Goal: Task Accomplishment & Management: Manage account settings

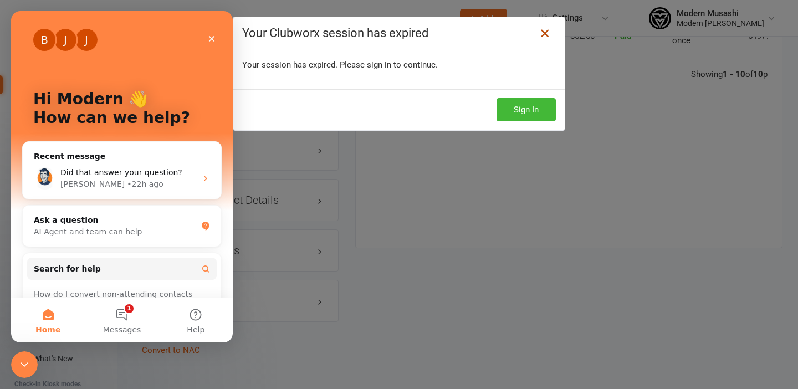
click at [546, 30] on icon at bounding box center [544, 33] width 13 height 13
click at [208, 33] on div "Close" at bounding box center [212, 39] width 20 height 20
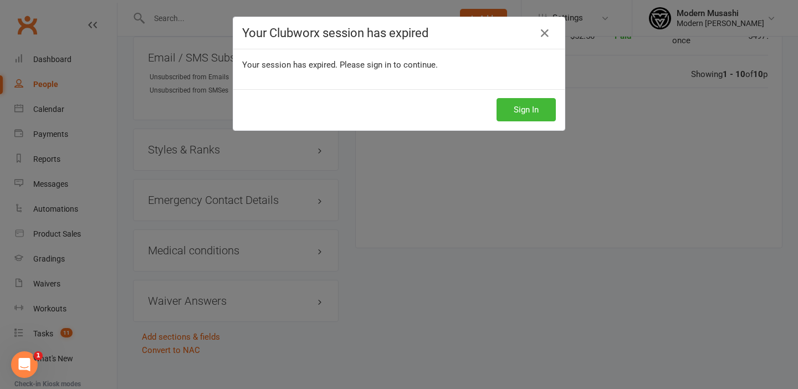
click at [543, 233] on div "Your Clubworx session has expired Your session has expired. Please sign in to c…" at bounding box center [399, 194] width 798 height 389
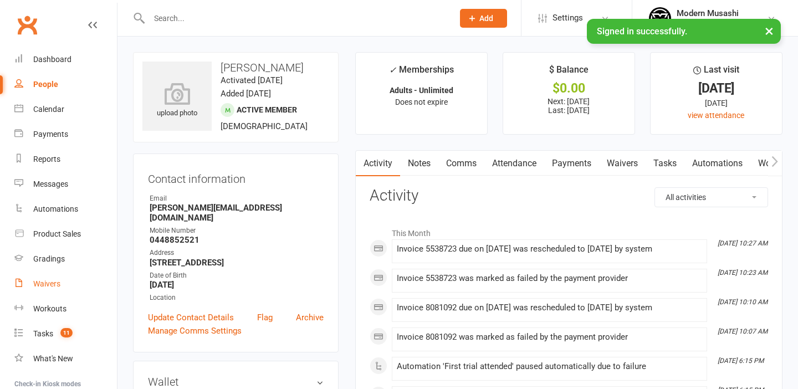
click at [42, 282] on div "Waivers" at bounding box center [46, 283] width 27 height 9
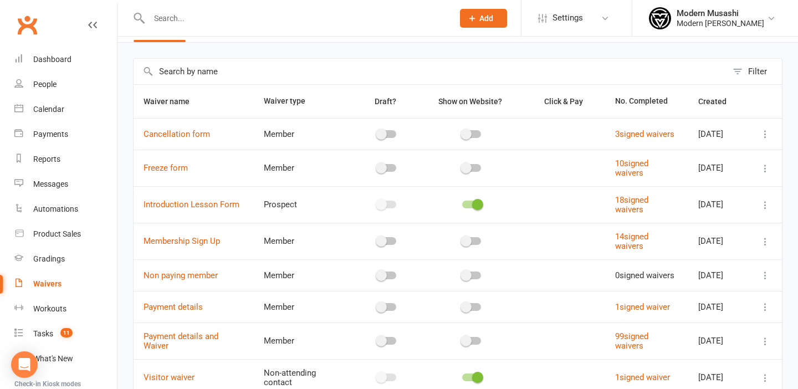
scroll to position [30, 0]
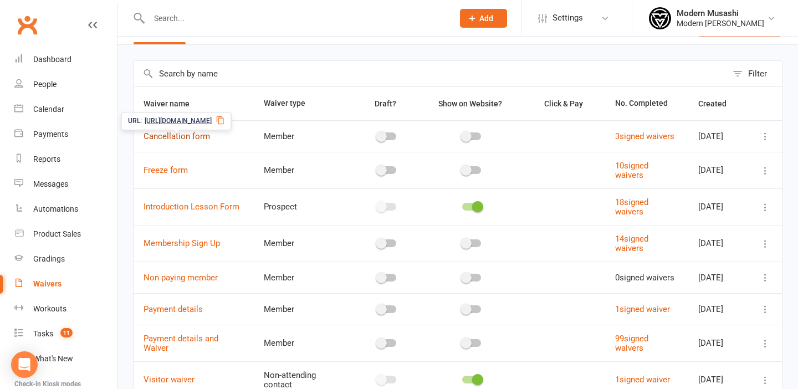
click at [181, 136] on link "Cancellation form" at bounding box center [176, 136] width 66 height 10
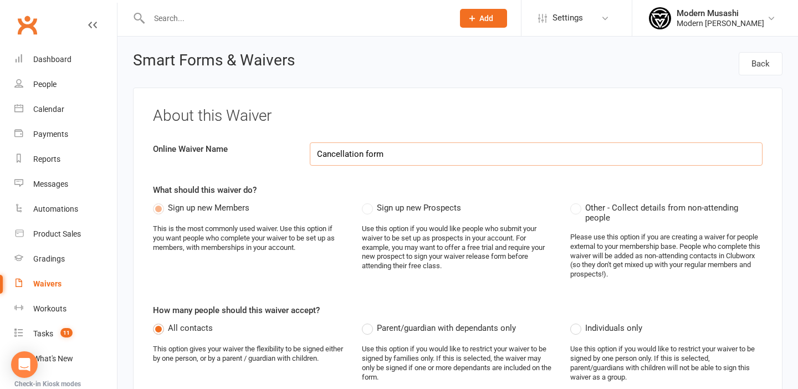
select select "applies_to_attending_signees"
select select "select"
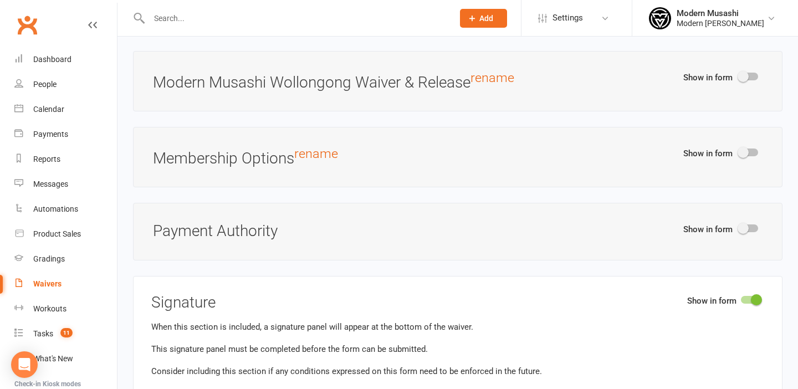
scroll to position [2732, 0]
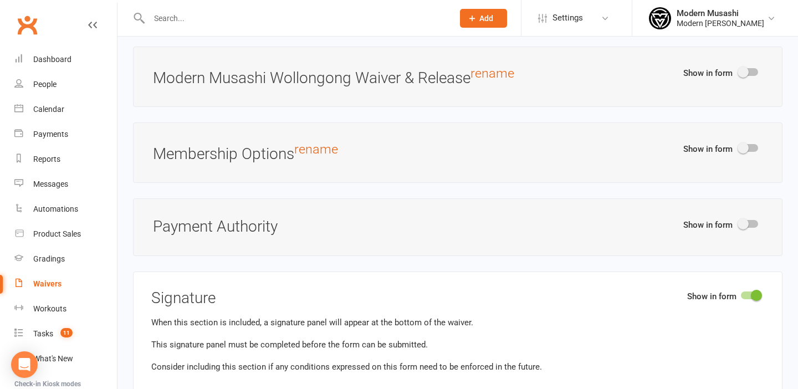
click at [53, 283] on div "Waivers" at bounding box center [47, 283] width 28 height 9
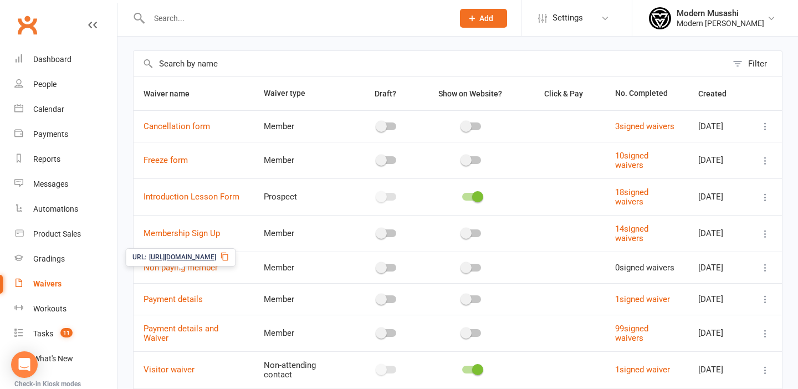
scroll to position [42, 0]
click at [183, 237] on link "Membership Sign Up" at bounding box center [181, 232] width 76 height 10
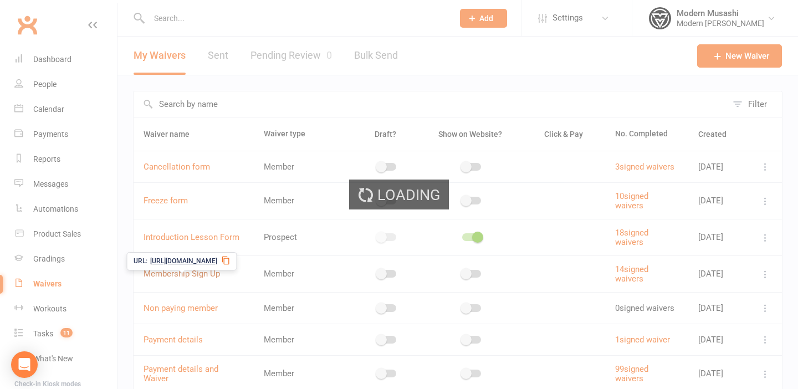
select select "bank_account"
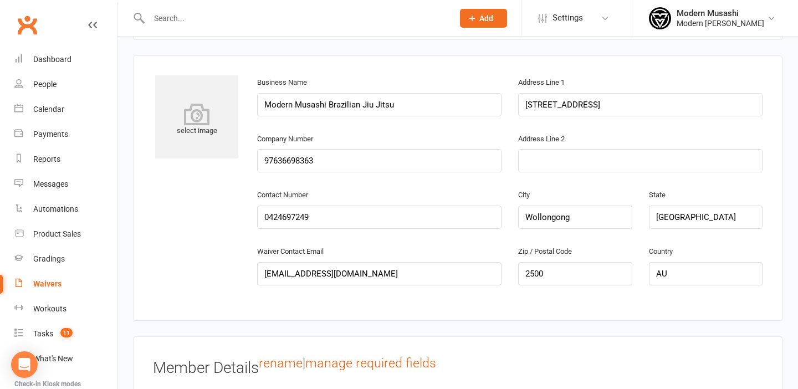
scroll to position [514, 0]
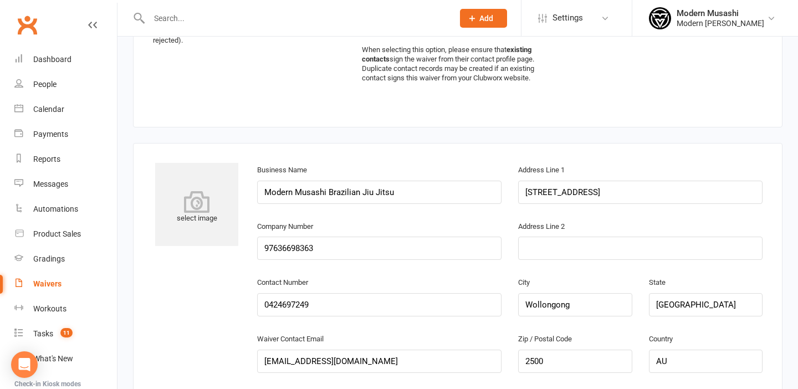
click at [225, 18] on input "text" at bounding box center [296, 19] width 300 height 16
click at [301, 12] on input "text" at bounding box center [296, 19] width 300 height 16
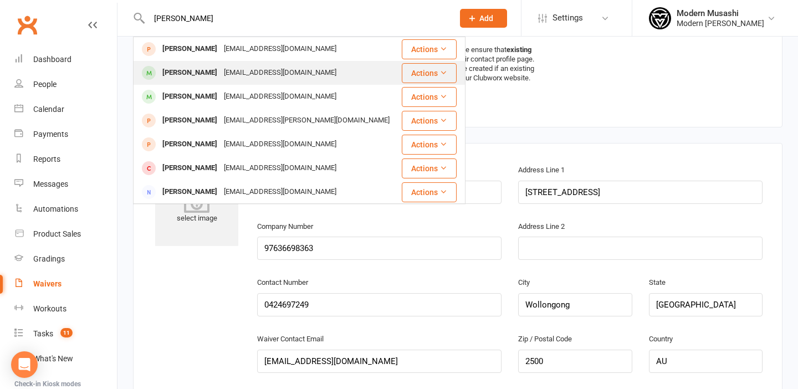
type input "jacob"
click at [220, 77] on div "kyles_d7@hotmail.com" at bounding box center [279, 73] width 119 height 16
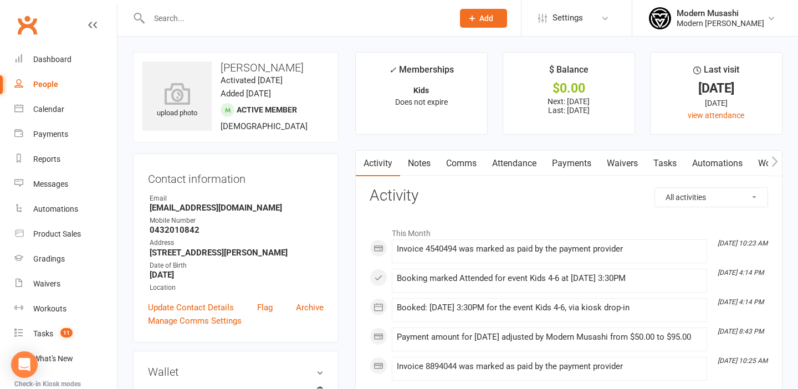
click at [574, 157] on link "Payments" at bounding box center [571, 163] width 55 height 25
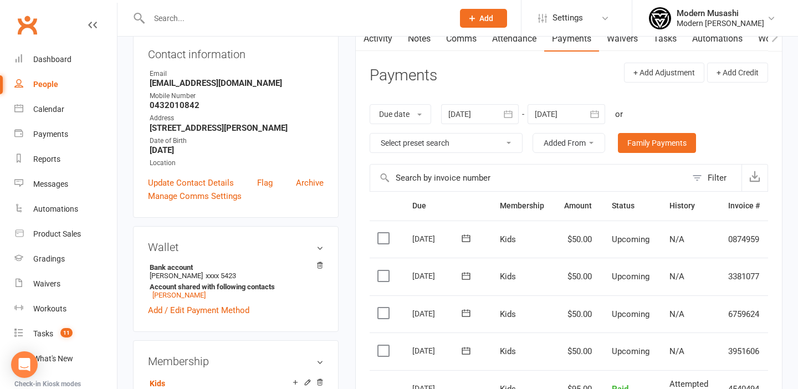
scroll to position [121, 0]
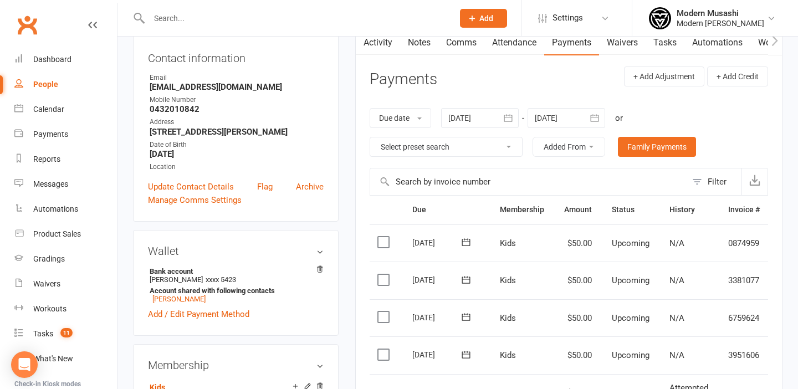
click at [625, 38] on link "Waivers" at bounding box center [622, 42] width 47 height 25
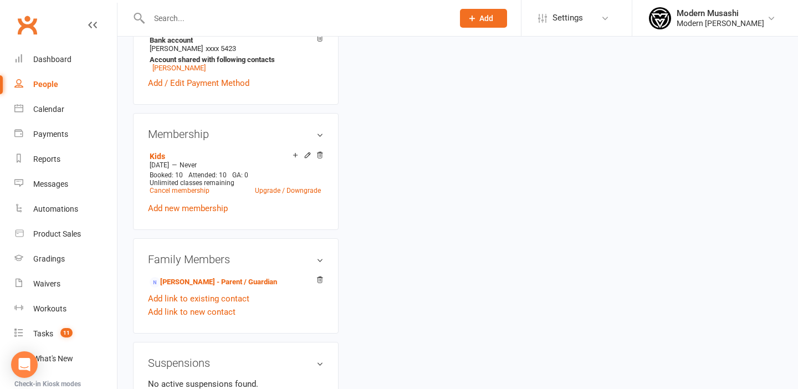
scroll to position [359, 0]
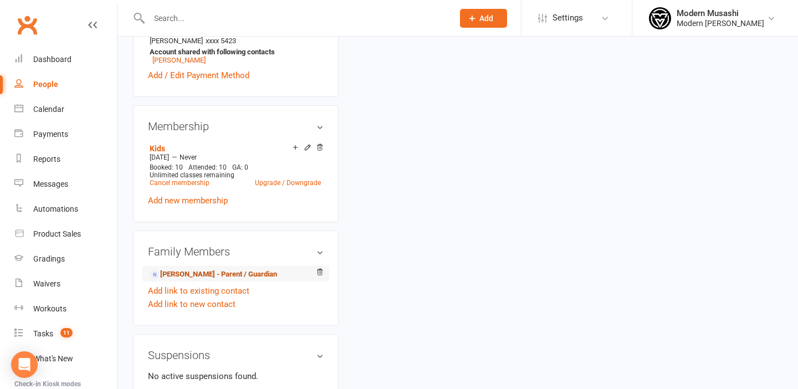
click at [212, 269] on link "Kylie Dally - Parent / Guardian" at bounding box center [213, 275] width 127 height 12
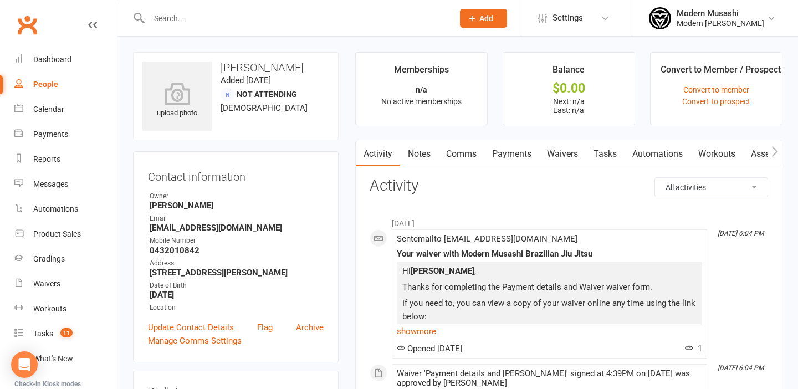
click at [568, 156] on link "Waivers" at bounding box center [562, 153] width 47 height 25
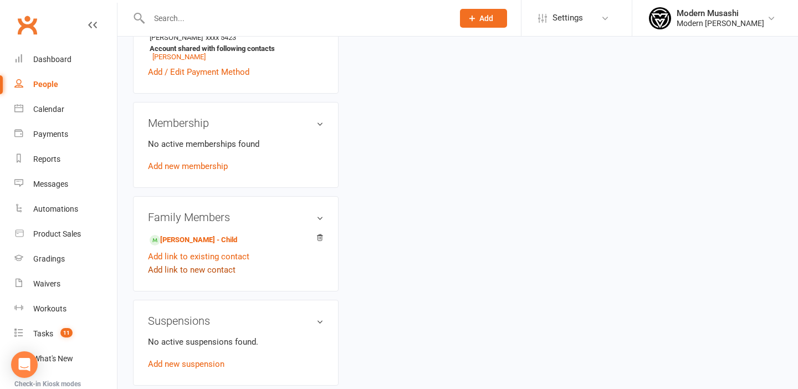
scroll to position [407, 0]
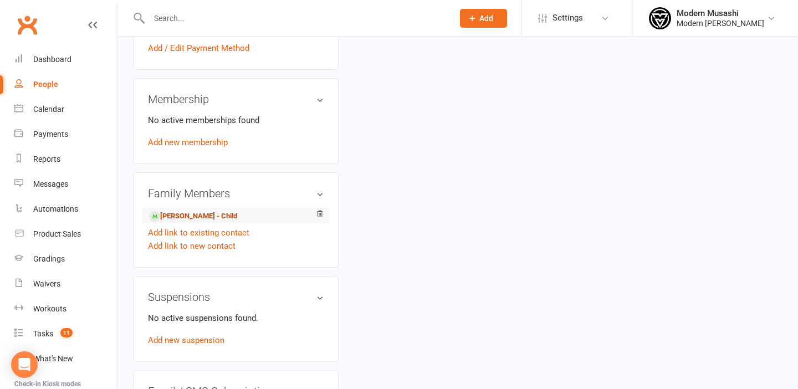
click at [192, 211] on link "Jacob Dally - Child" at bounding box center [194, 216] width 88 height 12
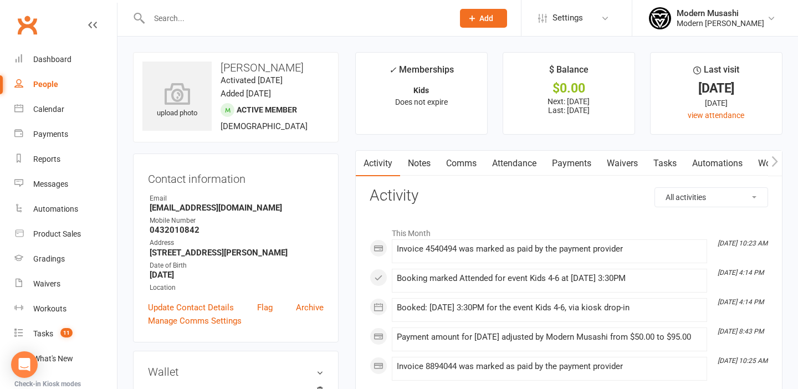
click at [628, 165] on link "Waivers" at bounding box center [622, 163] width 47 height 25
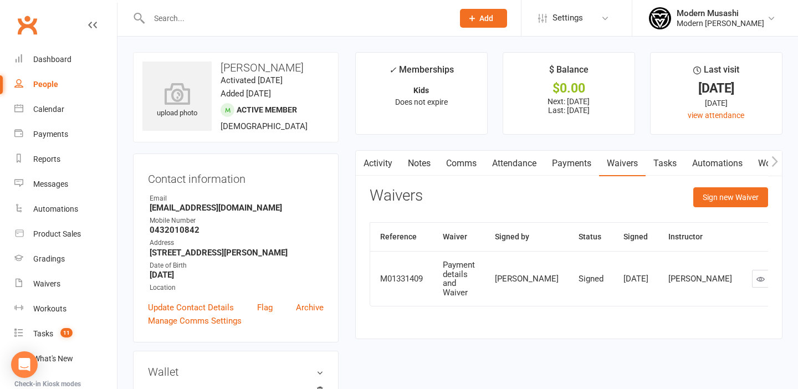
click at [575, 163] on link "Payments" at bounding box center [571, 163] width 55 height 25
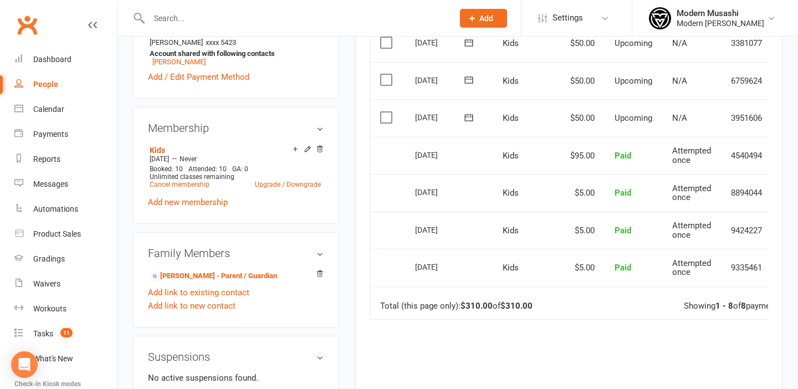
scroll to position [358, 0]
click at [727, 151] on td "4540494" at bounding box center [747, 155] width 52 height 38
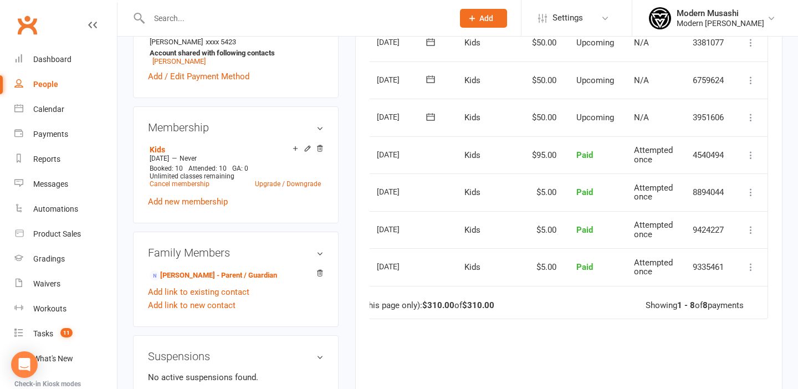
scroll to position [351, 0]
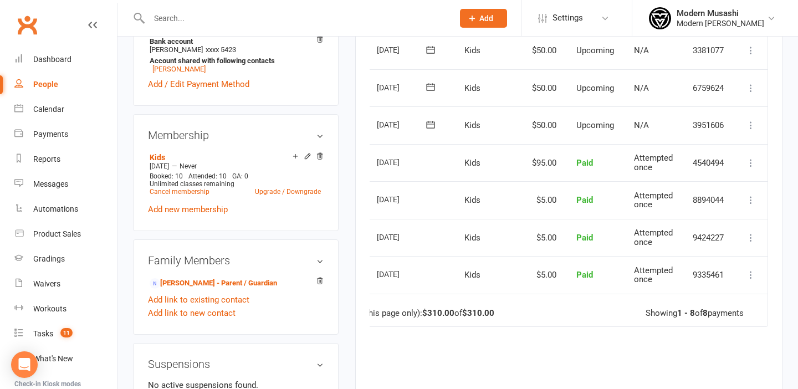
click at [203, 17] on input "text" at bounding box center [296, 19] width 300 height 16
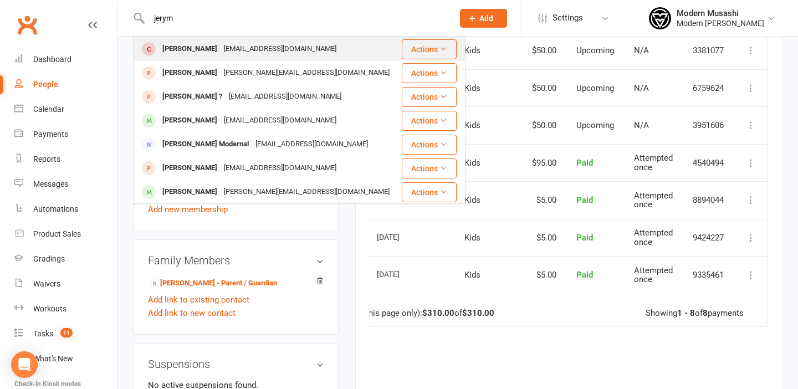
type input "jerym"
click at [230, 52] on div "kingjeremyjk8@gmail.com" at bounding box center [279, 49] width 119 height 16
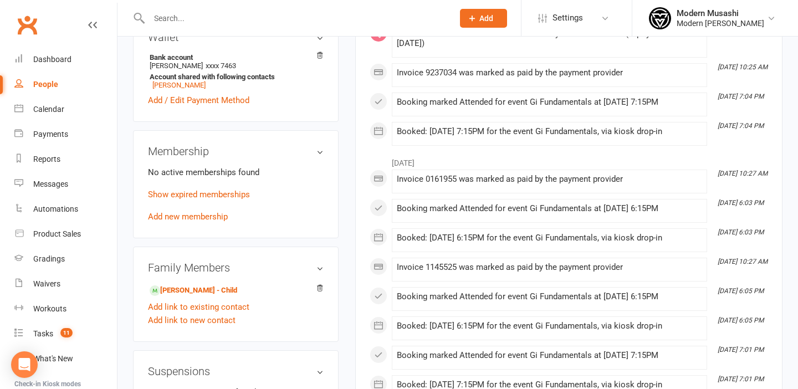
scroll to position [407, 0]
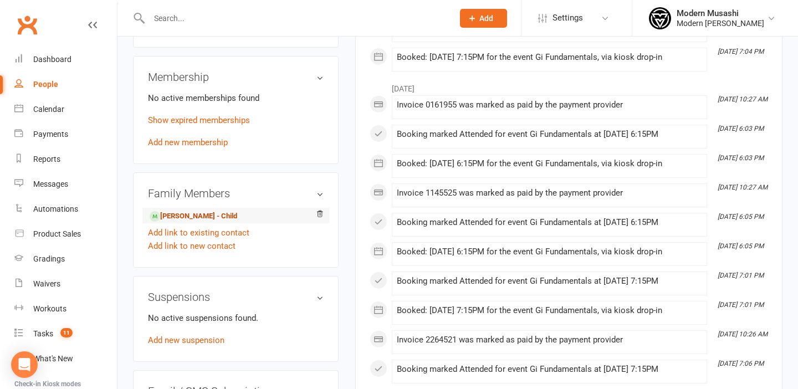
click at [199, 214] on link "Oliver King - Child" at bounding box center [194, 216] width 88 height 12
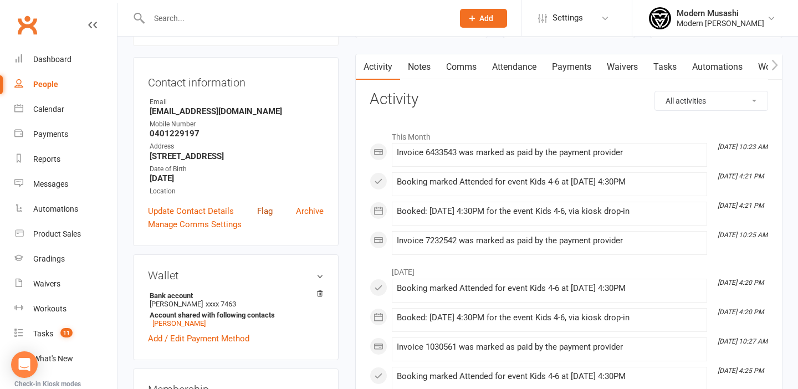
scroll to position [98, 0]
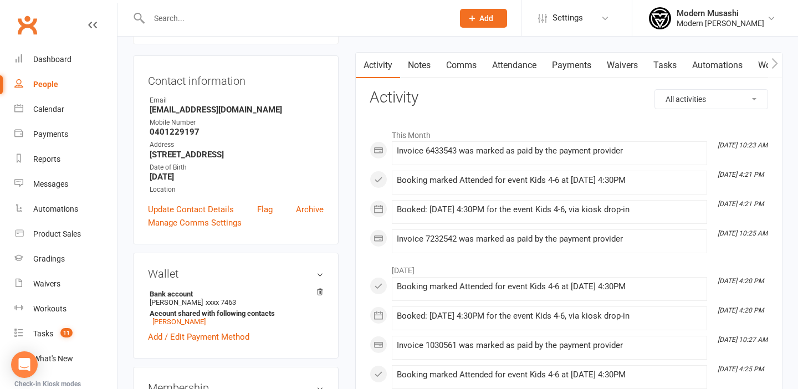
click at [642, 65] on link "Waivers" at bounding box center [622, 65] width 47 height 25
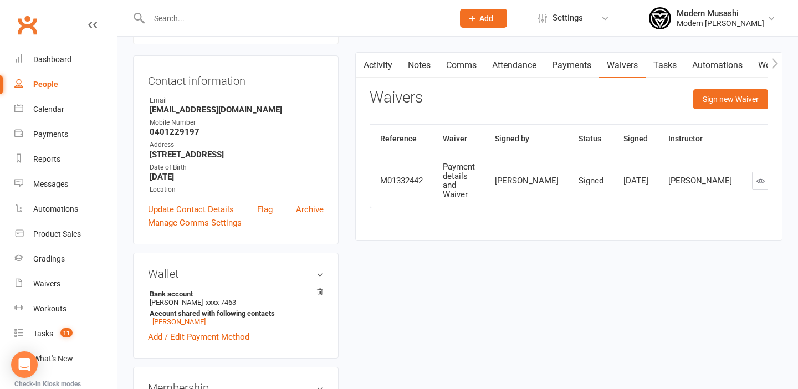
click at [267, 13] on input "text" at bounding box center [296, 19] width 300 height 16
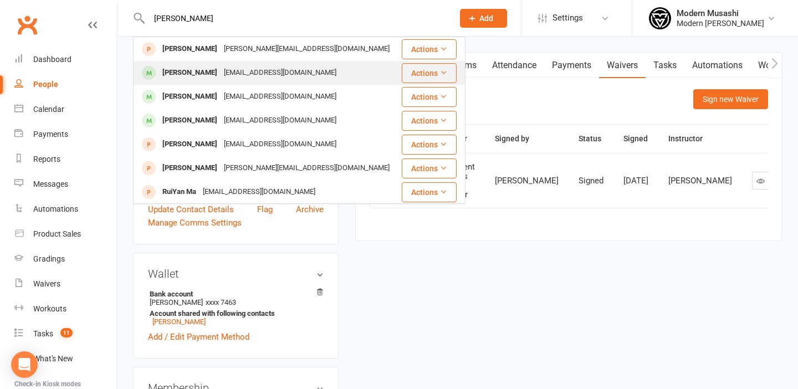
type input "ryan"
click at [220, 76] on div "ryantuck01@gmail.com" at bounding box center [279, 73] width 119 height 16
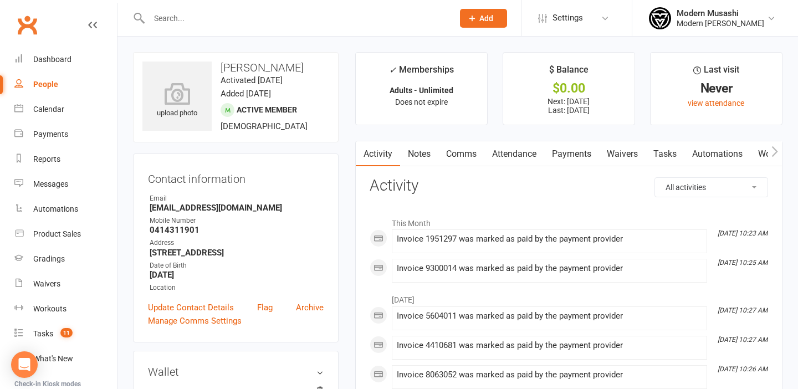
click at [625, 155] on link "Waivers" at bounding box center [622, 153] width 47 height 25
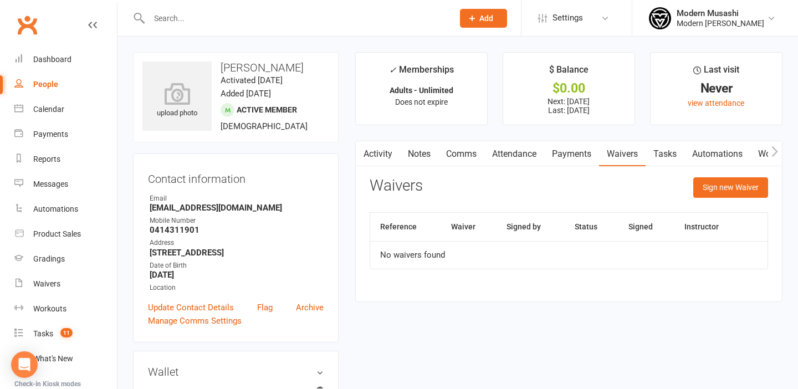
click at [582, 158] on link "Payments" at bounding box center [571, 153] width 55 height 25
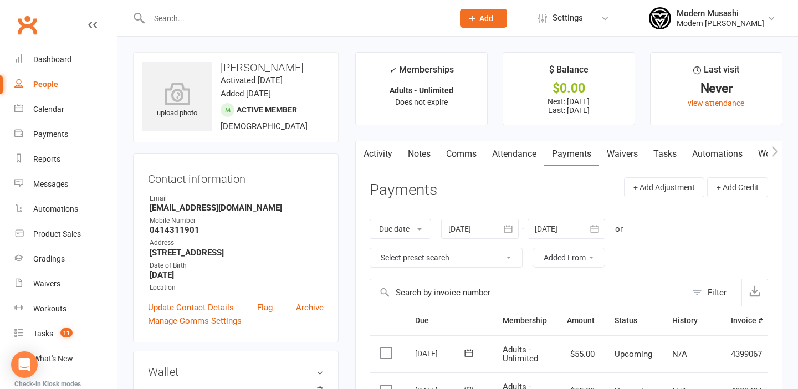
click at [622, 155] on link "Waivers" at bounding box center [622, 153] width 47 height 25
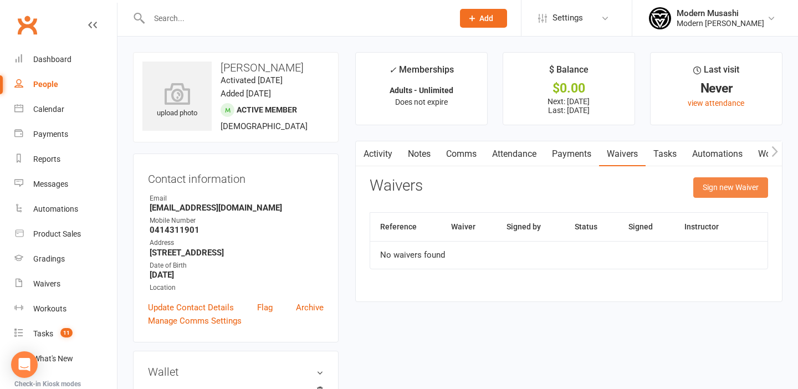
click at [752, 177] on button "Sign new Waiver" at bounding box center [730, 187] width 75 height 20
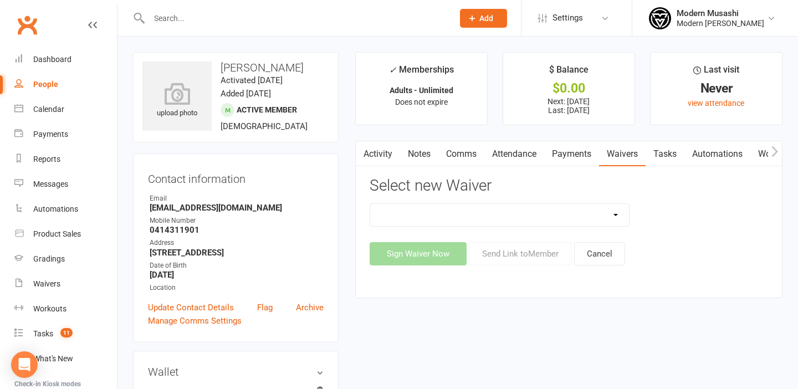
click at [528, 213] on select "Cancellation form Freeze form Introduction Lesson Form Membership Sign Up Non p…" at bounding box center [499, 215] width 259 height 22
select select "14710"
click at [370, 204] on select "Cancellation form Freeze form Introduction Lesson Form Membership Sign Up Non p…" at bounding box center [499, 215] width 259 height 22
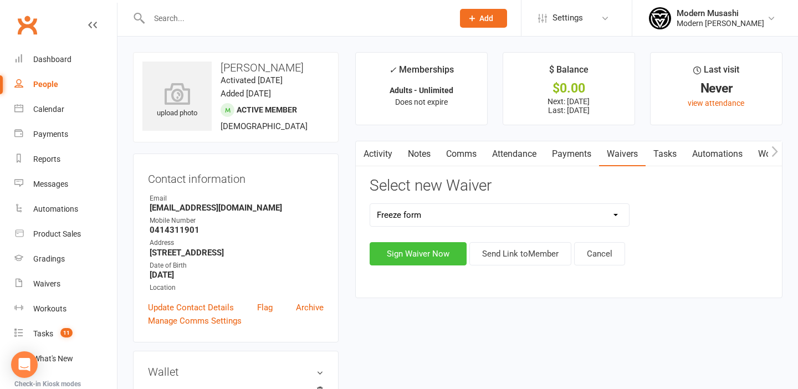
click at [427, 254] on button "Sign Waiver Now" at bounding box center [417, 253] width 97 height 23
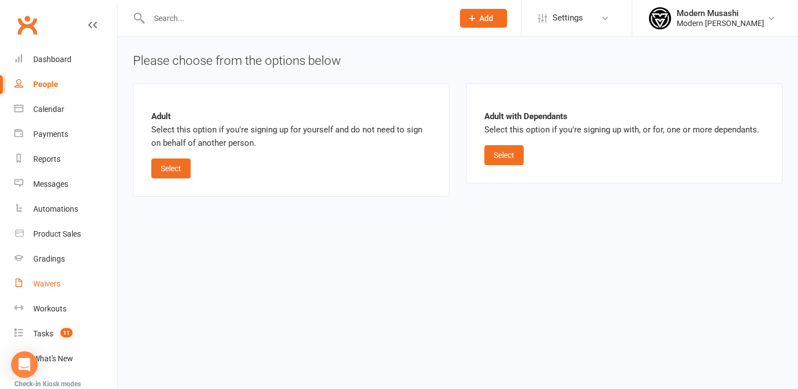
click at [56, 277] on link "Waivers" at bounding box center [65, 283] width 102 height 25
click at [193, 19] on input "text" at bounding box center [296, 19] width 300 height 16
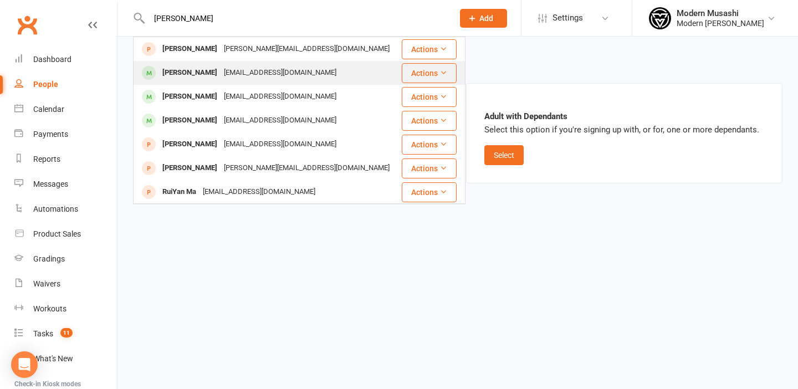
type input "ryan"
click at [194, 78] on div "Ryan Tuck" at bounding box center [189, 73] width 61 height 16
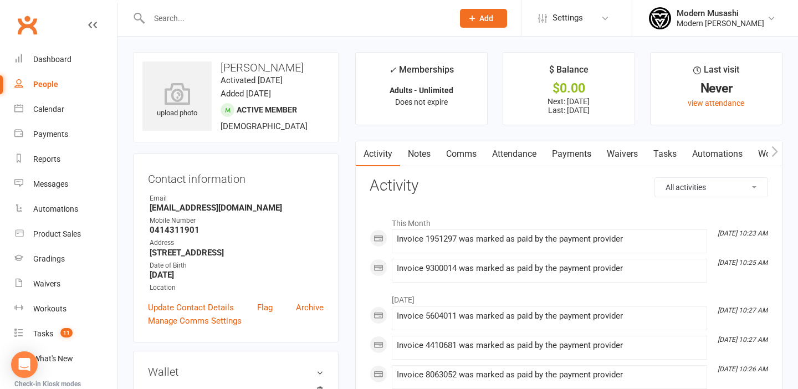
click at [623, 160] on link "Waivers" at bounding box center [622, 153] width 47 height 25
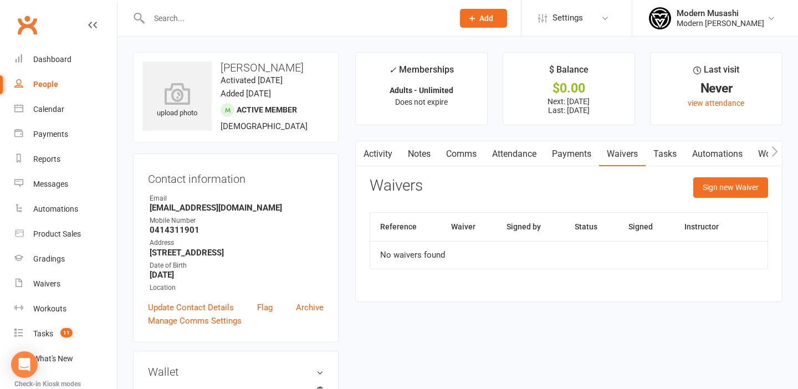
click at [568, 155] on link "Payments" at bounding box center [571, 153] width 55 height 25
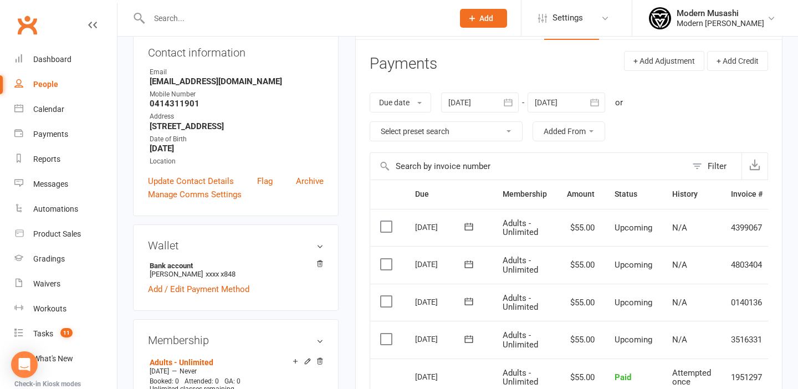
scroll to position [0, 38]
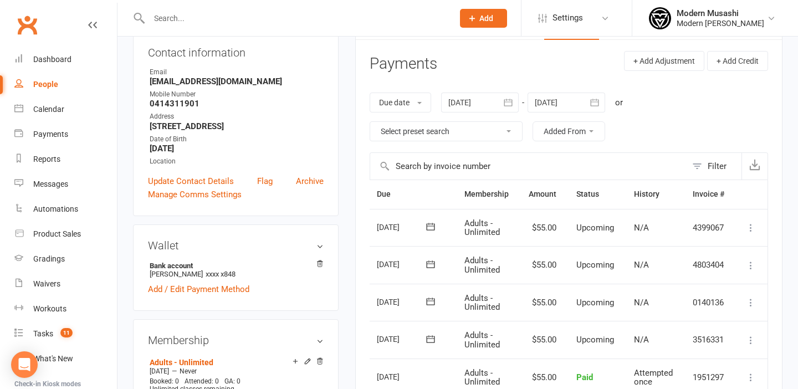
click at [748, 226] on icon at bounding box center [750, 227] width 11 height 11
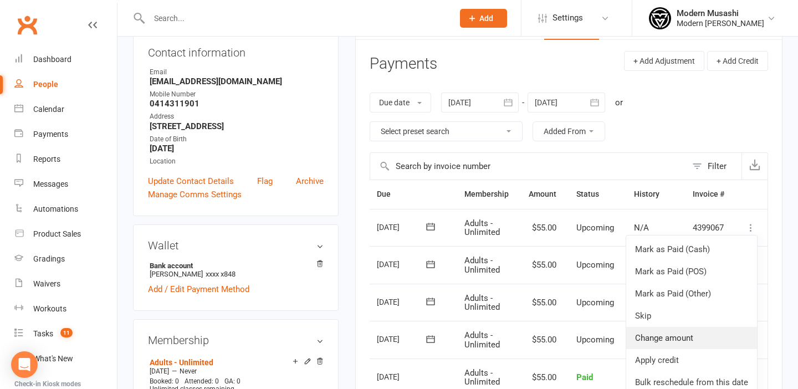
click at [665, 336] on link "Change amount" at bounding box center [691, 338] width 131 height 22
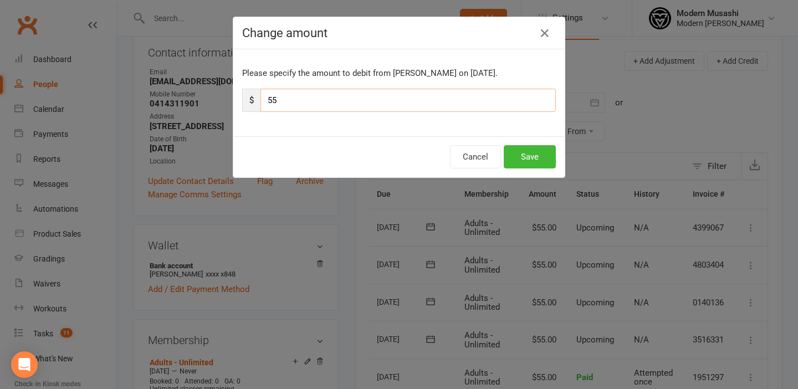
click at [385, 99] on input "55" at bounding box center [407, 100] width 295 height 23
type input "5"
click at [520, 155] on button "Save" at bounding box center [529, 156] width 52 height 23
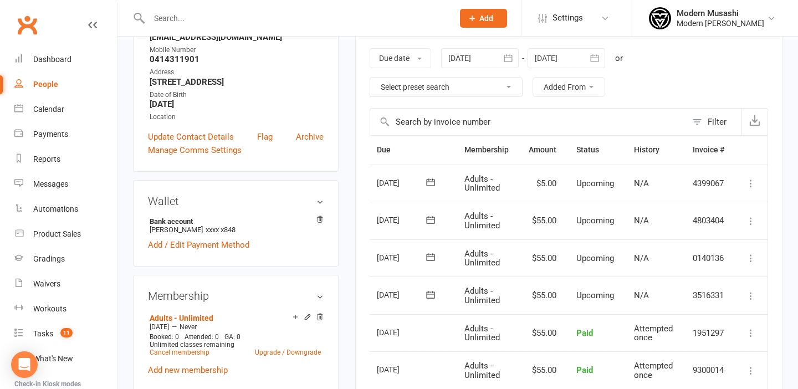
scroll to position [176, 0]
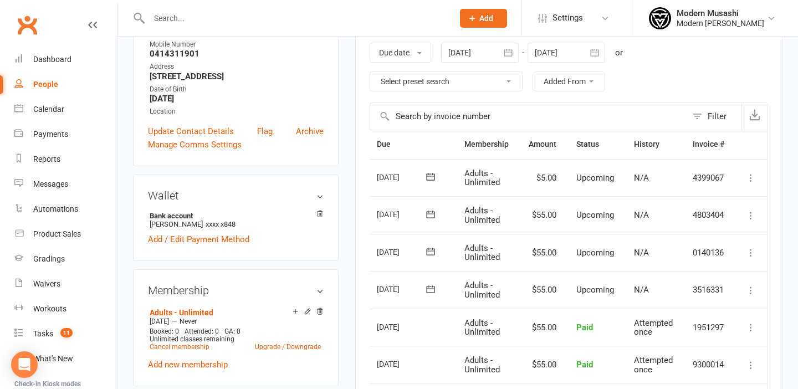
click at [752, 213] on icon at bounding box center [750, 215] width 11 height 11
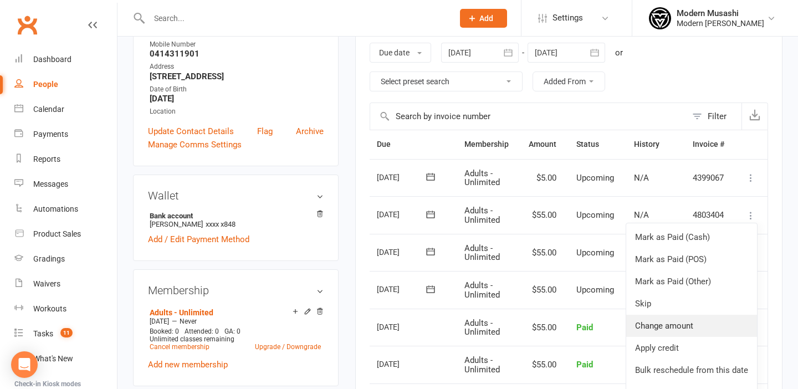
click at [671, 320] on link "Change amount" at bounding box center [691, 326] width 131 height 22
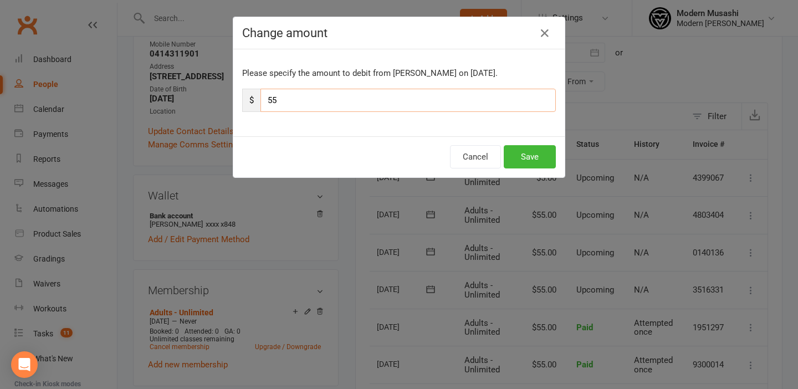
click at [352, 96] on input "55" at bounding box center [407, 100] width 295 height 23
type input "5"
click at [546, 145] on button "Save" at bounding box center [529, 156] width 52 height 23
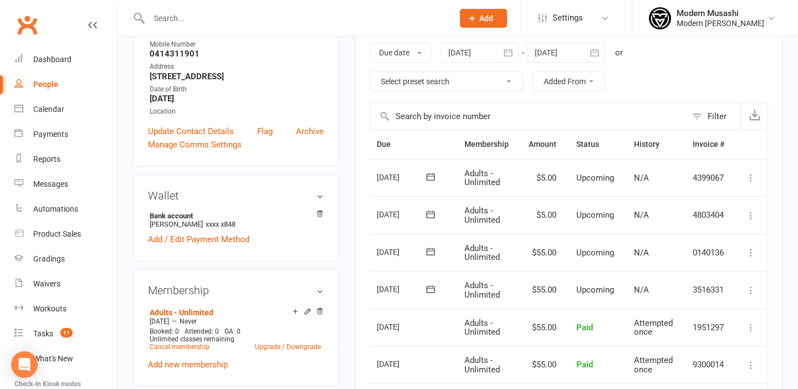
click at [751, 252] on icon at bounding box center [750, 252] width 11 height 11
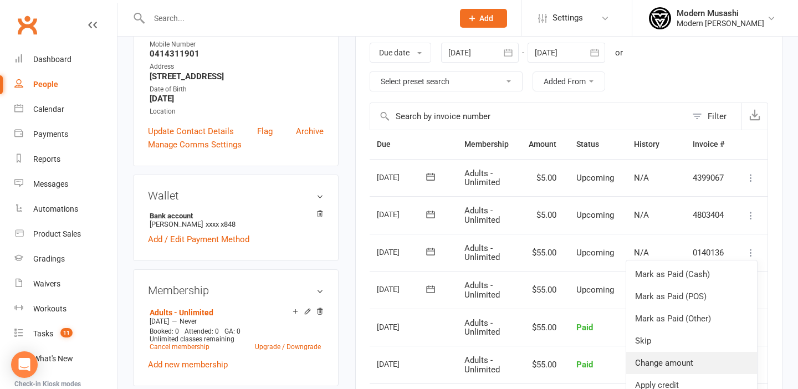
click at [671, 361] on link "Change amount" at bounding box center [691, 363] width 131 height 22
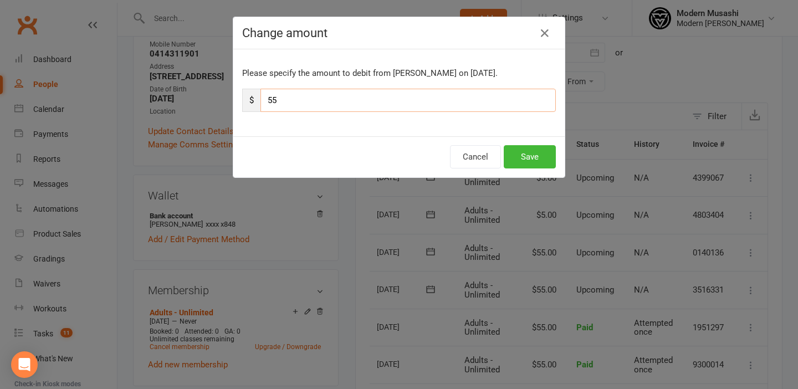
click at [332, 101] on input "55" at bounding box center [407, 100] width 295 height 23
type input "5"
click at [526, 164] on button "Save" at bounding box center [529, 156] width 52 height 23
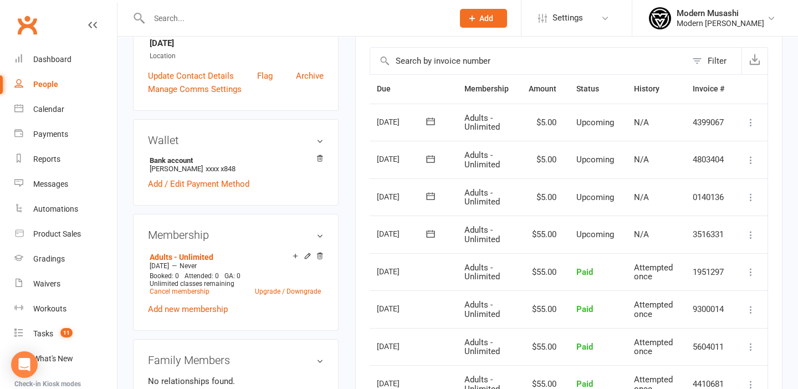
scroll to position [233, 0]
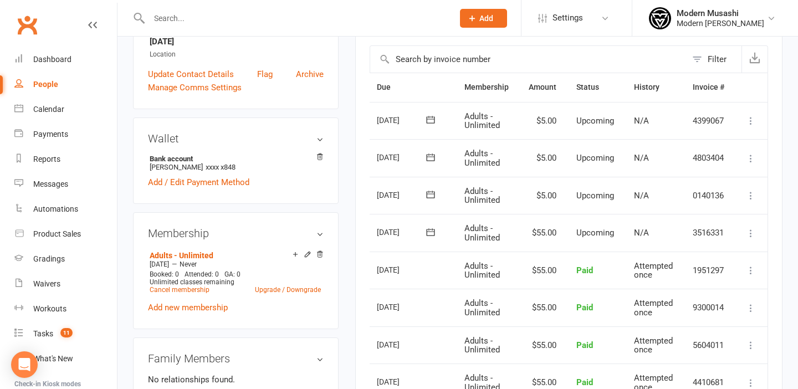
click at [751, 235] on icon at bounding box center [750, 233] width 11 height 11
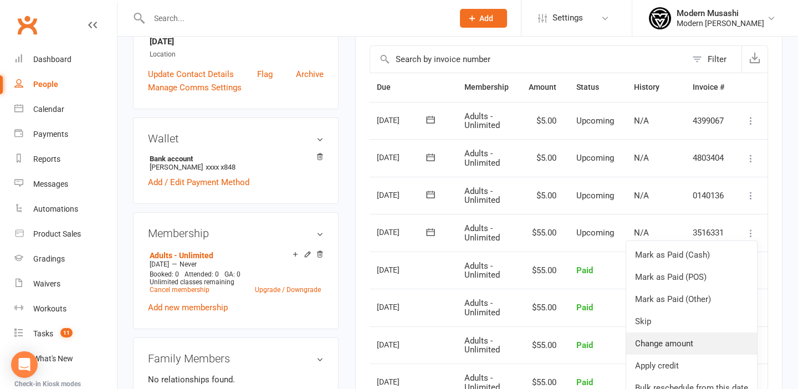
click at [661, 345] on link "Change amount" at bounding box center [691, 343] width 131 height 22
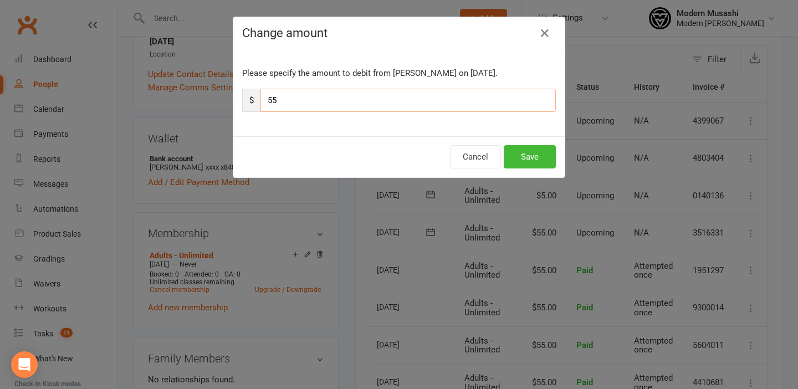
click at [399, 106] on input "55" at bounding box center [407, 100] width 295 height 23
type input "5"
click at [537, 158] on button "Save" at bounding box center [529, 156] width 52 height 23
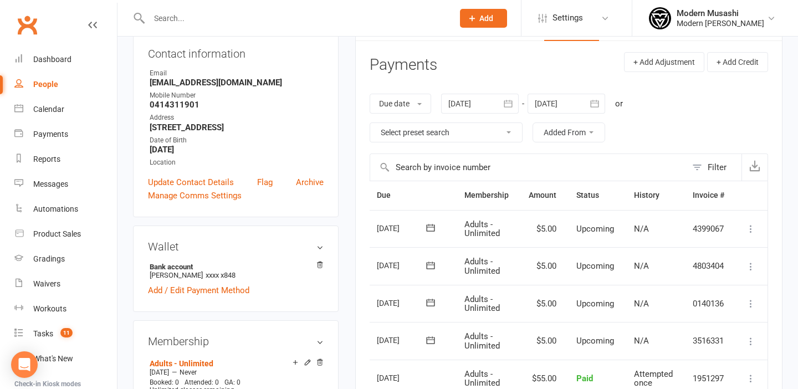
scroll to position [0, 0]
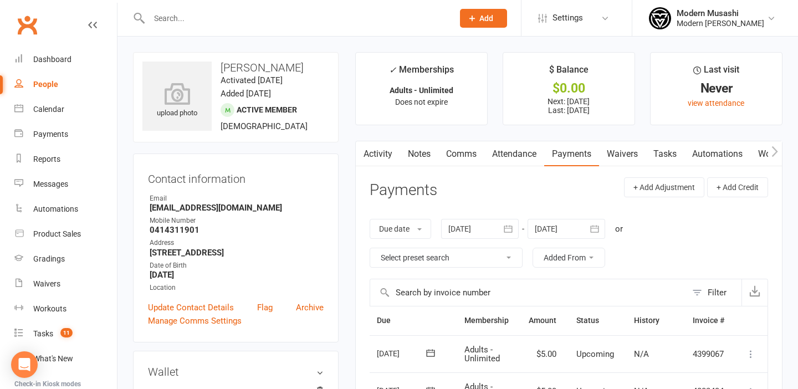
click at [617, 152] on link "Waivers" at bounding box center [622, 153] width 47 height 25
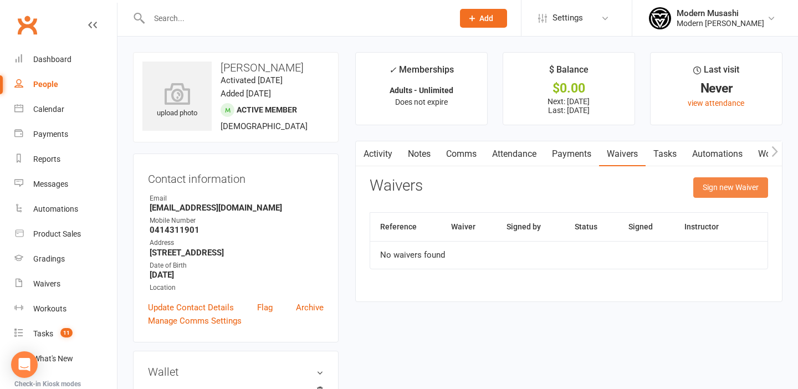
click at [727, 184] on button "Sign new Waiver" at bounding box center [730, 187] width 75 height 20
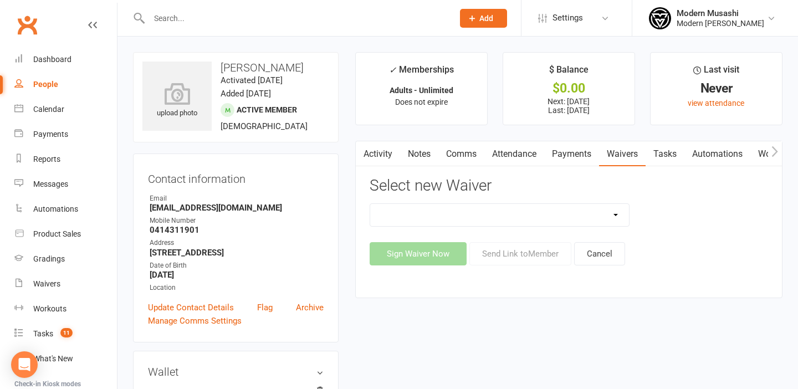
click at [404, 214] on select "Cancellation form Freeze form Introduction Lesson Form Membership Sign Up Non p…" at bounding box center [499, 215] width 259 height 22
select select "14710"
click at [370, 204] on select "Cancellation form Freeze form Introduction Lesson Form Membership Sign Up Non p…" at bounding box center [499, 215] width 259 height 22
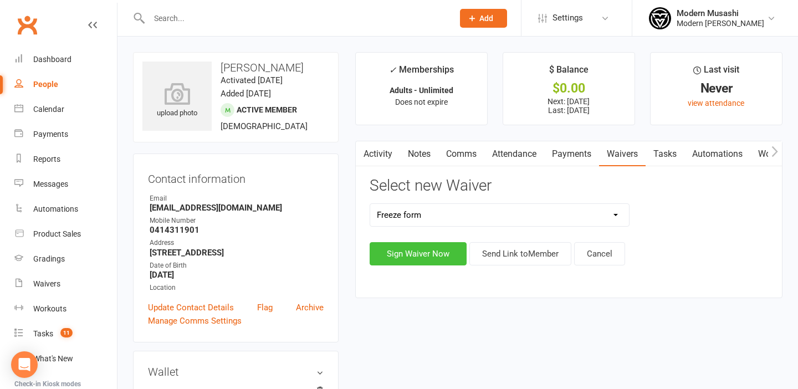
click at [424, 251] on button "Sign Waiver Now" at bounding box center [417, 253] width 97 height 23
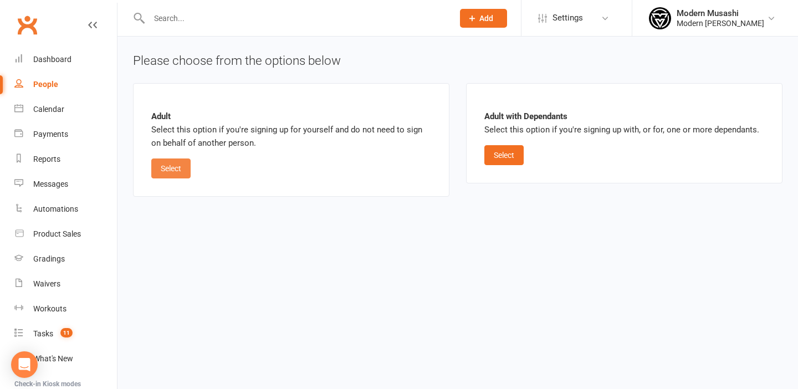
click at [169, 168] on button "Select" at bounding box center [170, 168] width 39 height 20
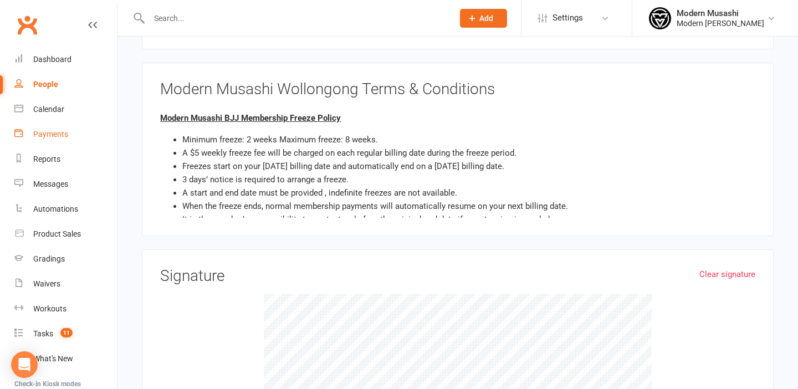
scroll to position [286, 0]
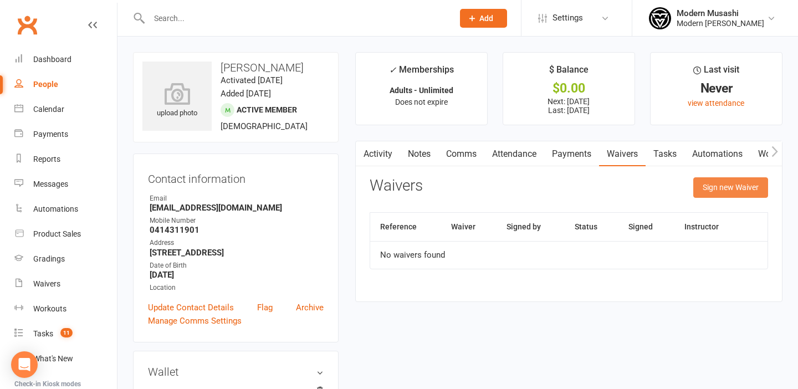
click at [715, 182] on button "Sign new Waiver" at bounding box center [730, 187] width 75 height 20
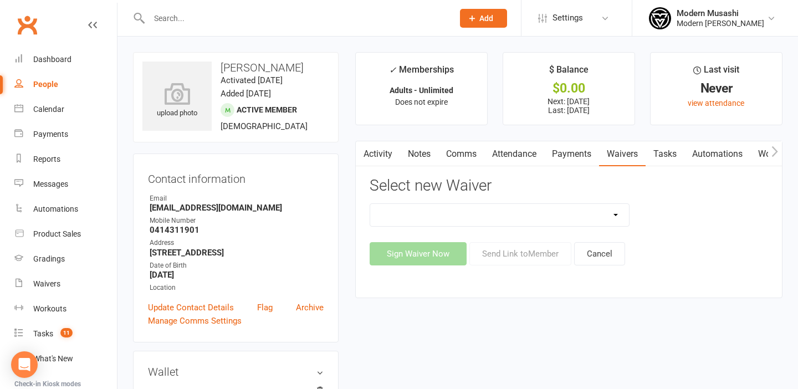
click at [471, 212] on select "Cancellation form Freeze form Introduction Lesson Form Membership Sign Up Non p…" at bounding box center [499, 215] width 259 height 22
select select "14710"
click at [370, 204] on select "Cancellation form Freeze form Introduction Lesson Form Membership Sign Up Non p…" at bounding box center [499, 215] width 259 height 22
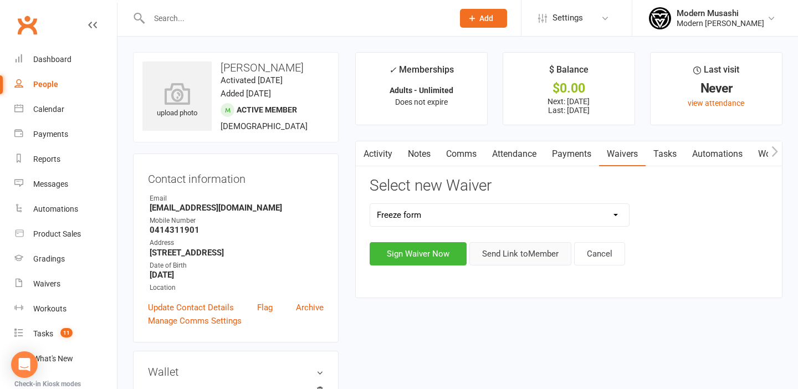
click at [535, 247] on button "Send Link to Member" at bounding box center [520, 253] width 102 height 23
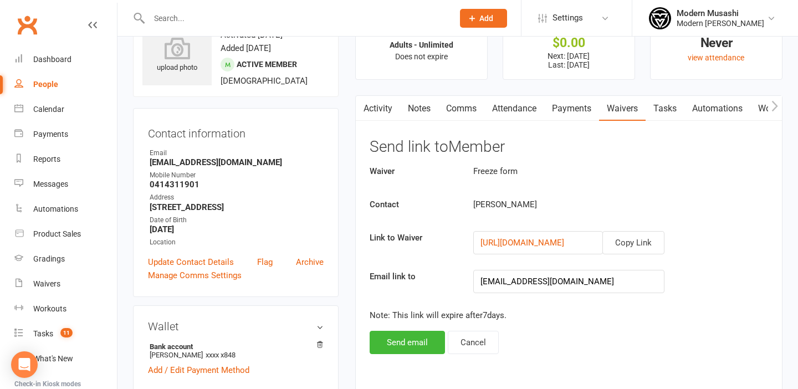
scroll to position [140, 0]
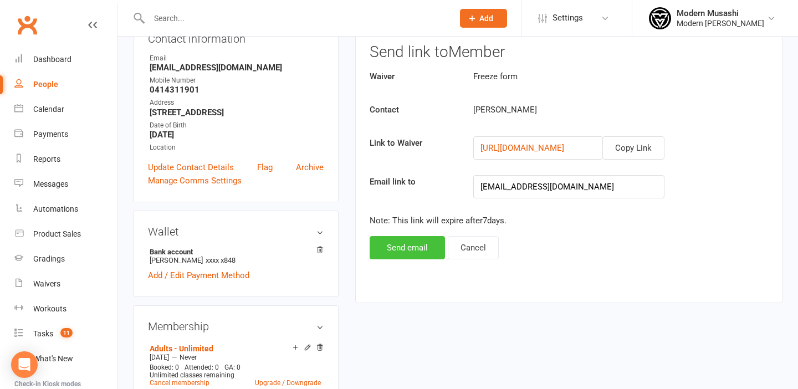
click at [375, 254] on button "Send email" at bounding box center [406, 247] width 75 height 23
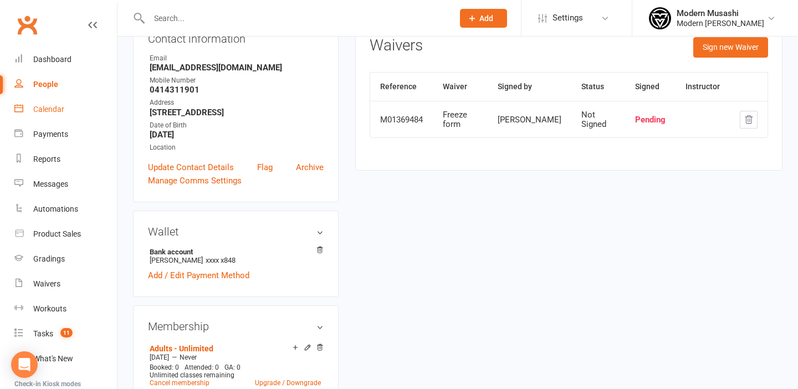
click at [55, 106] on div "Calendar" at bounding box center [48, 109] width 31 height 9
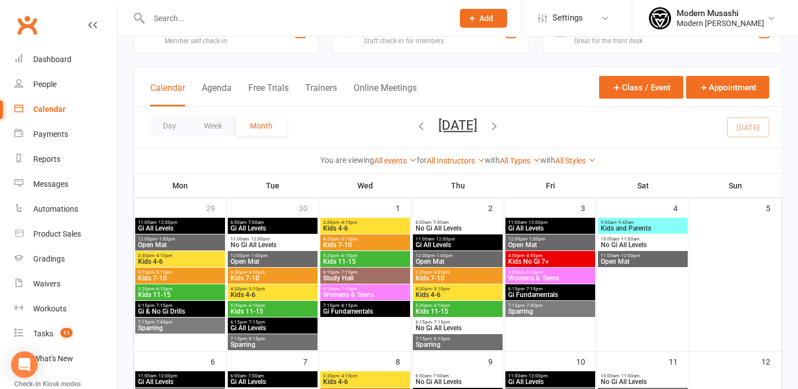
scroll to position [39, 0]
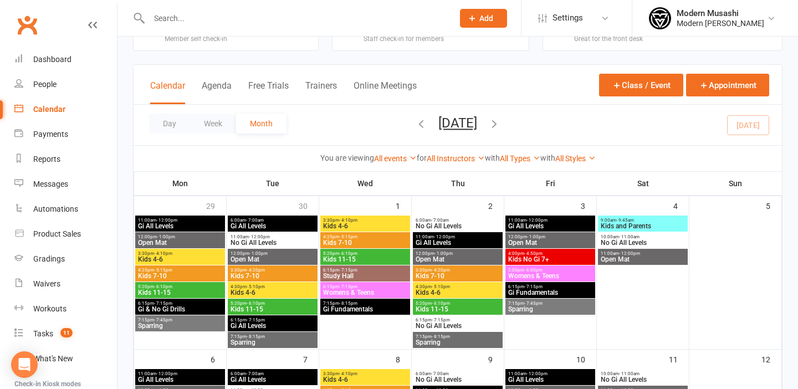
click at [204, 16] on input "text" at bounding box center [296, 19] width 300 height 16
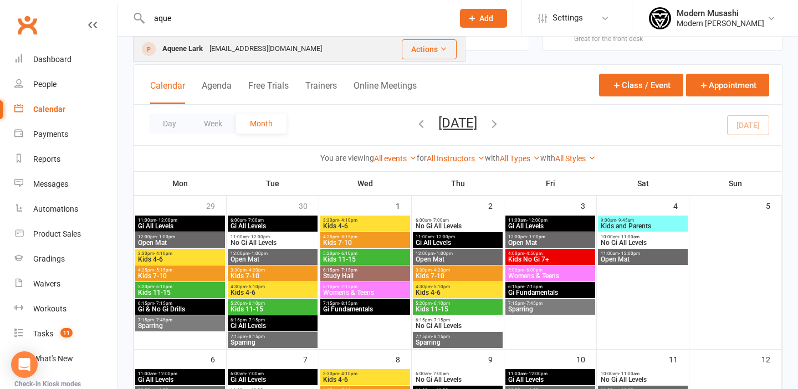
type input "aque"
click at [219, 45] on div "aquenelark@gmail.com" at bounding box center [265, 49] width 119 height 16
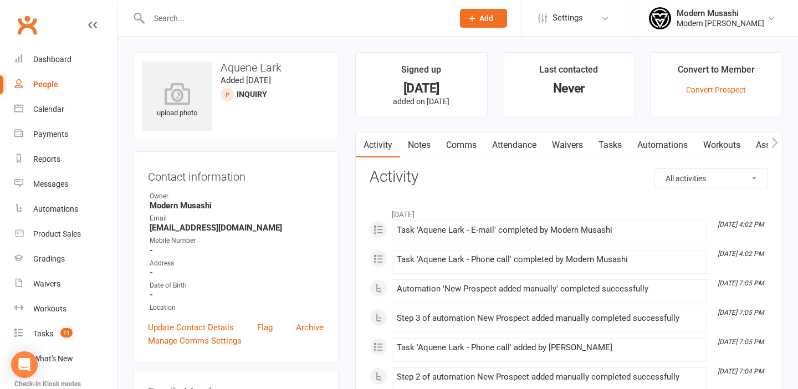
click at [456, 148] on link "Comms" at bounding box center [461, 144] width 46 height 25
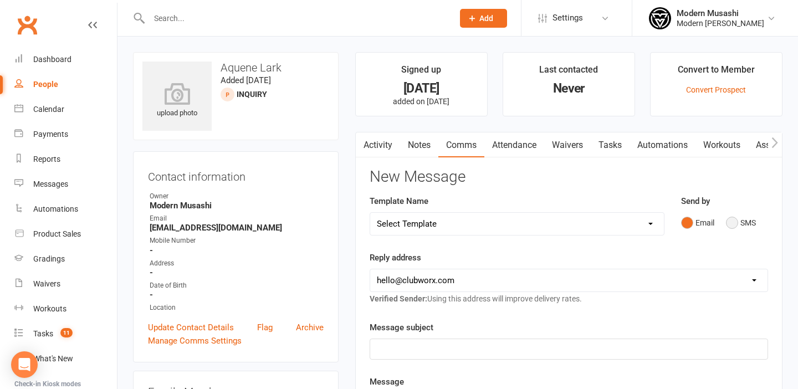
click at [729, 225] on button "SMS" at bounding box center [741, 222] width 30 height 21
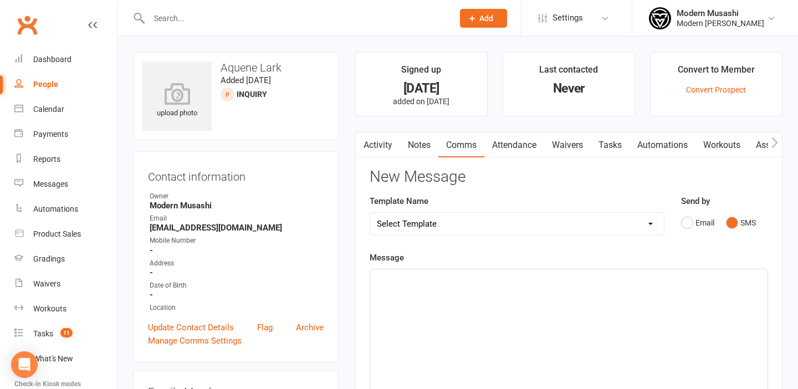
click at [616, 224] on select "Select Template [SMS] Book your free trial [SMS] 1 week No Attendance Adult [SM…" at bounding box center [517, 224] width 294 height 22
select select "0"
click at [370, 213] on select "Select Template [SMS] Book your free trial [SMS] 1 week No Attendance Adult [SM…" at bounding box center [517, 224] width 294 height 22
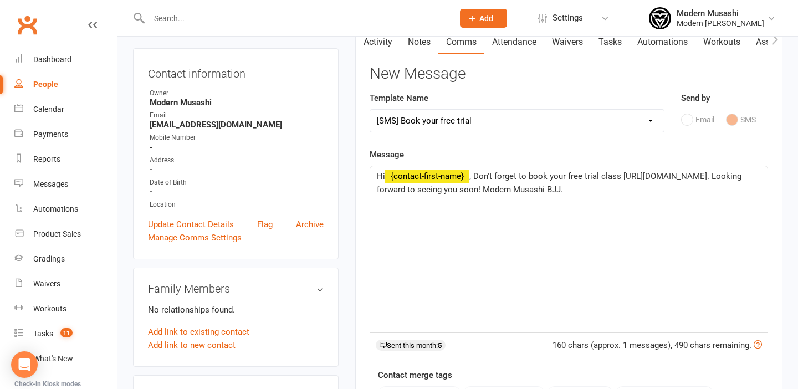
scroll to position [109, 0]
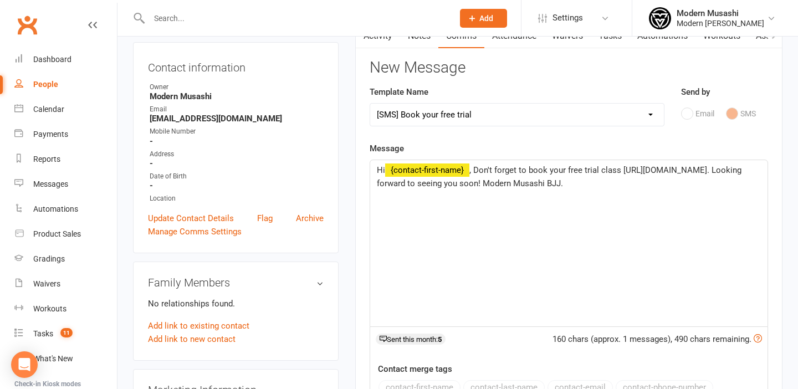
click at [469, 168] on span "﻿ {contact-first-name}" at bounding box center [427, 170] width 84 height 10
click at [468, 169] on span "﻿ {contact-first-name}" at bounding box center [427, 170] width 84 height 10
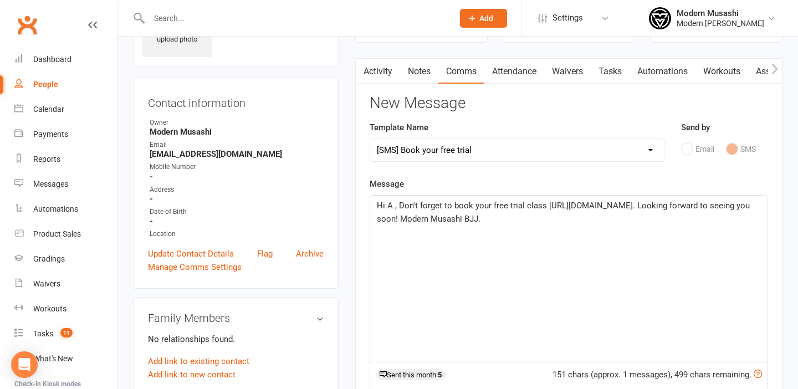
scroll to position [75, 0]
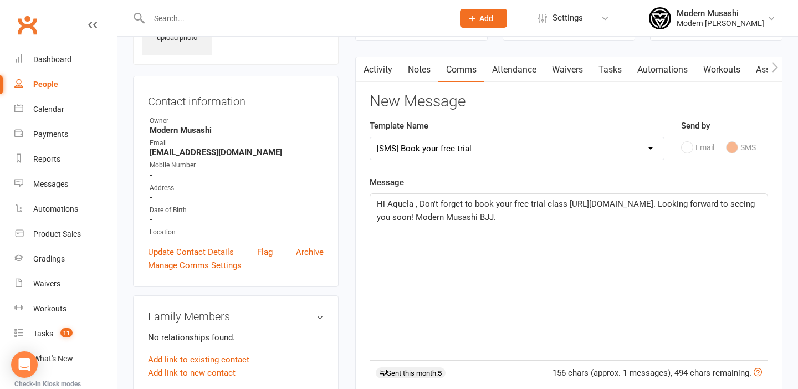
click at [417, 203] on span "Hi Aquela , Don't forget to book your free trial class https://modernmusashibjj…" at bounding box center [567, 210] width 380 height 23
click at [495, 202] on span "Hi Aquela , Ana from Modern Musashi BJJ Don't forget to book your free trial cl…" at bounding box center [566, 210] width 378 height 23
click at [531, 202] on span "Hi Aquela , Ana from Modern Musashi BJJ Don't forget to book your free trial cl…" at bounding box center [566, 210] width 378 height 23
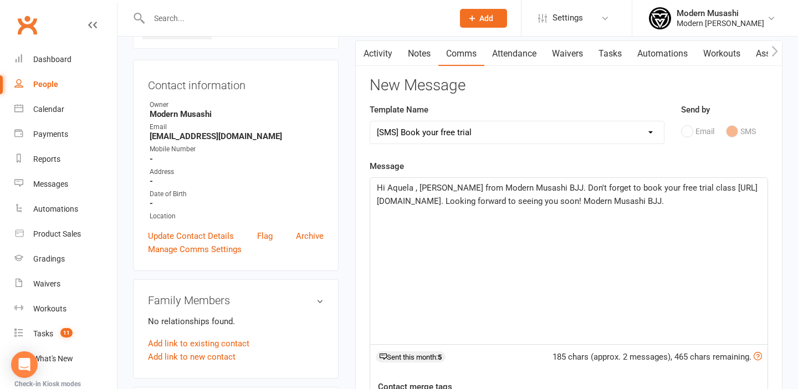
scroll to position [87, 0]
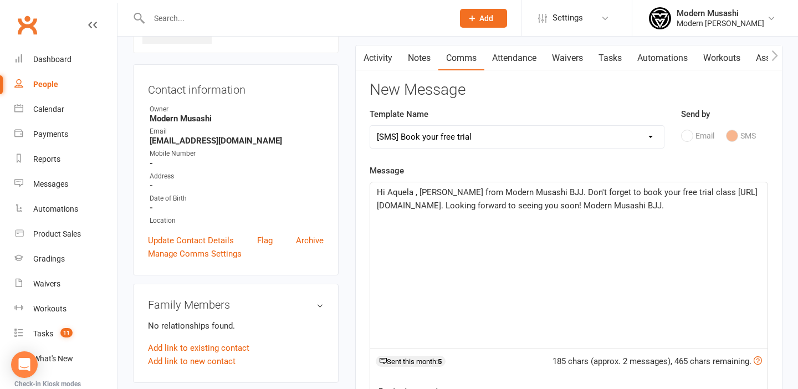
click at [700, 138] on div "Email SMS" at bounding box center [724, 135] width 87 height 21
click at [682, 133] on div "Email SMS" at bounding box center [724, 135] width 87 height 21
click at [467, 128] on select "Select Template [SMS] Book your free trial [SMS] 1 week No Attendance Adult [SM…" at bounding box center [517, 137] width 294 height 22
click at [580, 145] on select "Select Template [SMS] Book your free trial [SMS] 1 week No Attendance Adult [SM…" at bounding box center [517, 137] width 294 height 22
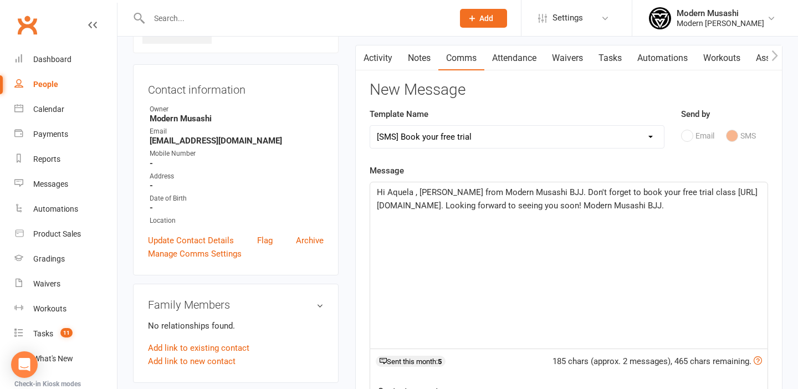
drag, startPoint x: 401, startPoint y: 237, endPoint x: 371, endPoint y: 180, distance: 64.4
click at [371, 180] on div "Message Hi Aquela , Ana from Modern Musashi BJJ. Don't forget to book your free…" at bounding box center [568, 330] width 398 height 333
copy span "Hi Aquela , Ana from Modern Musashi BJJ. Don't forget to book your free trial c…"
click at [685, 156] on div "Send by Email SMS" at bounding box center [724, 134] width 104 height 54
click at [685, 129] on div "Email SMS" at bounding box center [724, 135] width 87 height 21
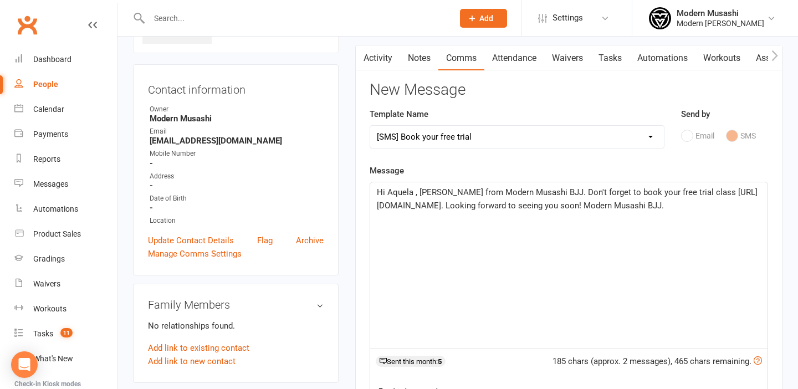
click at [401, 58] on link "Notes" at bounding box center [419, 57] width 38 height 25
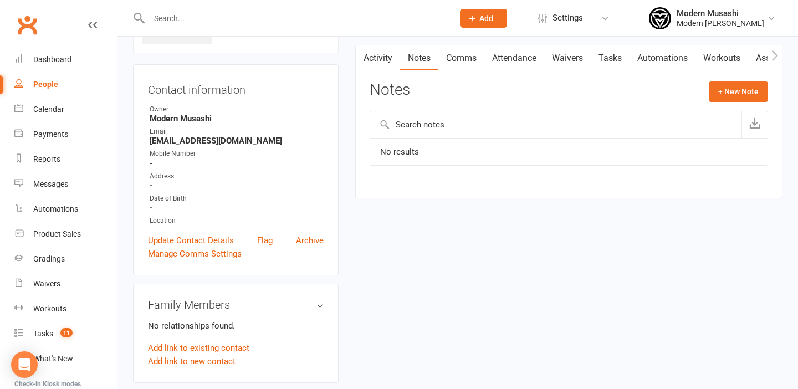
click at [459, 56] on link "Comms" at bounding box center [461, 57] width 46 height 25
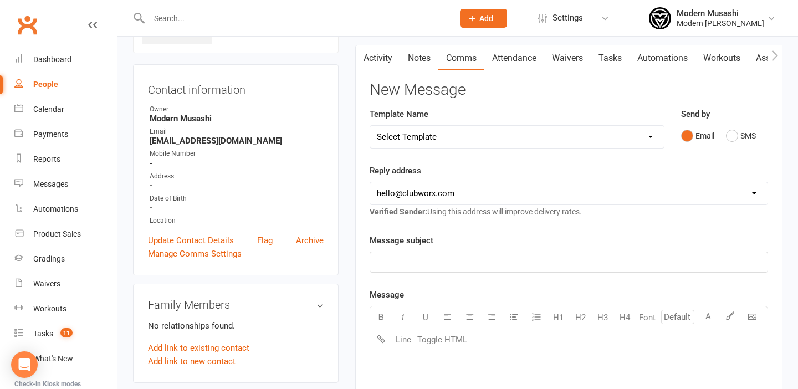
click at [652, 131] on select "Select Template [SMS] Book your free trial [SMS] 1 week No Attendance Adult [SM…" at bounding box center [517, 137] width 294 height 22
click at [490, 371] on p "﻿" at bounding box center [569, 364] width 384 height 13
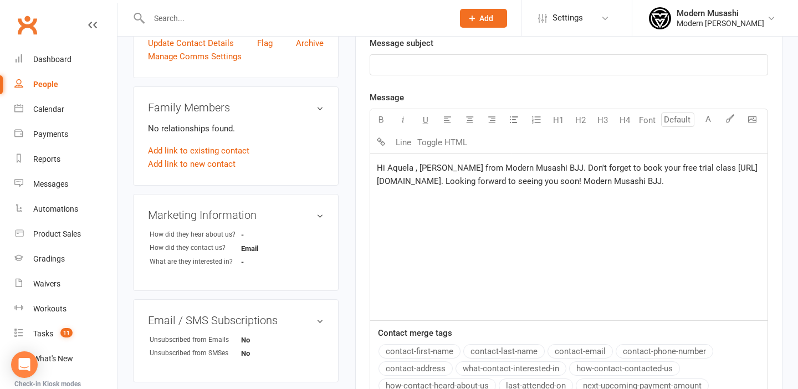
click at [537, 168] on span "Hi Aquela , Ana from Modern Musashi BJJ. Don't forget to book your free trial c…" at bounding box center [567, 174] width 381 height 23
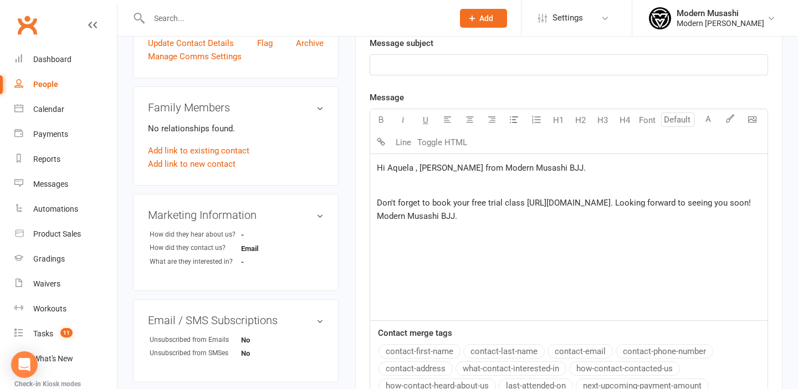
click at [521, 279] on div "Hi Aquela , Ana from Modern Musashi BJJ. ﻿ Don't forget to book your free trial…" at bounding box center [568, 237] width 397 height 166
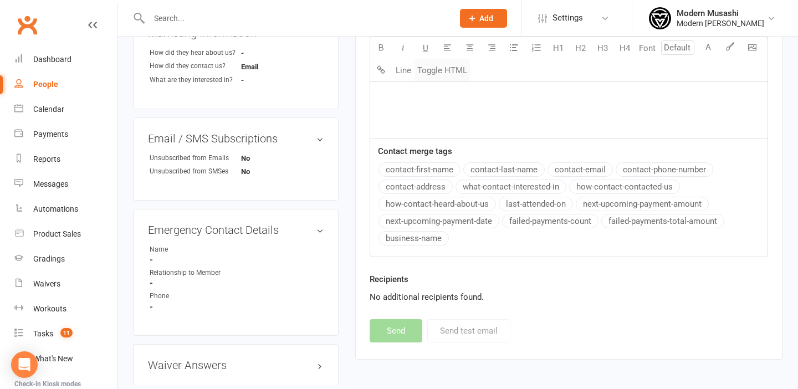
scroll to position [539, 0]
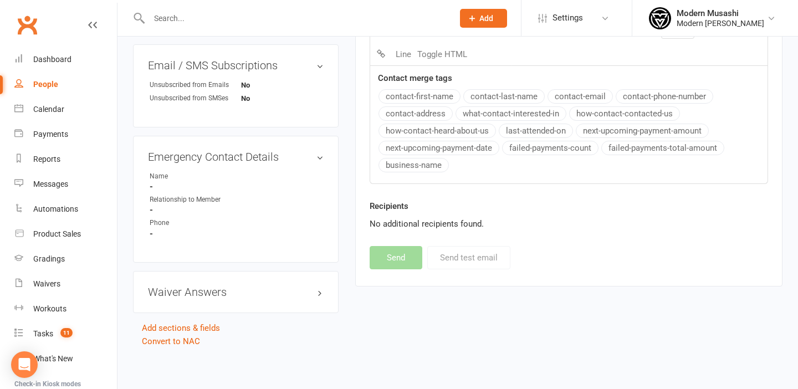
click at [443, 201] on div "Recipients No additional recipients found." at bounding box center [568, 214] width 398 height 31
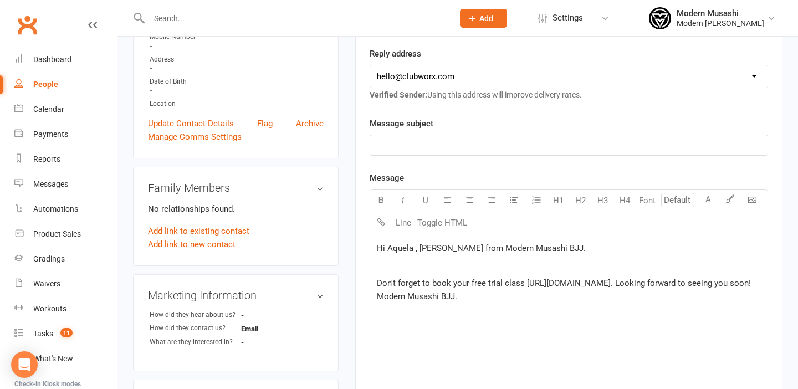
scroll to position [198, 0]
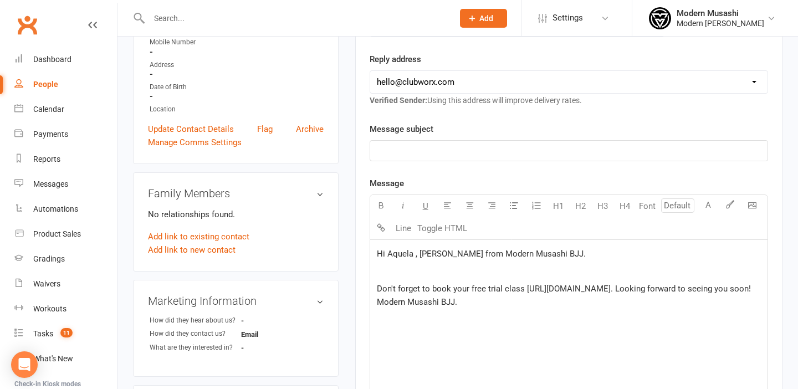
click at [461, 150] on p "﻿" at bounding box center [569, 150] width 384 height 13
click at [460, 350] on div "Hi Aquela , Ana from Modern Musashi BJJ. ﻿ Don't forget to book your free trial…" at bounding box center [568, 323] width 397 height 166
click at [506, 87] on select "hello@clubworx.com wollongong@modernmusashibjj.com.au thirroul@modernmusashibjj…" at bounding box center [568, 82] width 397 height 22
select select "1"
click at [370, 71] on select "hello@clubworx.com wollongong@modernmusashibjj.com.au thirroul@modernmusashibjj…" at bounding box center [568, 82] width 397 height 22
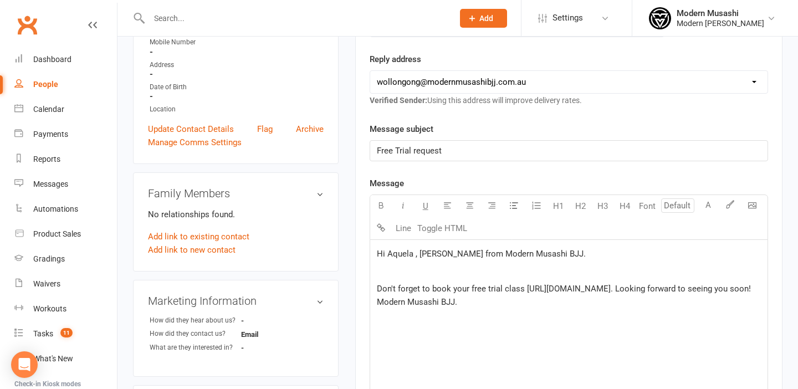
click at [415, 151] on span "Free Trial request" at bounding box center [409, 151] width 65 height 10
click at [456, 323] on div "Hi Aquela , Ana from Modern Musashi BJJ. ﻿ Don't forget to book your free trial…" at bounding box center [568, 323] width 397 height 166
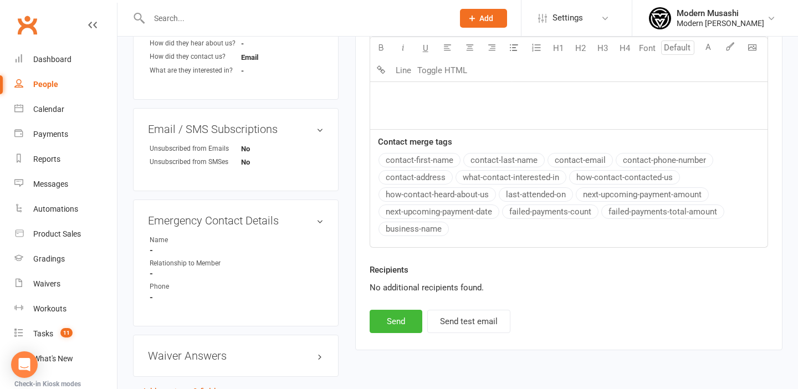
scroll to position [498, 0]
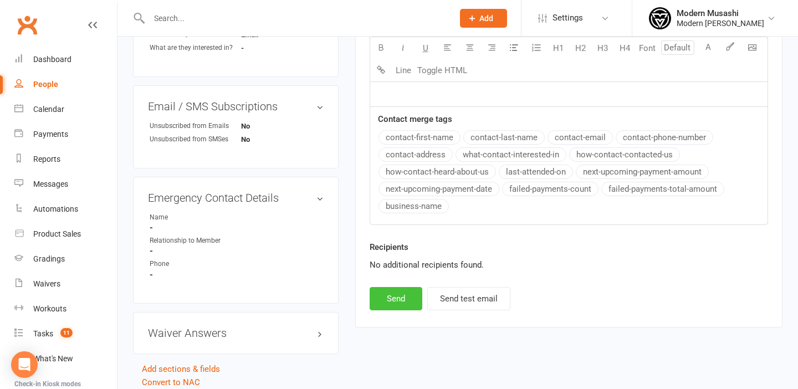
click at [400, 293] on button "Send" at bounding box center [395, 298] width 53 height 23
select select "0"
click at [215, 11] on input "text" at bounding box center [296, 19] width 300 height 16
paste input "bishaldahal9@gmail.com"
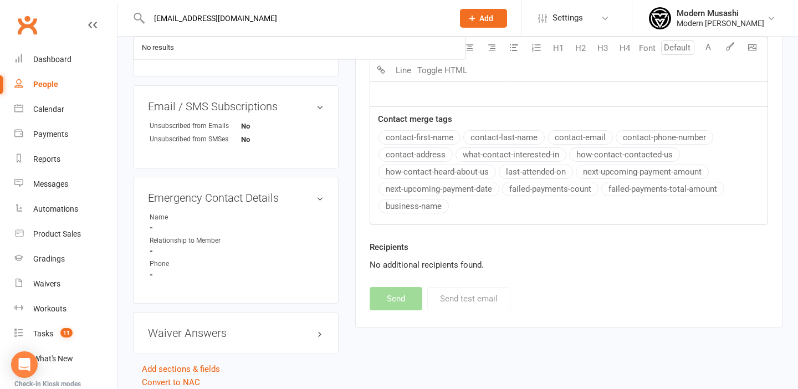
type input "bishaldahal9@gmail.com"
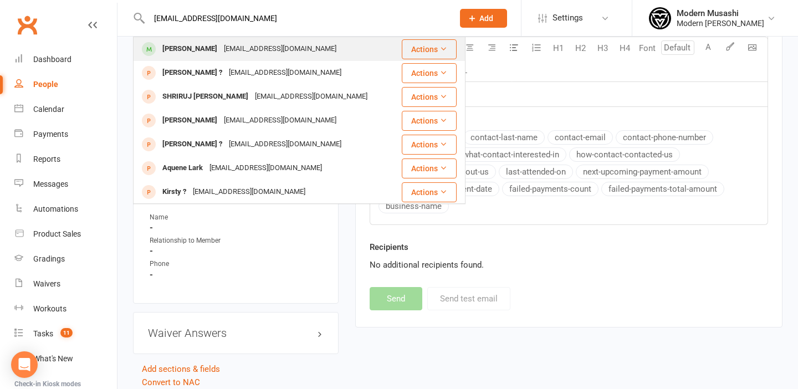
click at [201, 49] on div "Bishal Dahal" at bounding box center [189, 49] width 61 height 16
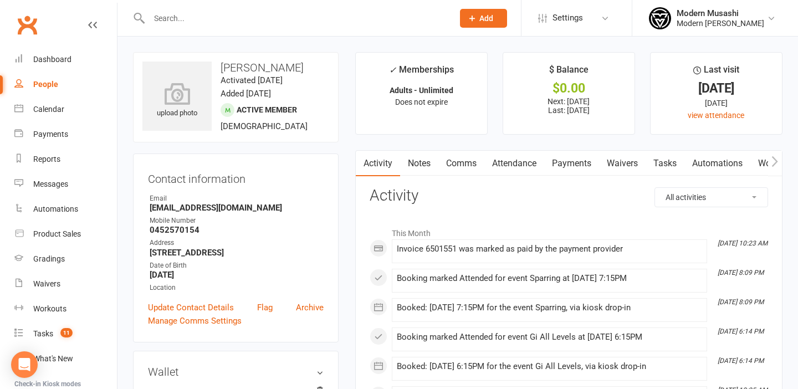
click at [562, 166] on link "Payments" at bounding box center [571, 163] width 55 height 25
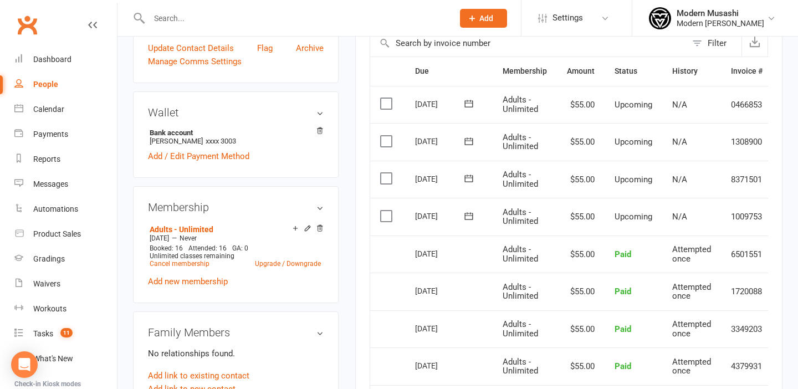
scroll to position [0, 38]
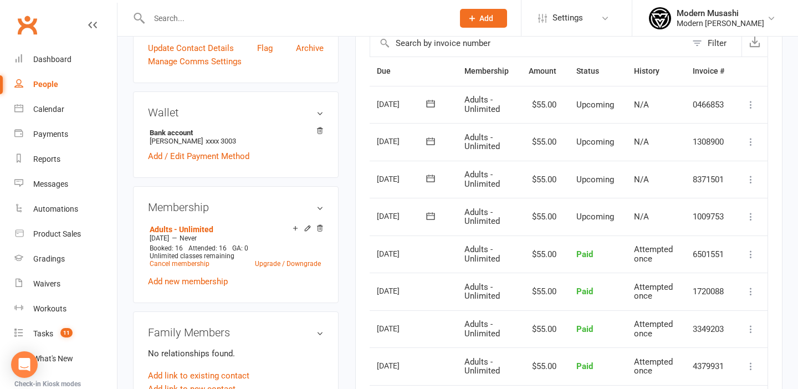
click at [758, 102] on td "Mark as Paid (Cash) Mark as Paid (POS) Mark as Paid (Other) Skip Change amount …" at bounding box center [750, 105] width 33 height 38
click at [748, 102] on icon at bounding box center [750, 104] width 11 height 11
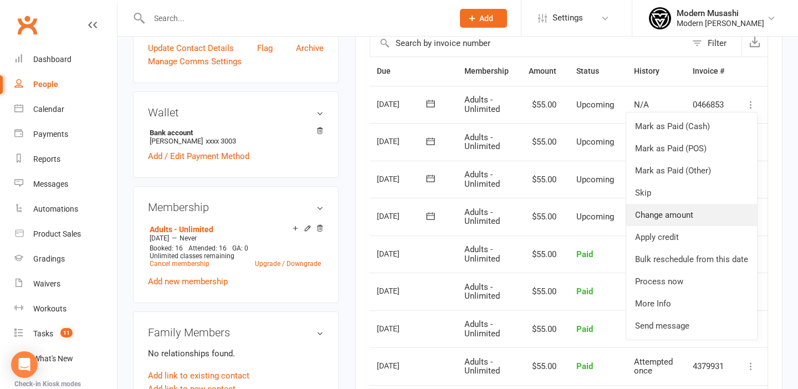
click at [662, 212] on link "Change amount" at bounding box center [691, 215] width 131 height 22
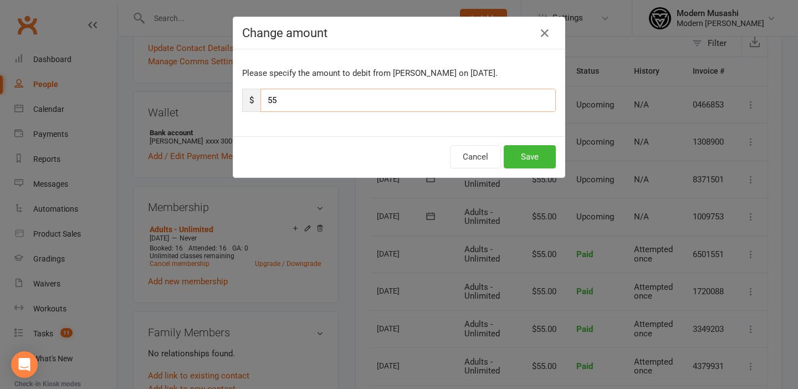
click at [392, 101] on input "55" at bounding box center [407, 100] width 295 height 23
type input "5"
click at [525, 163] on button "Save" at bounding box center [529, 156] width 52 height 23
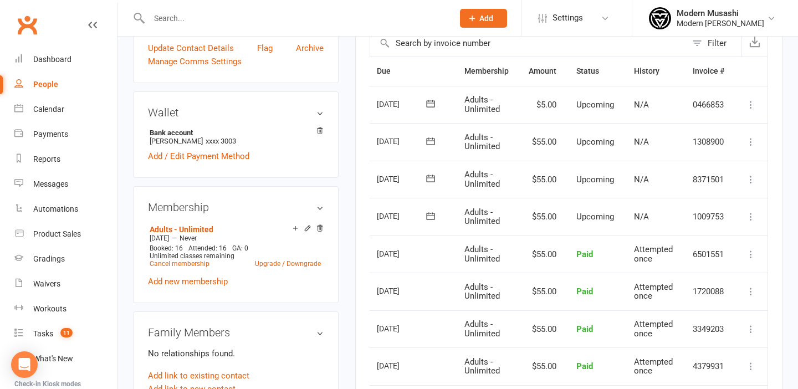
click at [747, 140] on icon at bounding box center [750, 141] width 11 height 11
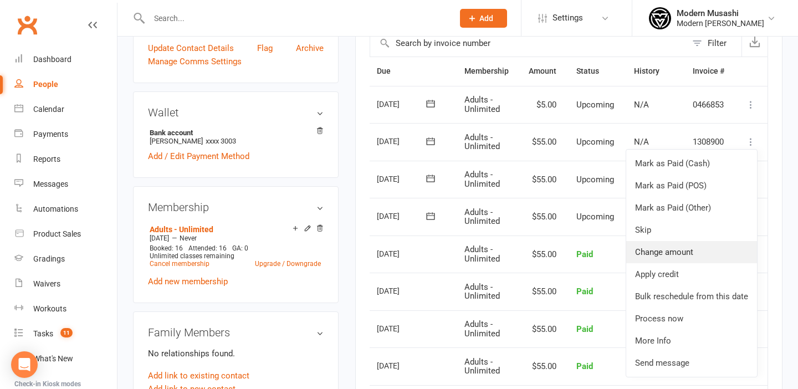
click at [672, 244] on link "Change amount" at bounding box center [691, 252] width 131 height 22
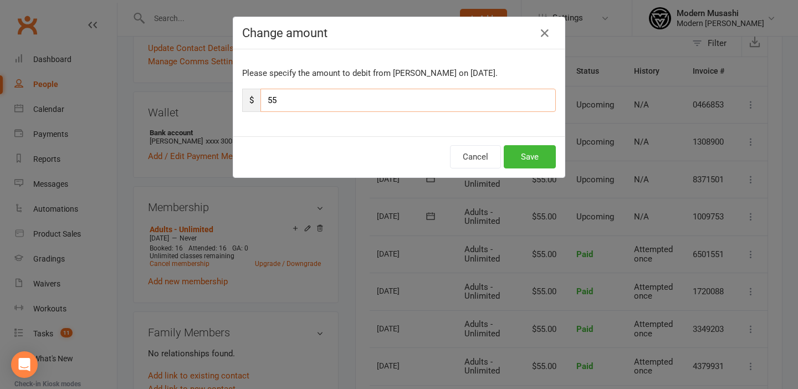
click at [476, 108] on input "55" at bounding box center [407, 100] width 295 height 23
type input "5"
click at [537, 153] on button "Save" at bounding box center [529, 156] width 52 height 23
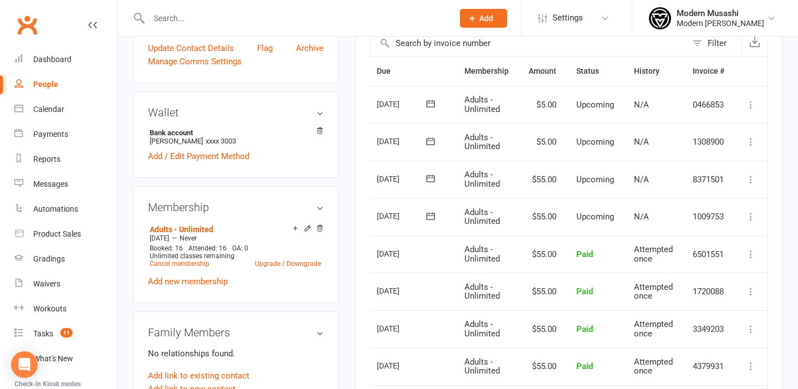
click at [747, 176] on icon at bounding box center [750, 179] width 11 height 11
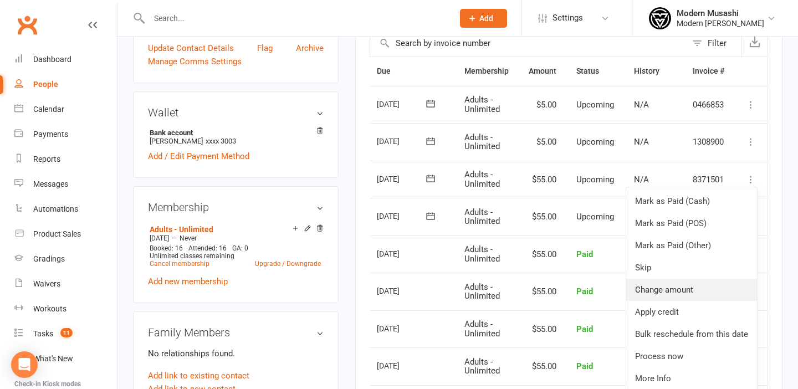
click at [677, 281] on link "Change amount" at bounding box center [691, 290] width 131 height 22
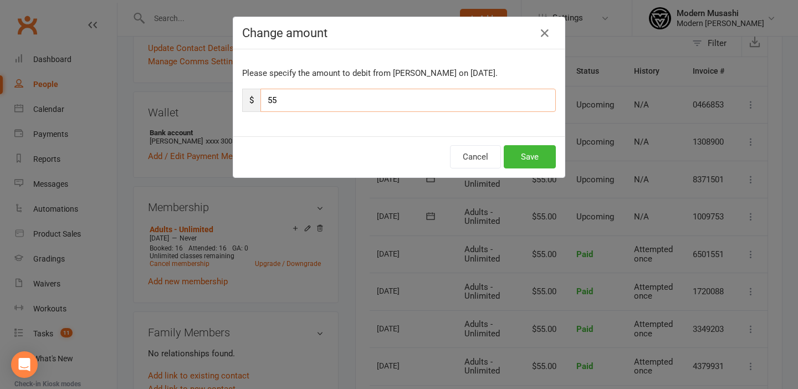
click at [423, 103] on input "55" at bounding box center [407, 100] width 295 height 23
type input "5"
click at [533, 159] on button "Save" at bounding box center [529, 156] width 52 height 23
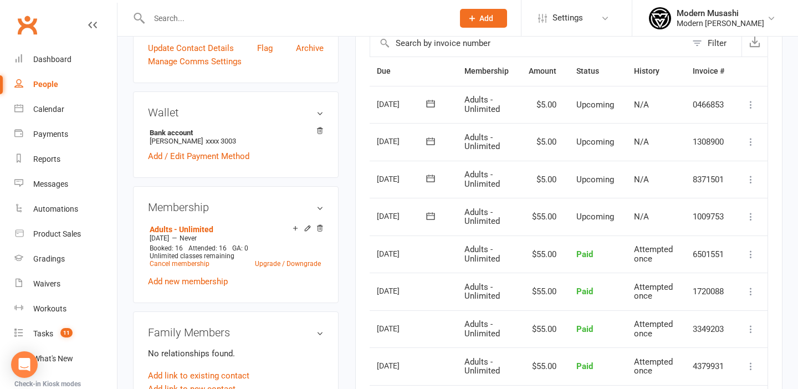
click at [751, 213] on icon at bounding box center [750, 216] width 11 height 11
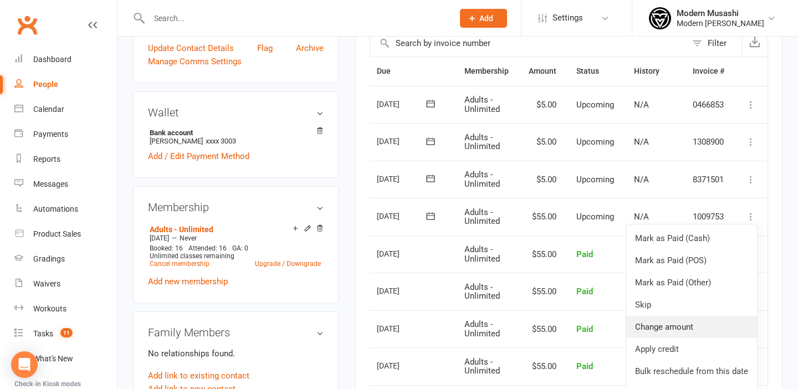
click at [670, 322] on link "Change amount" at bounding box center [691, 327] width 131 height 22
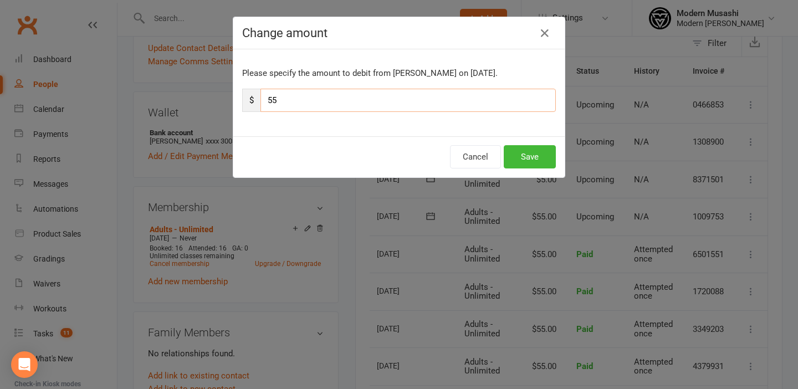
click at [400, 102] on input "55" at bounding box center [407, 100] width 295 height 23
type input "5"
click at [539, 161] on button "Save" at bounding box center [529, 156] width 52 height 23
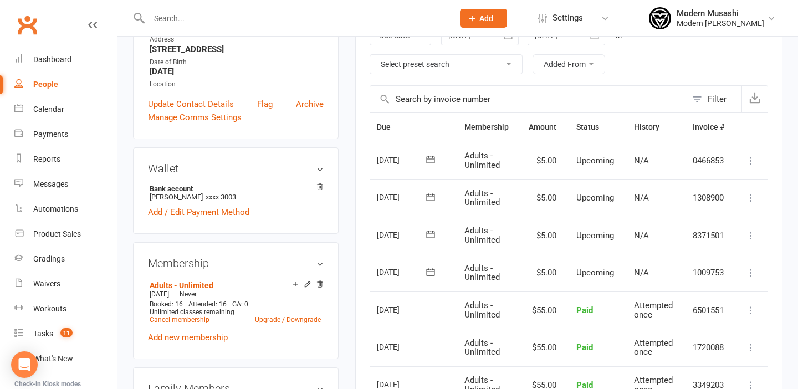
scroll to position [0, 0]
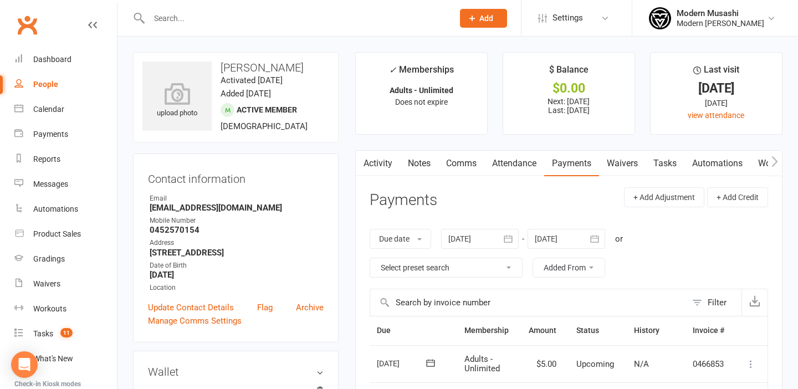
click at [610, 164] on link "Waivers" at bounding box center [622, 163] width 47 height 25
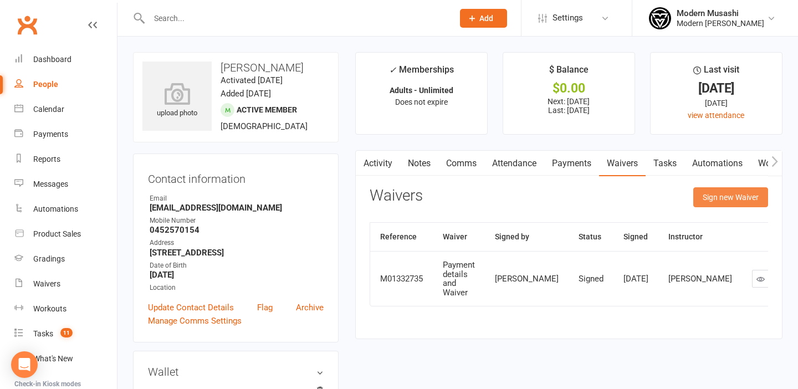
click at [731, 204] on button "Sign new Waiver" at bounding box center [730, 197] width 75 height 20
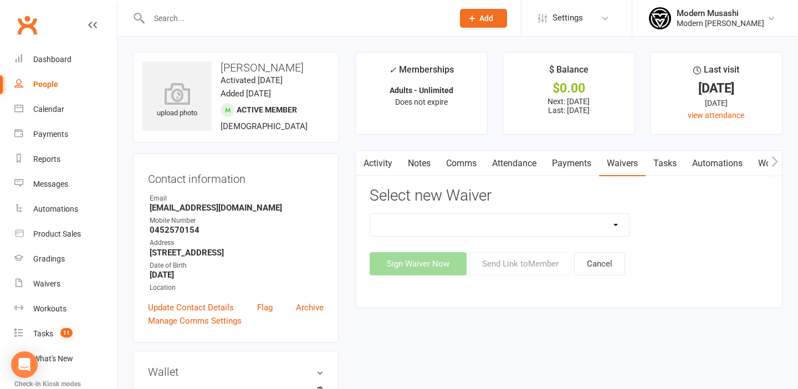
click at [434, 227] on select "Cancellation form Freeze form Introduction Lesson Form Membership Sign Up Non p…" at bounding box center [499, 225] width 259 height 22
select select "14710"
click at [370, 214] on select "Cancellation form Freeze form Introduction Lesson Form Membership Sign Up Non p…" at bounding box center [499, 225] width 259 height 22
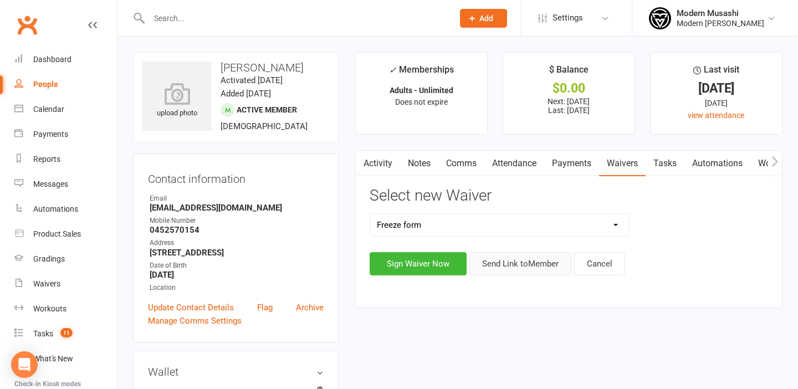
click at [517, 266] on button "Send Link to Member" at bounding box center [520, 263] width 102 height 23
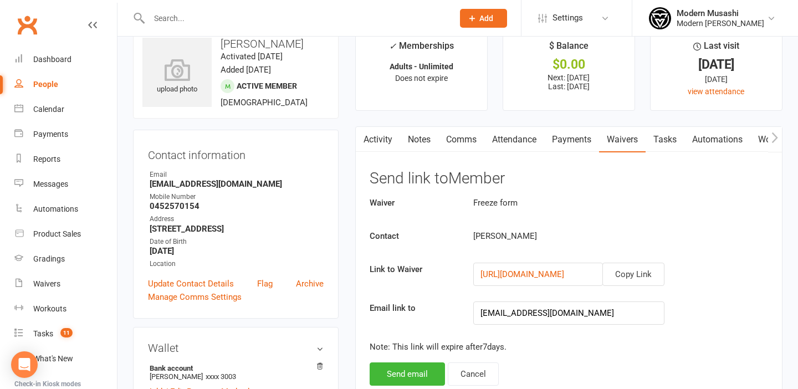
scroll to position [45, 0]
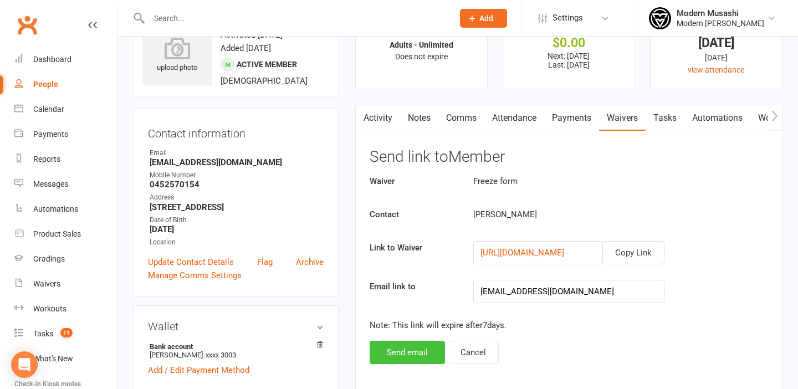
click at [425, 354] on button "Send email" at bounding box center [406, 352] width 75 height 23
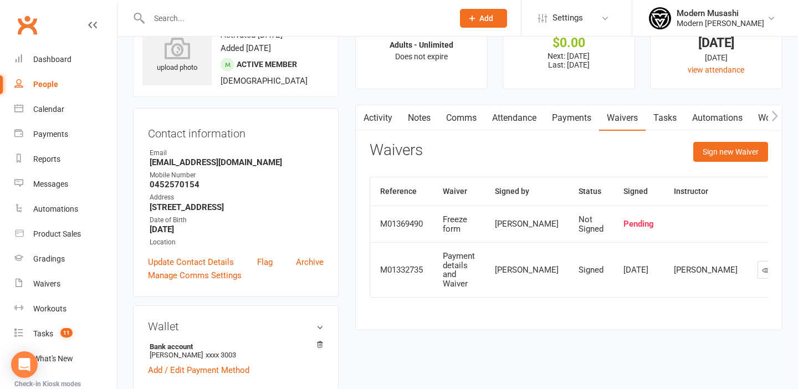
click at [305, 13] on input "text" at bounding box center [296, 19] width 300 height 16
paste input "aaron.m.hooper@gmail.com"
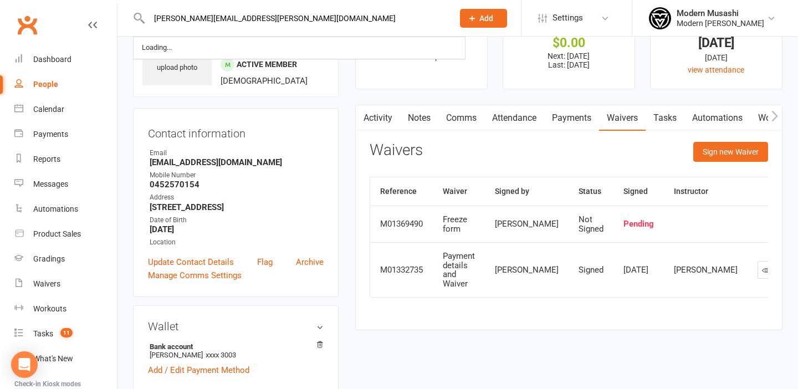
type input "aaron.m.hooper@gmail.com"
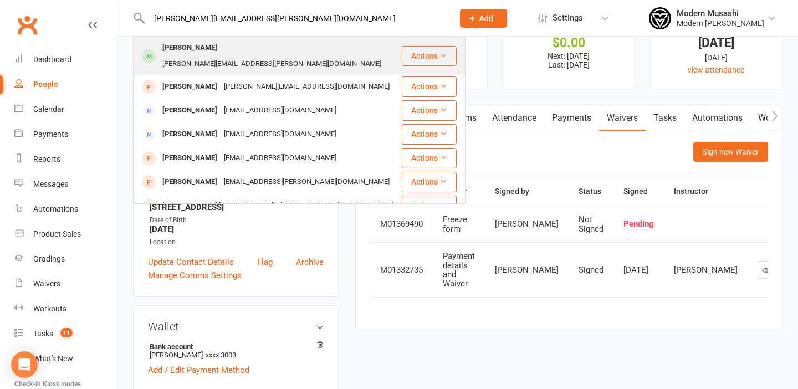
click at [250, 56] on div "aaron.m.hooper@gmail.com" at bounding box center [271, 64] width 225 height 16
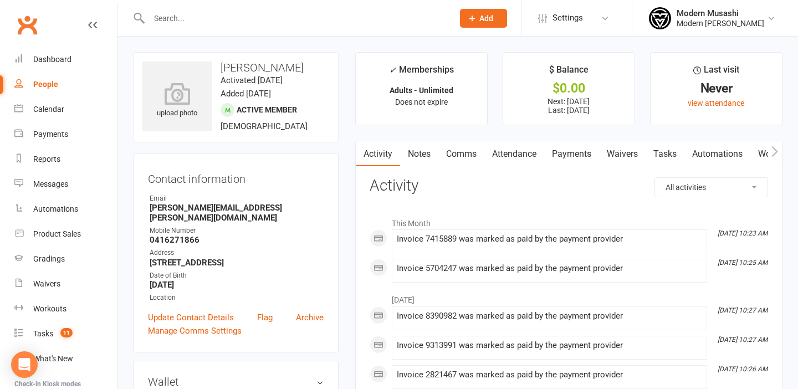
click at [580, 155] on link "Payments" at bounding box center [571, 153] width 55 height 25
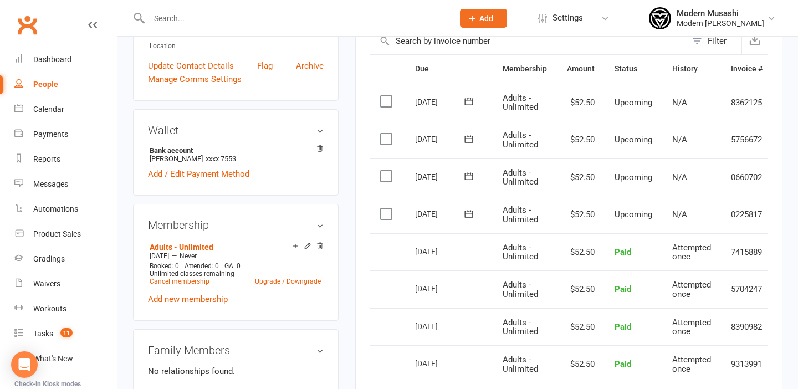
scroll to position [253, 0]
click at [191, 276] on link "Cancel membership" at bounding box center [180, 280] width 60 height 8
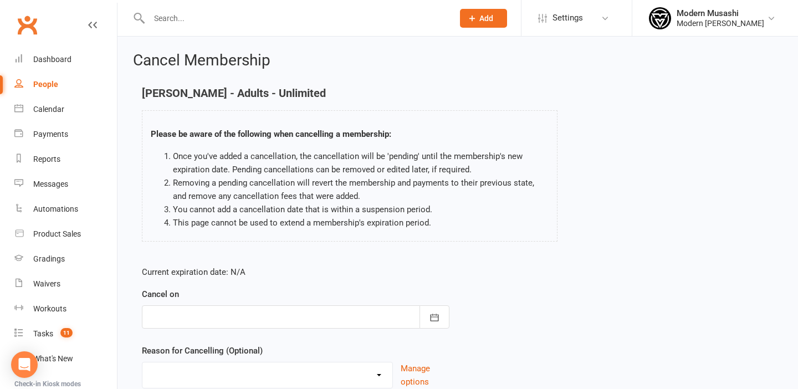
click at [219, 315] on div at bounding box center [295, 316] width 307 height 23
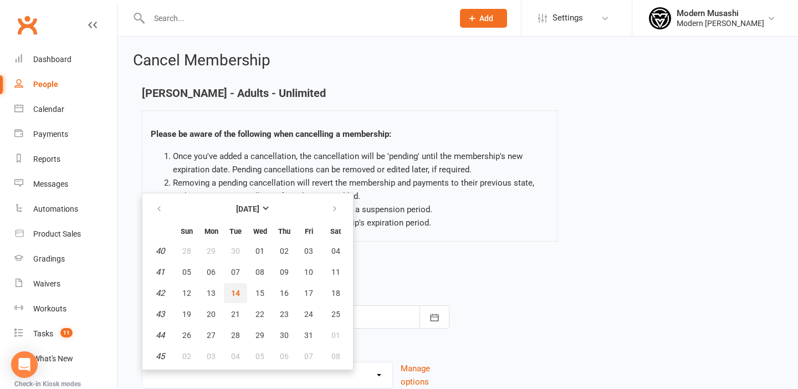
click at [239, 294] on span "14" at bounding box center [235, 293] width 9 height 9
type input "[DATE]"
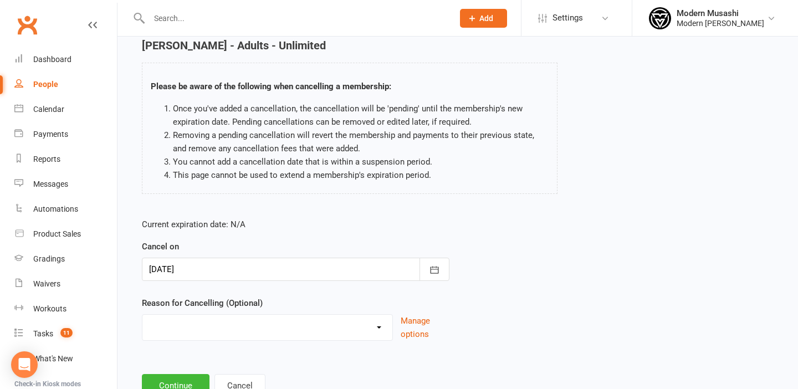
scroll to position [90, 0]
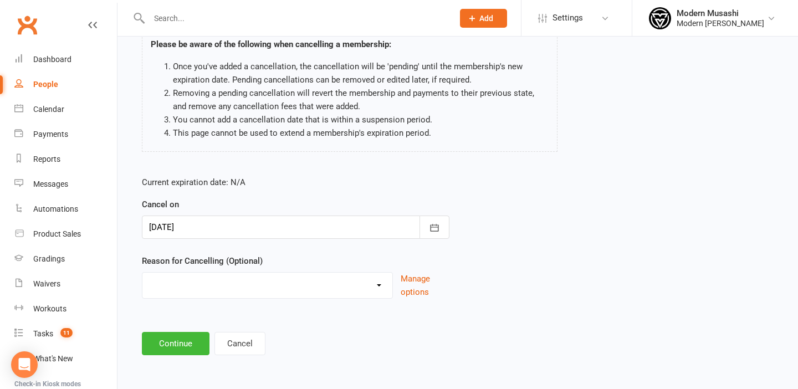
click at [244, 281] on select "Holiday Injury Moving School closer to home Other reason" at bounding box center [267, 284] width 250 height 22
select select "4"
click at [142, 273] on select "Holiday Injury Moving School closer to home Other reason" at bounding box center [267, 284] width 250 height 22
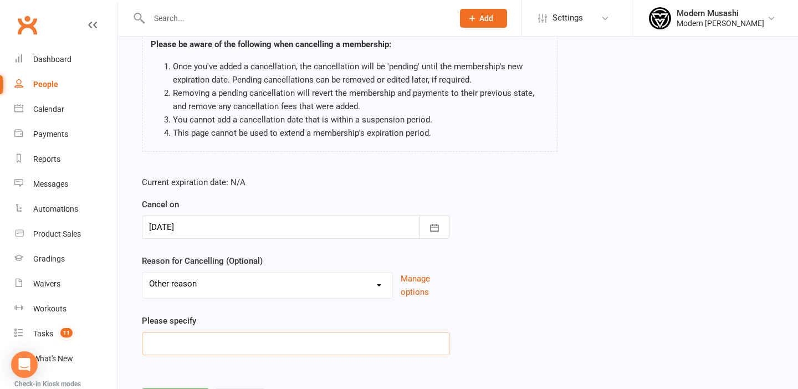
click at [188, 342] on input at bounding box center [295, 343] width 307 height 23
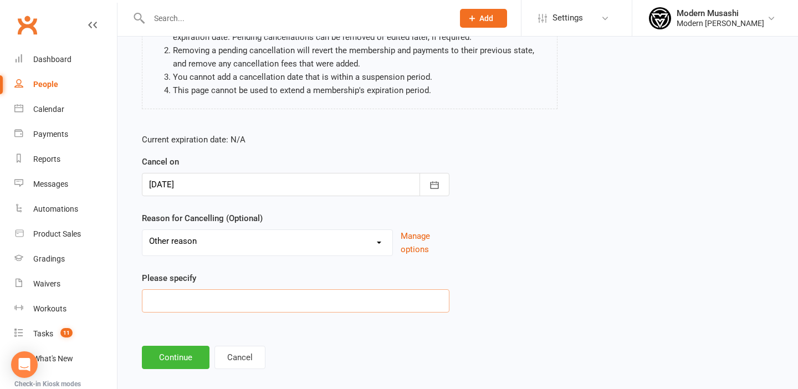
scroll to position [146, 0]
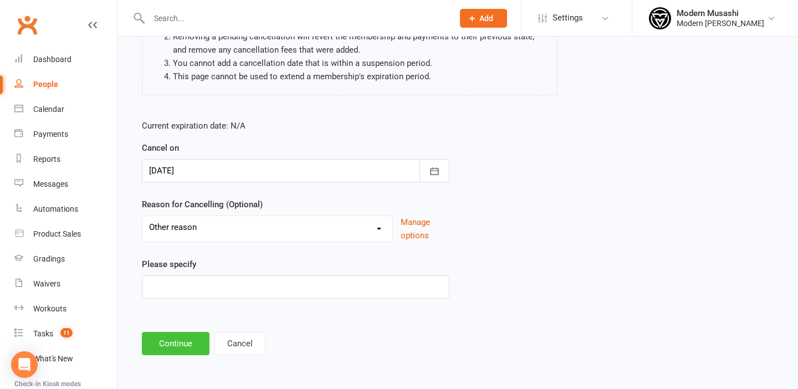
click at [186, 341] on button "Continue" at bounding box center [176, 343] width 68 height 23
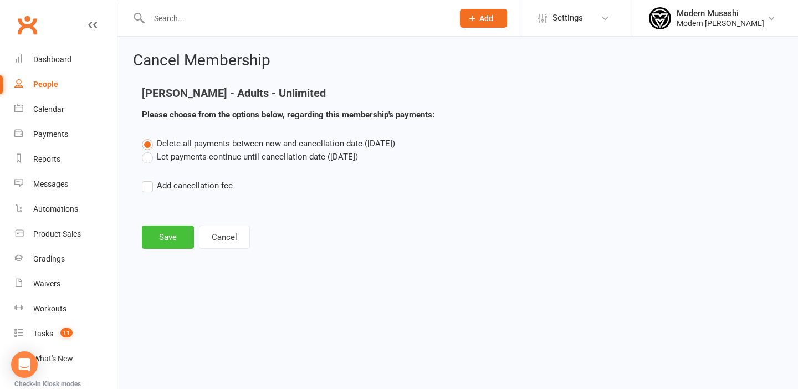
click at [180, 228] on button "Save" at bounding box center [168, 236] width 52 height 23
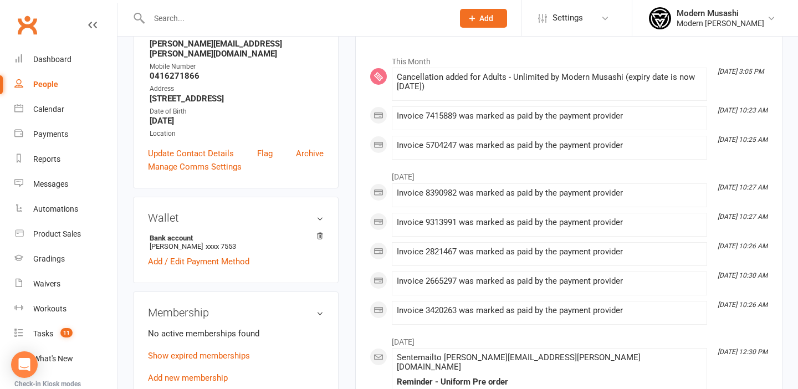
scroll to position [51, 0]
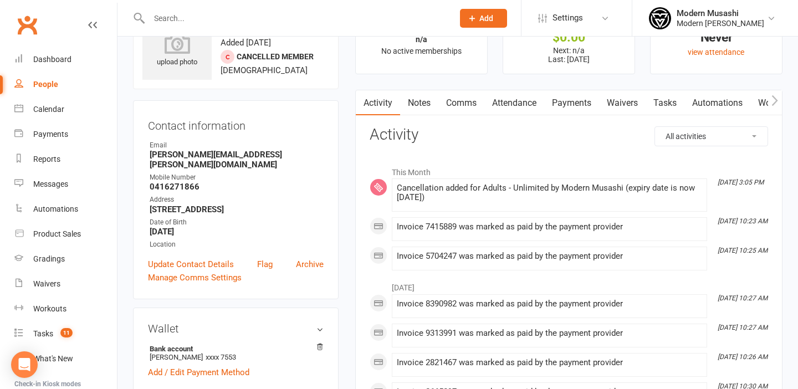
click at [575, 106] on link "Payments" at bounding box center [571, 102] width 55 height 25
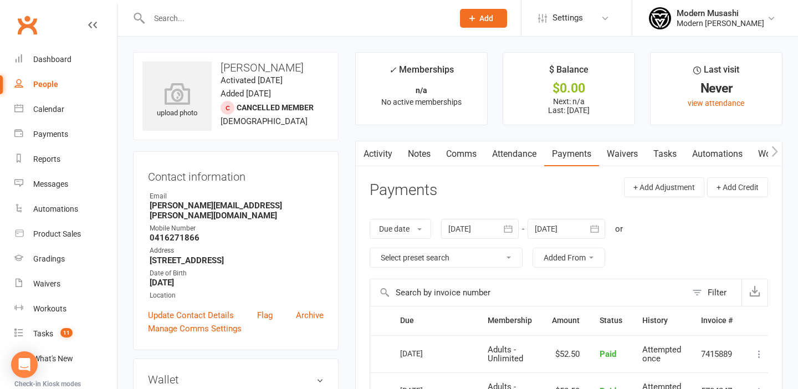
click at [624, 152] on link "Waivers" at bounding box center [622, 153] width 47 height 25
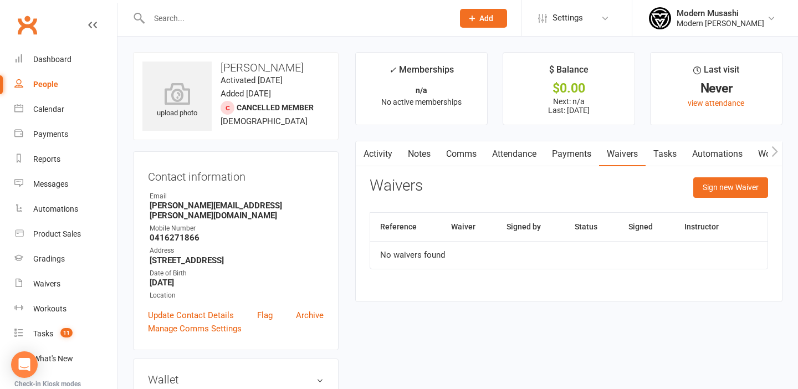
click at [563, 158] on link "Payments" at bounding box center [571, 153] width 55 height 25
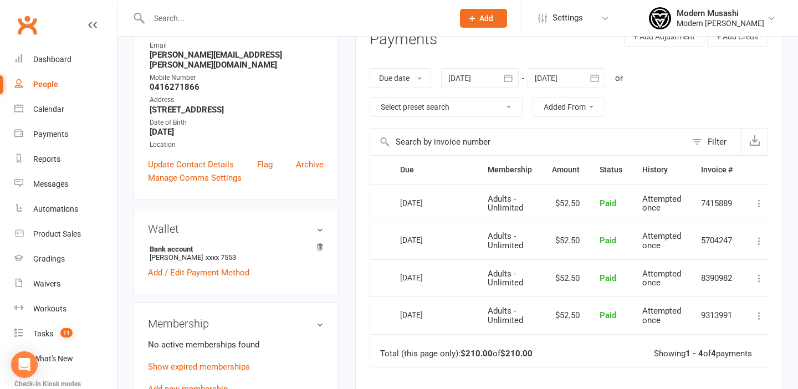
scroll to position [164, 0]
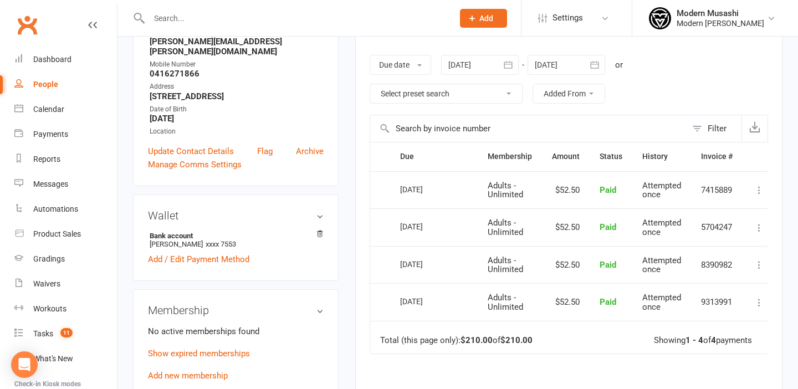
click at [229, 19] on input "text" at bounding box center [296, 19] width 300 height 16
paste input "acob Dally"
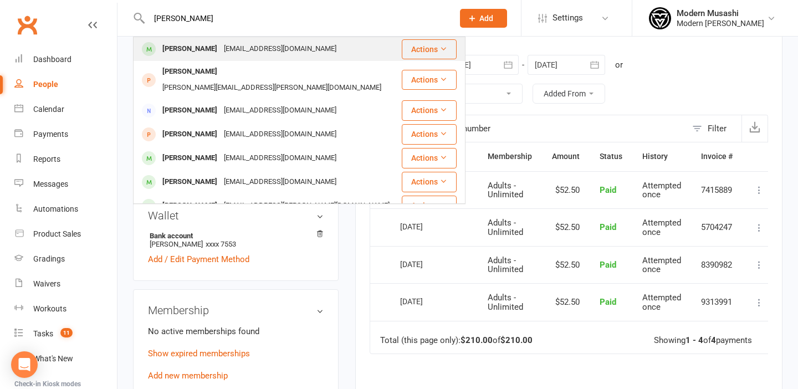
type input "acob Dally"
click at [220, 56] on div "kyles_d7@hotmail.com" at bounding box center [279, 49] width 119 height 16
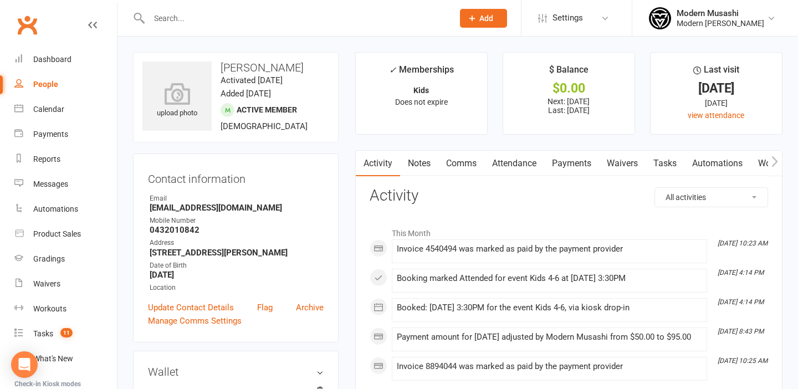
click at [576, 162] on link "Payments" at bounding box center [571, 163] width 55 height 25
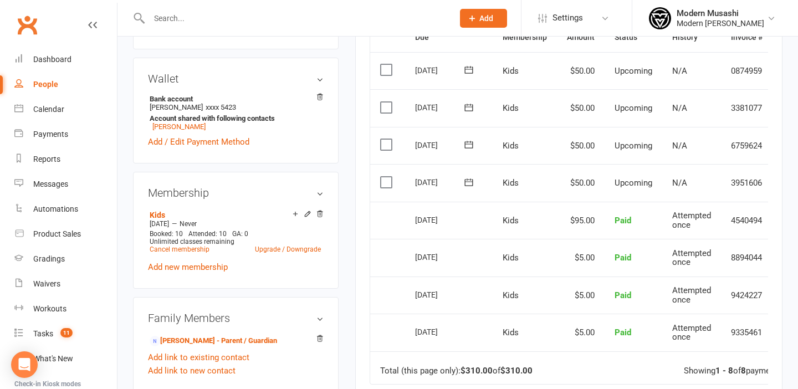
scroll to position [0, 38]
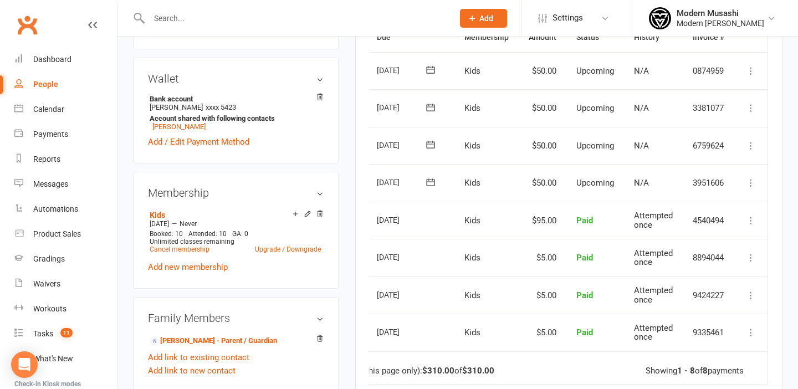
click at [755, 182] on icon at bounding box center [750, 182] width 11 height 11
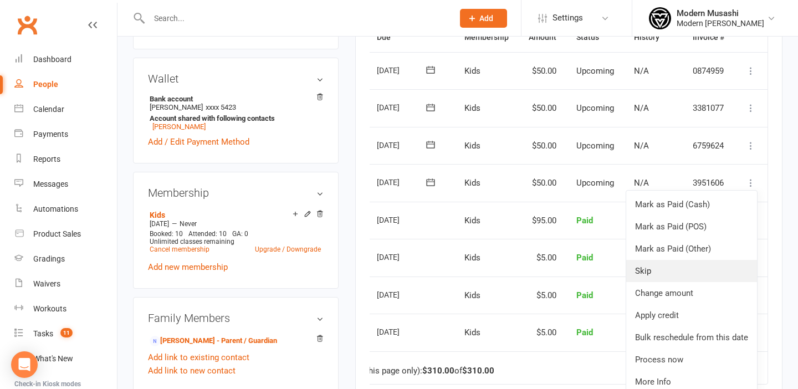
click at [665, 263] on link "Skip" at bounding box center [691, 271] width 131 height 22
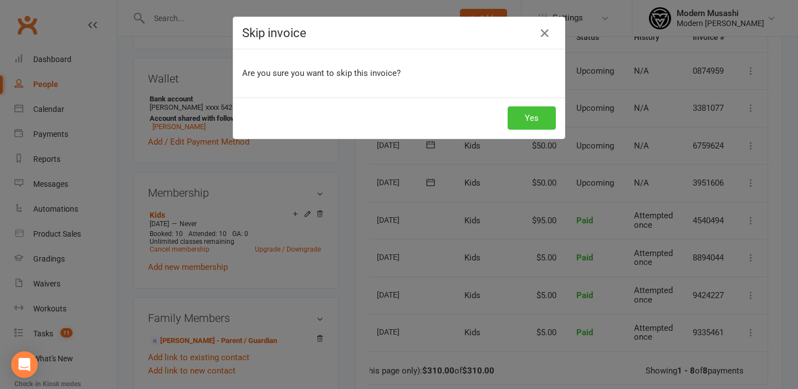
click at [540, 117] on button "Yes" at bounding box center [531, 117] width 48 height 23
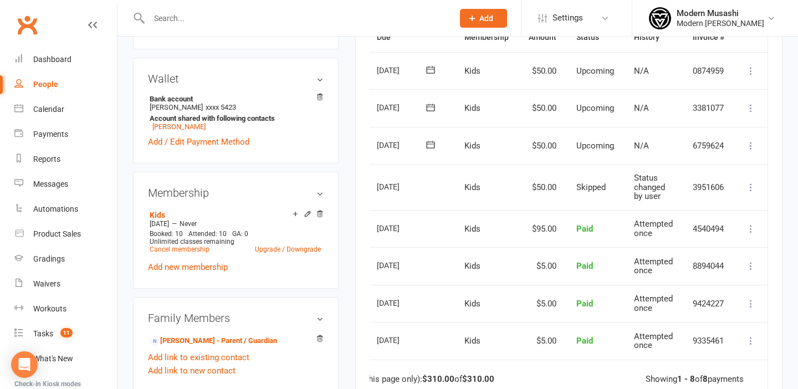
click at [259, 16] on input "text" at bounding box center [296, 19] width 300 height 16
paste input "freyagordon@hotmail.com"
type input "freyagordon@hotmail.com"
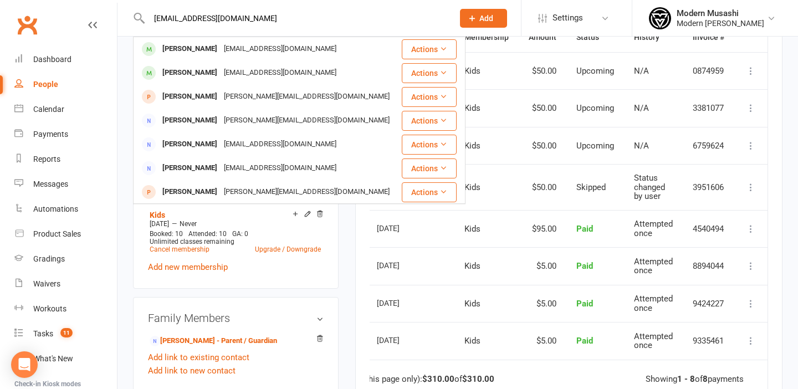
click at [710, 4] on li "Modern Musashi Modern Musashi Wollongong Signed in as: Modern Musashi Wollongon…" at bounding box center [714, 18] width 166 height 36
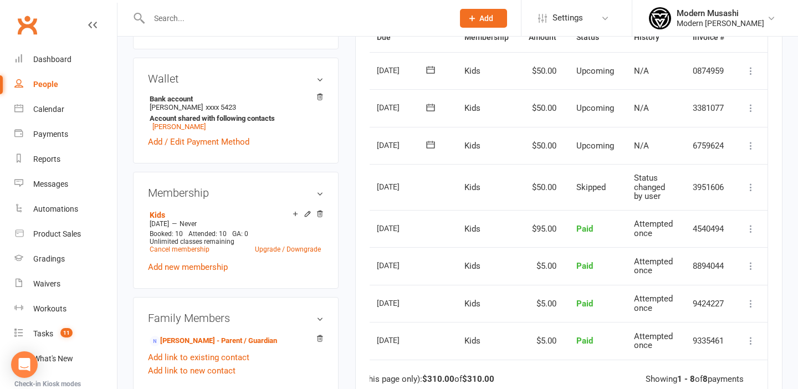
click at [218, 19] on input "text" at bounding box center [296, 19] width 300 height 16
paste input "hayleydiamond@yahoo.com"
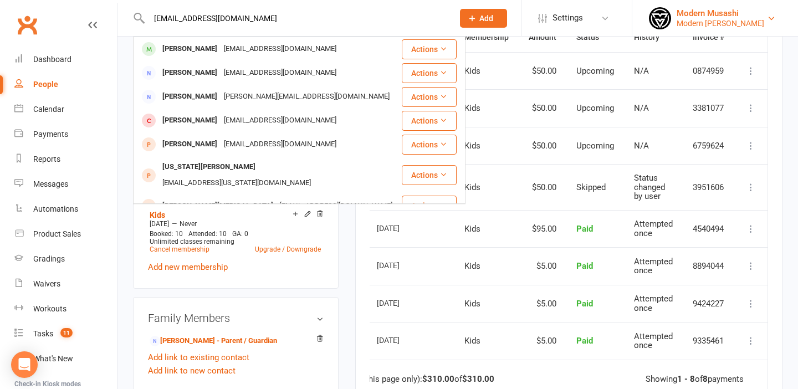
type input "hayleydiamond@yahoo.com"
click at [699, 19] on div "Modern [PERSON_NAME]" at bounding box center [720, 23] width 88 height 10
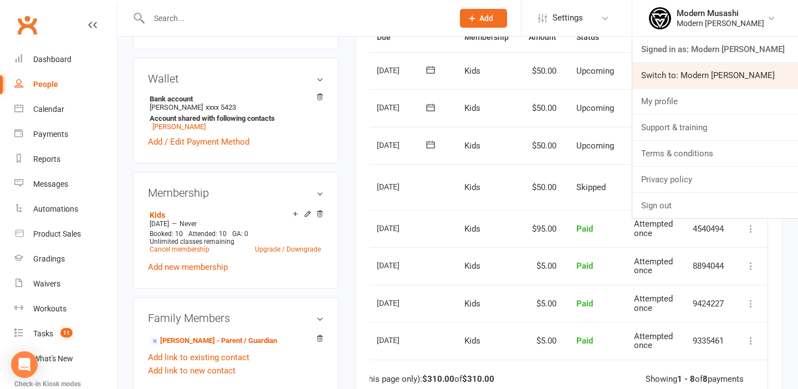
click at [683, 69] on link "Switch to: Modern [PERSON_NAME]" at bounding box center [715, 75] width 166 height 25
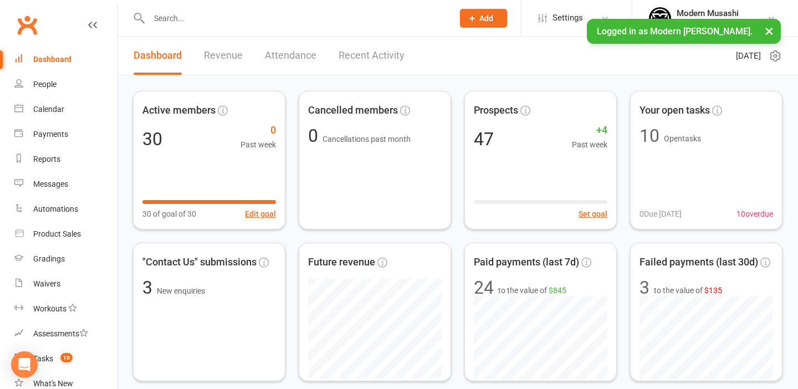
click at [285, 20] on input "text" at bounding box center [296, 19] width 300 height 16
paste input "[EMAIL_ADDRESS][DOMAIN_NAME]"
type input "[EMAIL_ADDRESS][DOMAIN_NAME]"
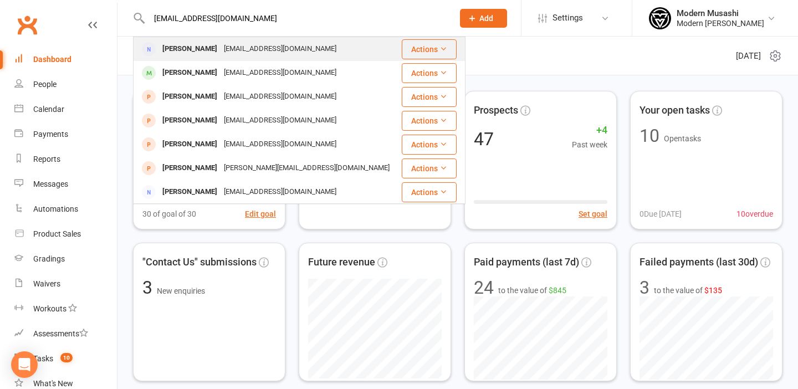
click at [292, 47] on div "Hayleydiamond@yahoo.com" at bounding box center [279, 49] width 119 height 16
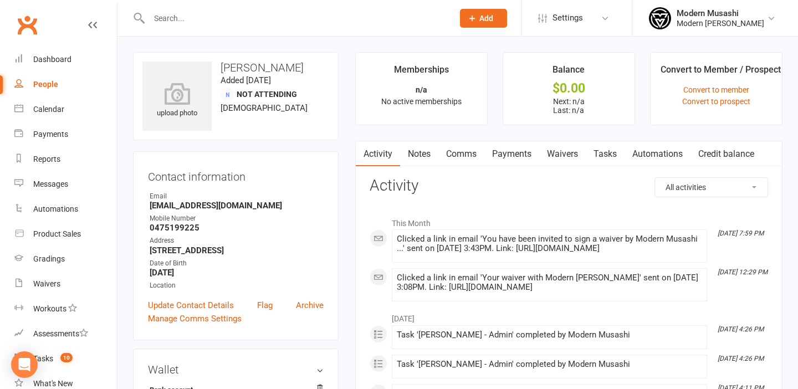
click at [559, 153] on link "Waivers" at bounding box center [562, 153] width 47 height 25
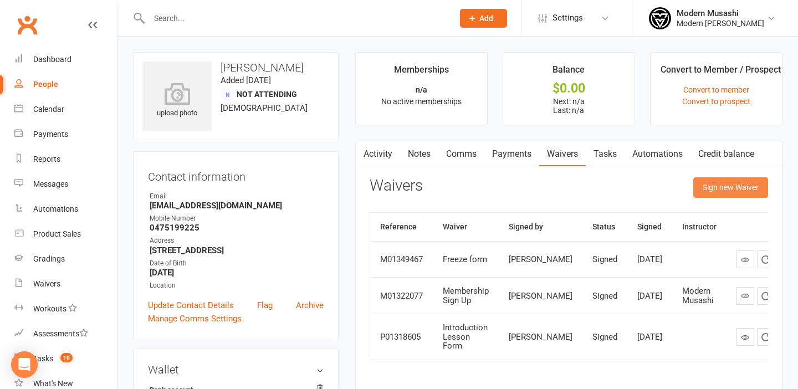
click at [716, 188] on button "Sign new Waiver" at bounding box center [730, 187] width 75 height 20
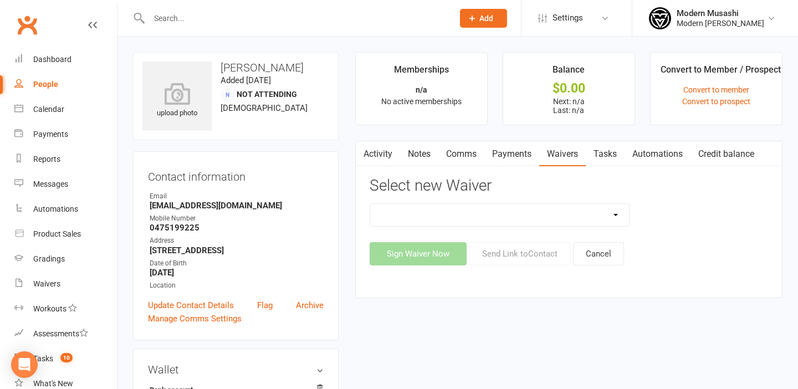
click at [501, 207] on select "Cancellation form Freeze form Membership Sign Up Non paying member Payment deta…" at bounding box center [499, 215] width 259 height 22
select select "14807"
click at [370, 204] on select "Cancellation form Freeze form Membership Sign Up Non paying member Payment deta…" at bounding box center [499, 215] width 259 height 22
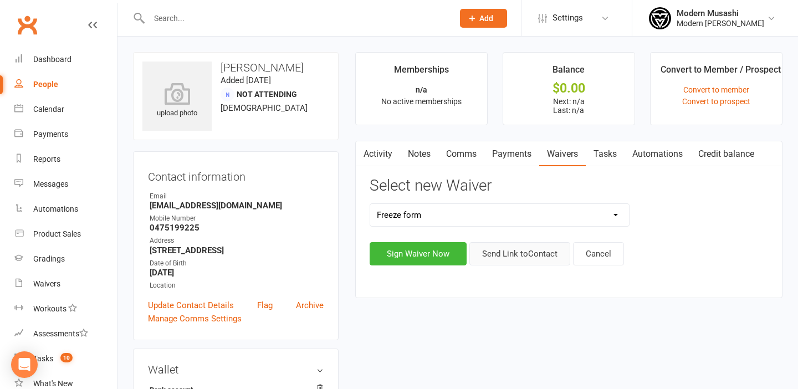
click at [512, 252] on button "Send Link to Contact" at bounding box center [519, 253] width 101 height 23
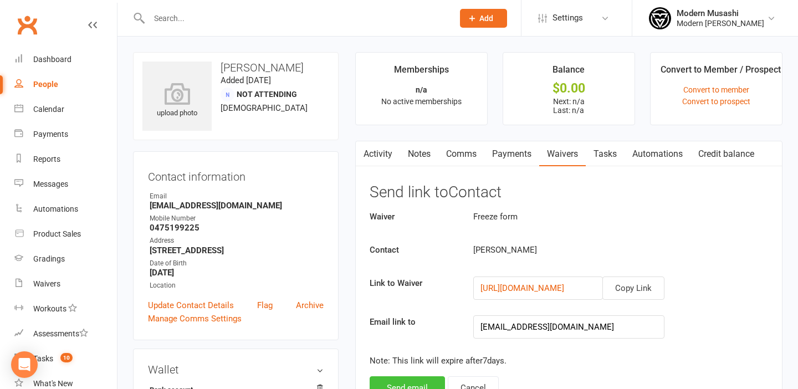
click at [401, 387] on button "Send email" at bounding box center [406, 387] width 75 height 23
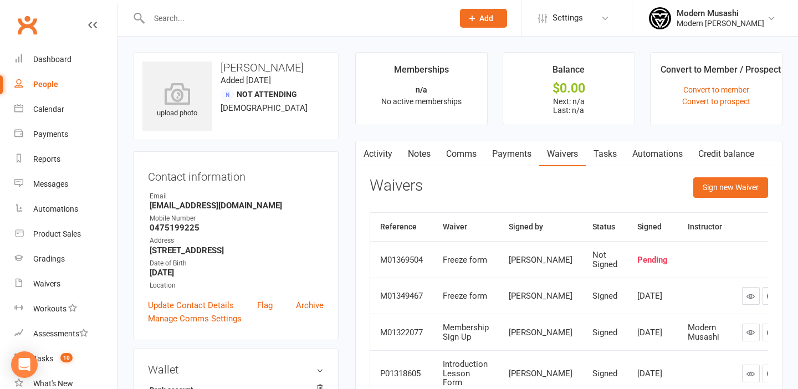
click at [210, 14] on input "text" at bounding box center [296, 19] width 300 height 16
paste input "brendonjamessmith@gmail.com"
type input "brendonjamessmith@gmail.com"
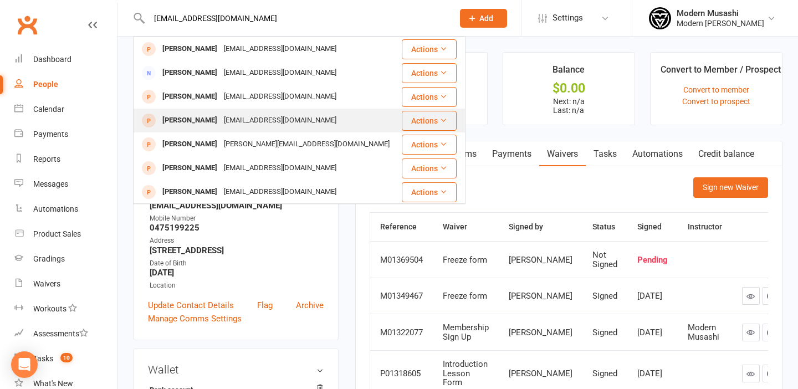
click at [215, 115] on div "[PERSON_NAME]" at bounding box center [189, 120] width 61 height 16
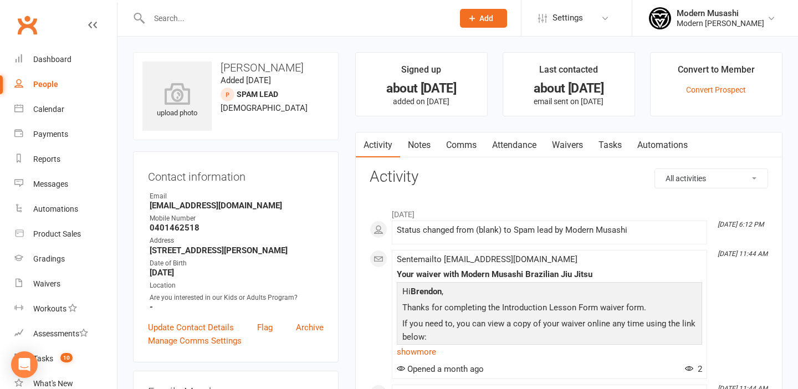
click at [225, 16] on input "text" at bounding box center [296, 19] width 300 height 16
paste input "brendonjamessmith@gmail.com"
type input "brendonjamessmith@gmail.com"
click at [721, 18] on div "Modern Musashi Thirroul" at bounding box center [720, 23] width 88 height 10
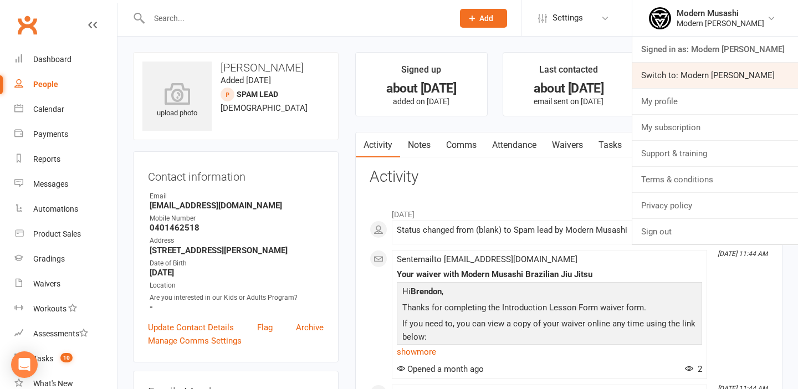
click at [722, 74] on link "Switch to: Modern Musashi Wollongong" at bounding box center [715, 75] width 166 height 25
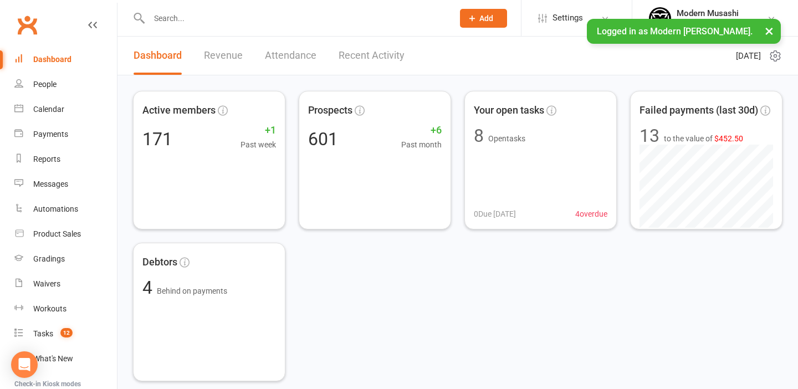
click at [225, 22] on input "text" at bounding box center [296, 19] width 300 height 16
type input "brendonjamessmith@gmail.com"
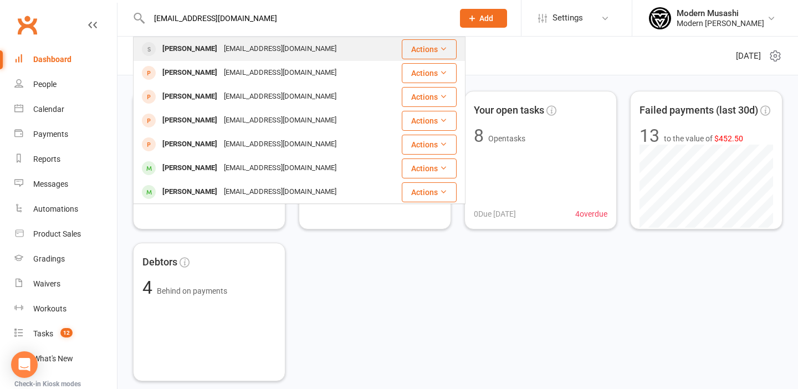
click at [220, 47] on div "brendonjamessmith@gmail.com" at bounding box center [279, 49] width 119 height 16
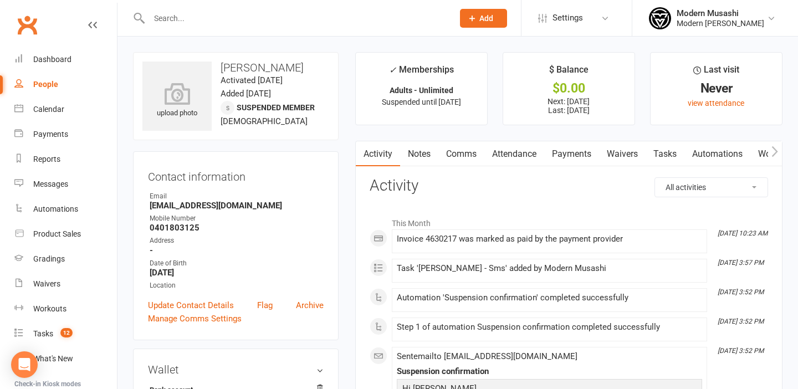
click at [576, 148] on link "Payments" at bounding box center [571, 153] width 55 height 25
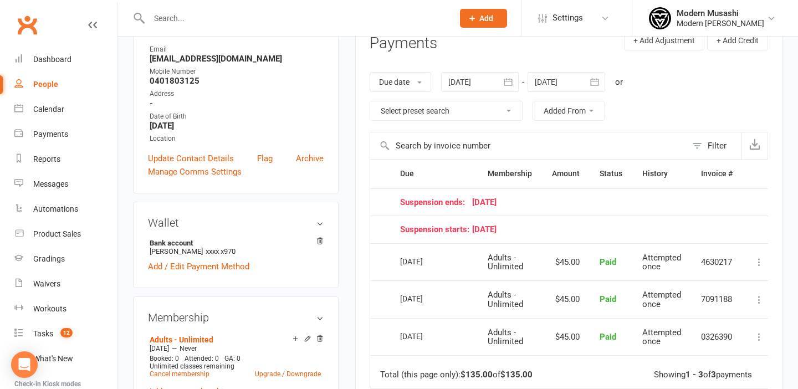
scroll to position [143, 0]
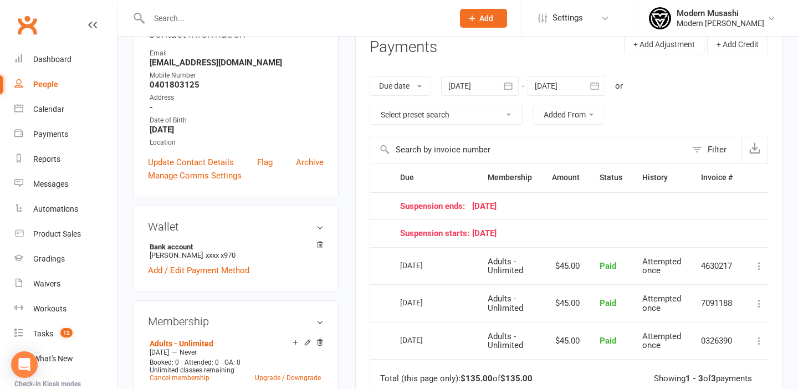
click at [502, 81] on button "button" at bounding box center [508, 86] width 20 height 20
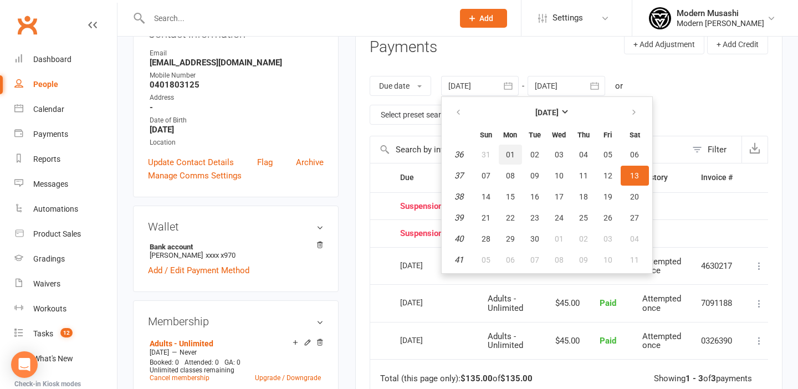
click at [507, 153] on span "01" at bounding box center [510, 154] width 9 height 9
type input "01 Sep 2025"
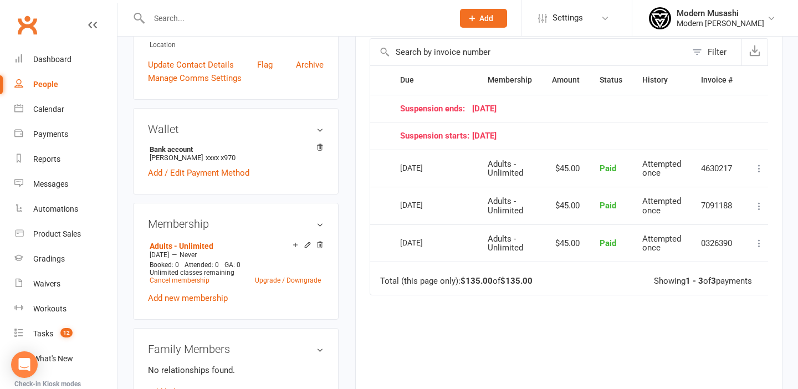
scroll to position [239, 0]
click at [395, 168] on td "[DATE]" at bounding box center [434, 170] width 88 height 38
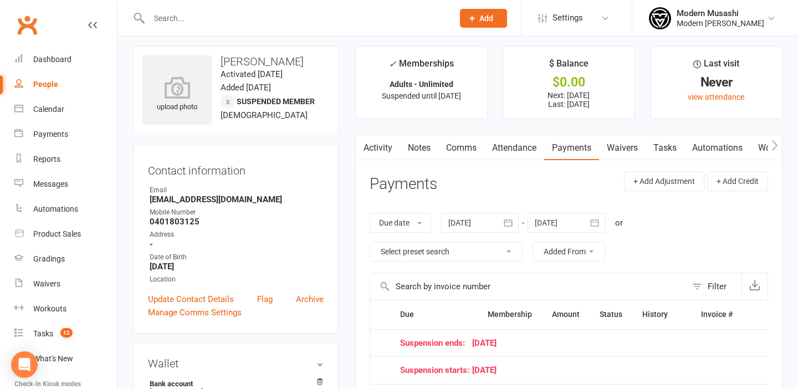
scroll to position [0, 0]
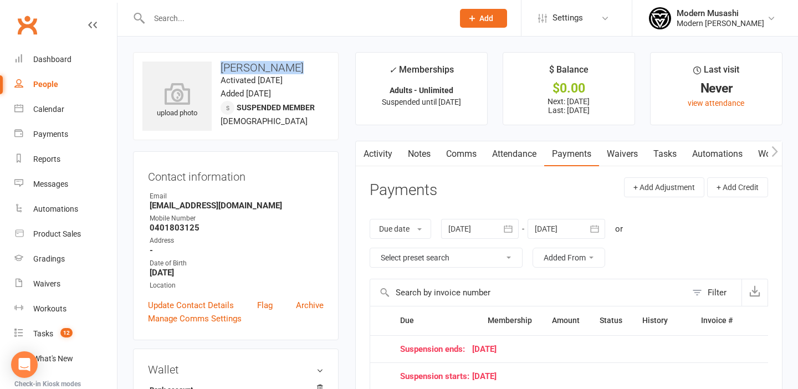
drag, startPoint x: 219, startPoint y: 63, endPoint x: 302, endPoint y: 57, distance: 83.8
click at [302, 57] on div "upload photo Brendon Smith Activated 12 August, 2025 Added 5 August, 2025 Suspe…" at bounding box center [235, 96] width 205 height 88
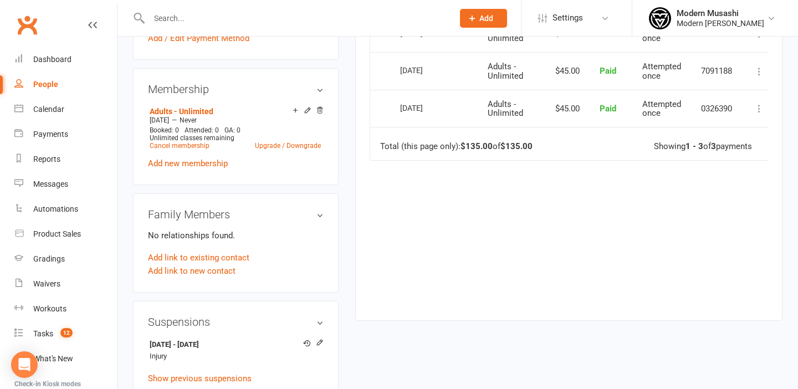
scroll to position [376, 0]
click at [476, 237] on div "Due Contact Membership Amount Status History Invoice # Suspension ends: 10 Nove…" at bounding box center [568, 116] width 398 height 372
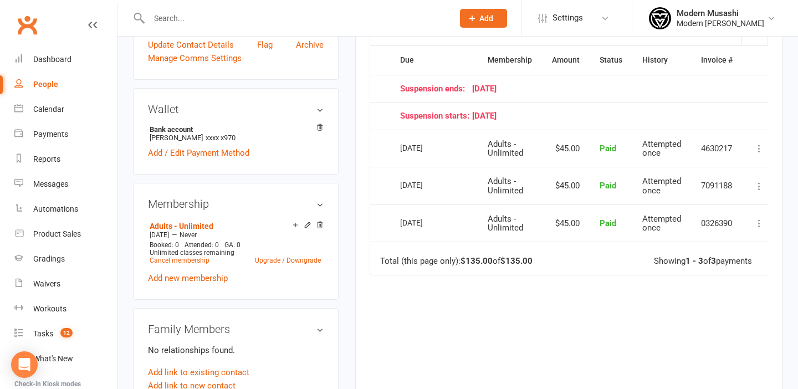
scroll to position [259, 0]
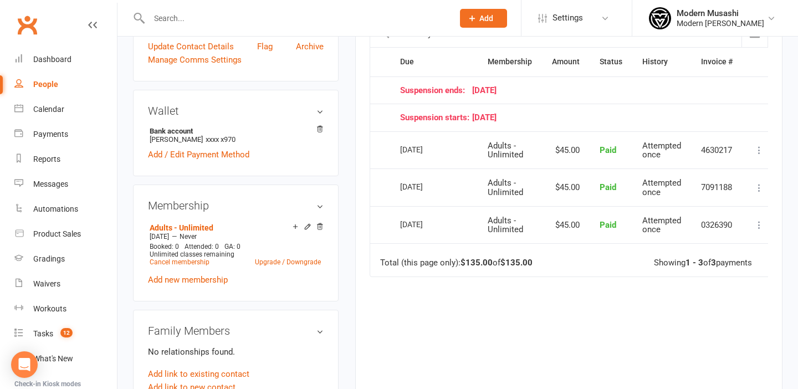
click at [218, 17] on input "text" at bounding box center [296, 19] width 300 height 16
paste input "[EMAIL_ADDRESS][DOMAIN_NAME]"
type input "[EMAIL_ADDRESS][DOMAIN_NAME]"
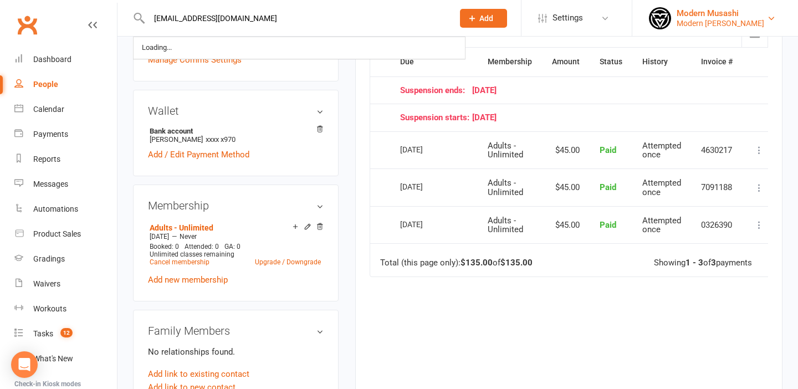
click at [693, 14] on div "Modern Musashi" at bounding box center [720, 13] width 88 height 10
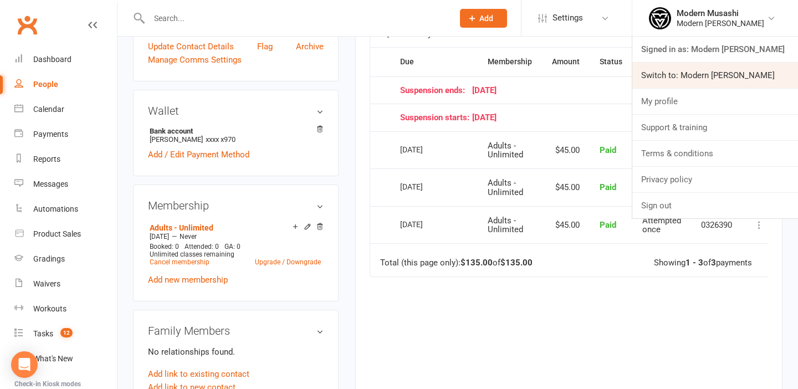
click at [672, 76] on link "Switch to: Modern Musashi Thirroul" at bounding box center [715, 75] width 166 height 25
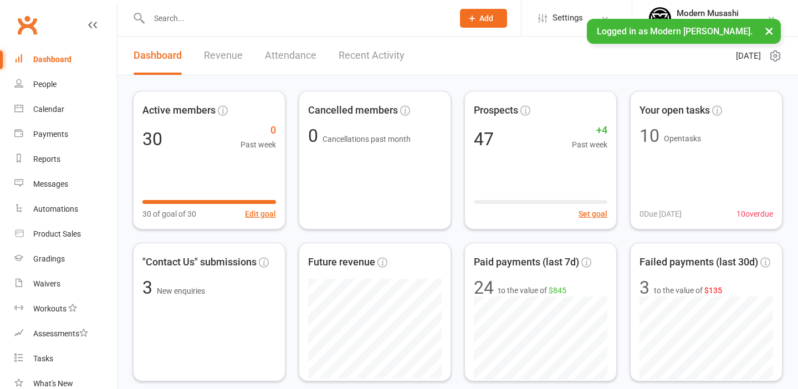
click at [205, 17] on input "text" at bounding box center [296, 19] width 300 height 16
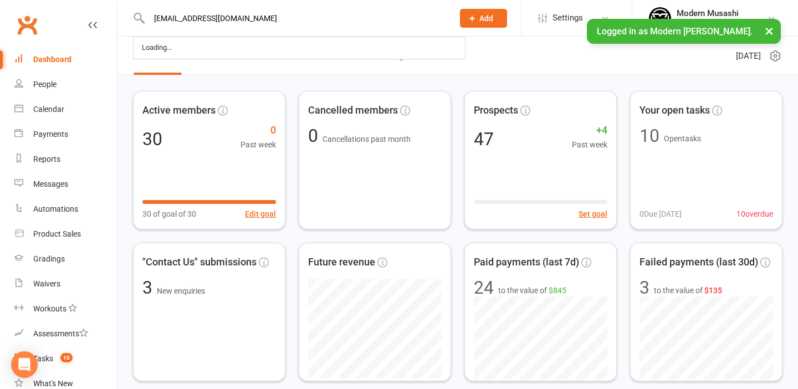
type input "[EMAIL_ADDRESS][DOMAIN_NAME]"
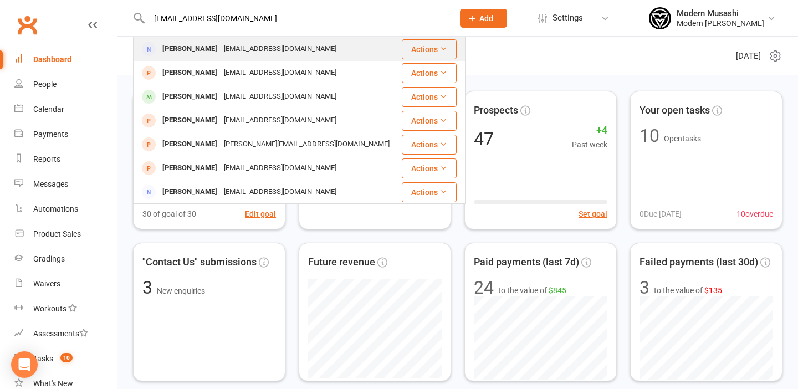
click at [290, 49] on div "[EMAIL_ADDRESS][DOMAIN_NAME]" at bounding box center [279, 49] width 119 height 16
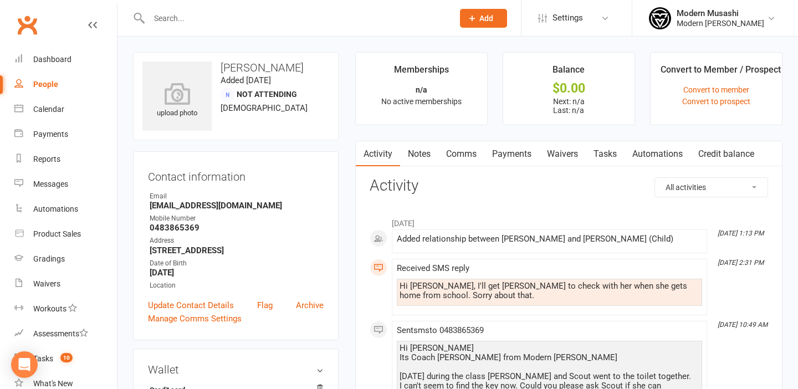
click at [510, 152] on link "Payments" at bounding box center [511, 153] width 55 height 25
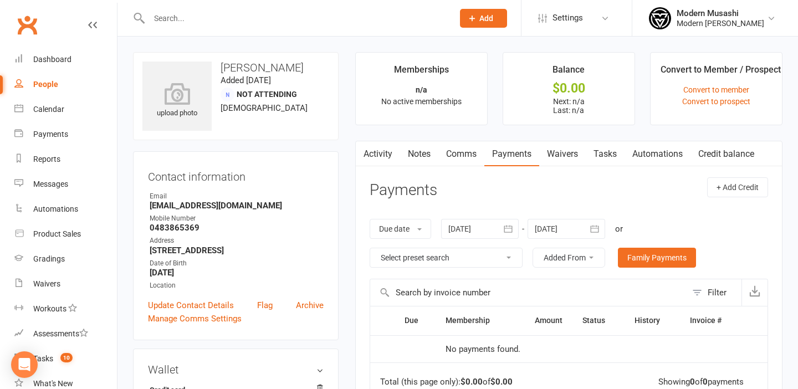
click at [380, 153] on link "Activity" at bounding box center [378, 153] width 44 height 25
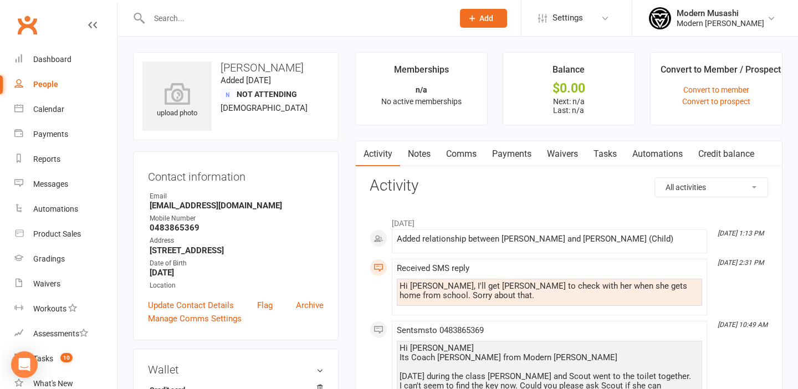
click at [427, 158] on link "Notes" at bounding box center [419, 153] width 38 height 25
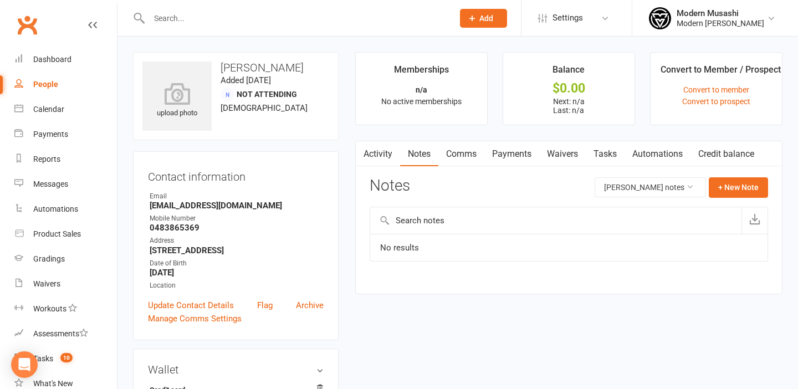
click at [466, 156] on link "Comms" at bounding box center [461, 153] width 46 height 25
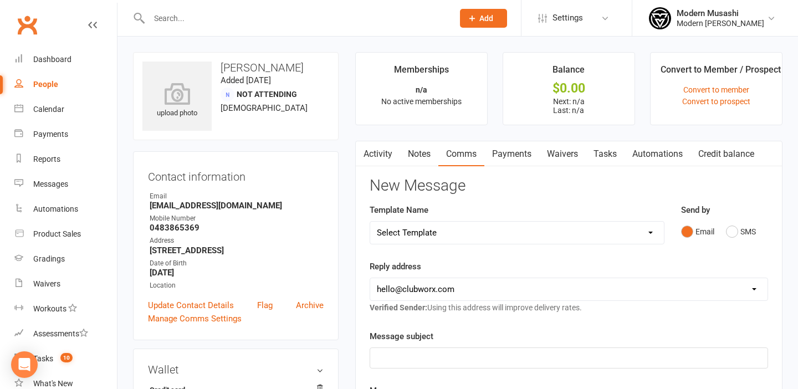
click at [500, 156] on link "Payments" at bounding box center [511, 153] width 55 height 25
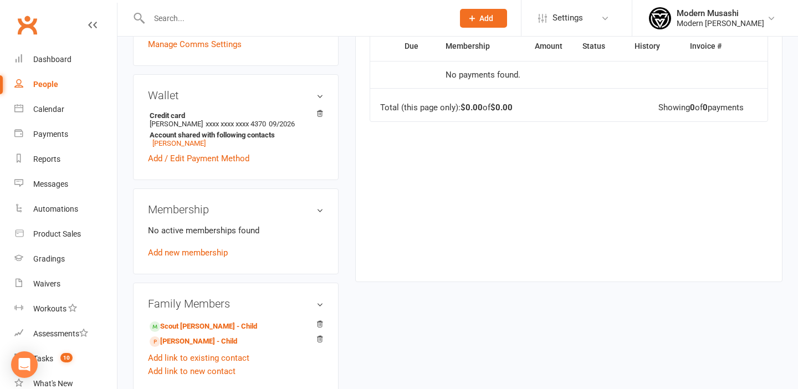
scroll to position [292, 0]
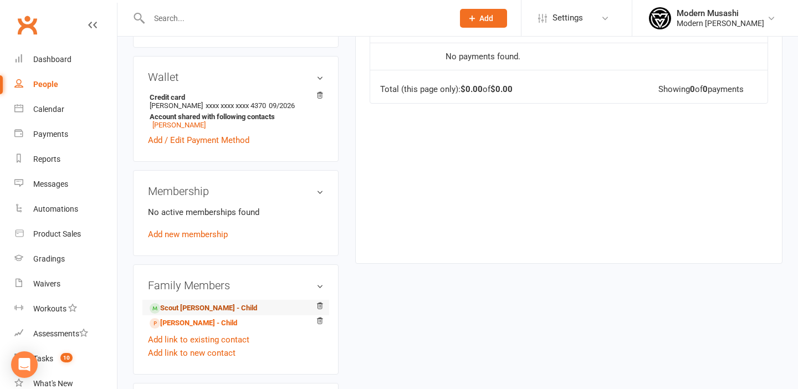
click at [179, 308] on link "Scout [PERSON_NAME] - Child" at bounding box center [203, 308] width 107 height 12
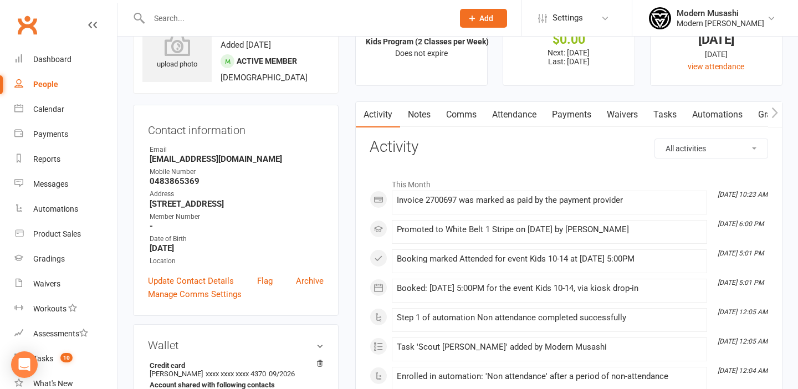
scroll to position [61, 0]
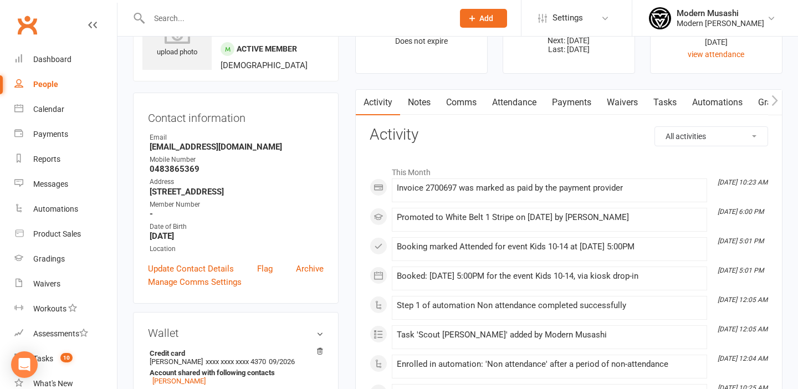
click at [574, 99] on link "Payments" at bounding box center [571, 102] width 55 height 25
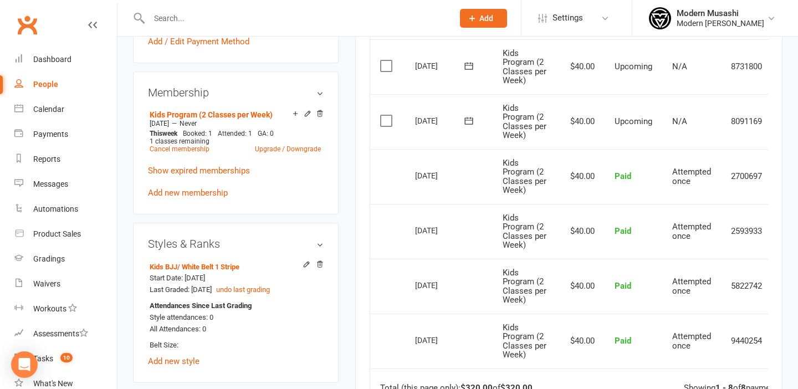
scroll to position [407, 0]
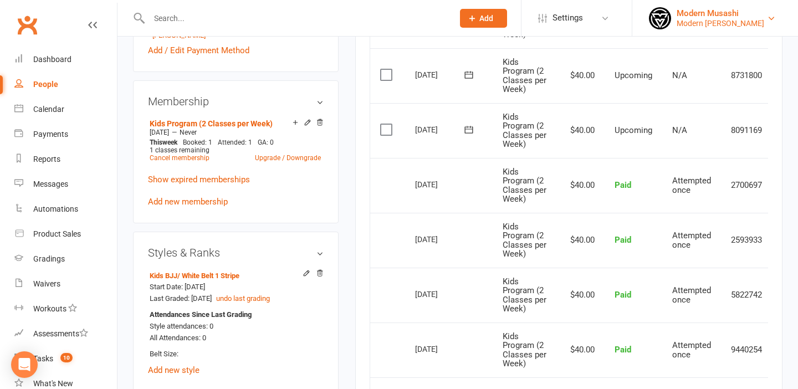
click at [745, 22] on div "Modern [PERSON_NAME]" at bounding box center [720, 23] width 88 height 10
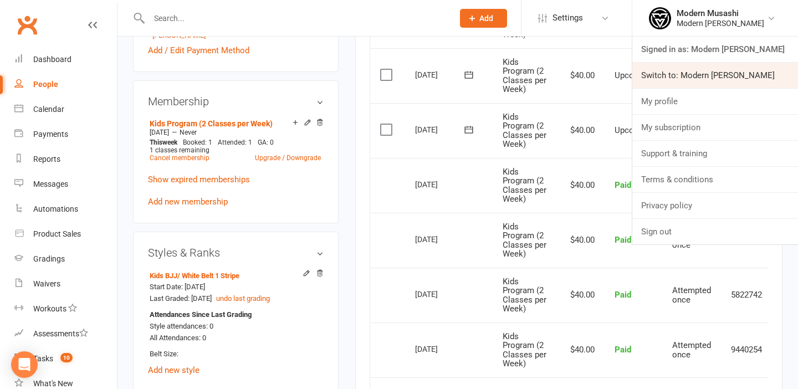
click at [735, 66] on link "Switch to: Modern [PERSON_NAME]" at bounding box center [715, 75] width 166 height 25
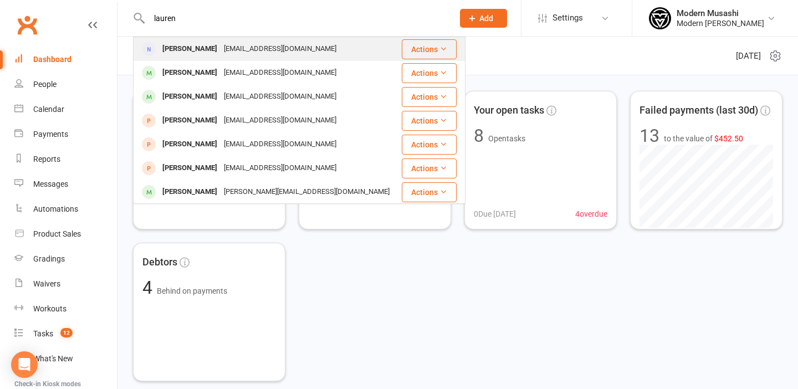
type input "lauren"
click at [273, 53] on div "[EMAIL_ADDRESS][DOMAIN_NAME]" at bounding box center [279, 49] width 119 height 16
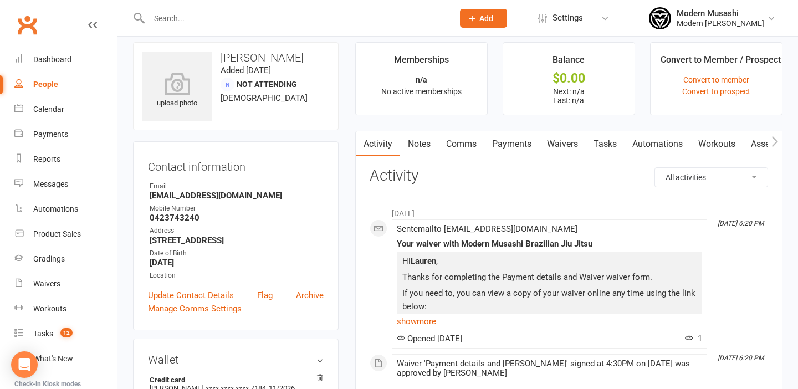
scroll to position [12, 0]
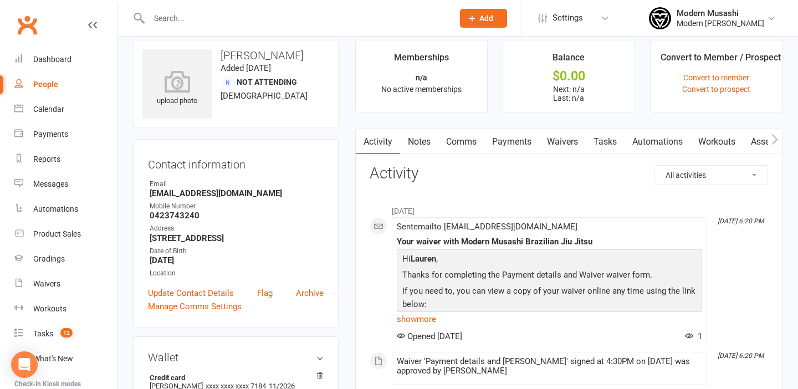
click at [519, 150] on link "Payments" at bounding box center [511, 141] width 55 height 25
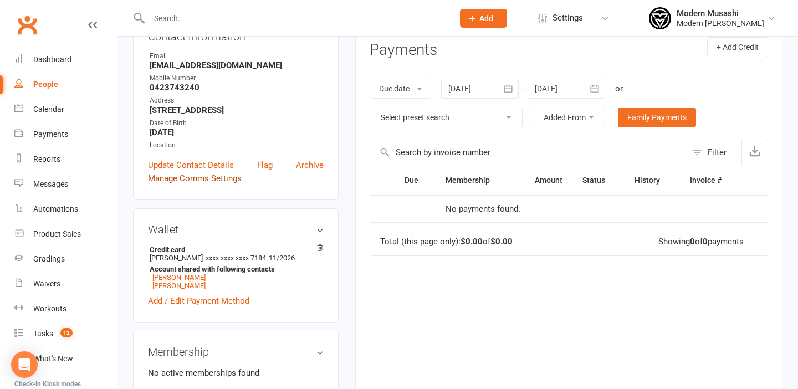
scroll to position [143, 0]
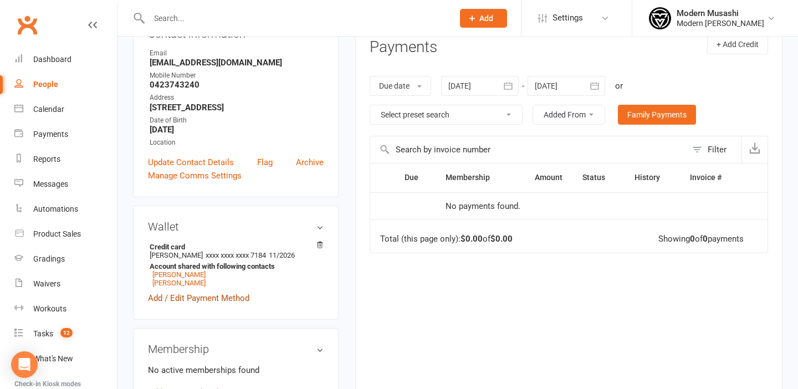
click at [192, 297] on link "Add / Edit Payment Method" at bounding box center [198, 297] width 101 height 13
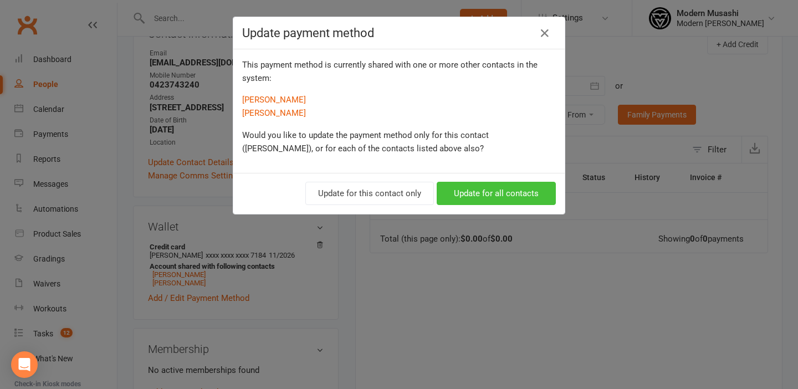
click at [493, 196] on button "Update for all contacts" at bounding box center [495, 193] width 119 height 23
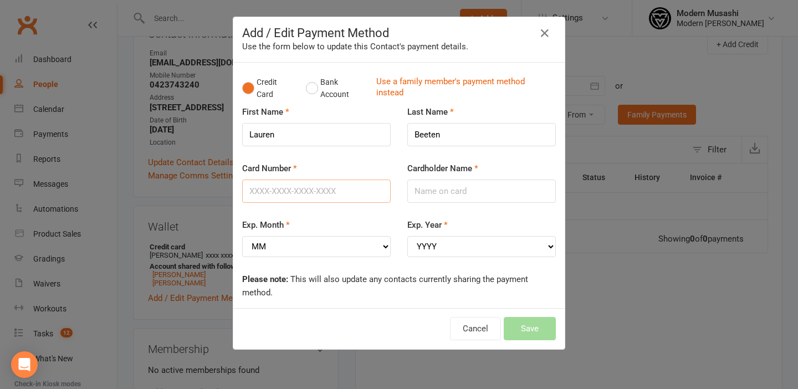
click at [323, 192] on input "Card Number" at bounding box center [316, 190] width 148 height 23
type input "5229803701201999"
click at [451, 186] on input "Cardholder Name" at bounding box center [481, 190] width 148 height 23
type input "Lauren J Beeten"
click at [335, 242] on select "MM 01 02 03 04 05 06 07 08 09 10 11 12" at bounding box center [316, 246] width 148 height 21
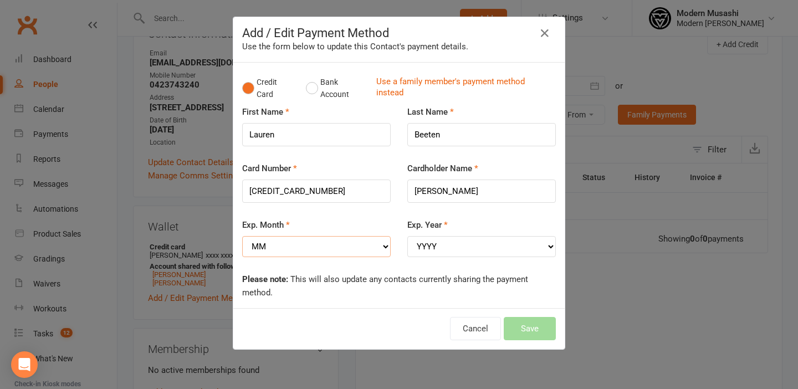
select select "11"
click at [242, 236] on select "MM 01 02 03 04 05 06 07 08 09 10 11 12" at bounding box center [316, 246] width 148 height 21
click at [450, 240] on select "YYYY 2025 2026 2027 2028 2029 2030 2031 2032 2033 2034" at bounding box center [481, 246] width 148 height 21
select select "2030"
click at [407, 236] on select "YYYY 2025 2026 2027 2028 2029 2030 2031 2032 2033 2034" at bounding box center [481, 246] width 148 height 21
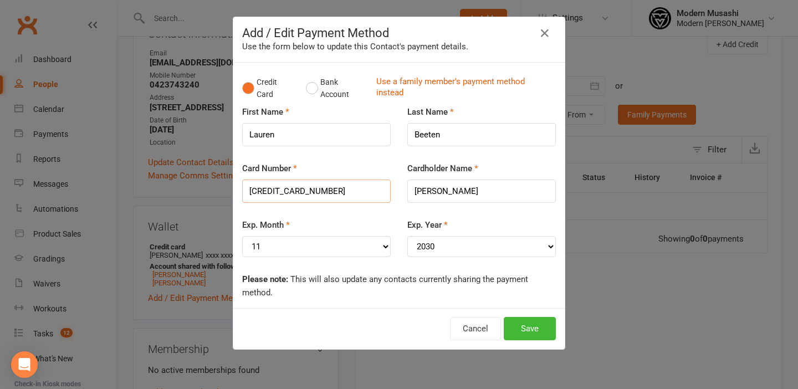
click at [266, 191] on input "5229803701201999" at bounding box center [316, 190] width 148 height 23
click at [287, 190] on input "5229803701201999" at bounding box center [316, 190] width 148 height 23
click at [388, 304] on div "Credit Card Bank Account Use a family member's payment method instead First Nam…" at bounding box center [398, 185] width 331 height 245
click at [530, 326] on button "Save" at bounding box center [529, 328] width 52 height 23
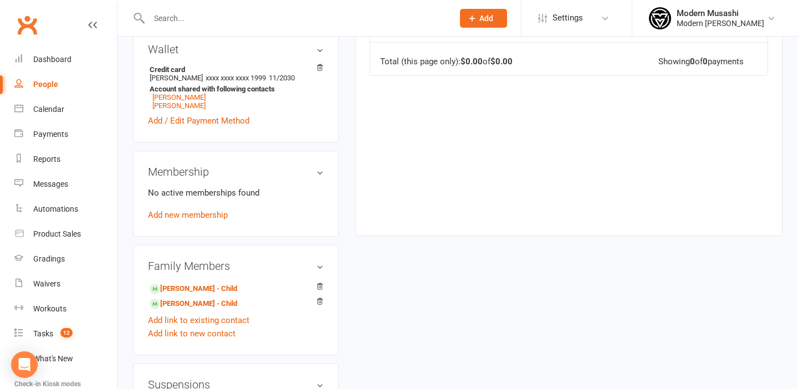
scroll to position [348, 0]
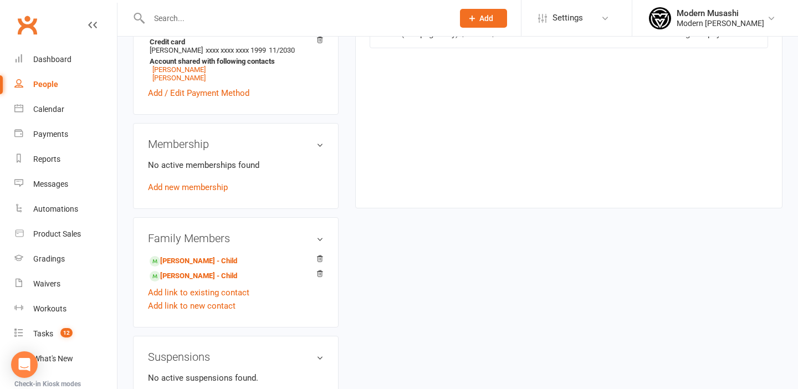
click at [284, 32] on div at bounding box center [289, 18] width 312 height 36
click at [284, 20] on input "text" at bounding box center [296, 19] width 300 height 16
paste input "pjbedwell@gmail.com"
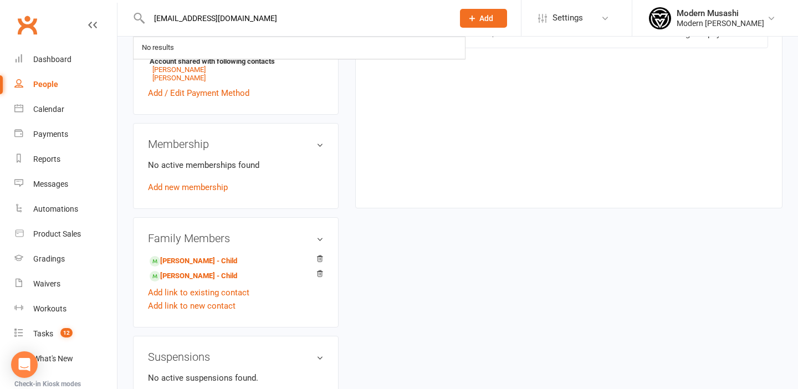
type input "pjbedwell@gmail.com"
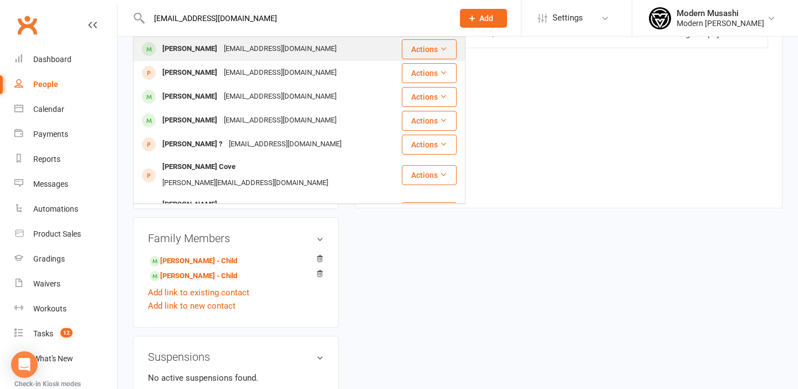
click at [261, 44] on div "pjbedwell@gmail.com" at bounding box center [279, 49] width 119 height 16
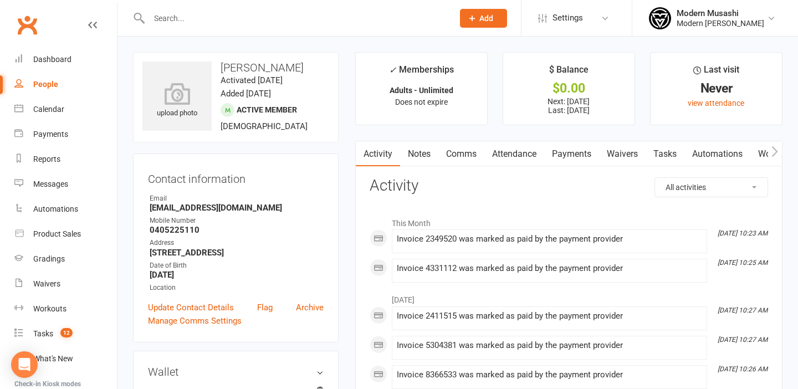
click at [582, 161] on link "Payments" at bounding box center [571, 153] width 55 height 25
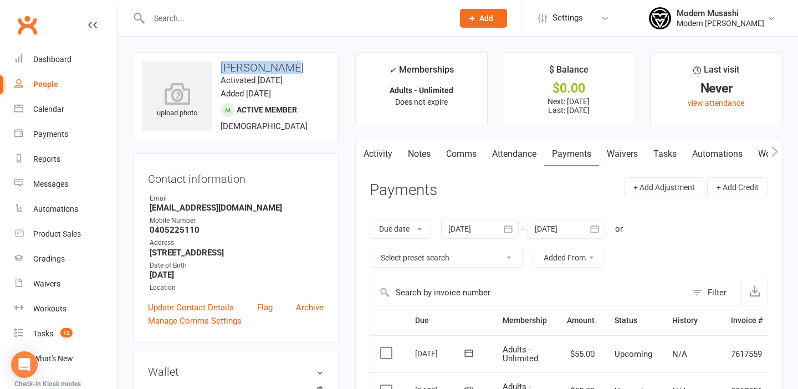
drag, startPoint x: 284, startPoint y: 71, endPoint x: 219, endPoint y: 63, distance: 65.3
click at [219, 63] on h3 "Paul Bedwell" at bounding box center [235, 67] width 187 height 12
copy h3 "Paul Bedwell"
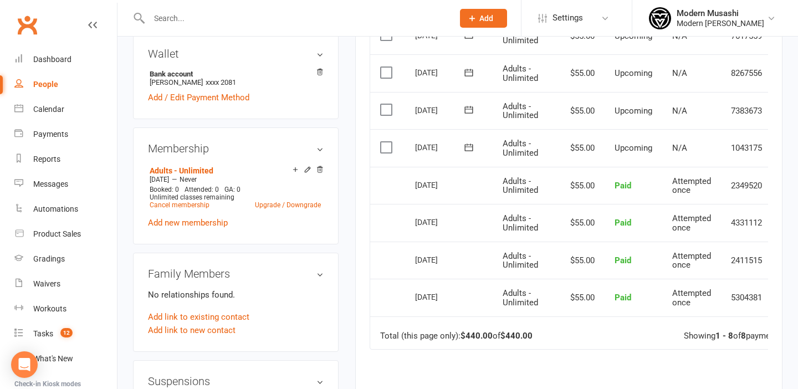
scroll to position [317, 0]
click at [197, 14] on input "text" at bounding box center [296, 19] width 300 height 16
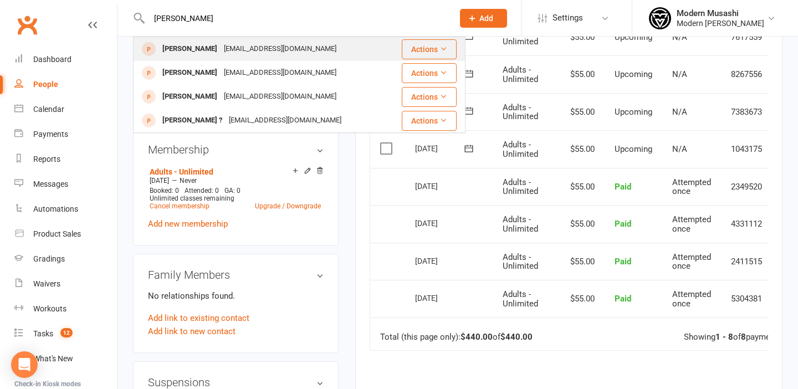
type input "lorna"
click at [176, 50] on div "Lorna Smeall" at bounding box center [189, 49] width 61 height 16
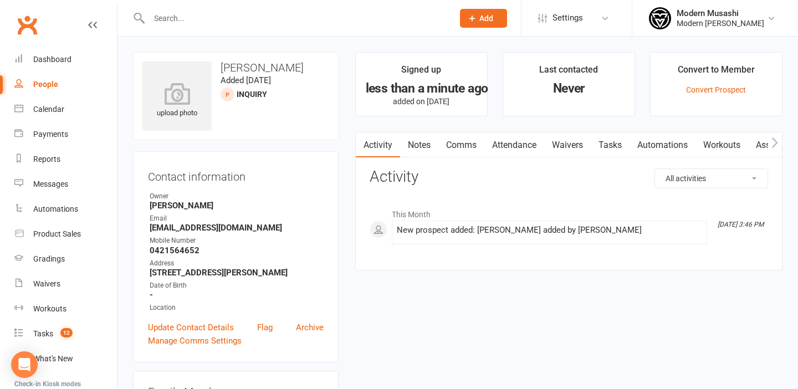
click at [575, 147] on link "Waivers" at bounding box center [567, 144] width 47 height 25
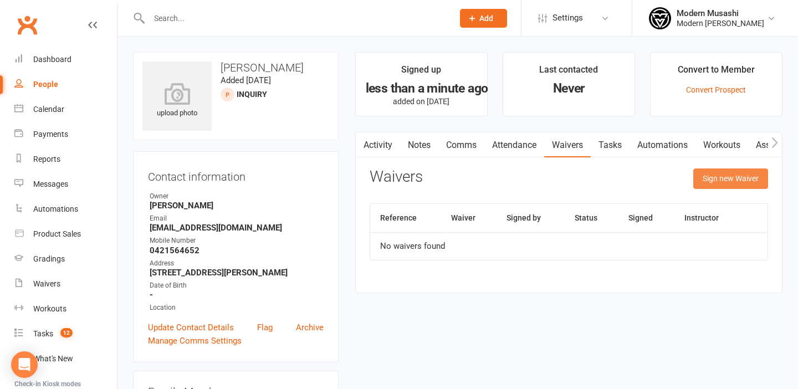
click at [728, 182] on button "Sign new Waiver" at bounding box center [730, 178] width 75 height 20
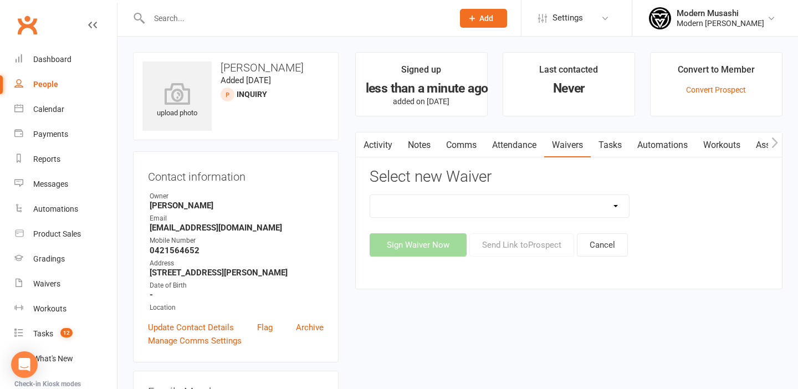
click at [599, 208] on select "Cancellation form Freeze form Introduction Lesson Form Membership Sign Up Non p…" at bounding box center [499, 206] width 259 height 22
select select "14657"
click at [370, 195] on select "Cancellation form Freeze form Introduction Lesson Form Membership Sign Up Non p…" at bounding box center [499, 206] width 259 height 22
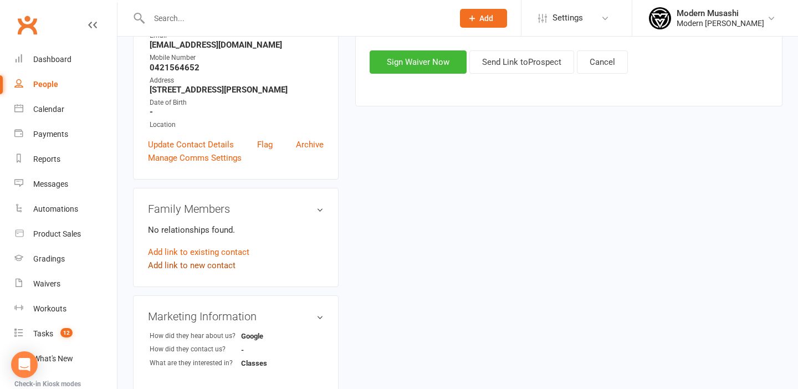
scroll to position [201, 0]
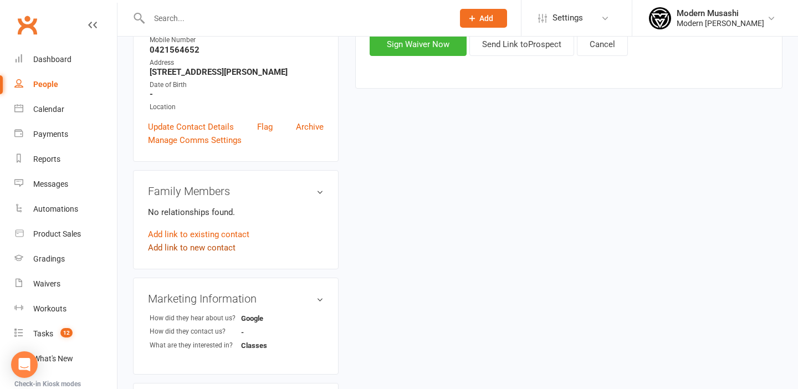
click at [207, 245] on link "Add link to new contact" at bounding box center [192, 247] width 88 height 13
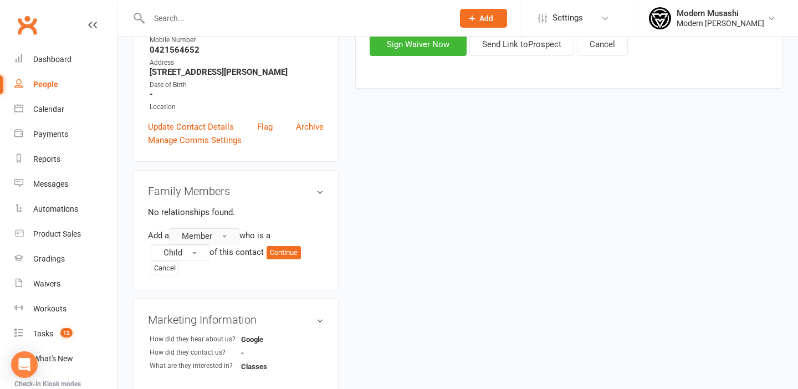
click at [219, 236] on button "Member" at bounding box center [204, 236] width 70 height 17
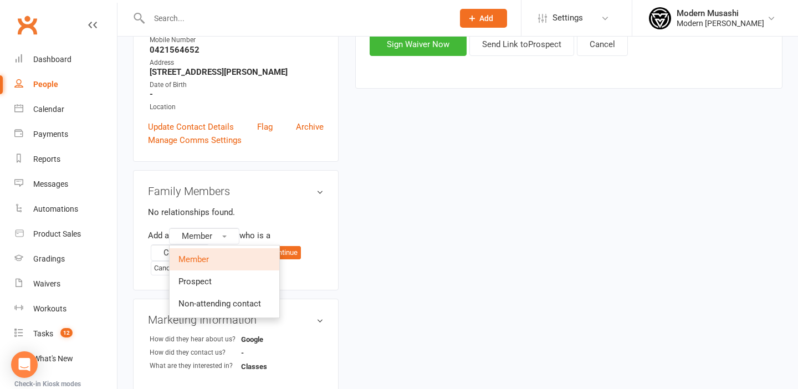
click at [287, 208] on p "No relationships found." at bounding box center [236, 211] width 176 height 13
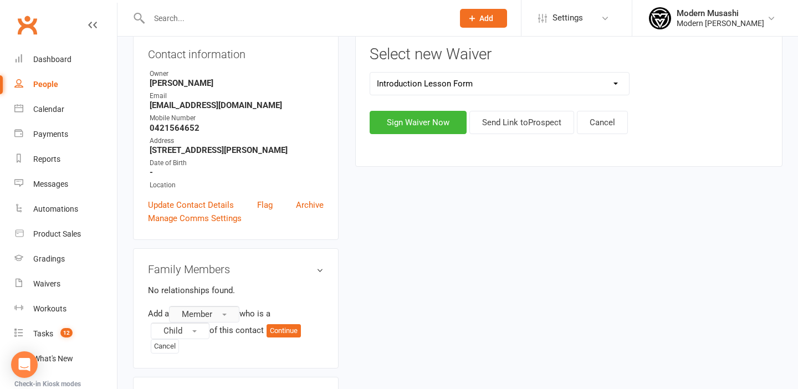
scroll to position [25, 0]
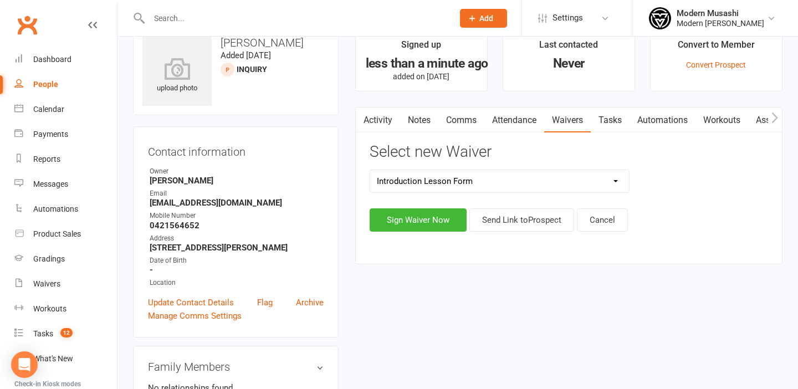
click at [411, 179] on select "Cancellation form Freeze form Introduction Lesson Form Membership Sign Up Non p…" at bounding box center [499, 181] width 259 height 22
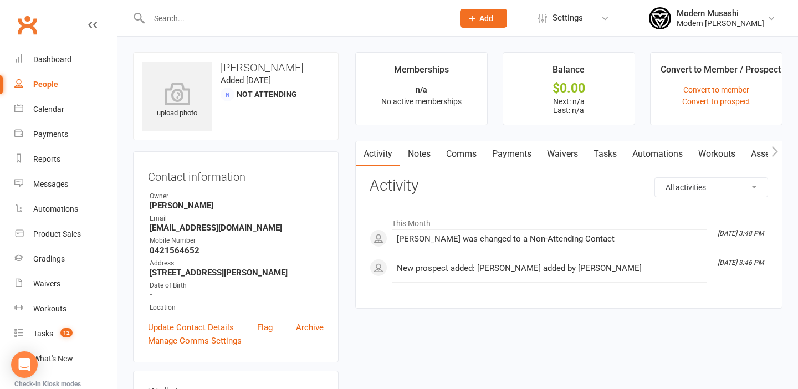
click at [553, 150] on link "Waivers" at bounding box center [562, 153] width 47 height 25
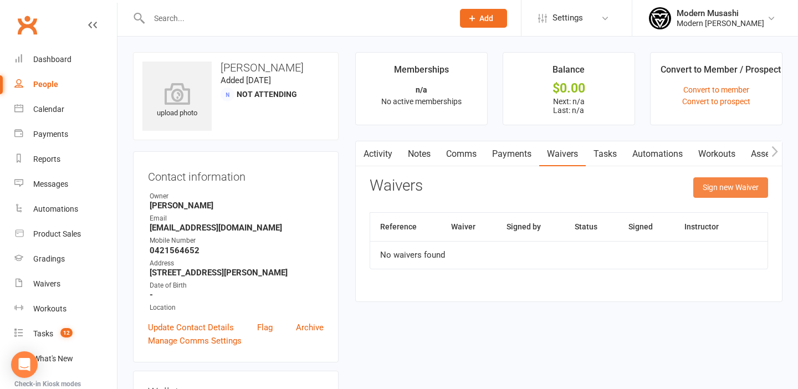
click at [704, 185] on button "Sign new Waiver" at bounding box center [730, 187] width 75 height 20
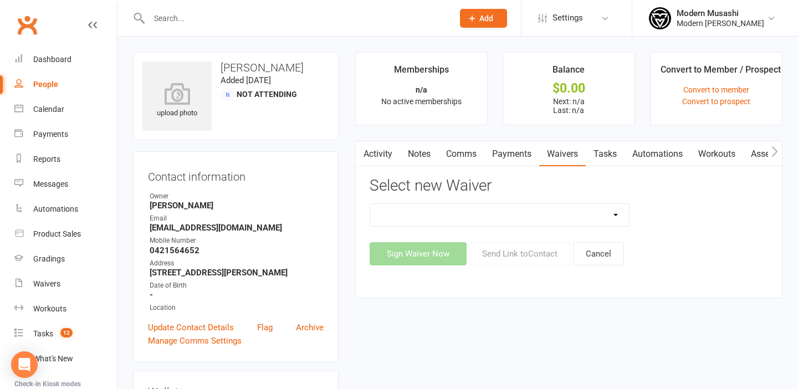
click at [580, 222] on select "Visitor waiver" at bounding box center [499, 215] width 259 height 22
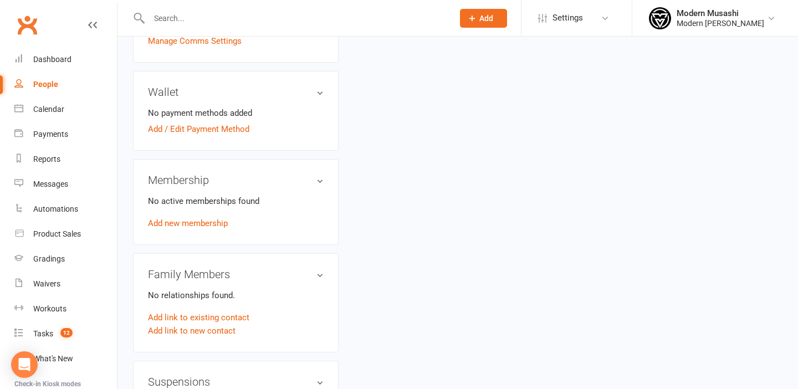
scroll to position [302, 0]
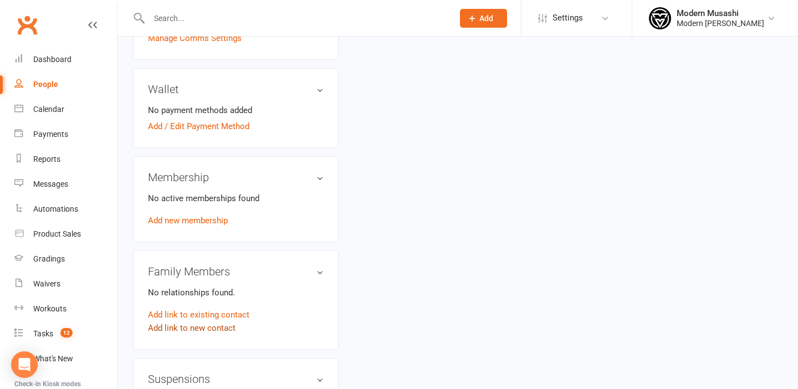
click at [183, 327] on link "Add link to new contact" at bounding box center [192, 327] width 88 height 13
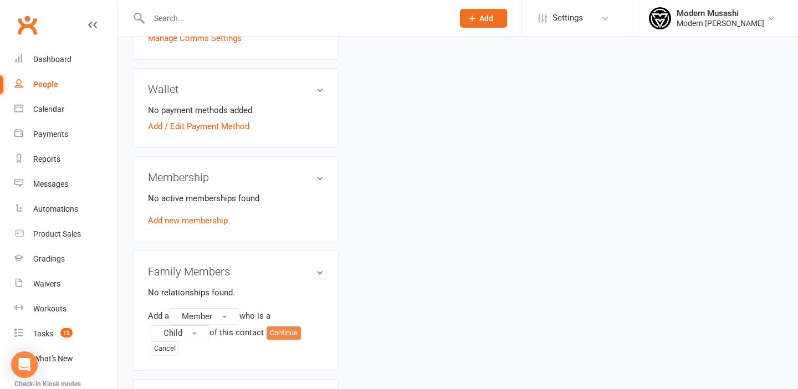
click at [276, 330] on button "Continue" at bounding box center [283, 332] width 34 height 13
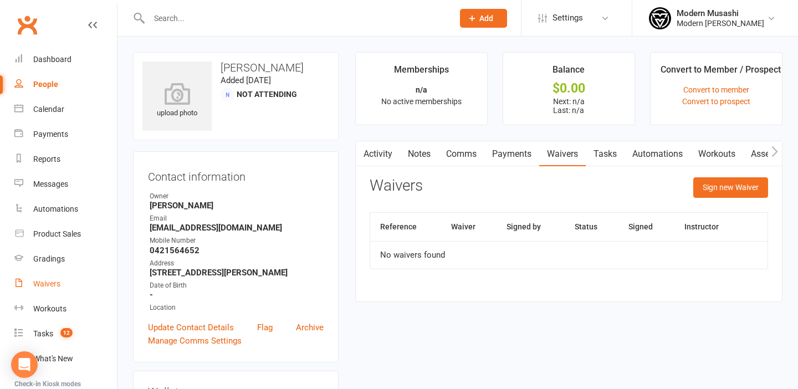
click at [50, 282] on div "Waivers" at bounding box center [46, 283] width 27 height 9
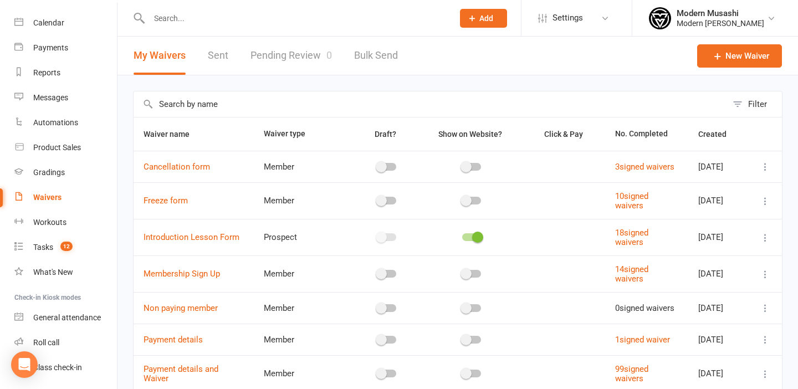
scroll to position [119, 0]
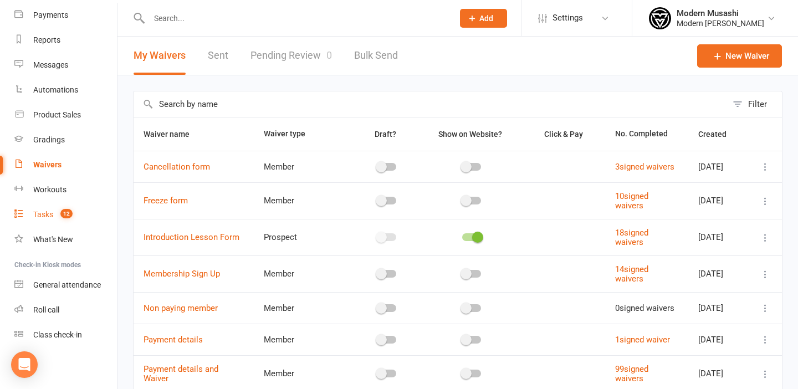
click at [47, 215] on div "Tasks" at bounding box center [43, 214] width 20 height 9
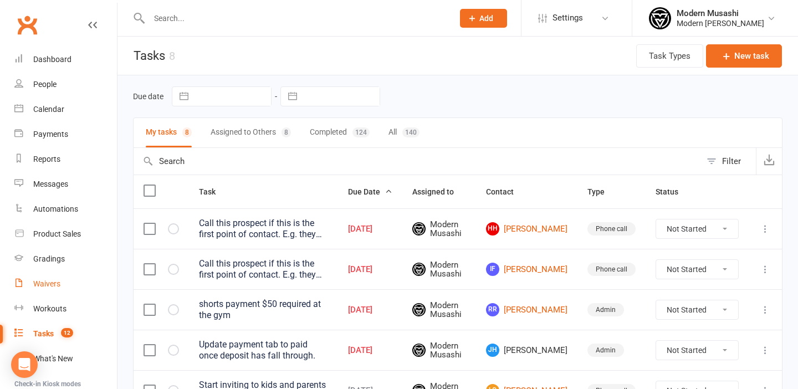
click at [44, 284] on div "Waivers" at bounding box center [46, 283] width 27 height 9
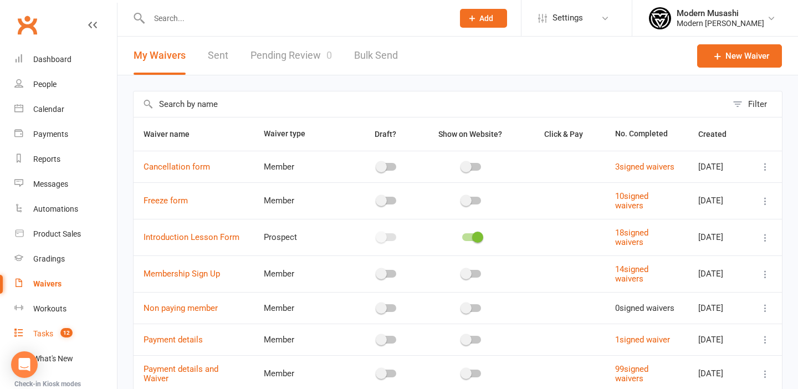
click at [47, 337] on div "Tasks" at bounding box center [43, 333] width 20 height 9
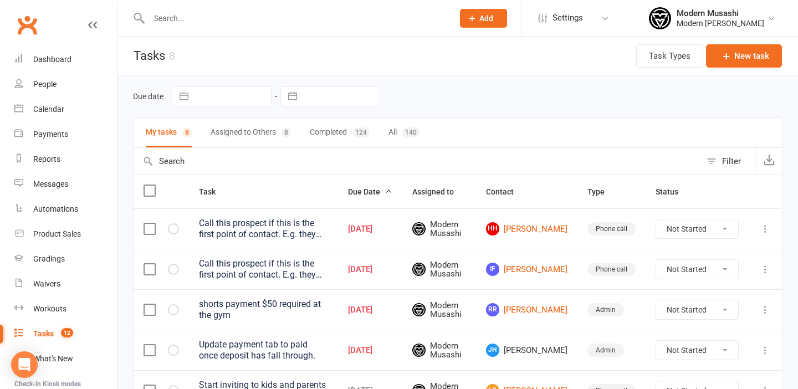
click at [301, 17] on input "text" at bounding box center [296, 19] width 300 height 16
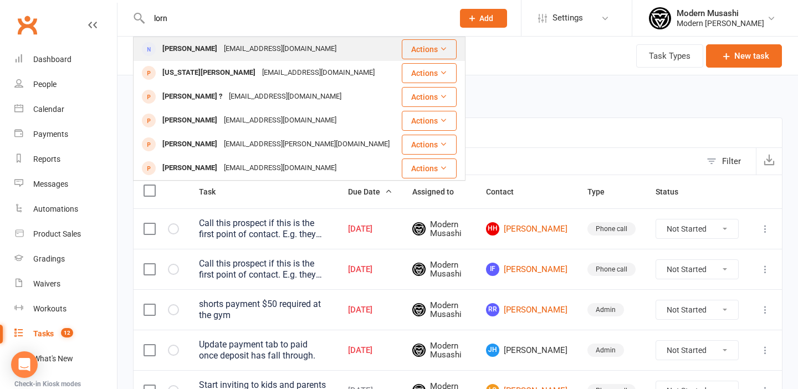
type input "lorn"
click at [274, 53] on div "[EMAIL_ADDRESS][DOMAIN_NAME]" at bounding box center [279, 49] width 119 height 16
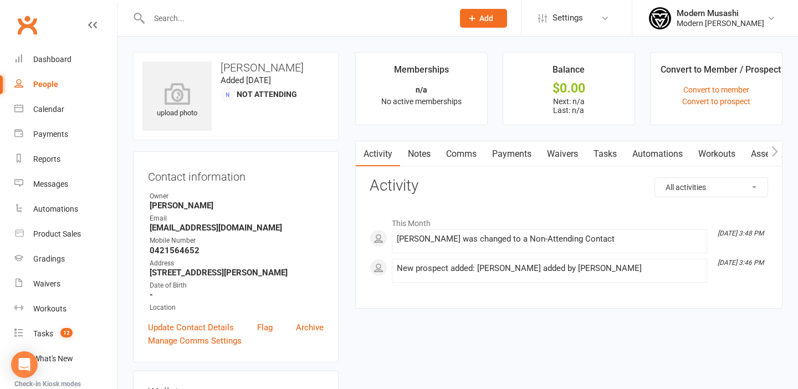
click at [424, 152] on link "Notes" at bounding box center [419, 153] width 38 height 25
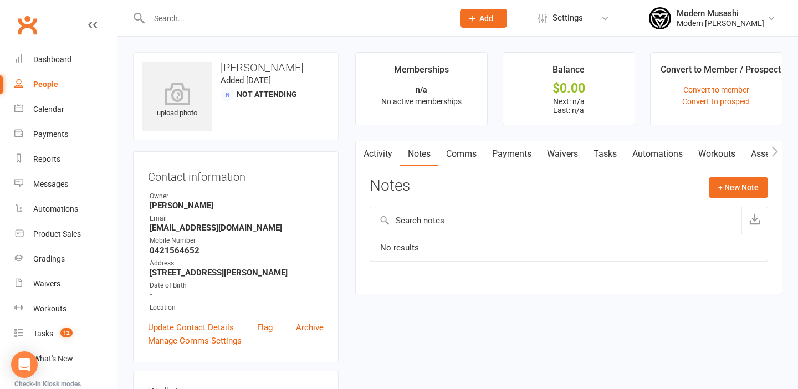
click at [454, 155] on link "Comms" at bounding box center [461, 153] width 46 height 25
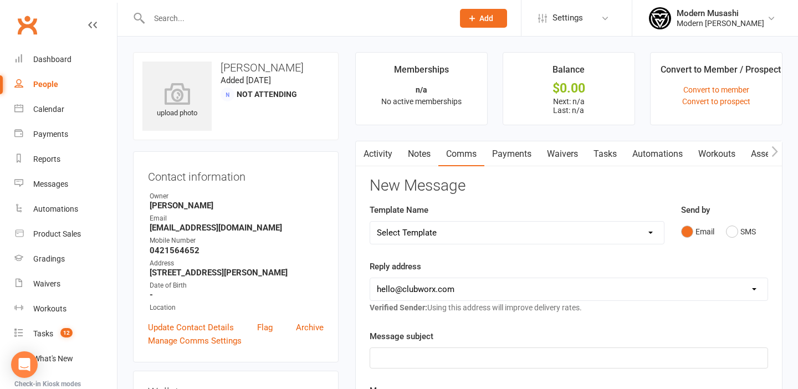
click at [509, 155] on link "Payments" at bounding box center [511, 153] width 55 height 25
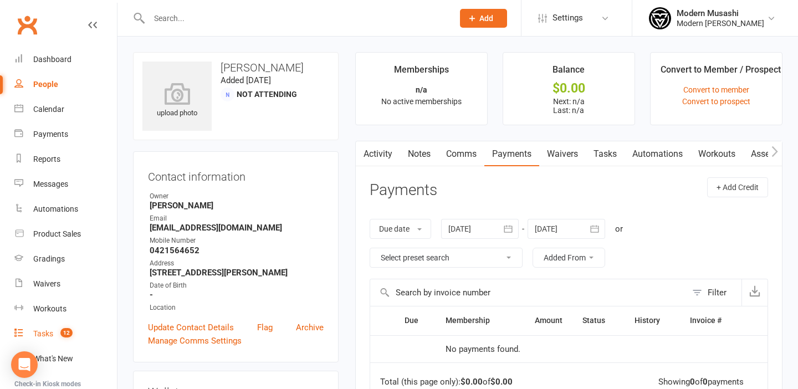
click at [47, 326] on link "Tasks 12" at bounding box center [65, 333] width 102 height 25
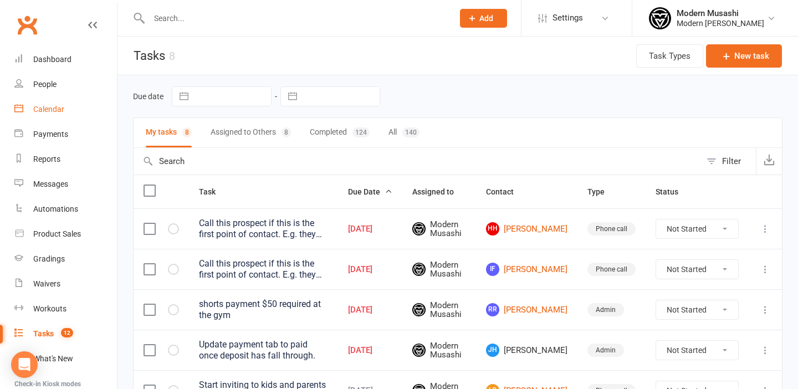
click at [42, 112] on div "Calendar" at bounding box center [48, 109] width 31 height 9
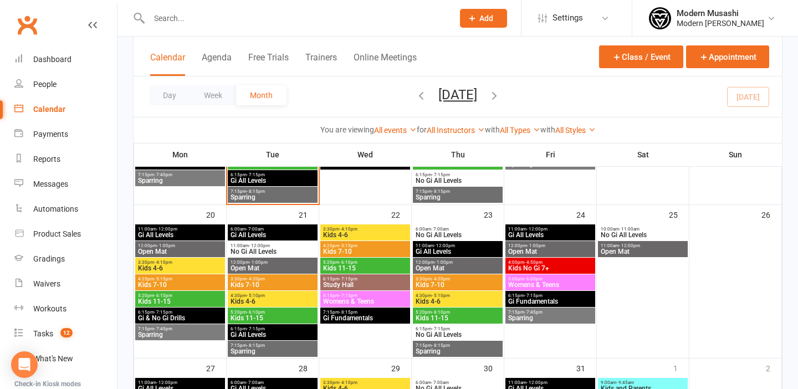
scroll to position [497, 0]
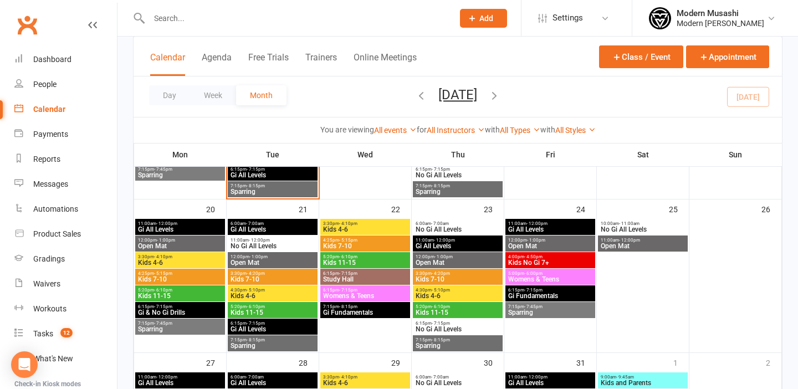
click at [254, 310] on span "Kids 11-15" at bounding box center [272, 312] width 85 height 7
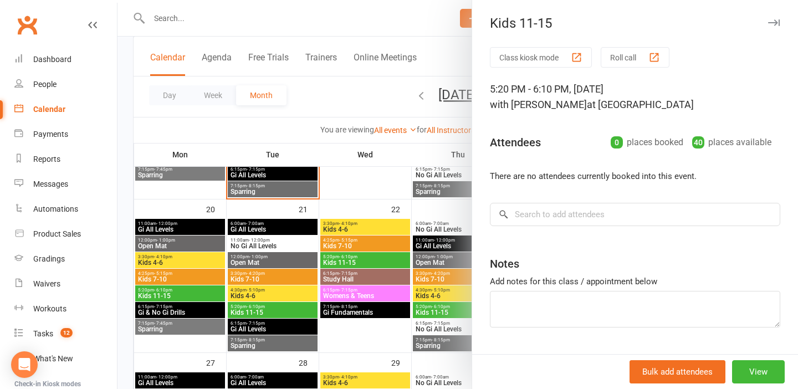
click at [253, 277] on div at bounding box center [457, 194] width 680 height 389
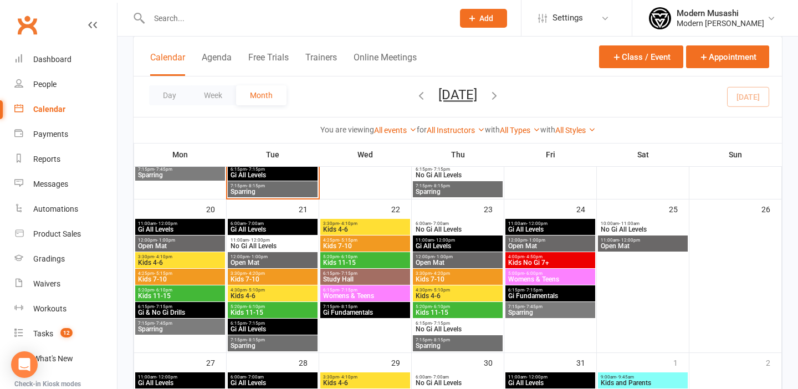
click at [253, 277] on span "Kids 7-10" at bounding box center [272, 279] width 85 height 7
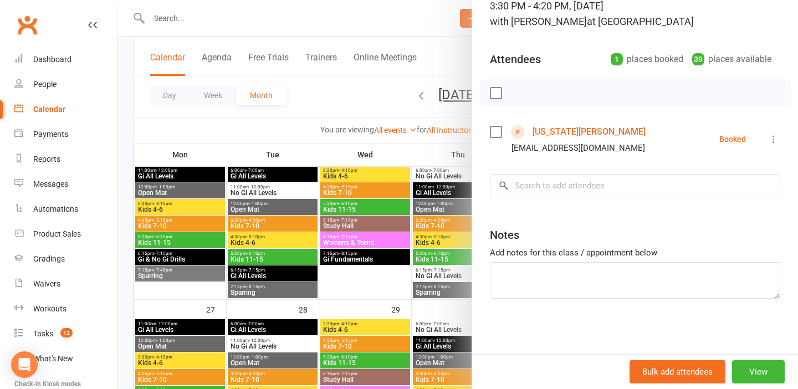
scroll to position [554, 0]
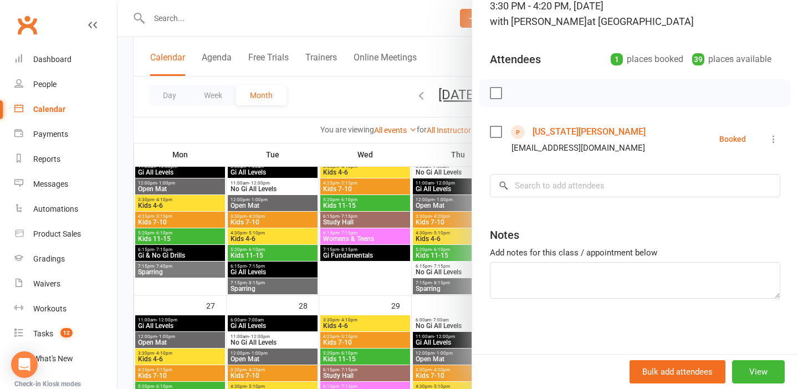
click at [579, 126] on link "[US_STATE][PERSON_NAME]" at bounding box center [588, 132] width 113 height 18
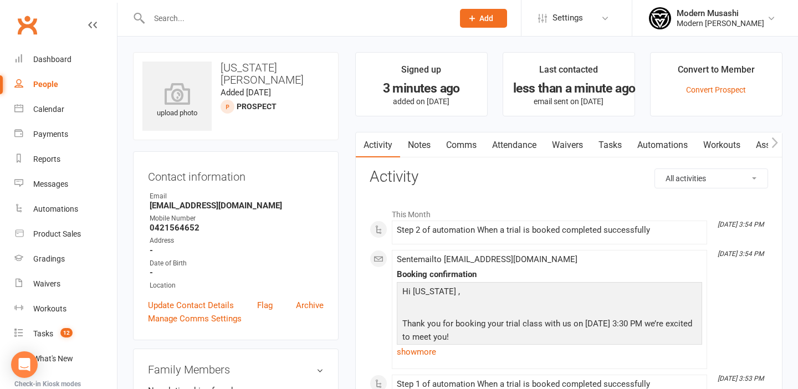
click at [565, 140] on link "Waivers" at bounding box center [567, 144] width 47 height 25
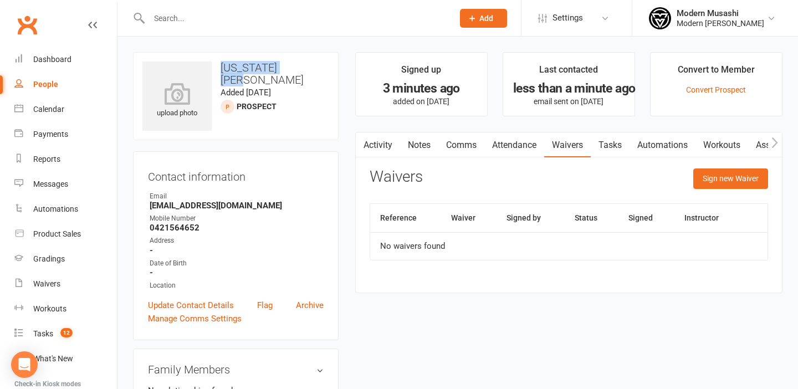
drag, startPoint x: 303, startPoint y: 67, endPoint x: 220, endPoint y: 61, distance: 82.7
click at [220, 61] on h3 "[US_STATE][PERSON_NAME]" at bounding box center [235, 73] width 187 height 24
copy h3 "[US_STATE][PERSON_NAME]"
click at [212, 22] on input "text" at bounding box center [296, 19] width 300 height 16
click at [162, 22] on input "text" at bounding box center [296, 19] width 300 height 16
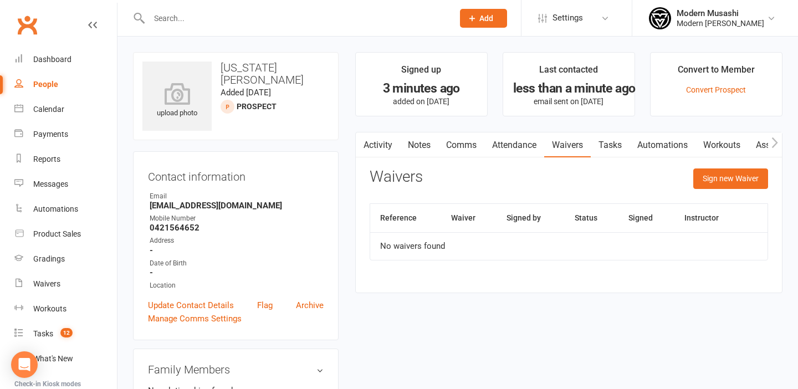
click at [136, 17] on icon at bounding box center [139, 18] width 13 height 13
click at [170, 24] on input "text" at bounding box center [296, 19] width 300 height 16
click at [188, 13] on input "text" at bounding box center [296, 19] width 300 height 16
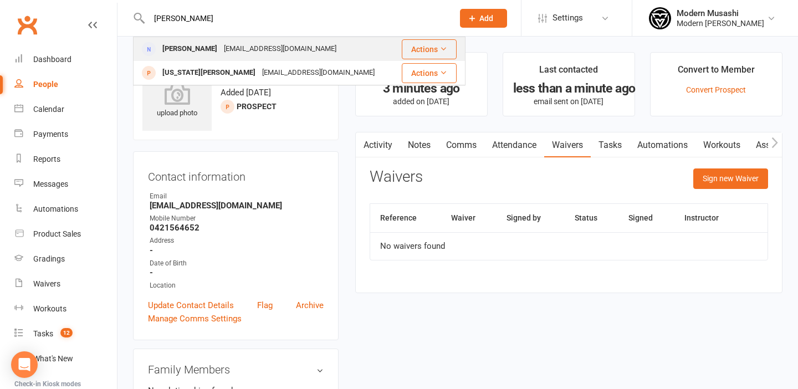
type input "smeal"
click at [176, 50] on div "[PERSON_NAME]" at bounding box center [189, 49] width 61 height 16
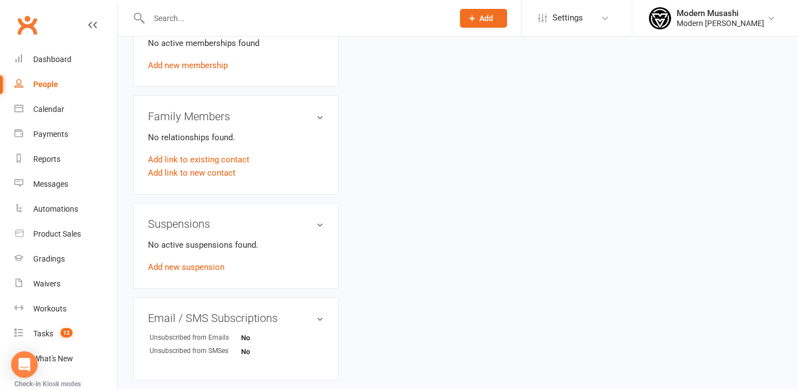
scroll to position [458, 0]
click at [199, 157] on link "Add link to existing contact" at bounding box center [198, 158] width 101 height 13
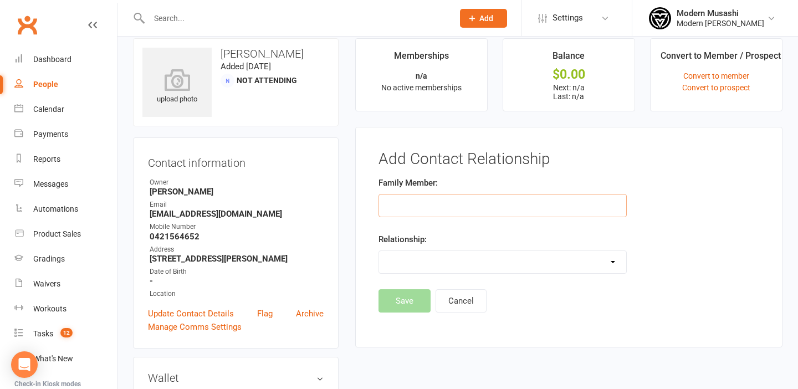
paste input "[US_STATE][PERSON_NAME]"
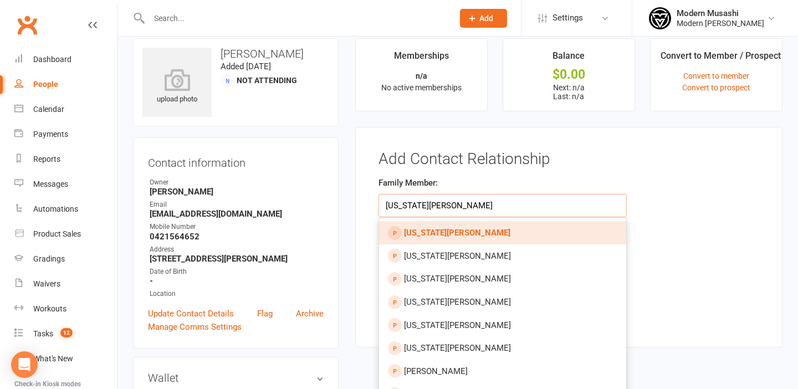
type input "[US_STATE][PERSON_NAME]"
click at [451, 235] on strong "[US_STATE][PERSON_NAME]" at bounding box center [457, 233] width 106 height 10
type input "[US_STATE][PERSON_NAME]"
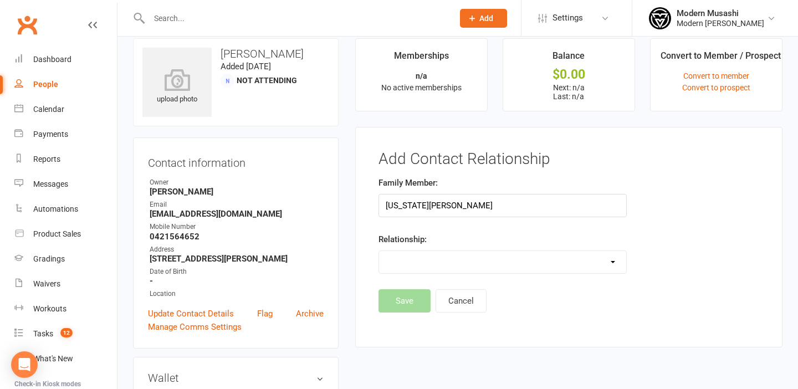
click at [446, 259] on select "Parent / Guardian Child Sibling (parent not in system) Spouse / Partner Cousin …" at bounding box center [502, 262] width 247 height 22
select select "1"
click at [379, 251] on select "Parent / Guardian Child Sibling (parent not in system) Spouse / Partner Cousin …" at bounding box center [502, 262] width 247 height 22
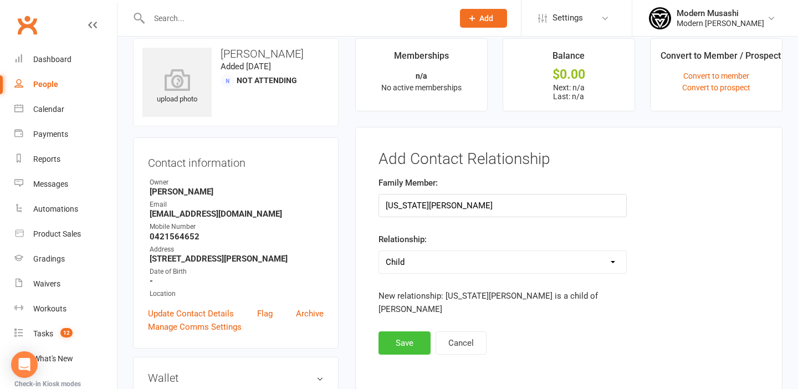
click at [395, 334] on button "Save" at bounding box center [404, 342] width 52 height 23
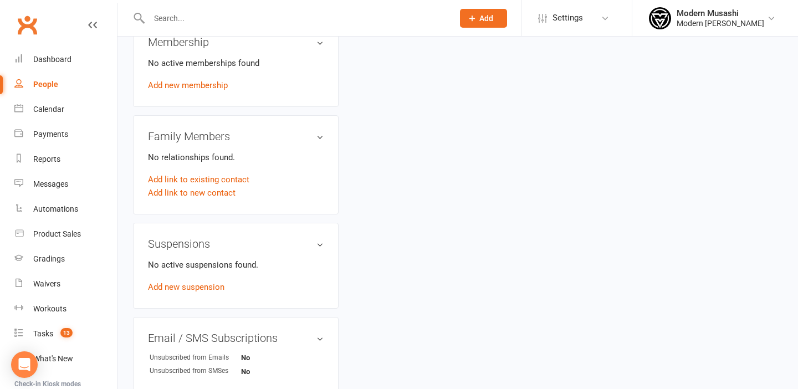
scroll to position [429, 0]
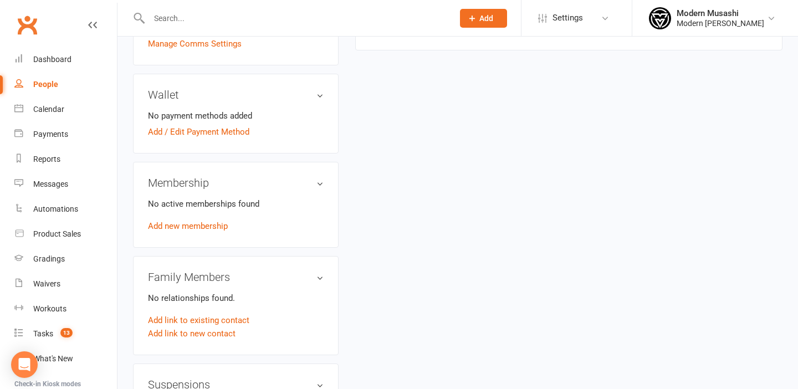
scroll to position [296, 0]
click at [224, 311] on relationship-list "No relationships found. Add link to existing contact Add link to new contact" at bounding box center [236, 316] width 176 height 49
click at [224, 321] on link "Add link to existing contact" at bounding box center [198, 321] width 101 height 13
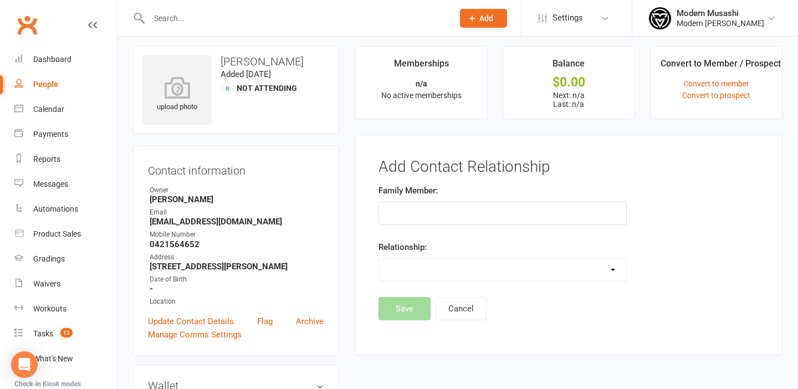
click at [452, 210] on input "text" at bounding box center [502, 213] width 248 height 23
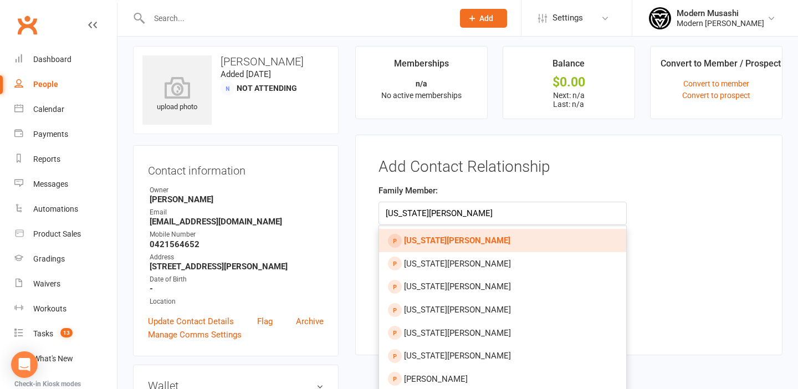
type input "[US_STATE][PERSON_NAME]"
click at [674, 128] on main "Memberships n/a No active memberships Balance $0.00 Next: n/a Last: n/a Convert…" at bounding box center [569, 206] width 444 height 320
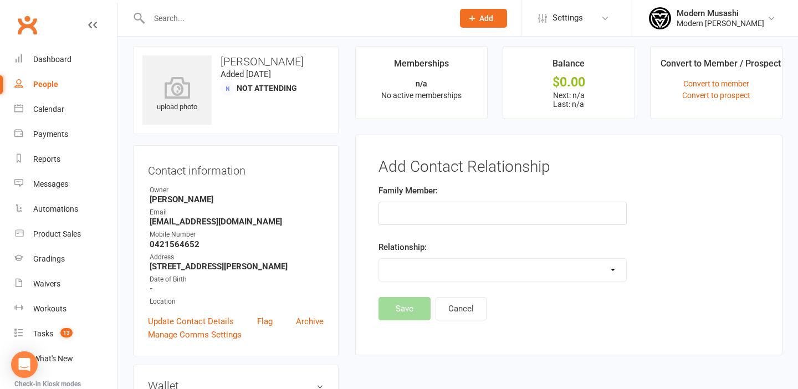
click at [222, 14] on input "text" at bounding box center [296, 19] width 300 height 16
paste input "morais_marcus@hotmail.com"
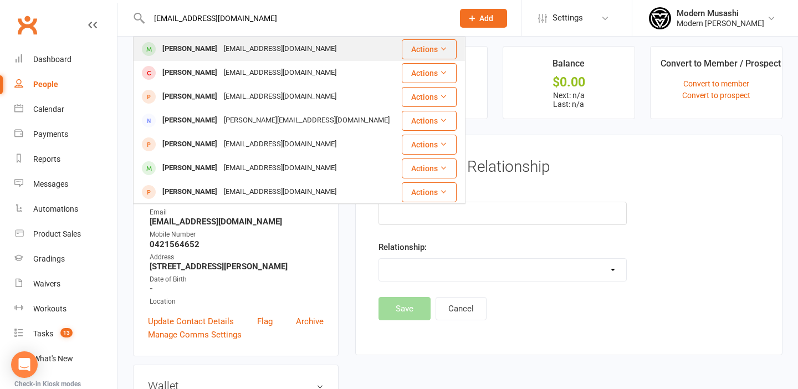
type input "morais_marcus@hotmail.com"
click at [255, 45] on div "morais_marcus@hotmail.com" at bounding box center [279, 49] width 119 height 16
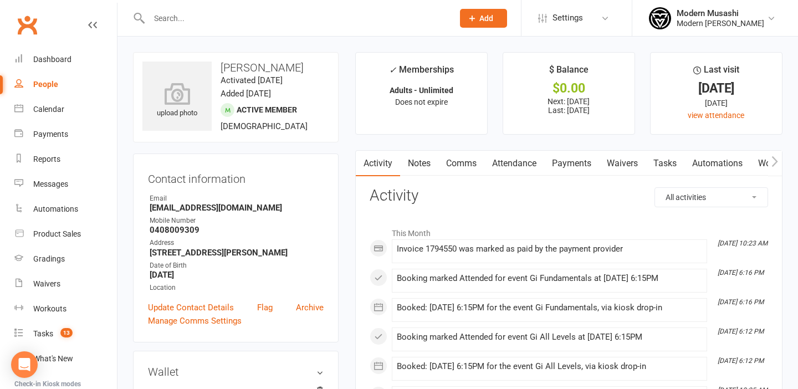
scroll to position [9, 0]
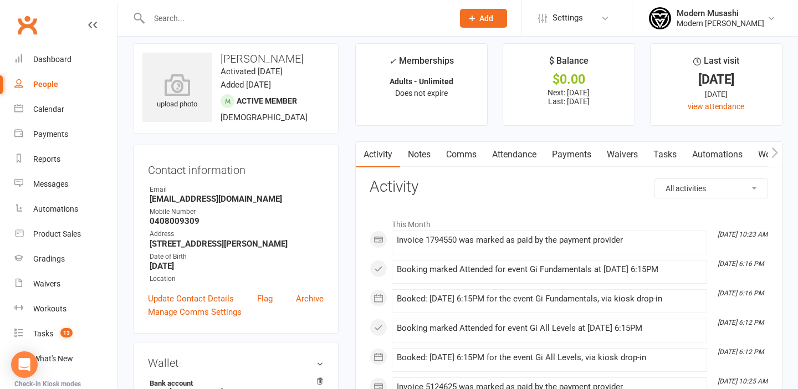
click at [575, 152] on link "Payments" at bounding box center [571, 154] width 55 height 25
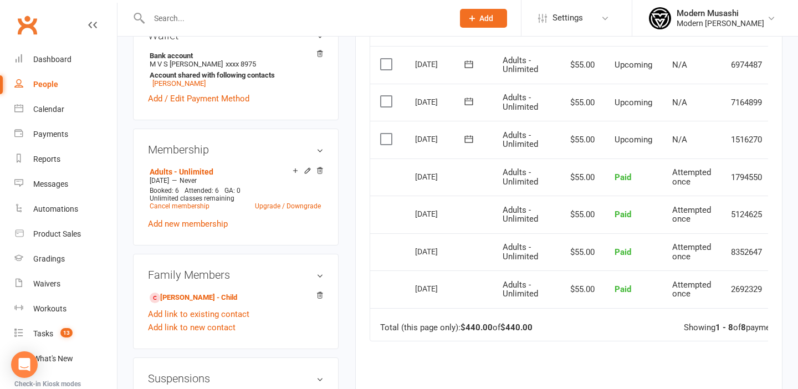
scroll to position [340, 0]
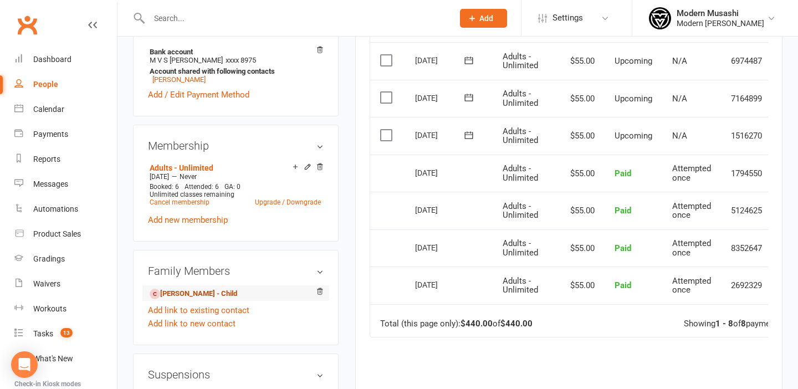
click at [197, 291] on link "Rafael Morais - Child" at bounding box center [194, 294] width 88 height 12
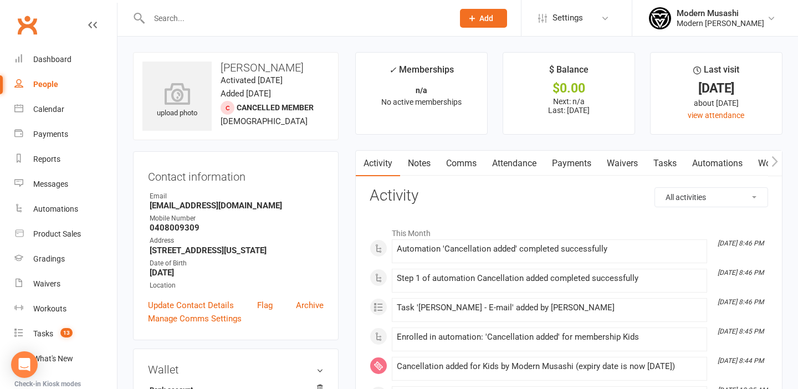
click at [580, 162] on link "Payments" at bounding box center [571, 163] width 55 height 25
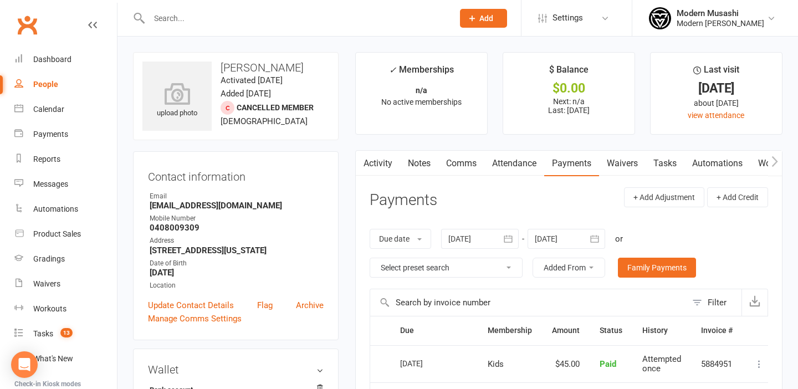
click at [506, 165] on link "Attendance" at bounding box center [514, 163] width 60 height 25
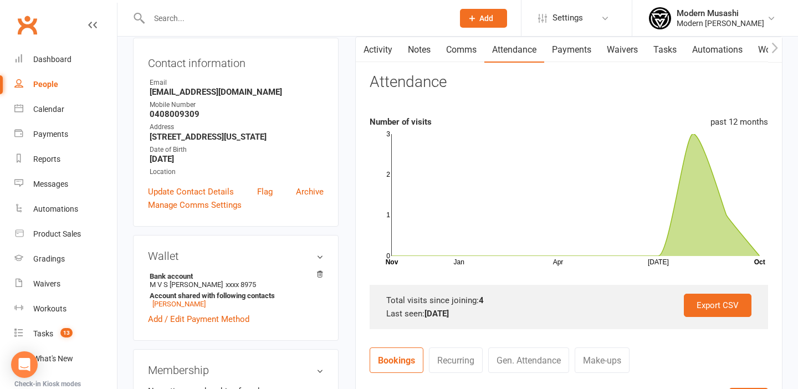
scroll to position [104, 0]
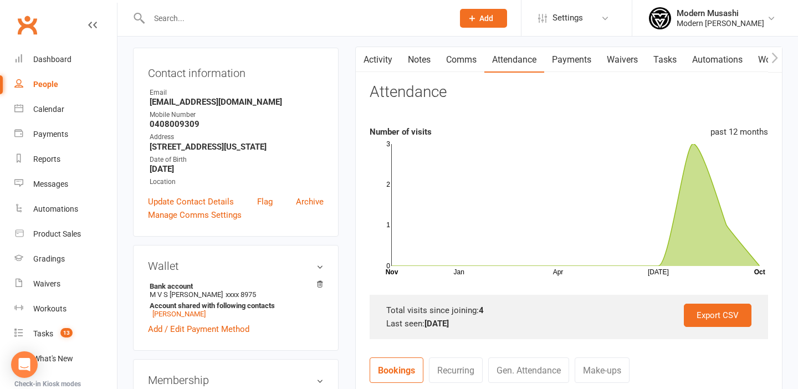
click at [636, 65] on link "Waivers" at bounding box center [622, 59] width 47 height 25
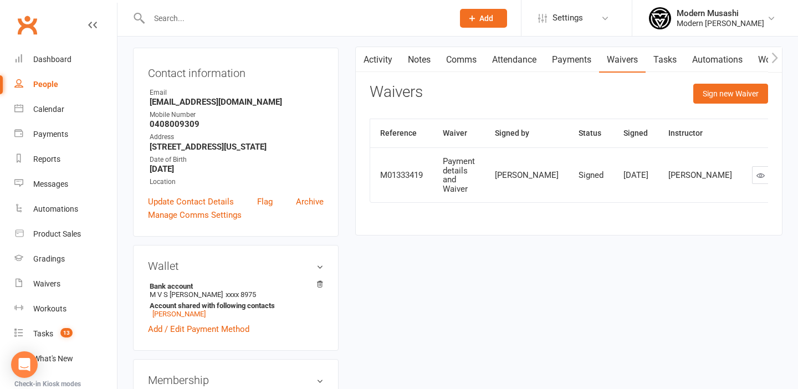
click at [569, 61] on link "Payments" at bounding box center [571, 59] width 55 height 25
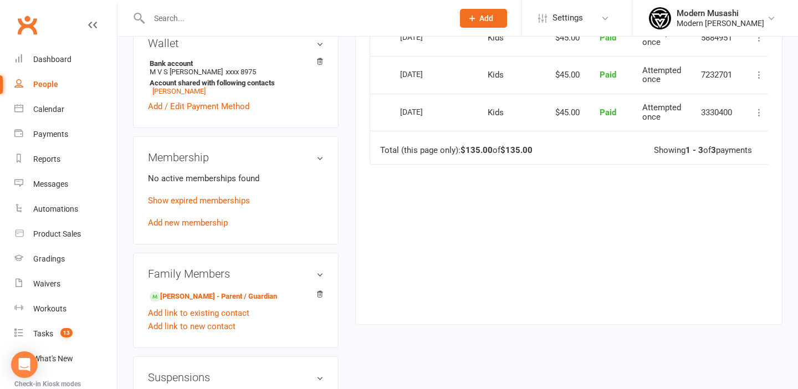
scroll to position [336, 0]
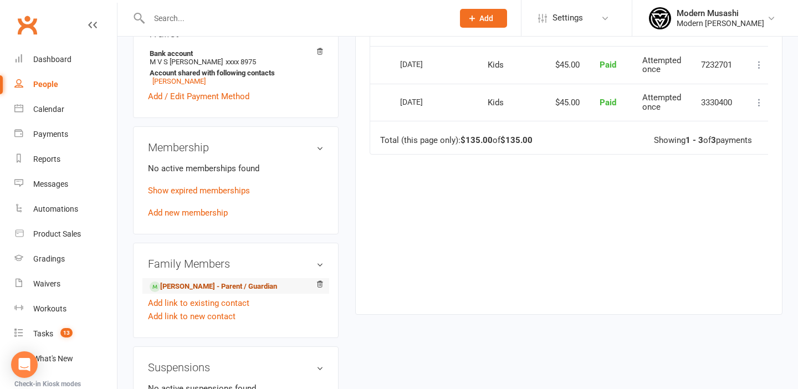
click at [209, 292] on link "Marcus Morais - Parent / Guardian" at bounding box center [213, 287] width 127 height 12
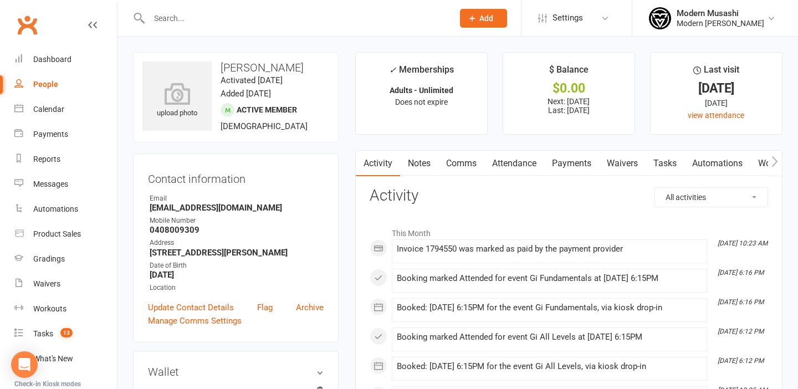
click at [568, 158] on link "Payments" at bounding box center [571, 163] width 55 height 25
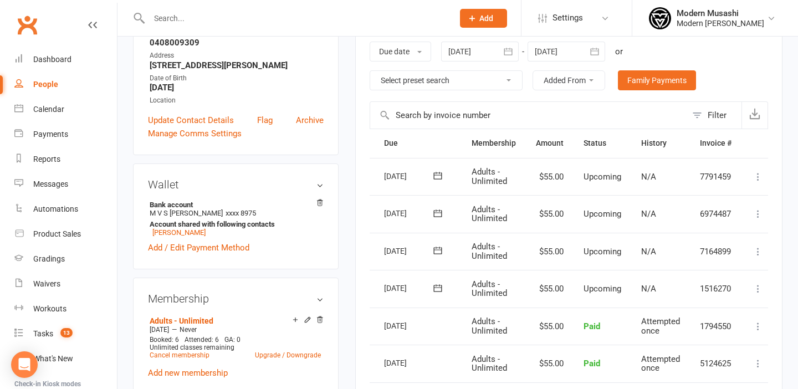
scroll to position [0, 33]
click at [756, 288] on icon at bounding box center [755, 288] width 11 height 11
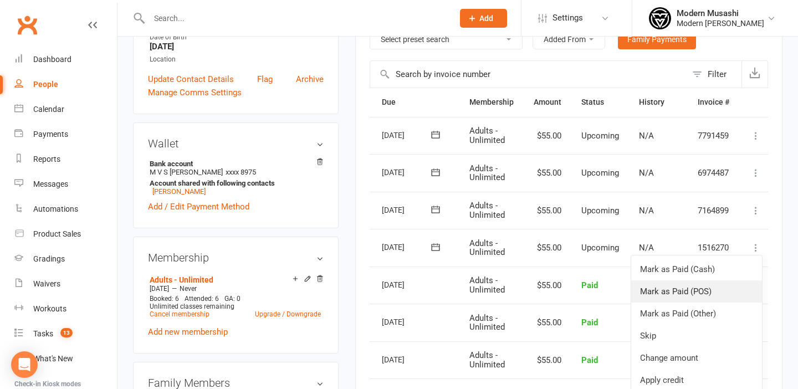
scroll to position [244, 0]
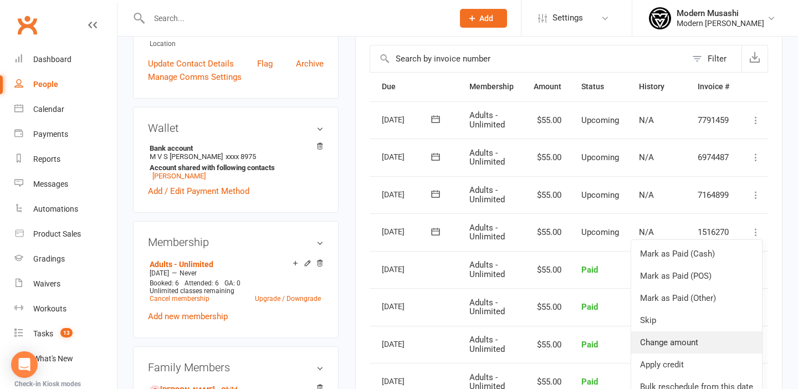
click at [676, 342] on link "Change amount" at bounding box center [696, 342] width 131 height 22
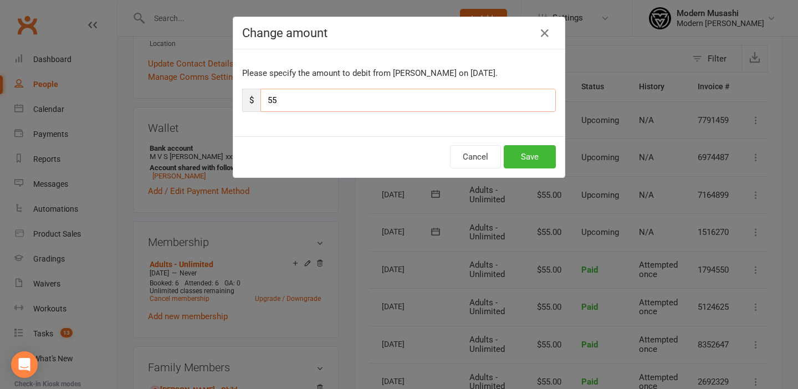
click at [362, 105] on input "55" at bounding box center [407, 100] width 295 height 23
type input "5"
type input "10"
click at [531, 151] on button "Save" at bounding box center [529, 156] width 52 height 23
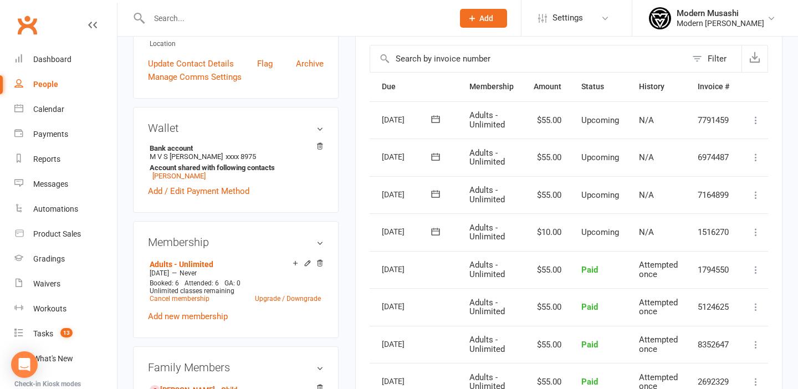
click at [756, 194] on icon at bounding box center [755, 194] width 11 height 11
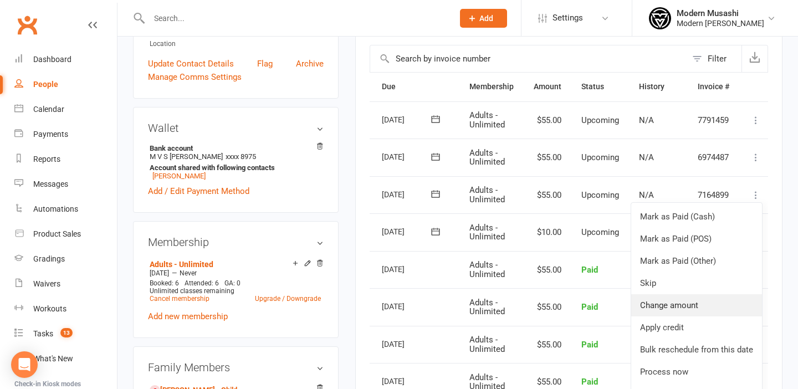
click at [674, 305] on link "Change amount" at bounding box center [696, 305] width 131 height 22
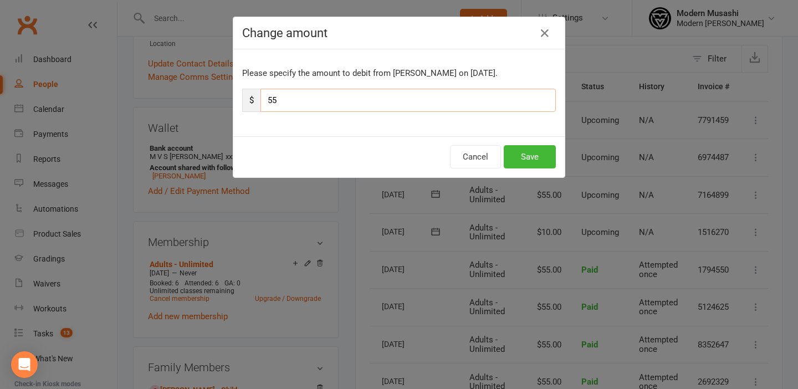
click at [409, 97] on input "55" at bounding box center [407, 100] width 295 height 23
type input "5"
type input "10"
click at [542, 157] on button "Save" at bounding box center [529, 156] width 52 height 23
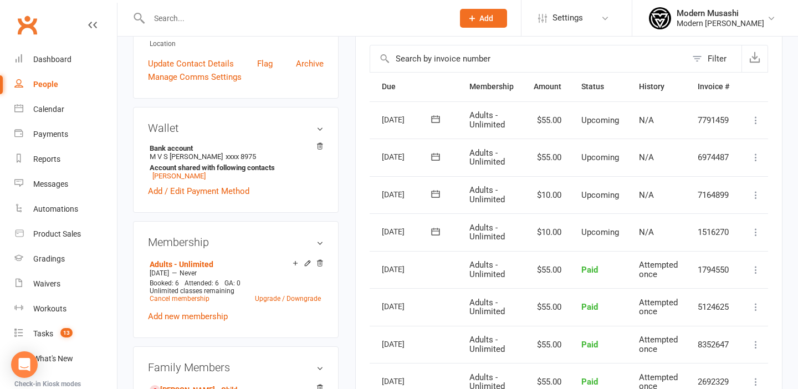
click at [753, 155] on icon at bounding box center [755, 157] width 11 height 11
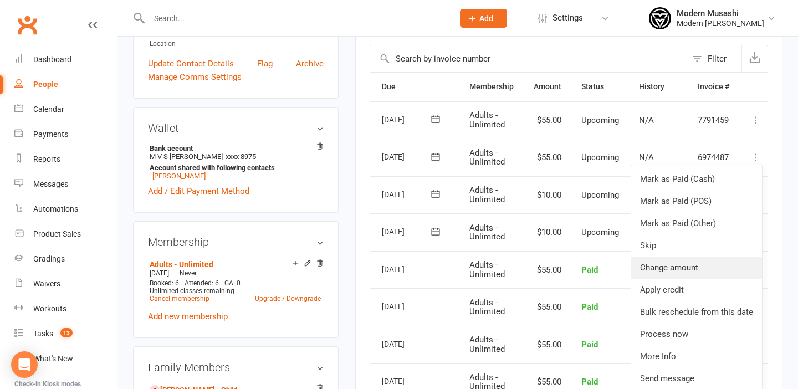
click at [673, 258] on link "Change amount" at bounding box center [696, 267] width 131 height 22
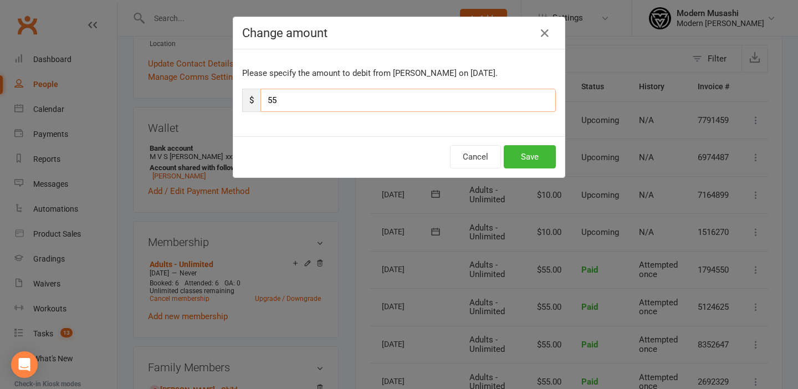
click at [409, 91] on input "55" at bounding box center [407, 100] width 295 height 23
type input "5"
type input "10"
click at [541, 167] on button "Save" at bounding box center [529, 156] width 52 height 23
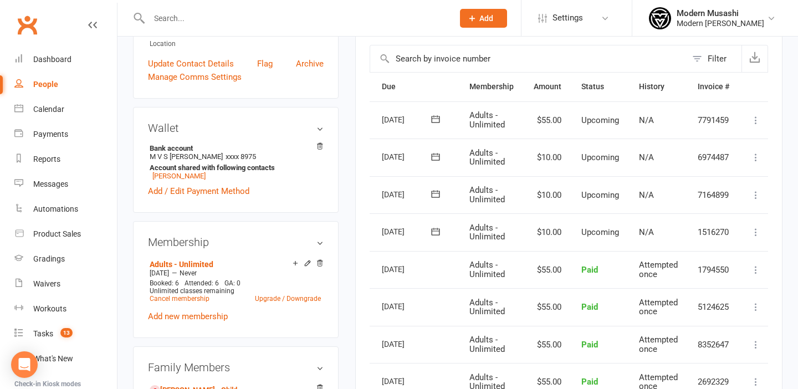
click at [182, 16] on input "text" at bounding box center [296, 19] width 300 height 16
paste input "Freya Gordon"
type input "Freya Gordon"
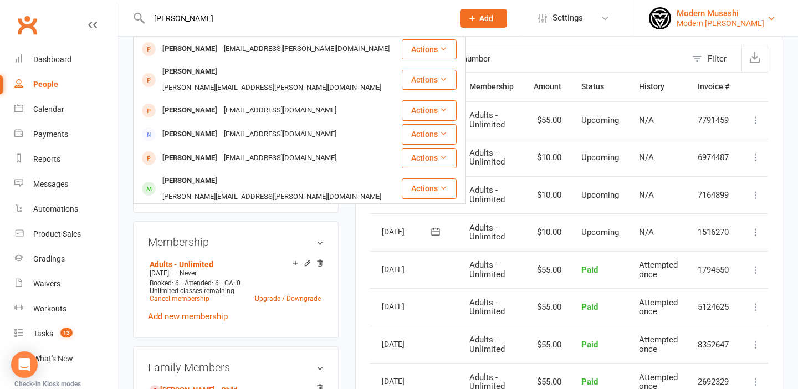
click at [713, 23] on div "Modern [PERSON_NAME]" at bounding box center [720, 23] width 88 height 10
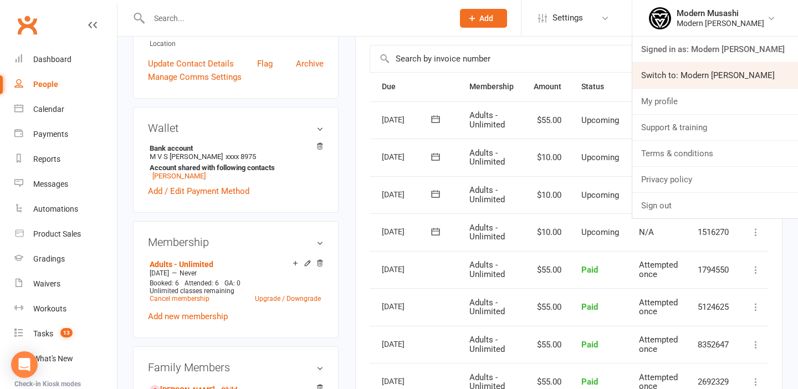
click at [677, 74] on link "Switch to: Modern Musashi Thirroul" at bounding box center [715, 75] width 166 height 25
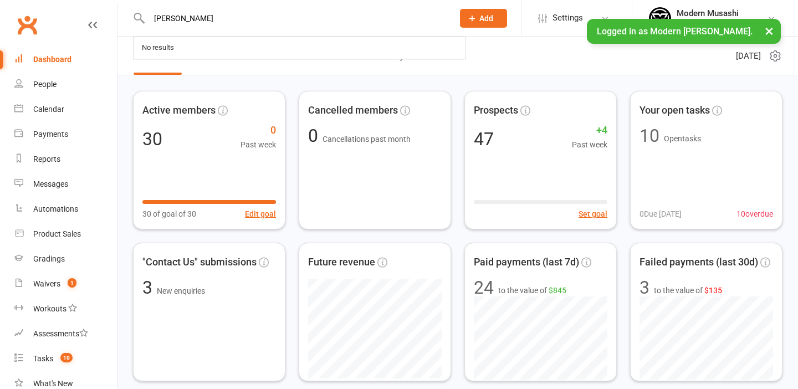
type input "[PERSON_NAME]"
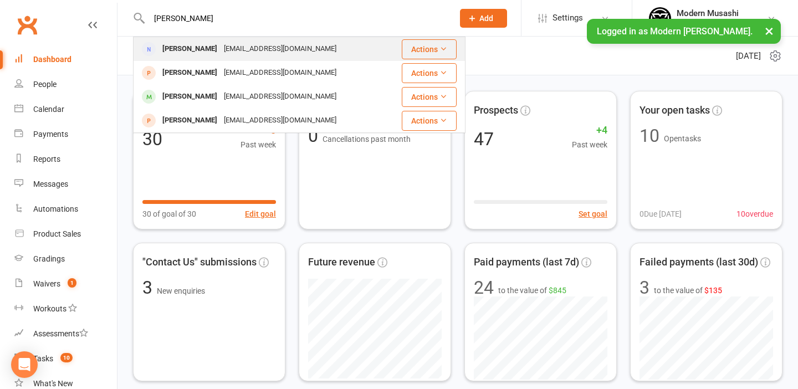
click at [221, 41] on div "[EMAIL_ADDRESS][DOMAIN_NAME]" at bounding box center [279, 49] width 119 height 16
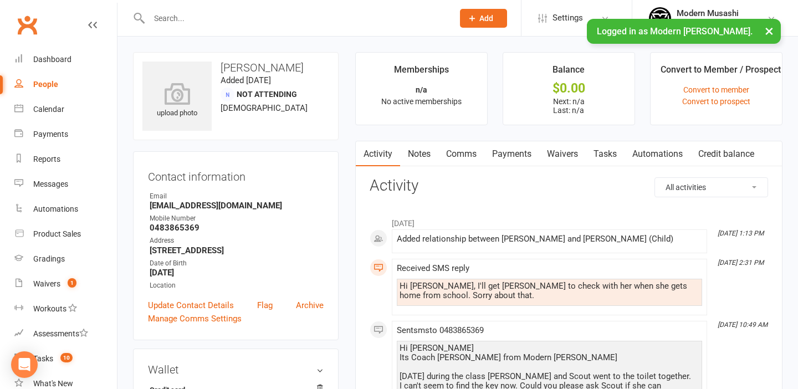
click at [525, 152] on link "Payments" at bounding box center [511, 153] width 55 height 25
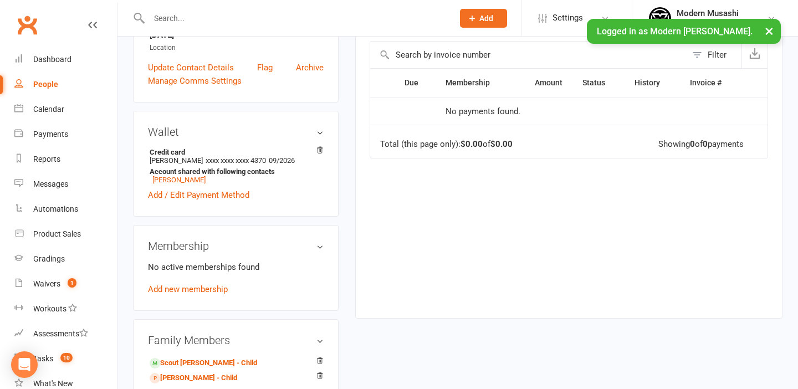
scroll to position [266, 0]
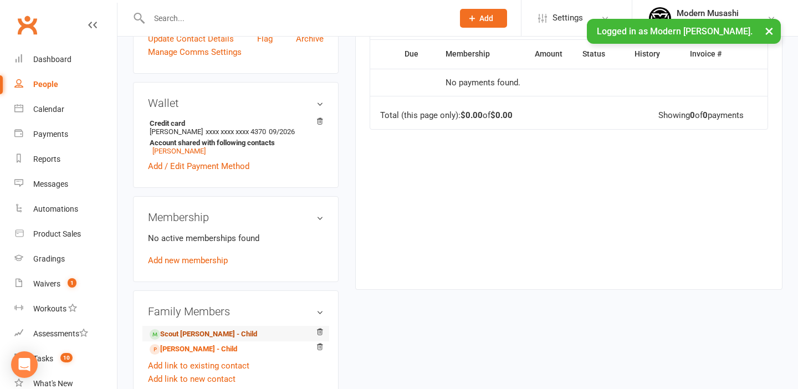
click at [195, 336] on link "Scout [PERSON_NAME] - Child" at bounding box center [203, 334] width 107 height 12
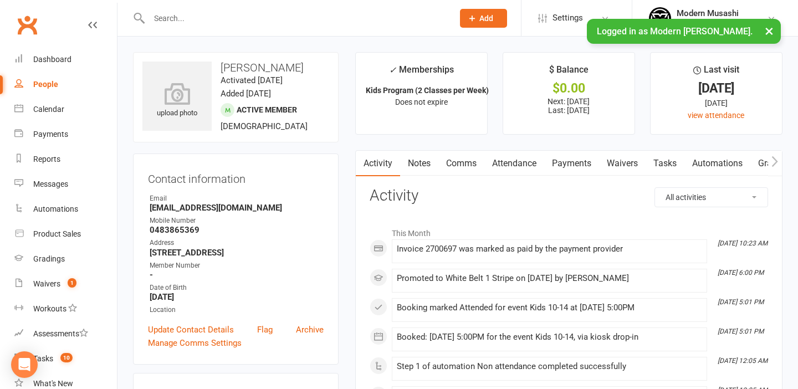
click at [587, 162] on link "Payments" at bounding box center [571, 163] width 55 height 25
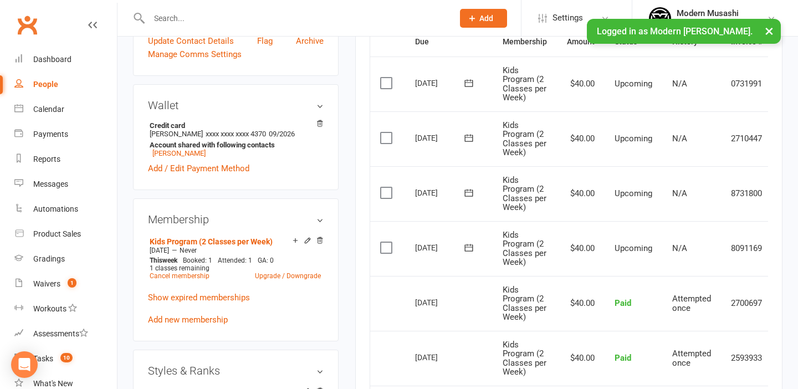
scroll to position [0, 38]
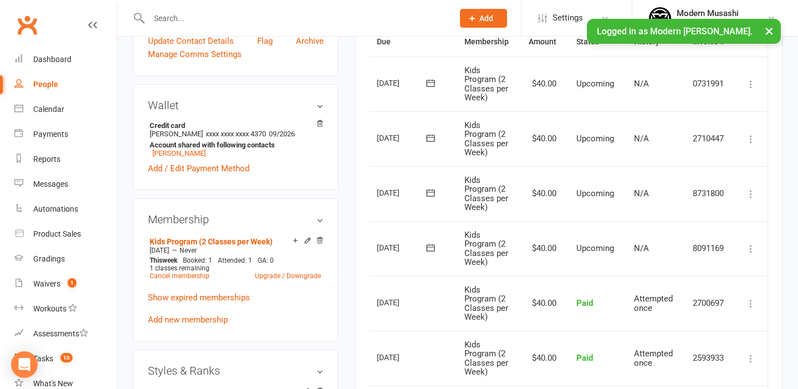
click at [751, 250] on icon at bounding box center [750, 248] width 11 height 11
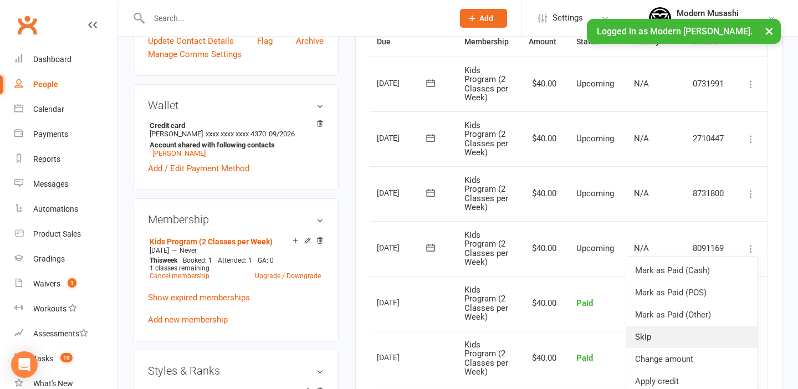
click at [670, 332] on link "Skip" at bounding box center [691, 337] width 131 height 22
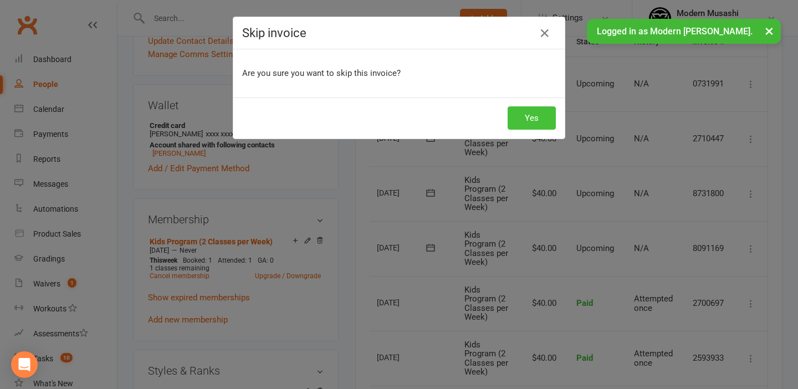
click at [533, 116] on button "Yes" at bounding box center [531, 117] width 48 height 23
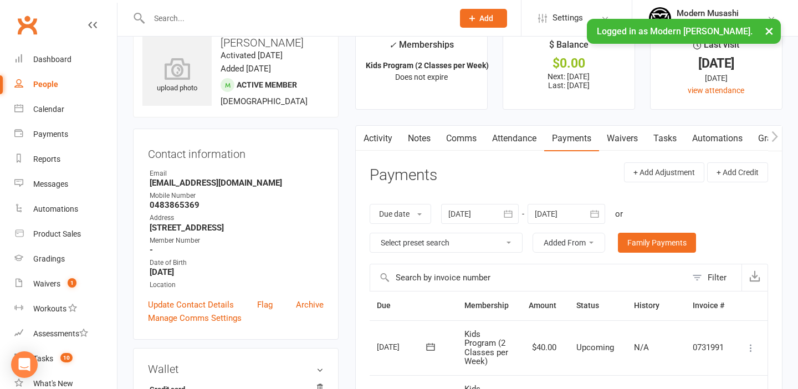
scroll to position [0, 0]
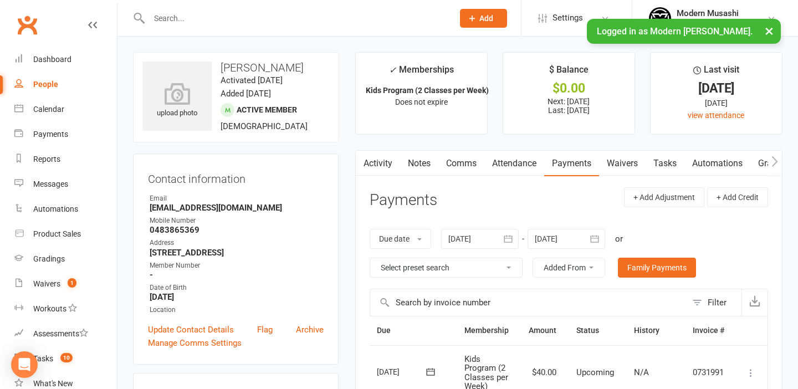
click at [712, 2] on li "Modern Musashi Modern [PERSON_NAME] Signed in as: Modern [PERSON_NAME] Switch t…" at bounding box center [714, 18] width 166 height 36
click at [711, 9] on div "Modern Musashi" at bounding box center [720, 13] width 88 height 10
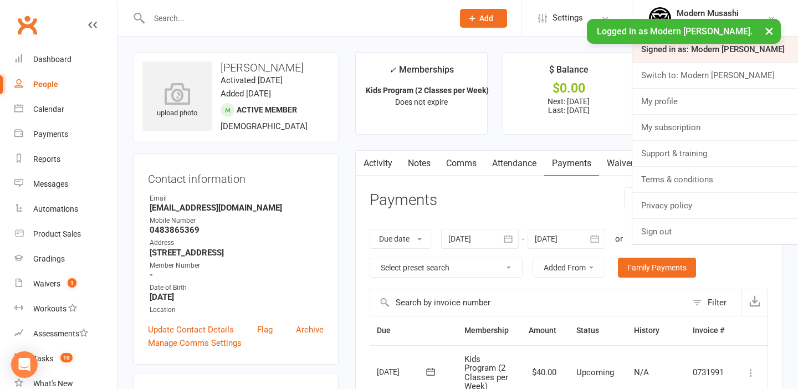
click at [736, 49] on link "Signed in as: Modern [PERSON_NAME]" at bounding box center [715, 49] width 166 height 25
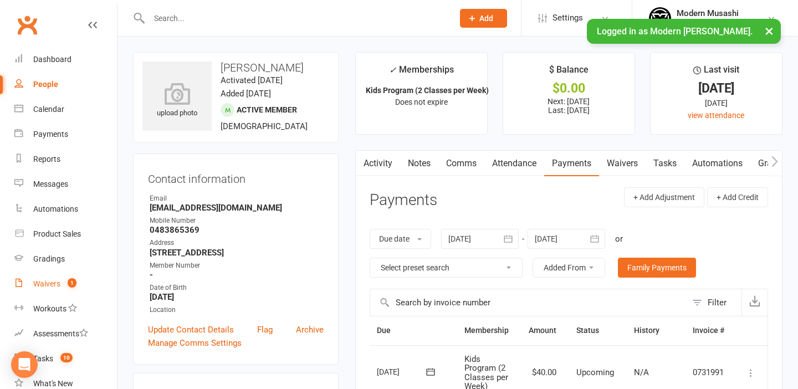
click at [53, 277] on link "Waivers 1" at bounding box center [65, 283] width 102 height 25
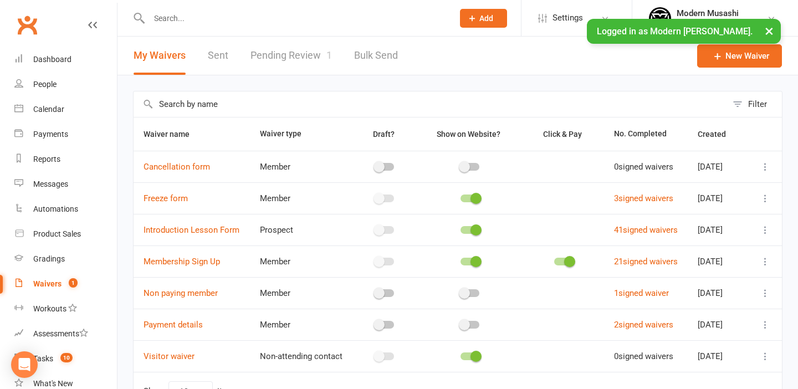
click at [767, 29] on button "×" at bounding box center [769, 31] width 20 height 24
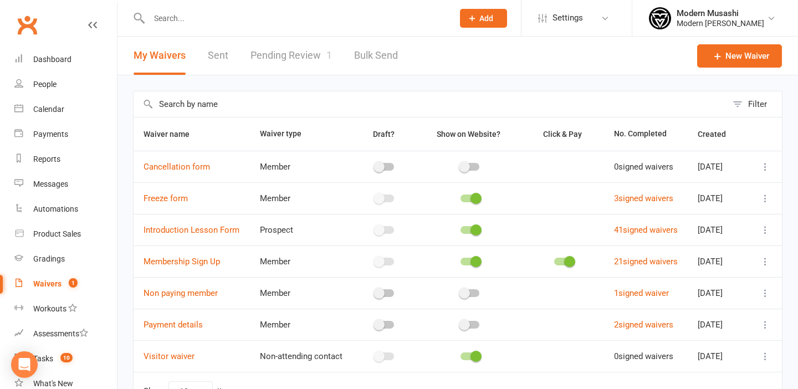
click at [279, 56] on link "Pending Review 1" at bounding box center [290, 56] width 81 height 38
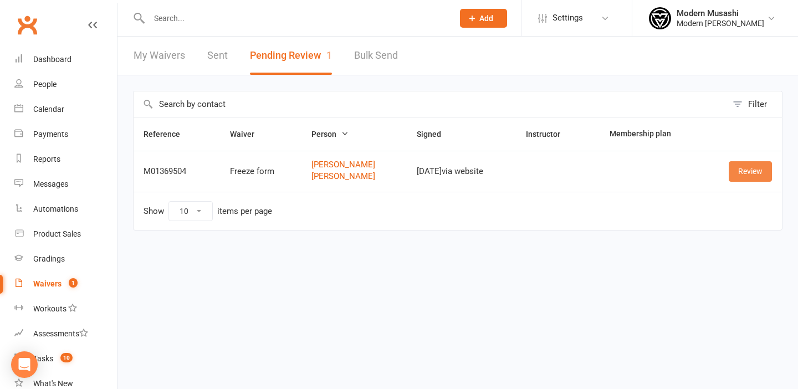
click at [753, 173] on link "Review" at bounding box center [749, 171] width 43 height 20
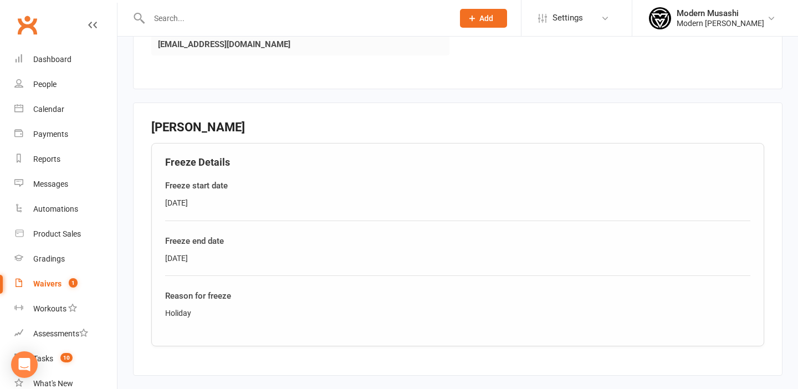
scroll to position [543, 0]
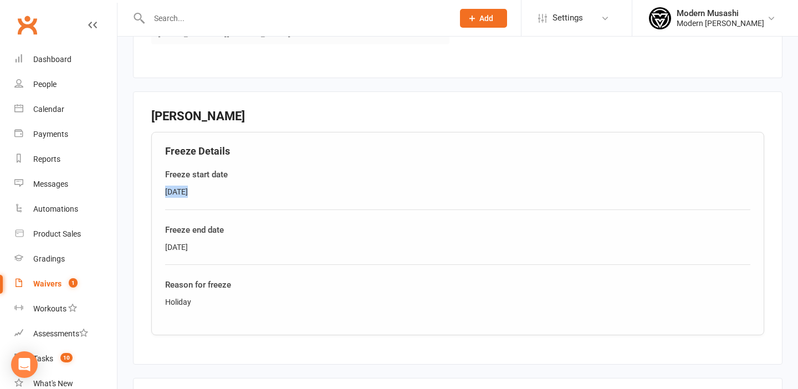
drag, startPoint x: 164, startPoint y: 188, endPoint x: 212, endPoint y: 194, distance: 48.0
click at [212, 194] on div "Freeze Details Freeze start date [DATE] Freeze end date [DATE] Reason for freez…" at bounding box center [457, 233] width 613 height 203
drag, startPoint x: 162, startPoint y: 240, endPoint x: 204, endPoint y: 240, distance: 42.1
click at [204, 240] on div "Freeze Details Freeze start date 25/10/25 Freeze end date 9/11/25 Reason for fr…" at bounding box center [457, 233] width 613 height 203
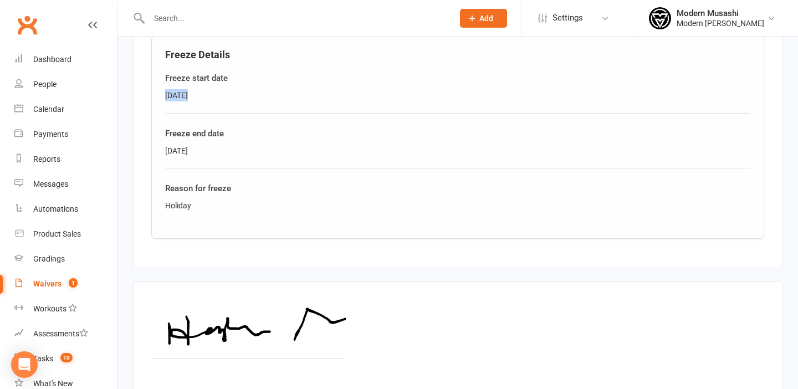
scroll to position [737, 0]
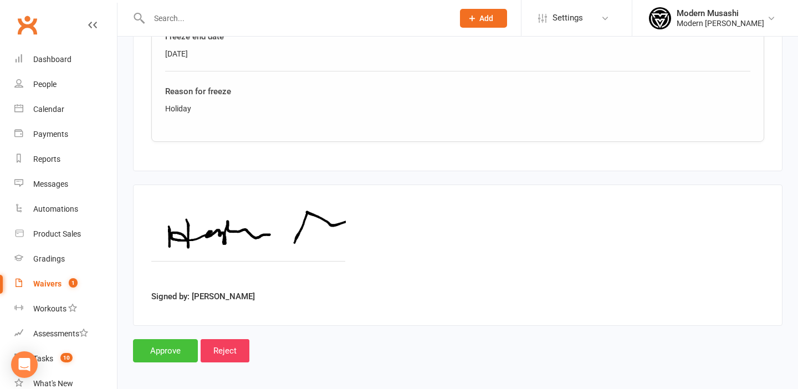
click at [169, 349] on input "Approve" at bounding box center [165, 350] width 65 height 23
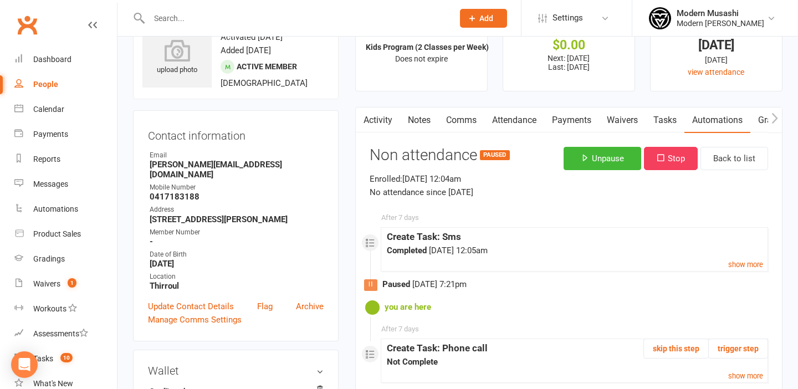
scroll to position [8, 0]
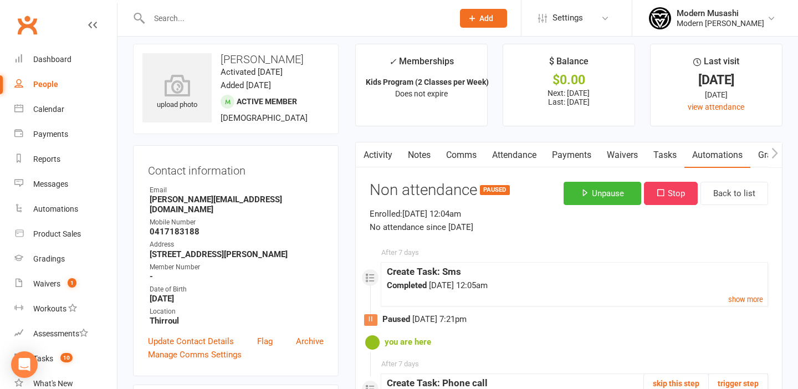
click at [515, 155] on link "Attendance" at bounding box center [514, 154] width 60 height 25
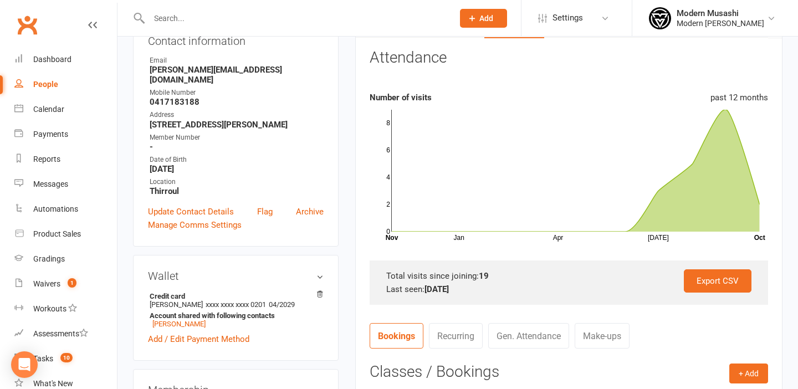
scroll to position [131, 0]
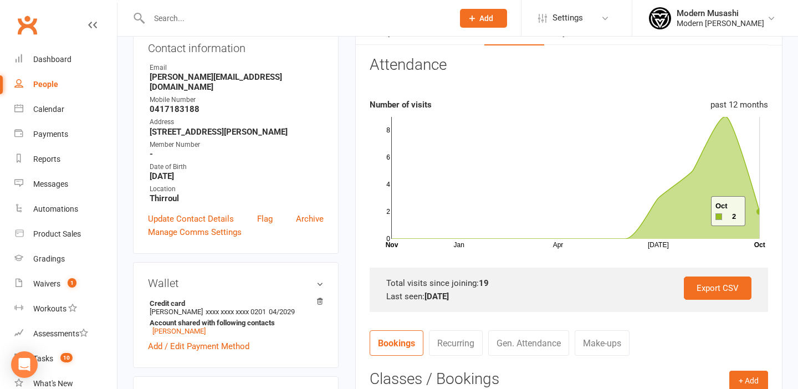
click at [759, 211] on icon at bounding box center [576, 177] width 368 height 122
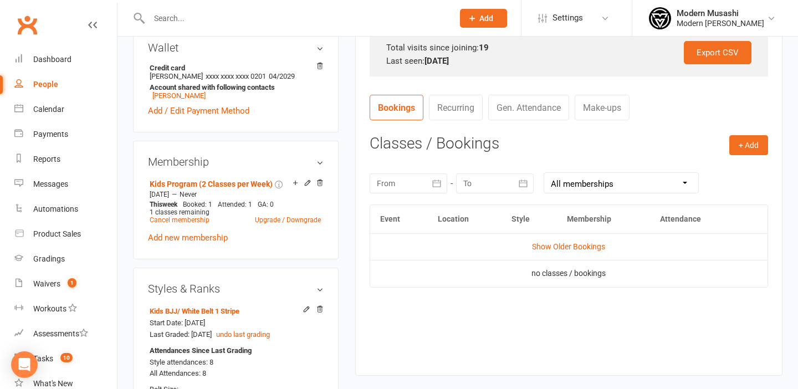
scroll to position [367, 0]
click at [579, 238] on td "Show Older Bookings" at bounding box center [568, 246] width 397 height 27
click at [577, 251] on td "Show Older Bookings" at bounding box center [568, 246] width 397 height 27
click at [577, 244] on link "Show Older Bookings" at bounding box center [568, 245] width 73 height 9
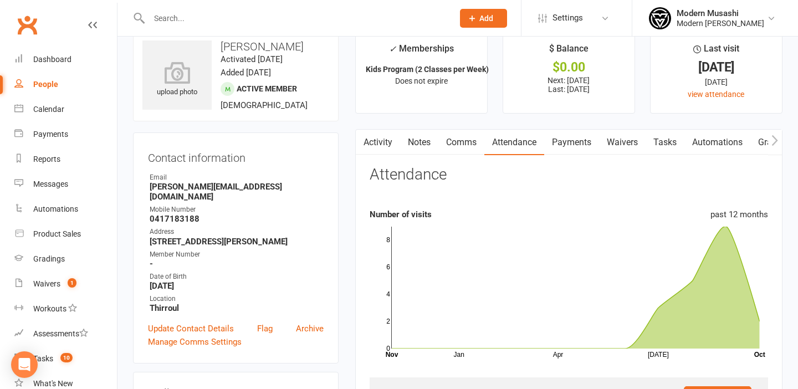
scroll to position [0, 0]
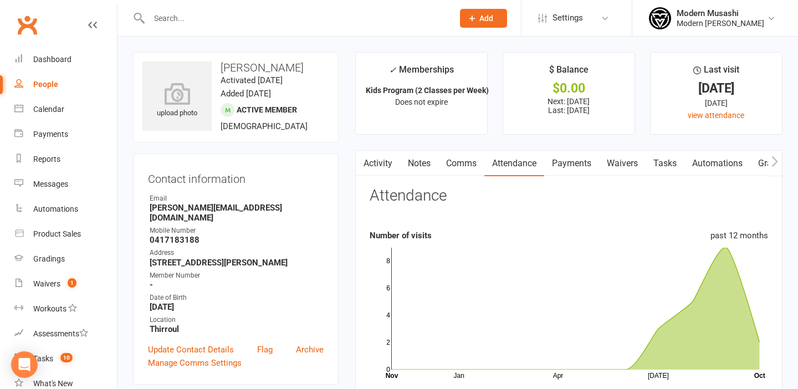
click at [292, 29] on div at bounding box center [289, 18] width 312 height 36
click at [295, 17] on input "text" at bounding box center [296, 19] width 300 height 16
paste input "[EMAIL_ADDRESS][DOMAIN_NAME]"
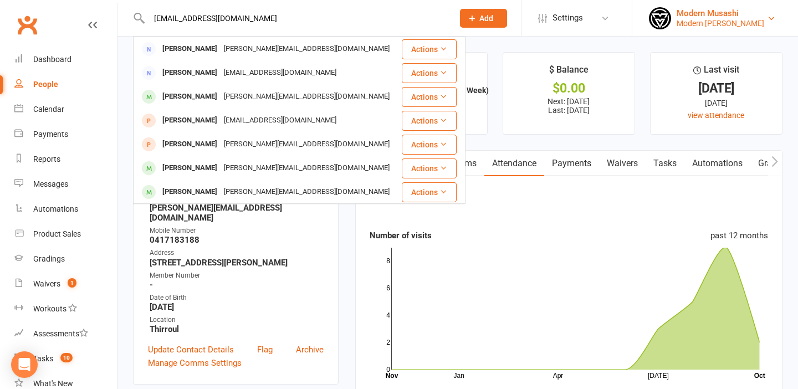
type input "[EMAIL_ADDRESS][DOMAIN_NAME]"
click at [704, 19] on div "Modern Musashi Thirroul" at bounding box center [720, 23] width 88 height 10
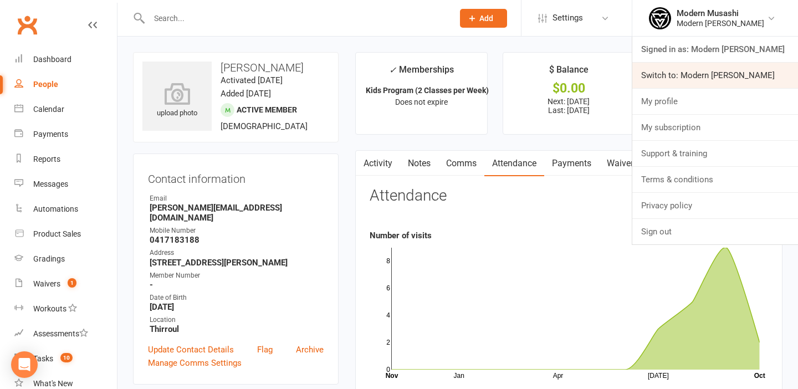
click at [688, 80] on link "Switch to: Modern Musashi Wollongong" at bounding box center [715, 75] width 166 height 25
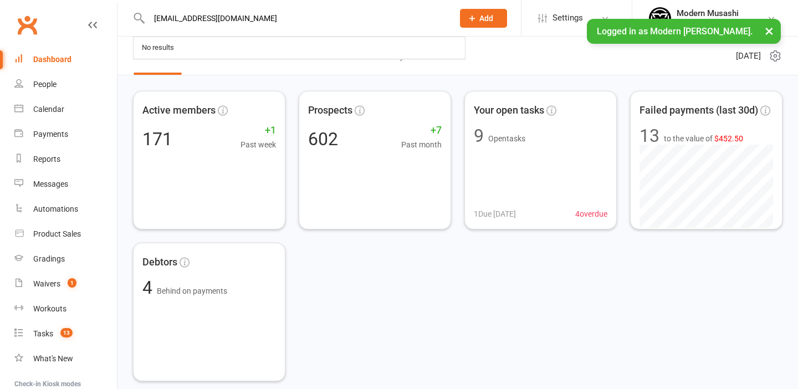
type input "[EMAIL_ADDRESS][DOMAIN_NAME]"
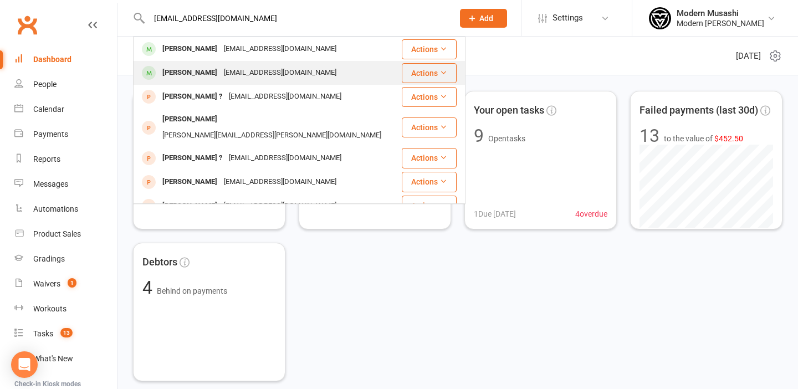
click at [232, 73] on div "[EMAIL_ADDRESS][DOMAIN_NAME]" at bounding box center [279, 73] width 119 height 16
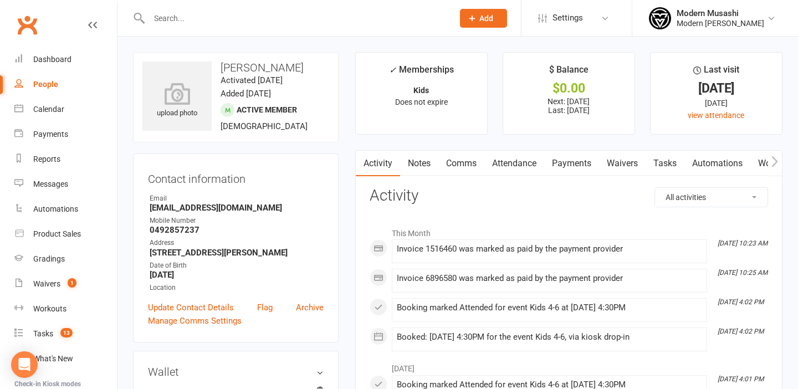
click at [619, 165] on link "Waivers" at bounding box center [622, 163] width 47 height 25
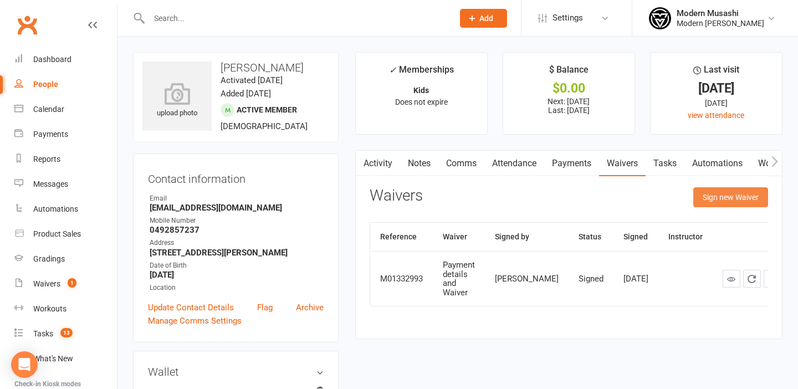
click at [739, 196] on button "Sign new Waiver" at bounding box center [730, 197] width 75 height 20
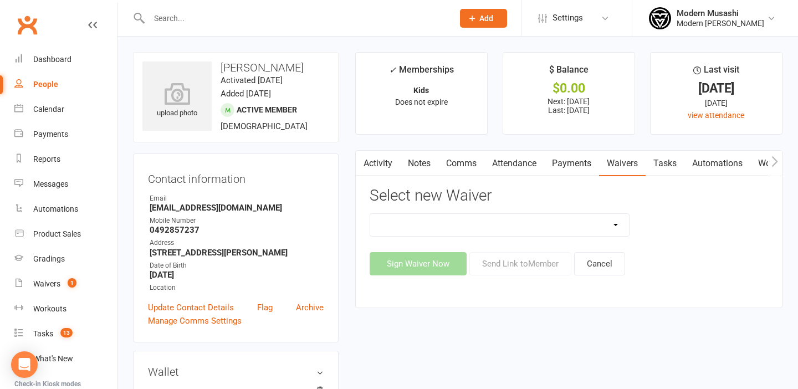
click at [521, 233] on select "Cancellation form Freeze form Introduction Lesson Form Membership Sign Up Non p…" at bounding box center [499, 225] width 259 height 22
select select "14710"
click at [370, 214] on select "Cancellation form Freeze form Introduction Lesson Form Membership Sign Up Non p…" at bounding box center [499, 225] width 259 height 22
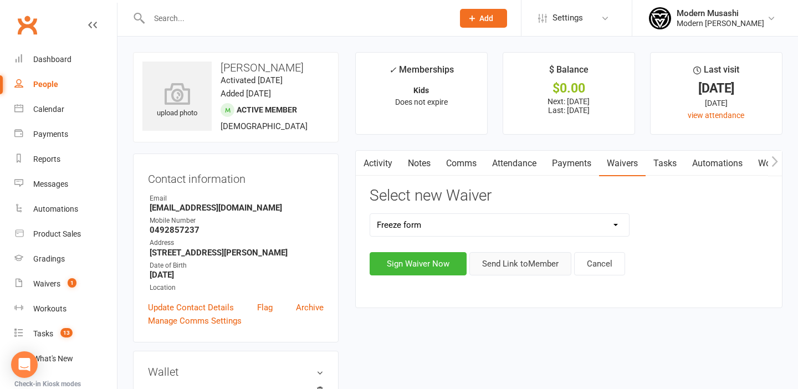
click at [508, 266] on button "Send Link to Member" at bounding box center [520, 263] width 102 height 23
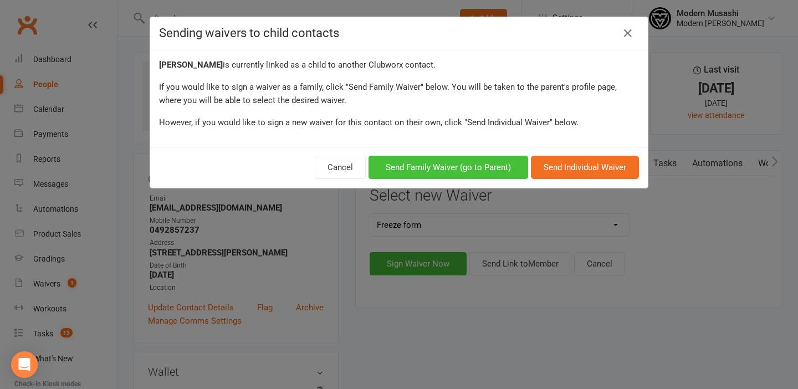
click at [476, 169] on button "Send Family Waiver (go to Parent)" at bounding box center [448, 167] width 160 height 23
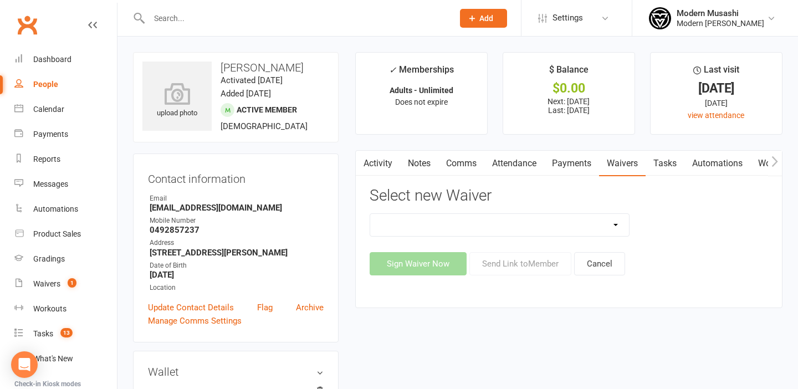
click at [574, 164] on link "Payments" at bounding box center [571, 163] width 55 height 25
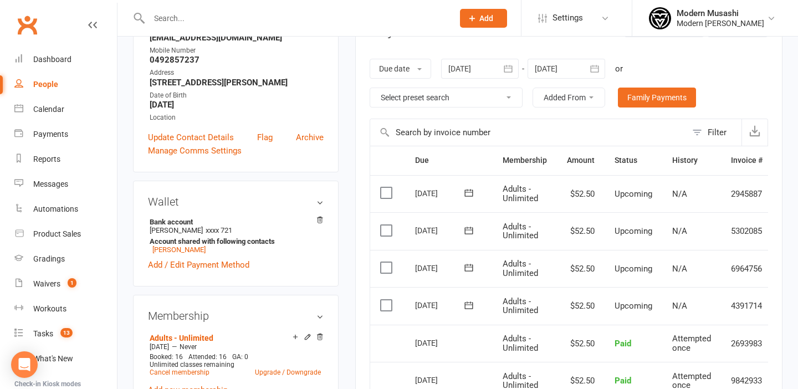
scroll to position [135, 0]
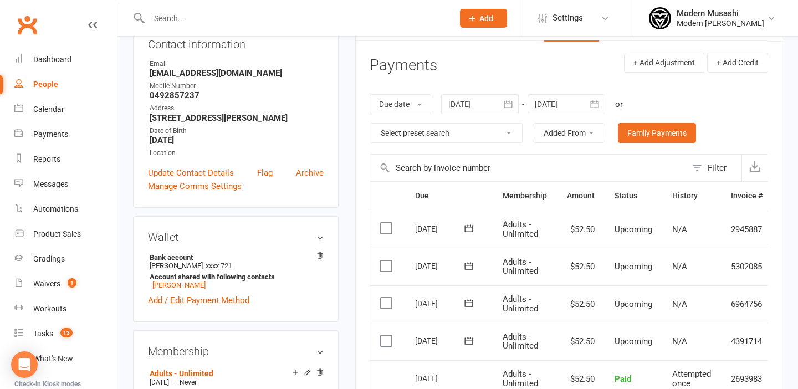
click at [509, 102] on icon "button" at bounding box center [507, 104] width 11 height 11
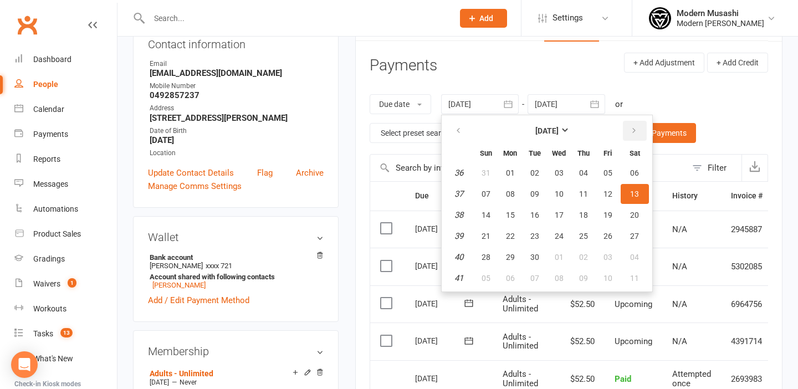
click at [638, 131] on icon "button" at bounding box center [634, 130] width 8 height 9
click at [608, 277] on span "07" at bounding box center [607, 278] width 9 height 9
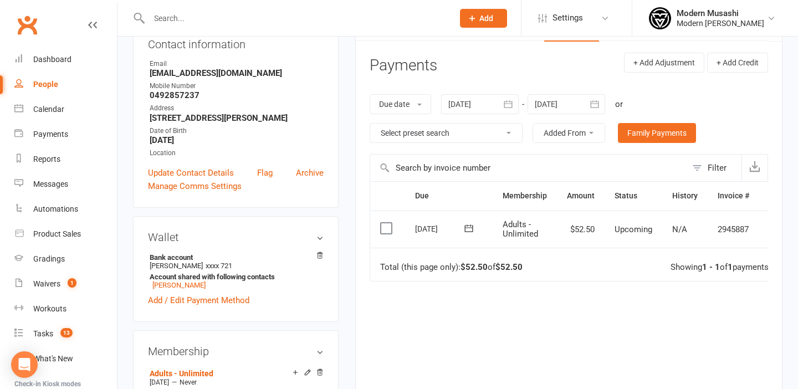
click at [508, 101] on icon "button" at bounding box center [508, 103] width 8 height 7
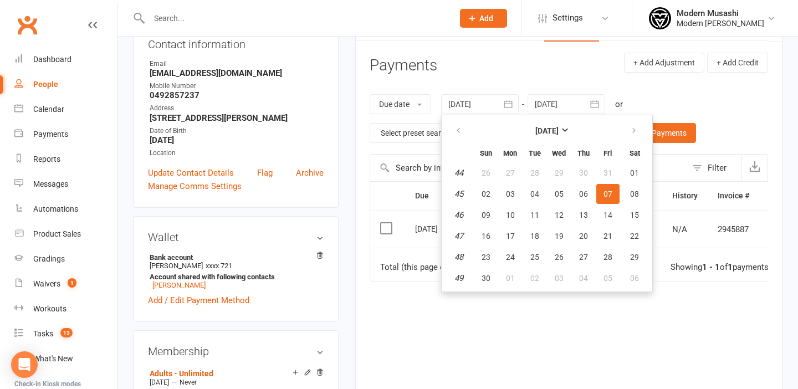
click at [512, 112] on button "button" at bounding box center [508, 104] width 20 height 20
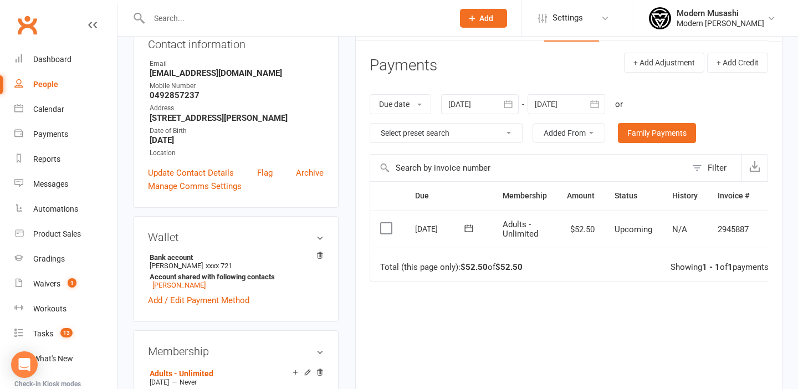
click at [512, 112] on button "button" at bounding box center [508, 104] width 20 height 20
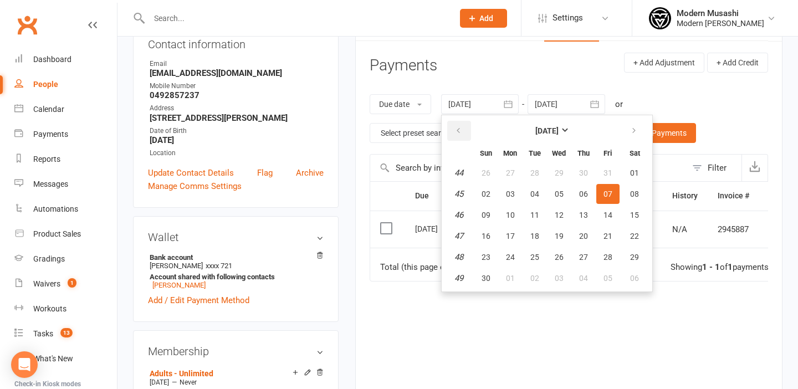
click at [455, 132] on button "button" at bounding box center [459, 131] width 24 height 20
click at [608, 212] on span "17" at bounding box center [607, 214] width 9 height 9
type input "[DATE]"
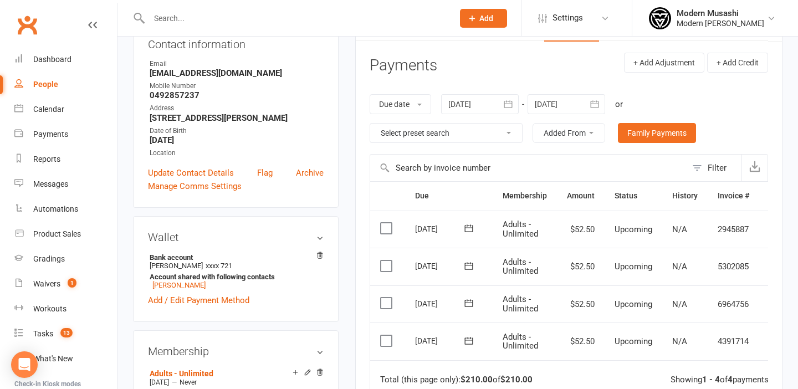
click at [597, 102] on icon "button" at bounding box center [594, 104] width 11 height 11
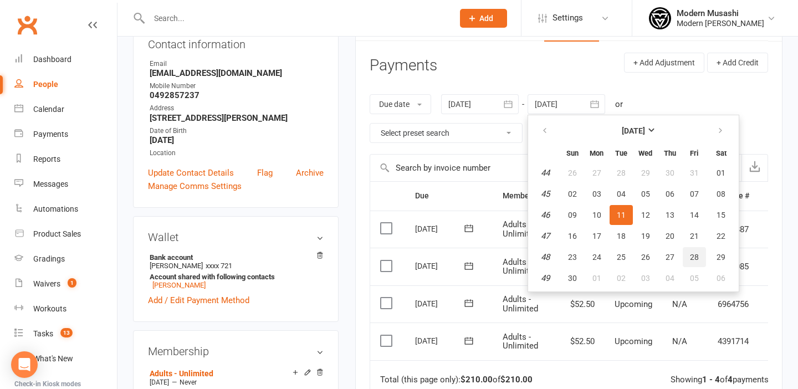
click at [695, 259] on span "28" at bounding box center [694, 257] width 9 height 9
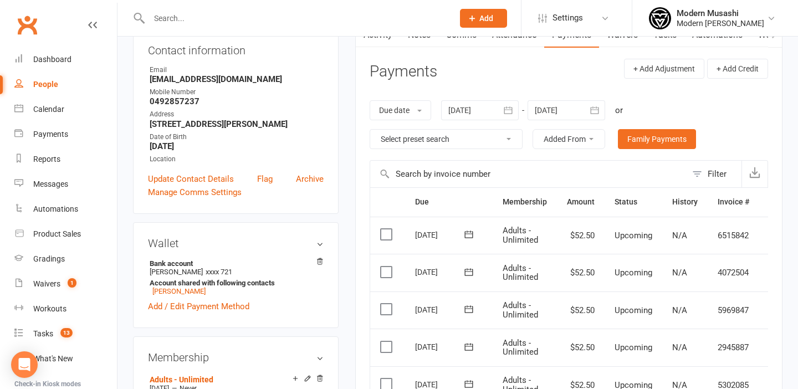
scroll to position [119, 0]
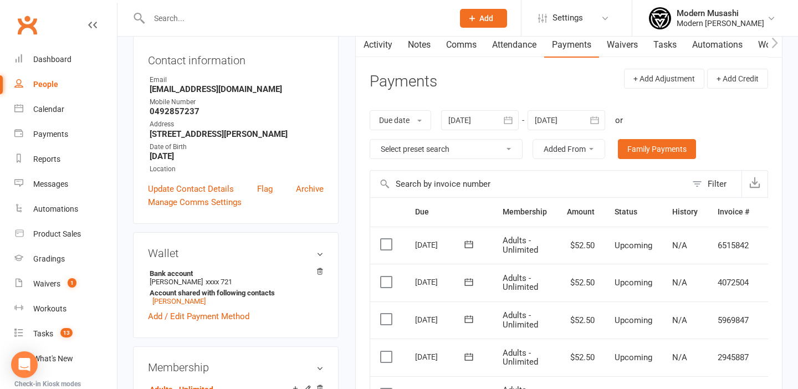
click at [597, 119] on icon "button" at bounding box center [594, 120] width 11 height 11
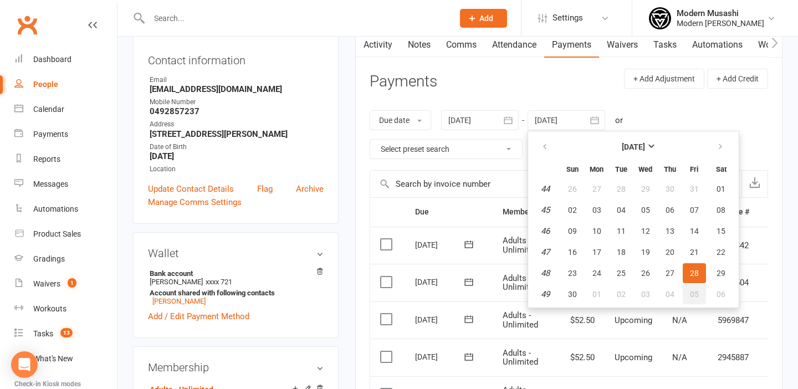
click at [698, 294] on span "05" at bounding box center [694, 294] width 9 height 9
type input "05 Dec 2025"
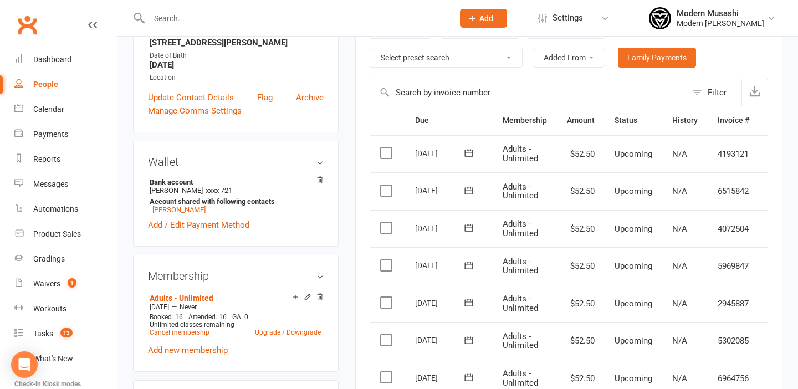
scroll to position [0, 24]
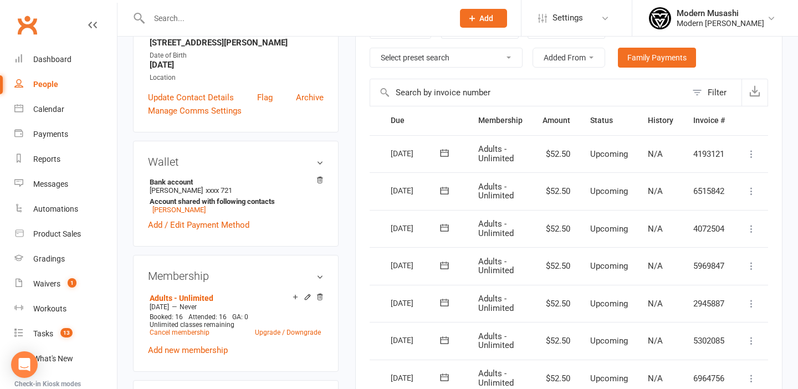
click at [748, 151] on icon at bounding box center [751, 153] width 11 height 11
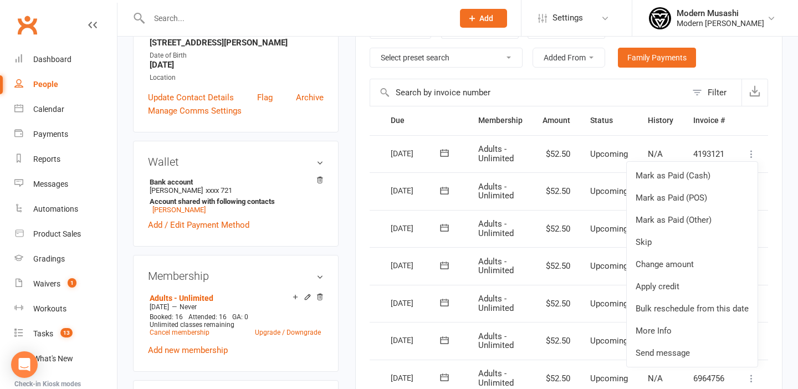
click at [715, 141] on td "4193121" at bounding box center [709, 154] width 52 height 38
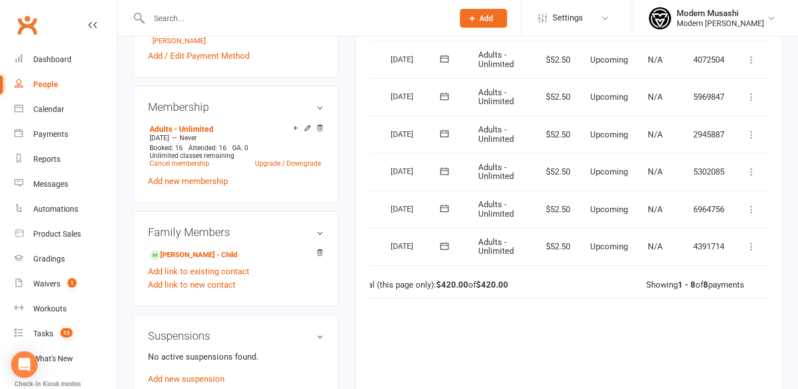
scroll to position [391, 0]
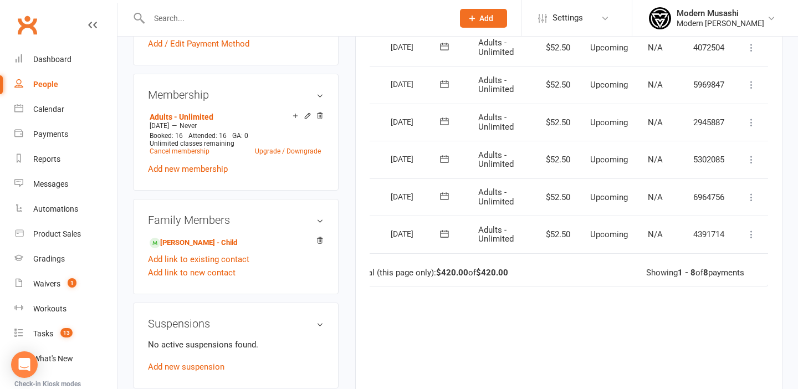
click at [754, 229] on icon at bounding box center [751, 234] width 11 height 11
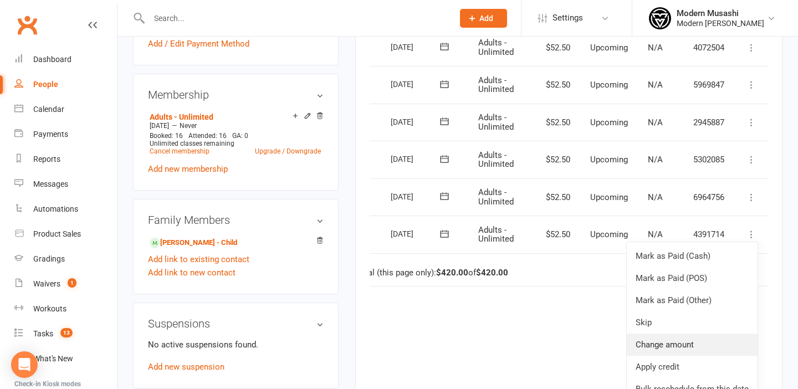
click at [667, 342] on link "Change amount" at bounding box center [691, 344] width 131 height 22
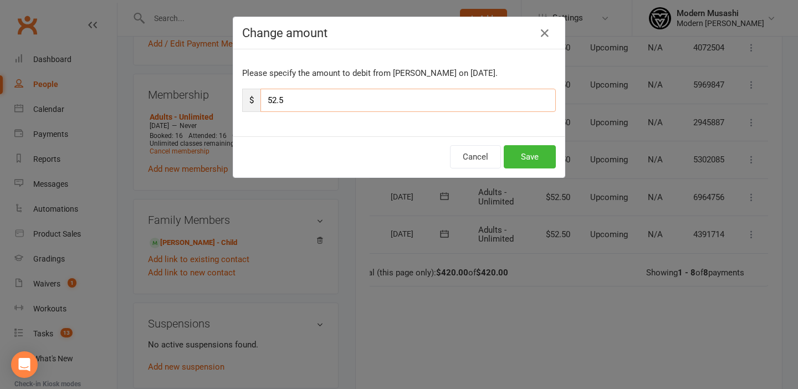
click at [367, 97] on input "52.5" at bounding box center [407, 100] width 295 height 23
type input "5"
click at [528, 156] on button "Save" at bounding box center [529, 156] width 52 height 23
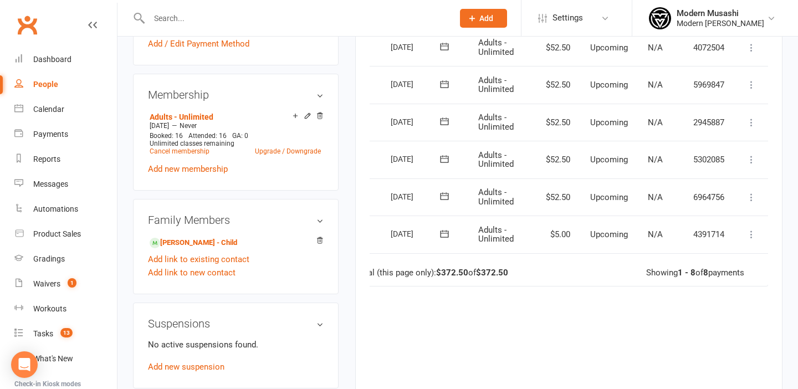
click at [753, 196] on icon at bounding box center [751, 197] width 11 height 11
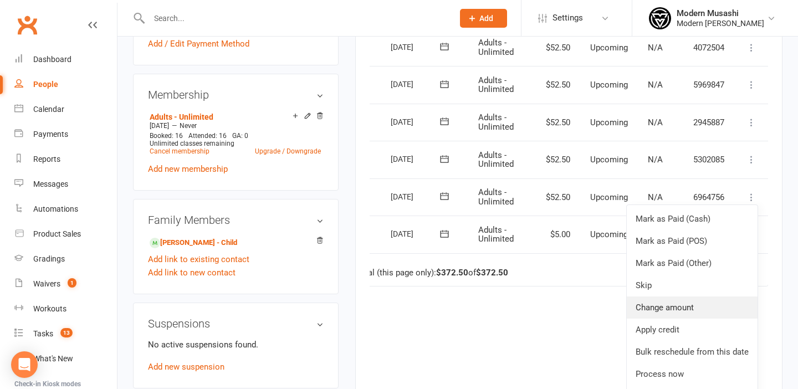
click at [681, 303] on link "Change amount" at bounding box center [691, 307] width 131 height 22
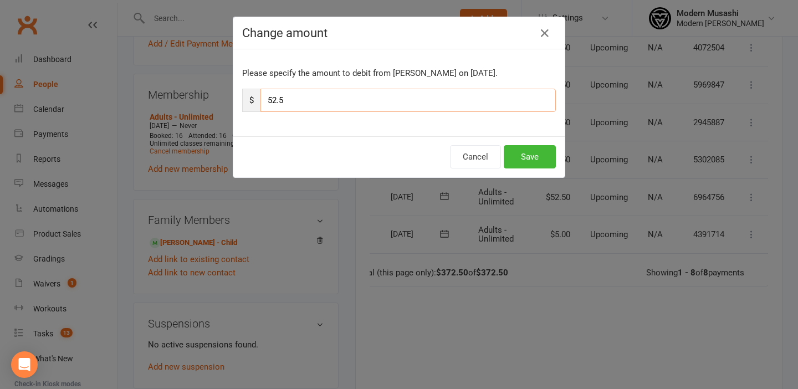
click at [302, 100] on input "52.5" at bounding box center [407, 100] width 295 height 23
type input "5"
click at [529, 156] on button "Save" at bounding box center [529, 156] width 52 height 23
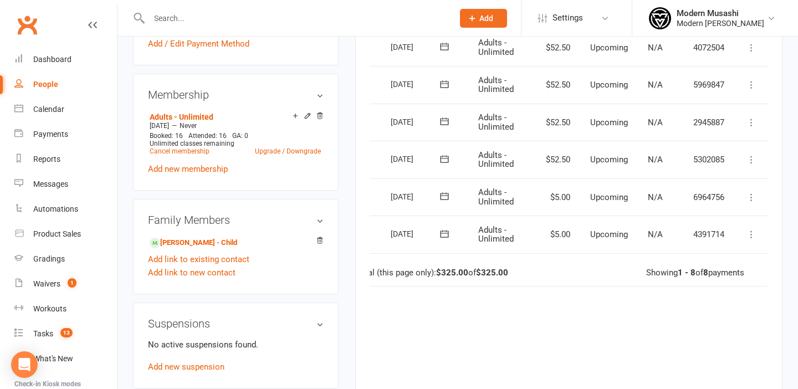
click at [752, 158] on icon at bounding box center [751, 159] width 11 height 11
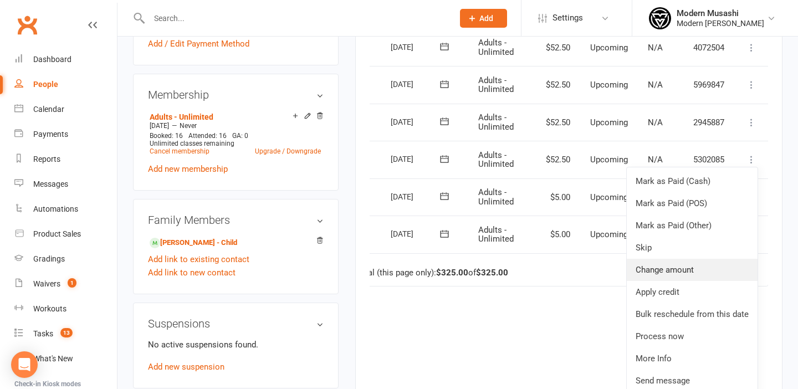
click at [655, 270] on link "Change amount" at bounding box center [691, 270] width 131 height 22
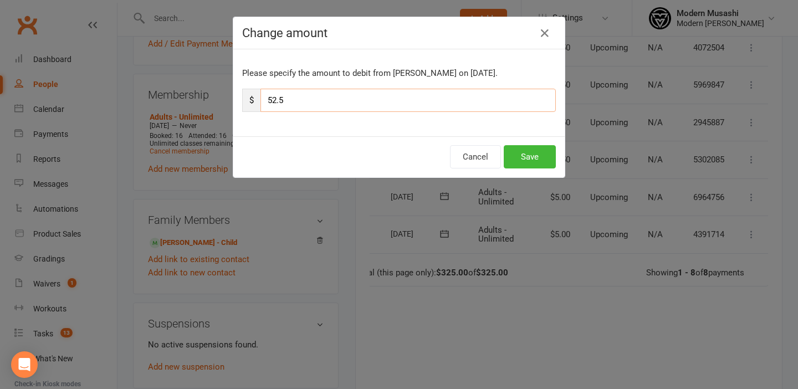
click at [399, 97] on input "52.5" at bounding box center [407, 100] width 295 height 23
type input "5"
click at [541, 152] on button "Save" at bounding box center [529, 156] width 52 height 23
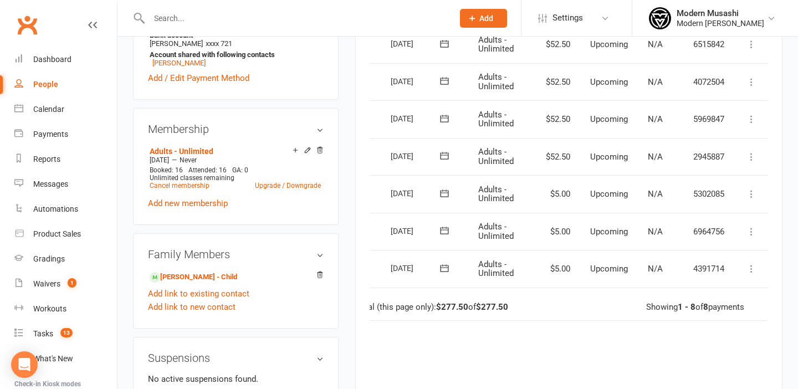
scroll to position [329, 0]
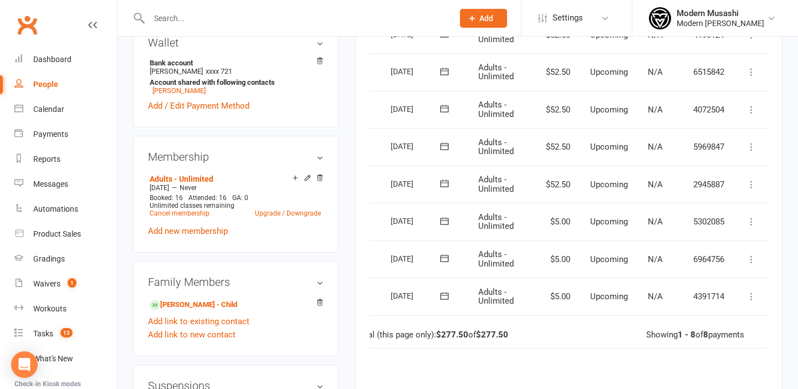
click at [749, 180] on icon at bounding box center [751, 184] width 11 height 11
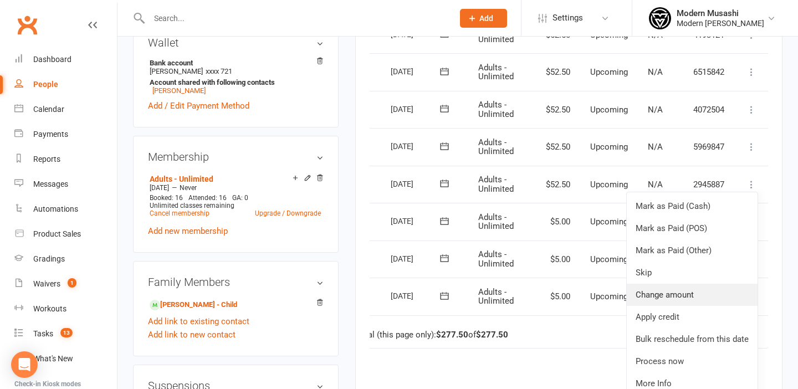
click at [666, 297] on link "Change amount" at bounding box center [691, 295] width 131 height 22
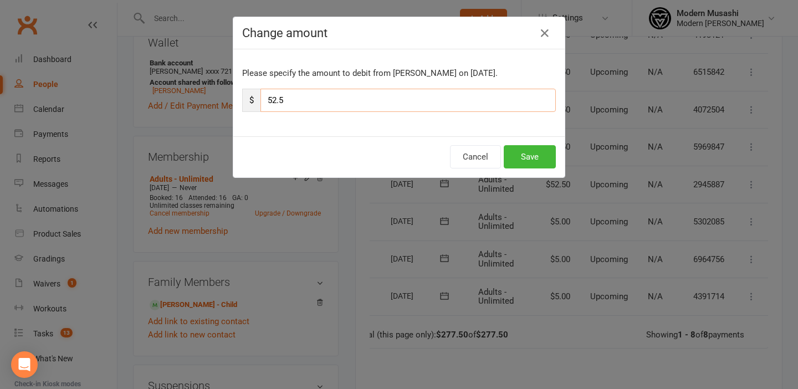
drag, startPoint x: 358, startPoint y: 97, endPoint x: 358, endPoint y: 89, distance: 7.8
click at [358, 97] on input "52.5" at bounding box center [407, 100] width 295 height 23
type input "5"
click at [533, 154] on button "Save" at bounding box center [529, 156] width 52 height 23
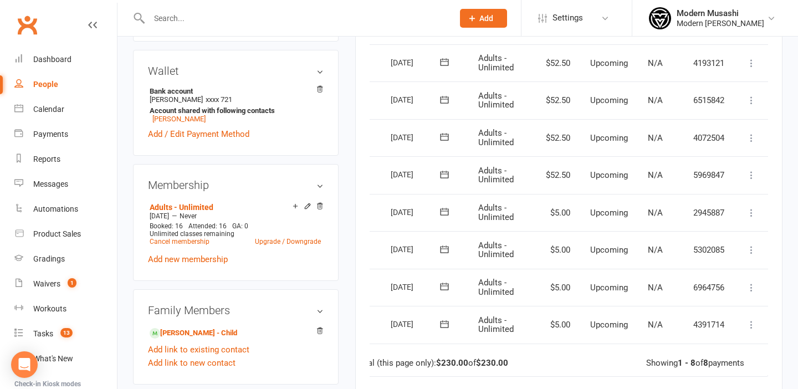
scroll to position [297, 0]
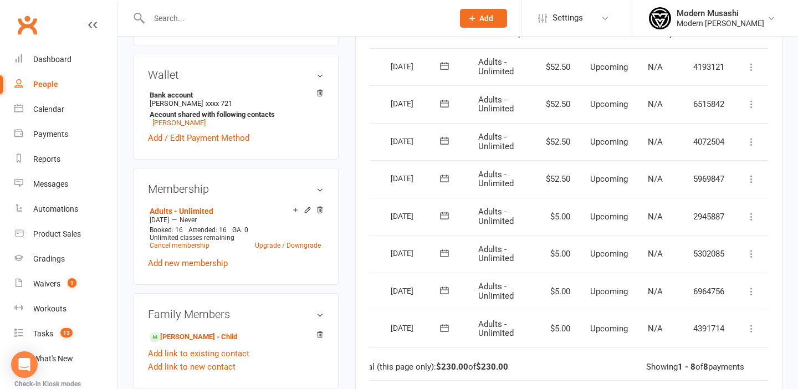
click at [748, 177] on icon at bounding box center [751, 178] width 11 height 11
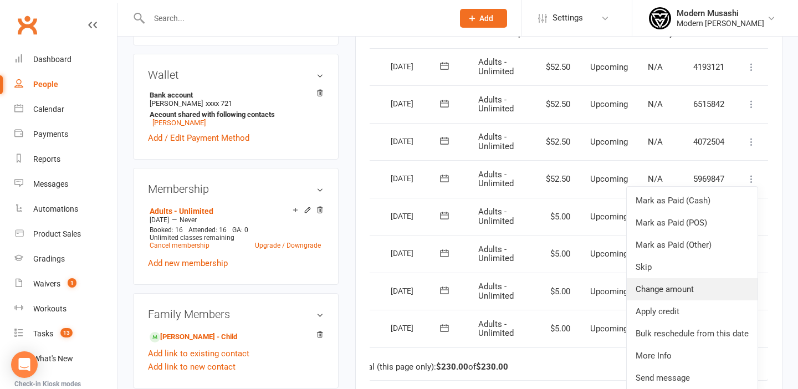
click at [661, 287] on link "Change amount" at bounding box center [691, 289] width 131 height 22
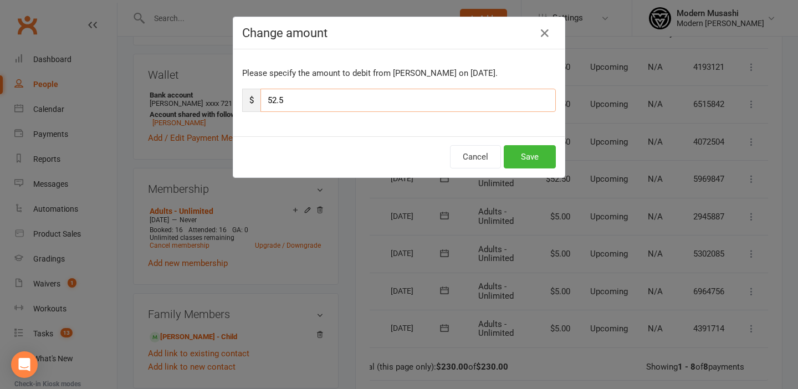
click at [405, 92] on input "52.5" at bounding box center [407, 100] width 295 height 23
click at [397, 101] on input "52.5" at bounding box center [407, 100] width 295 height 23
type input "5"
click at [531, 161] on button "Save" at bounding box center [529, 156] width 52 height 23
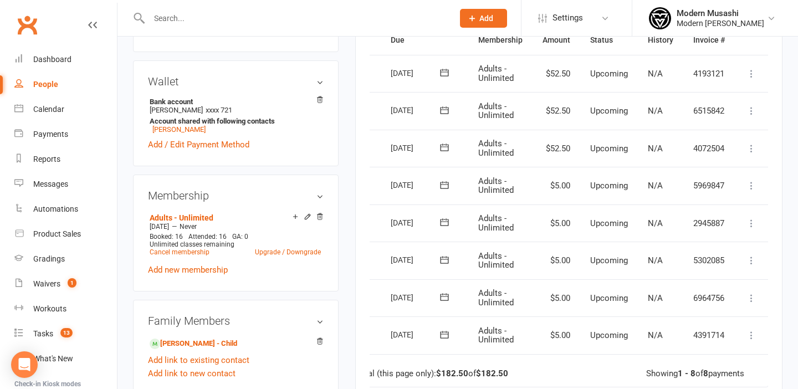
scroll to position [282, 0]
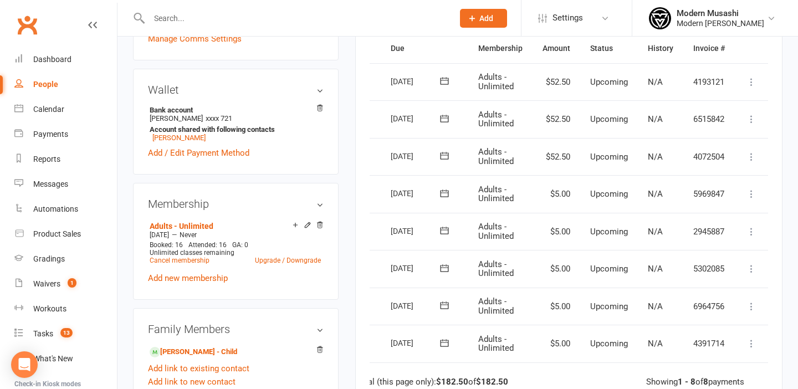
click at [751, 153] on icon at bounding box center [751, 156] width 11 height 11
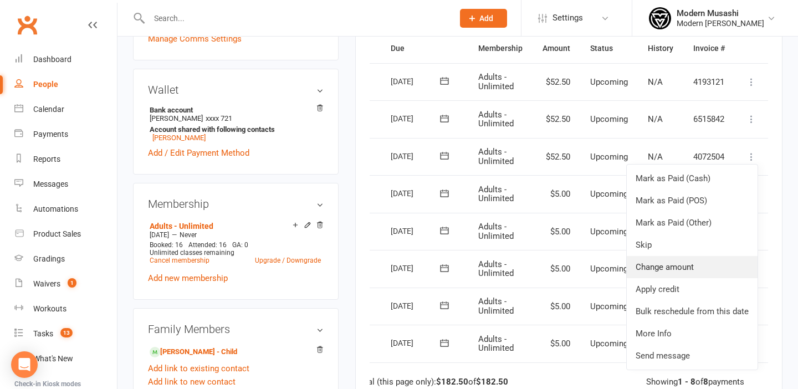
click at [663, 266] on link "Change amount" at bounding box center [691, 267] width 131 height 22
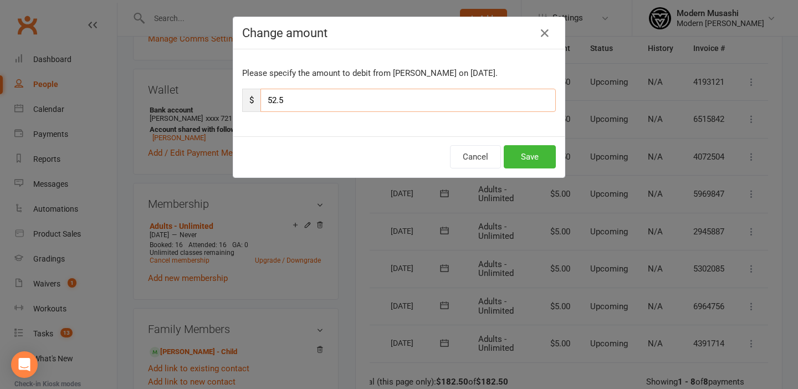
click at [335, 101] on input "52.5" at bounding box center [407, 100] width 295 height 23
type input "5"
click at [521, 159] on button "Save" at bounding box center [529, 156] width 52 height 23
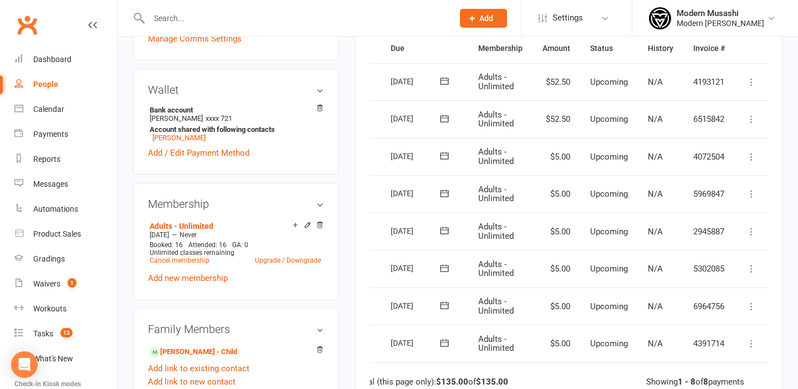
click at [748, 121] on icon at bounding box center [751, 119] width 11 height 11
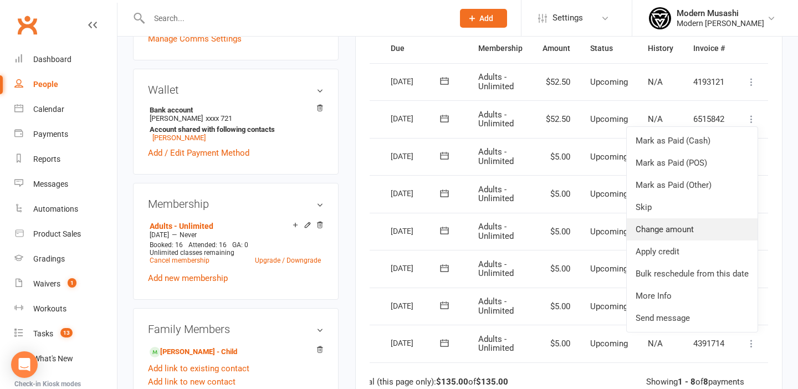
click at [674, 224] on link "Change amount" at bounding box center [691, 229] width 131 height 22
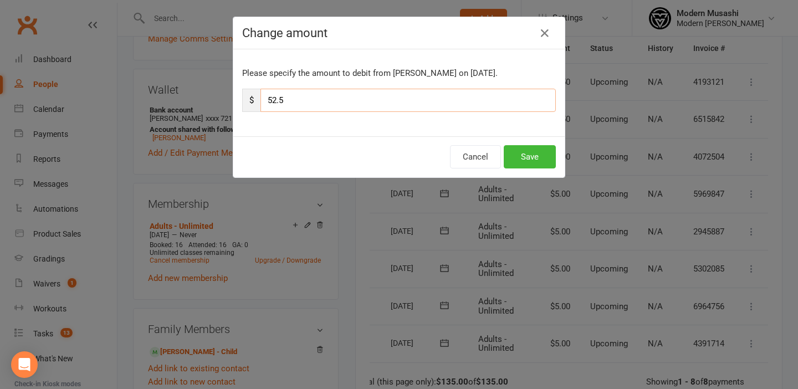
click at [341, 98] on input "52.5" at bounding box center [407, 100] width 295 height 23
type input "5"
click at [537, 153] on button "Save" at bounding box center [529, 156] width 52 height 23
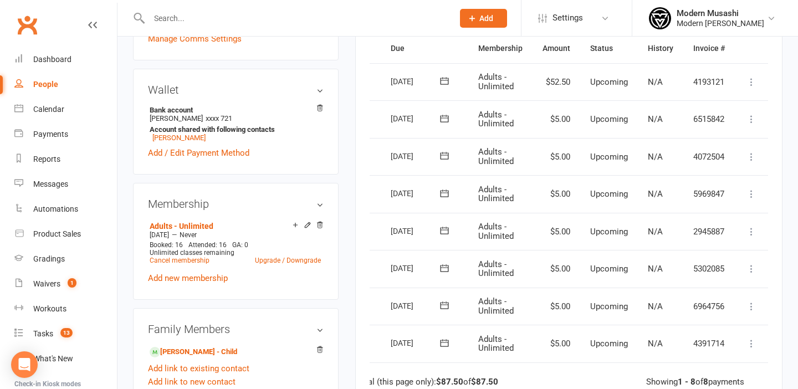
click at [749, 75] on button at bounding box center [750, 81] width 13 height 13
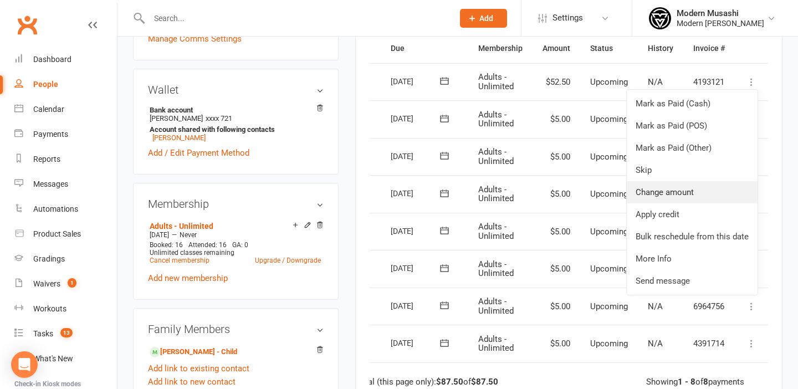
click at [665, 194] on link "Change amount" at bounding box center [691, 192] width 131 height 22
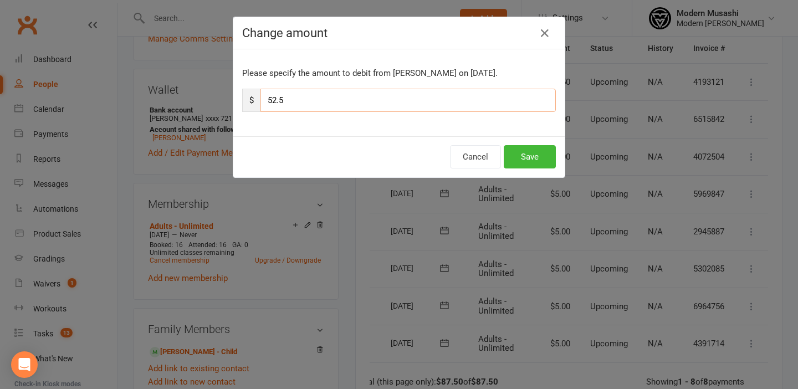
click at [340, 94] on input "52.5" at bounding box center [407, 100] width 295 height 23
type input "5"
click at [544, 162] on button "Save" at bounding box center [529, 156] width 52 height 23
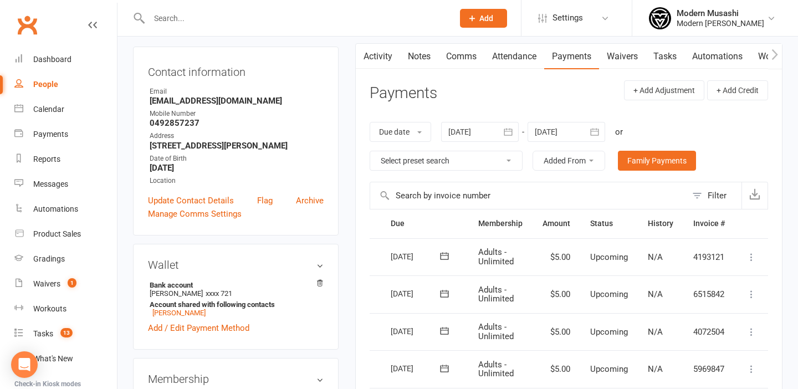
scroll to position [113, 0]
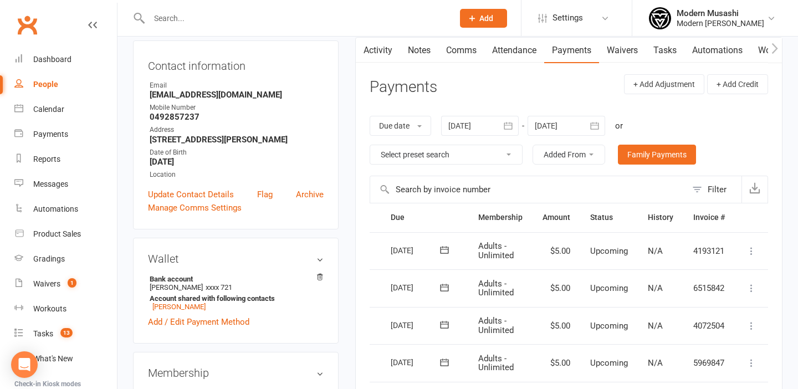
click at [621, 48] on link "Waivers" at bounding box center [622, 50] width 47 height 25
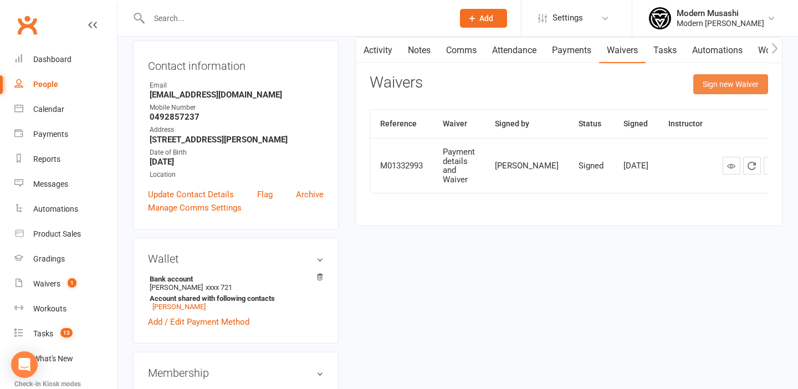
click at [725, 80] on button "Sign new Waiver" at bounding box center [730, 84] width 75 height 20
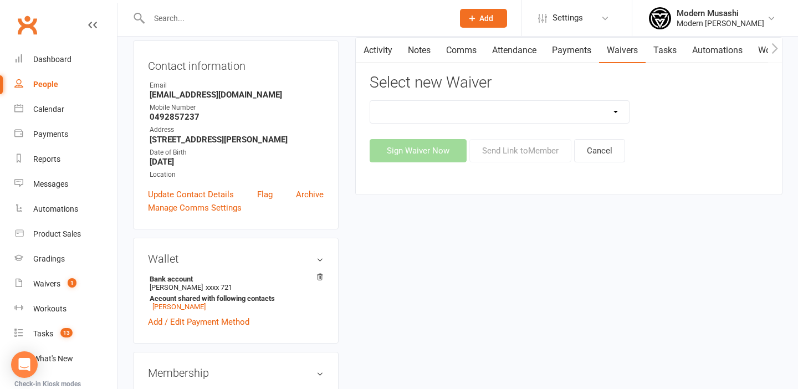
click at [512, 121] on select "Cancellation form Freeze form Introduction Lesson Form Membership Sign Up Non p…" at bounding box center [499, 112] width 259 height 22
select select "14710"
click at [370, 101] on select "Cancellation form Freeze form Introduction Lesson Form Membership Sign Up Non p…" at bounding box center [499, 112] width 259 height 22
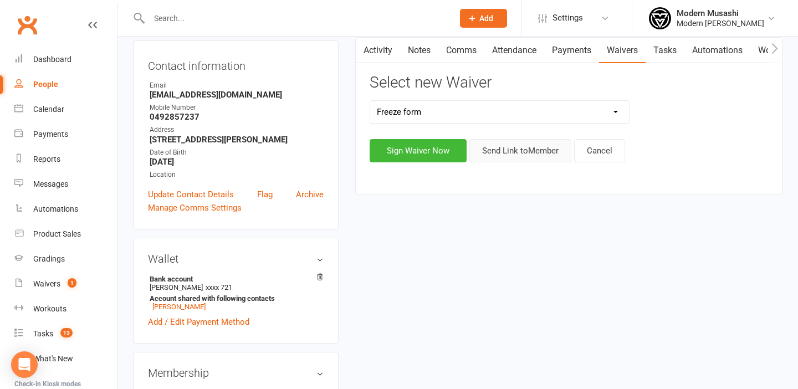
click at [518, 156] on button "Send Link to Member" at bounding box center [520, 150] width 102 height 23
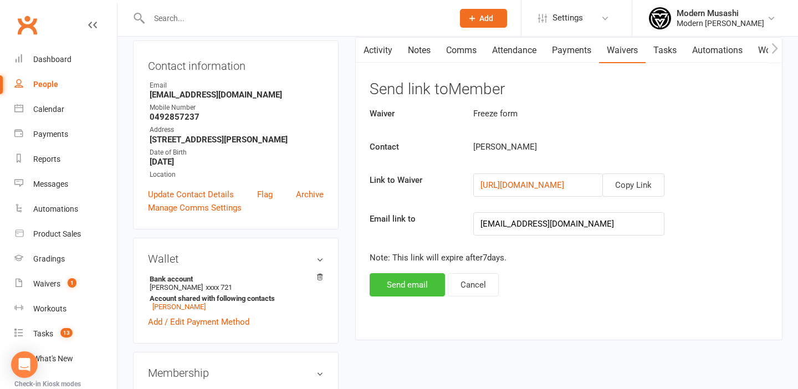
click at [401, 290] on button "Send email" at bounding box center [406, 284] width 75 height 23
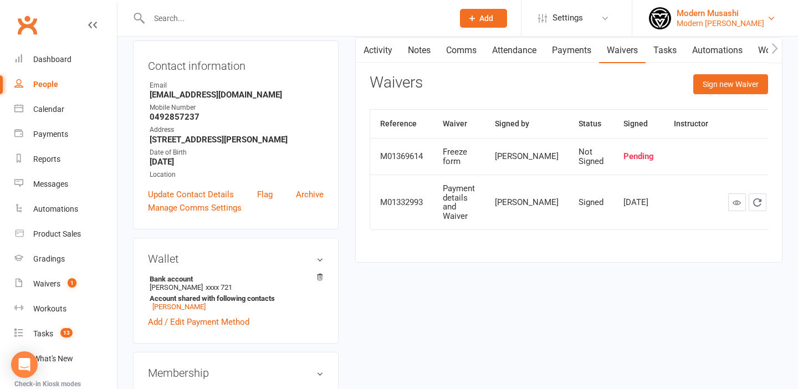
click at [717, 20] on div "Modern Musashi Wollongong" at bounding box center [720, 23] width 88 height 10
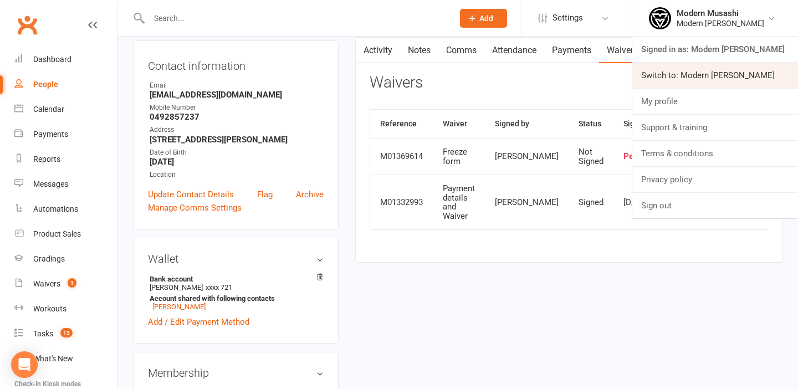
click at [639, 69] on link "Switch to: Modern Musashi Thirroul" at bounding box center [715, 75] width 166 height 25
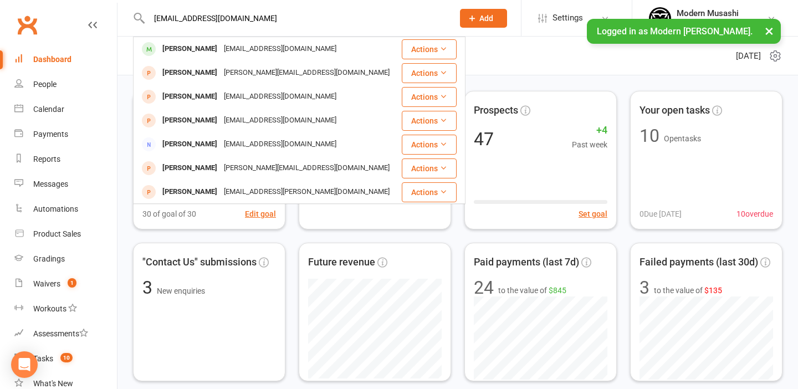
type input "[EMAIL_ADDRESS][DOMAIN_NAME]"
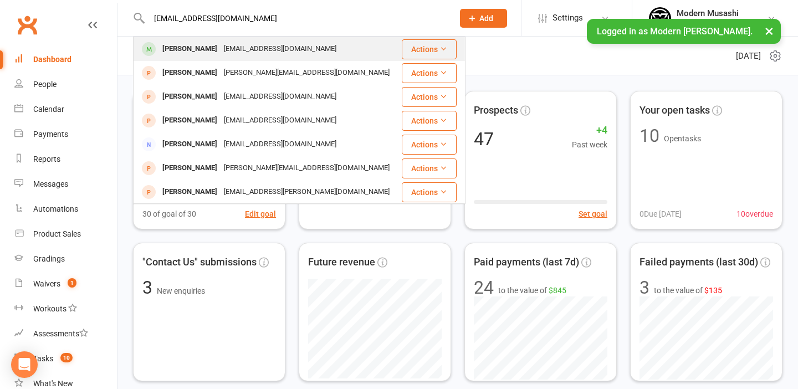
click at [197, 50] on div "[PERSON_NAME]" at bounding box center [189, 49] width 61 height 16
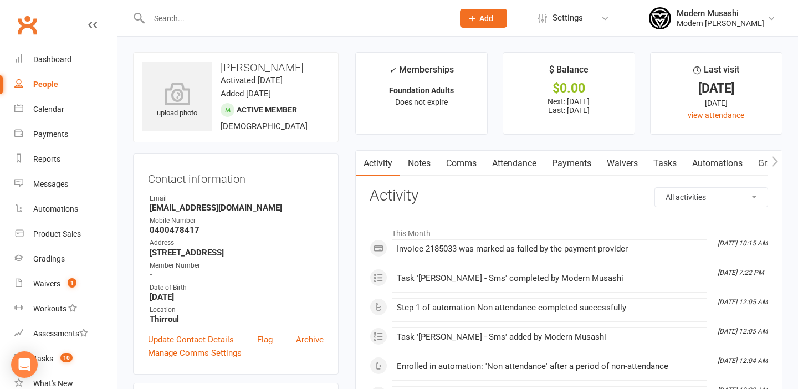
click at [573, 160] on link "Payments" at bounding box center [571, 163] width 55 height 25
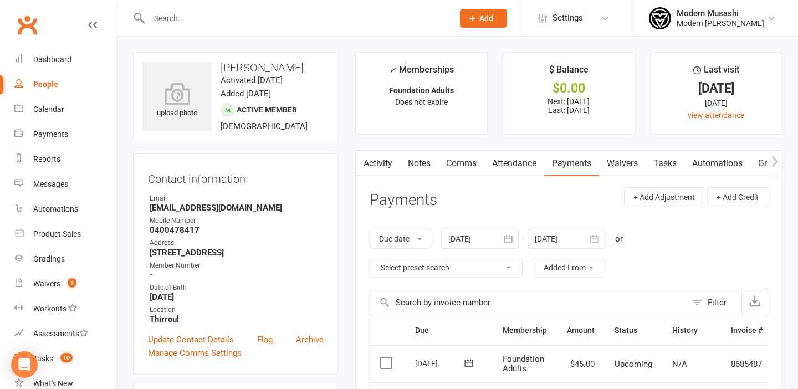
drag, startPoint x: 309, startPoint y: 64, endPoint x: 217, endPoint y: 62, distance: 92.0
click at [217, 62] on h3 "[PERSON_NAME]" at bounding box center [235, 67] width 187 height 12
copy h3 "[PERSON_NAME]"
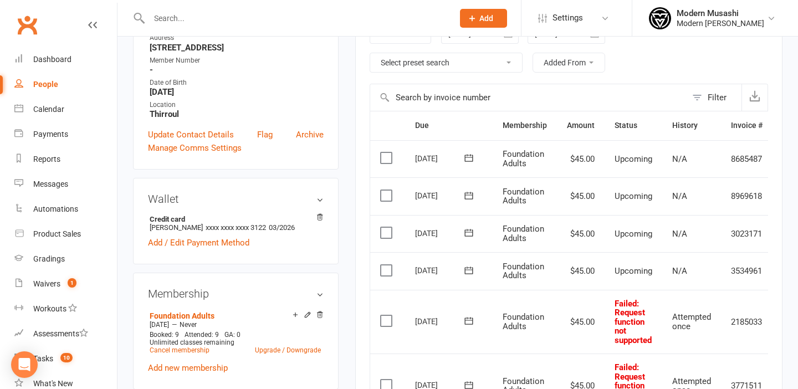
scroll to position [206, 0]
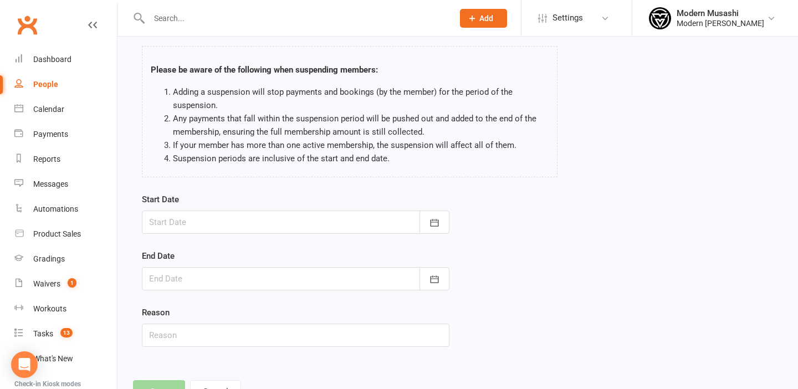
scroll to position [35, 0]
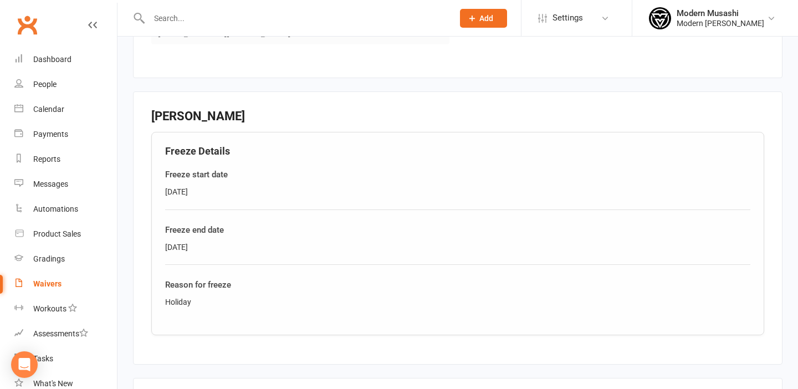
click at [176, 17] on input "text" at bounding box center [296, 19] width 300 height 16
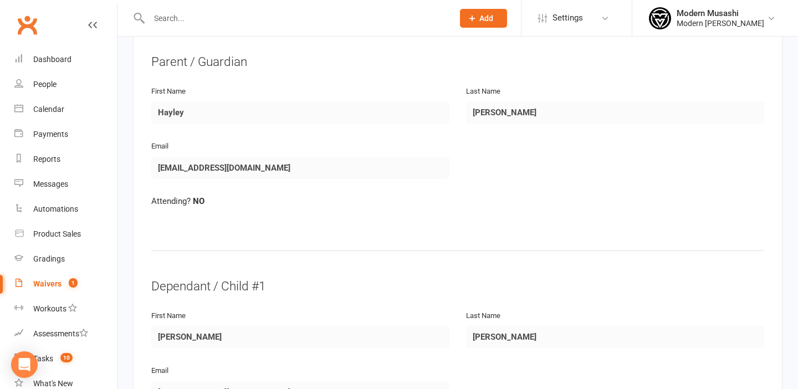
scroll to position [190, 0]
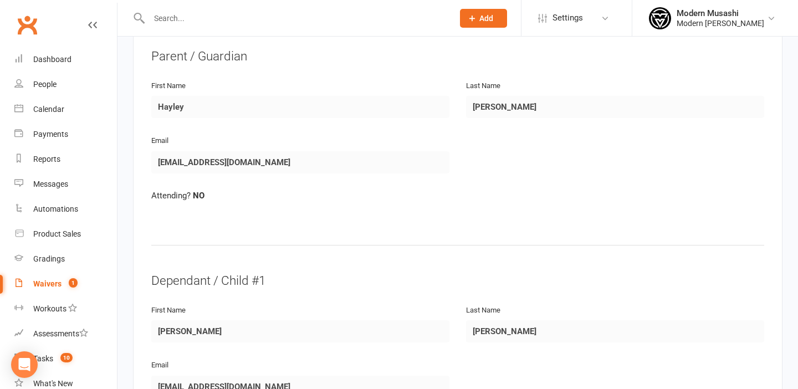
click at [217, 16] on input "text" at bounding box center [296, 19] width 300 height 16
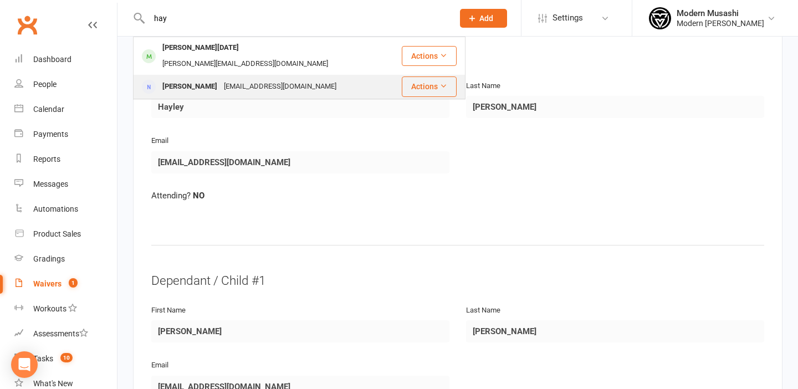
type input "hay"
click at [220, 79] on div "[EMAIL_ADDRESS][DOMAIN_NAME]" at bounding box center [279, 87] width 119 height 16
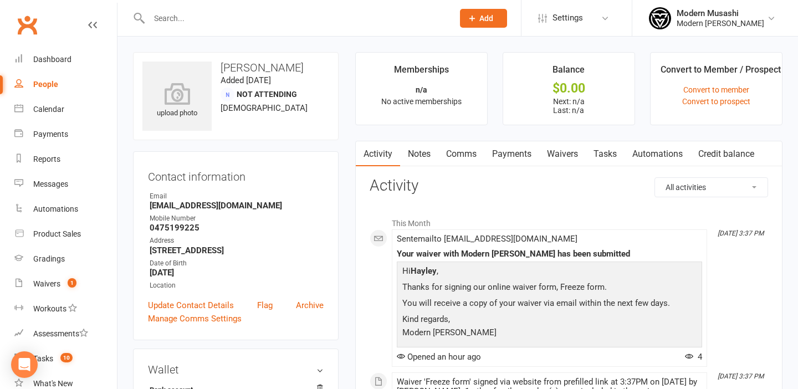
click at [577, 158] on link "Waivers" at bounding box center [562, 153] width 47 height 25
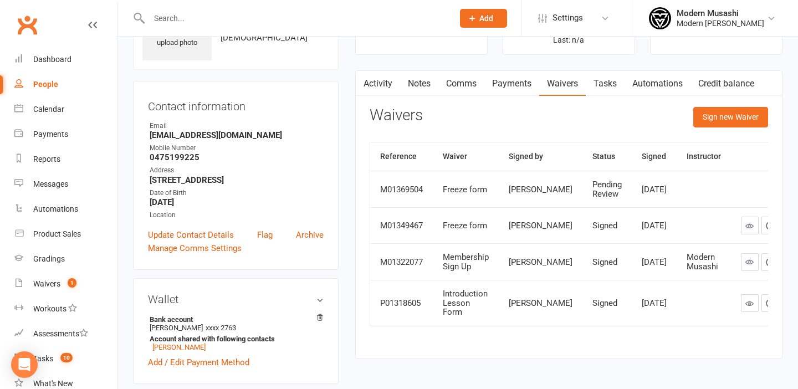
scroll to position [71, 0]
click at [516, 87] on link "Payments" at bounding box center [511, 82] width 55 height 25
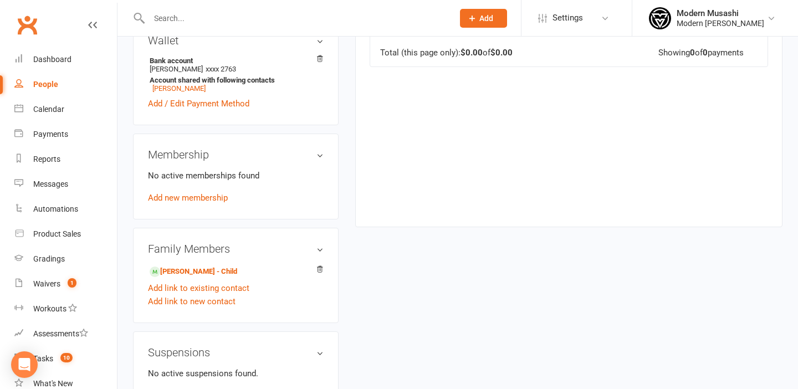
scroll to position [331, 0]
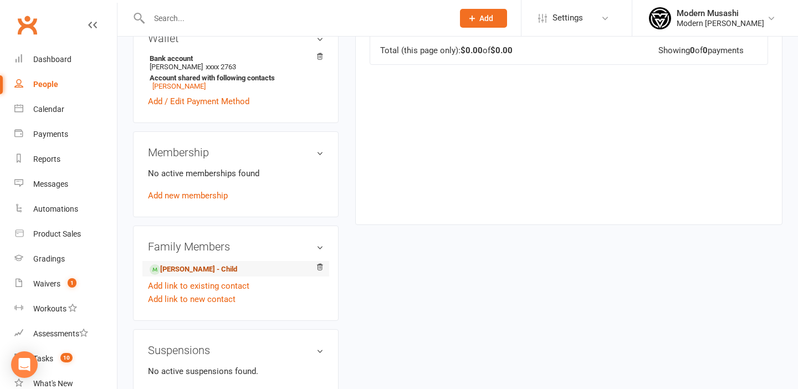
click at [213, 266] on link "[PERSON_NAME] - Child" at bounding box center [194, 270] width 88 height 12
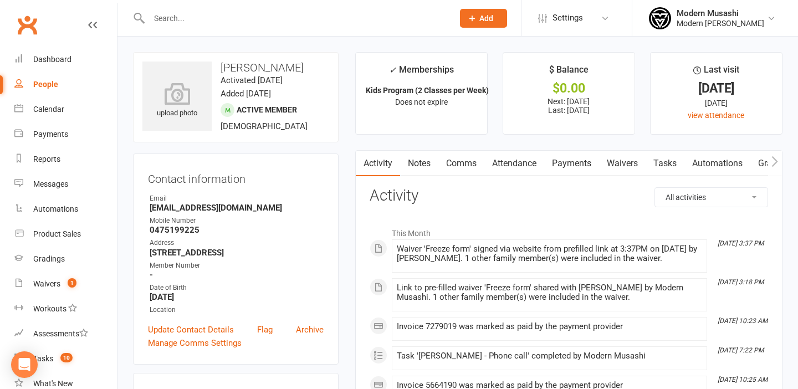
click at [583, 167] on link "Payments" at bounding box center [571, 163] width 55 height 25
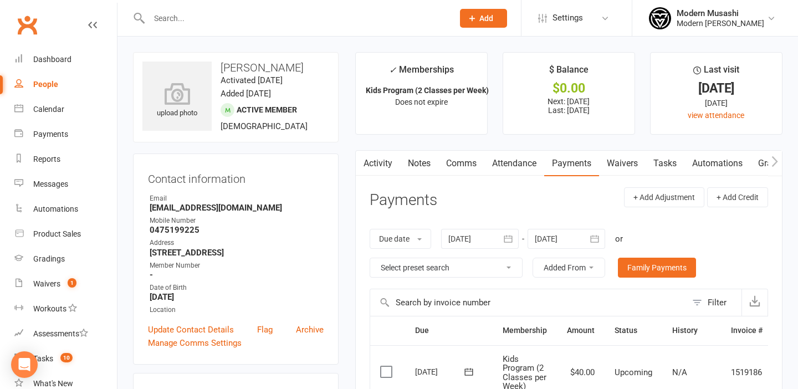
click at [482, 233] on div at bounding box center [480, 239] width 78 height 20
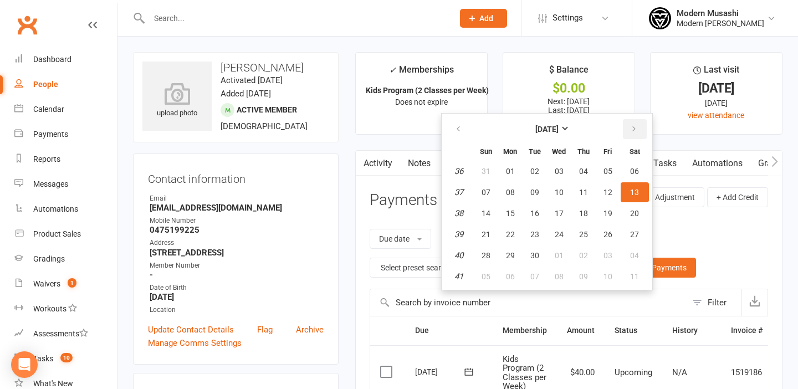
click at [635, 132] on icon "button" at bounding box center [634, 129] width 8 height 9
click at [584, 233] on span "23" at bounding box center [583, 234] width 9 height 9
type input "23 Oct 2025"
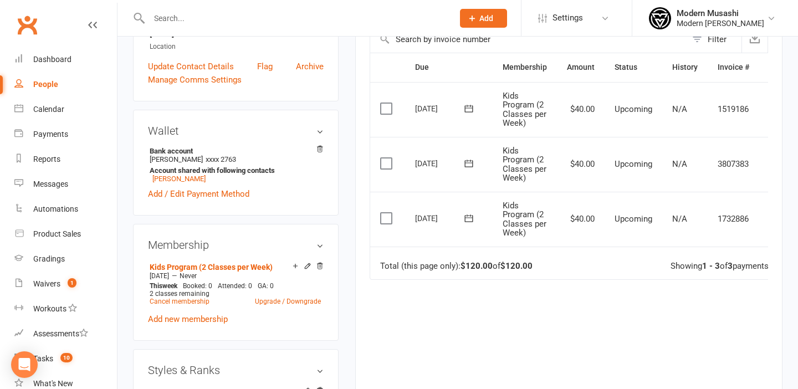
scroll to position [0, 24]
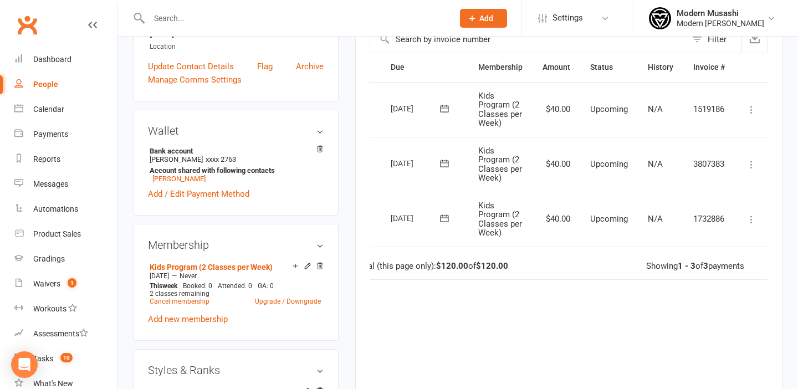
click at [748, 171] on td "Mark as Paid (Cash) Mark as Paid (POS) Mark as Paid (Other) Skip Change amount …" at bounding box center [750, 164] width 33 height 55
click at [749, 165] on icon at bounding box center [751, 164] width 11 height 11
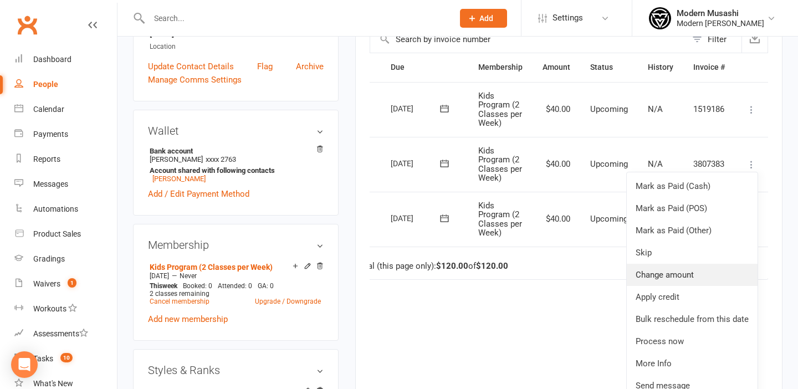
click at [662, 277] on link "Change amount" at bounding box center [691, 275] width 131 height 22
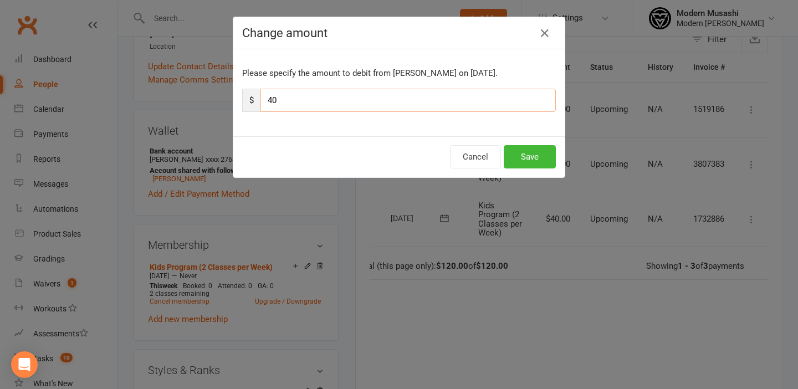
click at [310, 105] on input "40" at bounding box center [407, 100] width 295 height 23
type input "4"
type input "6"
type input "5"
click at [522, 153] on button "Save" at bounding box center [529, 156] width 52 height 23
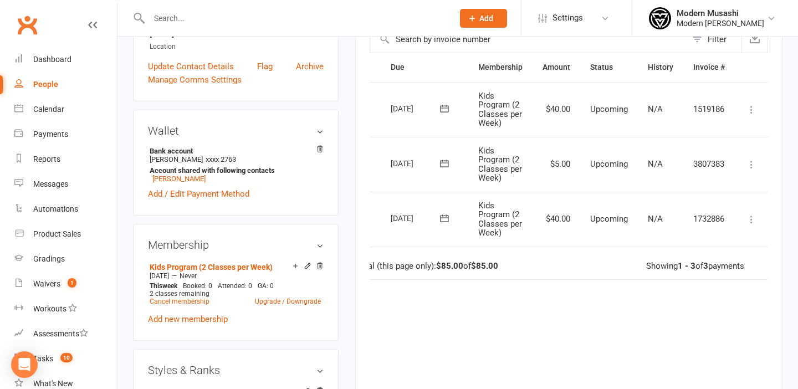
click at [746, 215] on icon at bounding box center [751, 219] width 11 height 11
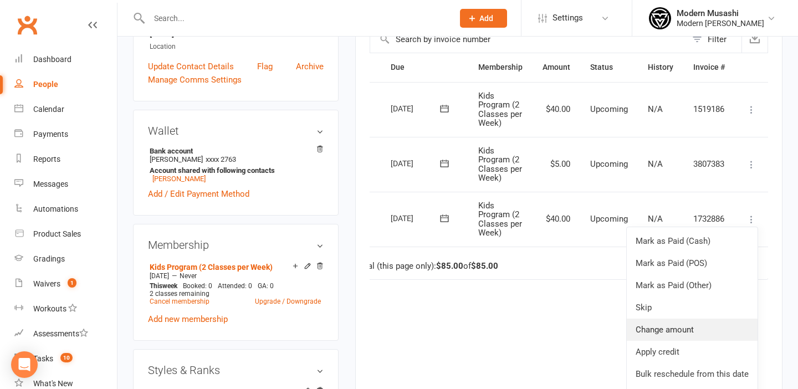
click at [673, 326] on link "Change amount" at bounding box center [691, 329] width 131 height 22
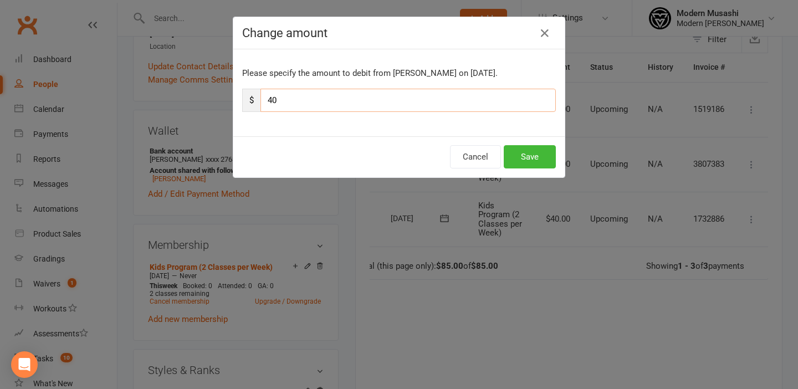
click at [347, 98] on input "40" at bounding box center [407, 100] width 295 height 23
type input "4"
type input "5"
click at [522, 157] on button "Save" at bounding box center [529, 156] width 52 height 23
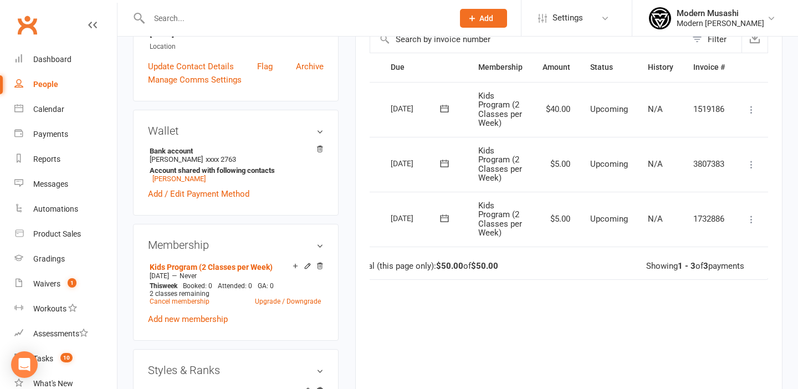
click at [186, 16] on input "text" at bounding box center [296, 19] width 300 height 16
paste input "jaana.eisen7@gmail.com"
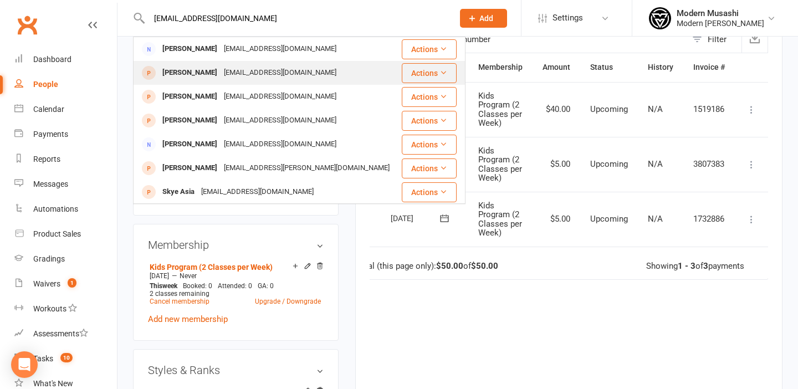
scroll to position [0, 0]
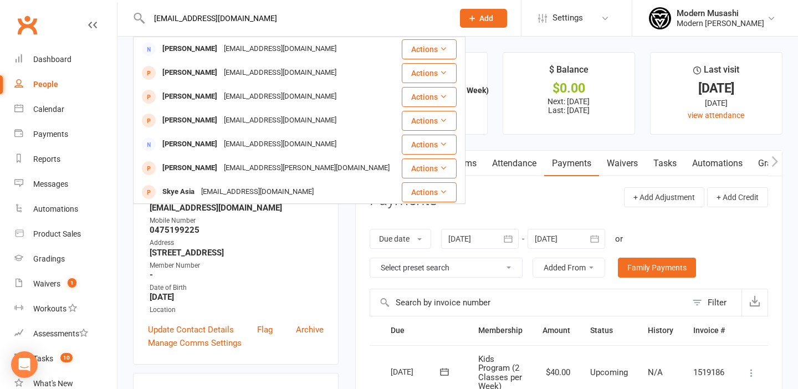
click at [254, 19] on input "jaana.eisen7@gmail.com" at bounding box center [296, 19] width 300 height 16
drag, startPoint x: 256, startPoint y: 23, endPoint x: 148, endPoint y: 17, distance: 108.2
click at [147, 18] on input "jaana.eisen7@gmail.com" at bounding box center [296, 19] width 300 height 16
type input "\"
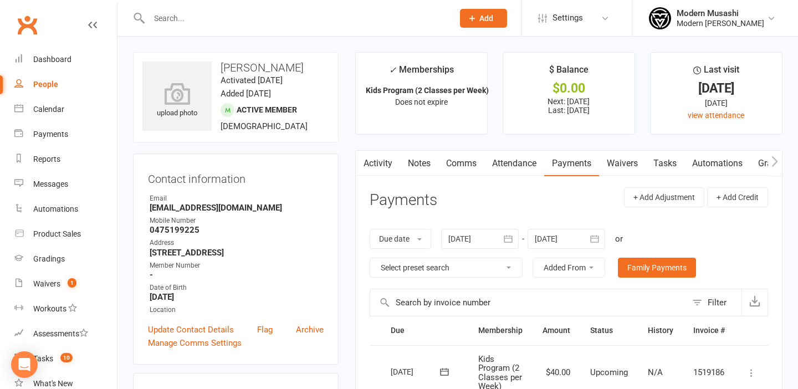
type input "g"
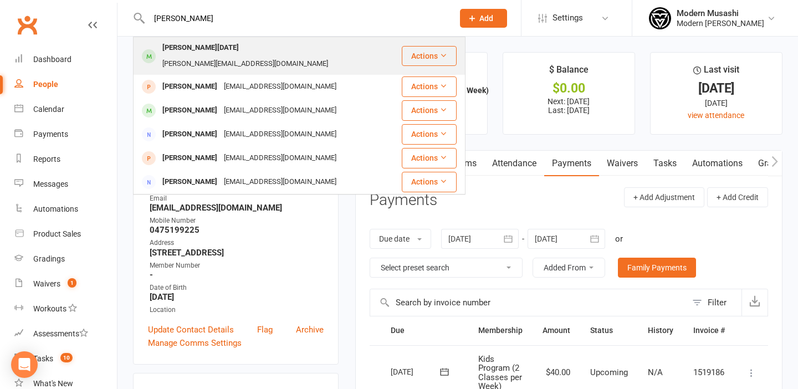
type input "harvey"
click at [212, 49] on div "Harvey Silvester" at bounding box center [200, 48] width 83 height 16
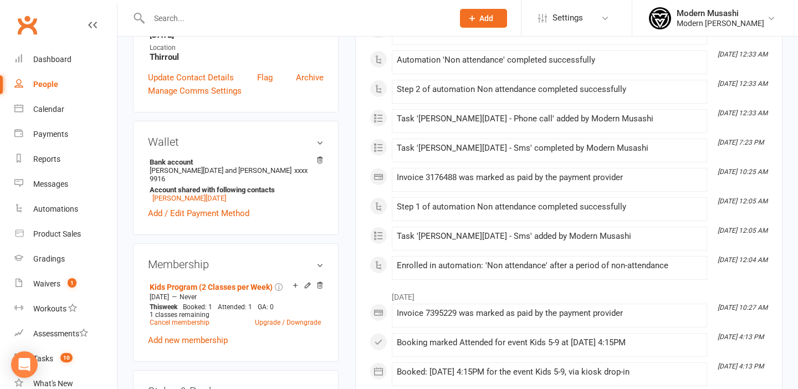
scroll to position [307, 0]
click at [312, 318] on link "Upgrade / Downgrade" at bounding box center [288, 322] width 66 height 8
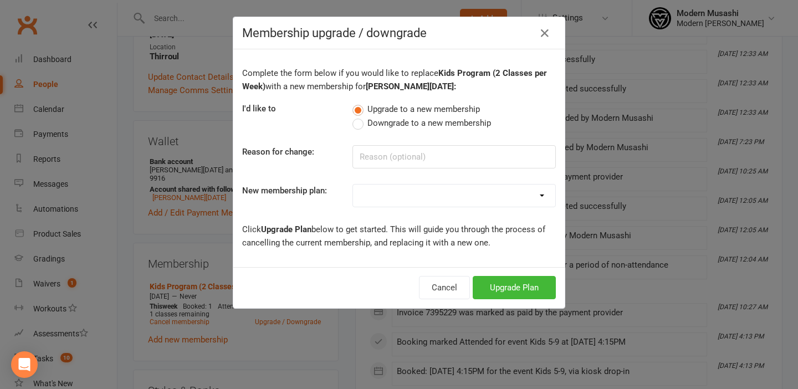
click at [358, 124] on label "Downgrade to a new membership" at bounding box center [421, 122] width 138 height 13
click at [358, 116] on input "Downgrade to a new membership" at bounding box center [355, 116] width 7 height 0
click at [371, 151] on input at bounding box center [453, 156] width 203 height 23
type input "summer activities"
click at [393, 184] on div "Foundation Adults Kids Program (2 Classes per Week) Kids Program Unlimited Kids…" at bounding box center [453, 195] width 203 height 23
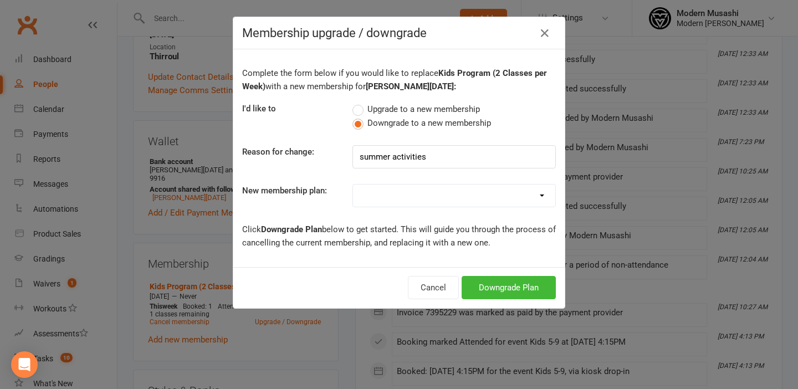
click at [392, 191] on select "Foundation Adults Kids Program (2 Classes per Week) Kids Program Unlimited Kids…" at bounding box center [454, 195] width 202 height 22
select select "3"
click at [353, 184] on select "Foundation Adults Kids Program (2 Classes per Week) Kids Program Unlimited Kids…" at bounding box center [454, 195] width 202 height 22
click at [500, 287] on button "Downgrade Plan" at bounding box center [508, 287] width 94 height 23
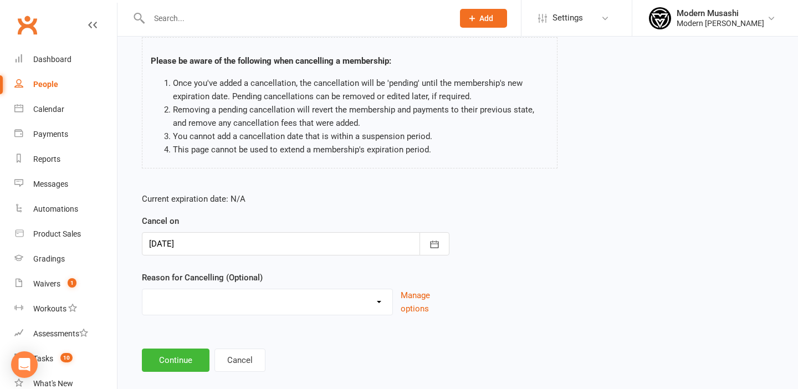
scroll to position [90, 0]
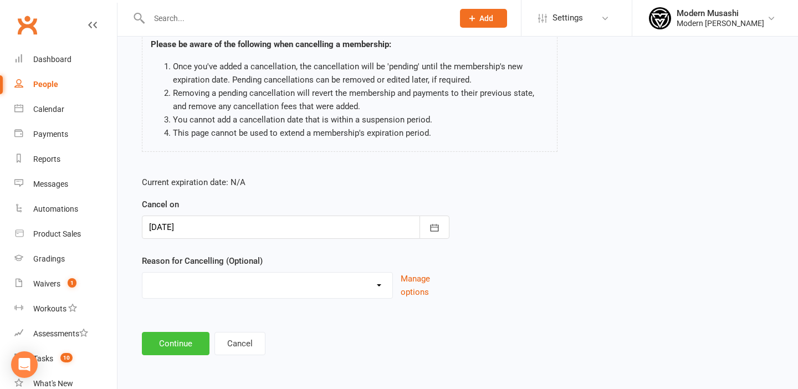
click at [188, 336] on button "Continue" at bounding box center [176, 343] width 68 height 23
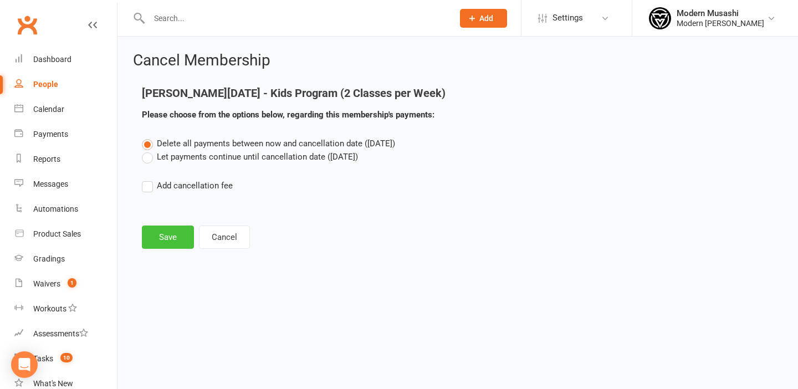
click at [171, 234] on button "Save" at bounding box center [168, 236] width 52 height 23
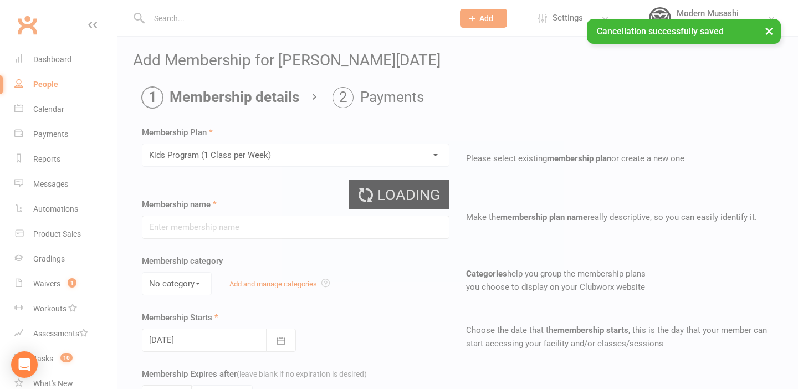
type input "Kids Program (1 Class per Week)"
select select "1"
type input "0"
type input "1"
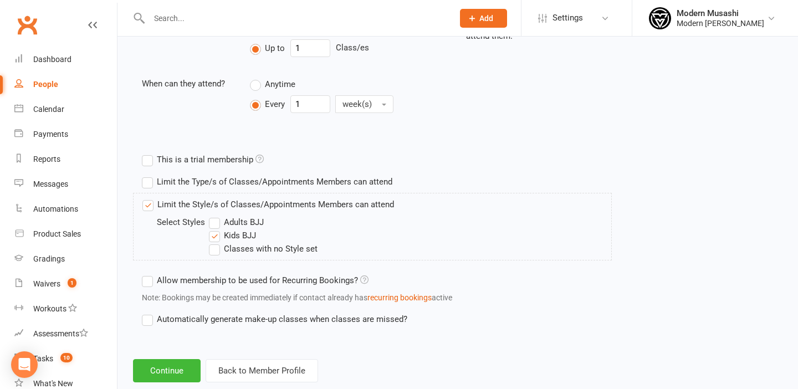
scroll to position [450, 0]
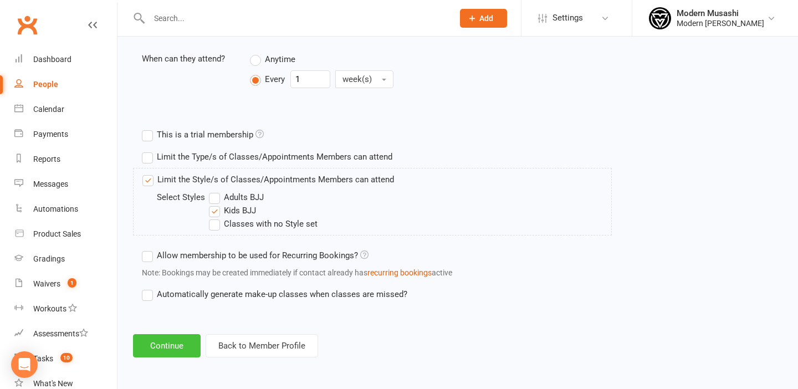
click at [168, 347] on button "Continue" at bounding box center [167, 345] width 68 height 23
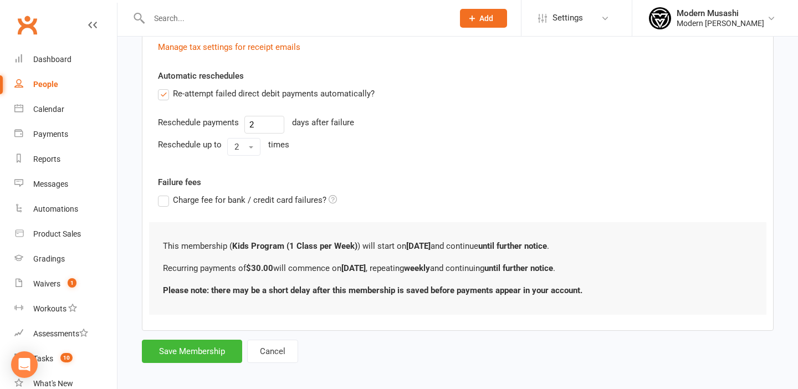
scroll to position [372, 0]
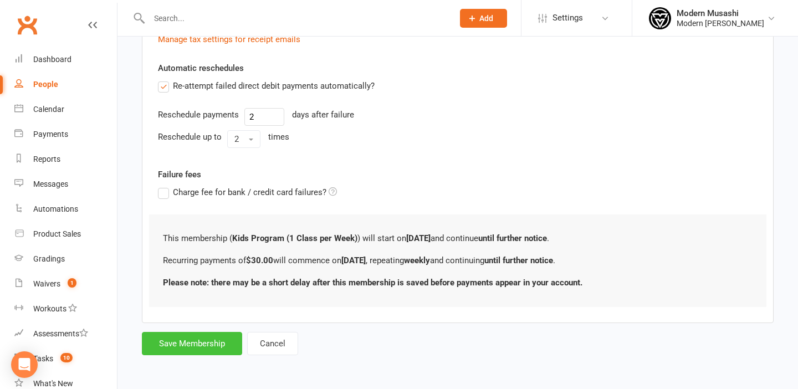
click at [209, 340] on button "Save Membership" at bounding box center [192, 343] width 100 height 23
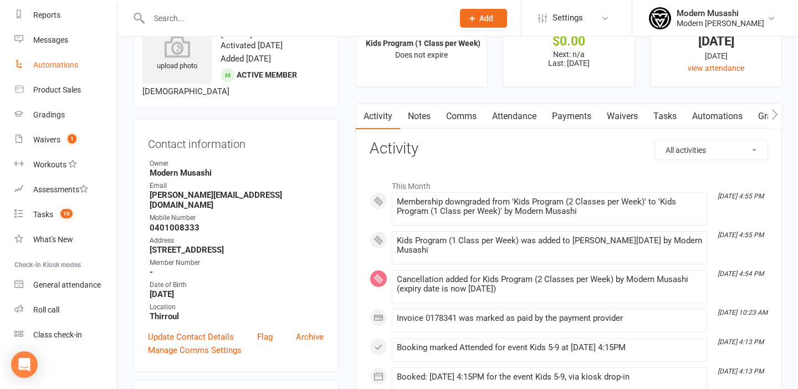
scroll to position [48, 0]
click at [55, 142] on div "Waivers" at bounding box center [46, 139] width 27 height 9
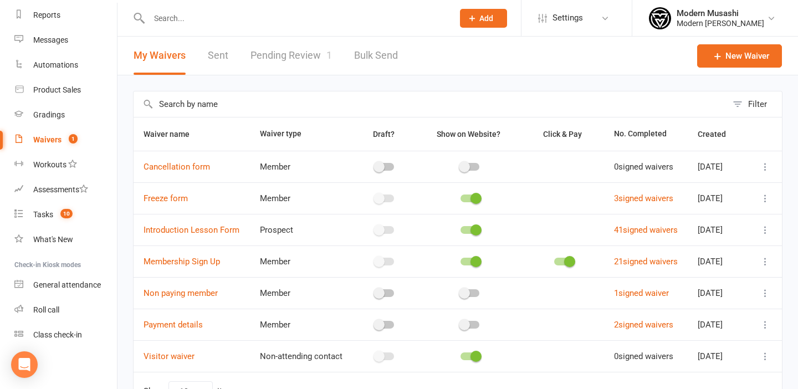
click at [280, 53] on link "Pending Review 1" at bounding box center [290, 56] width 81 height 38
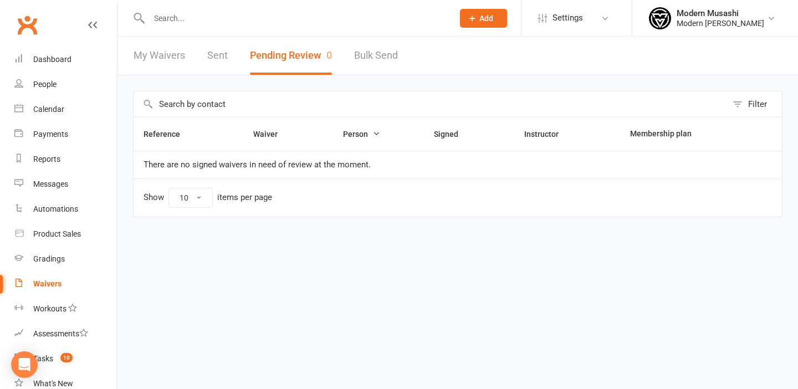
click at [213, 11] on input "text" at bounding box center [296, 19] width 300 height 16
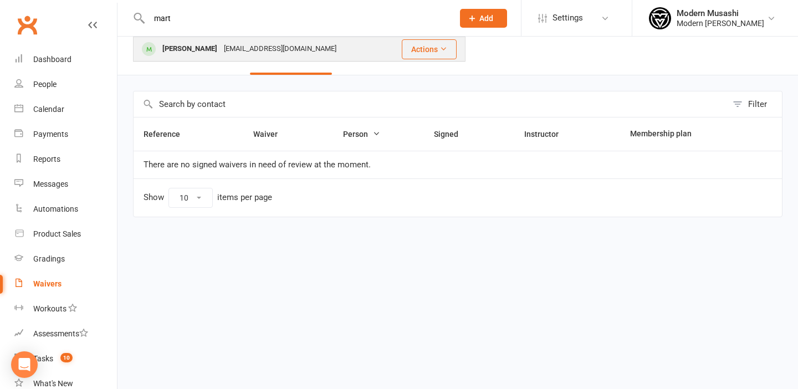
type input "mart"
click at [215, 58] on div "[PERSON_NAME] [EMAIL_ADDRESS][DOMAIN_NAME]" at bounding box center [260, 49] width 253 height 23
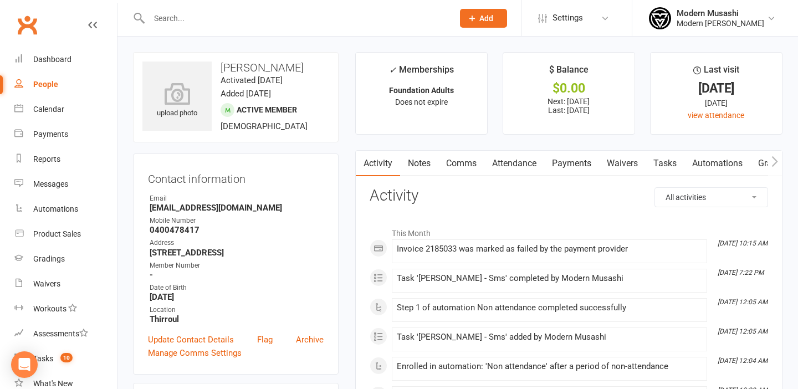
click at [566, 167] on link "Payments" at bounding box center [571, 163] width 55 height 25
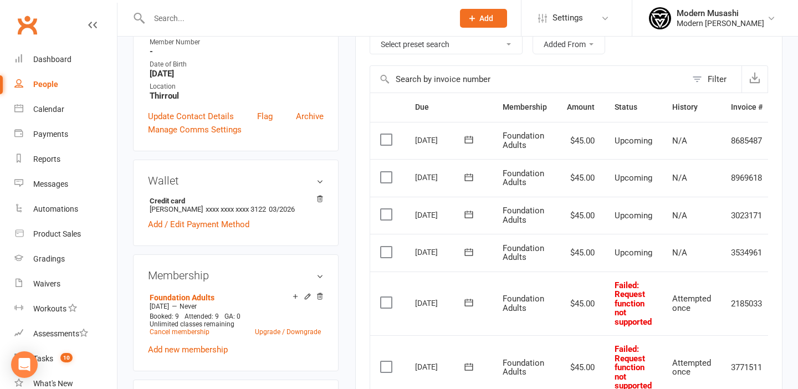
scroll to position [227, 0]
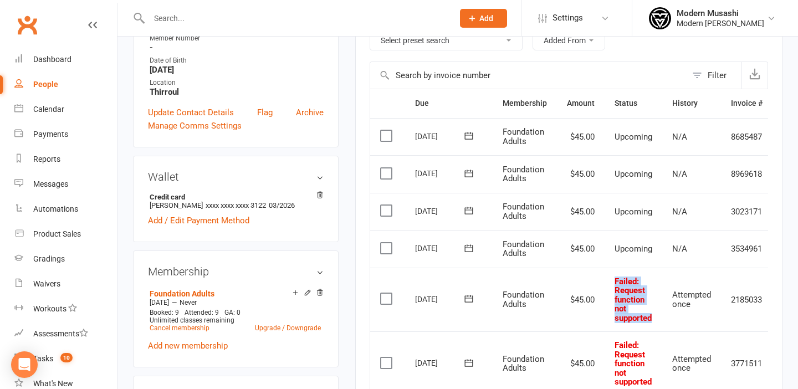
drag, startPoint x: 614, startPoint y: 279, endPoint x: 652, endPoint y: 321, distance: 57.3
click at [652, 321] on td "Failed : Request function not supported" at bounding box center [633, 300] width 58 height 64
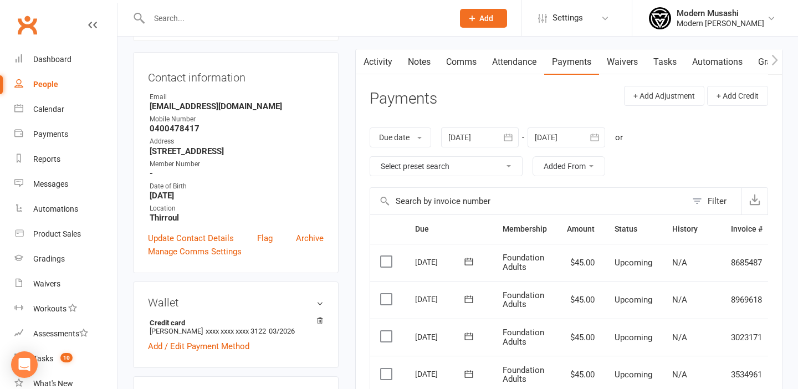
scroll to position [99, 0]
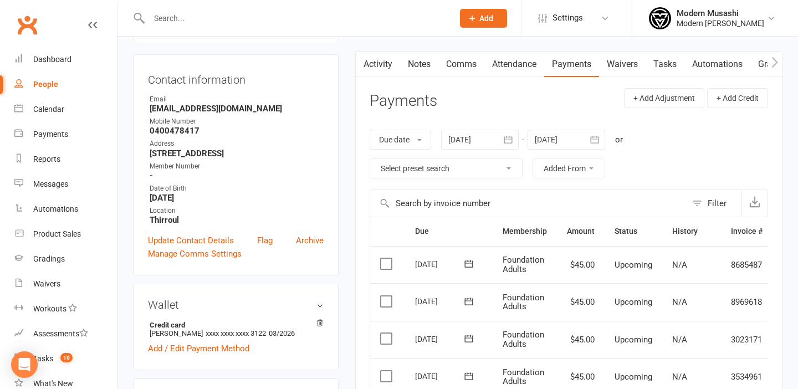
click at [174, 23] on input "text" at bounding box center [296, 19] width 300 height 16
click at [235, 18] on input "text" at bounding box center [296, 19] width 300 height 16
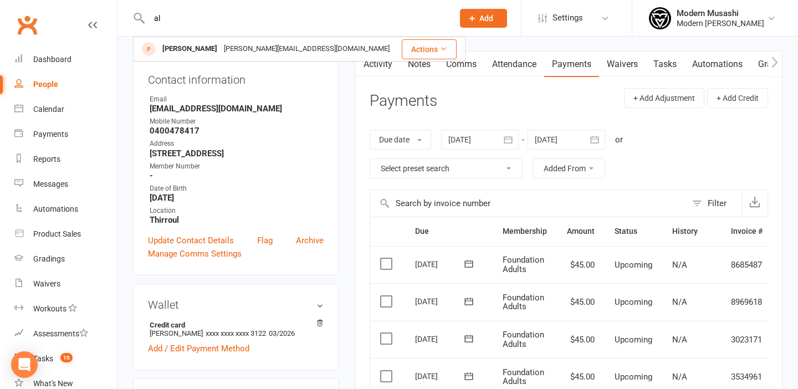
type input "a"
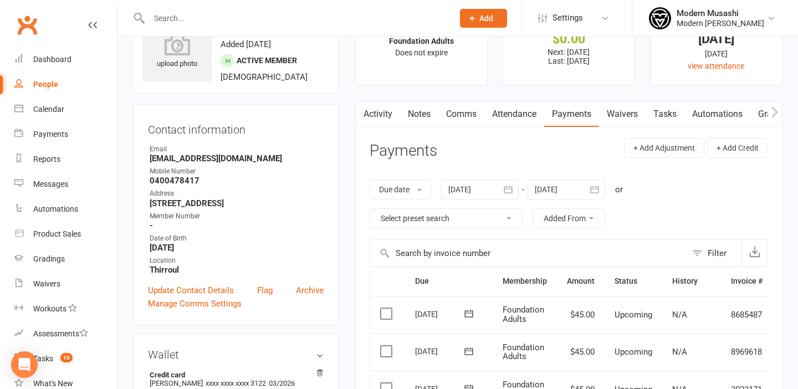
scroll to position [0, 0]
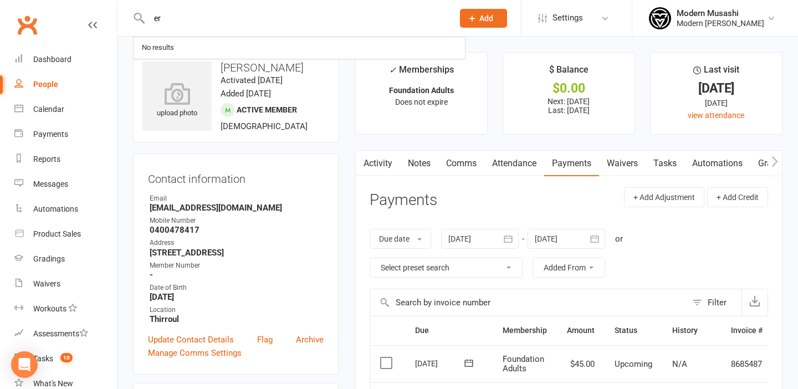
type input "er"
click at [748, 12] on div "Modern Musashi" at bounding box center [720, 13] width 88 height 10
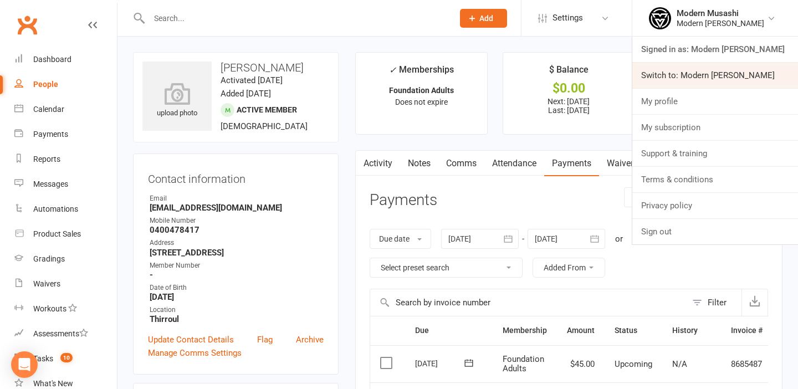
click at [710, 73] on link "Switch to: Modern [PERSON_NAME]" at bounding box center [715, 75] width 166 height 25
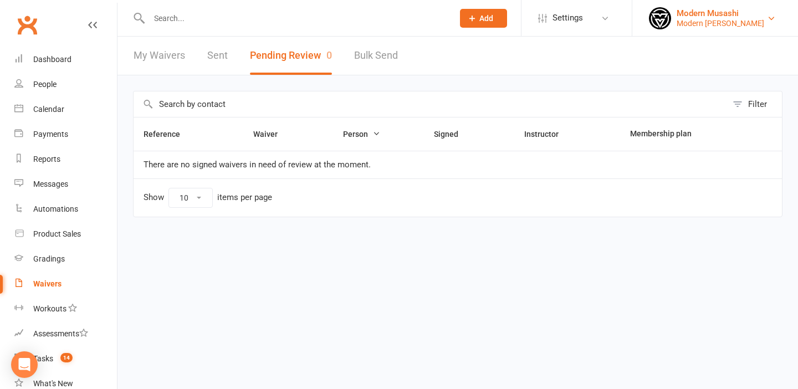
click at [751, 14] on div "Modern Musashi" at bounding box center [720, 13] width 88 height 10
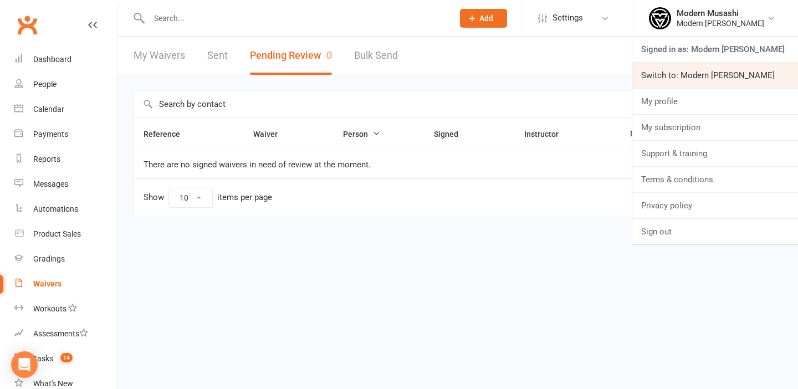
click at [734, 78] on link "Switch to: Modern [PERSON_NAME]" at bounding box center [715, 75] width 166 height 25
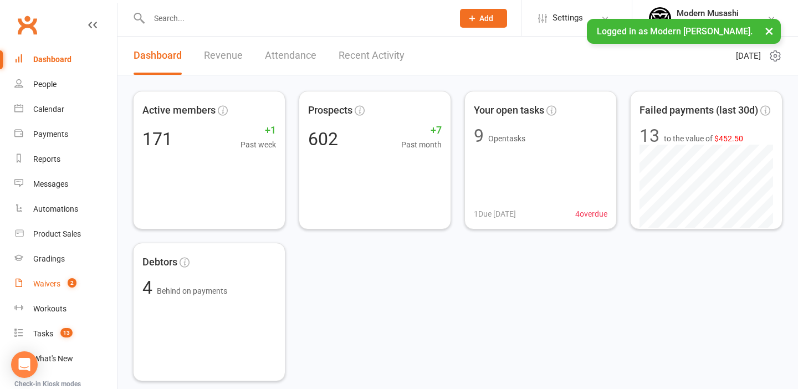
click at [44, 278] on link "Waivers 2" at bounding box center [65, 283] width 102 height 25
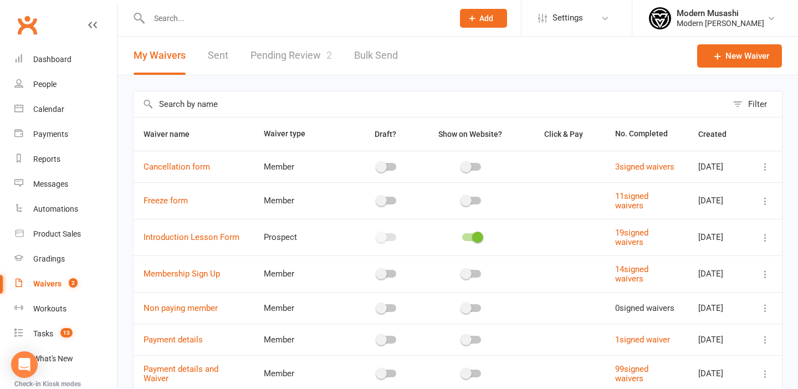
click at [275, 57] on link "Pending Review 2" at bounding box center [290, 56] width 81 height 38
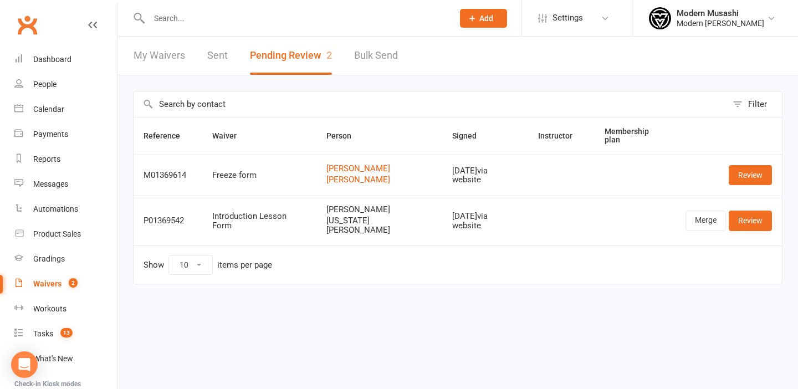
click at [279, 17] on input "text" at bounding box center [296, 19] width 300 height 16
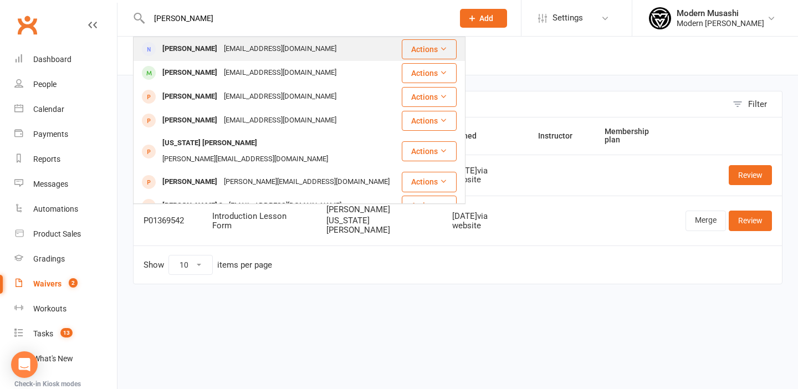
type input "[PERSON_NAME]"
click at [291, 50] on div "[EMAIL_ADDRESS][DOMAIN_NAME]" at bounding box center [279, 49] width 119 height 16
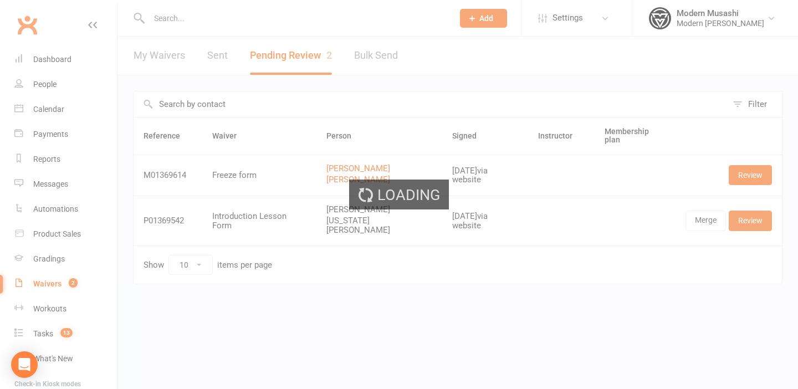
click at [291, 50] on div "Loading" at bounding box center [399, 194] width 798 height 389
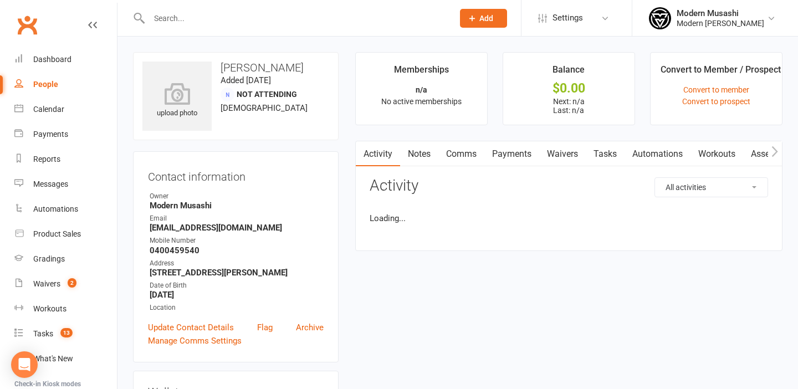
click at [210, 17] on input "text" at bounding box center [296, 19] width 300 height 16
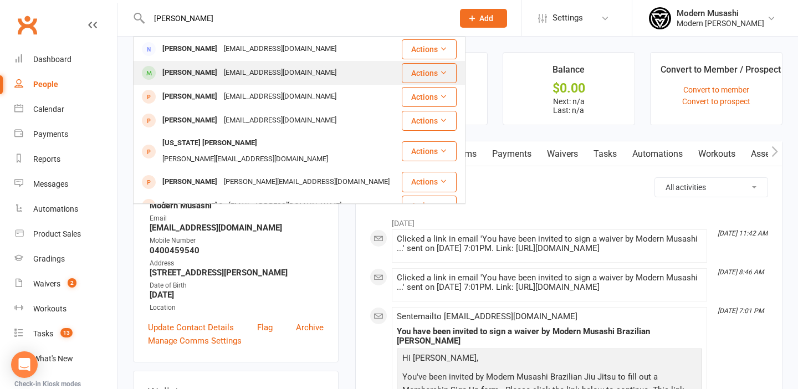
type input "[PERSON_NAME]"
click at [201, 75] on div "[PERSON_NAME]" at bounding box center [189, 73] width 61 height 16
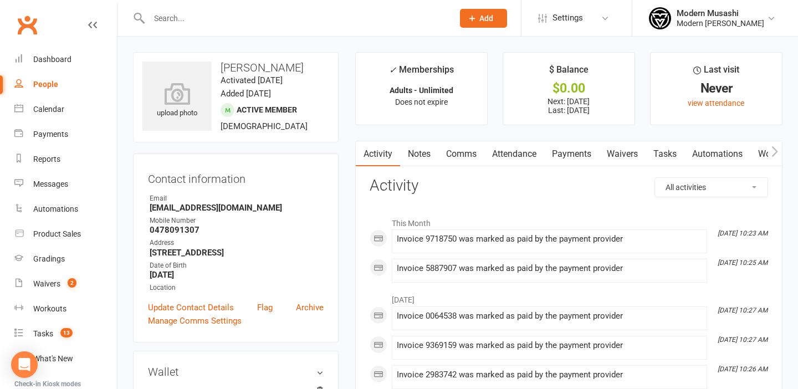
click at [630, 152] on link "Waivers" at bounding box center [622, 153] width 47 height 25
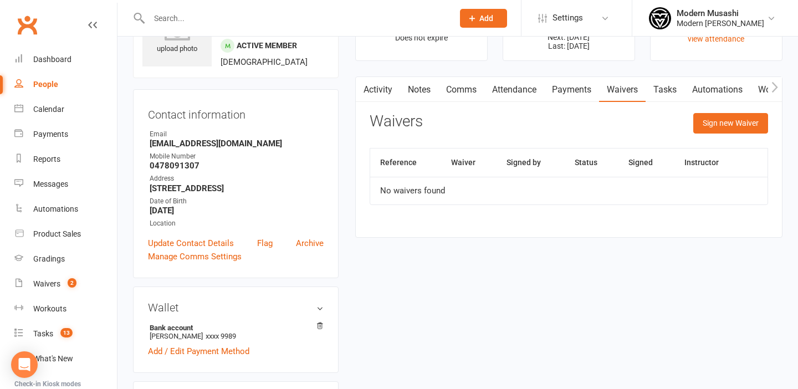
scroll to position [66, 0]
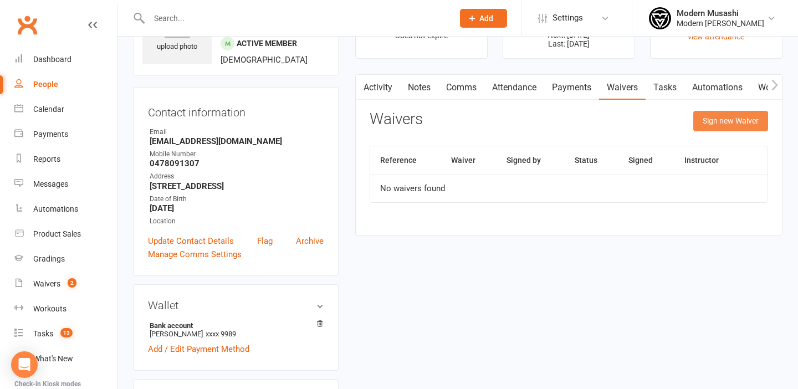
click at [723, 119] on button "Sign new Waiver" at bounding box center [730, 121] width 75 height 20
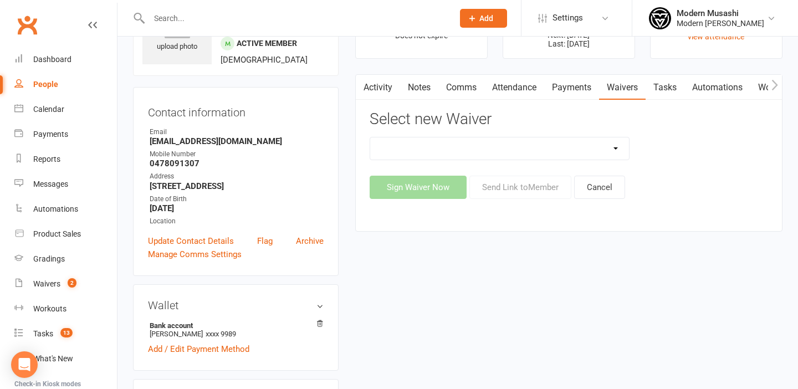
click at [453, 141] on select "Cancellation form Freeze form Introduction Lesson Form Membership Sign Up Non p…" at bounding box center [499, 148] width 259 height 22
select select "14715"
click at [370, 137] on select "Cancellation form Freeze form Introduction Lesson Form Membership Sign Up Non p…" at bounding box center [499, 148] width 259 height 22
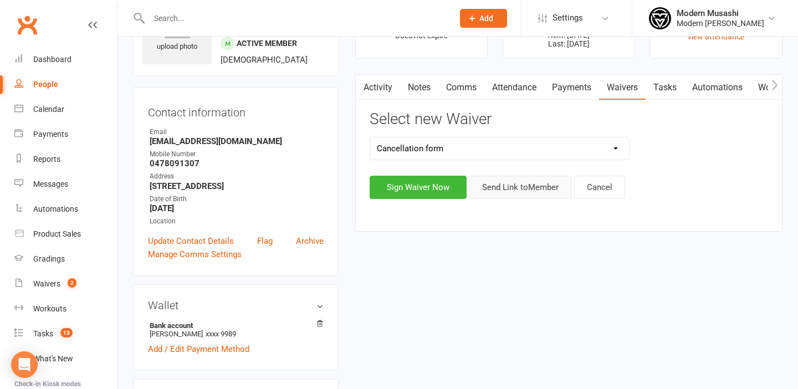
click at [512, 181] on button "Send Link to Member" at bounding box center [520, 187] width 102 height 23
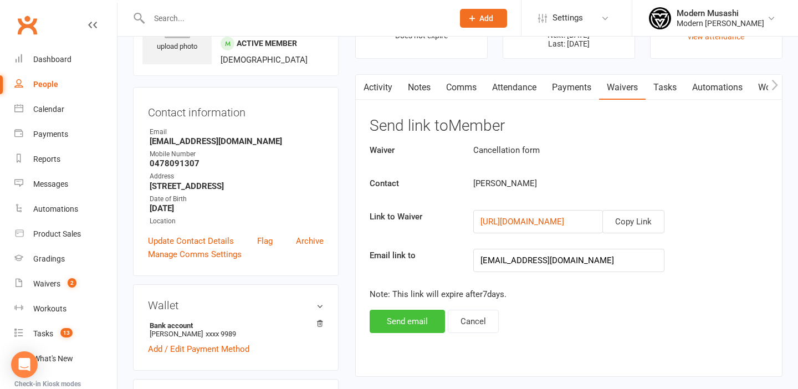
click at [400, 319] on button "Send email" at bounding box center [406, 321] width 75 height 23
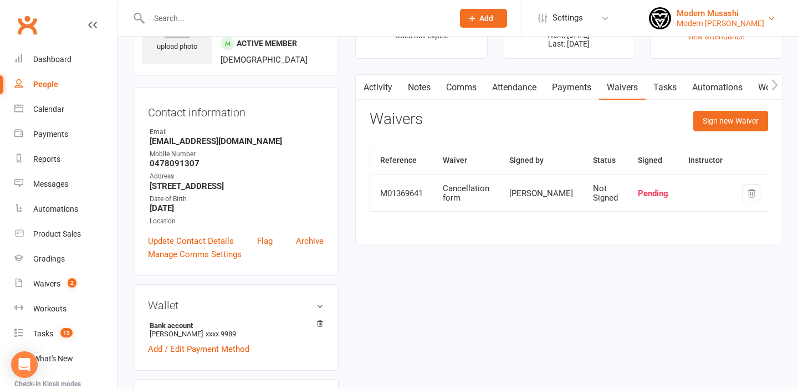
click at [751, 19] on div "Modern [PERSON_NAME]" at bounding box center [720, 23] width 88 height 10
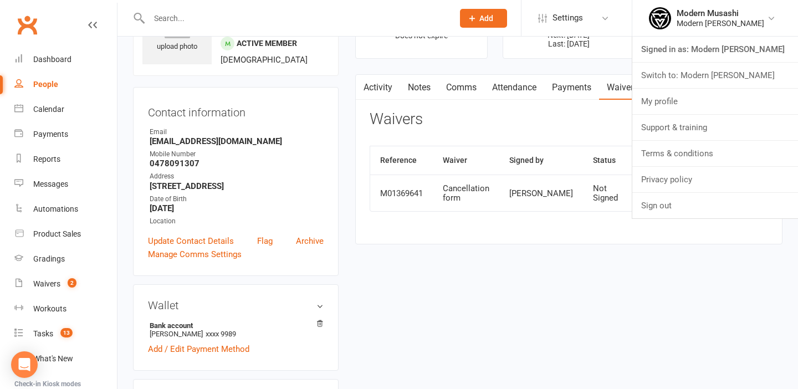
click at [357, 6] on div at bounding box center [289, 18] width 312 height 36
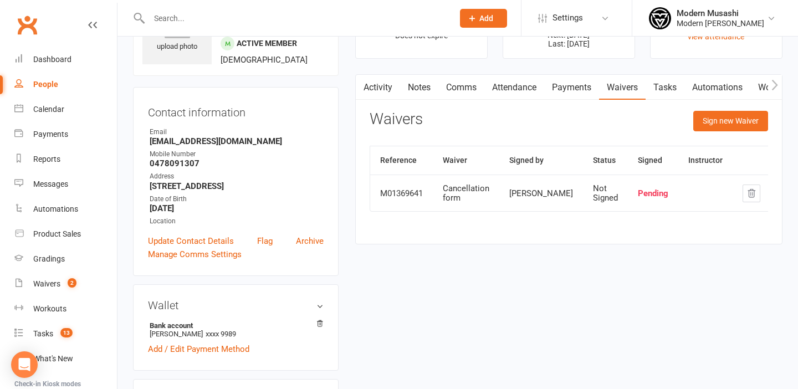
click at [356, 14] on input "text" at bounding box center [296, 19] width 300 height 16
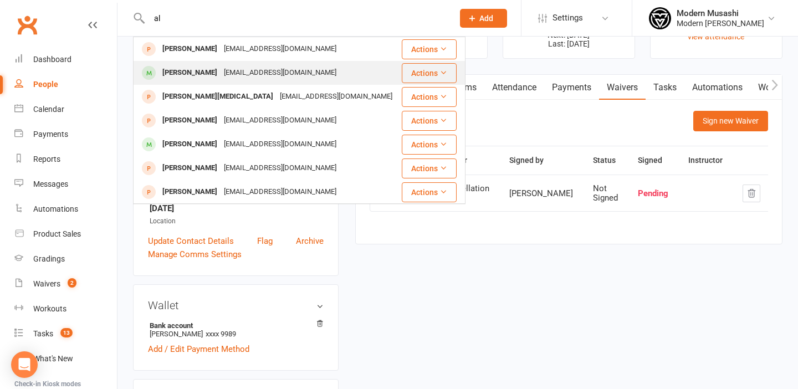
type input "a"
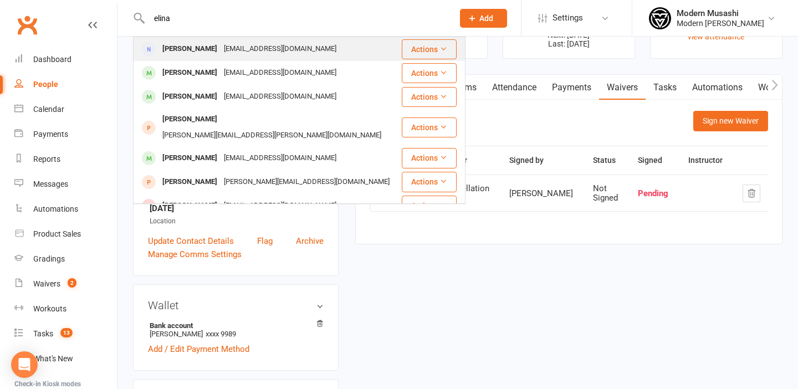
type input "elina"
click at [183, 48] on div "[PERSON_NAME]" at bounding box center [189, 49] width 61 height 16
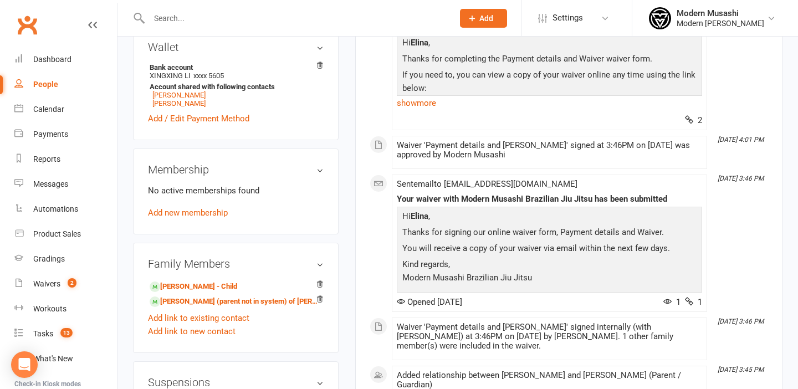
scroll to position [397, 0]
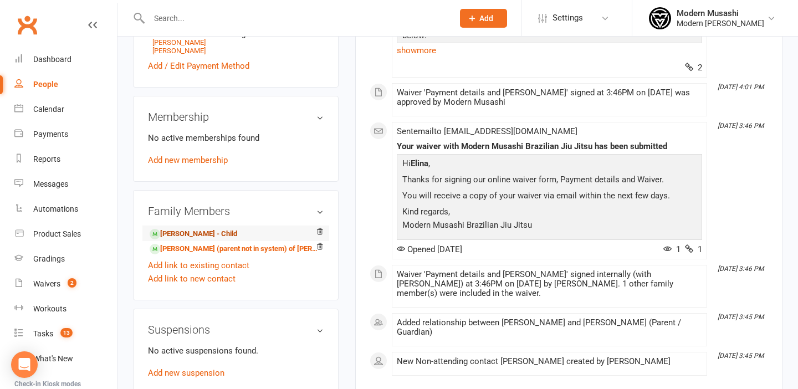
click at [217, 232] on link "[PERSON_NAME] - Child" at bounding box center [194, 234] width 88 height 12
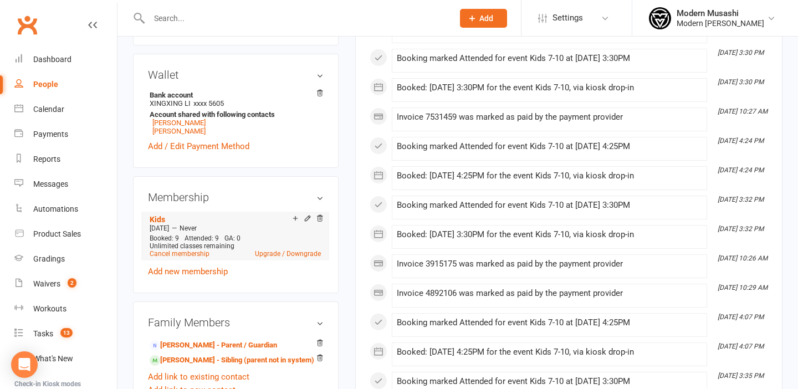
scroll to position [332, 0]
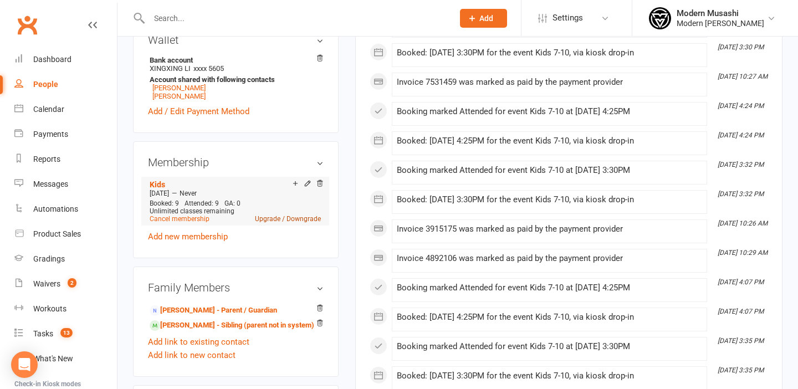
click at [305, 216] on link "Upgrade / Downgrade" at bounding box center [288, 219] width 66 height 8
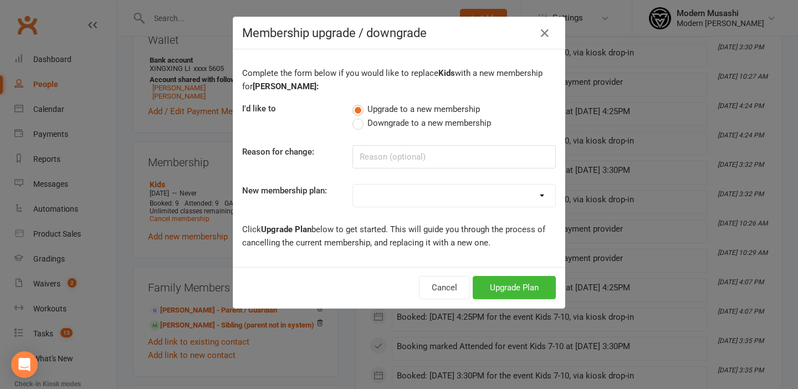
click at [398, 121] on span "Downgrade to a new membership" at bounding box center [429, 122] width 124 height 12
click at [359, 116] on input "Downgrade to a new membership" at bounding box center [355, 116] width 7 height 0
click at [515, 287] on button "Downgrade Plan" at bounding box center [508, 287] width 94 height 23
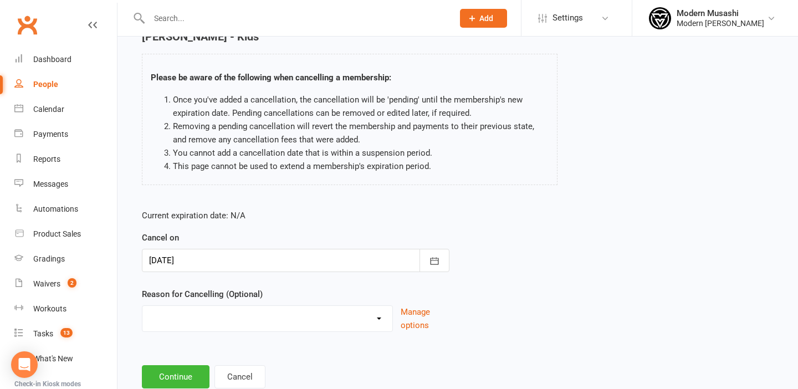
scroll to position [90, 0]
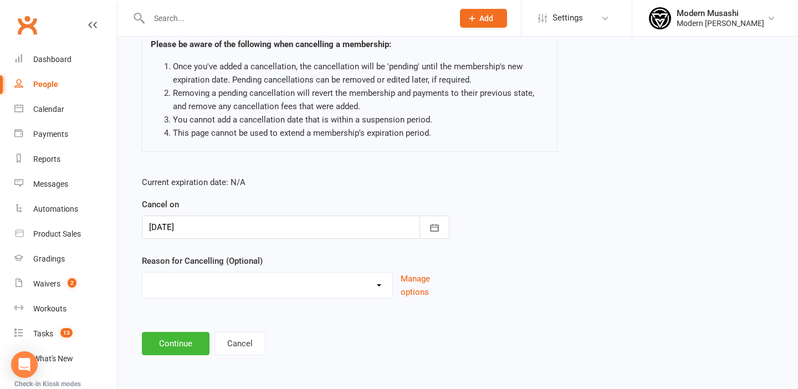
click at [280, 284] on select "Holiday Injury Moving School closer to home Other reason" at bounding box center [267, 284] width 250 height 22
select select "4"
click at [142, 273] on select "Holiday Injury Moving School closer to home Other reason" at bounding box center [267, 284] width 250 height 22
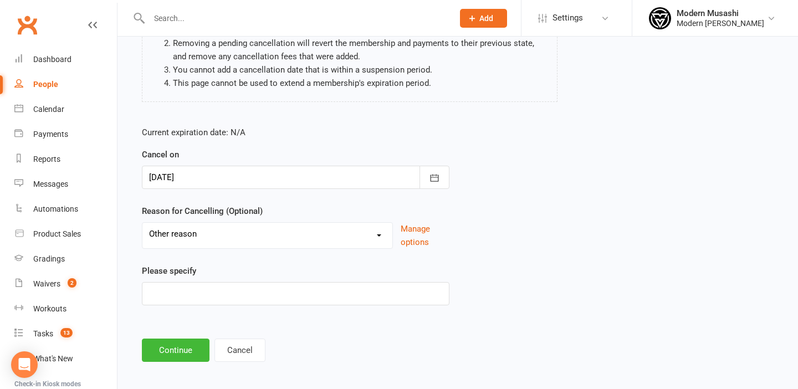
scroll to position [140, 0]
click at [182, 292] on input at bounding box center [295, 292] width 307 height 23
click at [222, 297] on input "school commintement" at bounding box center [295, 292] width 307 height 23
type input "school commitment"
click at [178, 346] on button "Continue" at bounding box center [176, 349] width 68 height 23
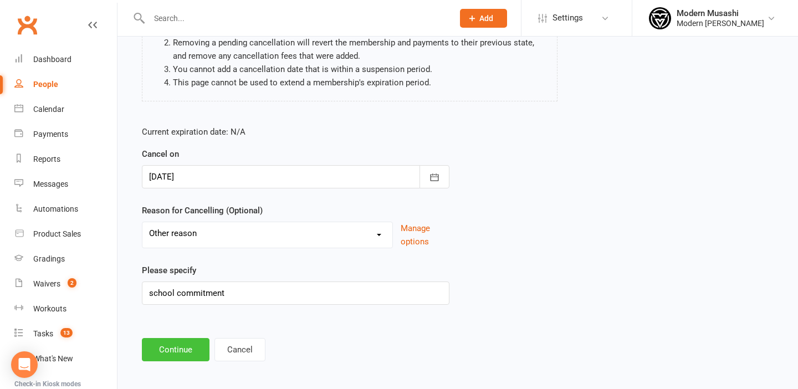
scroll to position [0, 0]
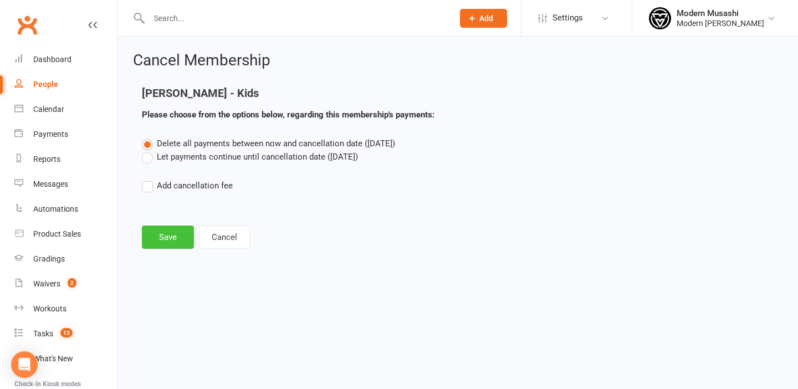
click at [173, 232] on button "Save" at bounding box center [168, 236] width 52 height 23
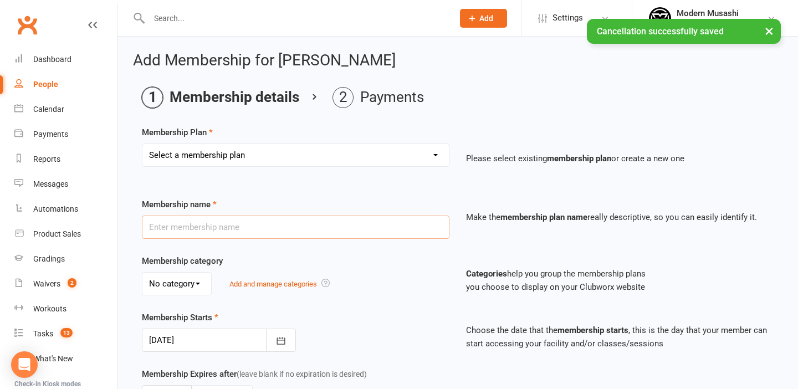
click at [197, 226] on input "text" at bounding box center [295, 226] width 307 height 23
click at [217, 155] on select "Select a membership plan Create new Membership Plan Adults - Unlimited Kids Adu…" at bounding box center [295, 155] width 306 height 22
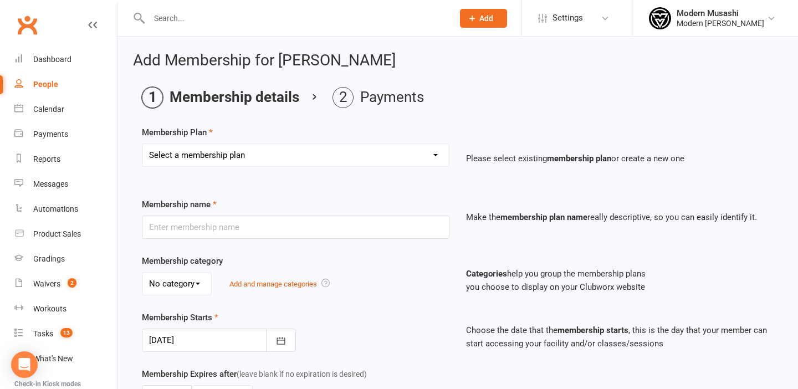
select select "4"
click at [142, 144] on select "Select a membership plan Create new Membership Plan Adults - Unlimited Kids Adu…" at bounding box center [295, 155] width 306 height 22
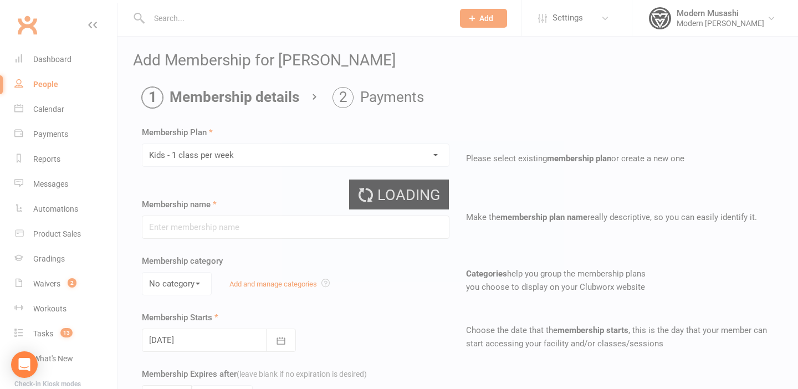
type input "Kids - 1 class per week"
type input "0"
type input "1"
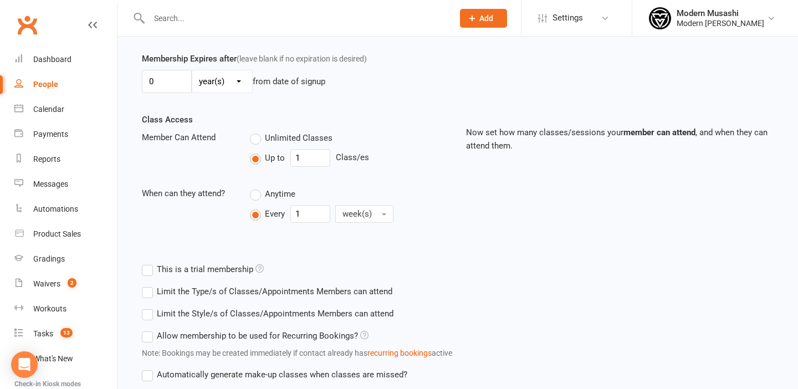
scroll to position [395, 0]
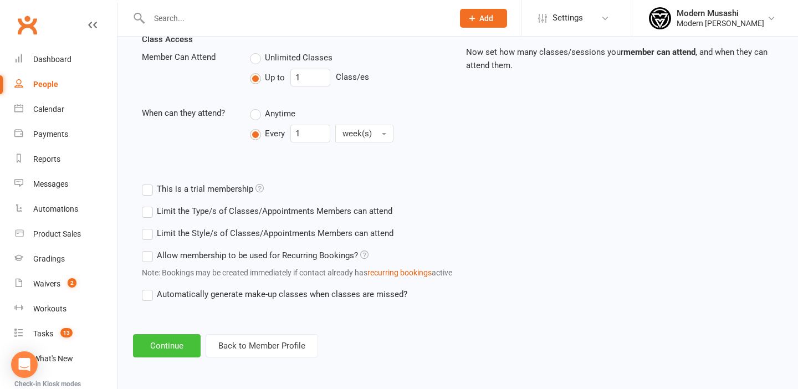
click at [178, 343] on button "Continue" at bounding box center [167, 345] width 68 height 23
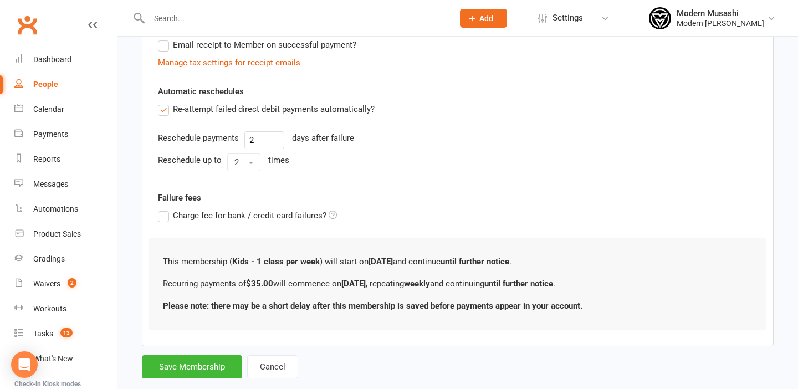
scroll to position [372, 0]
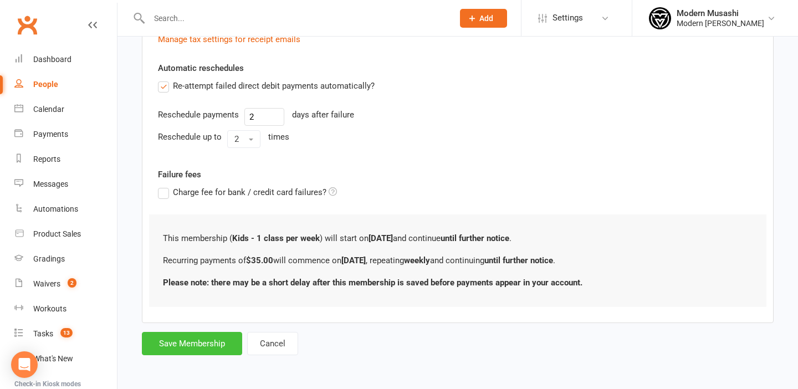
click at [203, 342] on button "Save Membership" at bounding box center [192, 343] width 100 height 23
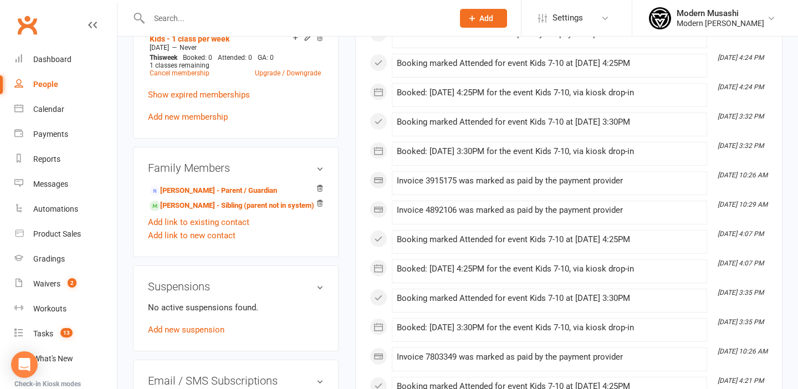
scroll to position [479, 0]
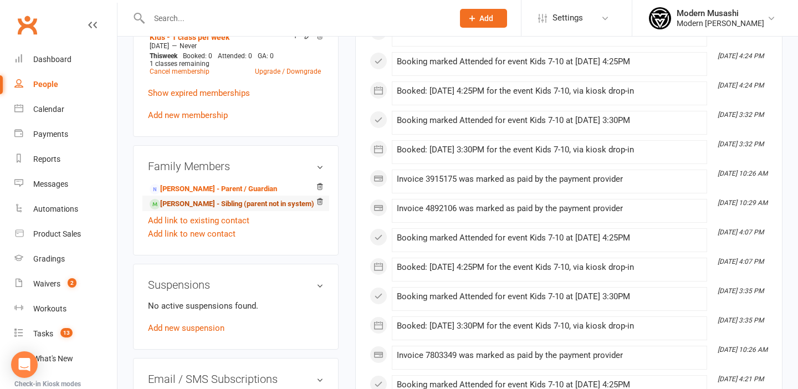
click at [198, 203] on link "[PERSON_NAME] - Sibling (parent not in system)" at bounding box center [232, 204] width 165 height 12
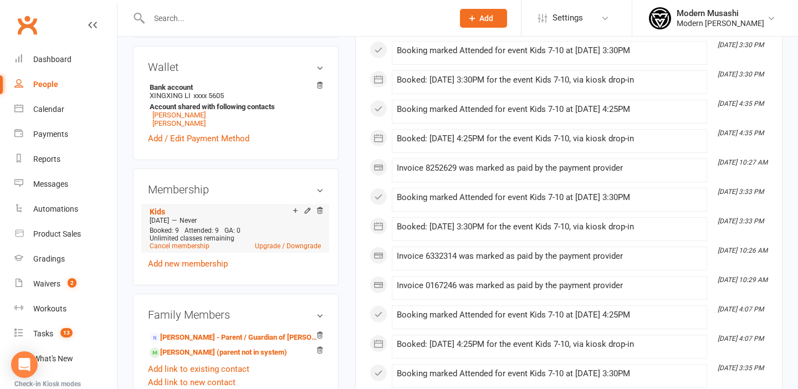
scroll to position [317, 0]
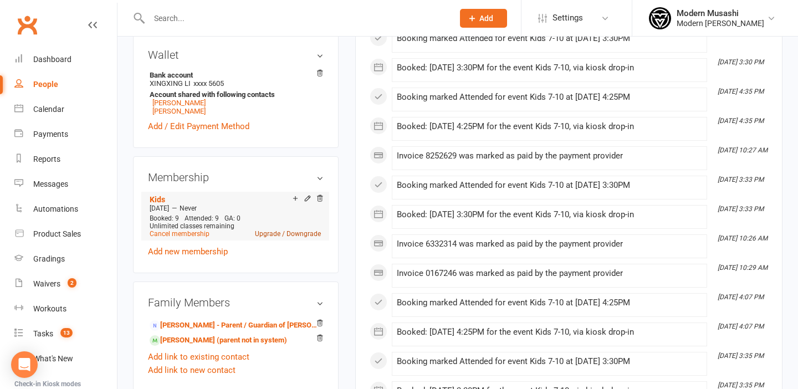
click at [309, 230] on link "Upgrade / Downgrade" at bounding box center [288, 234] width 66 height 8
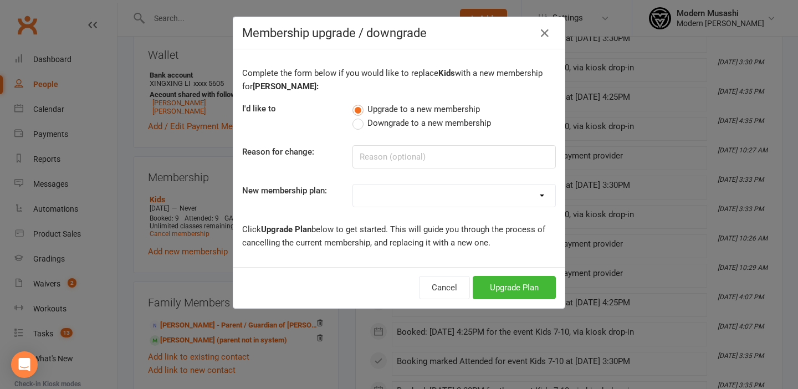
click at [358, 122] on label "Downgrade to a new membership" at bounding box center [421, 122] width 138 height 13
click at [358, 116] on input "Downgrade to a new membership" at bounding box center [355, 116] width 7 height 0
click at [500, 299] on div "Cancel Downgrade Plan" at bounding box center [398, 287] width 331 height 41
click at [498, 294] on button "Downgrade Plan" at bounding box center [508, 287] width 94 height 23
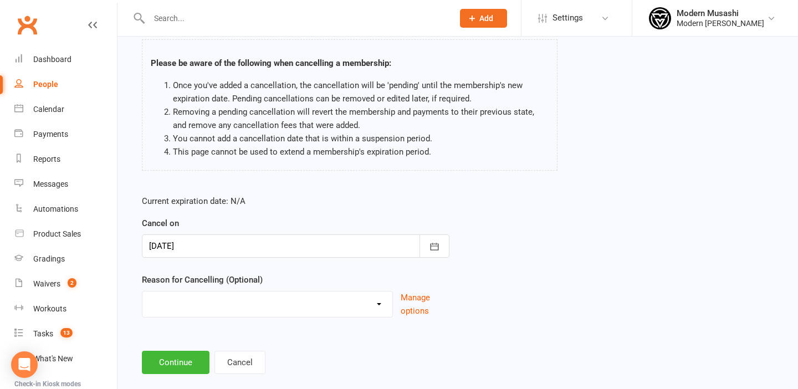
scroll to position [86, 0]
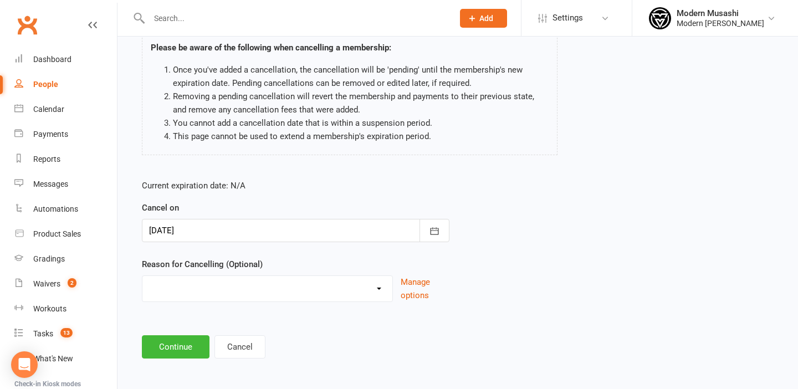
click at [220, 278] on select "Holiday Injury Moving School closer to home Other reason" at bounding box center [267, 287] width 250 height 22
select select "4"
click at [142, 276] on select "Holiday Injury Moving School closer to home Other reason" at bounding box center [267, 287] width 250 height 22
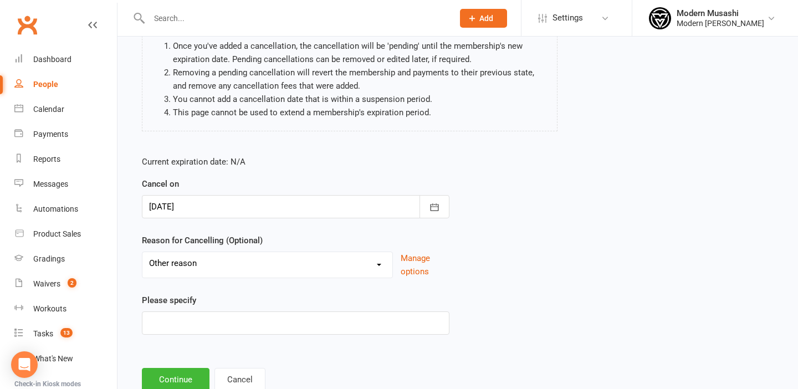
scroll to position [125, 0]
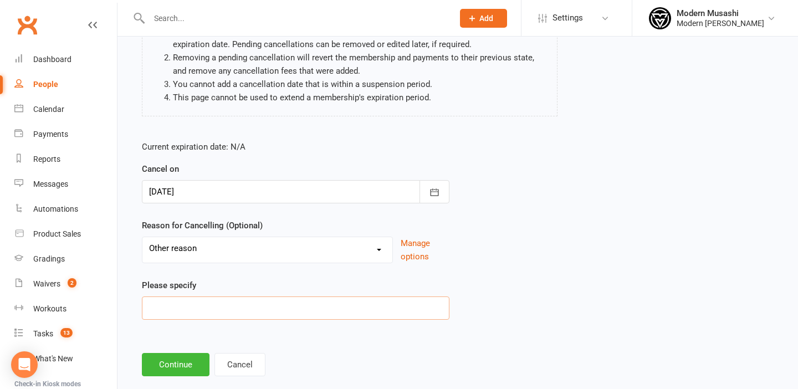
click at [189, 304] on input at bounding box center [295, 307] width 307 height 23
paste input "school commitment"
type input "school commitment"
click at [166, 361] on button "Continue" at bounding box center [176, 364] width 68 height 23
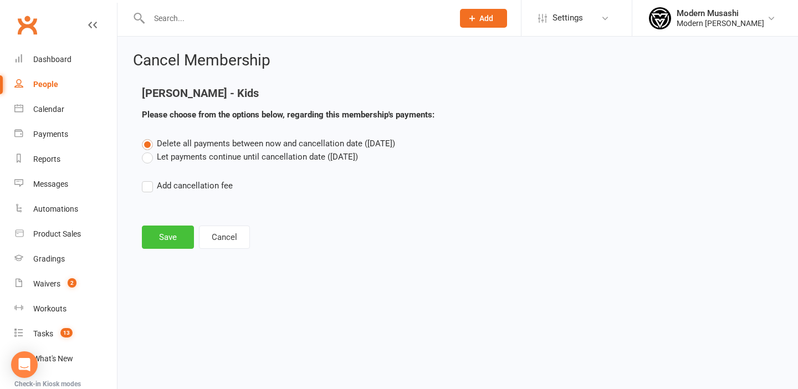
click at [166, 244] on button "Save" at bounding box center [168, 236] width 52 height 23
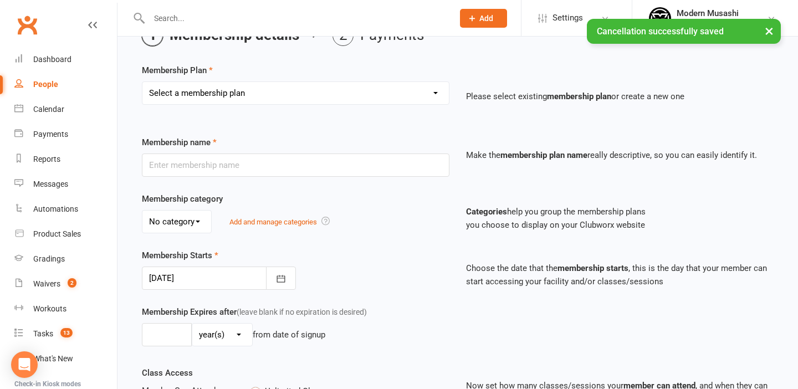
scroll to position [63, 0]
click at [330, 87] on select "Select a membership plan Create new Membership Plan Adults - Unlimited Kids Adu…" at bounding box center [295, 92] width 306 height 22
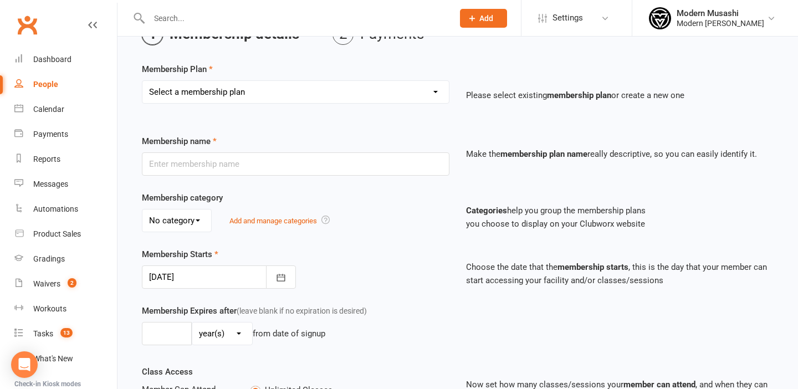
select select "4"
click at [142, 81] on select "Select a membership plan Create new Membership Plan Adults - Unlimited Kids Adu…" at bounding box center [295, 92] width 306 height 22
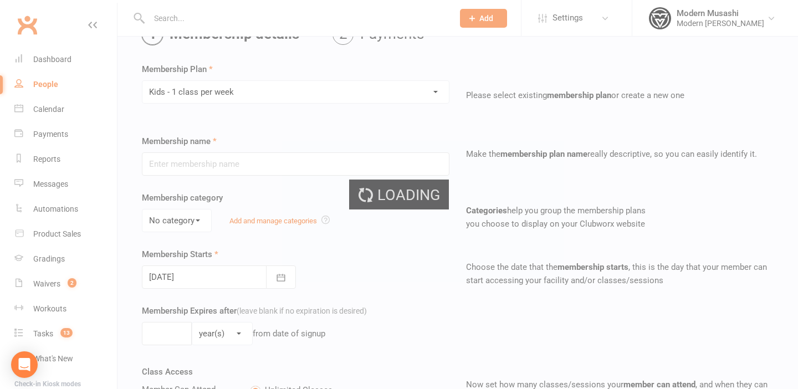
type input "Kids - 1 class per week"
type input "0"
type input "1"
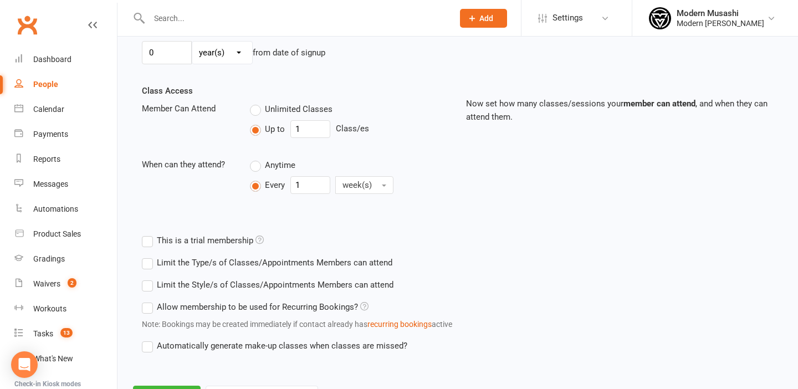
scroll to position [395, 0]
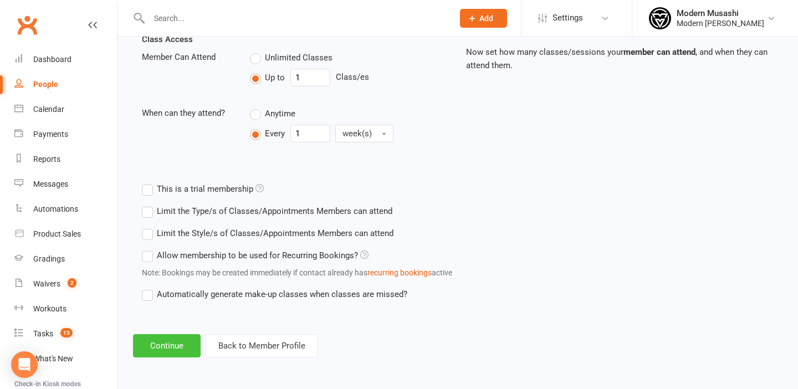
click at [158, 346] on button "Continue" at bounding box center [167, 345] width 68 height 23
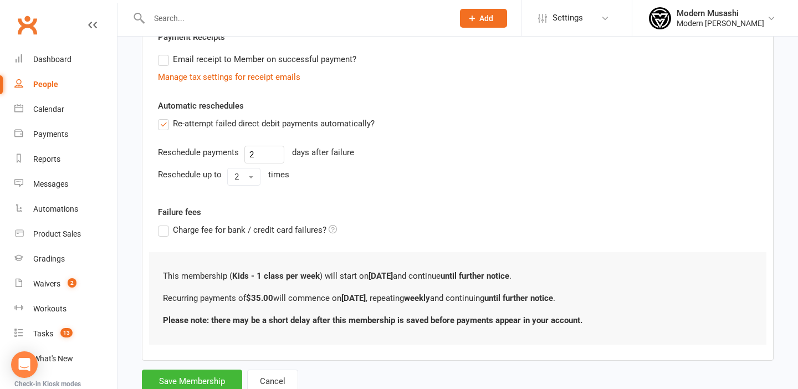
scroll to position [372, 0]
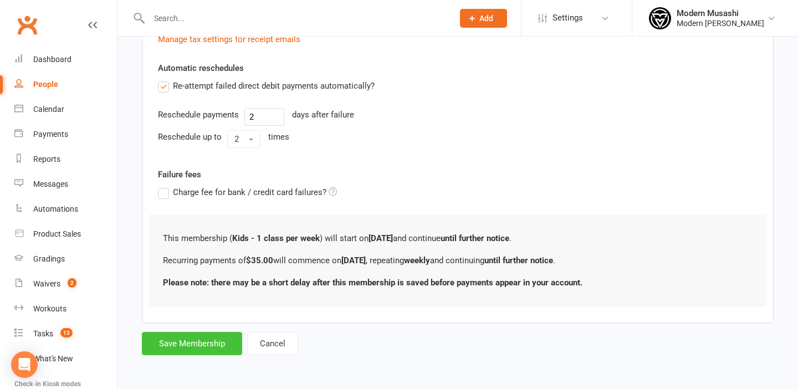
click at [177, 336] on button "Save Membership" at bounding box center [192, 343] width 100 height 23
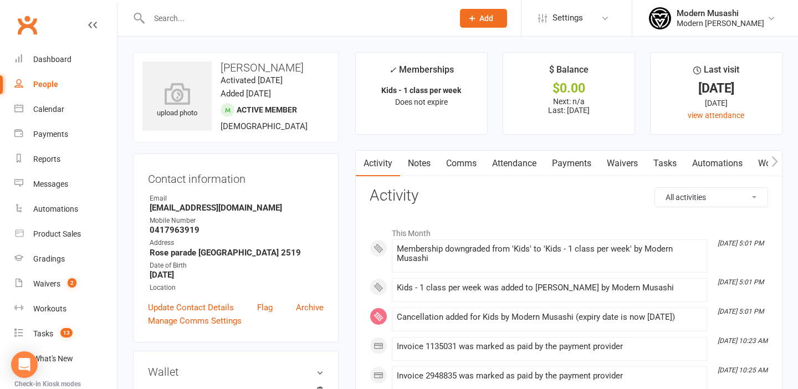
click at [580, 163] on link "Payments" at bounding box center [571, 163] width 55 height 25
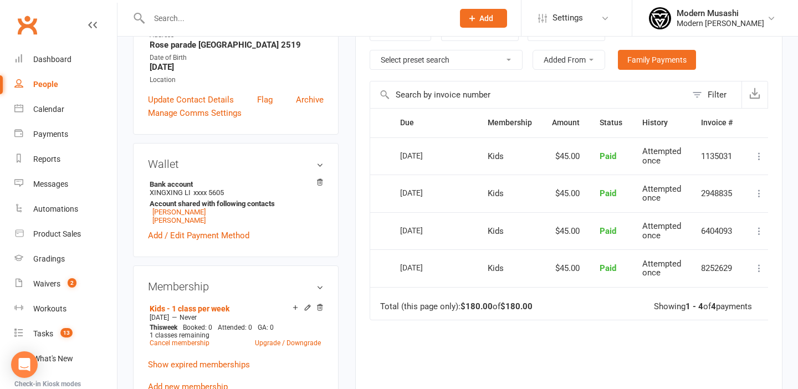
scroll to position [205, 0]
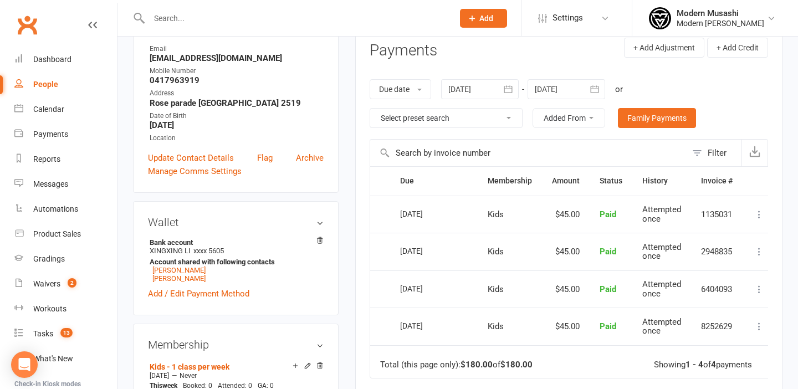
scroll to position [147, 0]
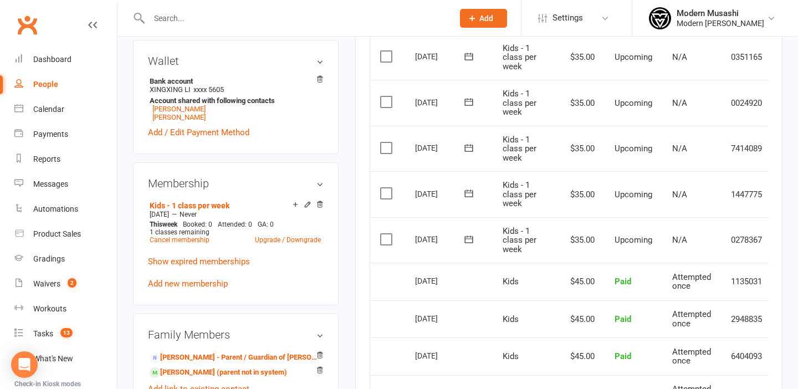
scroll to position [0, 38]
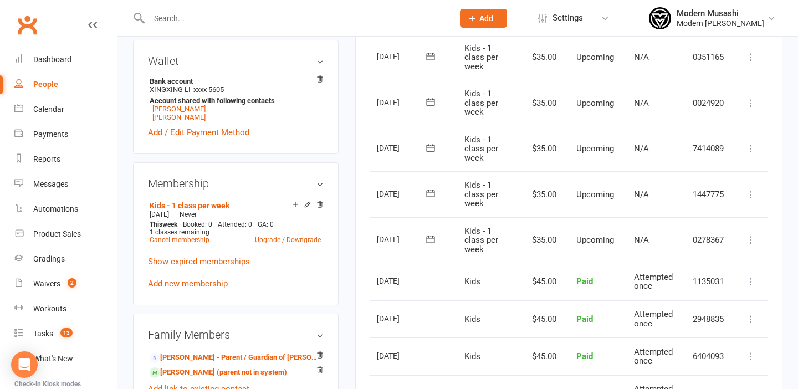
click at [751, 238] on icon at bounding box center [750, 239] width 11 height 11
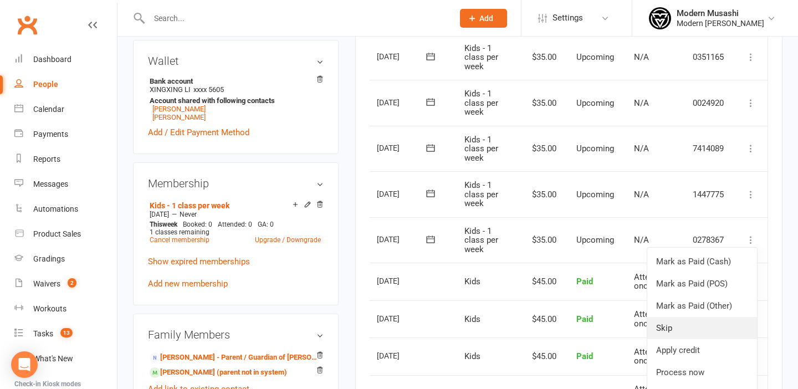
click at [681, 322] on link "Skip" at bounding box center [702, 328] width 110 height 22
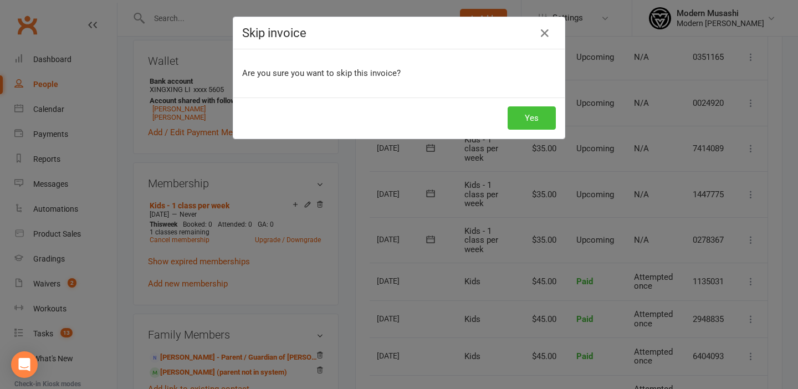
click at [527, 112] on button "Yes" at bounding box center [531, 117] width 48 height 23
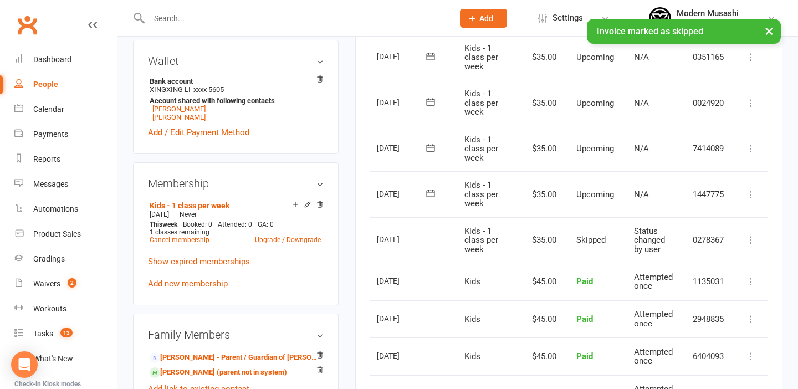
click at [752, 196] on icon at bounding box center [750, 194] width 11 height 11
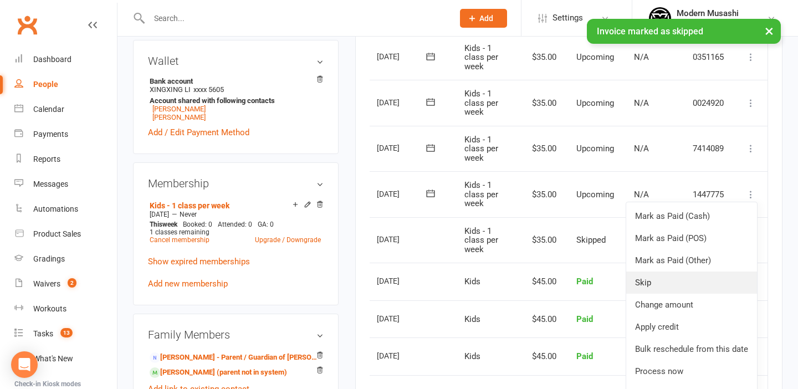
click at [665, 280] on link "Skip" at bounding box center [691, 282] width 131 height 22
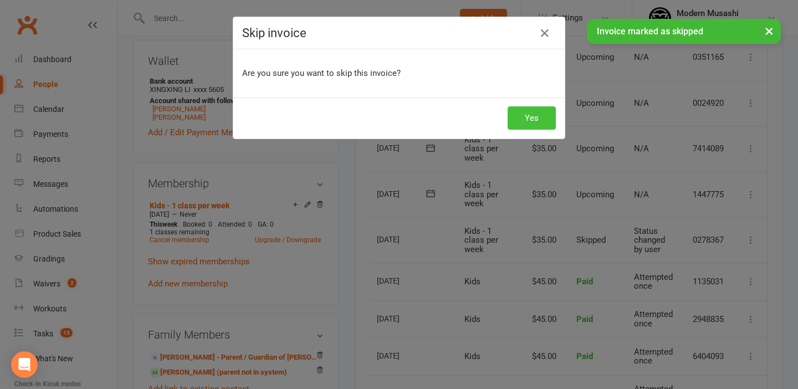
click at [531, 117] on button "Yes" at bounding box center [531, 117] width 48 height 23
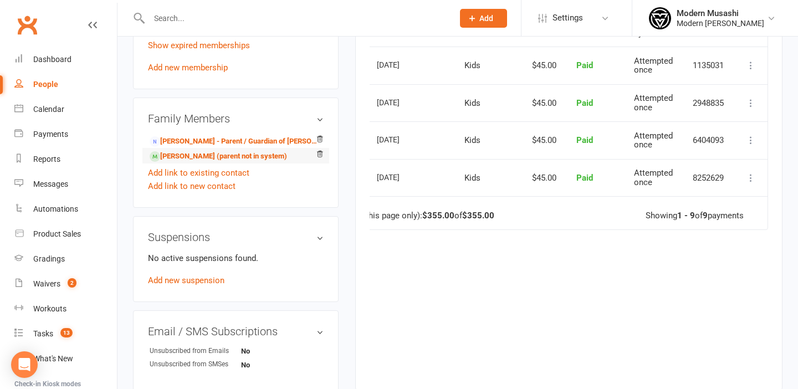
scroll to position [517, 0]
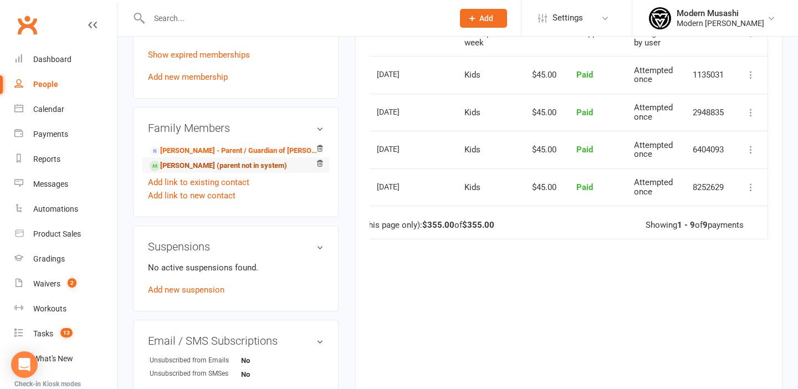
click at [208, 162] on link "[PERSON_NAME] (parent not in system)" at bounding box center [218, 166] width 137 height 12
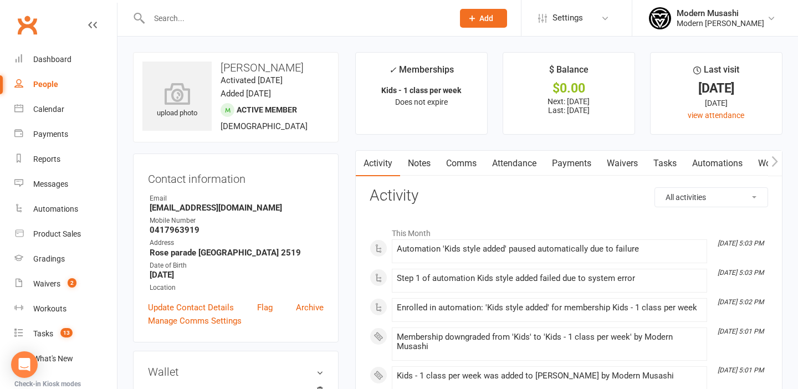
click at [583, 160] on link "Payments" at bounding box center [571, 163] width 55 height 25
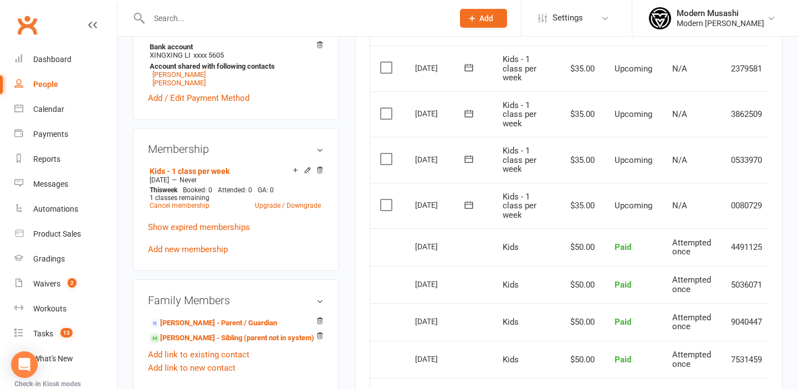
scroll to position [0, 38]
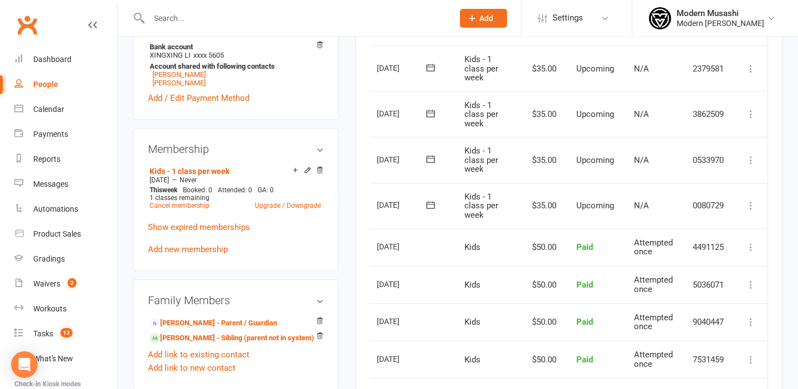
click at [752, 206] on icon at bounding box center [750, 205] width 11 height 11
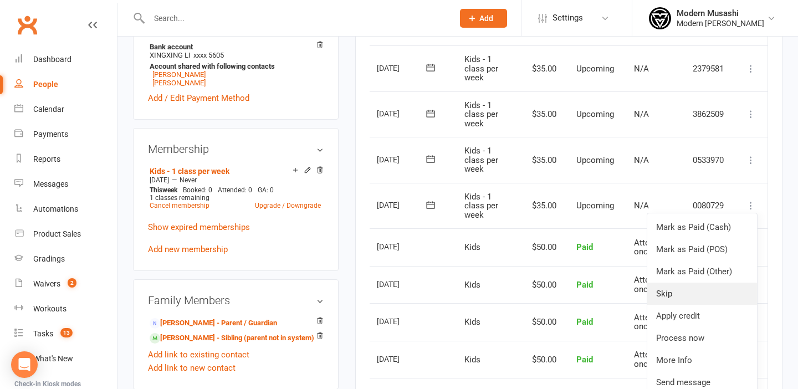
click at [682, 295] on link "Skip" at bounding box center [702, 293] width 110 height 22
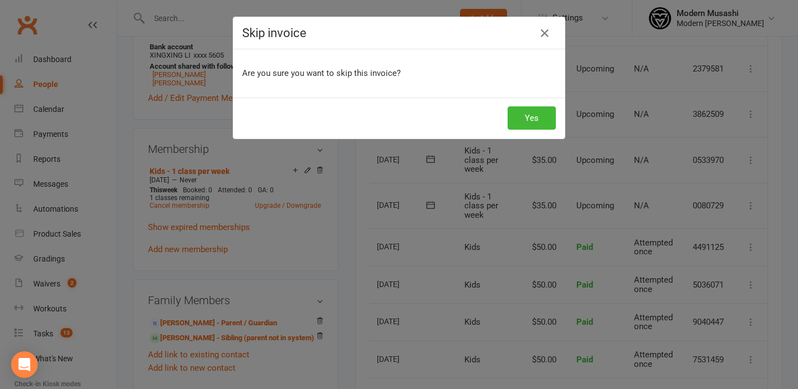
click at [556, 121] on div "Yes" at bounding box center [398, 117] width 331 height 41
click at [531, 121] on button "Yes" at bounding box center [531, 117] width 48 height 23
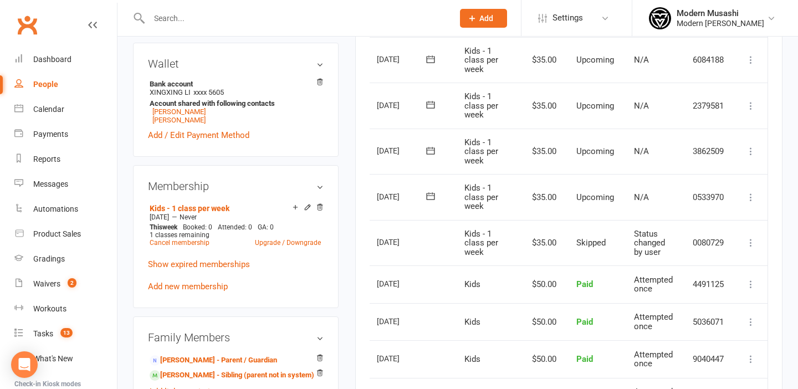
scroll to position [382, 0]
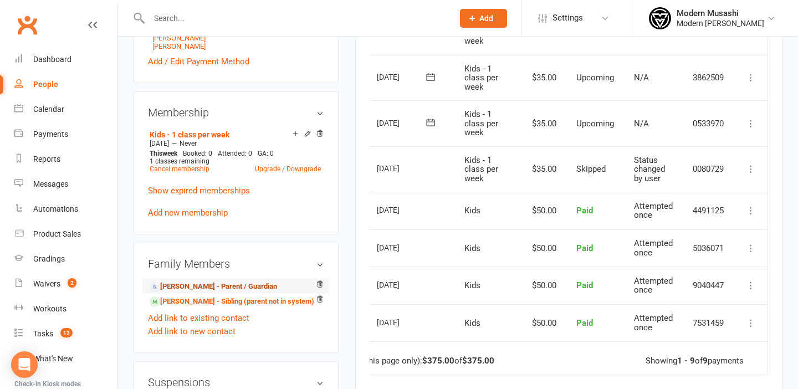
click at [201, 289] on link "Elina Wang - Parent / Guardian" at bounding box center [213, 287] width 127 height 12
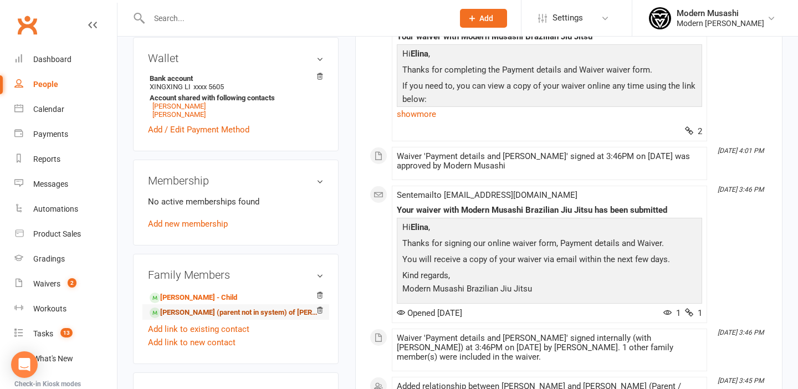
scroll to position [344, 0]
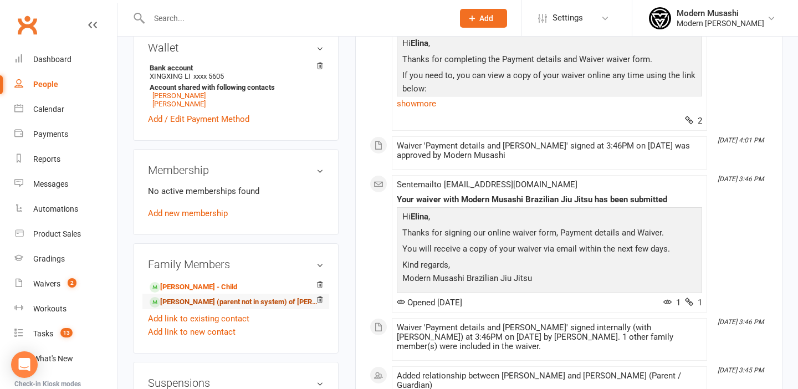
click at [202, 299] on link "Owen Wang - Sibling (parent not in system) of Langbo Wang" at bounding box center [234, 302] width 168 height 12
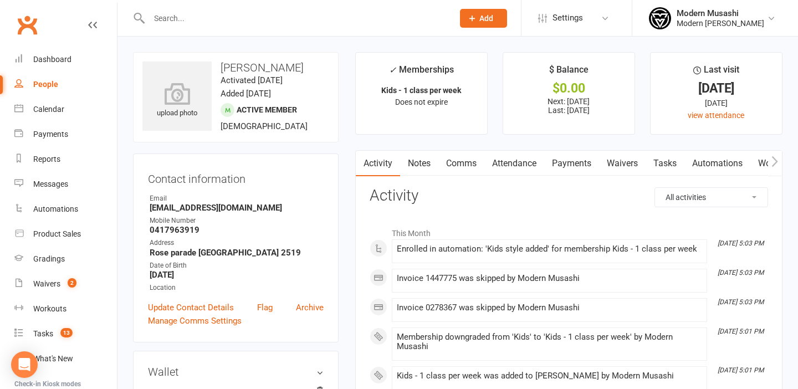
click at [577, 160] on link "Payments" at bounding box center [571, 163] width 55 height 25
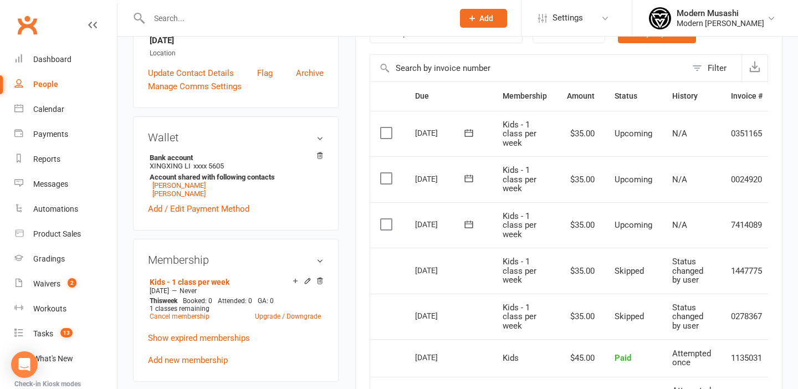
scroll to position [0, 38]
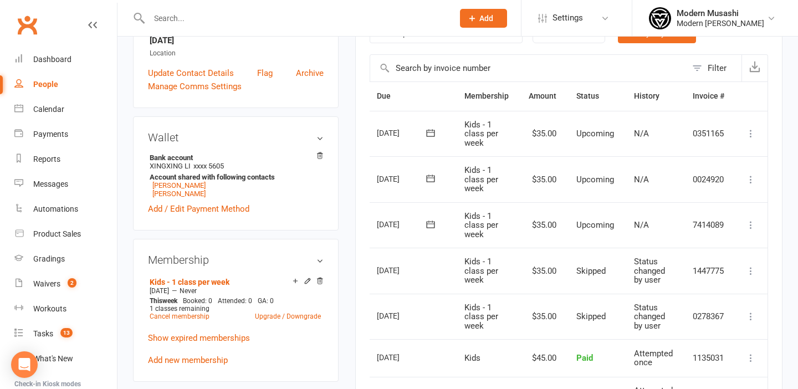
click at [753, 265] on icon at bounding box center [750, 270] width 11 height 11
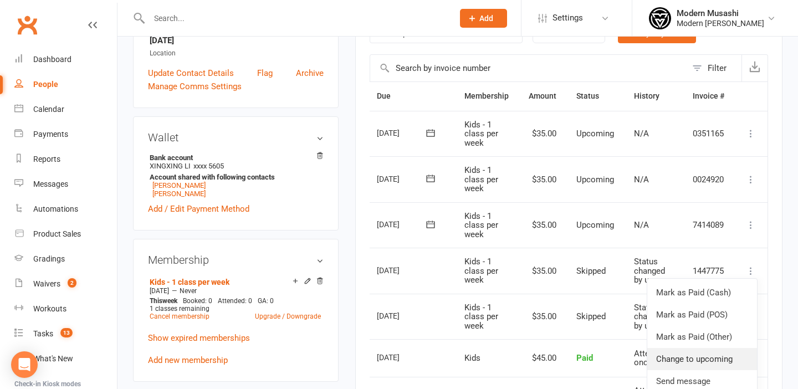
click at [694, 354] on link "Change to upcoming" at bounding box center [702, 359] width 110 height 22
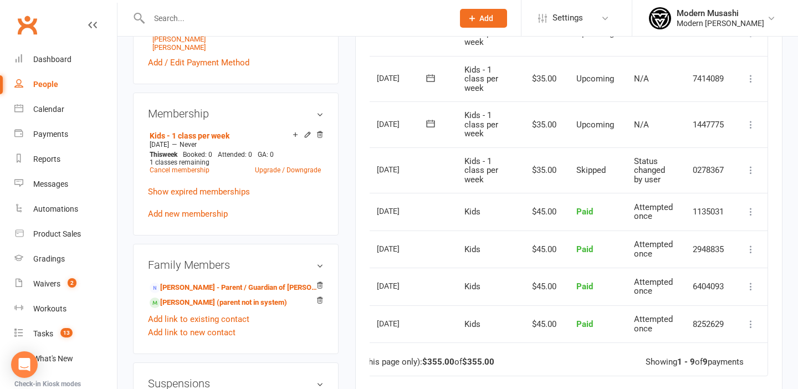
scroll to position [379, 0]
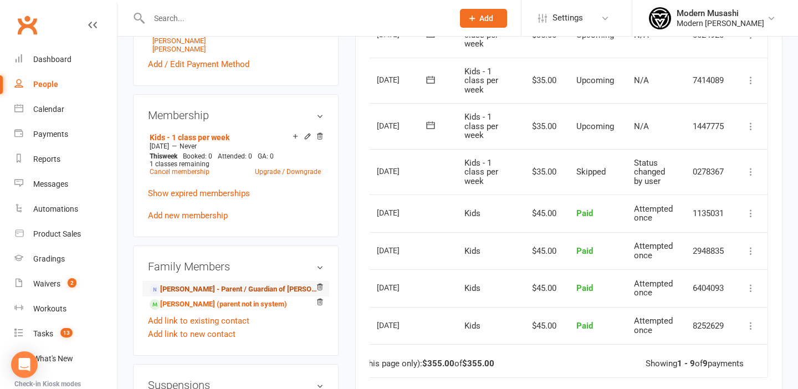
click at [209, 285] on link "Elina Wang - Parent / Guardian of Langbo Wang" at bounding box center [234, 290] width 168 height 12
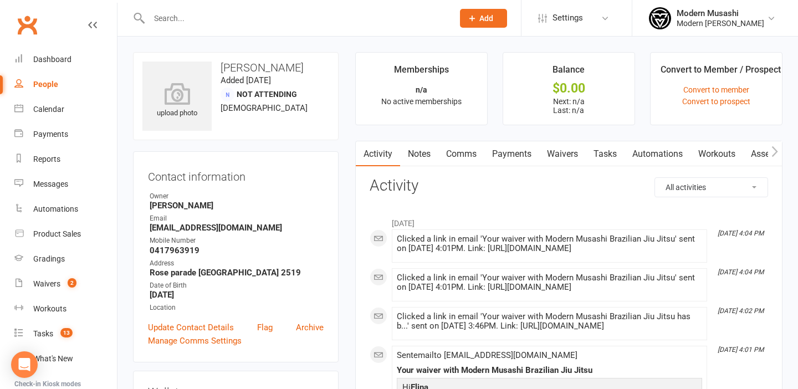
click at [461, 149] on link "Comms" at bounding box center [461, 153] width 46 height 25
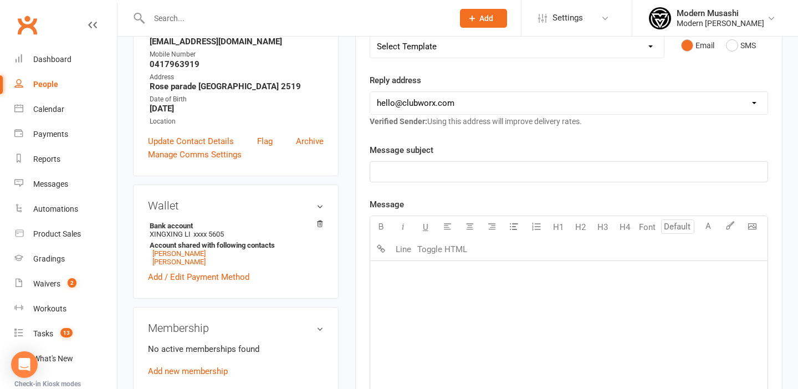
scroll to position [210, 0]
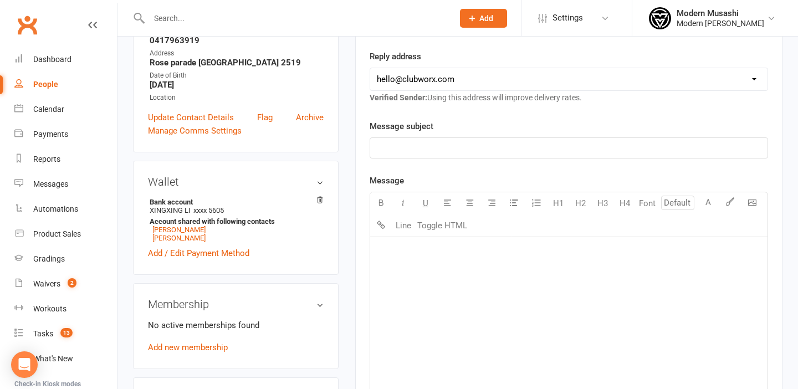
click at [426, 145] on p "﻿" at bounding box center [569, 147] width 384 height 13
click at [445, 263] on div "﻿" at bounding box center [568, 320] width 397 height 166
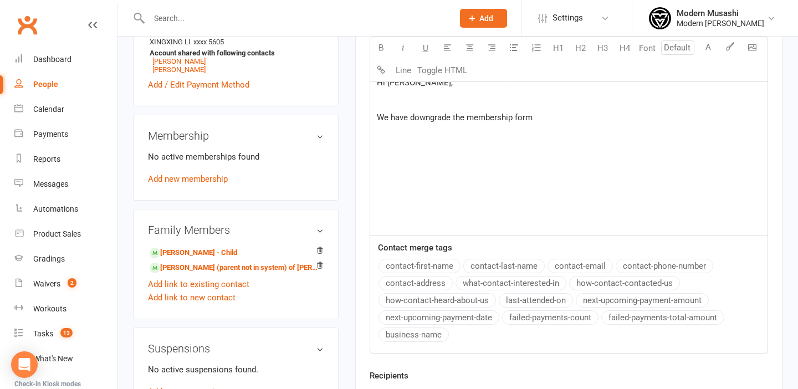
scroll to position [376, 0]
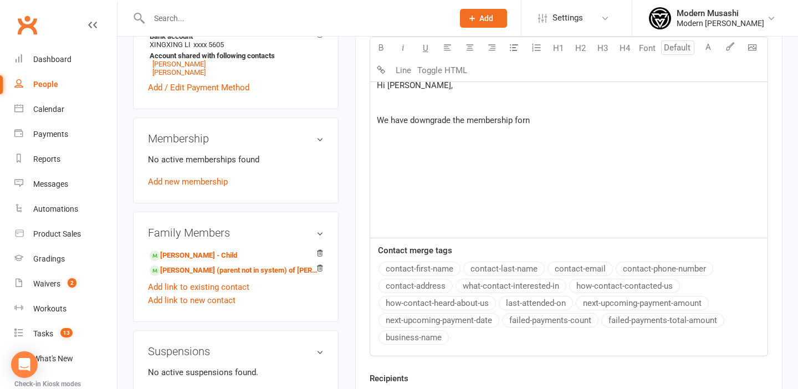
click at [590, 124] on p "We have downgrade the membership forn" at bounding box center [569, 120] width 384 height 13
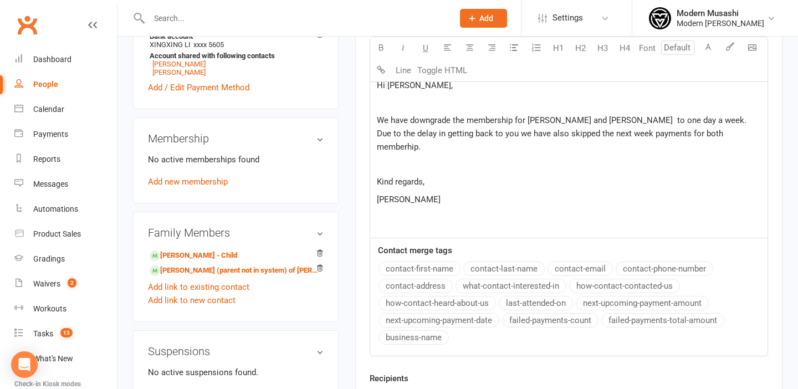
click at [680, 133] on span "We have downgrade the membership for Langbo and Owen to one day a week. Due to …" at bounding box center [563, 133] width 372 height 37
click at [578, 209] on div "Hi Elina, ﻿ We have downgrade the membership for Langbo and Owen to one day a w…" at bounding box center [568, 154] width 397 height 166
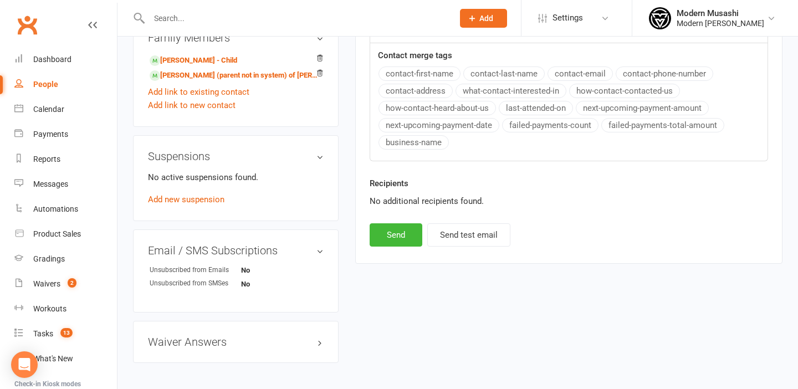
scroll to position [609, 0]
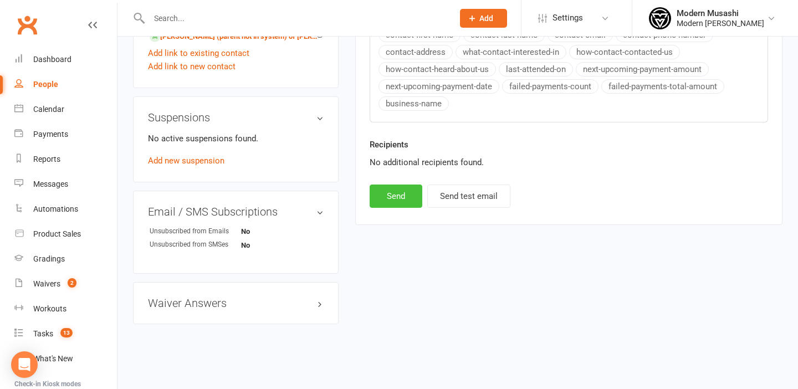
click at [399, 205] on button "Send" at bounding box center [395, 195] width 53 height 23
click at [39, 286] on div "Waivers" at bounding box center [46, 283] width 27 height 9
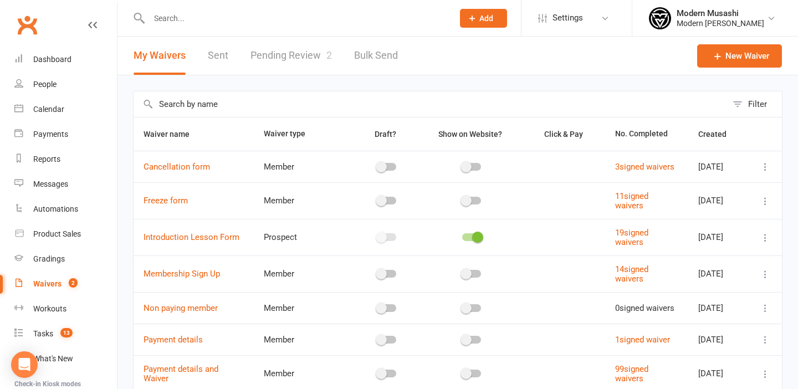
click at [286, 48] on link "Pending Review 2" at bounding box center [290, 56] width 81 height 38
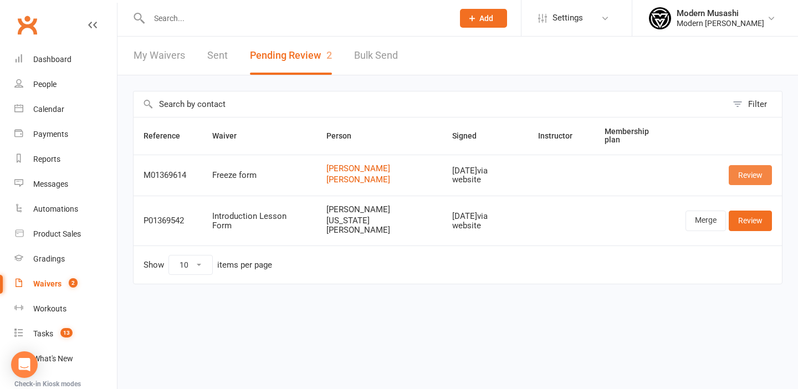
click at [742, 167] on link "Review" at bounding box center [749, 175] width 43 height 20
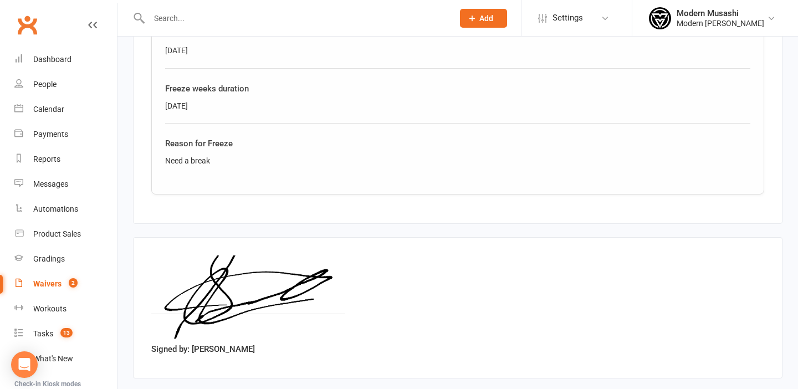
scroll to position [986, 0]
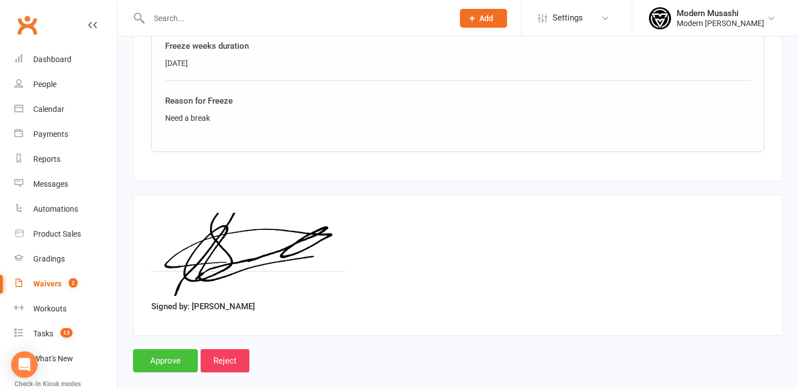
click at [166, 351] on input "Approve" at bounding box center [165, 360] width 65 height 23
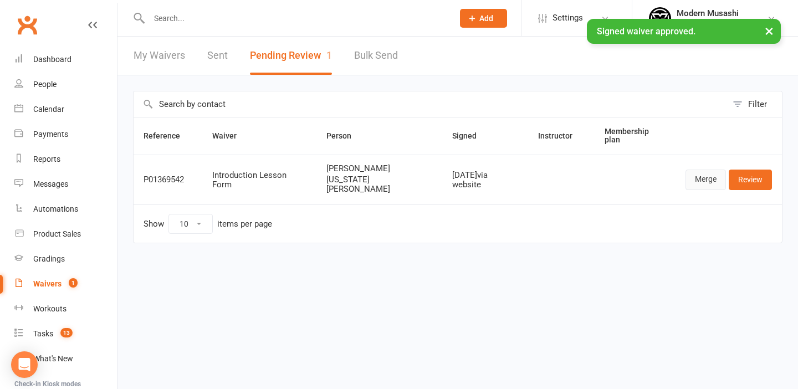
click at [708, 169] on link "Merge" at bounding box center [705, 179] width 40 height 20
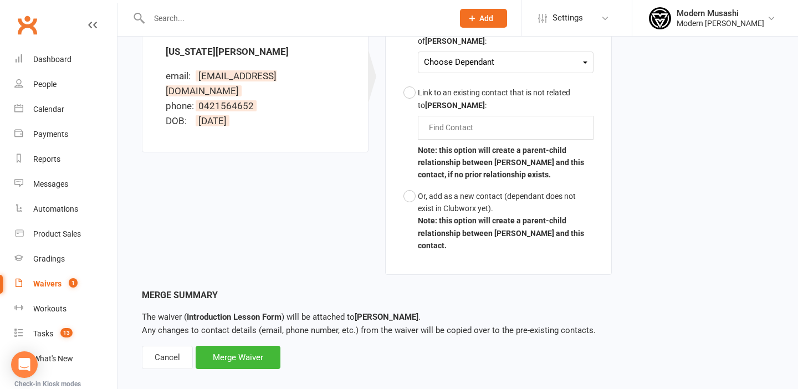
scroll to position [356, 0]
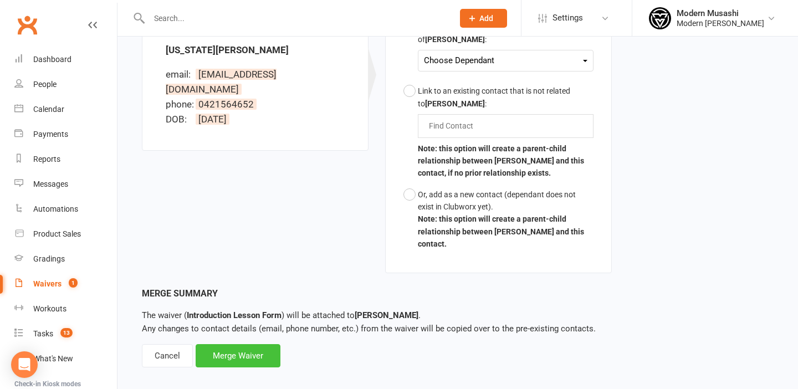
click at [223, 344] on div "Merge Waiver" at bounding box center [238, 355] width 85 height 23
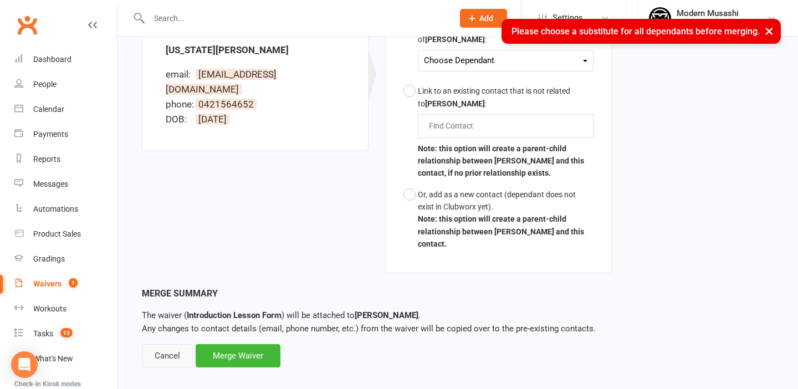
click at [171, 347] on div "Cancel" at bounding box center [167, 355] width 51 height 23
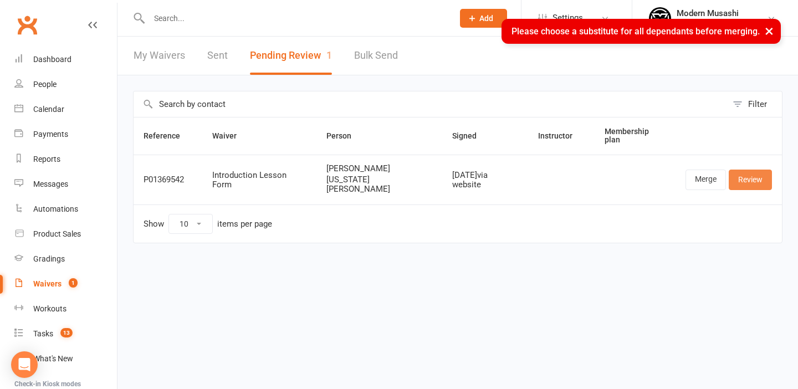
click at [758, 169] on link "Review" at bounding box center [749, 179] width 43 height 20
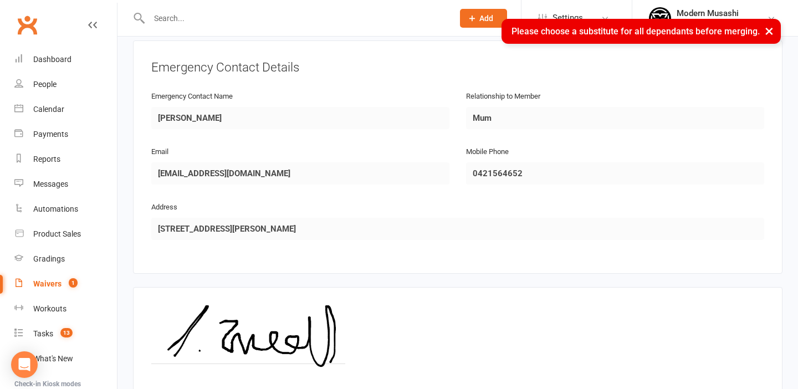
scroll to position [1109, 0]
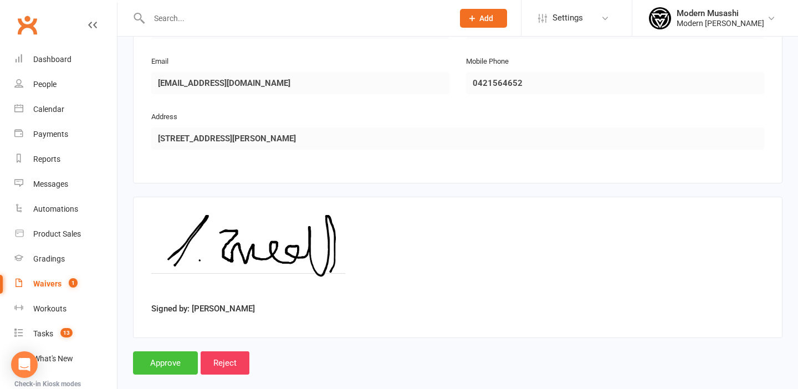
click at [148, 351] on input "Approve" at bounding box center [165, 362] width 65 height 23
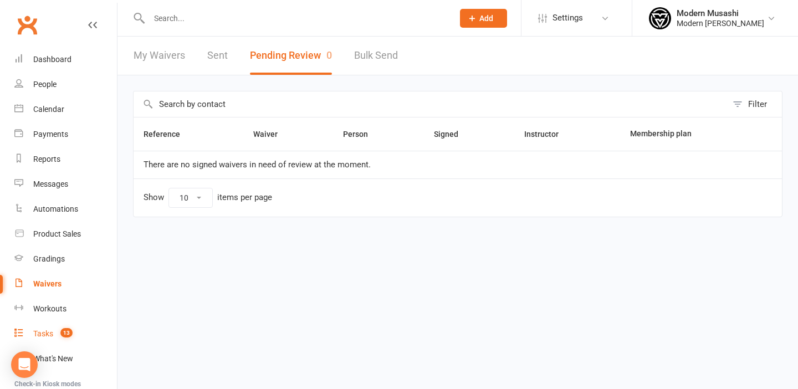
click at [48, 330] on div "Tasks" at bounding box center [43, 333] width 20 height 9
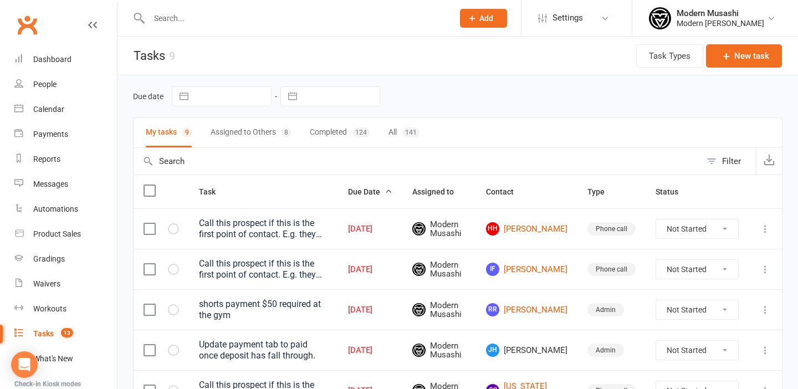
click at [255, 130] on button "Assigned to Others 8" at bounding box center [250, 132] width 80 height 29
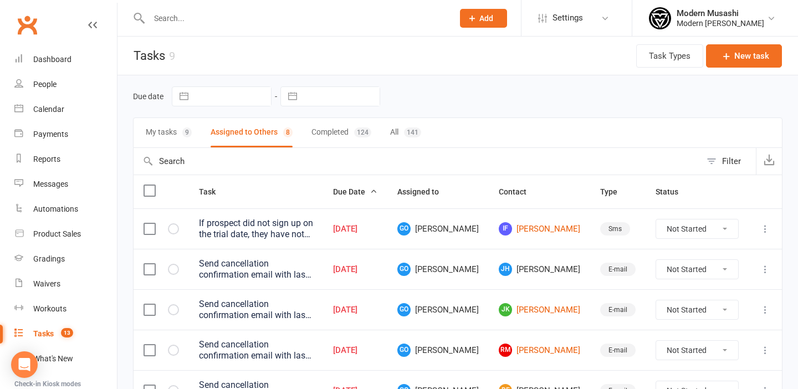
click at [171, 135] on button "My tasks 9" at bounding box center [169, 132] width 46 height 29
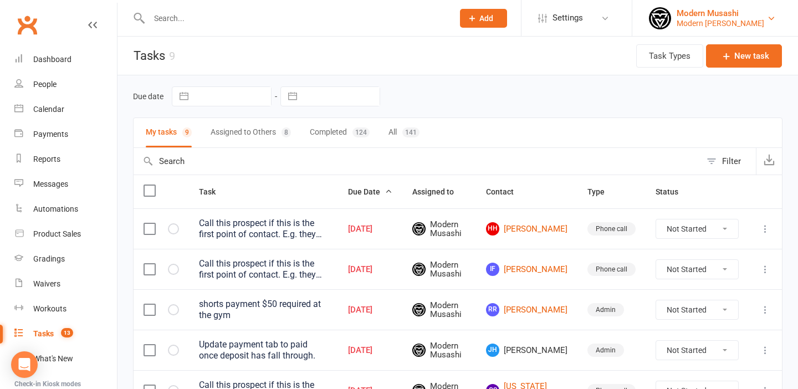
click at [745, 15] on div "Modern Musashi" at bounding box center [720, 13] width 88 height 10
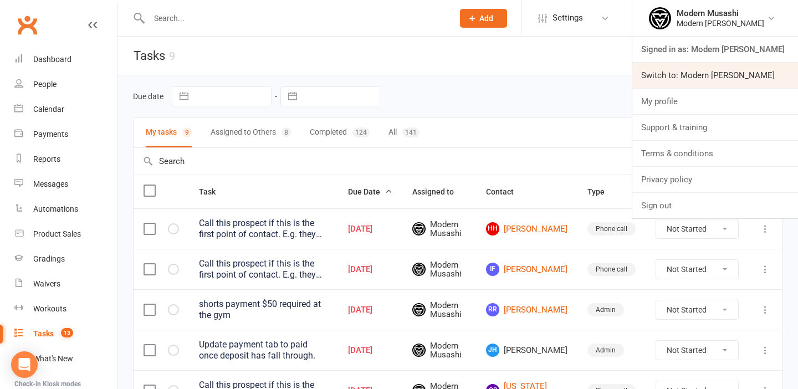
click at [698, 76] on link "Switch to: Modern [PERSON_NAME]" at bounding box center [715, 75] width 166 height 25
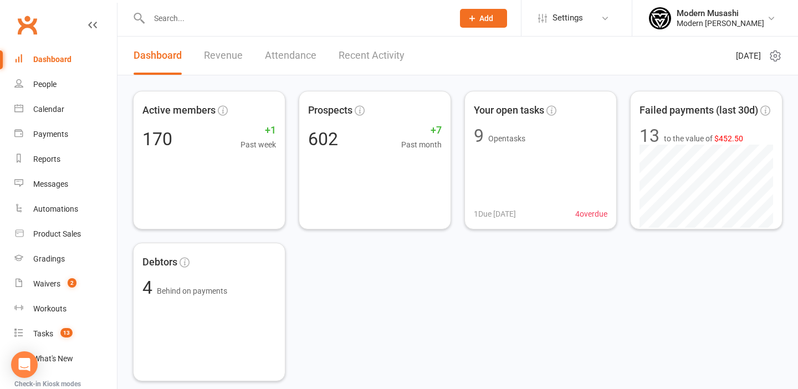
click at [176, 20] on input "text" at bounding box center [296, 19] width 300 height 16
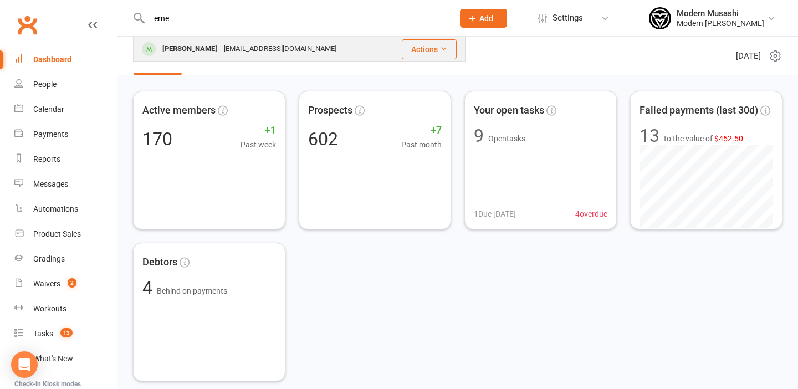
type input "erne"
click at [184, 50] on div "Ernest Tredoux" at bounding box center [189, 49] width 61 height 16
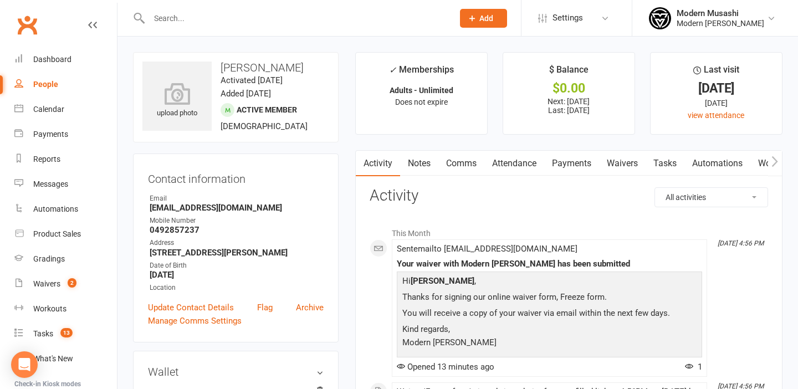
click at [593, 170] on link "Payments" at bounding box center [571, 163] width 55 height 25
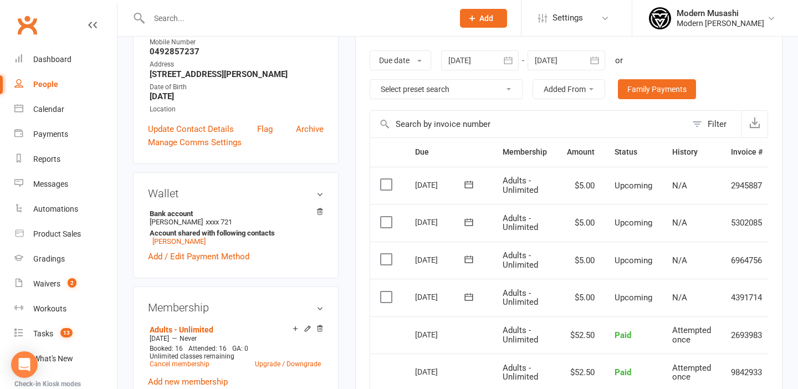
scroll to position [141, 0]
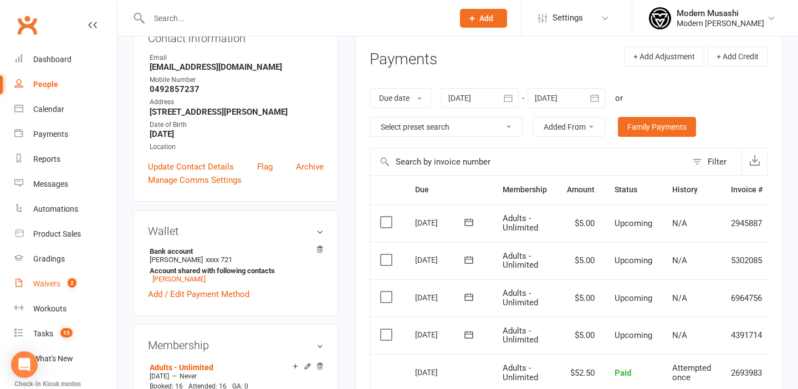
click at [52, 276] on link "Waivers 2" at bounding box center [65, 283] width 102 height 25
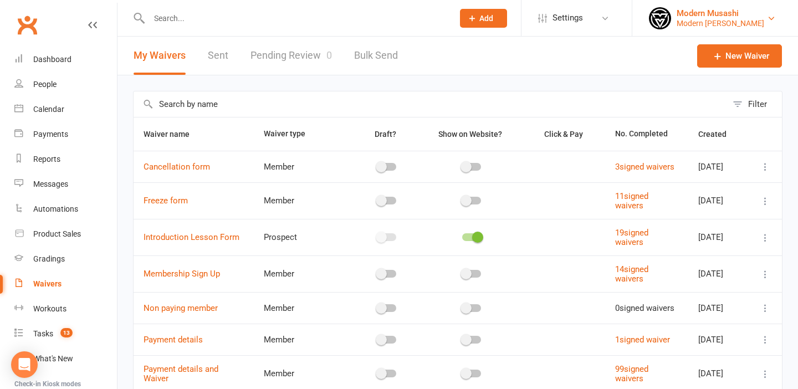
click at [758, 20] on div "Modern [PERSON_NAME]" at bounding box center [720, 23] width 88 height 10
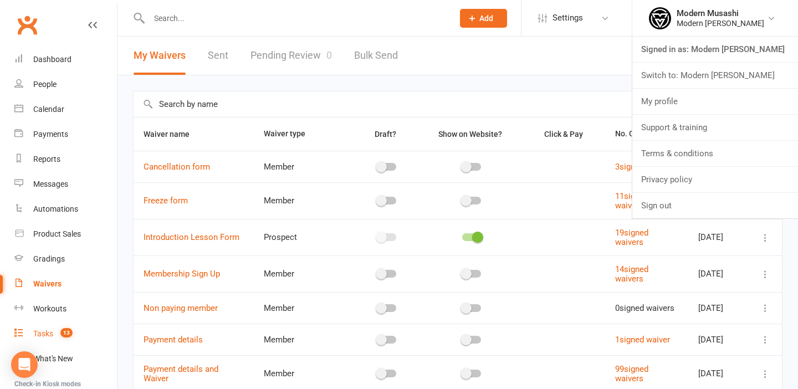
click at [47, 341] on link "Tasks 13" at bounding box center [65, 333] width 102 height 25
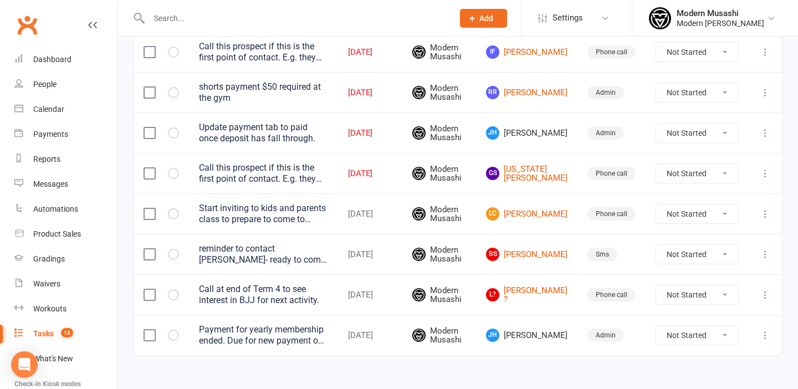
scroll to position [231, 0]
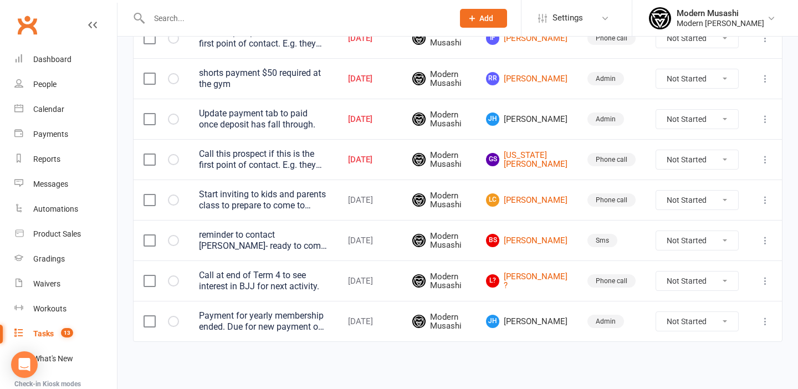
click at [540, 316] on span "[PERSON_NAME] [PERSON_NAME] Huf" at bounding box center [526, 321] width 81 height 13
click at [540, 320] on span "[PERSON_NAME] [PERSON_NAME] Huf" at bounding box center [526, 321] width 81 height 13
click at [499, 322] on span "JH" at bounding box center [492, 321] width 13 height 13
click at [553, 325] on span "JH Joshua Huf" at bounding box center [526, 321] width 81 height 13
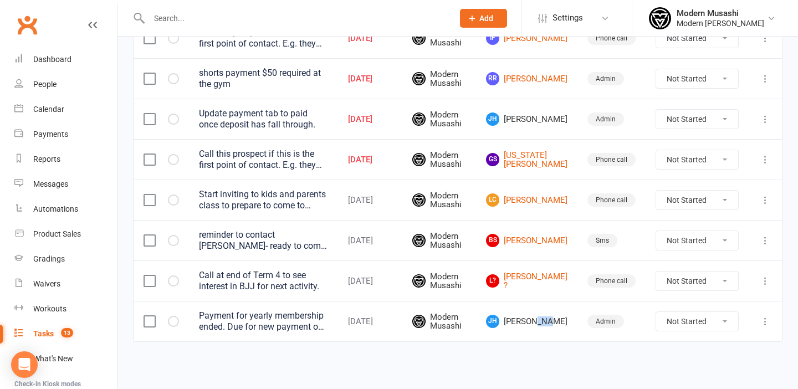
click at [553, 325] on span "JH Joshua Huf" at bounding box center [526, 321] width 81 height 13
click at [547, 324] on span "JH Joshua Huf" at bounding box center [526, 321] width 81 height 13
click at [499, 322] on span "JH" at bounding box center [492, 321] width 13 height 13
drag, startPoint x: 528, startPoint y: 321, endPoint x: 566, endPoint y: 322, distance: 37.1
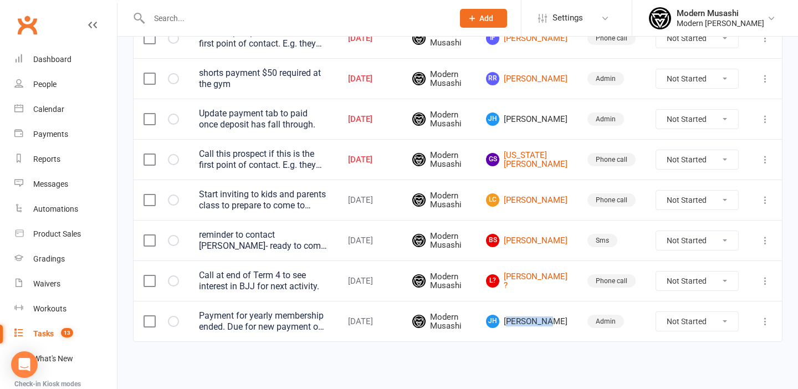
click at [566, 322] on span "JH Joshua Huf" at bounding box center [526, 321] width 81 height 13
copy span "oshua Huf"
click at [218, 24] on input "text" at bounding box center [296, 19] width 300 height 16
paste input "oshua Huf"
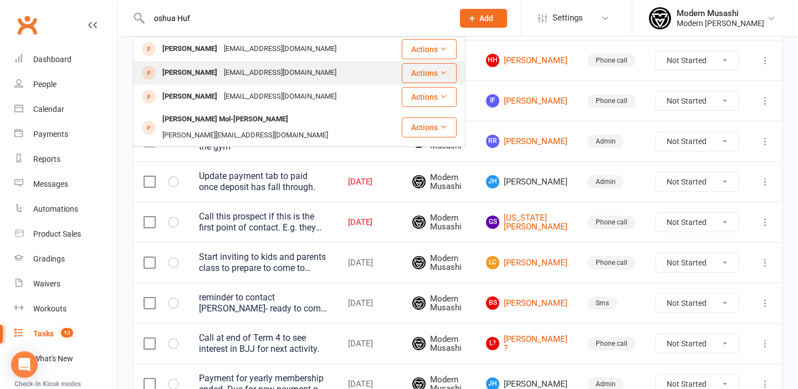
scroll to position [166, 0]
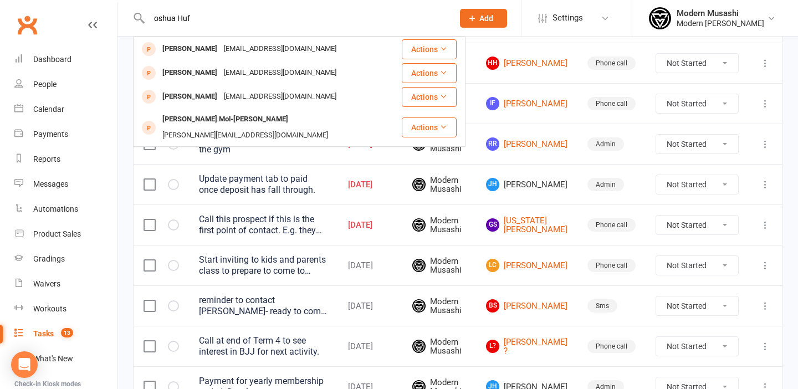
click at [155, 18] on input "oshua Huf" at bounding box center [296, 19] width 300 height 16
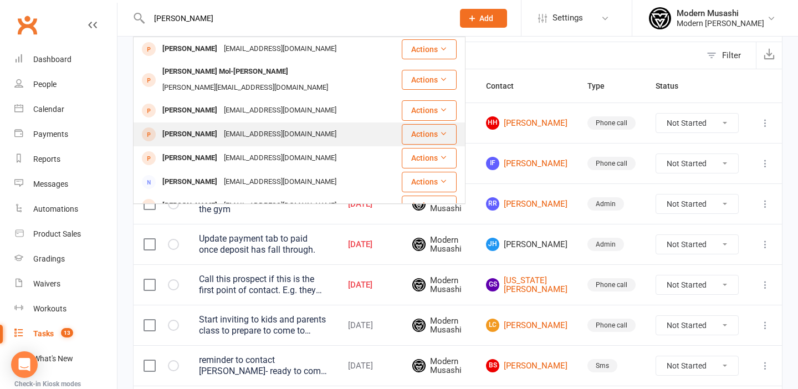
scroll to position [105, 0]
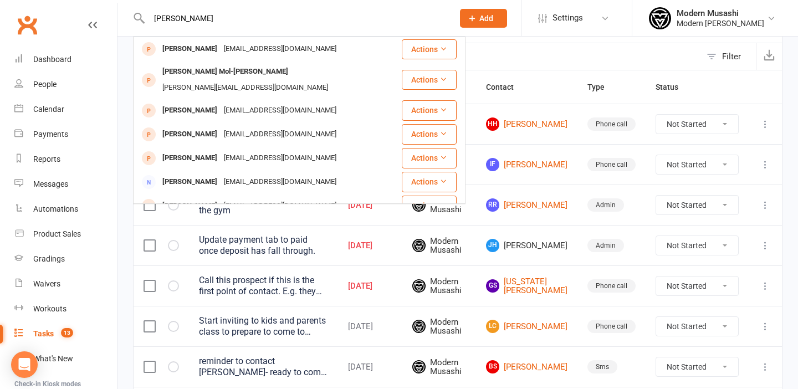
click at [394, 11] on input "joshua Huf" at bounding box center [296, 19] width 300 height 16
click at [390, 25] on input "joshua Huf" at bounding box center [296, 19] width 300 height 16
type input "joshua Huf"
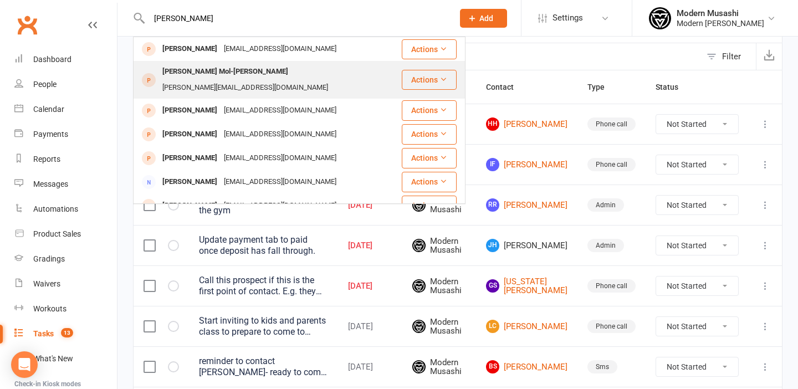
scroll to position [0, 0]
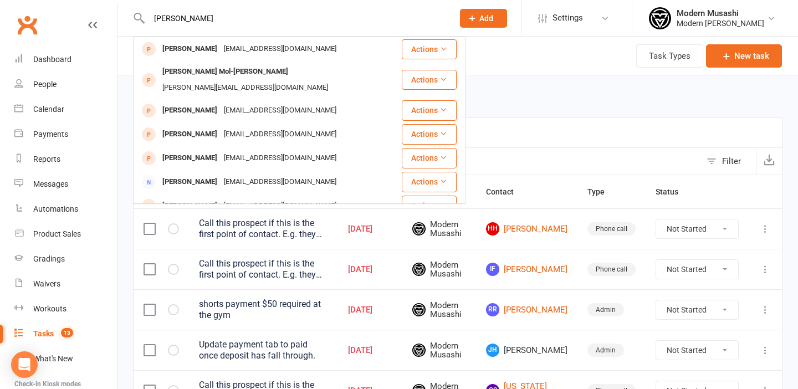
click at [546, 80] on div "Due date Navigate forward to interact with the calendar and select a date. Pres…" at bounding box center [457, 96] width 649 height 42
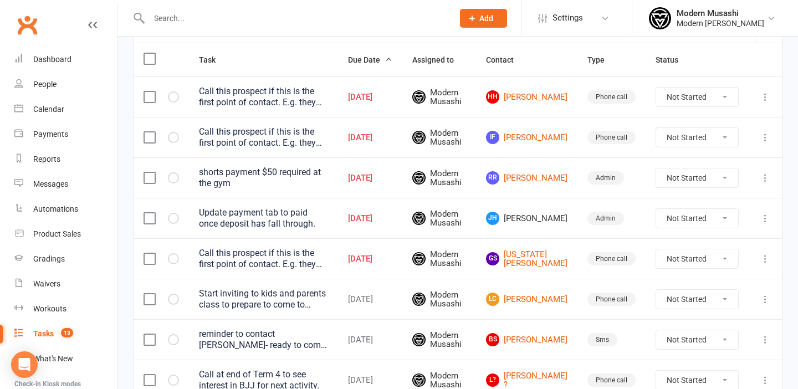
scroll to position [231, 0]
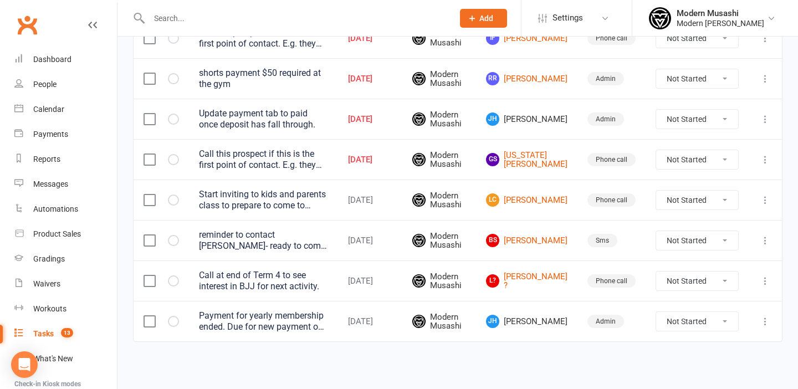
click at [536, 117] on span "JH Joshua Huf" at bounding box center [526, 118] width 81 height 13
drag, startPoint x: 523, startPoint y: 118, endPoint x: 567, endPoint y: 119, distance: 44.3
click at [567, 119] on span "JH Joshua Huf" at bounding box center [526, 118] width 81 height 13
click at [275, 14] on input "text" at bounding box center [296, 19] width 300 height 16
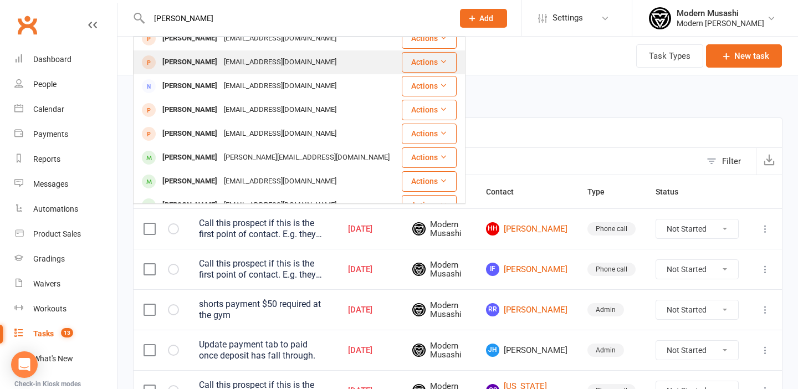
scroll to position [0, 0]
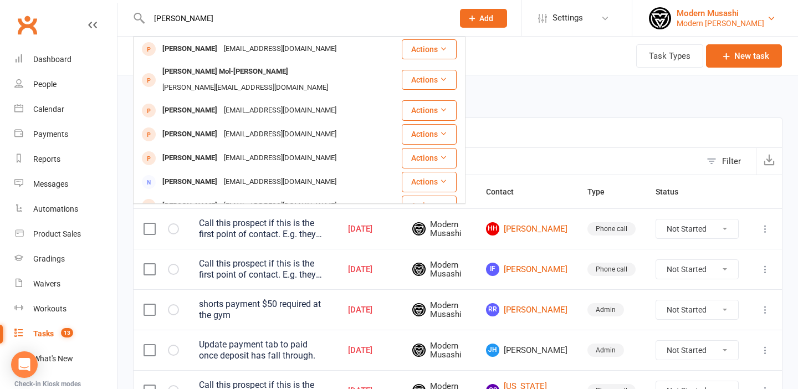
type input "joshua"
click at [731, 18] on div "Modern [PERSON_NAME]" at bounding box center [720, 23] width 88 height 10
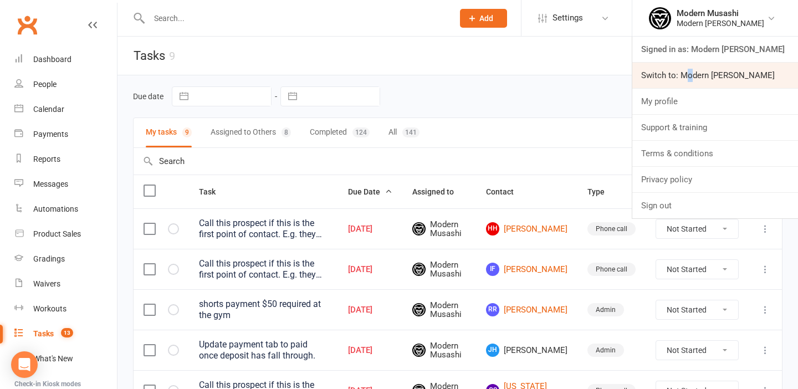
click at [678, 79] on link "Switch to: Modern [PERSON_NAME]" at bounding box center [715, 75] width 166 height 25
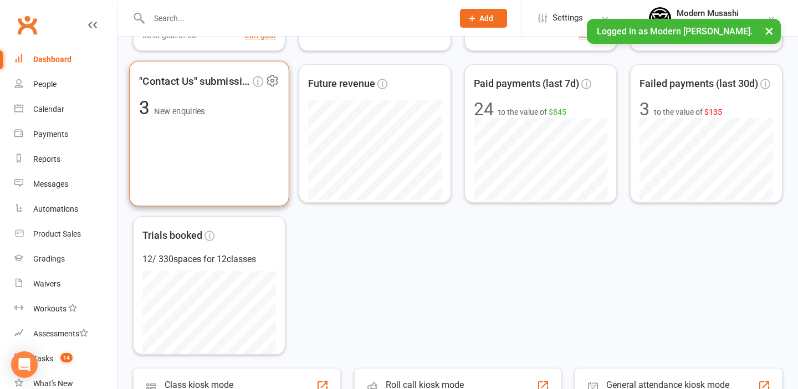
scroll to position [188, 0]
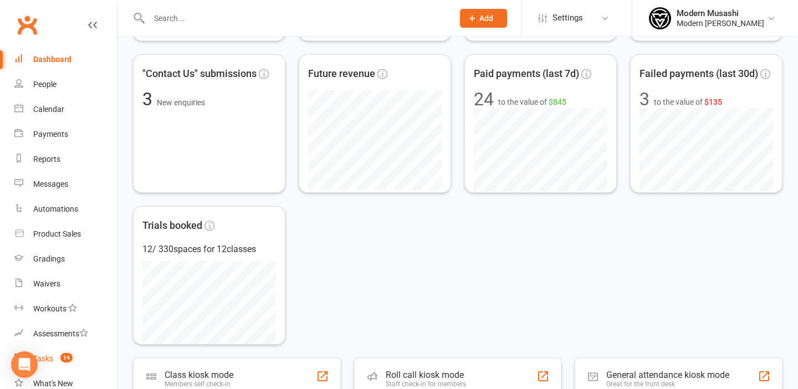
click at [61, 353] on link "Tasks 14" at bounding box center [65, 358] width 102 height 25
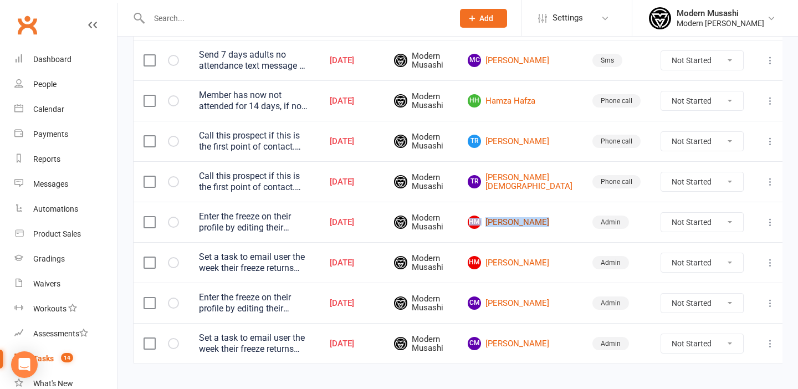
scroll to position [396, 0]
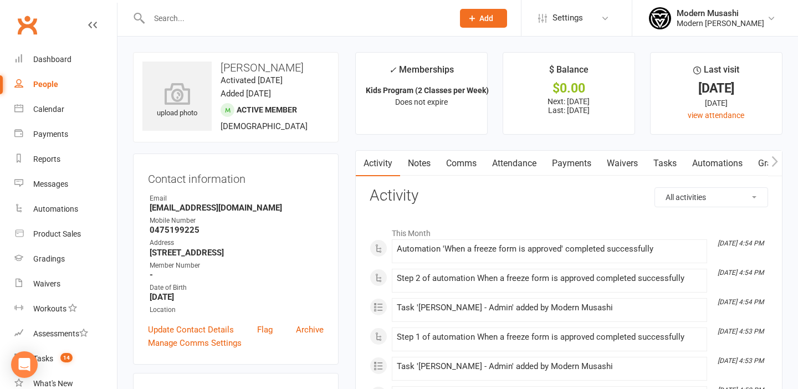
click at [581, 161] on link "Payments" at bounding box center [571, 163] width 55 height 25
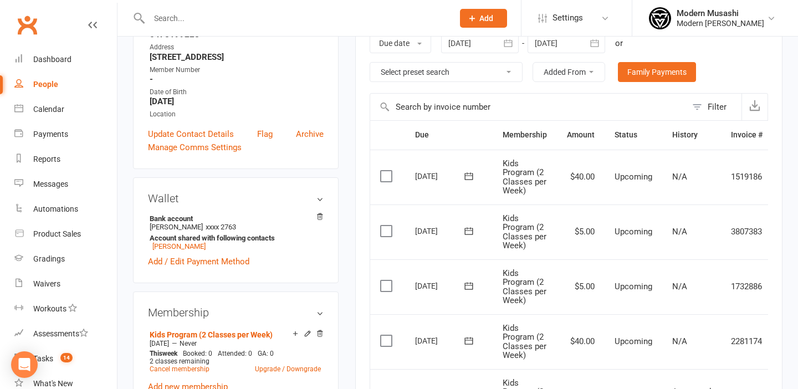
scroll to position [197, 0]
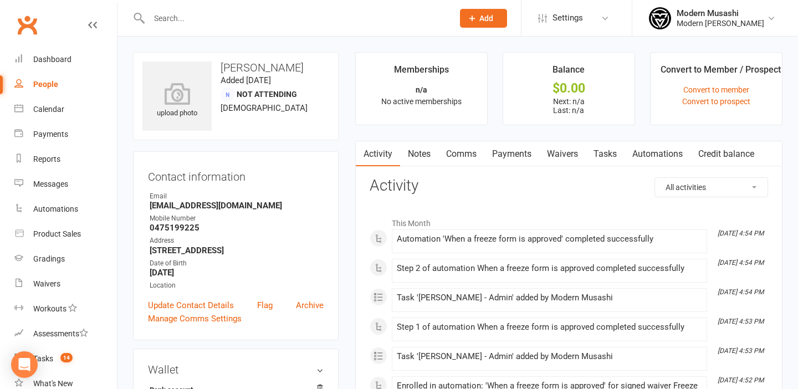
click at [517, 159] on link "Payments" at bounding box center [511, 153] width 55 height 25
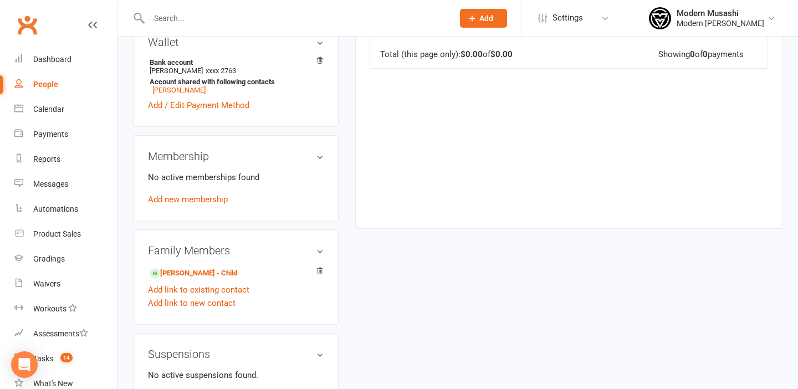
scroll to position [402, 0]
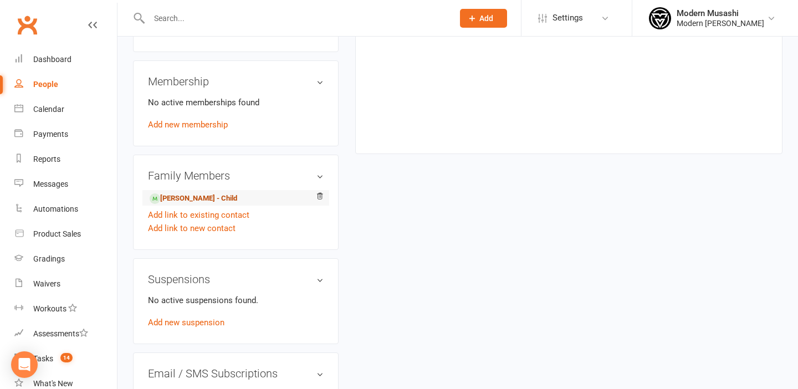
click at [219, 199] on link "Charley McCann - Child" at bounding box center [194, 199] width 88 height 12
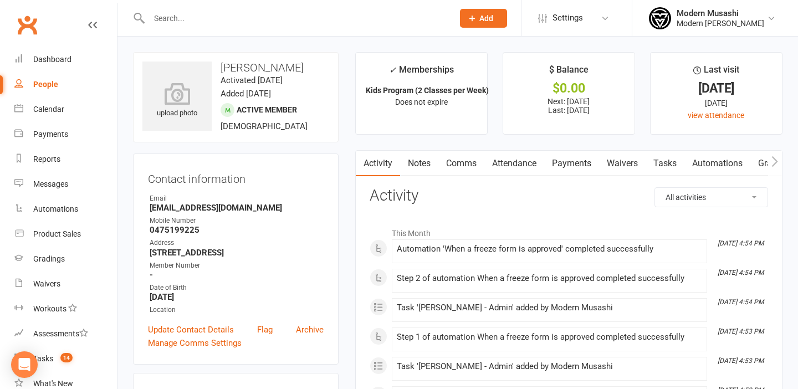
click at [571, 159] on link "Payments" at bounding box center [571, 163] width 55 height 25
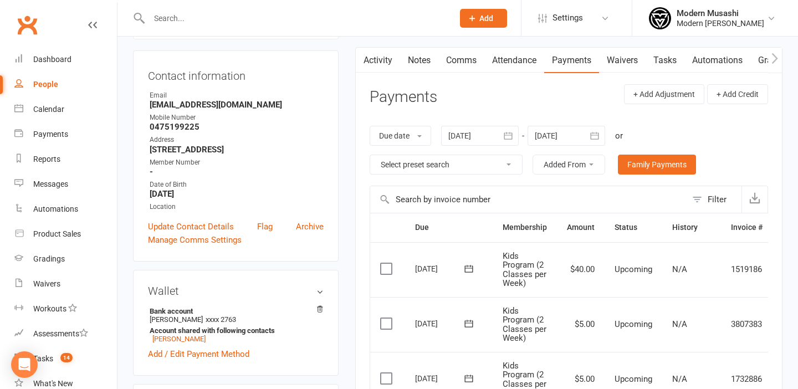
scroll to position [111, 0]
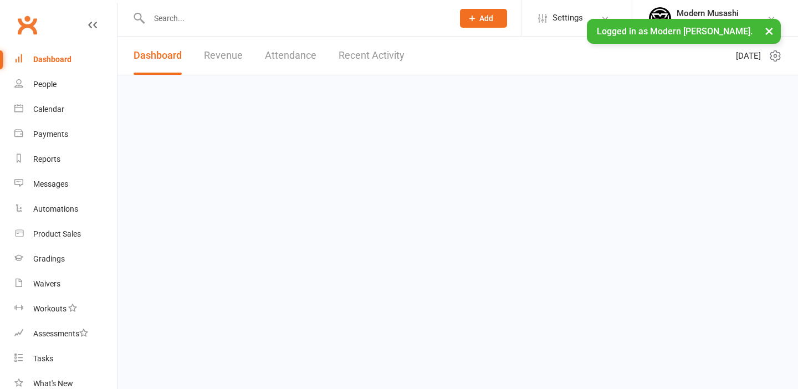
click at [280, 19] on ui-view "Prospect Member Non-attending contact Class / event Appointment Grading event T…" at bounding box center [399, 74] width 798 height 143
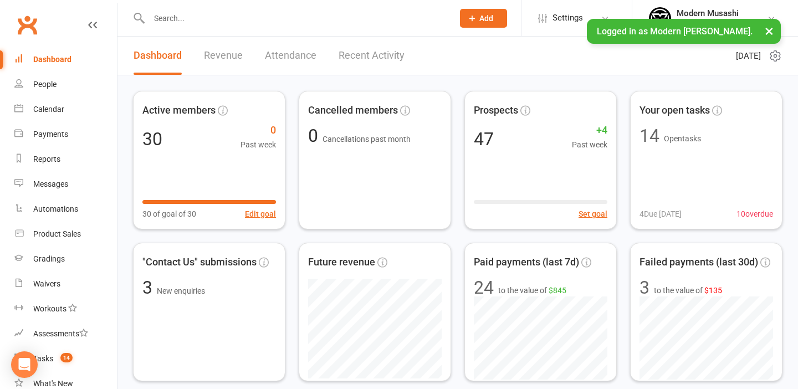
click at [280, 19] on input "text" at bounding box center [296, 19] width 300 height 16
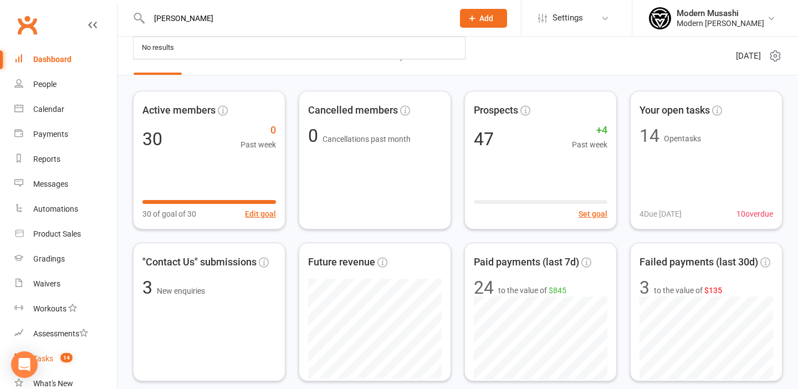
type input "[PERSON_NAME]"
click at [71, 354] on span "14" at bounding box center [66, 357] width 12 height 9
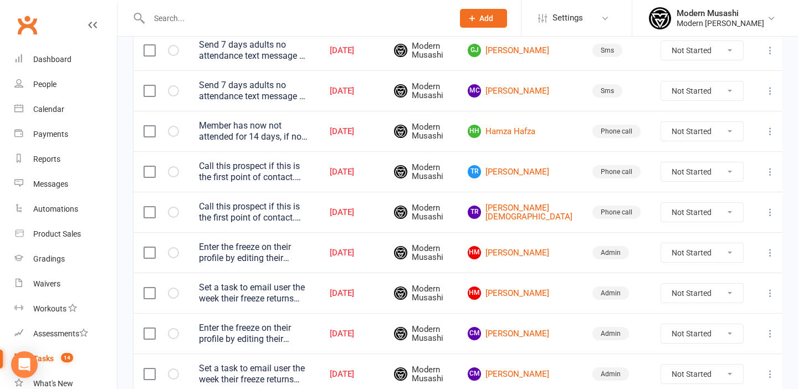
scroll to position [431, 0]
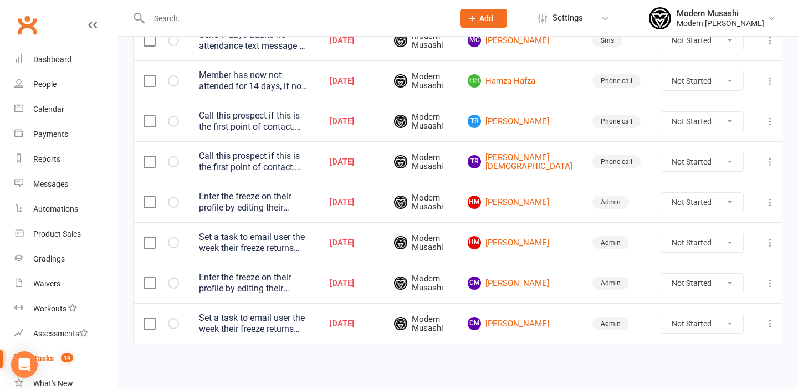
click at [707, 319] on select "Not Started In Progress Waiting Complete" at bounding box center [702, 323] width 82 height 19
click at [661, 314] on select "Not Started In Progress Waiting Complete" at bounding box center [702, 323] width 82 height 19
select select "unstarted"
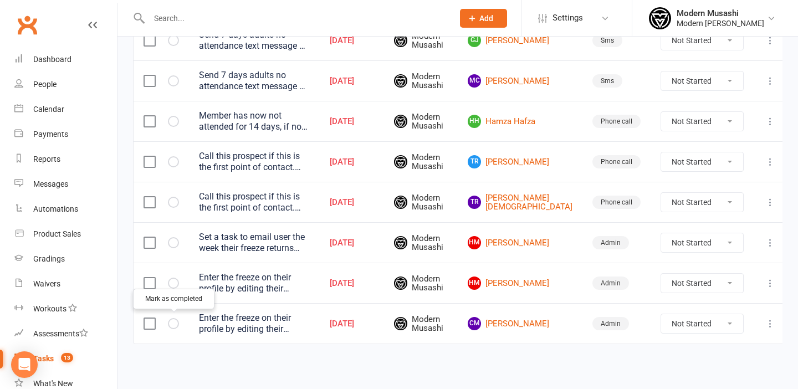
click at [0, 0] on icon "button" at bounding box center [0, 0] width 0 height 0
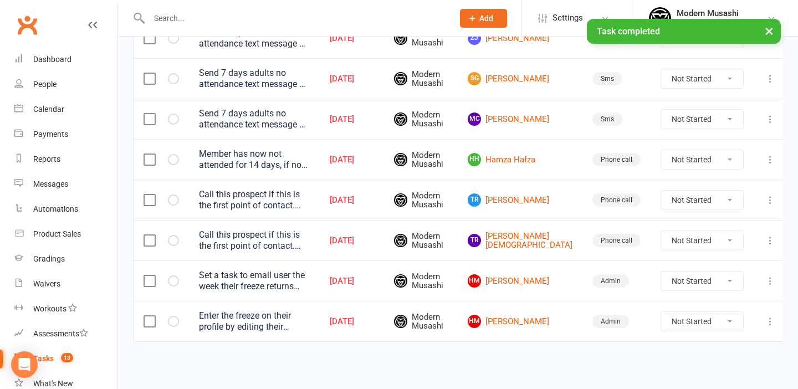
scroll to position [350, 0]
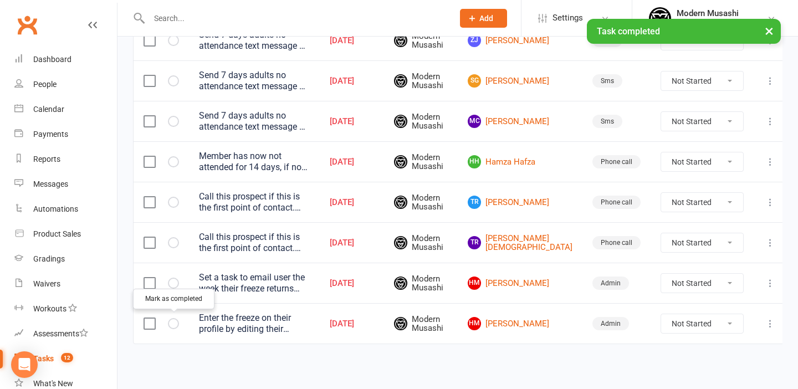
click at [0, 0] on icon "button" at bounding box center [0, 0] width 0 height 0
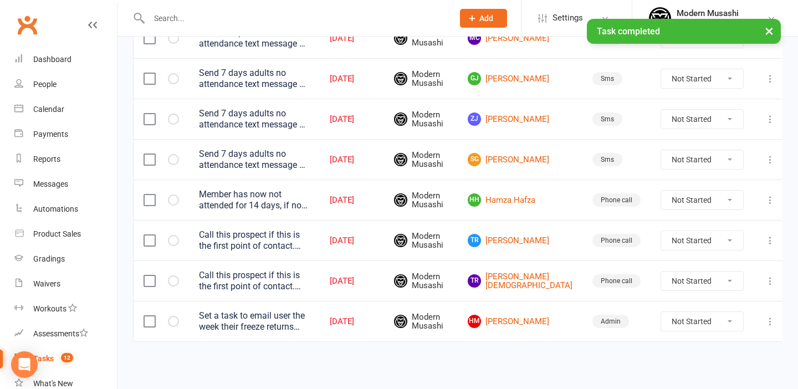
scroll to position [310, 0]
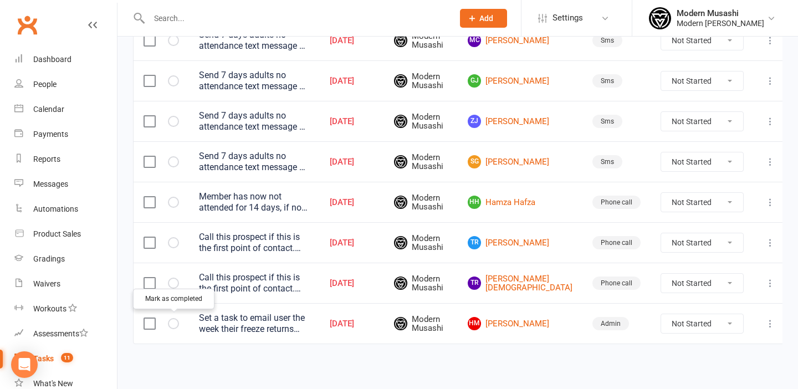
click at [0, 0] on icon "button" at bounding box center [0, 0] width 0 height 0
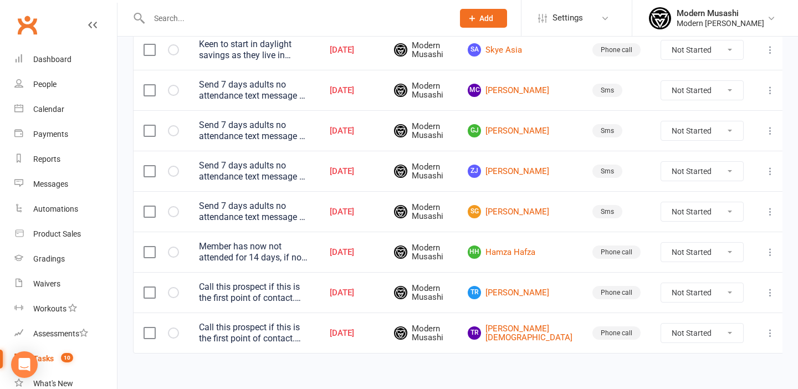
scroll to position [269, 0]
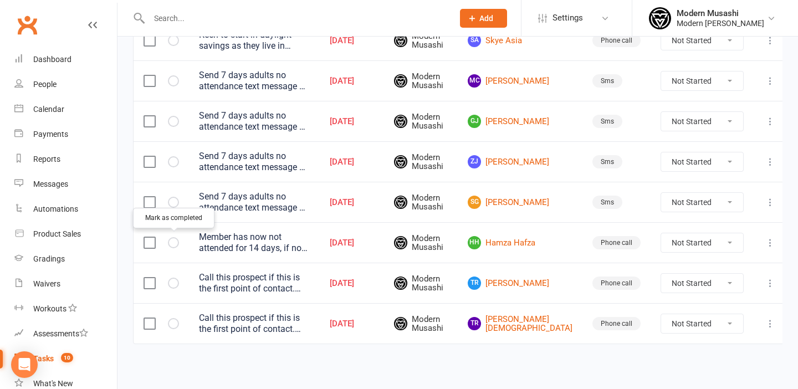
click at [0, 0] on icon "button" at bounding box center [0, 0] width 0 height 0
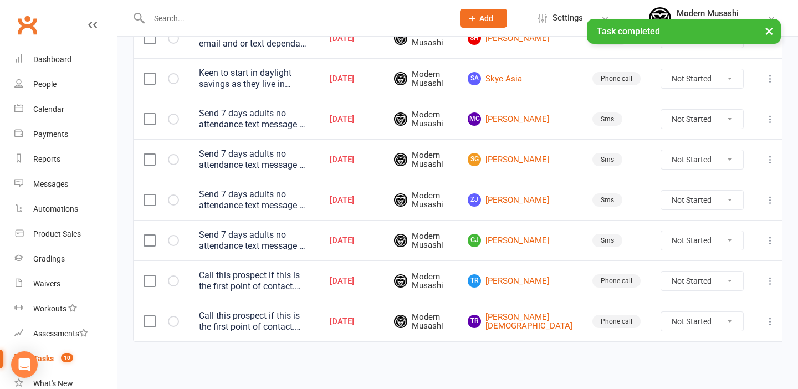
scroll to position [229, 0]
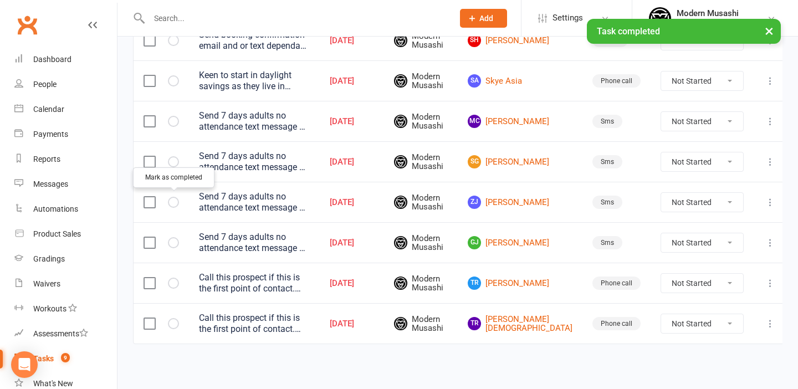
click at [0, 0] on icon "button" at bounding box center [0, 0] width 0 height 0
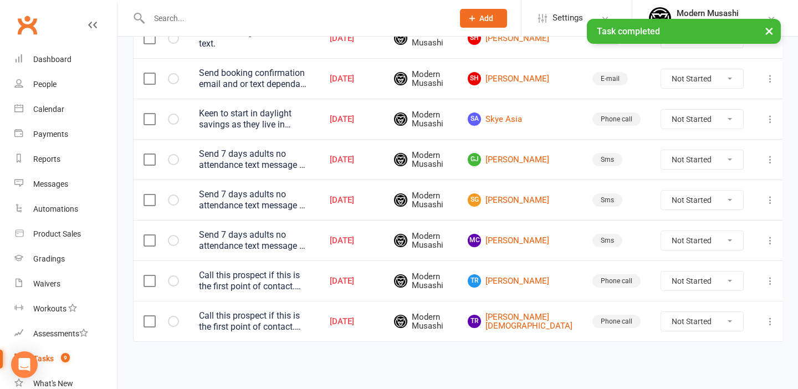
scroll to position [188, 0]
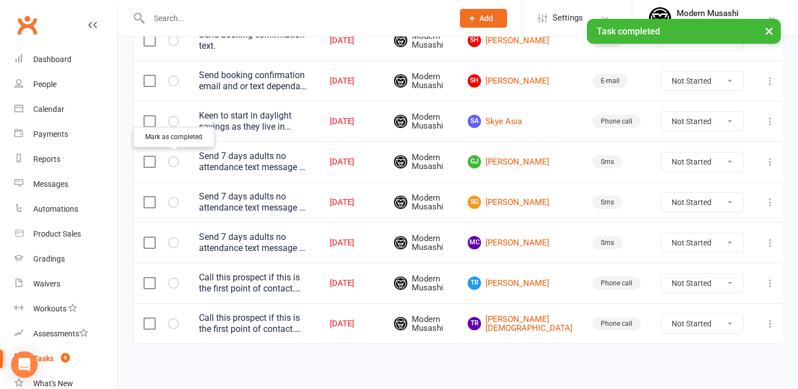
click at [0, 0] on icon "button" at bounding box center [0, 0] width 0 height 0
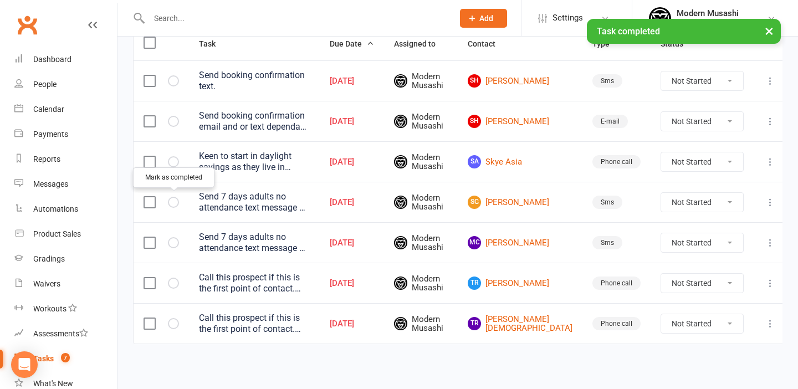
click at [0, 0] on icon "button" at bounding box center [0, 0] width 0 height 0
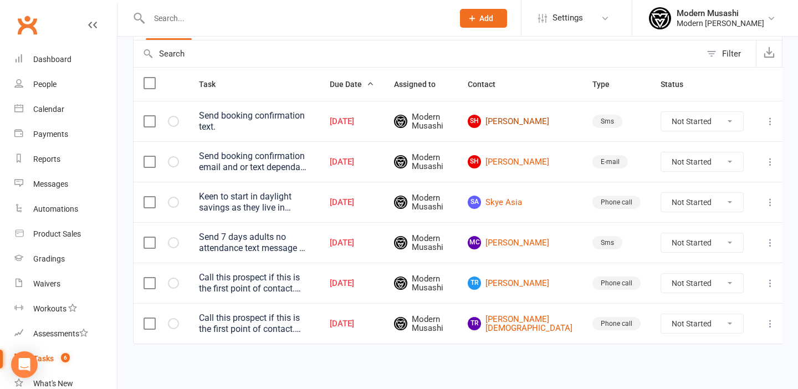
click at [529, 124] on link "SH Sophia Hurley" at bounding box center [519, 121] width 105 height 13
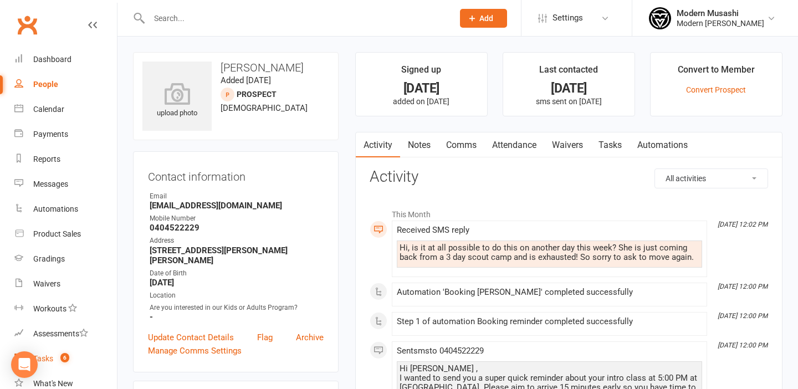
click at [59, 350] on link "Tasks 6" at bounding box center [65, 358] width 102 height 25
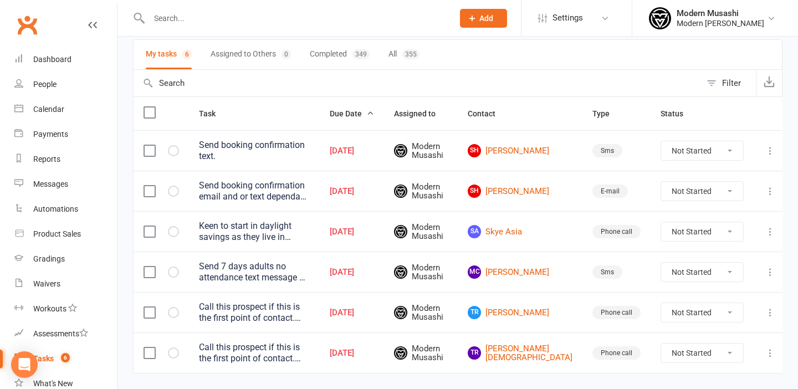
scroll to position [79, 0]
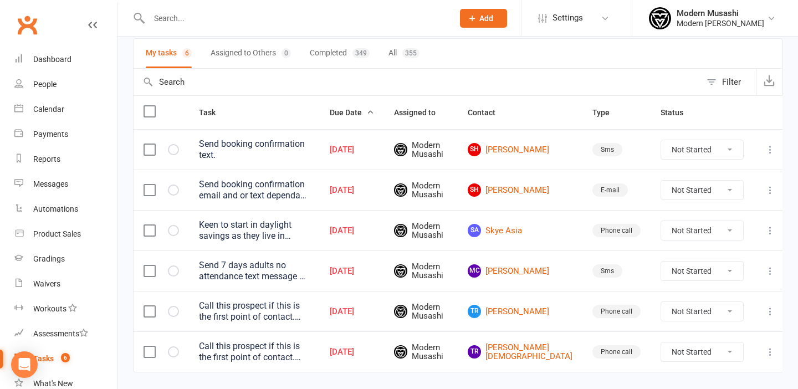
click at [703, 153] on select "Not Started In Progress Waiting Complete" at bounding box center [702, 149] width 82 height 19
click at [661, 140] on select "Not Started In Progress Waiting Complete" at bounding box center [702, 149] width 82 height 19
select select "unstarted"
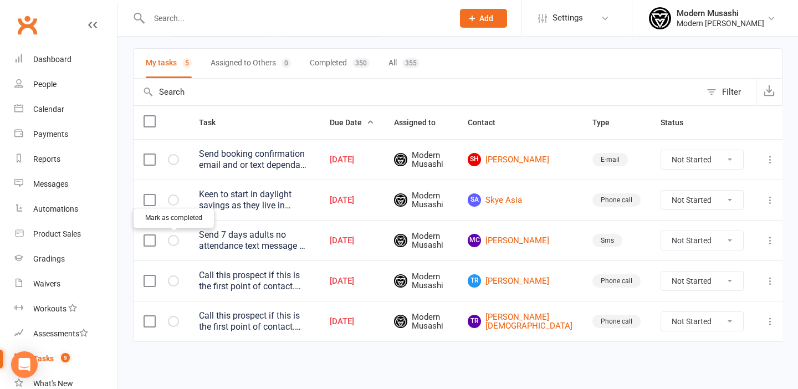
click at [0, 0] on icon "button" at bounding box center [0, 0] width 0 height 0
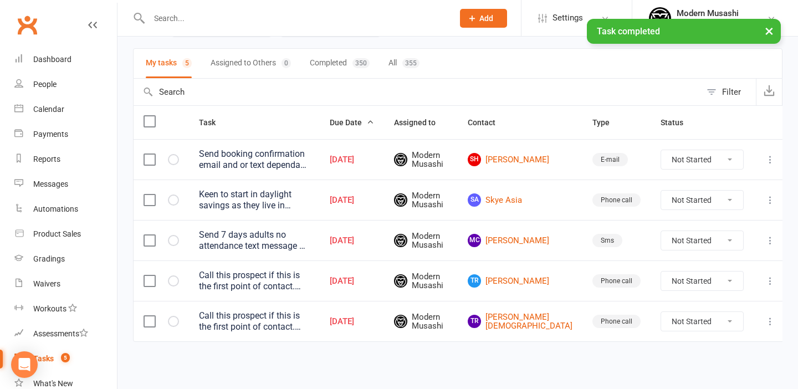
scroll to position [29, 0]
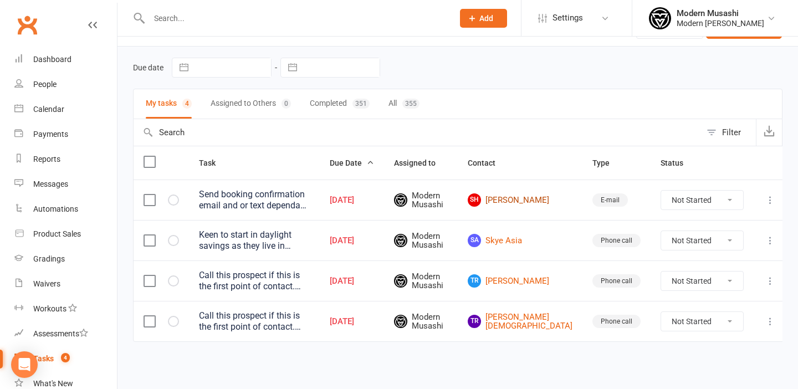
click at [529, 199] on link "SH Sophia Hurley" at bounding box center [519, 199] width 105 height 13
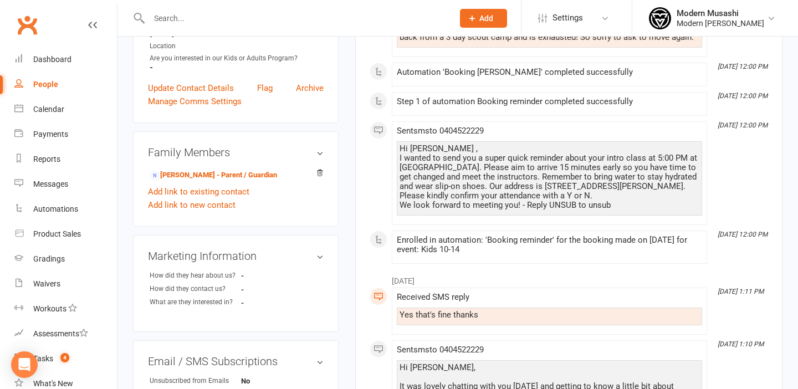
scroll to position [286, 0]
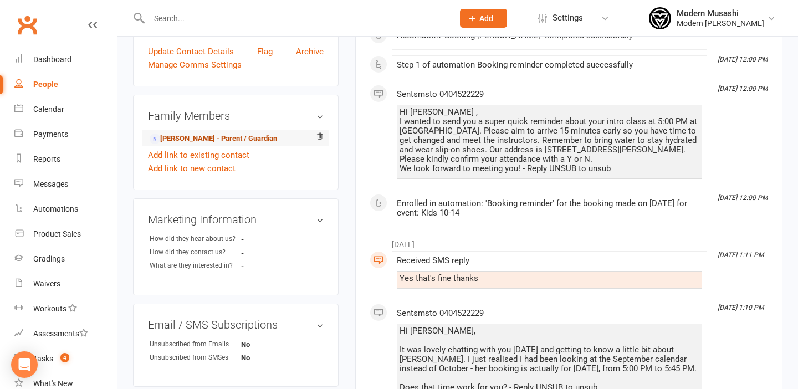
click at [224, 137] on link "Elizabeth Hardy - Parent / Guardian" at bounding box center [213, 139] width 127 height 12
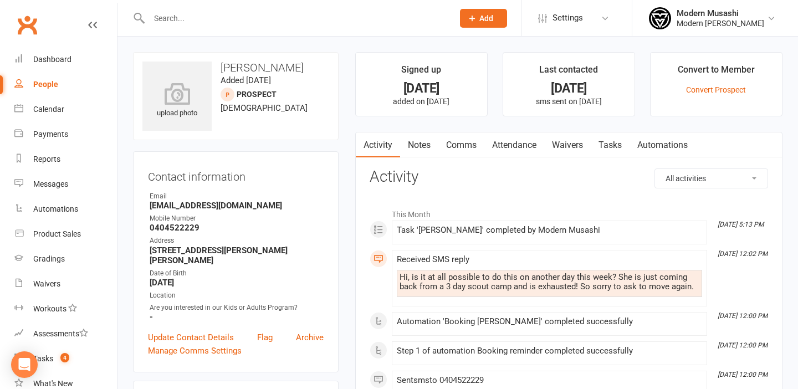
click at [526, 141] on link "Attendance" at bounding box center [514, 144] width 60 height 25
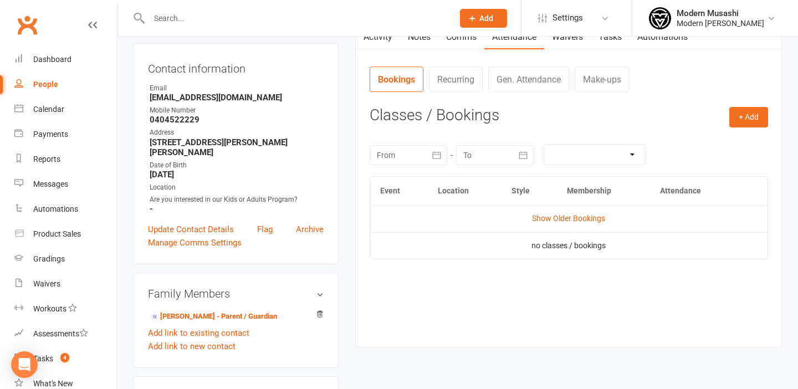
scroll to position [124, 0]
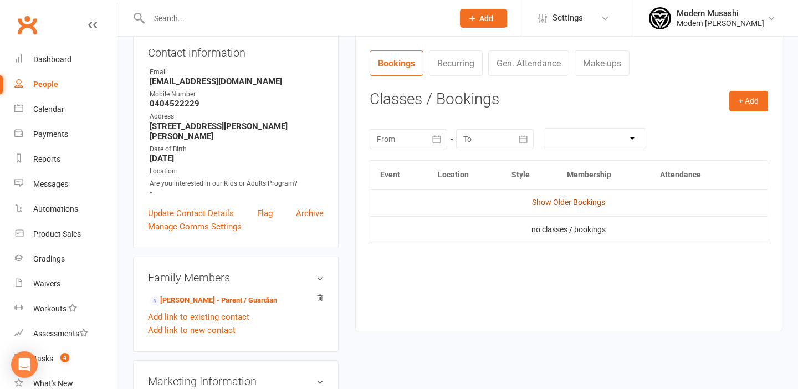
click at [561, 207] on link "Show Older Bookings" at bounding box center [568, 202] width 73 height 9
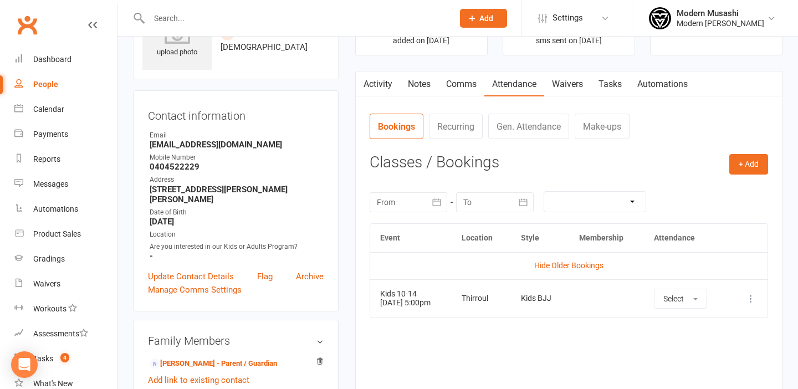
scroll to position [6, 0]
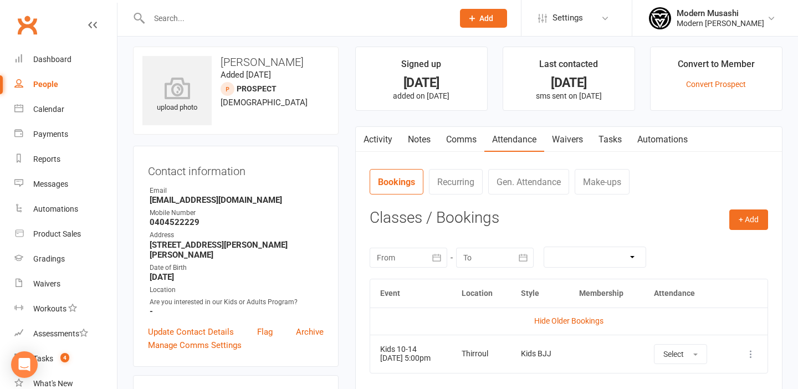
click at [460, 135] on link "Comms" at bounding box center [461, 139] width 46 height 25
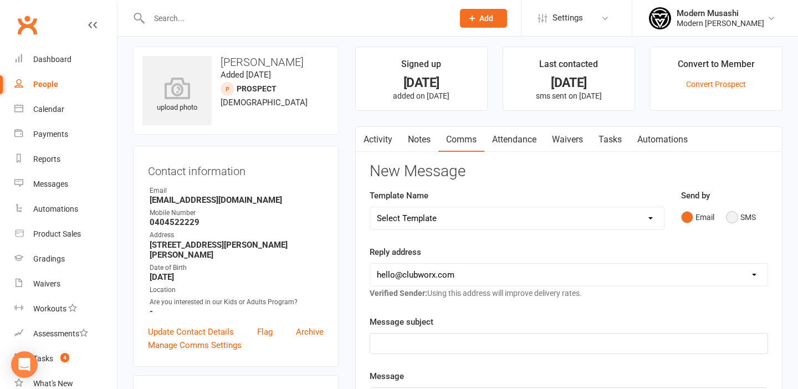
click at [732, 217] on button "SMS" at bounding box center [741, 217] width 30 height 21
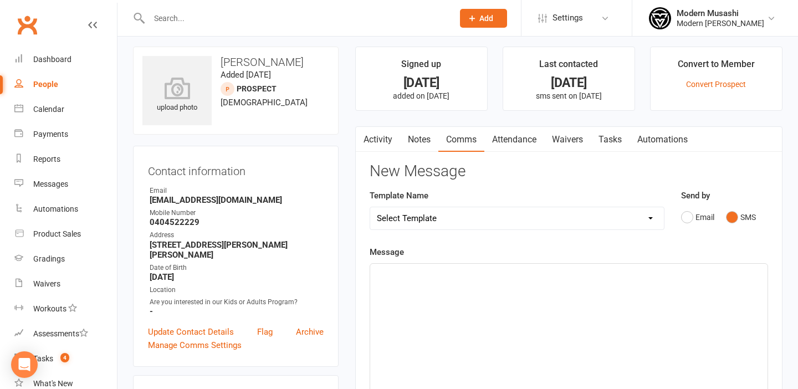
click at [385, 135] on link "Activity" at bounding box center [378, 139] width 44 height 25
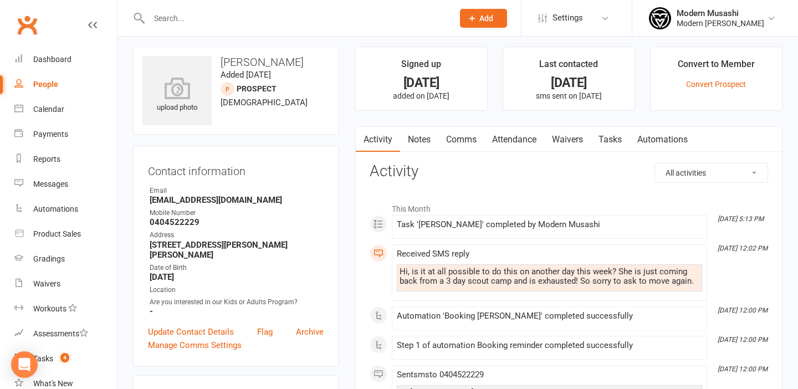
click at [517, 138] on link "Attendance" at bounding box center [514, 139] width 60 height 25
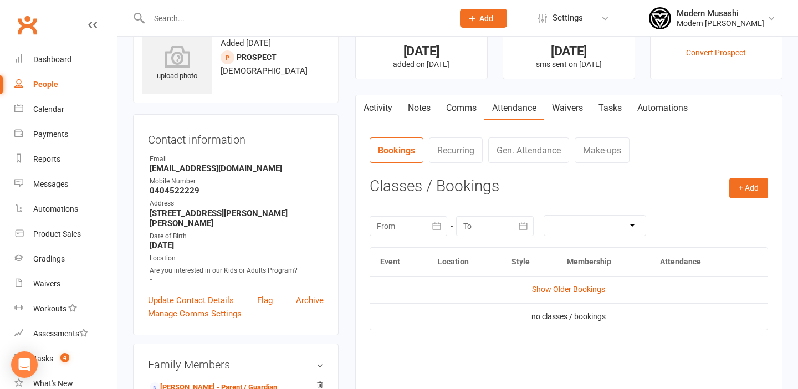
scroll to position [79, 0]
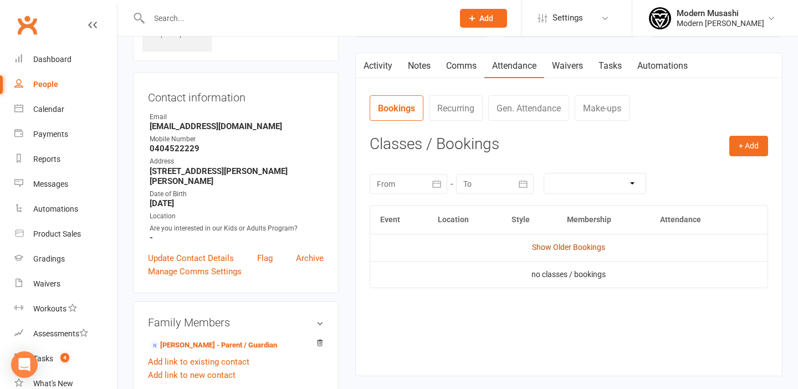
click at [575, 246] on link "Show Older Bookings" at bounding box center [568, 247] width 73 height 9
click at [453, 71] on link "Comms" at bounding box center [461, 65] width 46 height 25
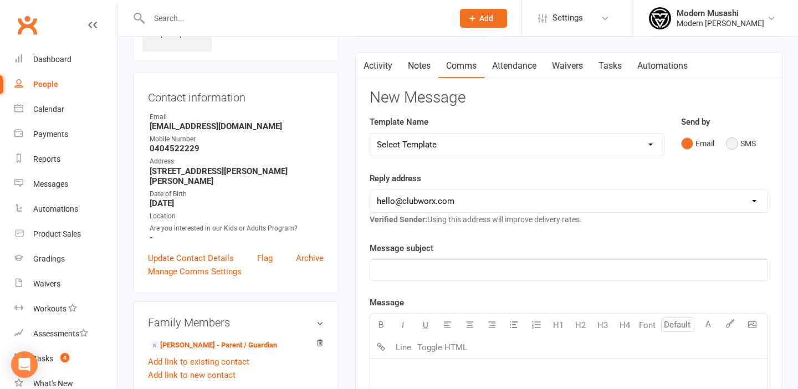
click at [733, 146] on button "SMS" at bounding box center [741, 143] width 30 height 21
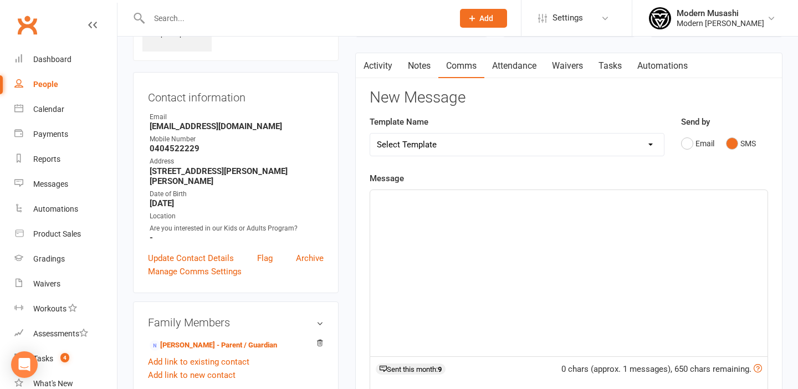
click at [471, 141] on select "Select Template [Email] [Default template - review before using] Email 2: Secon…" at bounding box center [517, 144] width 294 height 22
click at [434, 225] on div "﻿" at bounding box center [568, 273] width 397 height 166
click at [378, 218] on p "I am not sure if anyone got back to you," at bounding box center [569, 213] width 384 height 13
click at [539, 212] on p "I am not sure if anyone got back to you," at bounding box center [569, 213] width 384 height 13
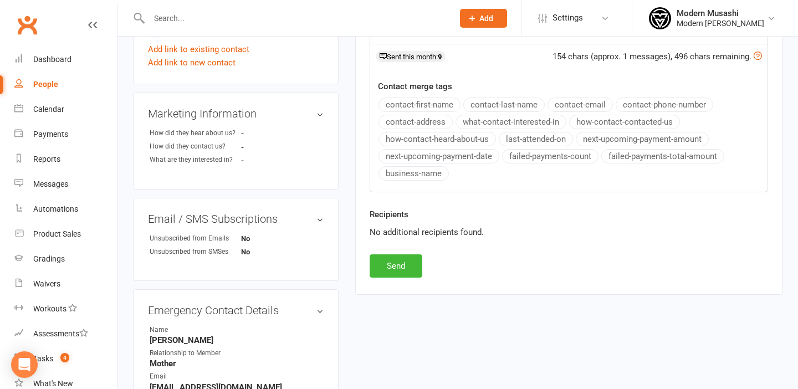
scroll to position [407, 0]
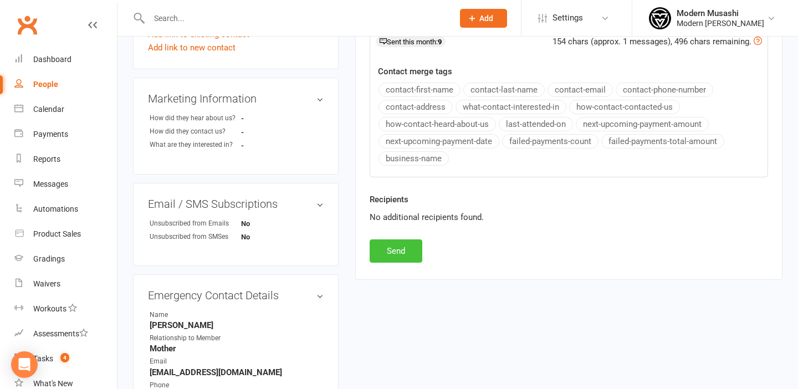
click at [408, 253] on button "Send" at bounding box center [395, 250] width 53 height 23
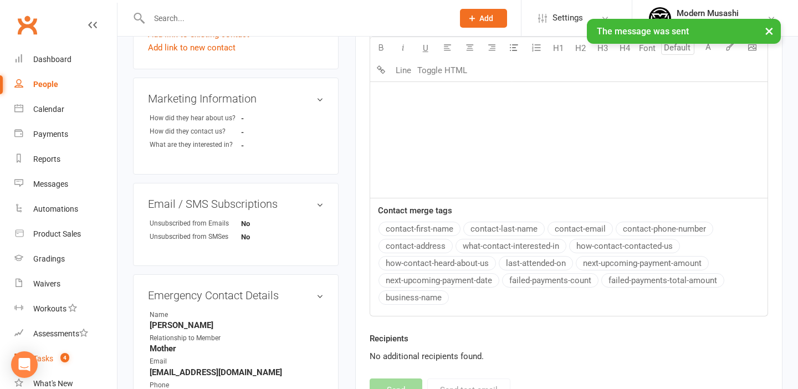
click at [65, 359] on span "4" at bounding box center [64, 357] width 9 height 9
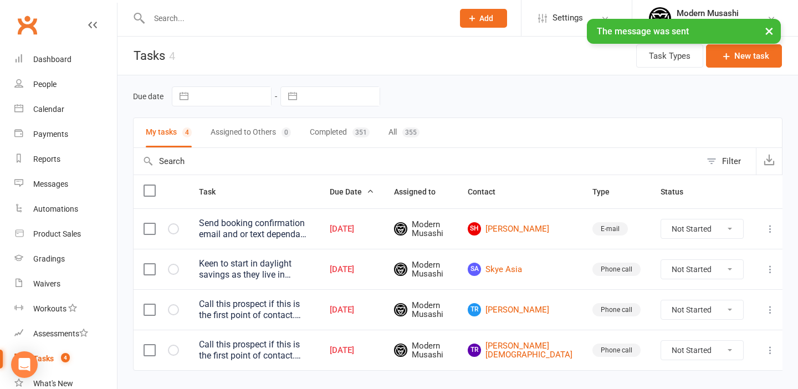
click at [693, 237] on select "Not Started In Progress Waiting Complete" at bounding box center [702, 228] width 82 height 19
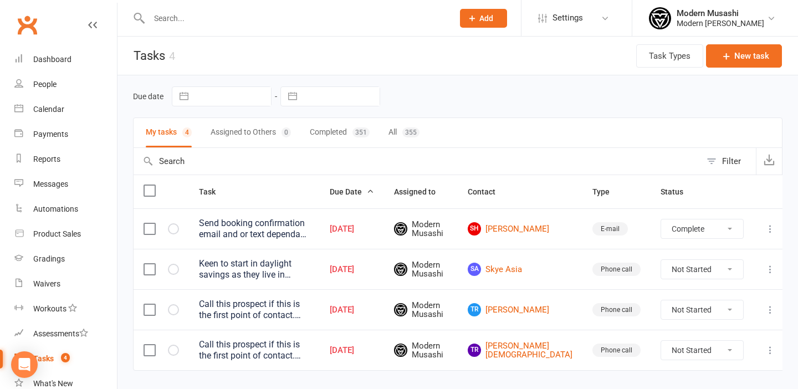
click at [661, 219] on select "Not Started In Progress Waiting Complete" at bounding box center [702, 228] width 82 height 19
select select "unstarted"
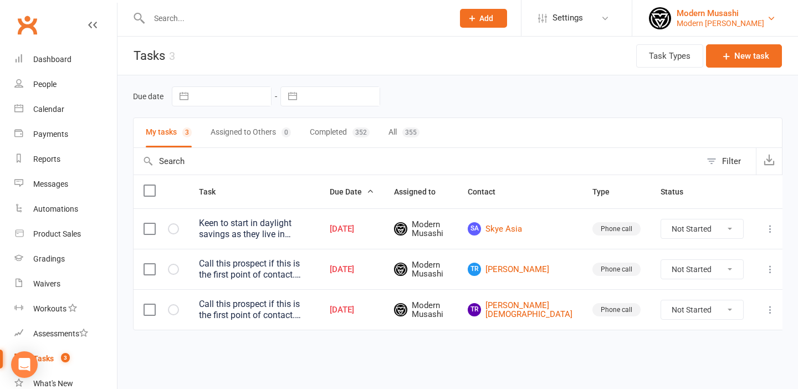
click at [682, 21] on div "Modern [PERSON_NAME]" at bounding box center [720, 23] width 88 height 10
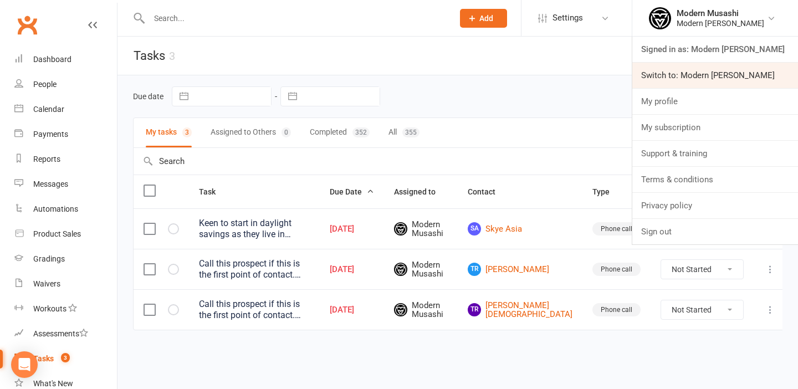
click at [680, 78] on link "Switch to: Modern [PERSON_NAME]" at bounding box center [715, 75] width 166 height 25
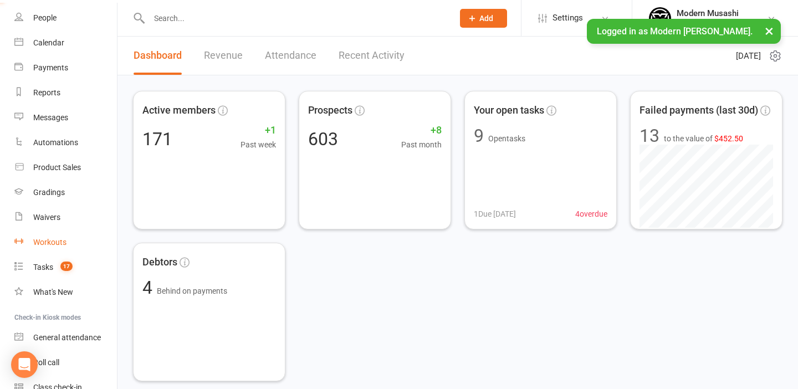
scroll to position [70, 0]
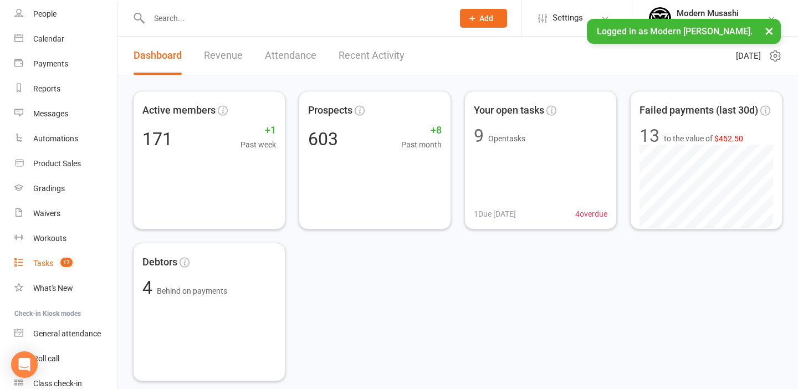
click at [67, 263] on span "17" at bounding box center [66, 262] width 12 height 9
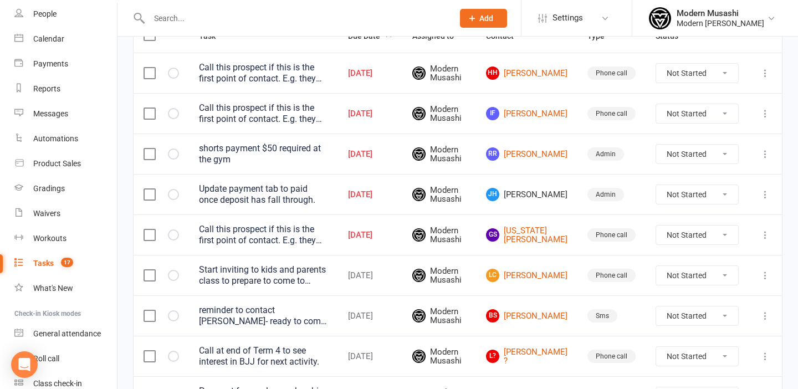
scroll to position [160, 0]
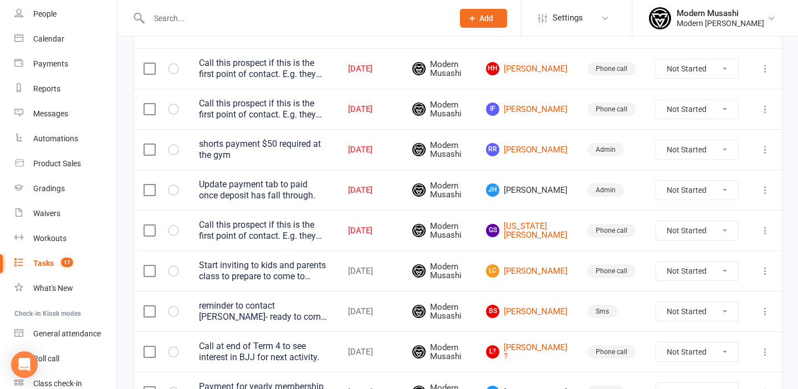
click at [552, 188] on span "JH Joshua Huf" at bounding box center [526, 189] width 81 height 13
click at [559, 194] on span "JH Joshua Huf" at bounding box center [526, 189] width 81 height 13
click at [533, 189] on span "JH Joshua Huf" at bounding box center [526, 189] width 81 height 13
click at [499, 188] on span "JH" at bounding box center [492, 189] width 13 height 13
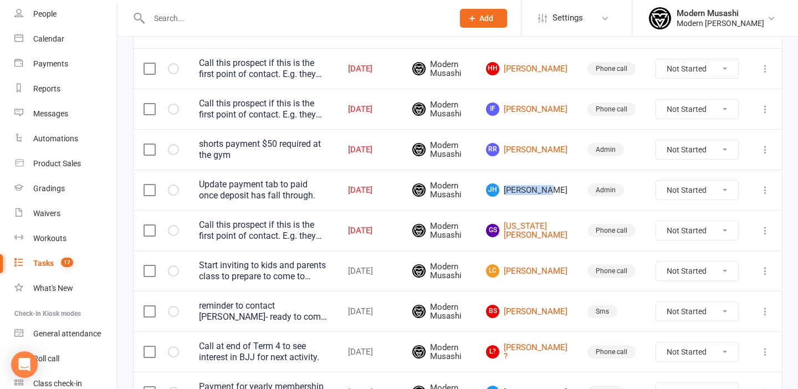
drag, startPoint x: 522, startPoint y: 189, endPoint x: 566, endPoint y: 188, distance: 43.2
click at [566, 188] on span "JH Joshua Huf" at bounding box center [526, 189] width 81 height 13
copy span "Joshua Huf"
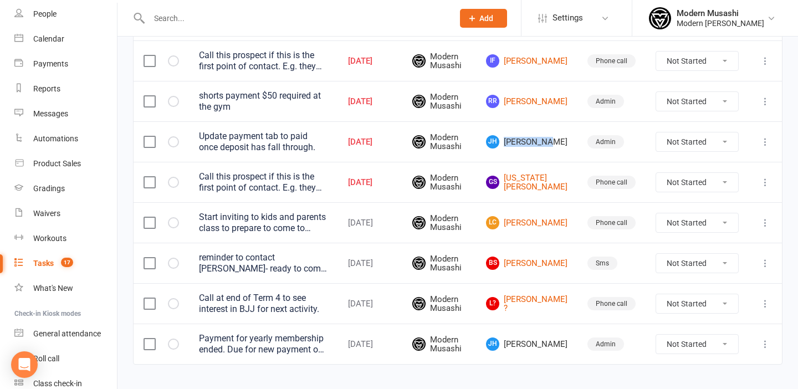
scroll to position [231, 0]
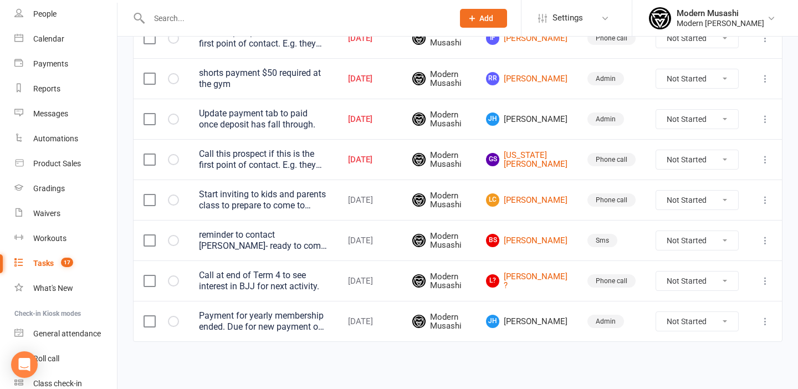
click at [170, 316] on div at bounding box center [160, 321] width 35 height 11
click at [177, 320] on button "button" at bounding box center [173, 321] width 11 height 11
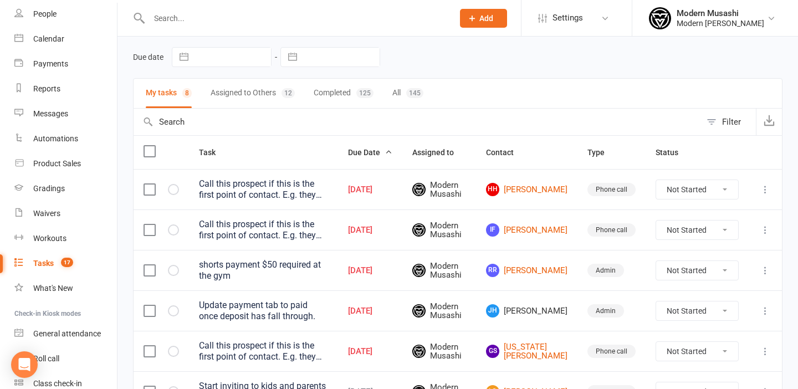
scroll to position [35, 0]
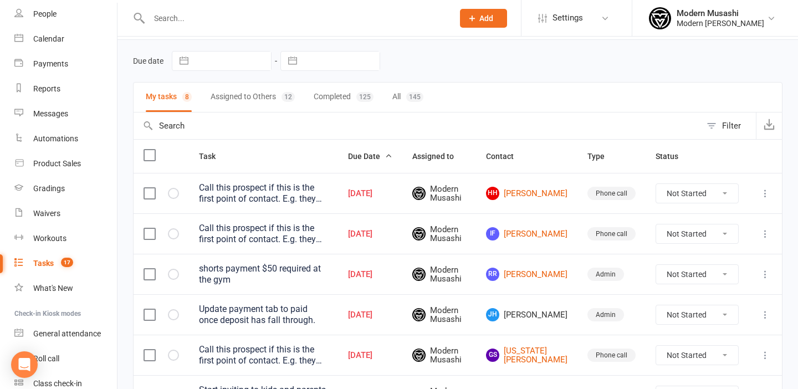
click at [236, 96] on button "Assigned to Others 12" at bounding box center [252, 97] width 84 height 29
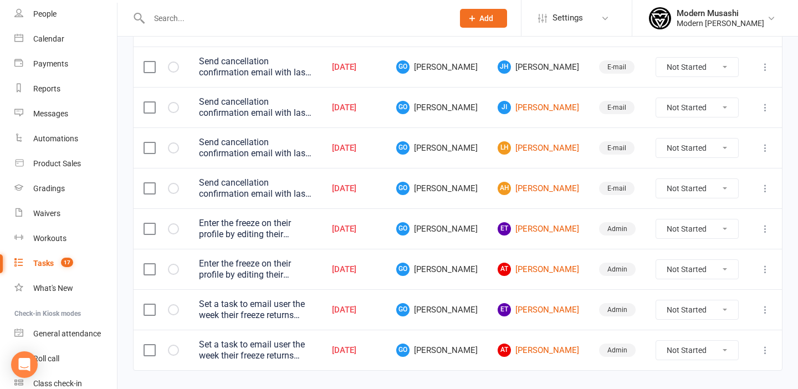
scroll to position [357, 0]
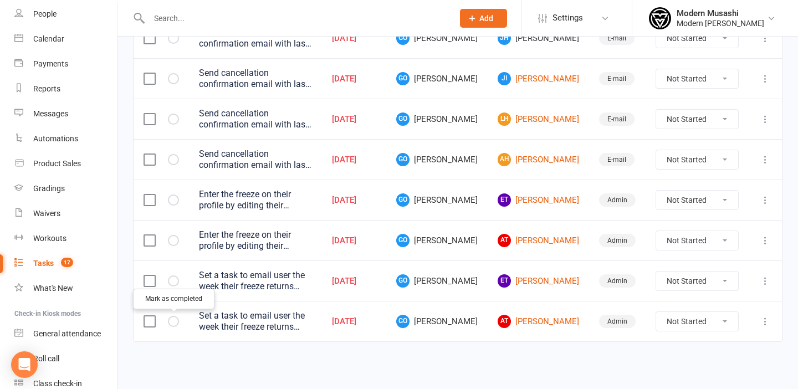
click at [0, 0] on icon "button" at bounding box center [0, 0] width 0 height 0
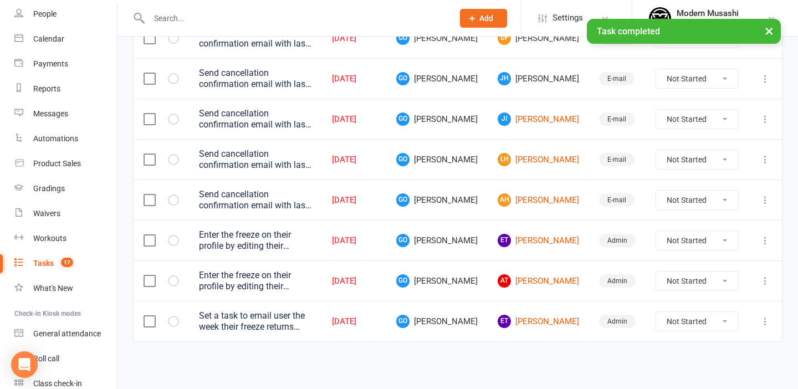
scroll to position [317, 0]
click at [0, 0] on icon "button" at bounding box center [0, 0] width 0 height 0
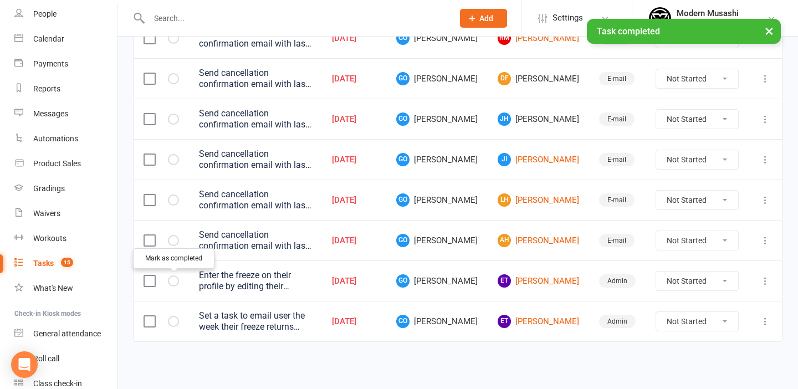
click at [0, 0] on icon "button" at bounding box center [0, 0] width 0 height 0
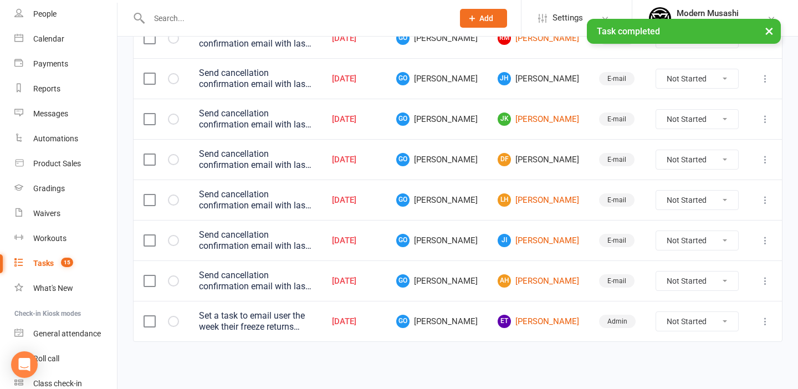
scroll to position [236, 0]
click at [177, 324] on button "button" at bounding box center [173, 321] width 11 height 11
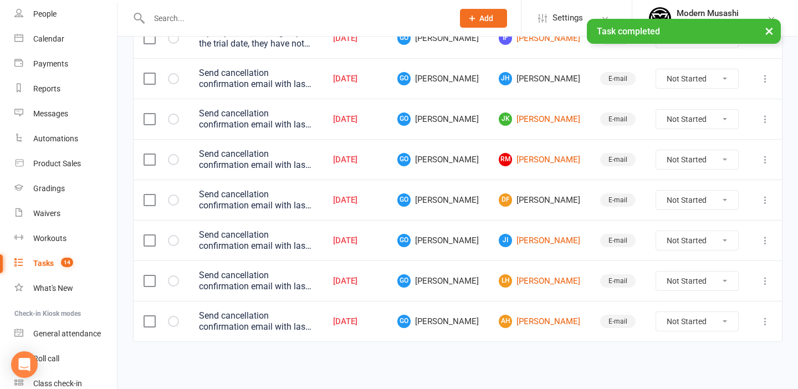
scroll to position [196, 0]
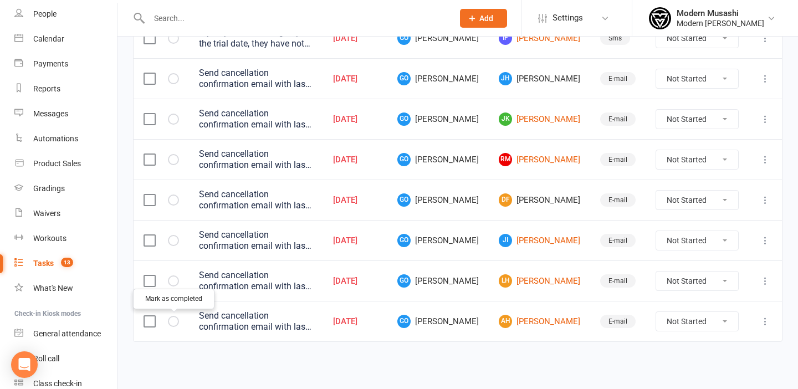
click at [0, 0] on icon "button" at bounding box center [0, 0] width 0 height 0
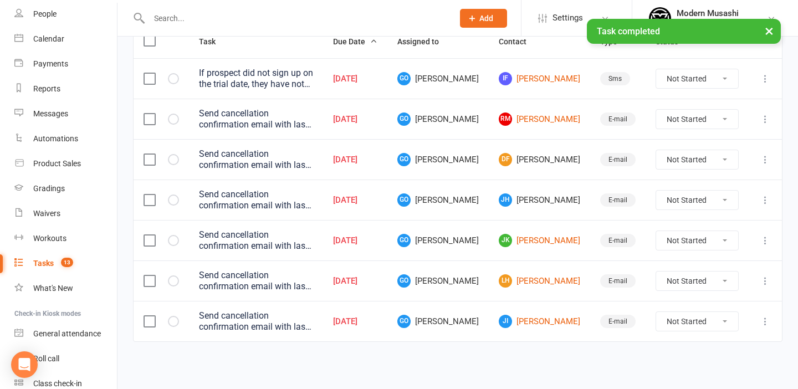
scroll to position [155, 0]
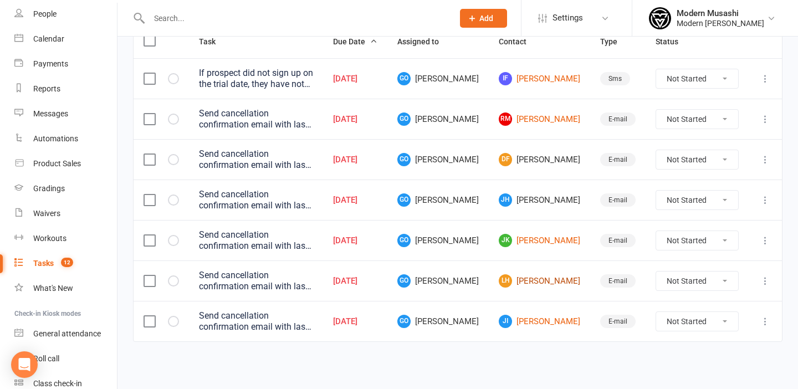
click at [555, 276] on link "LH Laylah Huynh" at bounding box center [538, 280] width 81 height 13
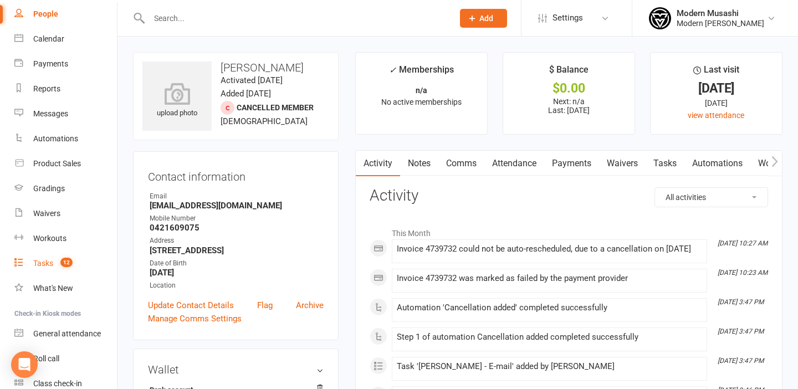
click at [57, 259] on count-badge "12" at bounding box center [64, 263] width 18 height 9
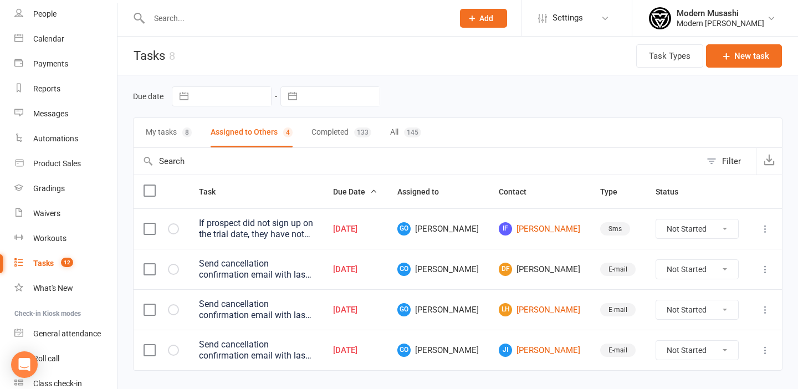
scroll to position [34, 0]
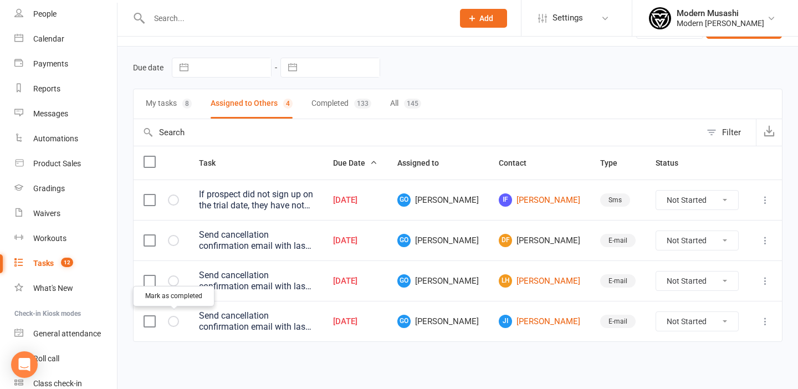
click at [0, 0] on icon "button" at bounding box center [0, 0] width 0 height 0
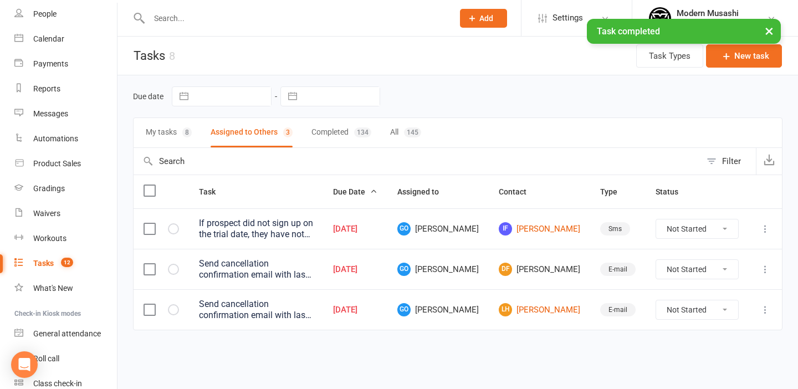
scroll to position [0, 0]
click at [0, 0] on icon "button" at bounding box center [0, 0] width 0 height 0
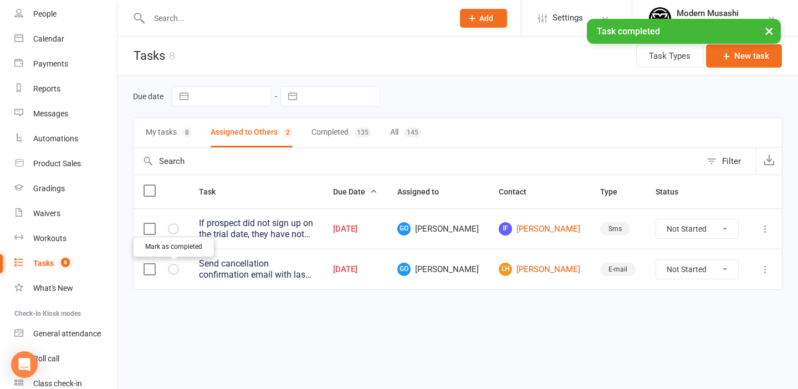
click at [0, 0] on icon "button" at bounding box center [0, 0] width 0 height 0
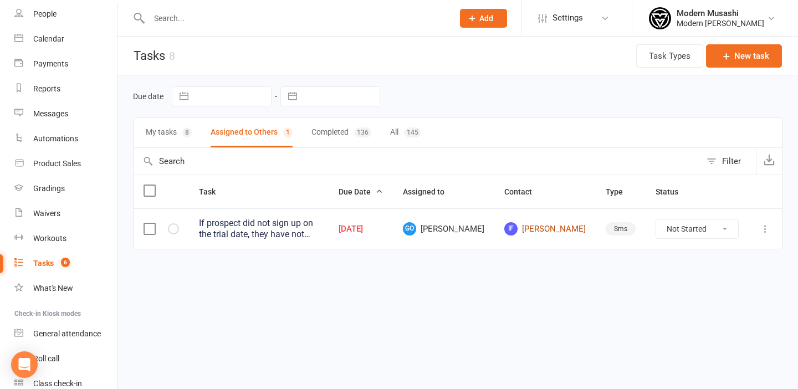
click at [561, 225] on link "IF Isabella Ferigo" at bounding box center [544, 228] width 81 height 13
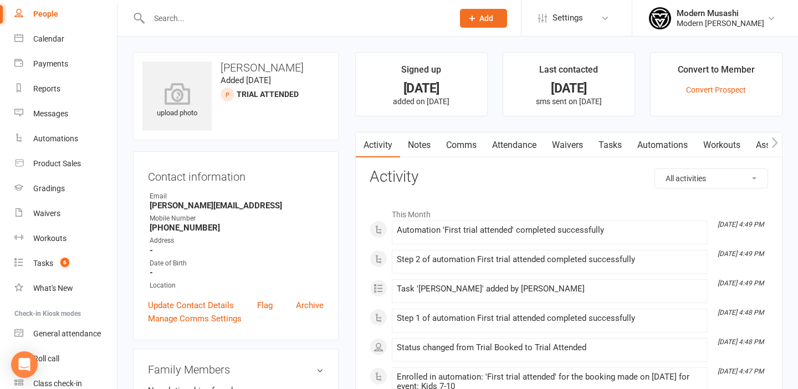
click at [527, 146] on link "Attendance" at bounding box center [514, 144] width 60 height 25
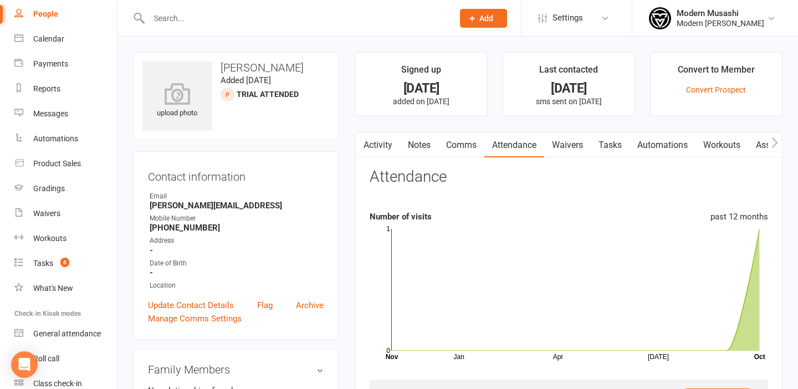
click at [580, 140] on link "Waivers" at bounding box center [567, 144] width 47 height 25
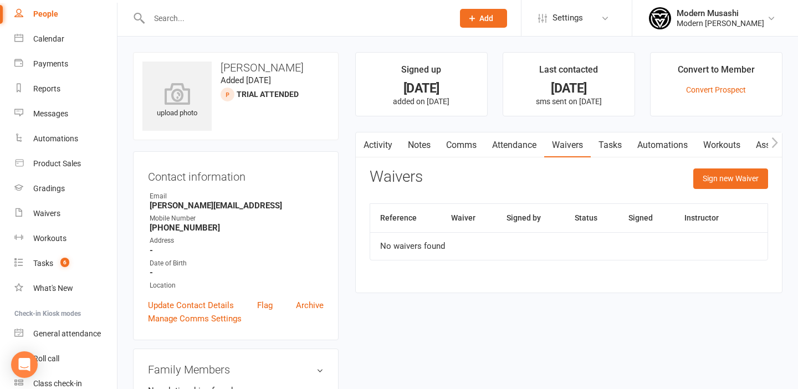
click at [419, 146] on link "Notes" at bounding box center [419, 144] width 38 height 25
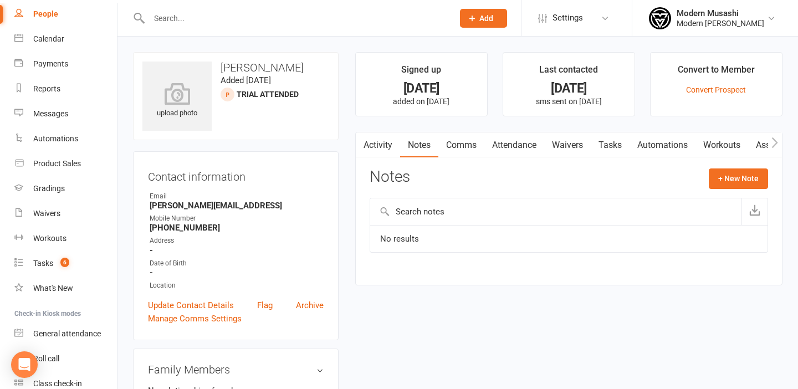
click at [462, 146] on link "Comms" at bounding box center [461, 144] width 46 height 25
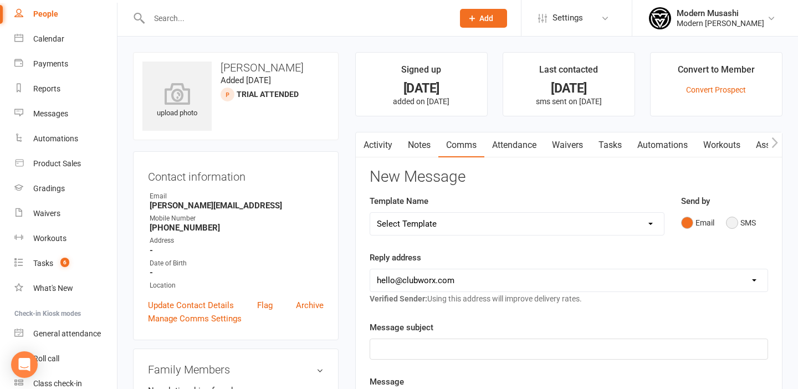
click at [736, 222] on button "SMS" at bounding box center [741, 222] width 30 height 21
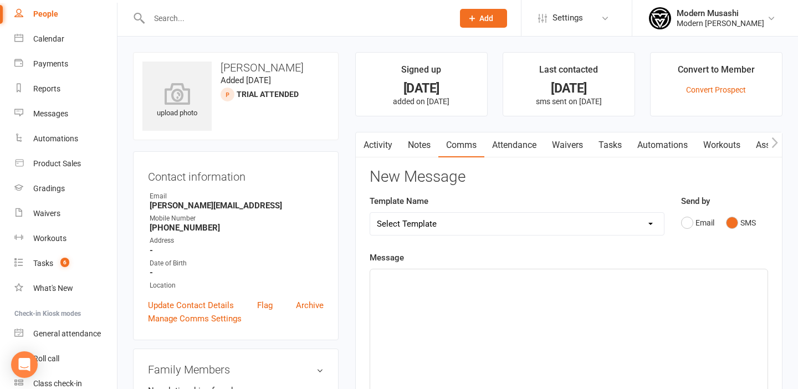
click at [481, 298] on div "﻿" at bounding box center [568, 352] width 397 height 166
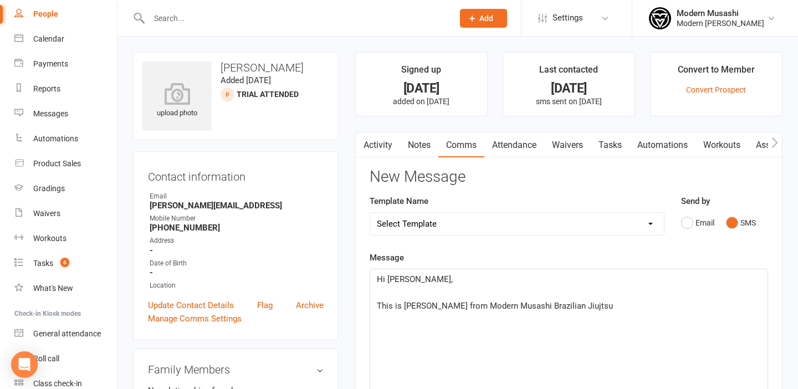
click at [548, 311] on p "This is Ana from Modern Musashi Brazilian Jiujtsu" at bounding box center [569, 305] width 384 height 13
click at [589, 305] on p "This is Ana from Modern Musashi Brazilian Jiujitsu." at bounding box center [569, 305] width 384 height 13
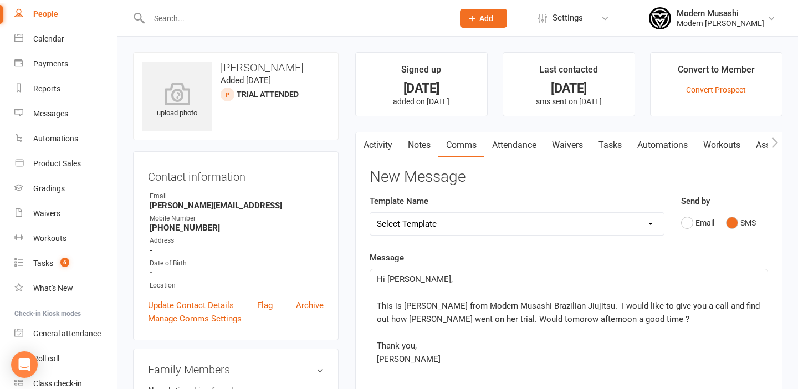
click at [499, 322] on span "This is Ana from Modern Musashi Brazilian Jiujitsu. I would like to give you a …" at bounding box center [569, 312] width 385 height 23
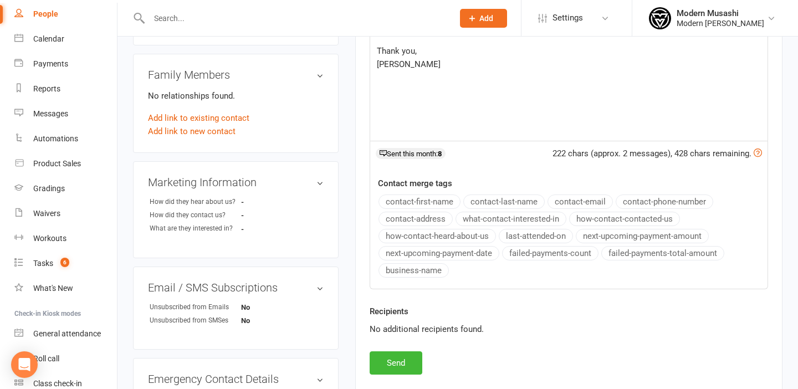
scroll to position [404, 0]
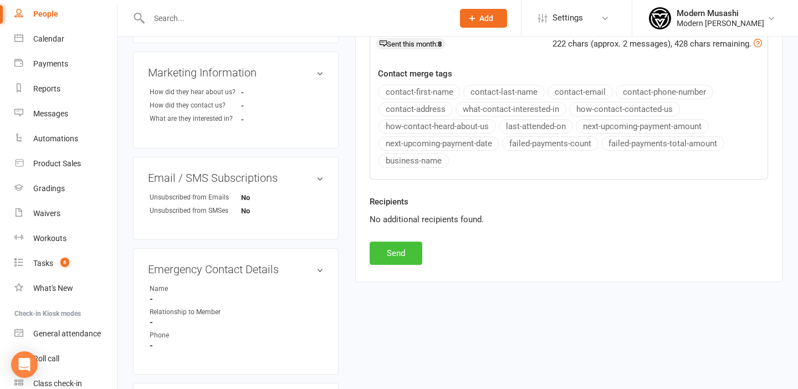
click at [394, 253] on button "Send" at bounding box center [395, 252] width 53 height 23
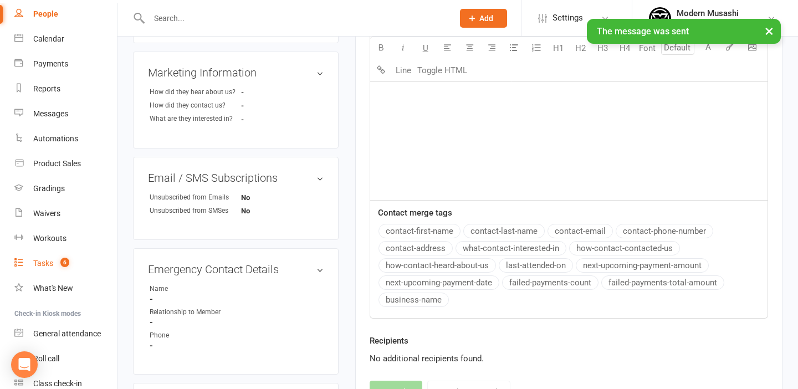
click at [54, 258] on link "Tasks 6" at bounding box center [65, 263] width 102 height 25
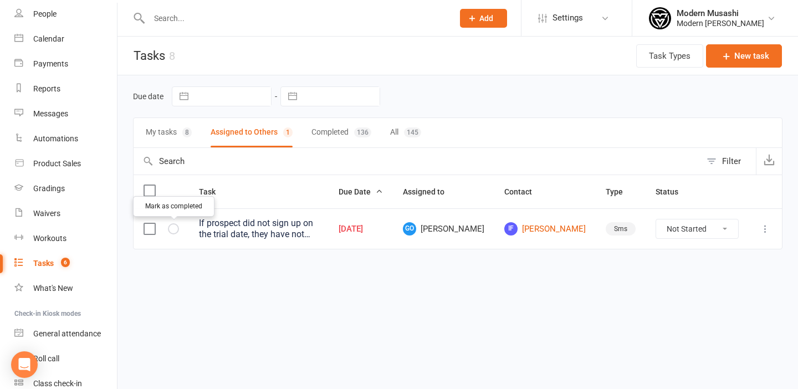
click at [177, 225] on button "button" at bounding box center [173, 228] width 11 height 11
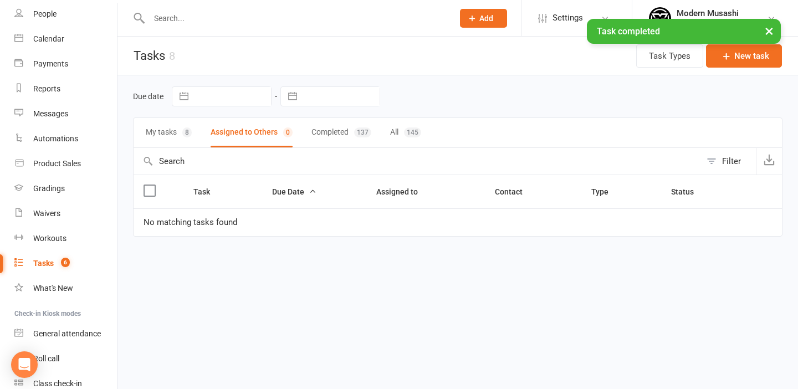
click at [169, 131] on button "My tasks 8" at bounding box center [169, 132] width 46 height 29
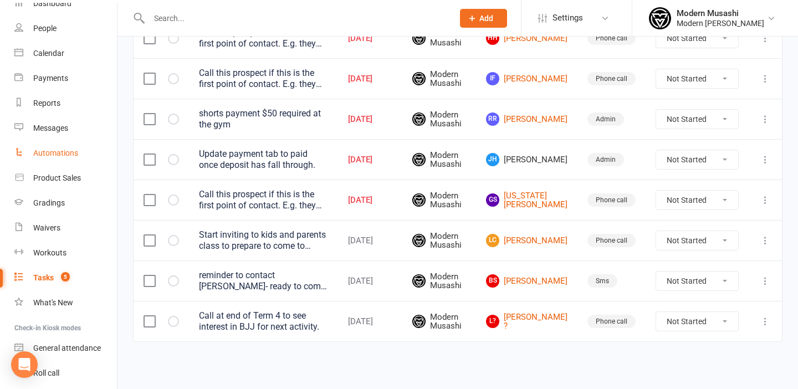
scroll to position [119, 0]
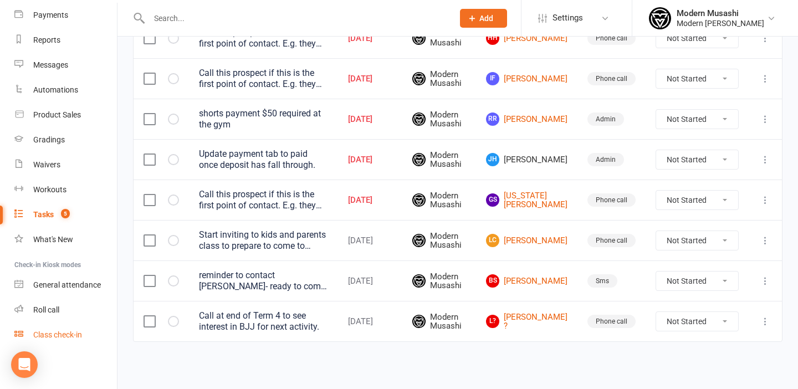
click at [69, 330] on link "Class check-in" at bounding box center [65, 334] width 102 height 25
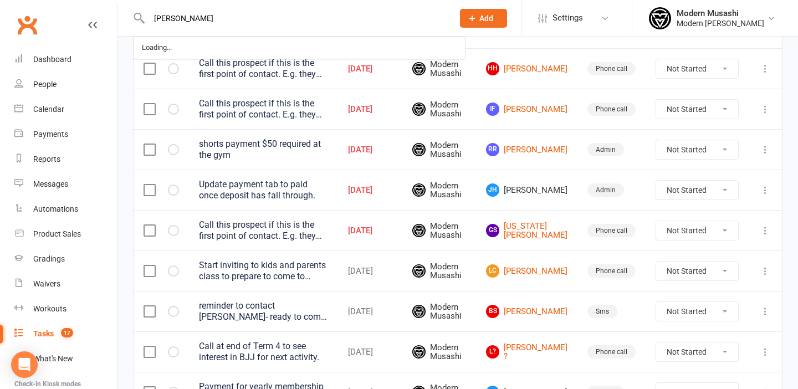
type input "[PERSON_NAME]"
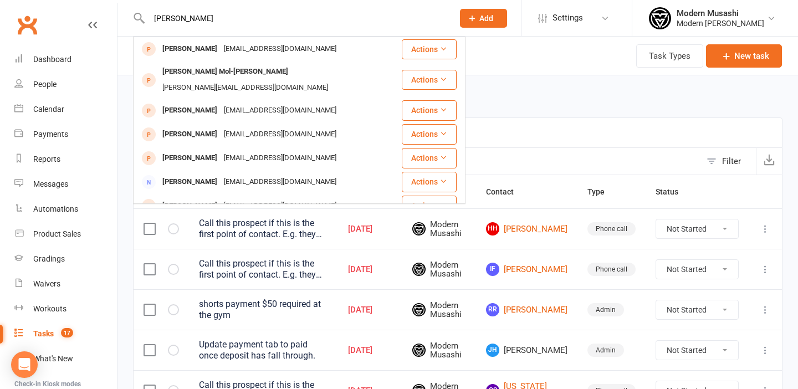
click at [277, 315] on div "shorts payment $50 required at the gym" at bounding box center [263, 310] width 129 height 22
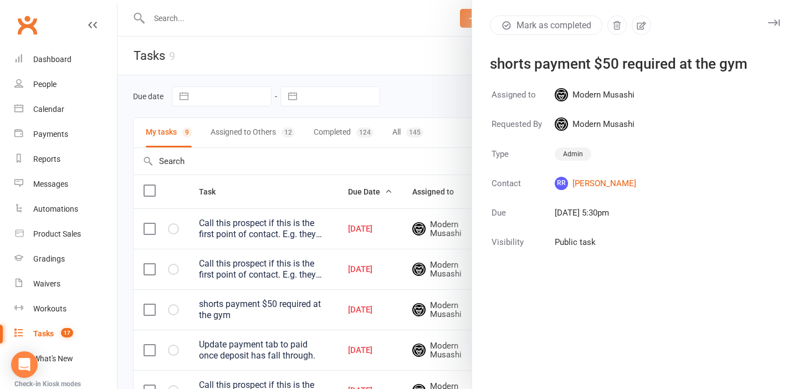
click at [411, 58] on div at bounding box center [457, 194] width 680 height 389
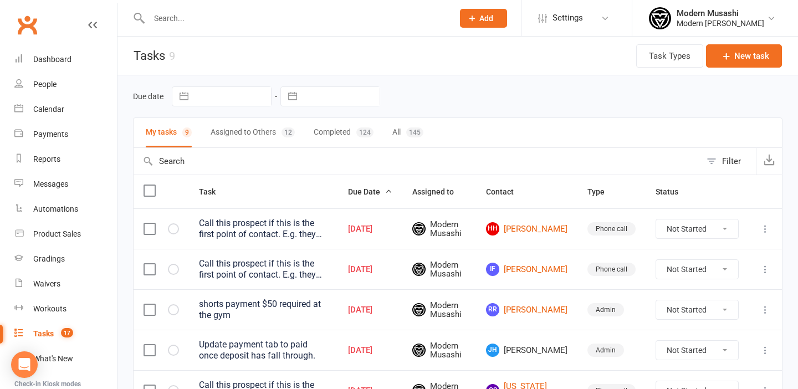
click at [234, 133] on button "Assigned to Others 12" at bounding box center [252, 132] width 84 height 29
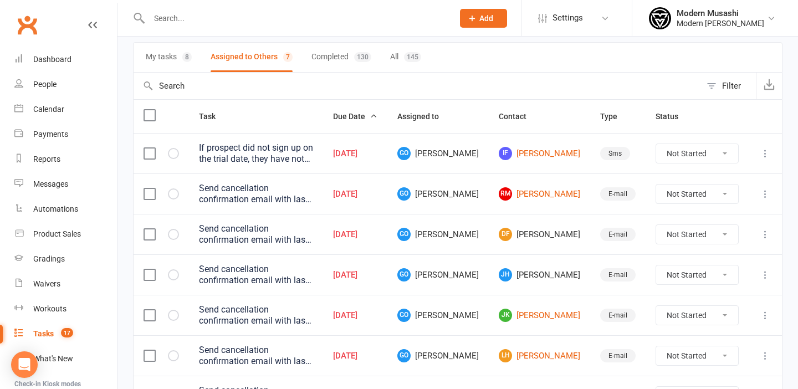
scroll to position [106, 0]
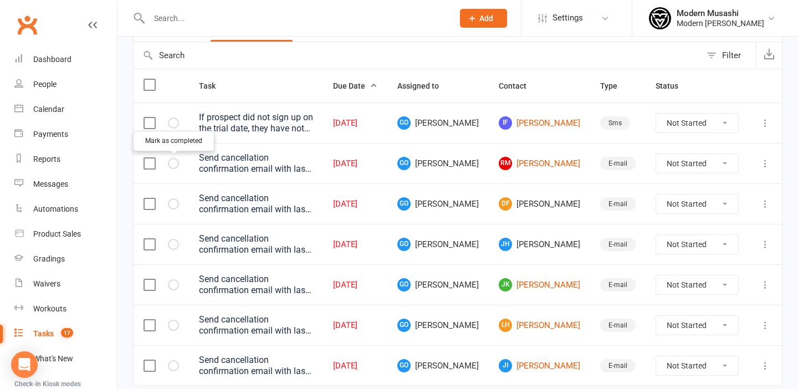
click at [0, 0] on icon "button" at bounding box center [0, 0] width 0 height 0
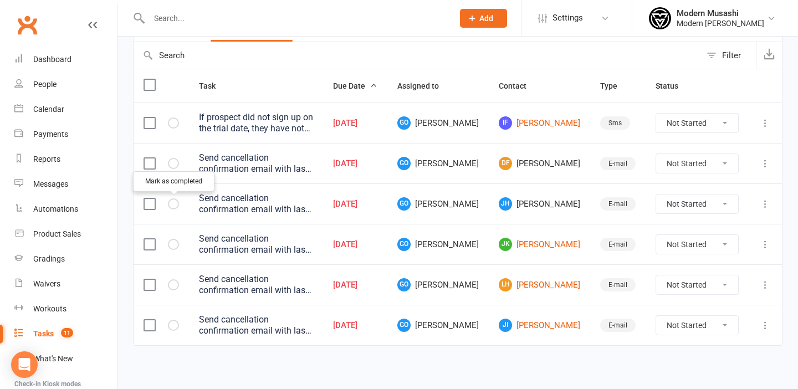
click at [0, 0] on icon "button" at bounding box center [0, 0] width 0 height 0
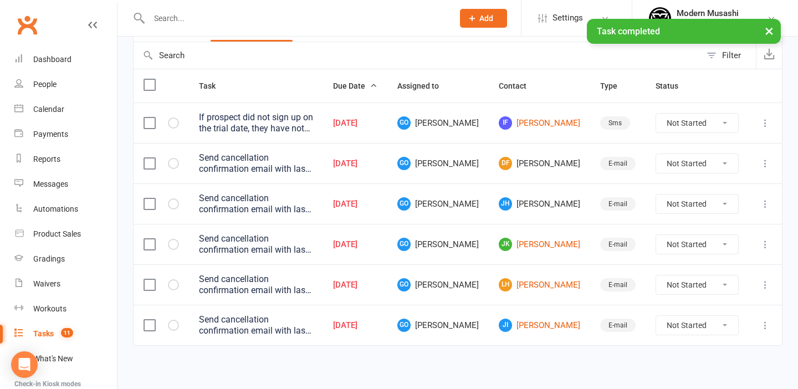
scroll to position [74, 0]
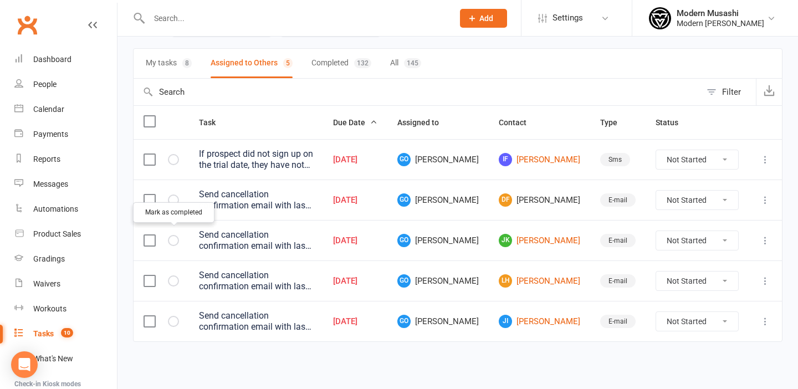
click at [0, 0] on icon "button" at bounding box center [0, 0] width 0 height 0
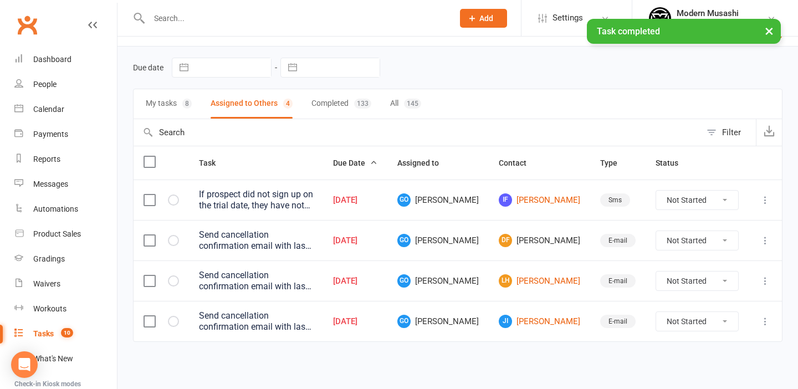
scroll to position [34, 0]
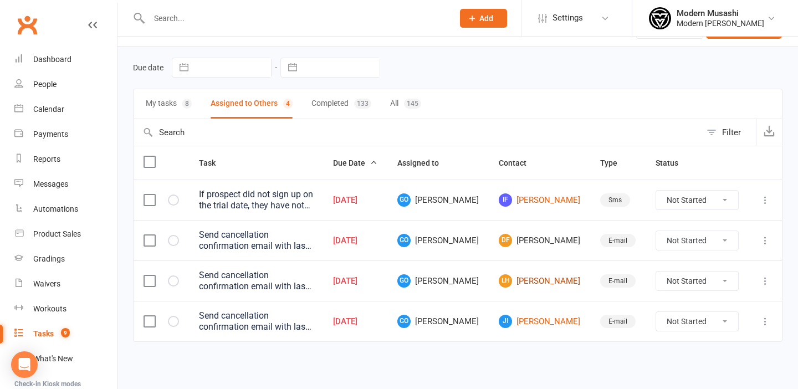
click at [558, 274] on link "LH [PERSON_NAME]" at bounding box center [538, 280] width 81 height 13
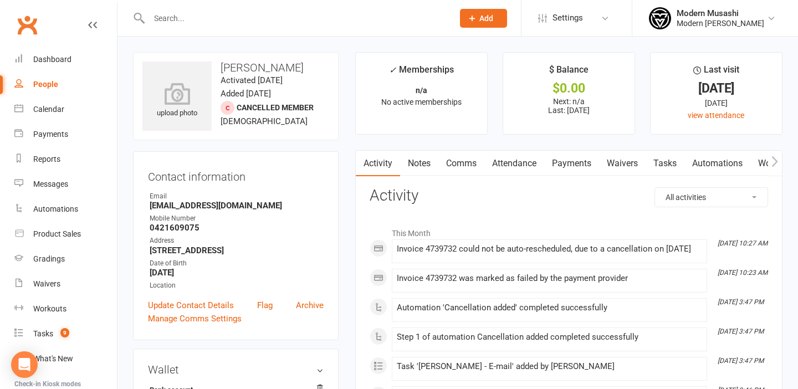
click at [583, 163] on link "Payments" at bounding box center [571, 163] width 55 height 25
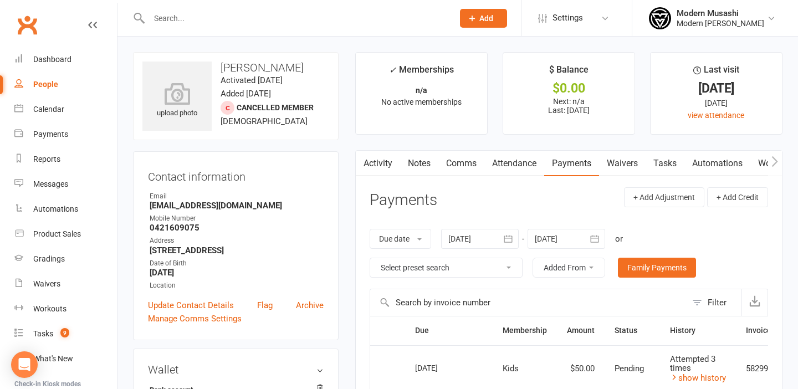
click at [518, 162] on link "Attendance" at bounding box center [514, 163] width 60 height 25
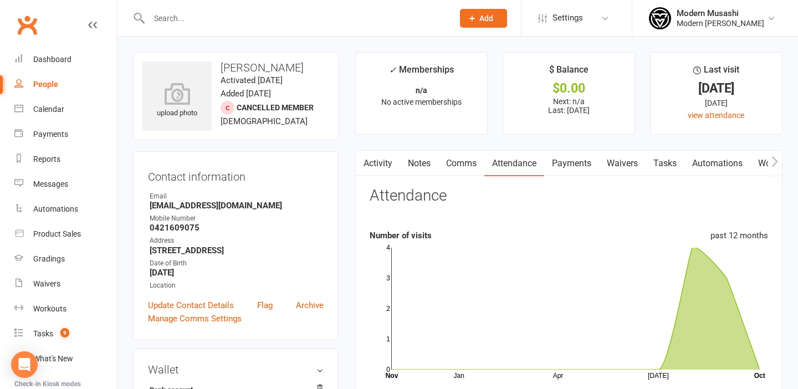
click at [584, 162] on link "Payments" at bounding box center [571, 163] width 55 height 25
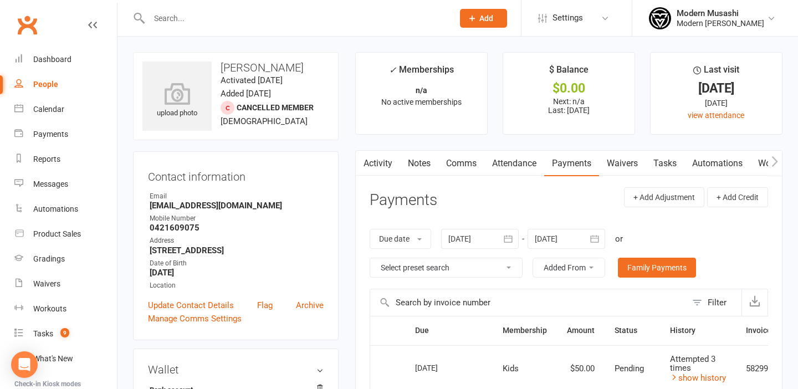
click at [518, 165] on link "Attendance" at bounding box center [514, 163] width 60 height 25
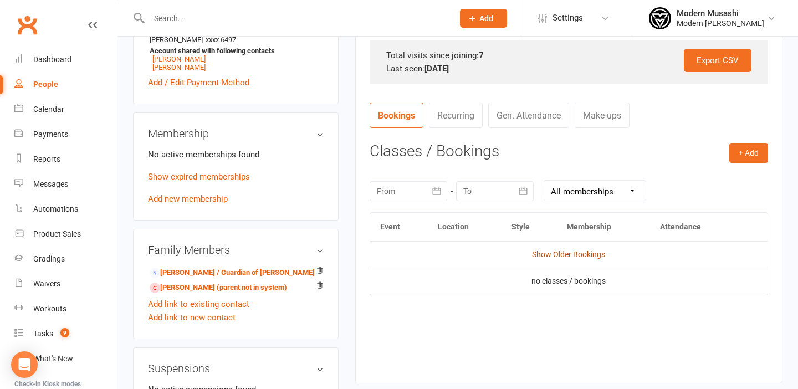
scroll to position [362, 0]
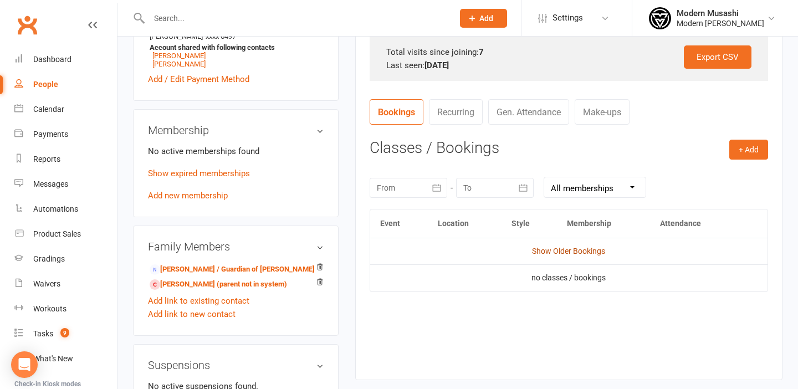
click at [572, 254] on link "Show Older Bookings" at bounding box center [568, 250] width 73 height 9
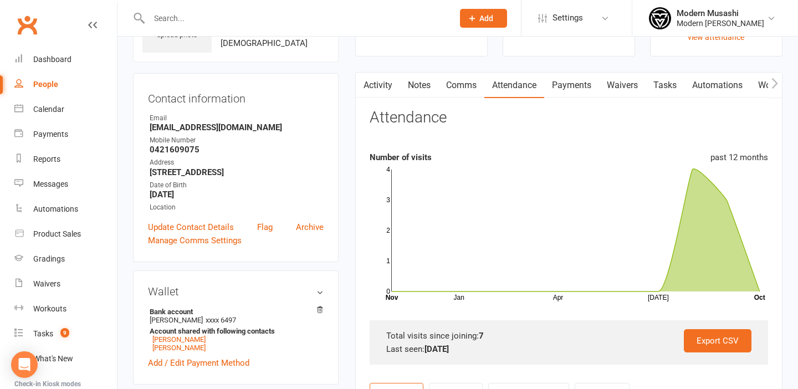
scroll to position [0, 0]
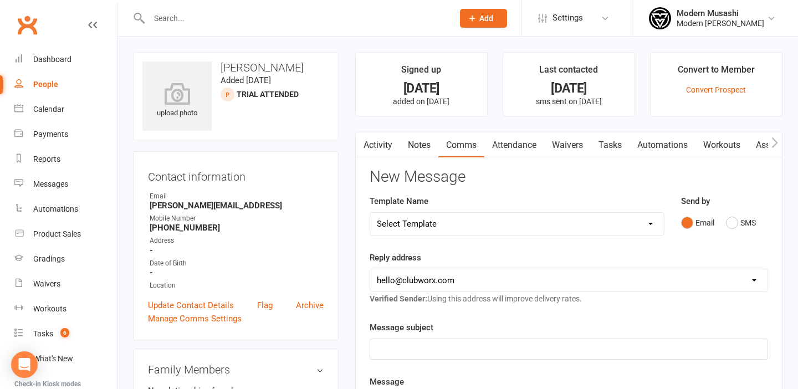
click at [525, 145] on link "Attendance" at bounding box center [514, 144] width 60 height 25
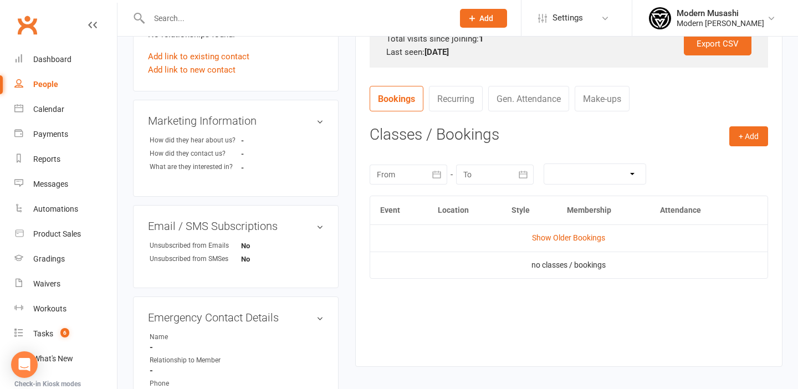
scroll to position [379, 0]
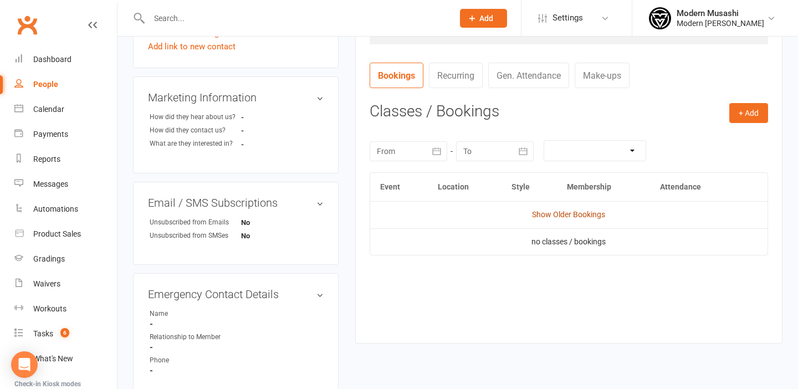
click at [564, 210] on link "Show Older Bookings" at bounding box center [568, 214] width 73 height 9
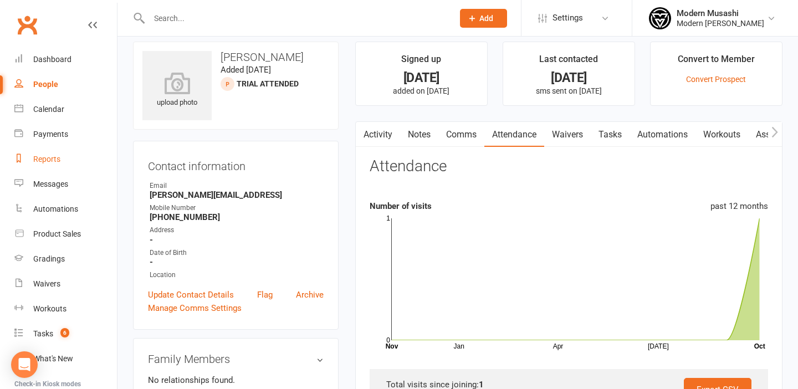
scroll to position [0, 0]
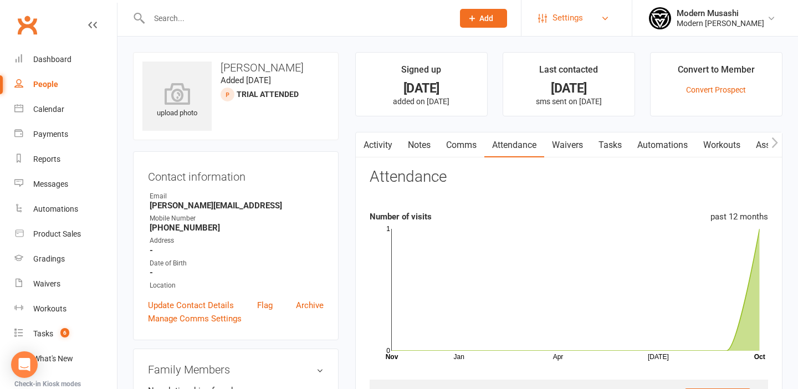
click at [577, 16] on link "Settings" at bounding box center [576, 18] width 77 height 25
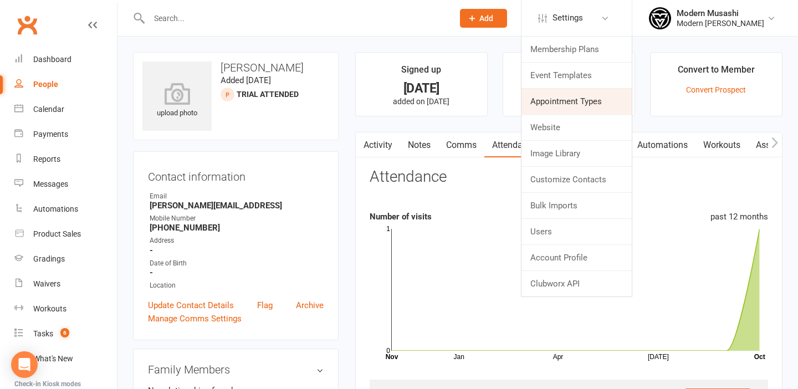
click at [564, 100] on link "Appointment Types" at bounding box center [576, 101] width 110 height 25
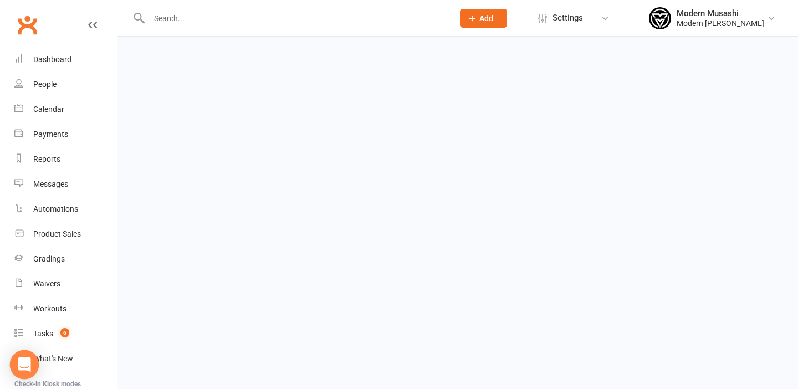
click at [21, 366] on icon "Open Intercom Messenger" at bounding box center [24, 364] width 14 height 14
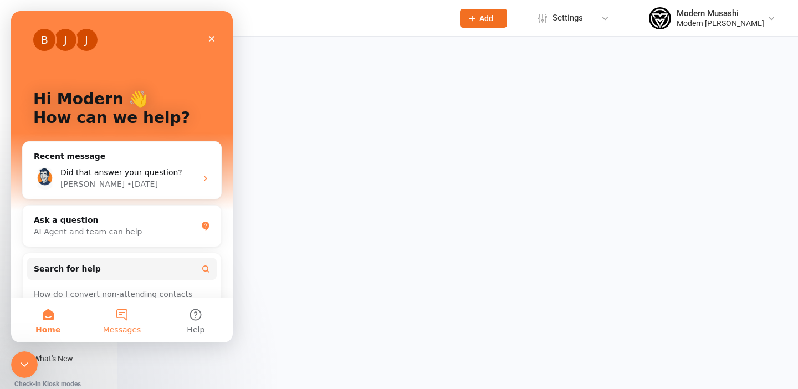
click at [119, 320] on button "Messages" at bounding box center [122, 320] width 74 height 44
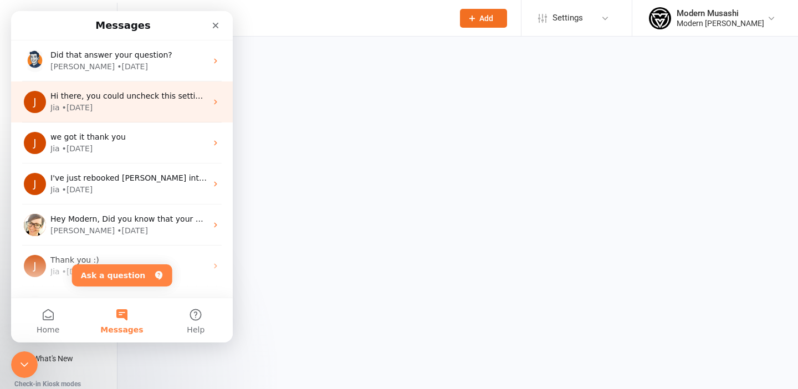
click at [135, 101] on div "Hi there, you could uncheck this setting here to avoid members behind payments …" at bounding box center [128, 96] width 156 height 12
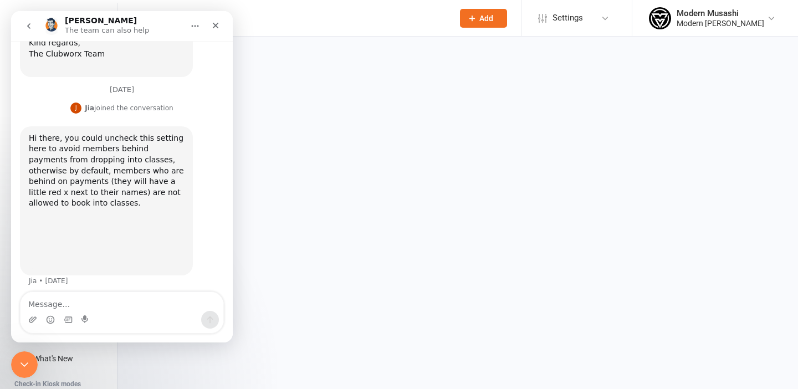
scroll to position [495, 0]
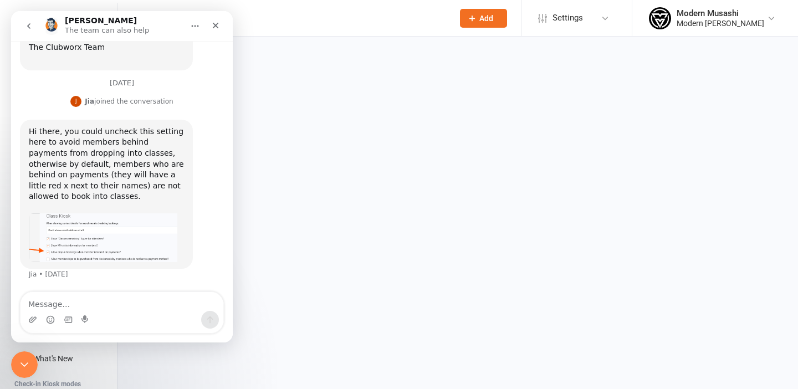
click at [96, 297] on textarea "Message…" at bounding box center [121, 301] width 203 height 19
type textarea "can you give me step my step how to do this?"
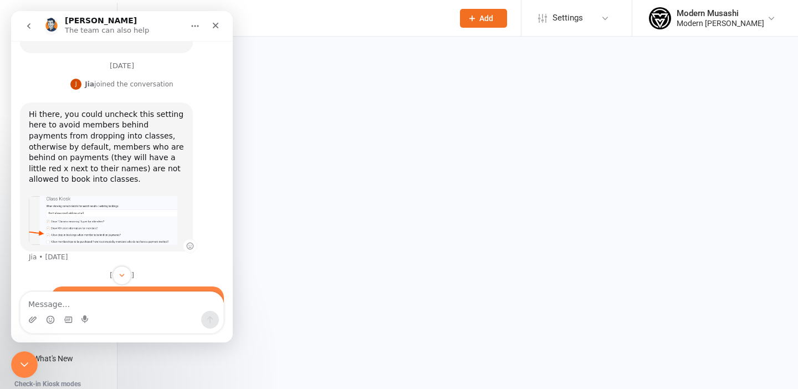
scroll to position [554, 0]
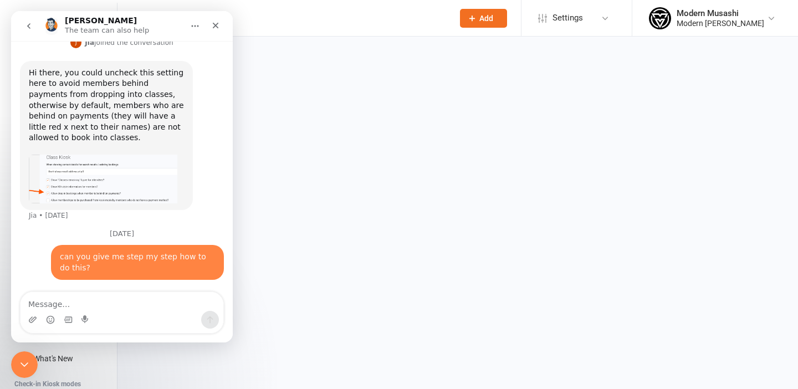
click at [301, 19] on input "text" at bounding box center [296, 19] width 300 height 16
type input "nqash"
drag, startPoint x: 144, startPoint y: 22, endPoint x: 145, endPoint y: 56, distance: 34.4
click at [145, 57] on div "Toby The team can also help Hi - how can we help you? Hey Modern, Did you know …" at bounding box center [122, 176] width 222 height 331
click at [403, 52] on html "Prospect Member Non-attending contact Class / event Appointment Grading event T…" at bounding box center [399, 26] width 798 height 52
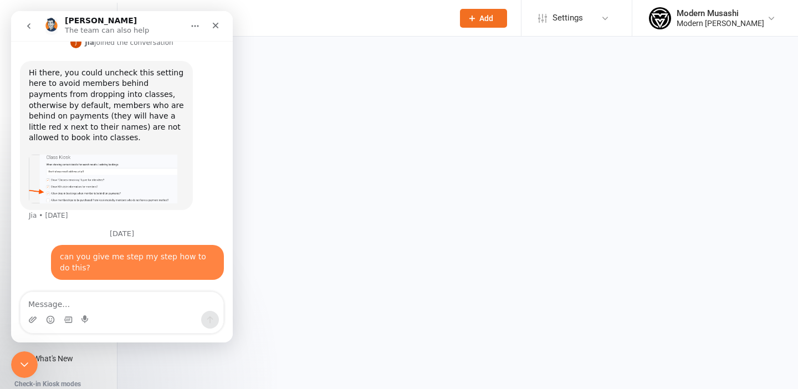
click at [31, 27] on icon "go back" at bounding box center [28, 26] width 9 height 9
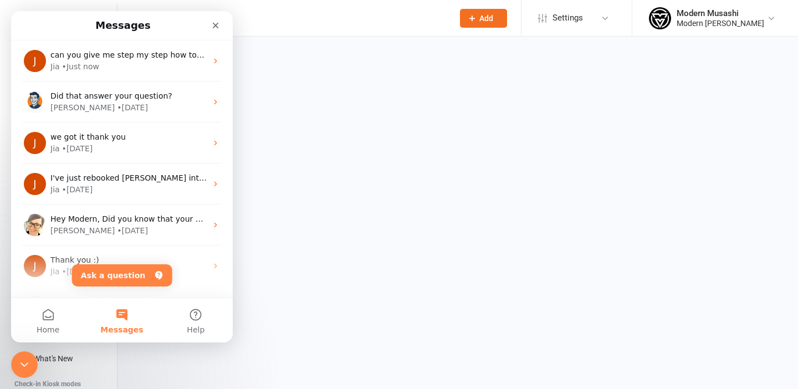
scroll to position [0, 0]
click at [281, 25] on react-component at bounding box center [222, 18] width 445 height 36
click at [206, 29] on div "Close" at bounding box center [215, 26] width 20 height 20
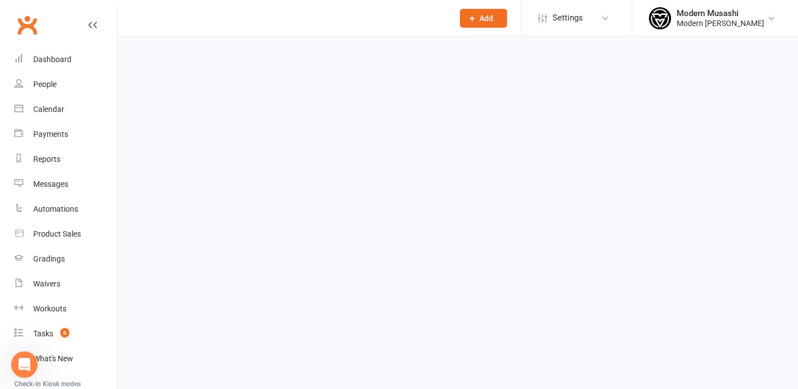
click at [246, 14] on react-component at bounding box center [222, 18] width 445 height 36
click at [230, 25] on react-component at bounding box center [222, 18] width 445 height 36
click at [161, 30] on react-component at bounding box center [222, 18] width 445 height 36
click at [52, 60] on div "Dashboard" at bounding box center [52, 59] width 38 height 9
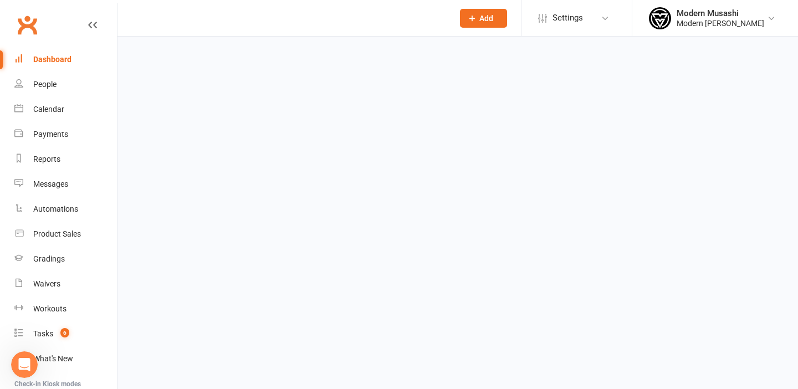
click at [182, 13] on react-component at bounding box center [222, 18] width 445 height 36
click at [168, 14] on react-component at bounding box center [222, 18] width 445 height 36
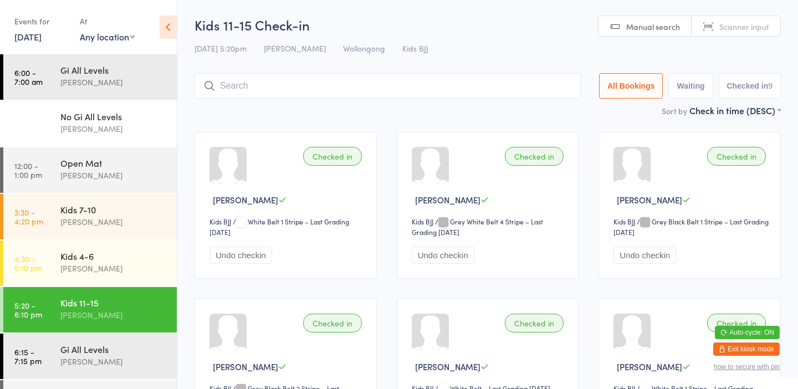
click at [358, 49] on span "Wollongong" at bounding box center [364, 48] width 42 height 11
click at [165, 27] on icon at bounding box center [168, 27] width 17 height 23
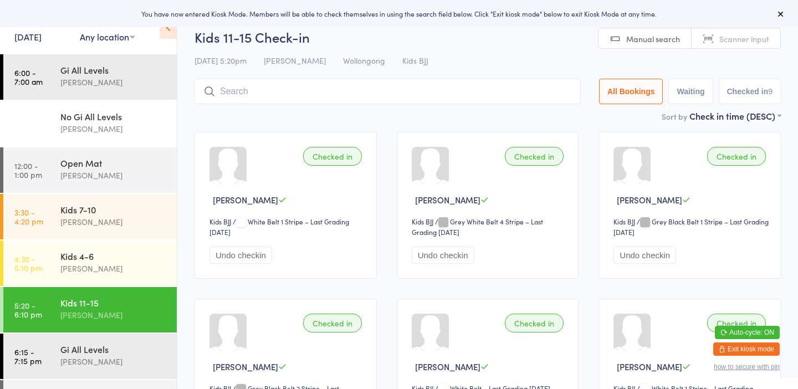
click at [780, 18] on button at bounding box center [780, 13] width 13 height 13
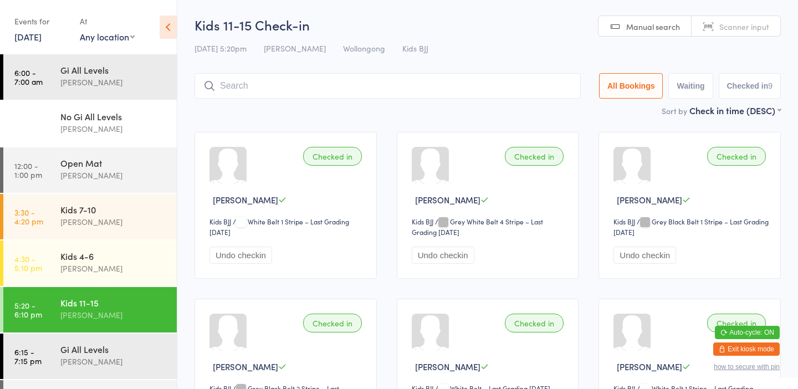
click at [776, 11] on html "You have now entered Kiosk Mode. Members will be able to check themselves in us…" at bounding box center [399, 194] width 798 height 389
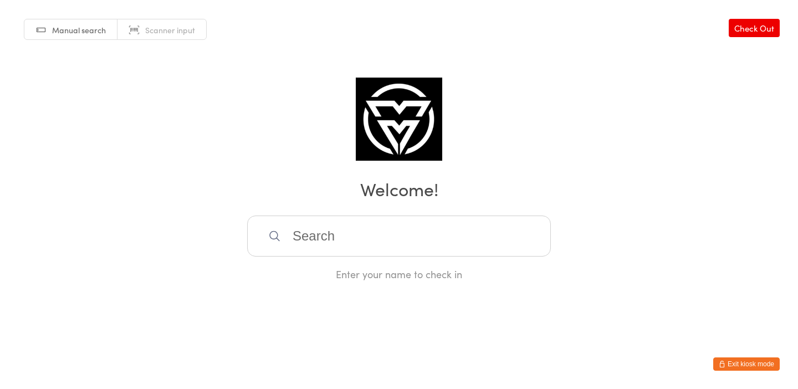
click at [306, 231] on input "search" at bounding box center [399, 235] width 304 height 41
click at [762, 26] on link "Check Out" at bounding box center [753, 28] width 51 height 18
click at [722, 366] on icon "button" at bounding box center [721, 364] width 7 height 7
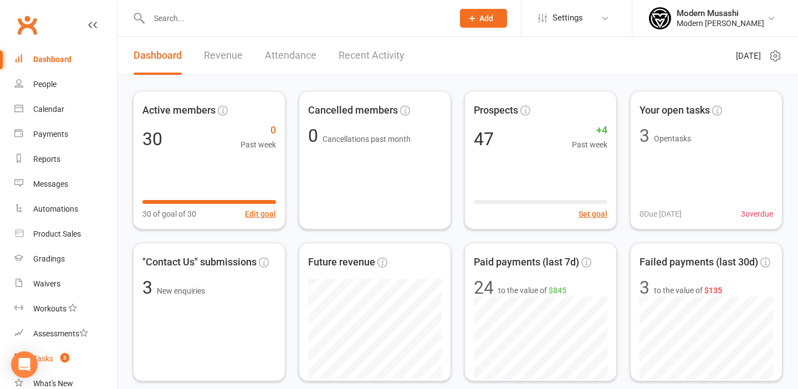
click at [74, 358] on link "Tasks 3" at bounding box center [65, 358] width 102 height 25
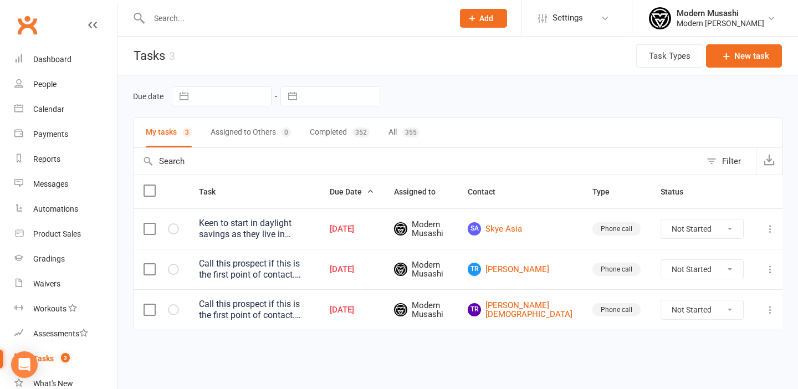
click at [269, 19] on input "text" at bounding box center [296, 19] width 300 height 16
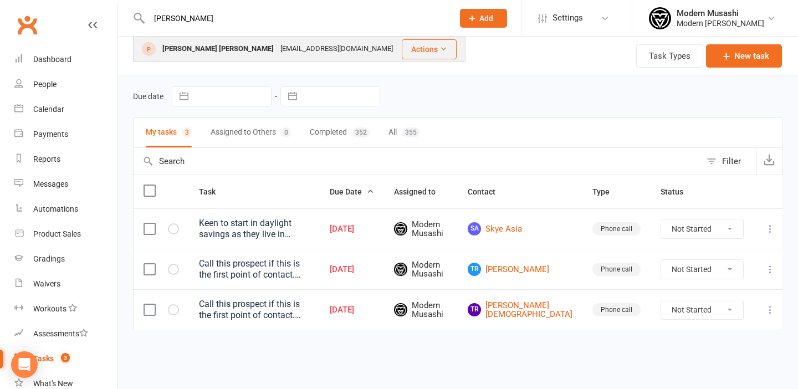
type input "nash"
click at [277, 45] on div "Susanmclaren17@gmail.com" at bounding box center [336, 49] width 119 height 16
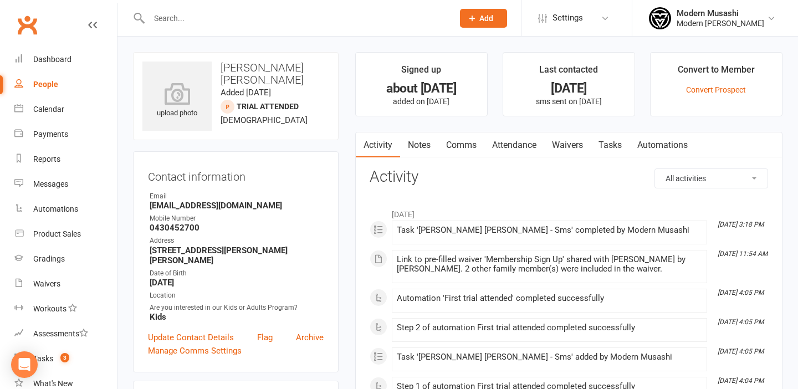
click at [563, 147] on link "Waivers" at bounding box center [567, 144] width 47 height 25
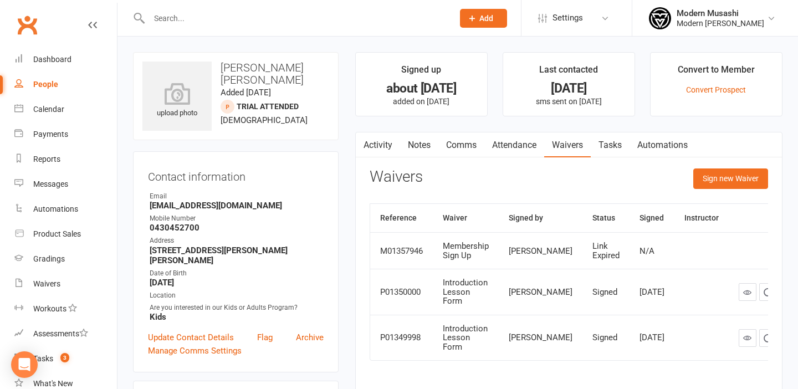
click at [517, 146] on link "Attendance" at bounding box center [514, 144] width 60 height 25
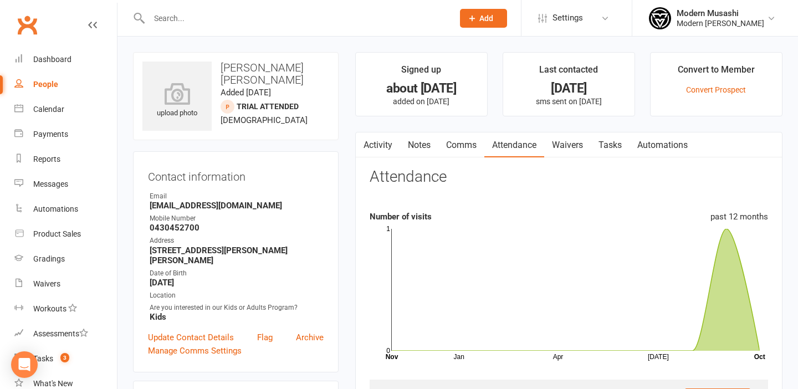
click at [471, 143] on link "Comms" at bounding box center [461, 144] width 46 height 25
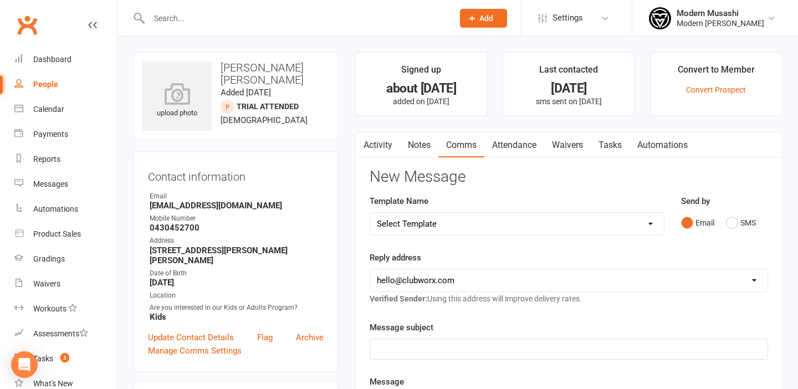
click at [422, 142] on link "Notes" at bounding box center [419, 144] width 38 height 25
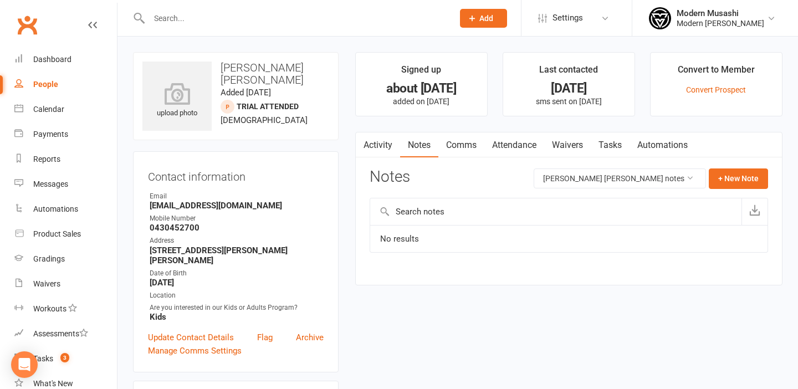
click at [382, 143] on link "Activity" at bounding box center [378, 144] width 44 height 25
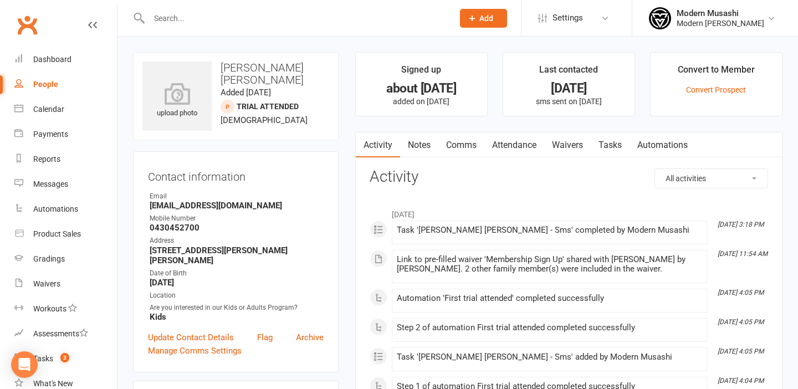
click at [423, 138] on link "Notes" at bounding box center [419, 144] width 38 height 25
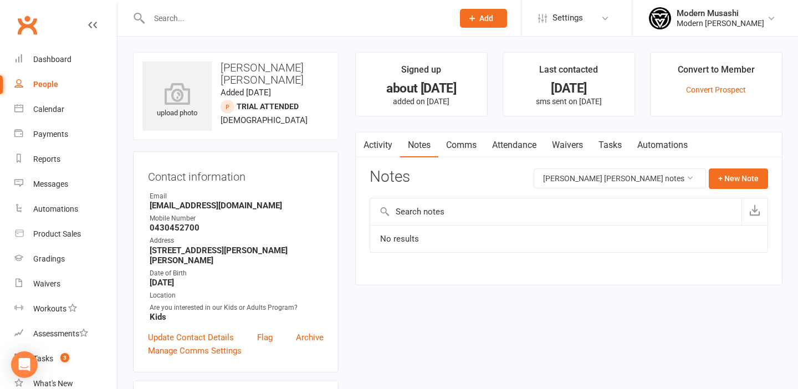
click at [455, 142] on link "Comms" at bounding box center [461, 144] width 46 height 25
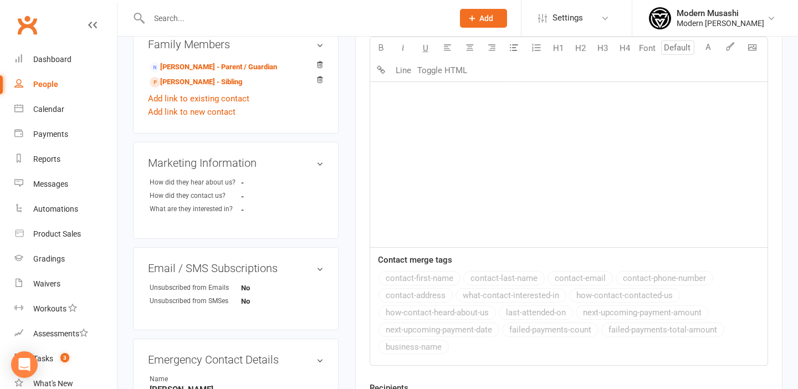
scroll to position [359, 0]
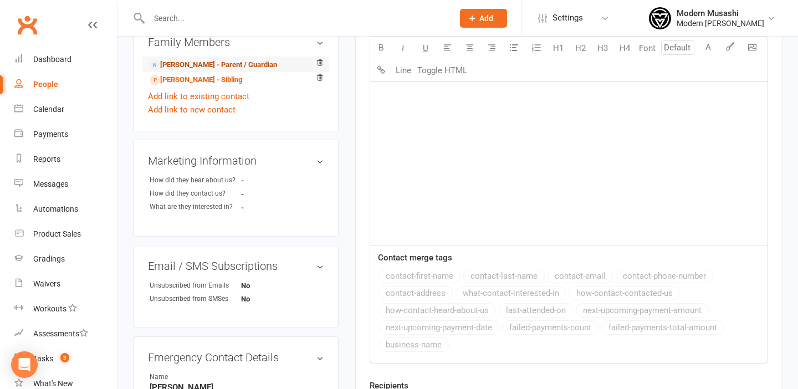
click at [211, 68] on link "Suz Caines - Parent / Guardian" at bounding box center [213, 65] width 127 height 12
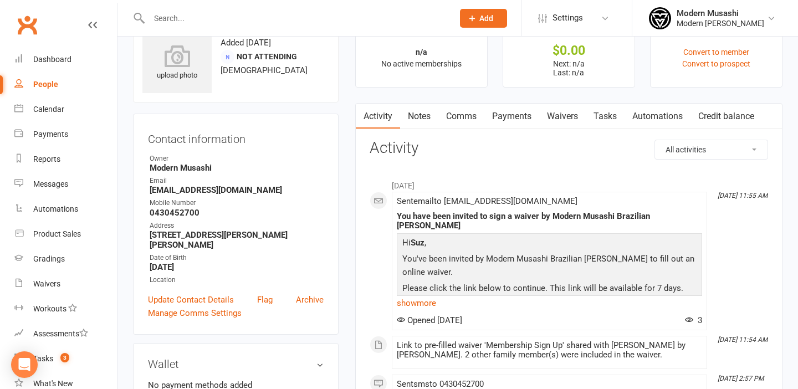
scroll to position [41, 0]
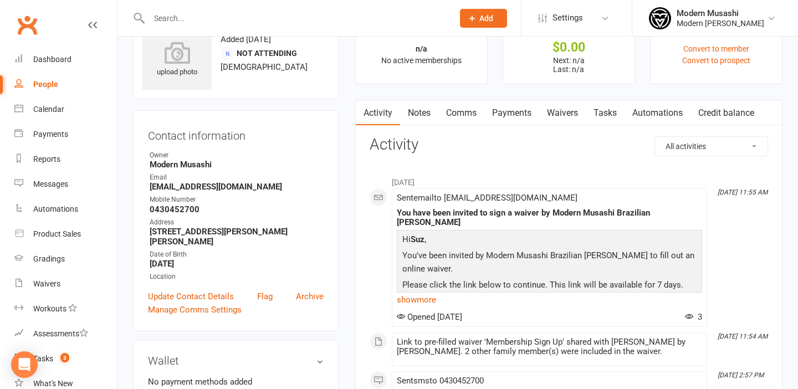
click at [421, 115] on link "Notes" at bounding box center [419, 112] width 38 height 25
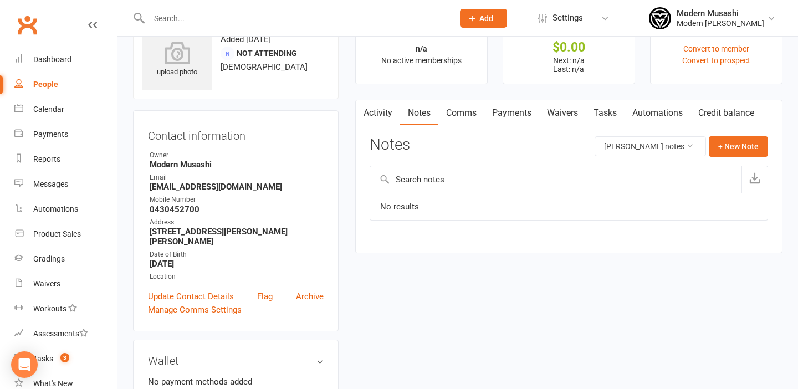
click at [375, 112] on link "Activity" at bounding box center [378, 112] width 44 height 25
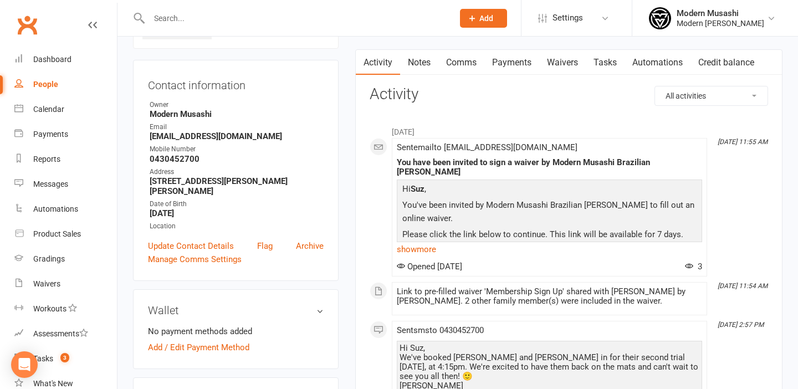
scroll to position [89, 0]
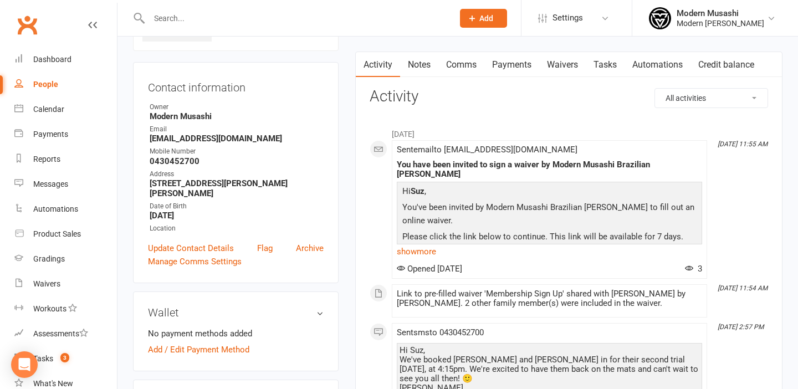
click at [422, 63] on link "Notes" at bounding box center [419, 64] width 38 height 25
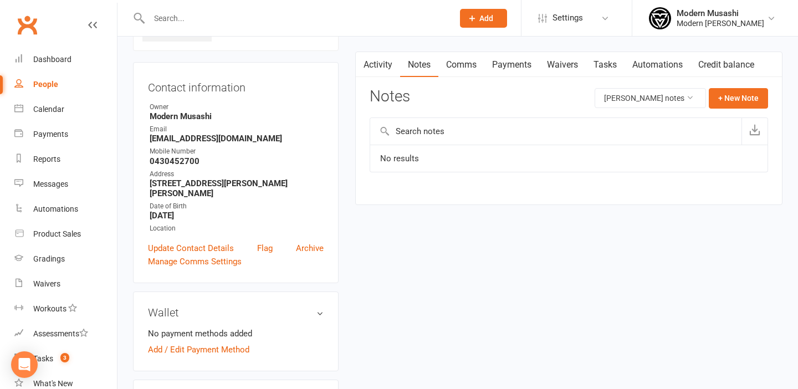
click at [465, 66] on link "Comms" at bounding box center [461, 64] width 46 height 25
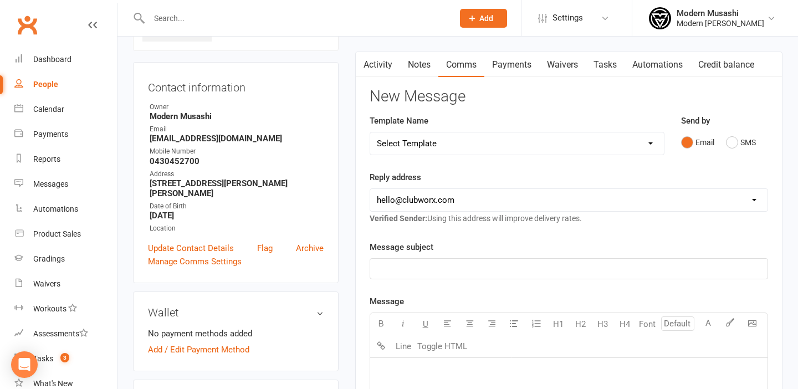
click at [533, 69] on link "Payments" at bounding box center [511, 64] width 55 height 25
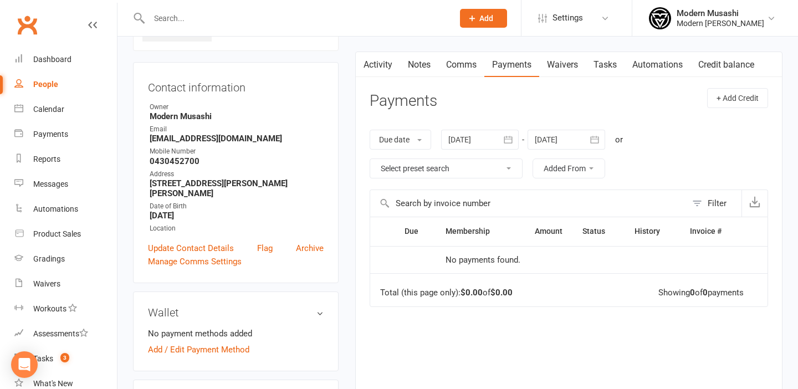
click at [432, 66] on link "Notes" at bounding box center [419, 64] width 38 height 25
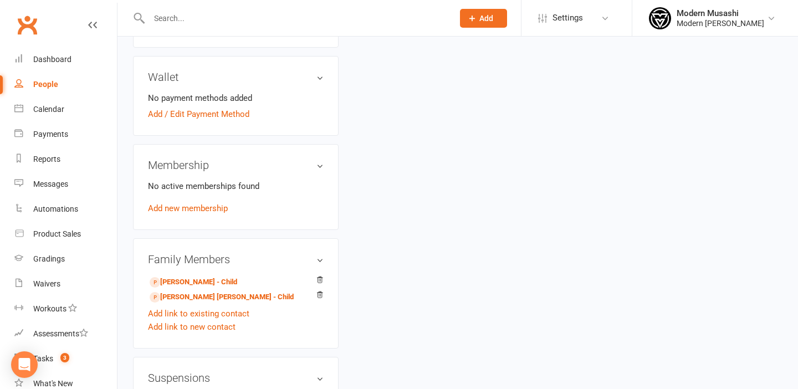
scroll to position [338, 0]
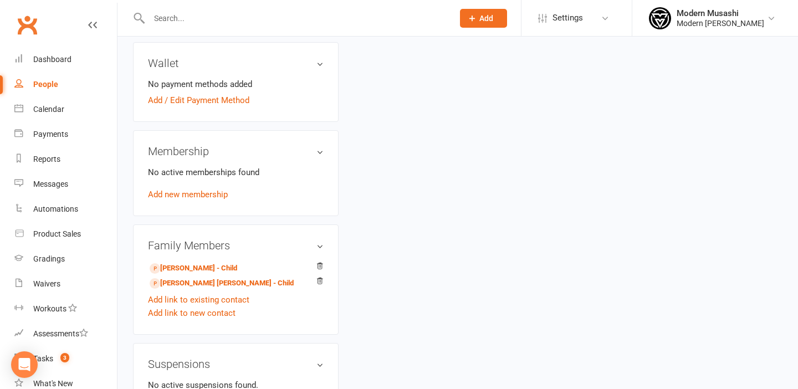
click at [222, 22] on input "text" at bounding box center [296, 19] width 300 height 16
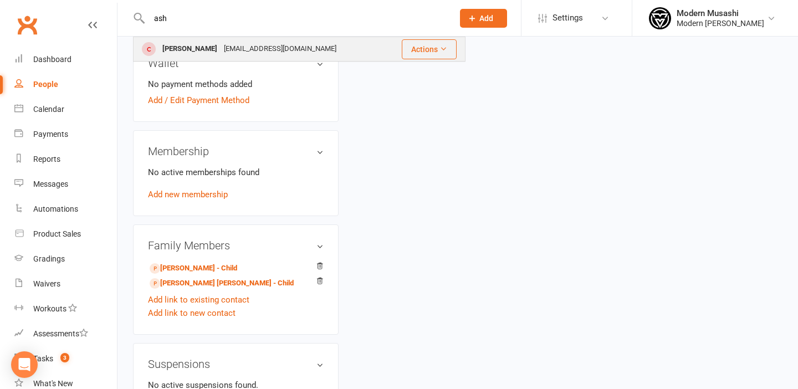
type input "ash"
click at [220, 51] on div "ashx21011975@gmail.com" at bounding box center [279, 49] width 119 height 16
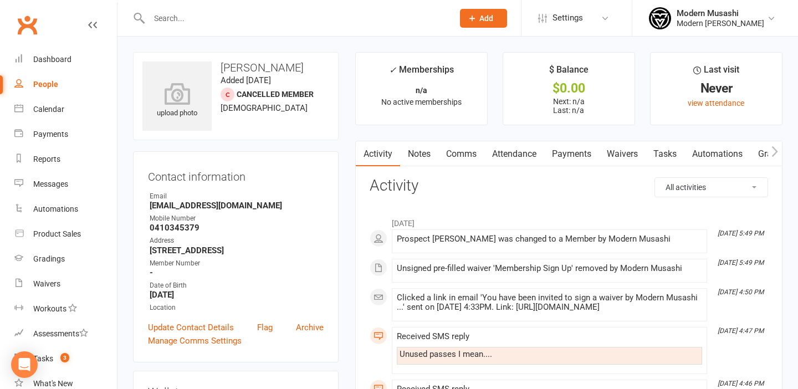
click at [462, 153] on link "Comms" at bounding box center [461, 153] width 46 height 25
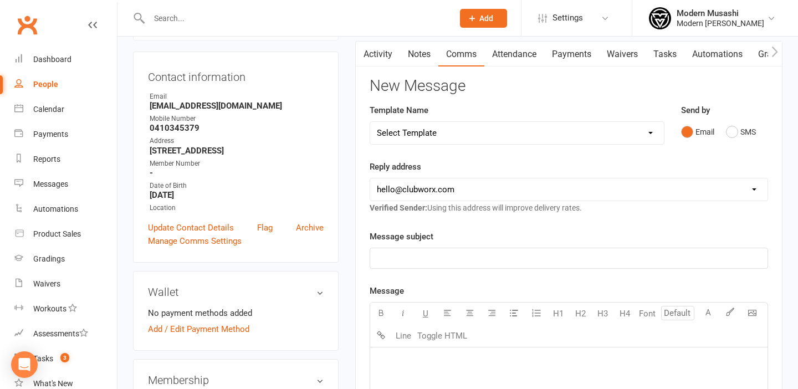
scroll to position [126, 0]
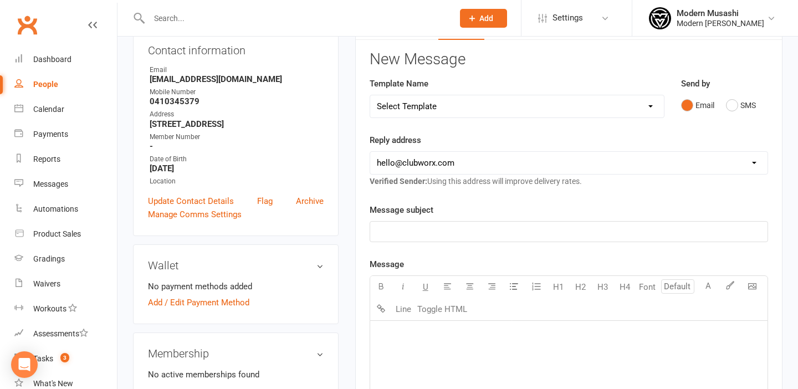
click at [573, 225] on p "﻿" at bounding box center [569, 231] width 384 height 13
click at [419, 231] on span "Invoice 10 class pass" at bounding box center [417, 232] width 80 height 10
click at [402, 234] on span "Invoice 10 Class pass" at bounding box center [417, 232] width 81 height 10
click at [444, 233] on span "Invoice 10 Class pass" at bounding box center [417, 232] width 81 height 10
click at [464, 234] on p "Invoice 10 Class Pass" at bounding box center [569, 231] width 384 height 13
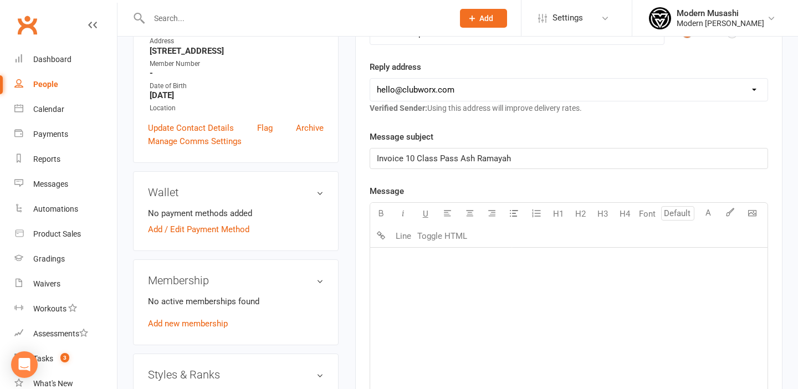
scroll to position [212, 0]
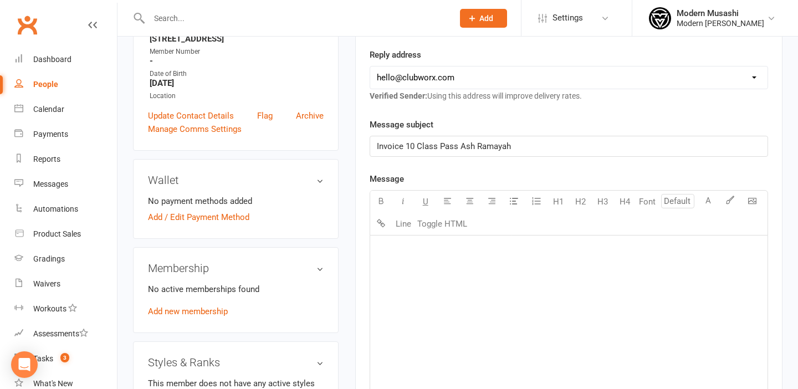
click at [446, 273] on div "﻿" at bounding box center [568, 318] width 397 height 166
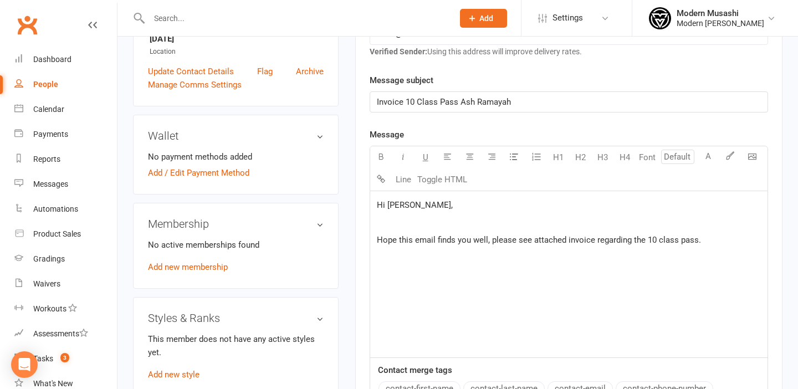
scroll to position [261, 0]
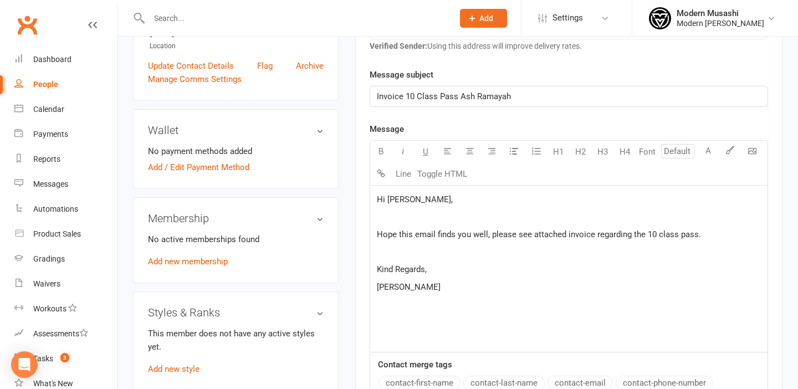
click at [446, 255] on p "﻿" at bounding box center [569, 251] width 384 height 13
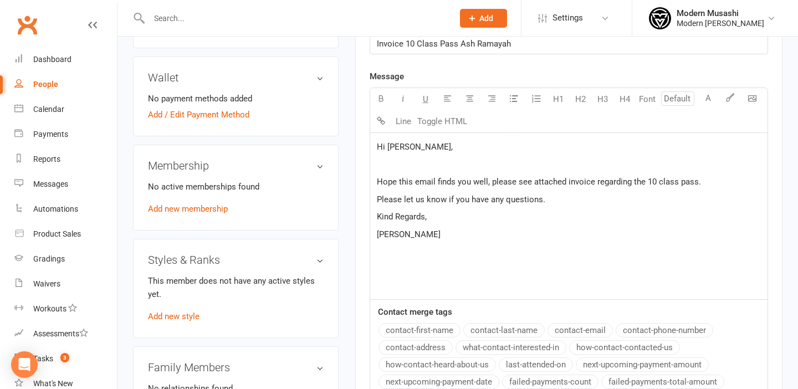
scroll to position [311, 0]
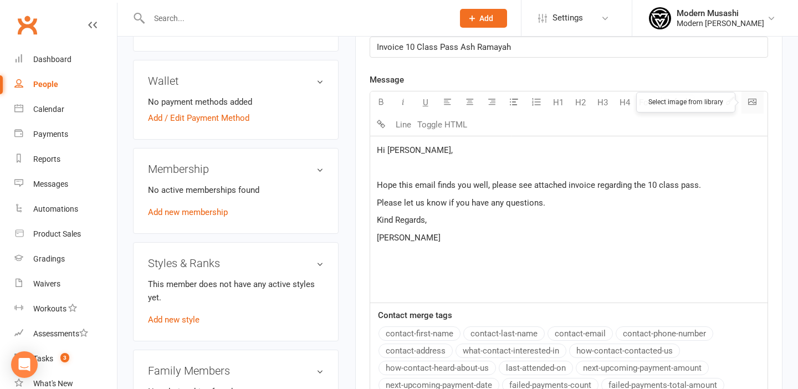
click at [751, 99] on body "Prospect Member Non-attending contact Class / event Appointment Grading event T…" at bounding box center [399, 224] width 798 height 1065
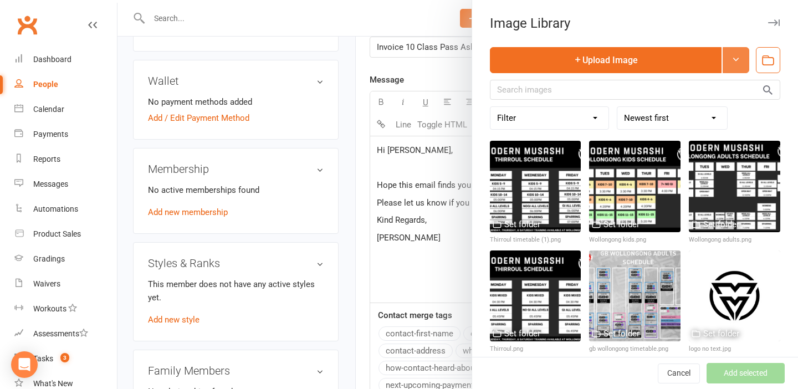
click at [734, 53] on button at bounding box center [735, 60] width 27 height 26
click at [765, 57] on icon "button" at bounding box center [767, 60] width 14 height 14
click at [764, 58] on icon "button" at bounding box center [767, 61] width 11 height 7
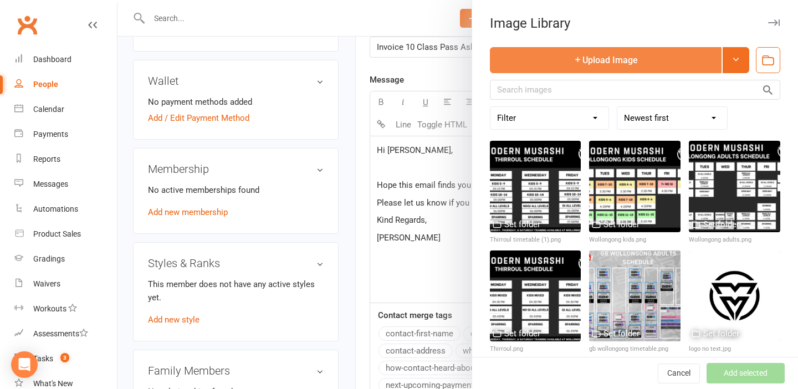
click at [703, 58] on button "Upload Image" at bounding box center [606, 60] width 232 height 26
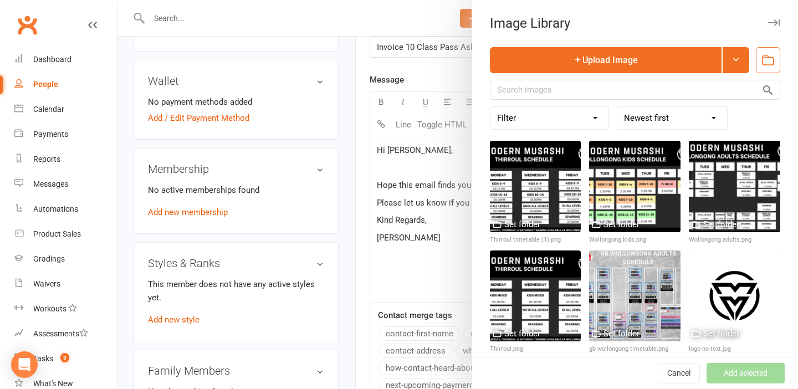
click at [313, 37] on div at bounding box center [457, 194] width 680 height 389
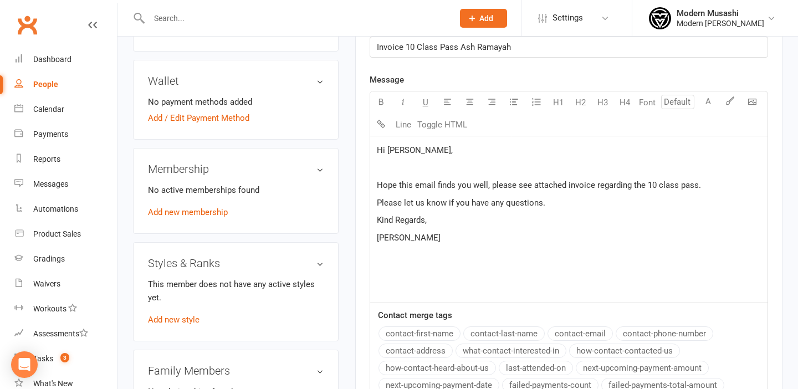
click at [302, 22] on input "text" at bounding box center [296, 19] width 300 height 16
click at [301, 12] on input "text" at bounding box center [296, 19] width 300 height 16
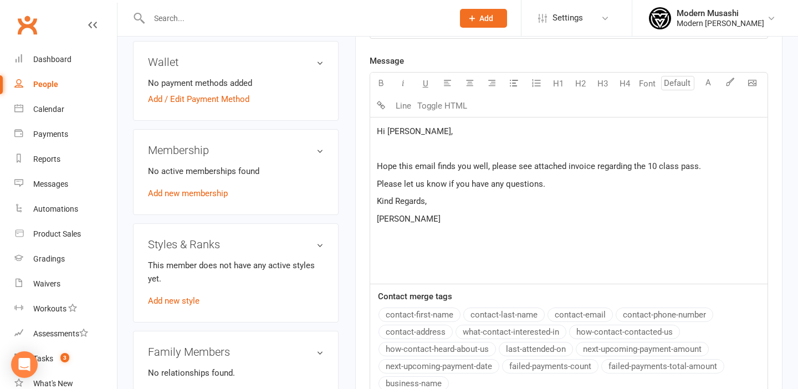
scroll to position [330, 0]
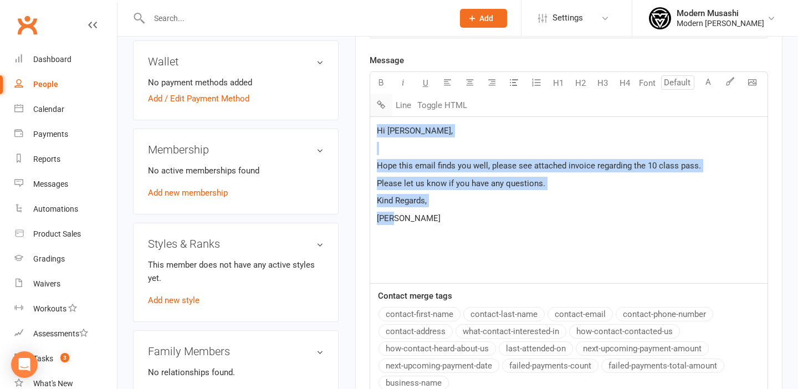
drag, startPoint x: 405, startPoint y: 224, endPoint x: 379, endPoint y: 104, distance: 123.5
click at [379, 104] on div "Select image from library U H1 H2 H3 H4 Font A Line Toggle HTML Hi Ash, ﻿ Hope …" at bounding box center [568, 177] width 398 height 212
copy div "Hi Ash, ﻿ Hope this email finds you well, please see attached invoice regarding…"
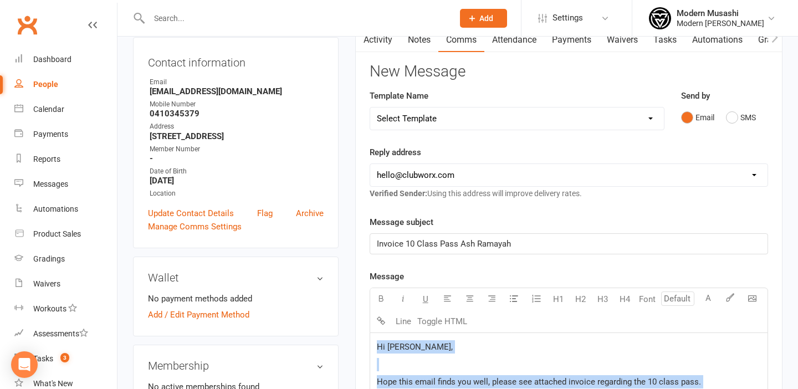
scroll to position [132, 0]
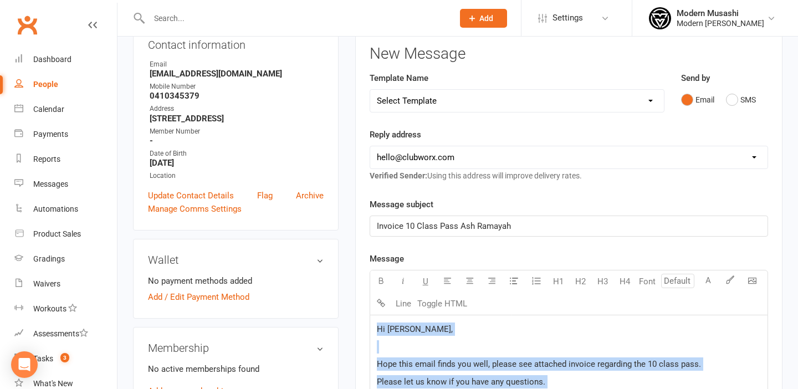
click at [452, 159] on select "hello@clubworx.com thirroul@modernmusashibjj.com.au" at bounding box center [568, 157] width 397 height 22
select select "1"
click at [370, 146] on select "hello@clubworx.com thirroul@modernmusashibjj.com.au" at bounding box center [568, 157] width 397 height 22
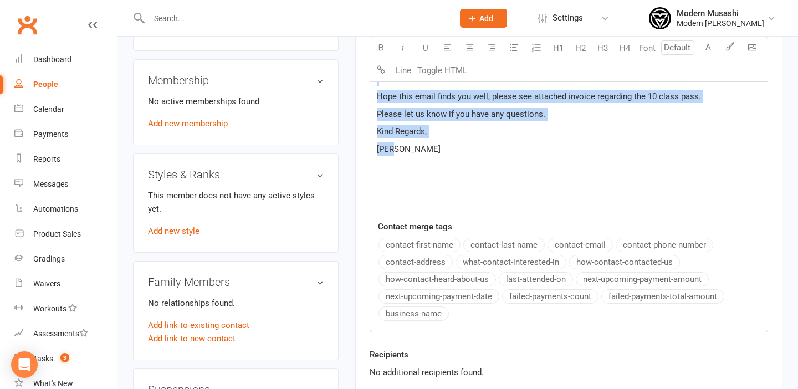
scroll to position [394, 0]
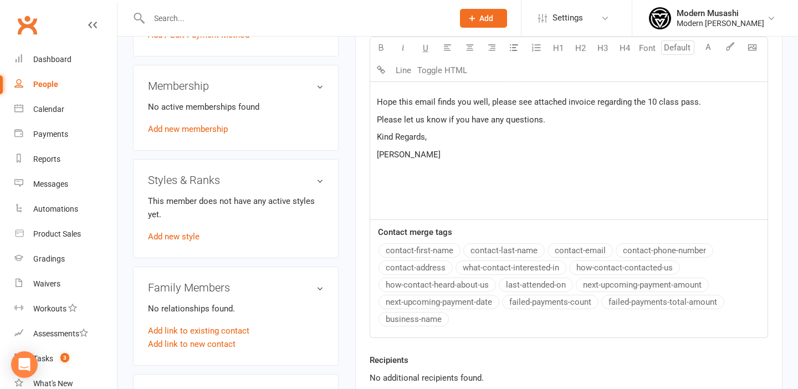
click at [525, 163] on div "Hi Ash, ﻿ Hope this email finds you well, please see attached invoice regarding…" at bounding box center [568, 136] width 397 height 166
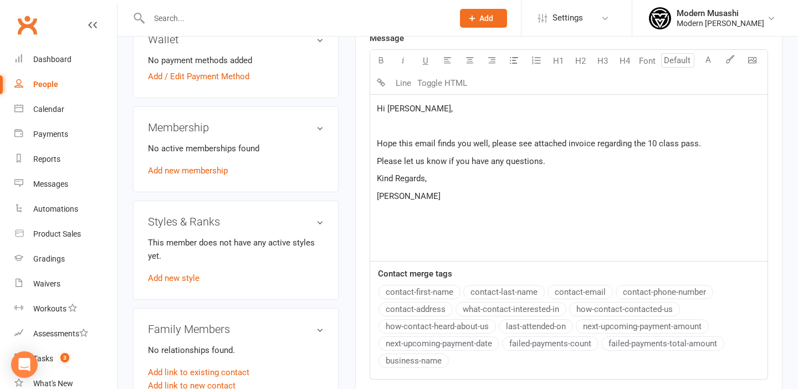
scroll to position [350, 0]
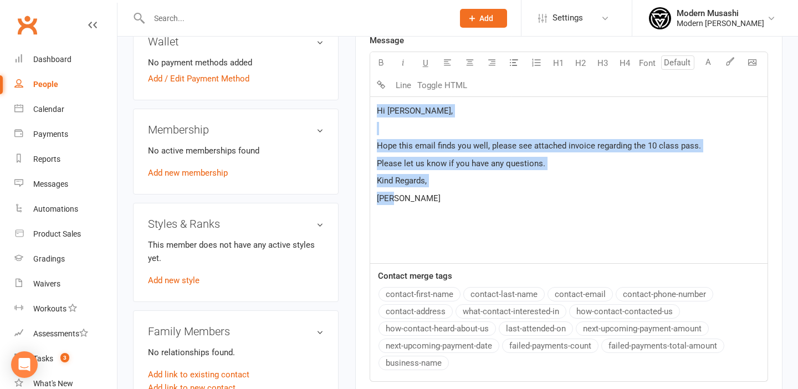
drag, startPoint x: 394, startPoint y: 204, endPoint x: 368, endPoint y: 96, distance: 111.0
click at [368, 96] on div "Activity Notes Comms Attendance Payments Waivers Tasks Automations Gradings / P…" at bounding box center [568, 137] width 427 height 693
copy div "Hi Ash, ﻿ Hope this email finds you well, please see attached invoice regarding…"
click at [443, 224] on div "Hi Ash, ﻿ Hope this email finds you well, please see attached invoice regarding…" at bounding box center [568, 180] width 397 height 166
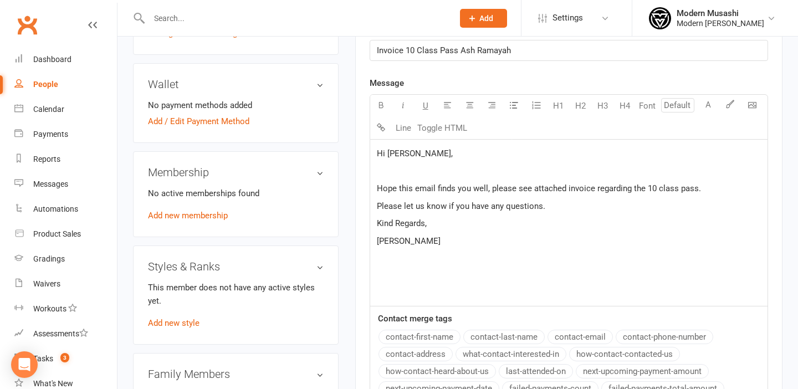
scroll to position [252, 0]
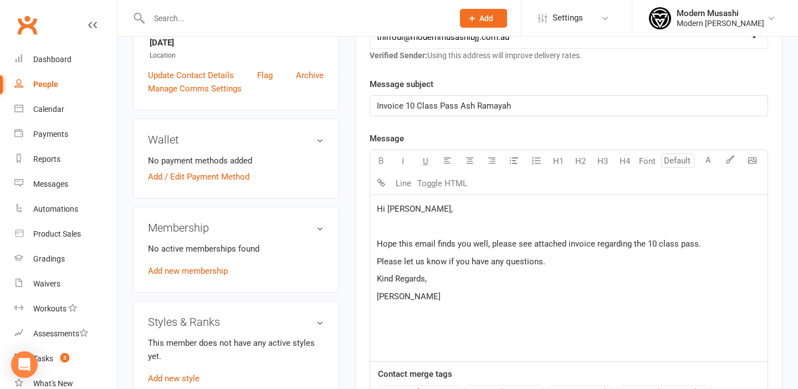
click at [458, 292] on p "Ana" at bounding box center [569, 296] width 384 height 13
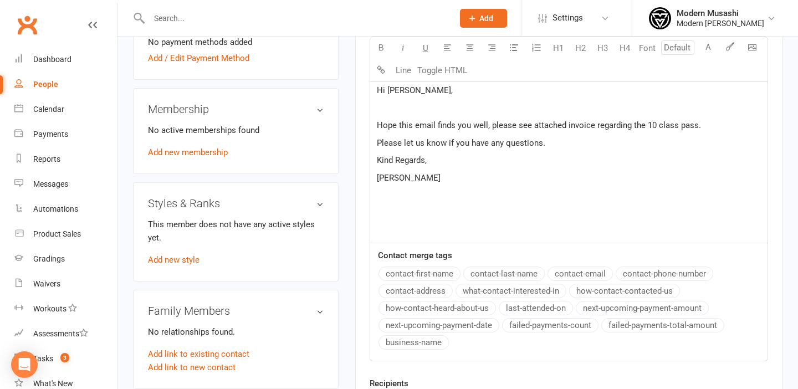
scroll to position [295, 0]
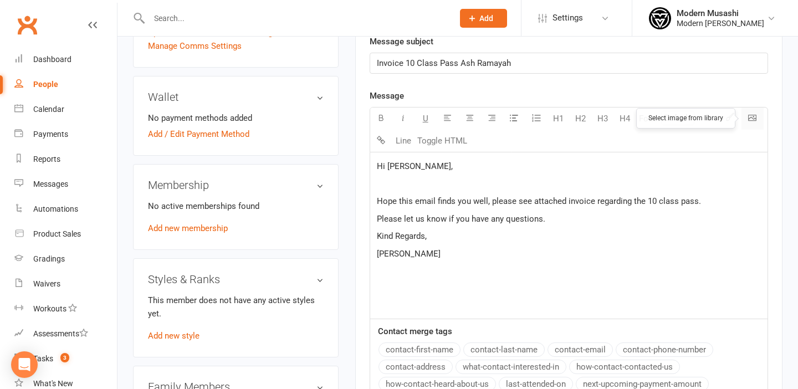
click at [754, 111] on body "Prospect Member Non-attending contact Class / event Appointment Grading event T…" at bounding box center [399, 240] width 798 height 1065
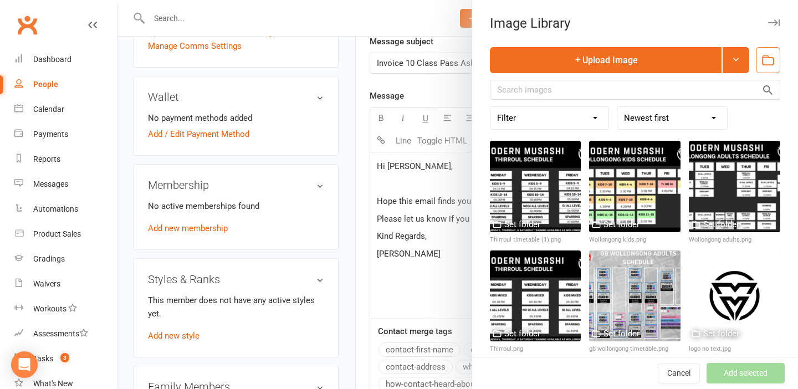
click at [767, 61] on icon "button" at bounding box center [767, 60] width 14 height 14
click at [762, 59] on icon "button" at bounding box center [767, 61] width 11 height 7
click at [736, 57] on icon at bounding box center [735, 59] width 9 height 9
click at [676, 45] on div "Image Library Upload Image Filter Used as Logo Used as Website header Used in W…" at bounding box center [634, 194] width 326 height 389
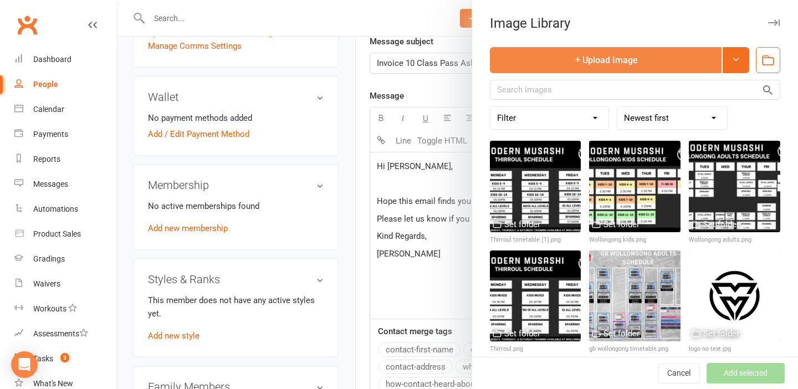
click at [665, 53] on button "Upload Image" at bounding box center [606, 60] width 232 height 26
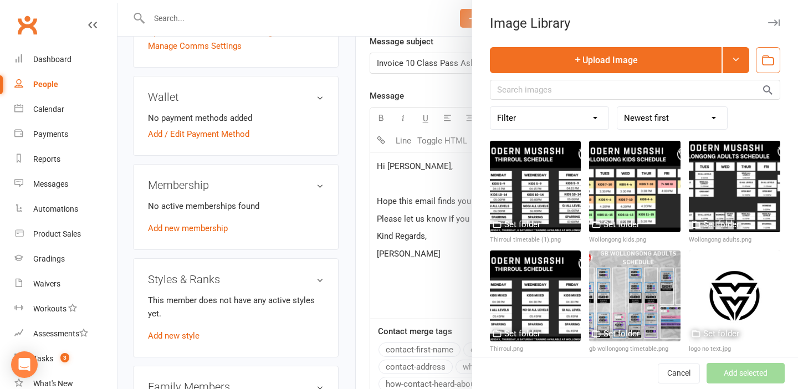
click at [414, 287] on div at bounding box center [457, 194] width 680 height 389
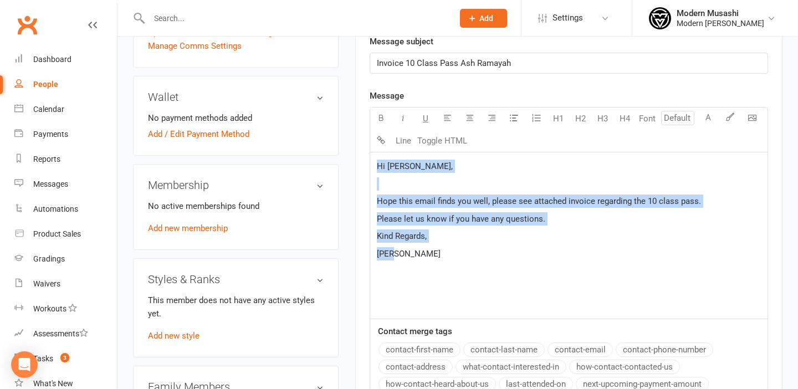
drag, startPoint x: 412, startPoint y: 261, endPoint x: 359, endPoint y: 162, distance: 112.5
click at [359, 162] on div "Activity Notes Comms Attendance Payments Waivers Tasks Automations Gradings / P…" at bounding box center [568, 192] width 427 height 693
copy div "Hi Ash, ﻿ Hope this email finds you well, please see attached invoice regarding…"
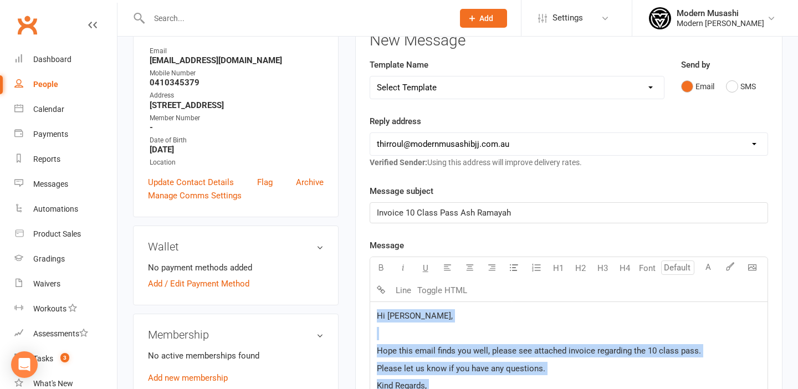
scroll to position [72, 0]
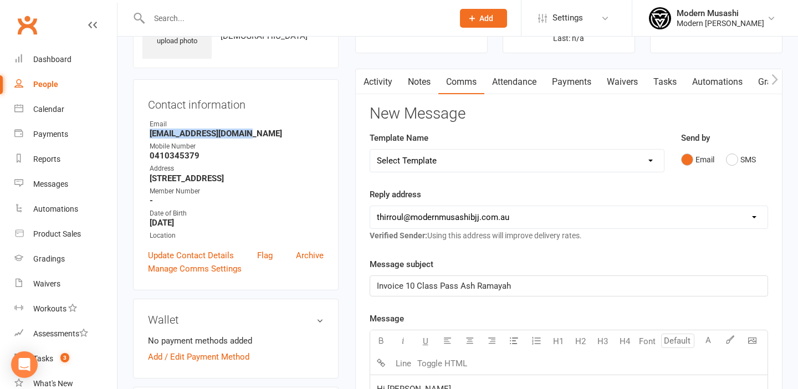
drag, startPoint x: 256, startPoint y: 133, endPoint x: 148, endPoint y: 131, distance: 108.0
click at [148, 131] on li "Email ashx21011975@gmail.com" at bounding box center [236, 128] width 176 height 19
copy strong "ashx21011975@gmail.com"
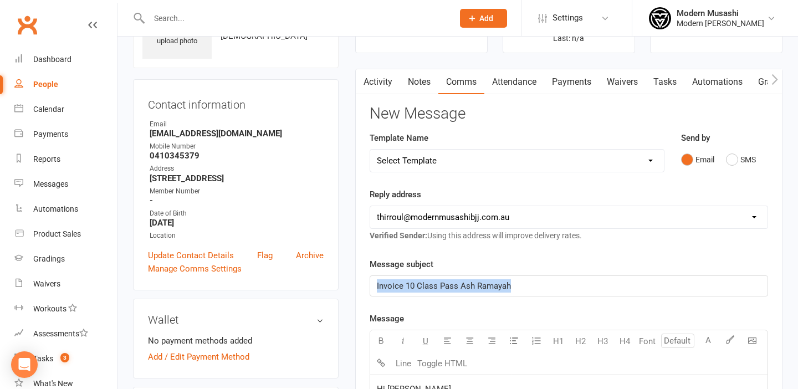
drag, startPoint x: 515, startPoint y: 286, endPoint x: 341, endPoint y: 286, distance: 174.5
copy span "Invoice 10 Class Pass Ash Ramayah"
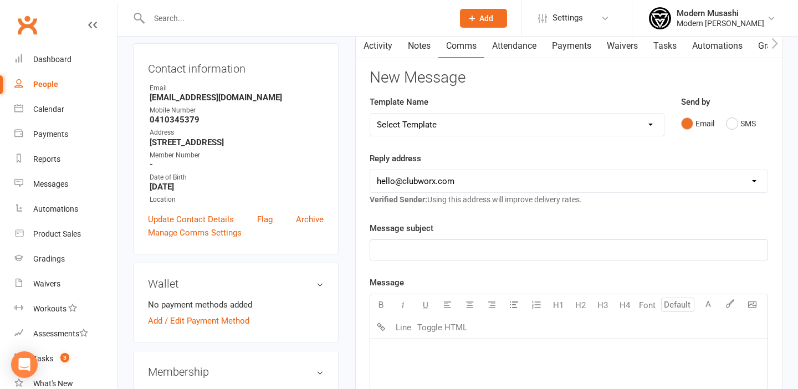
scroll to position [66, 0]
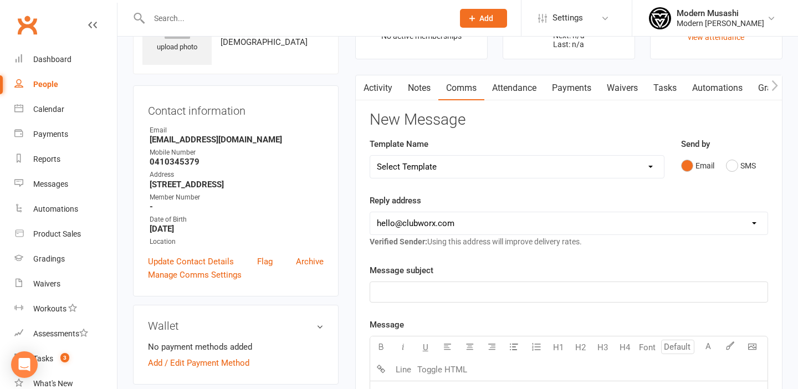
click at [394, 85] on link "Activity" at bounding box center [378, 87] width 44 height 25
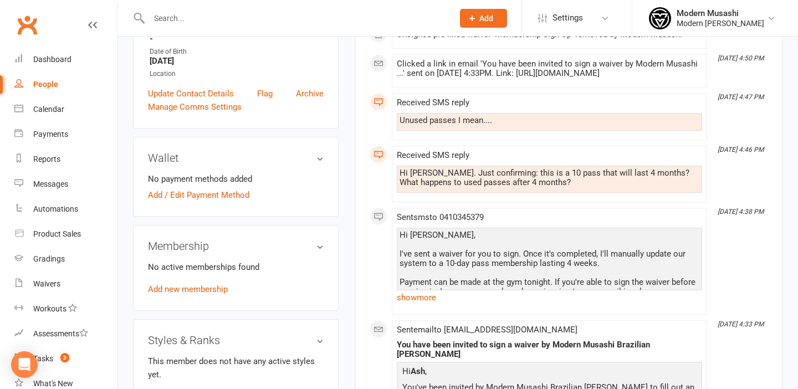
scroll to position [237, 0]
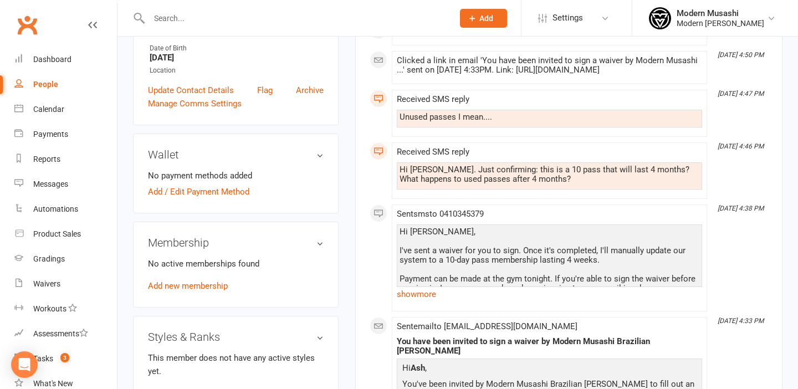
click at [176, 13] on input "text" at bounding box center [296, 19] width 300 height 16
type input "[PERSON_NAME]"
click at [737, 24] on div "Modern [PERSON_NAME]" at bounding box center [720, 23] width 88 height 10
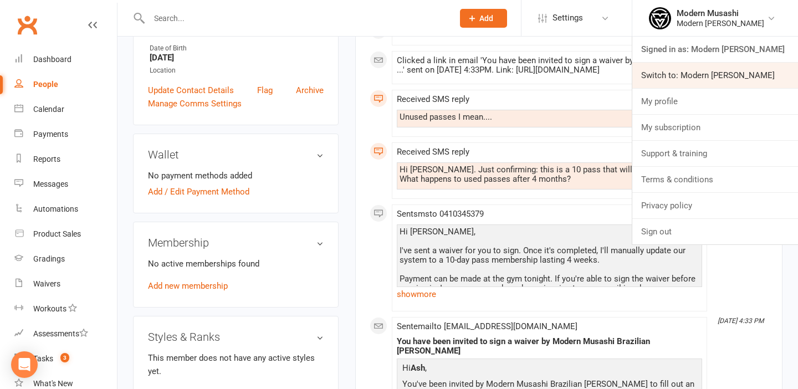
click at [708, 66] on link "Switch to: Modern [PERSON_NAME]" at bounding box center [715, 75] width 166 height 25
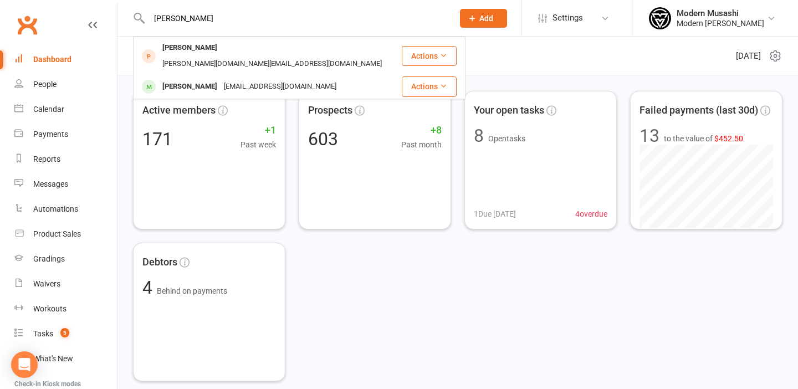
click at [186, 21] on input "[PERSON_NAME]" at bounding box center [296, 19] width 300 height 16
type input "b"
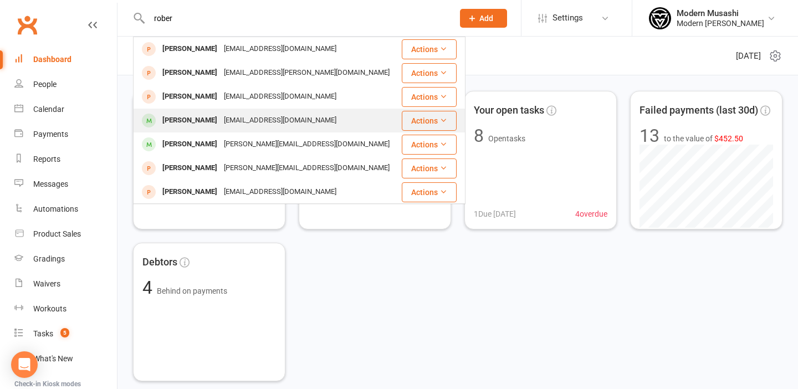
type input "rober"
click at [184, 122] on div "Robert Barnes" at bounding box center [189, 120] width 61 height 16
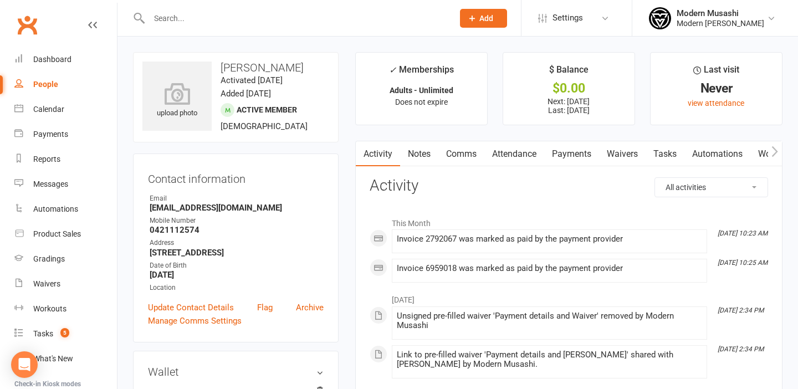
click at [518, 156] on link "Attendance" at bounding box center [514, 153] width 60 height 25
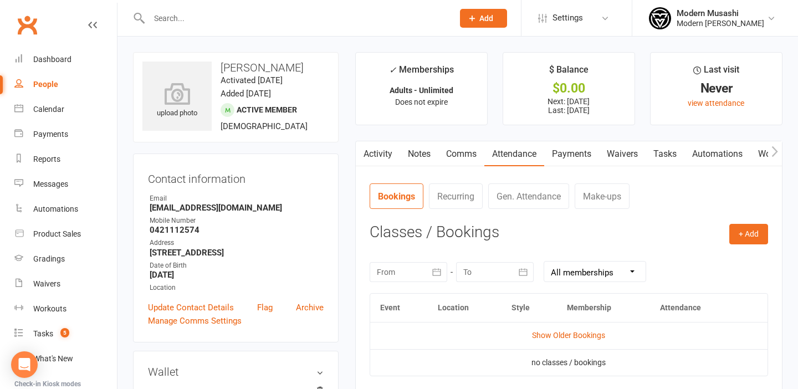
click at [574, 150] on link "Payments" at bounding box center [571, 153] width 55 height 25
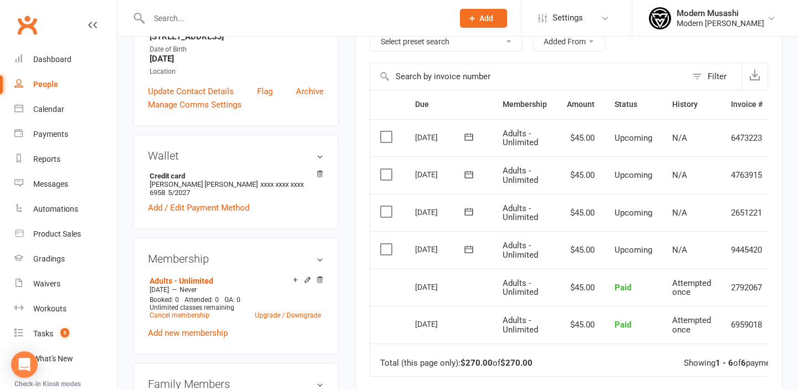
scroll to position [217, 0]
click at [184, 16] on input "text" at bounding box center [296, 19] width 300 height 16
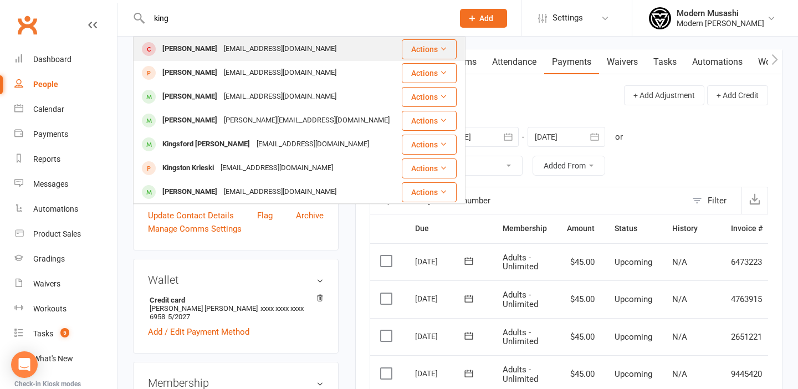
scroll to position [0, 0]
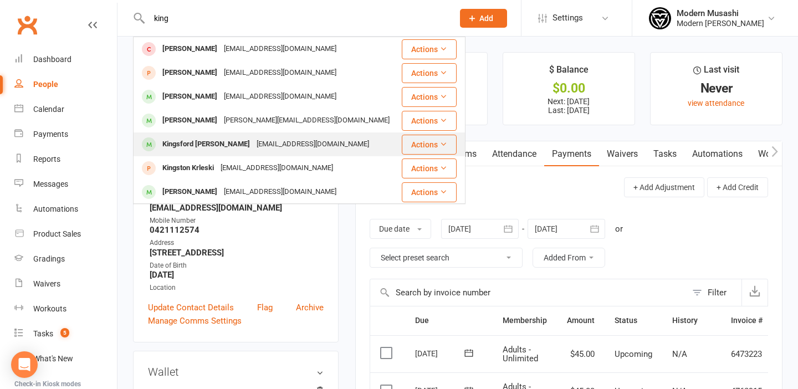
type input "king"
click at [199, 140] on div "Kingsford Dodd" at bounding box center [206, 144] width 94 height 16
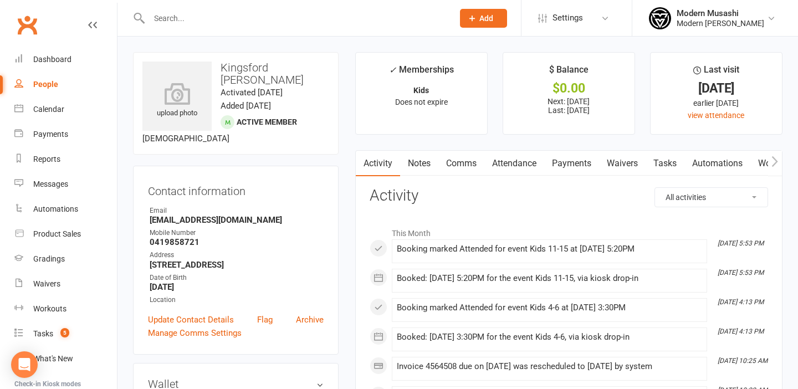
click at [565, 163] on link "Payments" at bounding box center [571, 163] width 55 height 25
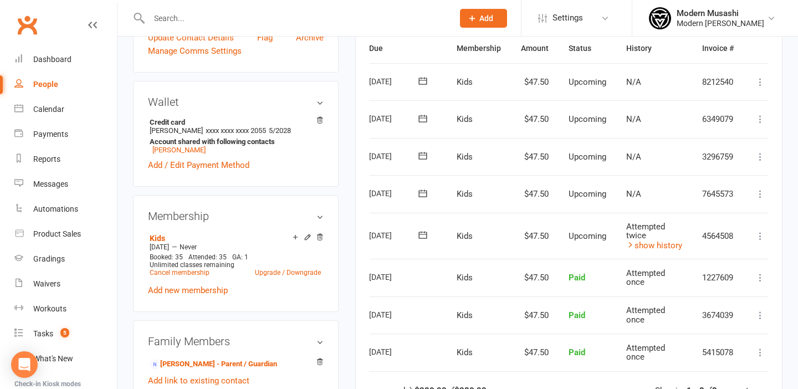
scroll to position [287, 0]
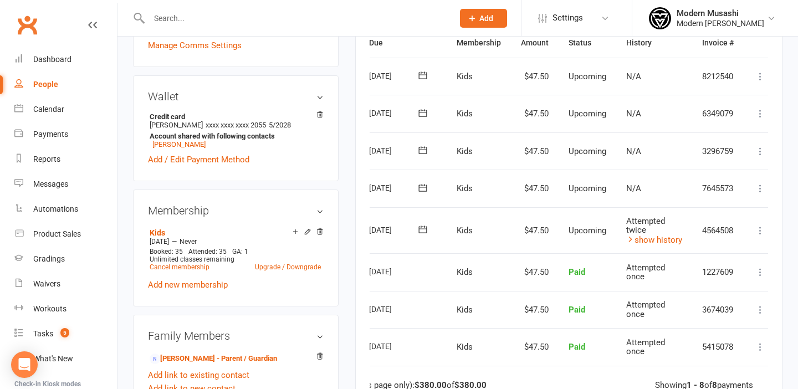
click at [760, 228] on icon at bounding box center [759, 230] width 11 height 11
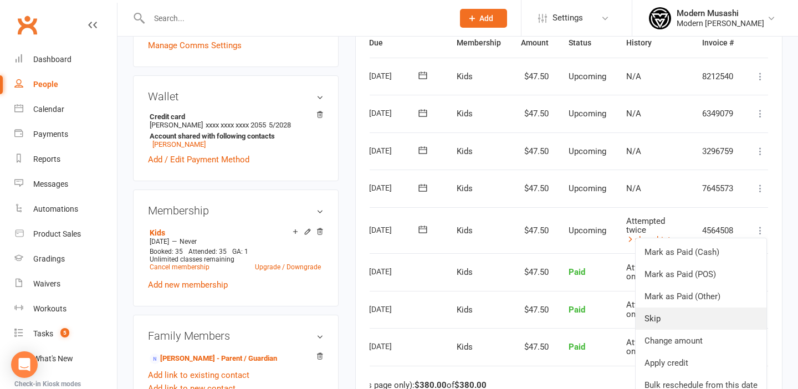
click at [669, 315] on link "Skip" at bounding box center [700, 318] width 131 height 22
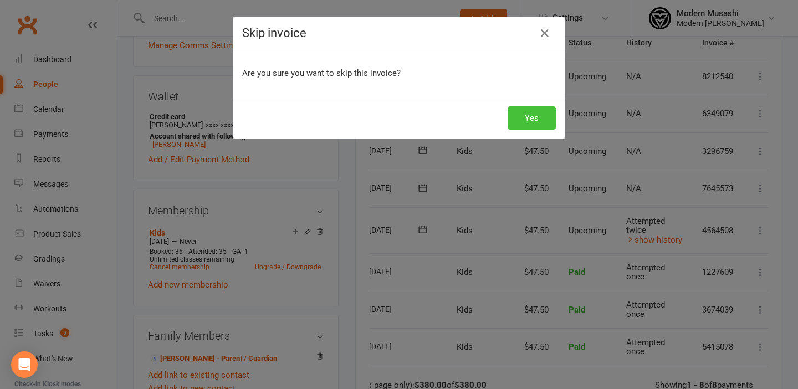
click at [546, 118] on button "Yes" at bounding box center [531, 117] width 48 height 23
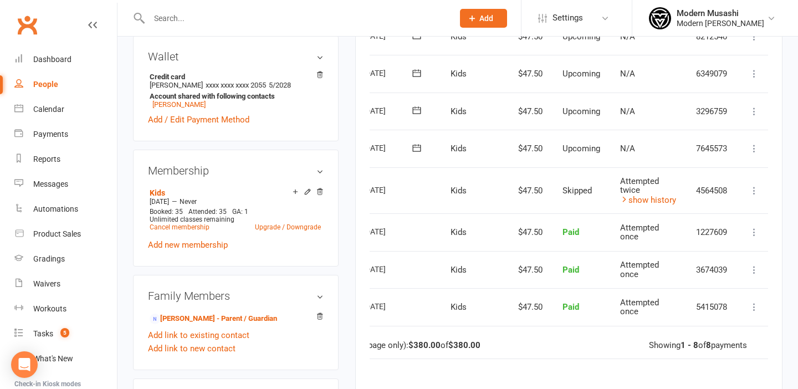
scroll to position [326, 0]
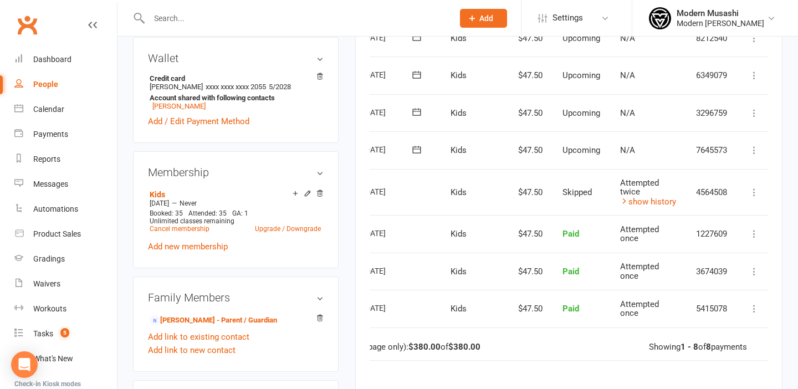
click at [753, 150] on icon at bounding box center [753, 150] width 11 height 11
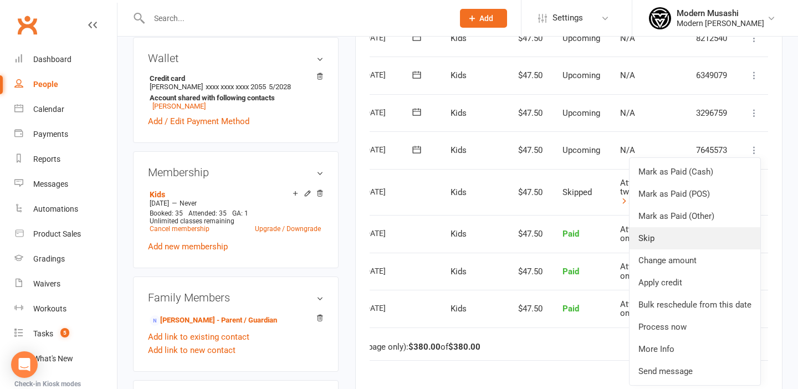
click at [643, 241] on link "Skip" at bounding box center [694, 238] width 131 height 22
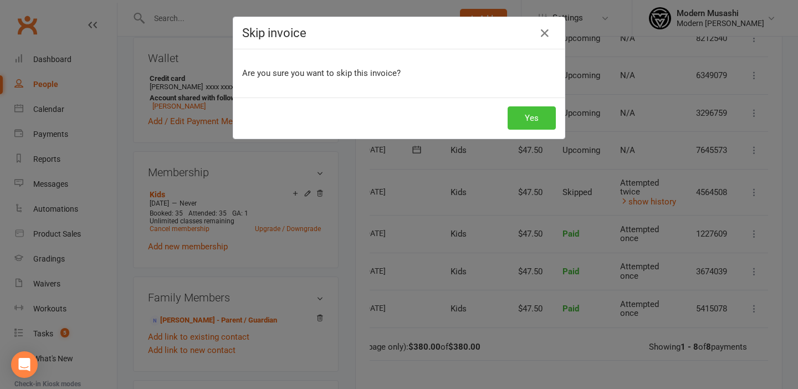
click at [525, 120] on button "Yes" at bounding box center [531, 117] width 48 height 23
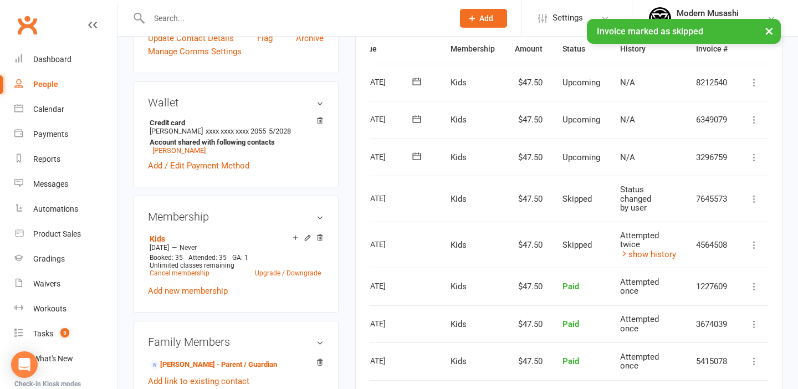
scroll to position [280, 0]
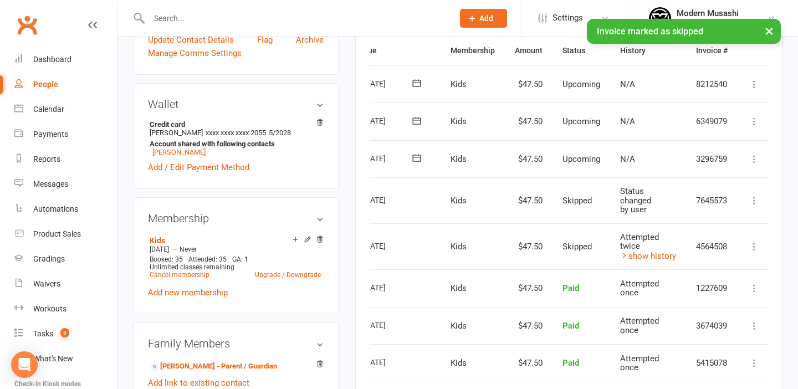
click at [751, 158] on icon at bounding box center [753, 158] width 11 height 11
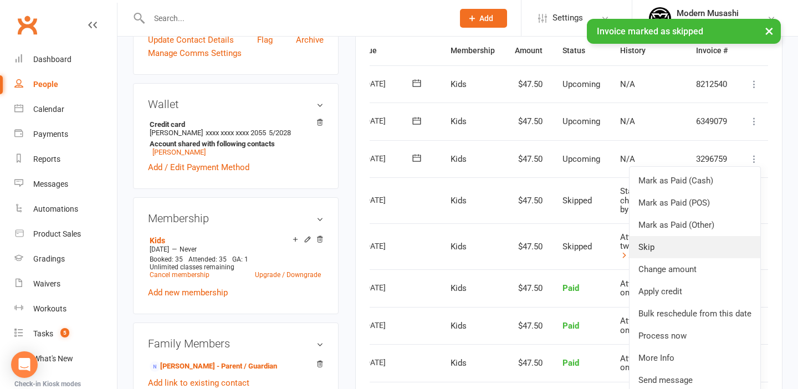
click at [665, 247] on link "Skip" at bounding box center [694, 247] width 131 height 22
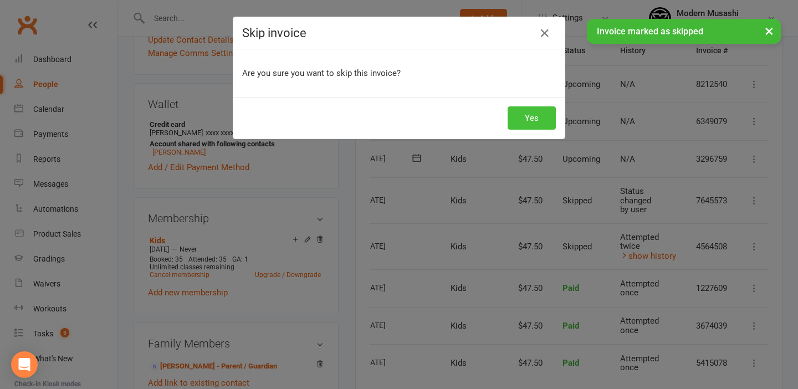
click at [532, 116] on button "Yes" at bounding box center [531, 117] width 48 height 23
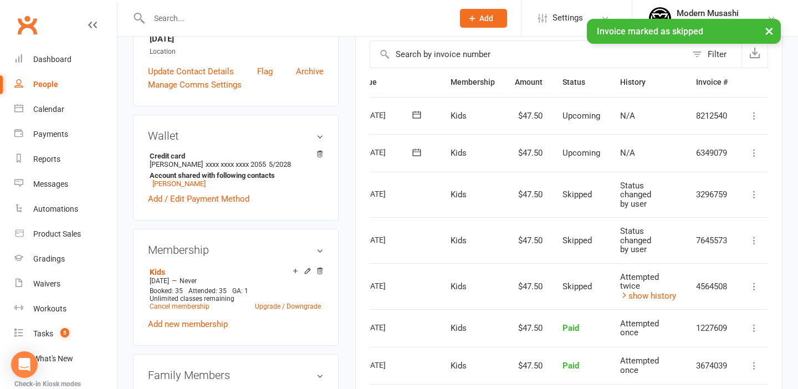
scroll to position [234, 0]
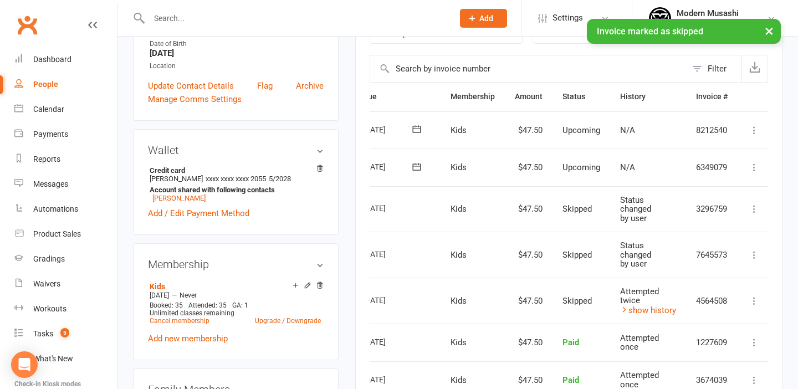
click at [756, 165] on icon at bounding box center [753, 167] width 11 height 11
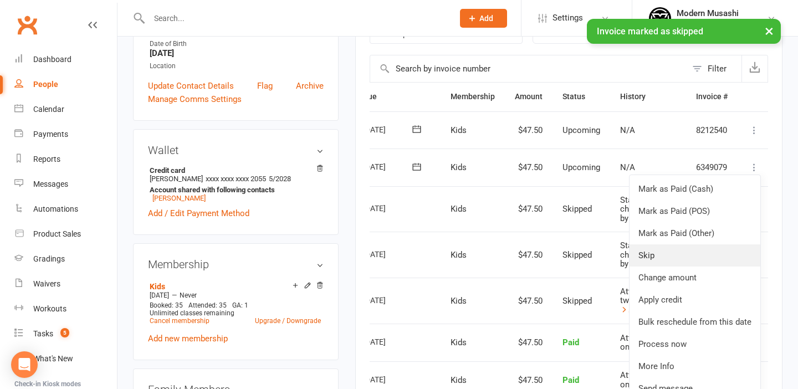
click at [656, 250] on link "Skip" at bounding box center [694, 255] width 131 height 22
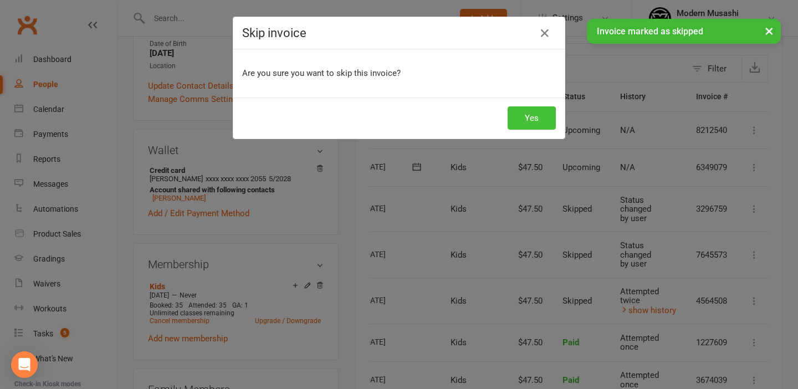
click at [529, 123] on button "Yes" at bounding box center [531, 117] width 48 height 23
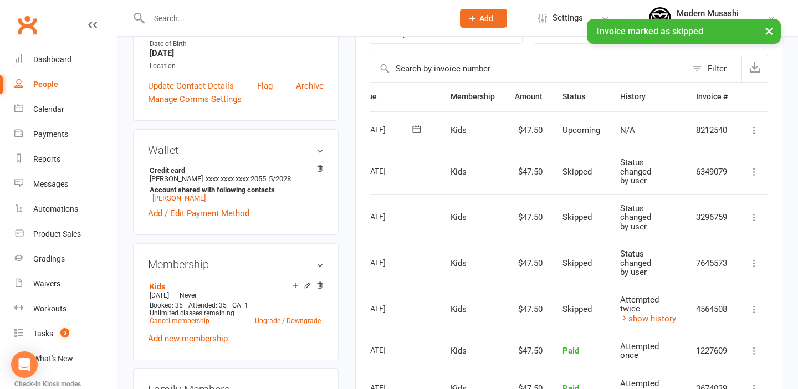
click at [753, 128] on icon at bounding box center [753, 130] width 11 height 11
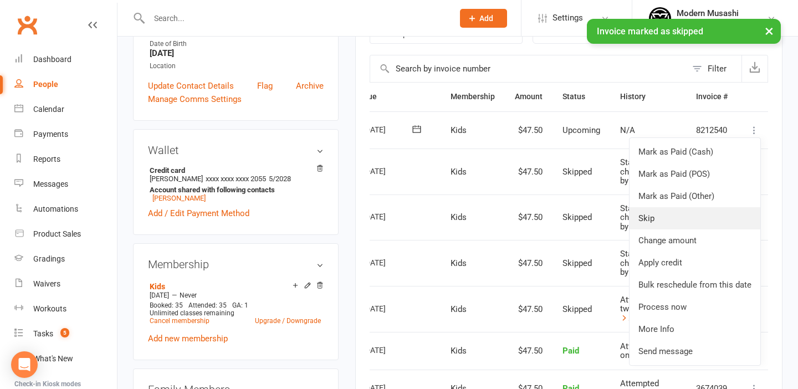
click at [687, 213] on link "Skip" at bounding box center [694, 218] width 131 height 22
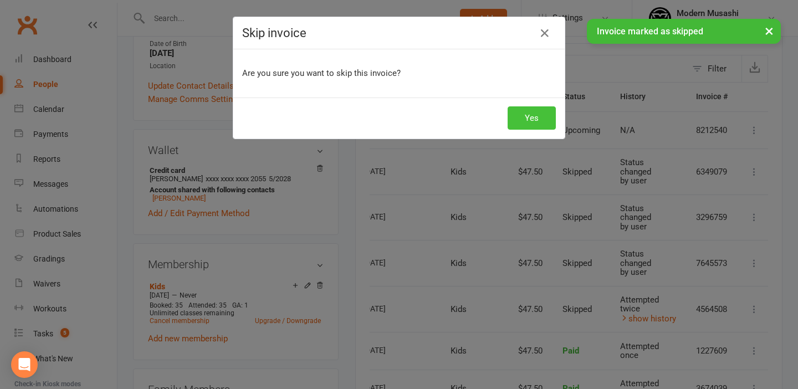
click at [536, 108] on button "Yes" at bounding box center [531, 117] width 48 height 23
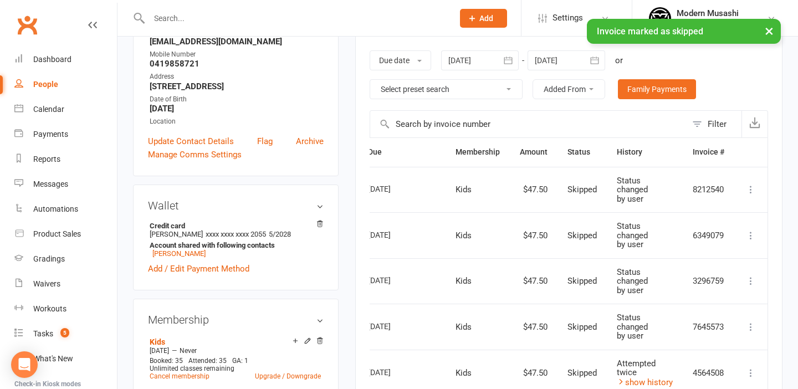
scroll to position [166, 0]
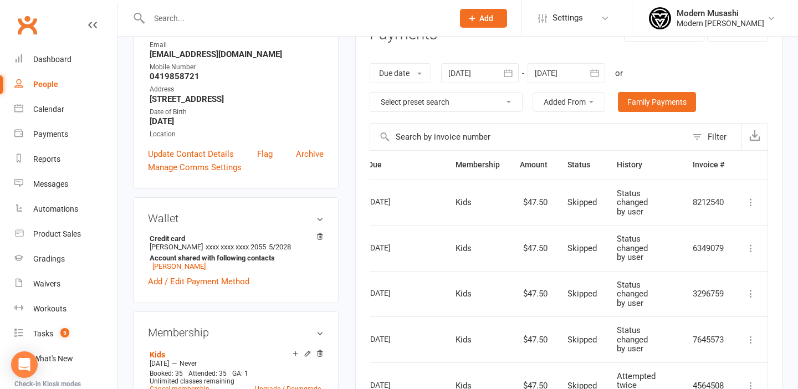
click at [600, 71] on icon "button" at bounding box center [594, 73] width 11 height 11
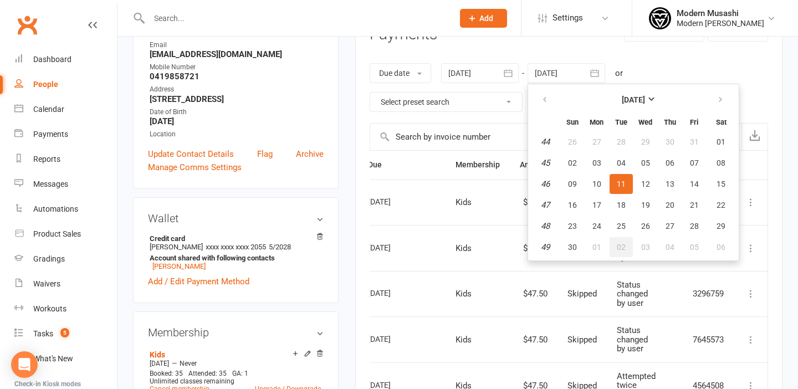
click at [628, 242] on button "02" at bounding box center [620, 247] width 23 height 20
type input "02 Dec 2025"
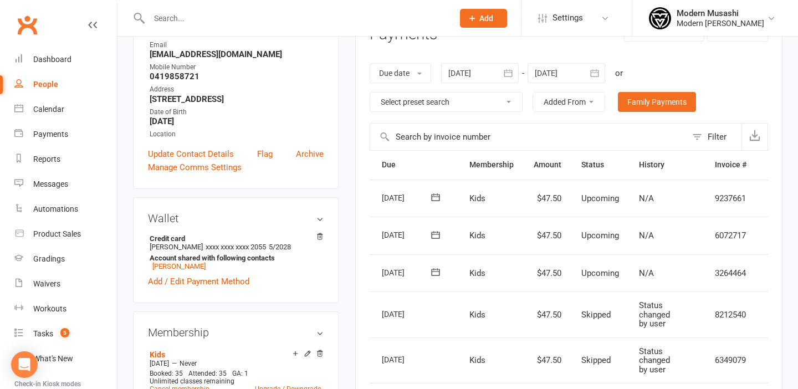
scroll to position [0, 56]
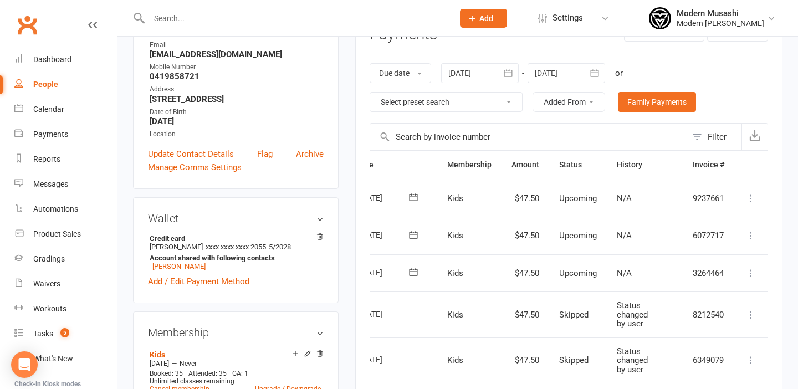
click at [751, 268] on icon at bounding box center [750, 273] width 11 height 11
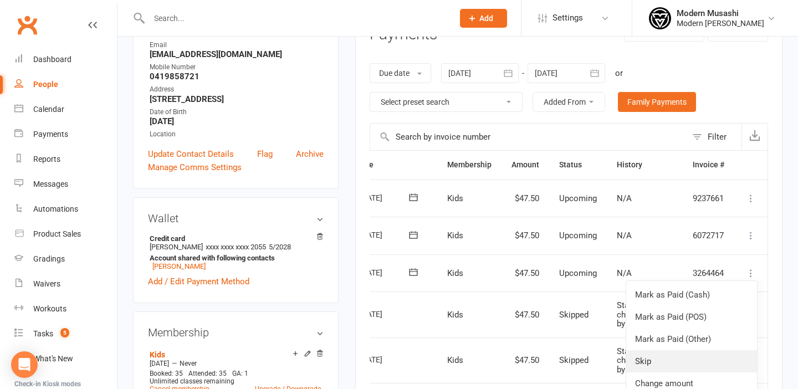
click at [645, 356] on link "Skip" at bounding box center [691, 361] width 131 height 22
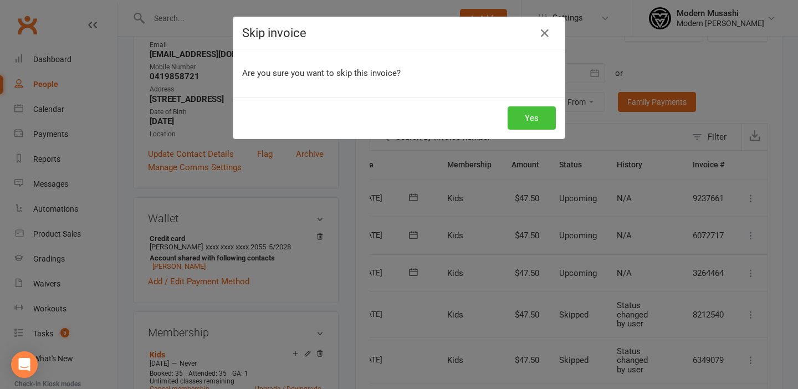
click at [541, 109] on button "Yes" at bounding box center [531, 117] width 48 height 23
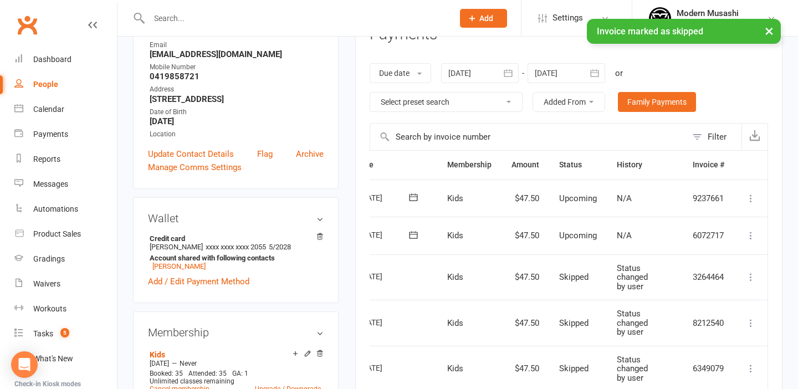
click at [746, 234] on icon at bounding box center [750, 235] width 11 height 11
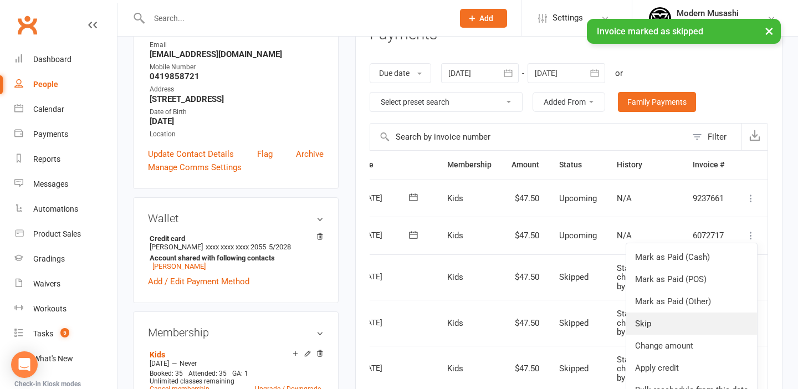
click at [660, 315] on link "Skip" at bounding box center [691, 323] width 131 height 22
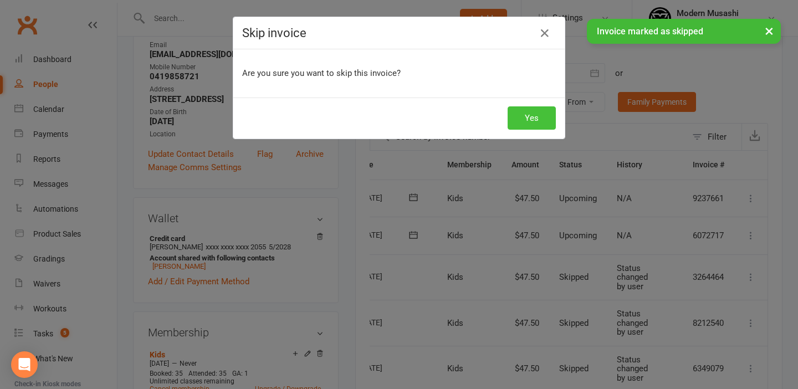
click at [538, 117] on button "Yes" at bounding box center [531, 117] width 48 height 23
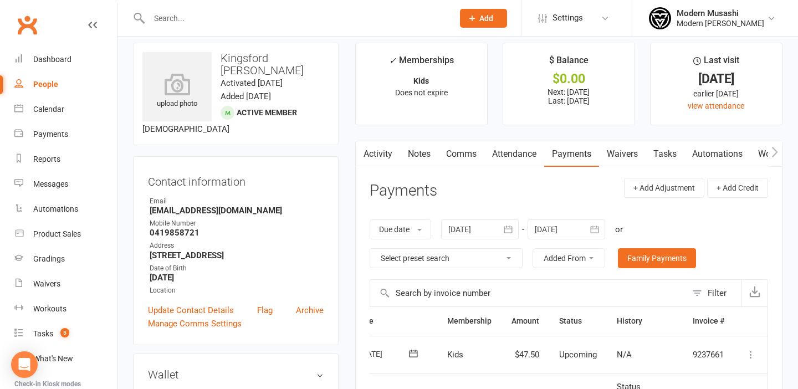
scroll to position [0, 0]
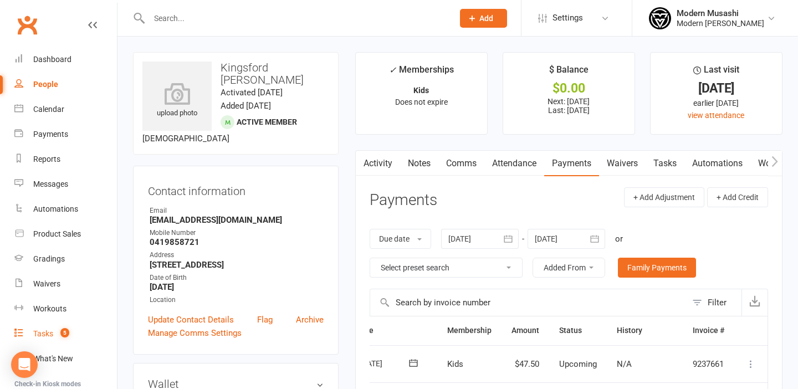
click at [50, 327] on link "Tasks 5" at bounding box center [65, 333] width 102 height 25
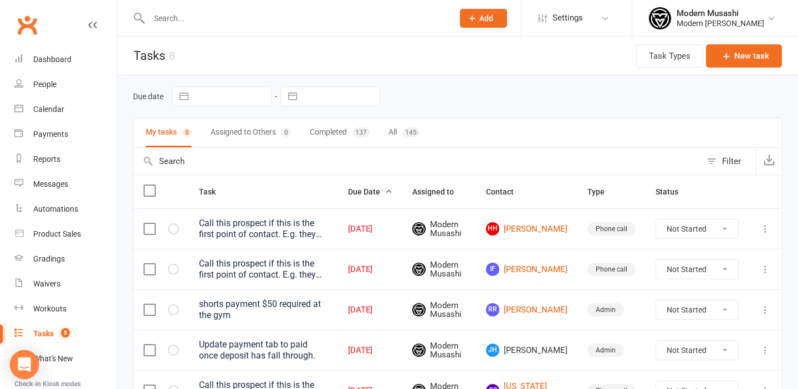
click at [27, 364] on icon "Open Intercom Messenger" at bounding box center [24, 364] width 13 height 14
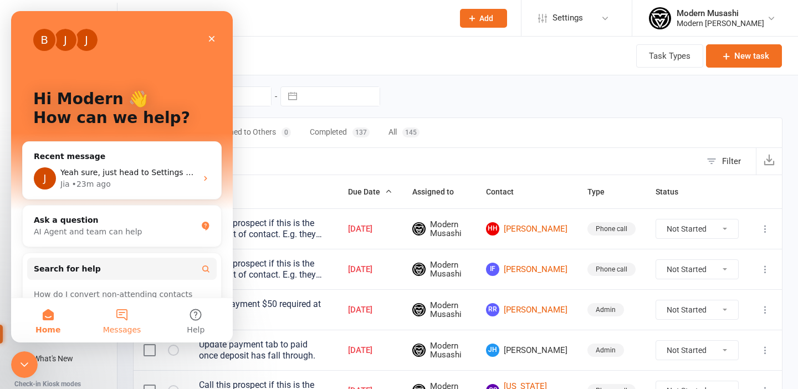
click at [116, 326] on span "Messages" at bounding box center [122, 330] width 38 height 8
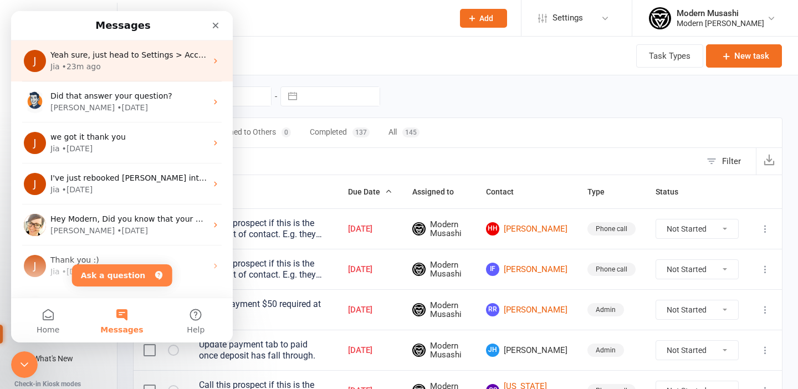
click at [112, 64] on div "Jia • 23m ago" at bounding box center [128, 67] width 156 height 12
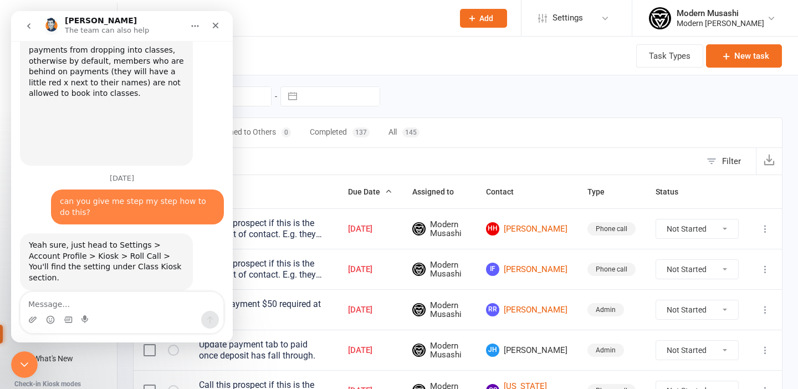
scroll to position [609, 0]
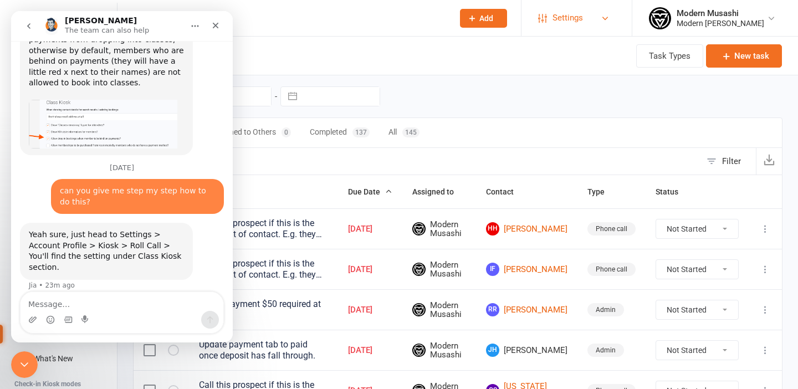
click at [568, 23] on span "Settings" at bounding box center [567, 18] width 30 height 25
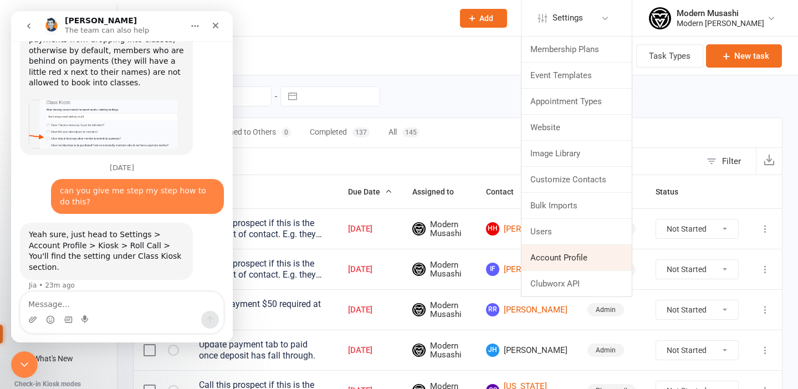
click at [536, 257] on link "Account Profile" at bounding box center [576, 257] width 110 height 25
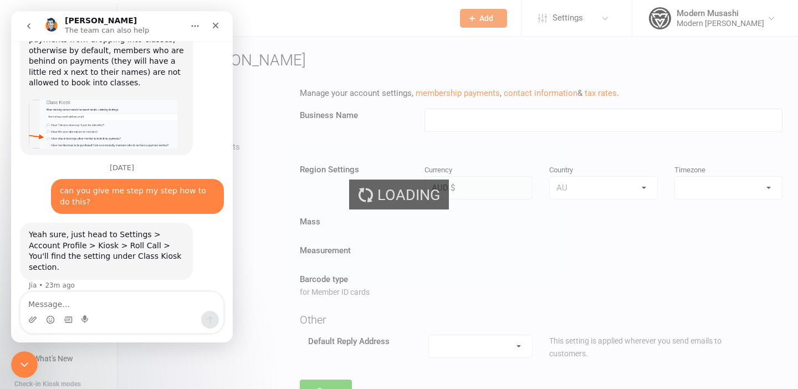
type input "Modern Musashi Wollongong"
select select "Australia/Sydney"
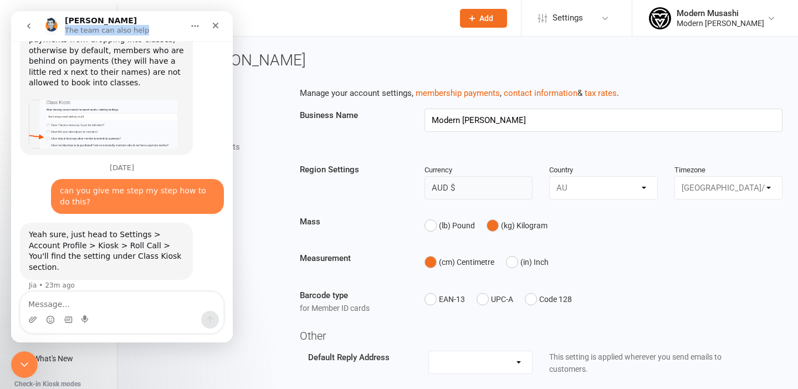
drag, startPoint x: 144, startPoint y: 21, endPoint x: 241, endPoint y: 21, distance: 96.9
click at [233, 21] on html "Toby The team can also help Hi - how can we help you? Hey Modern, Did you know …" at bounding box center [122, 176] width 222 height 331
click at [263, 184] on li "Kiosk / Roll Call" at bounding box center [219, 184] width 128 height 13
click at [252, 35] on div at bounding box center [289, 18] width 312 height 36
click at [215, 20] on div "Close" at bounding box center [215, 26] width 20 height 20
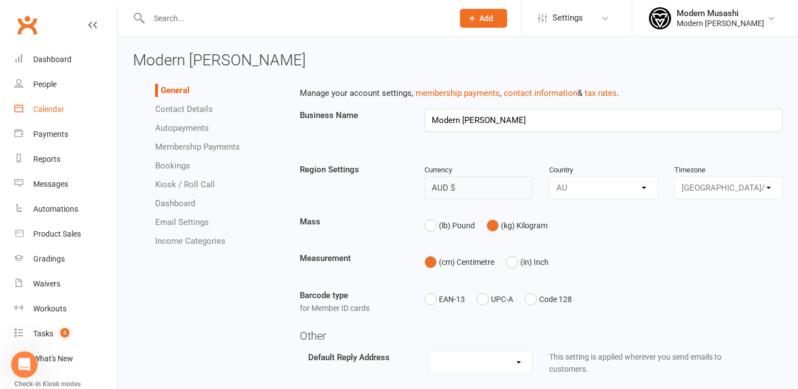
scroll to position [609, 0]
click at [179, 178] on li "Kiosk / Roll Call" at bounding box center [219, 184] width 128 height 13
click at [179, 182] on link "Kiosk / Roll Call" at bounding box center [185, 184] width 60 height 10
select select "kiosk_attendee_list_format_no_email"
select select "all_attendees_sort_order_checked_in_desc"
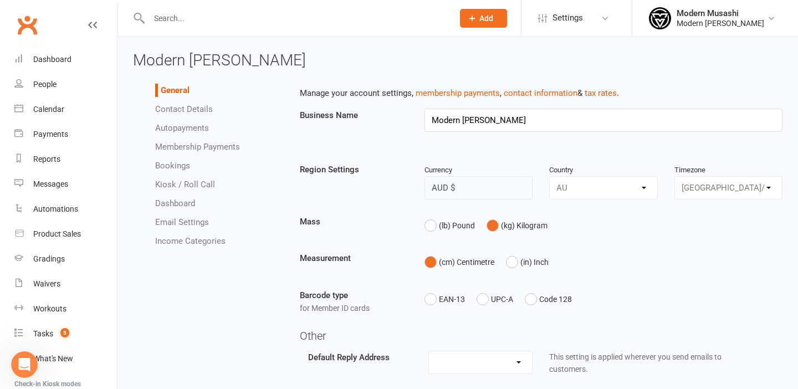
select select "checked_in_attendee_sort_order_checked_in_desc"
select select "pending_attendee_sort_order_first_name_asc"
select select "class_kiosk_search_active_members_only"
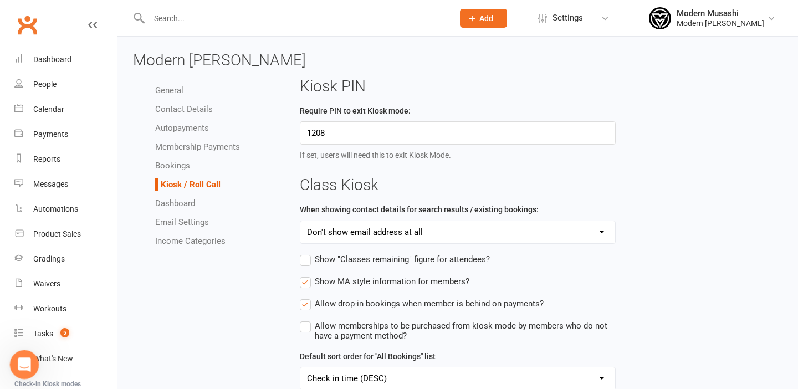
click at [23, 362] on icon "Open Intercom Messenger" at bounding box center [23, 363] width 18 height 18
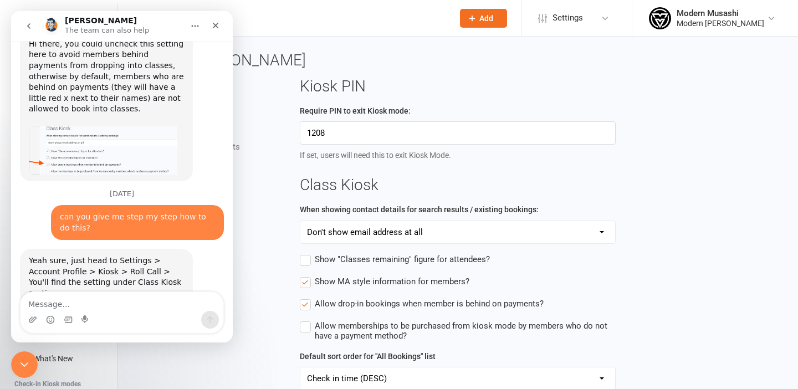
scroll to position [609, 0]
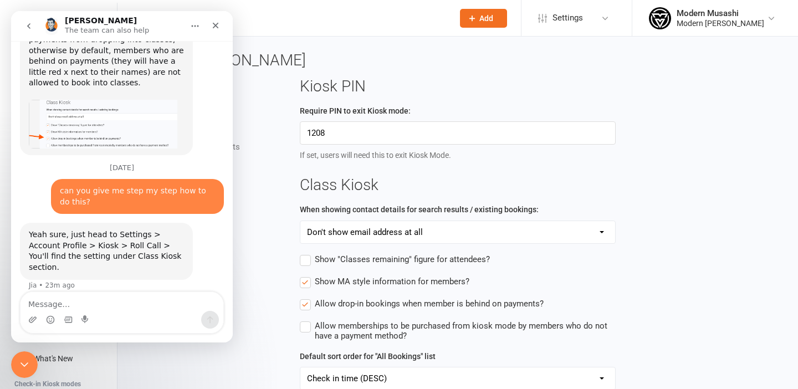
click at [303, 305] on label "Allow drop-in bookings when member is behind on payments?" at bounding box center [422, 303] width 244 height 13
click at [303, 297] on input "Allow drop-in bookings when member is behind on payments?" at bounding box center [422, 297] width 244 height 0
click at [138, 312] on div "Intercom messenger" at bounding box center [121, 320] width 203 height 18
click at [133, 296] on textarea "Message…" at bounding box center [121, 301] width 203 height 19
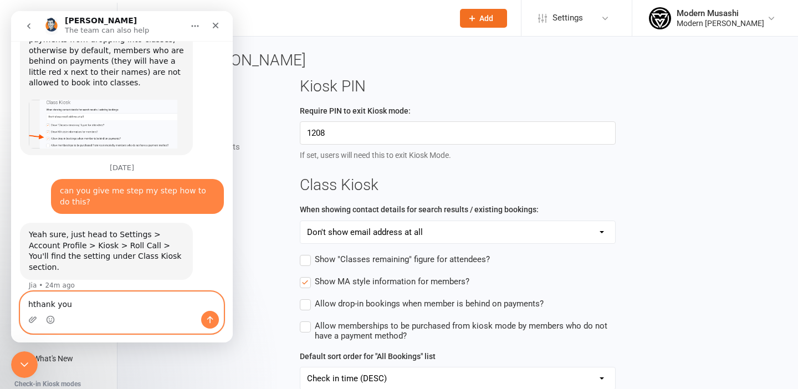
click at [35, 300] on textarea "hthank you" at bounding box center [121, 301] width 203 height 19
type textarea "thank you"
click at [209, 317] on icon "Send a message…" at bounding box center [210, 319] width 6 height 7
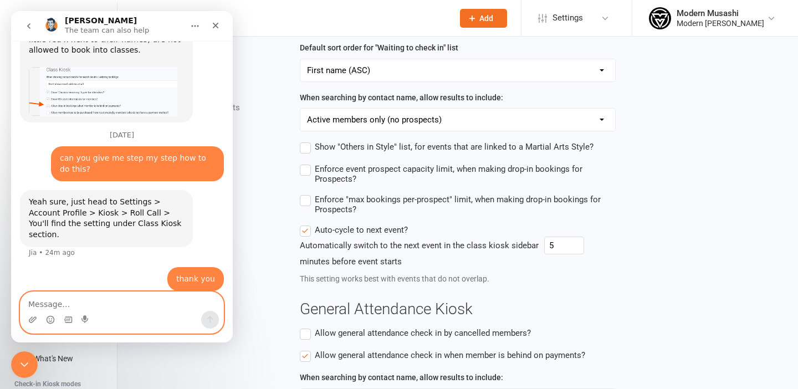
scroll to position [539, 0]
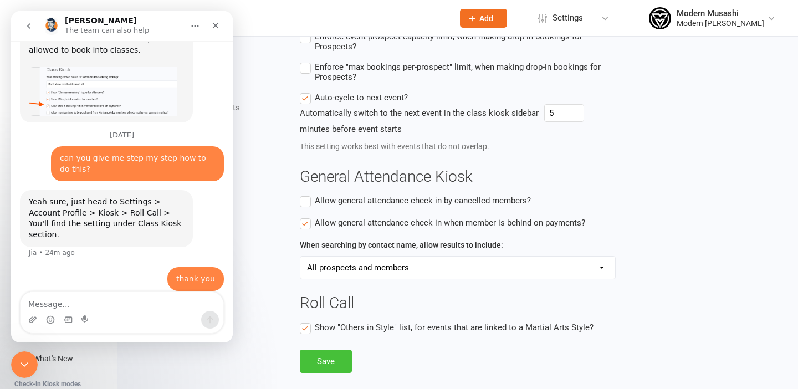
click at [336, 372] on button "Save" at bounding box center [326, 360] width 52 height 23
click at [289, 26] on div at bounding box center [289, 18] width 312 height 36
click at [219, 24] on icon "Close" at bounding box center [215, 25] width 9 height 9
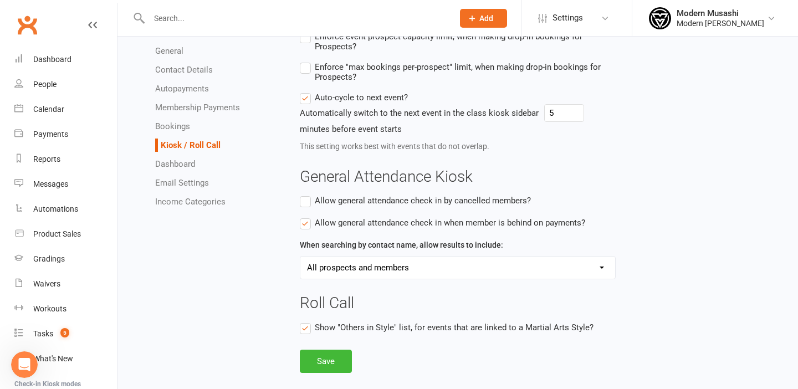
click at [219, 24] on input "text" at bounding box center [296, 19] width 300 height 16
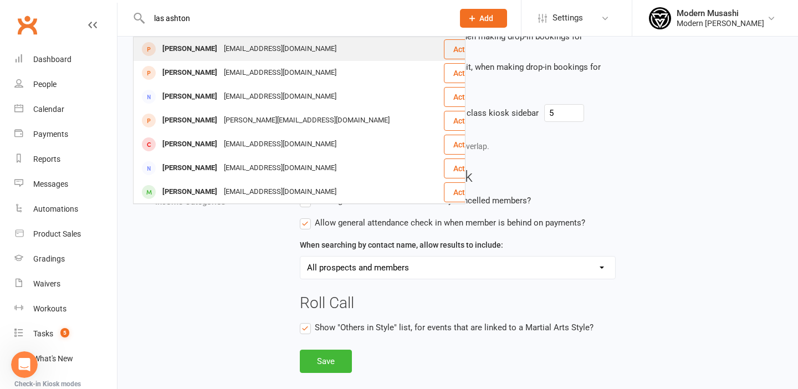
type input "las ashton"
click at [189, 48] on div "Lars Ashton Wagner" at bounding box center [189, 49] width 61 height 16
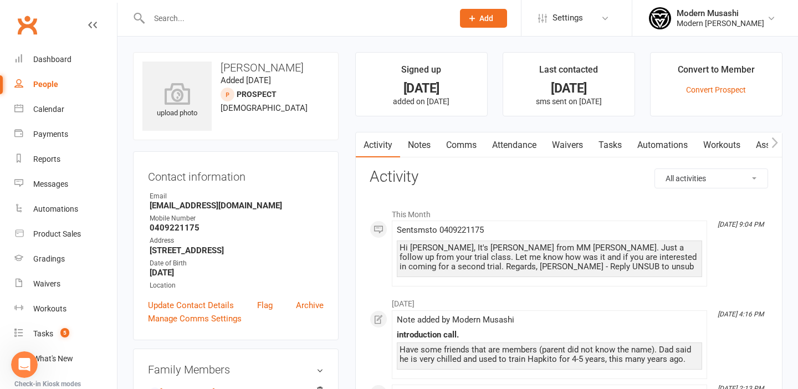
click at [512, 146] on link "Attendance" at bounding box center [514, 144] width 60 height 25
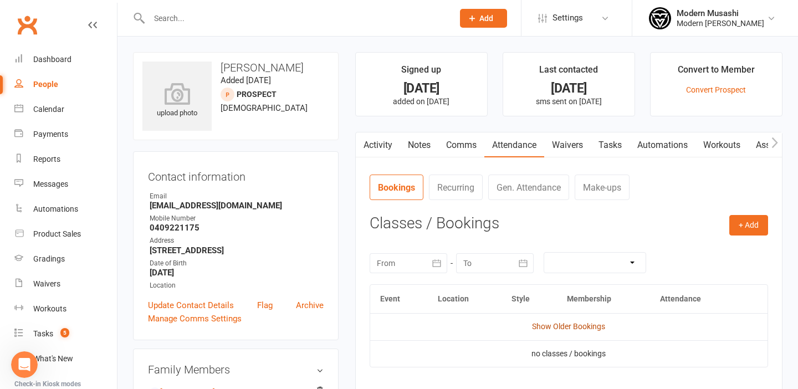
click at [557, 323] on link "Show Older Bookings" at bounding box center [568, 326] width 73 height 9
click at [556, 327] on link "Hide Older Bookings" at bounding box center [568, 326] width 69 height 9
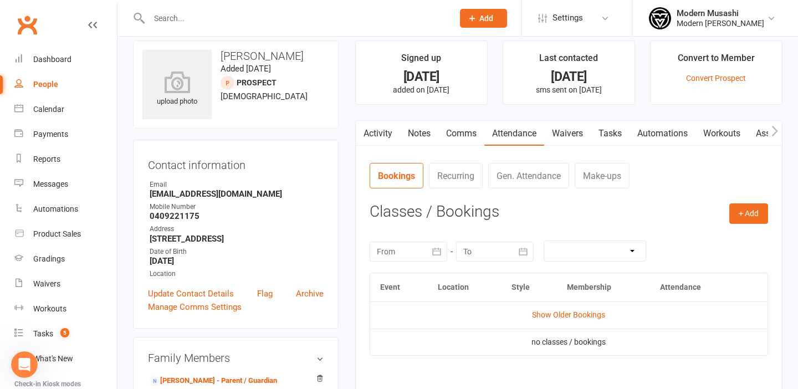
scroll to position [4, 0]
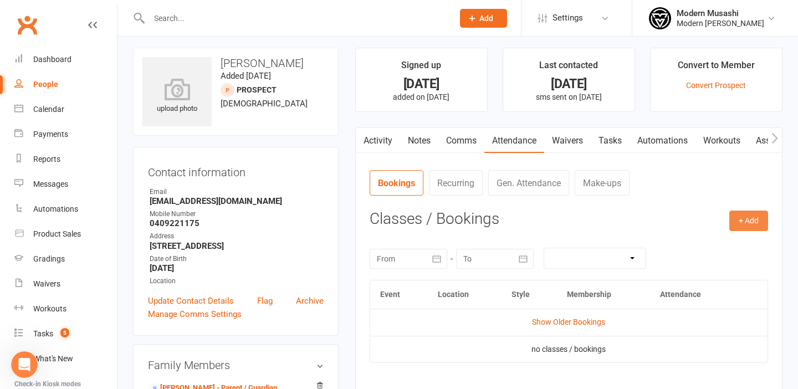
click at [746, 220] on button "+ Add" at bounding box center [748, 220] width 39 height 20
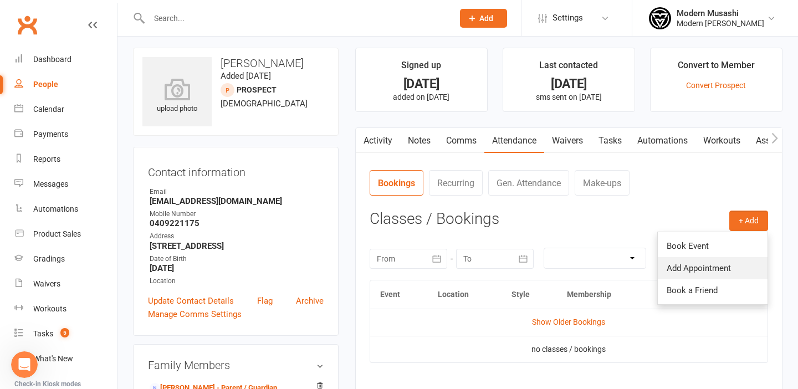
click at [697, 267] on link "Add Appointment" at bounding box center [712, 268] width 110 height 22
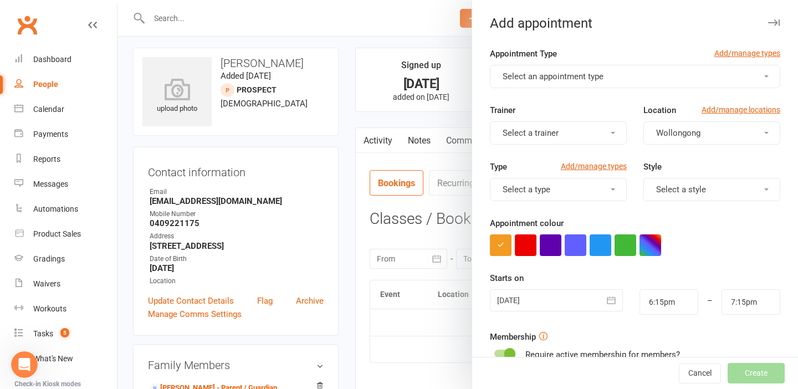
click at [529, 76] on span "Select an appointment type" at bounding box center [552, 76] width 101 height 10
click at [590, 75] on span "Select an appointment type" at bounding box center [552, 76] width 101 height 10
click at [691, 76] on button "Select an appointment type" at bounding box center [635, 76] width 290 height 23
click at [414, 39] on div at bounding box center [457, 194] width 680 height 389
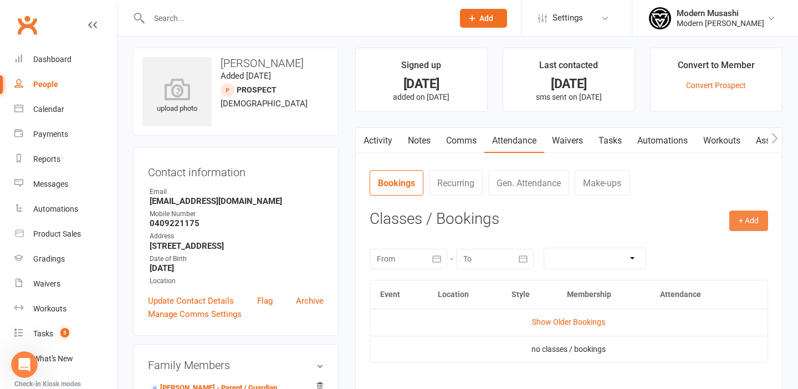
click at [755, 212] on button "+ Add" at bounding box center [748, 220] width 39 height 20
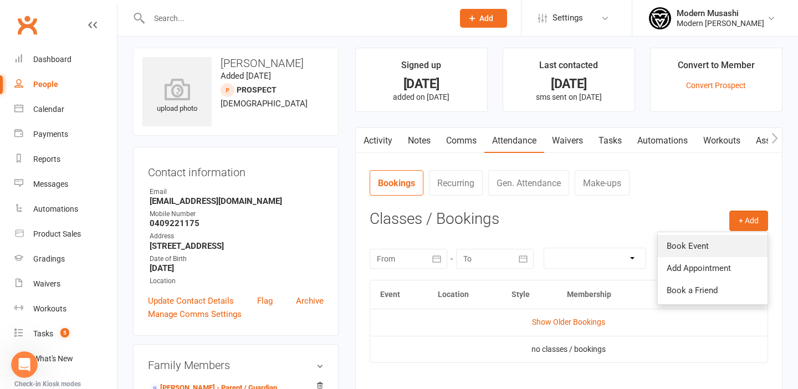
click at [693, 246] on link "Book Event" at bounding box center [712, 246] width 110 height 22
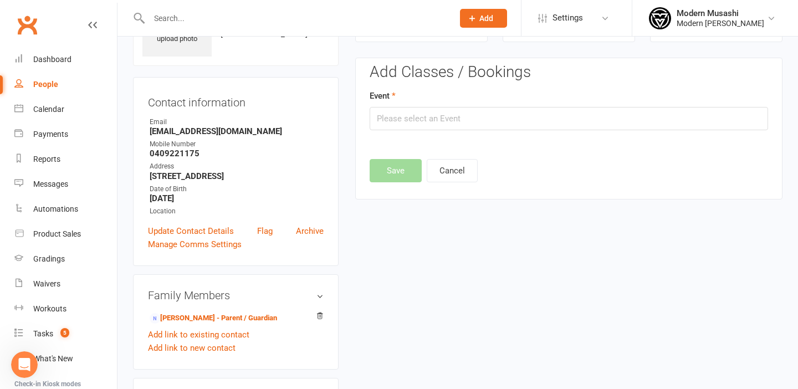
scroll to position [76, 0]
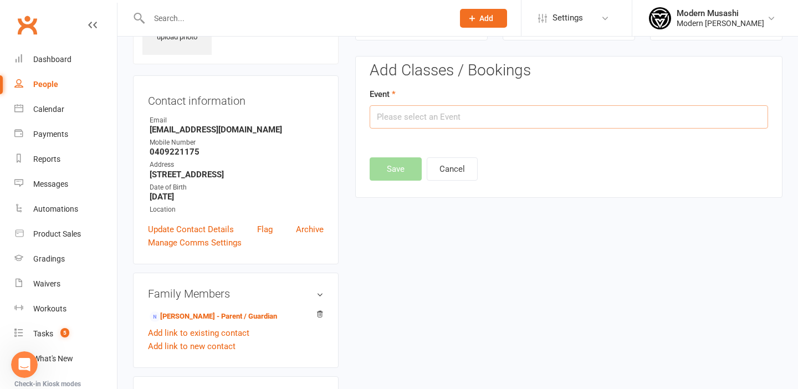
click at [454, 121] on input "text" at bounding box center [568, 116] width 398 height 23
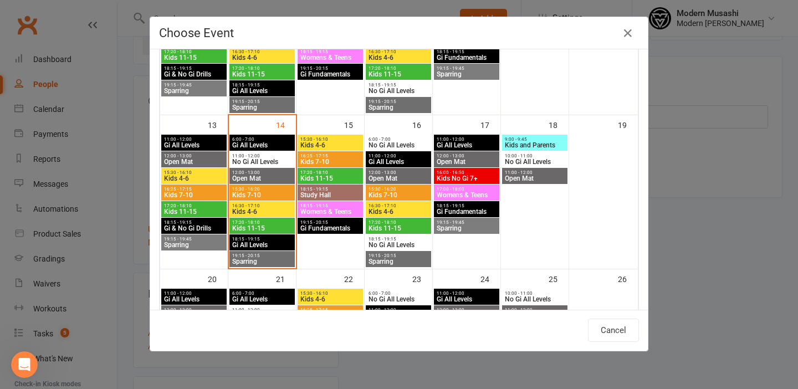
scroll to position [323, 0]
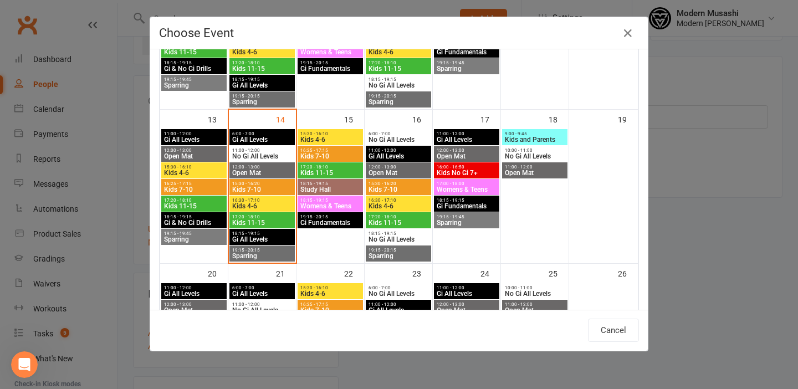
click at [253, 236] on span "Gi All Levels" at bounding box center [262, 239] width 61 height 7
type input "Gi All Levels - Oct 14, 2025 6:15:00 PM"
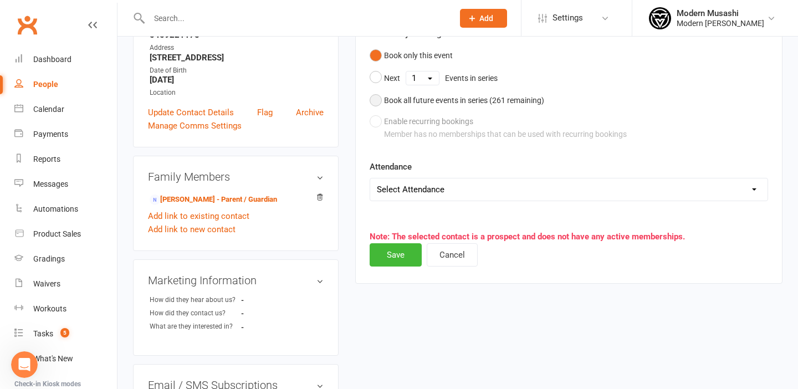
scroll to position [206, 0]
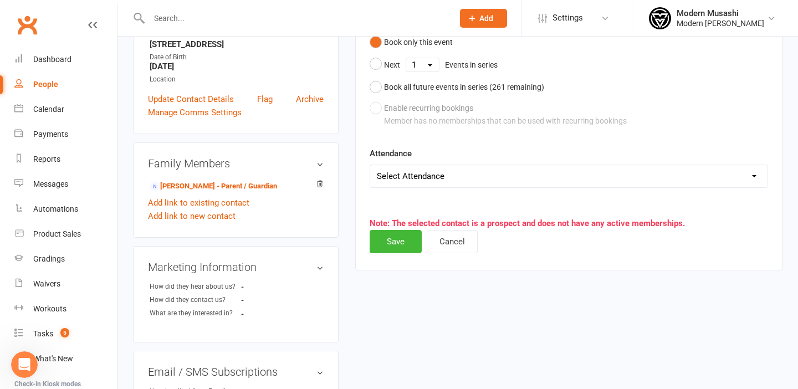
click at [468, 173] on select "Select Attendance Attended Absent" at bounding box center [568, 176] width 397 height 22
select select "0"
click at [370, 165] on select "Select Attendance Attended Absent" at bounding box center [568, 176] width 397 height 22
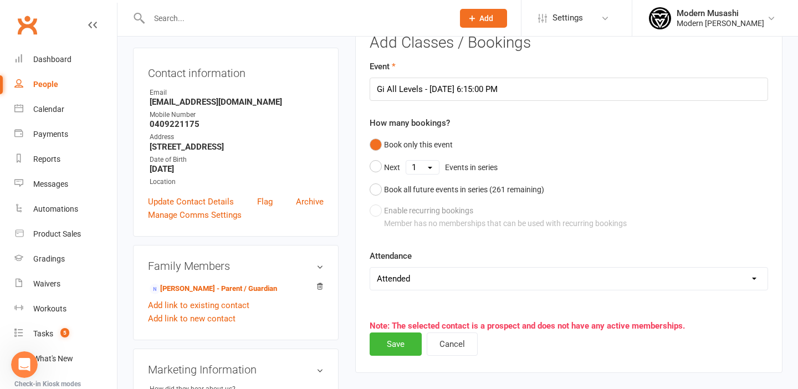
scroll to position [101, 0]
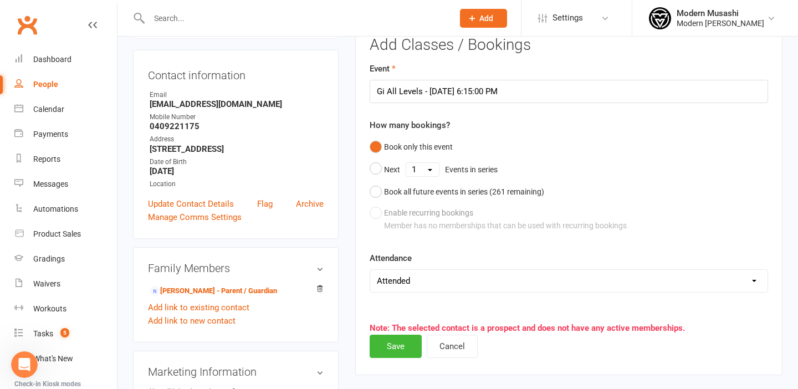
click at [404, 276] on select "Select Attendance Attended Absent" at bounding box center [568, 281] width 397 height 22
select select
click at [370, 270] on select "Select Attendance Attended Absent" at bounding box center [568, 281] width 397 height 22
click at [398, 345] on button "Save" at bounding box center [395, 346] width 52 height 23
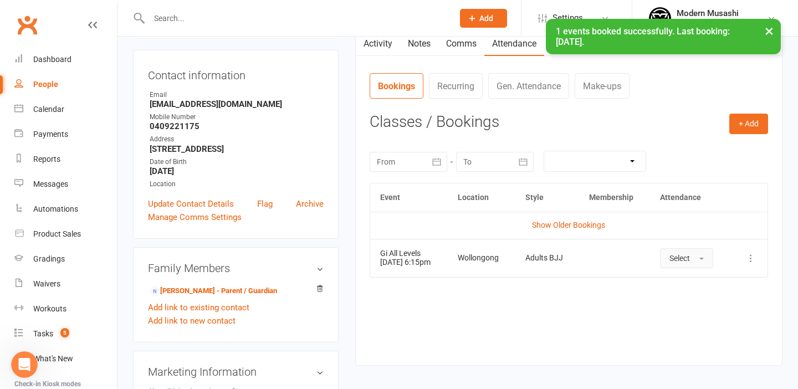
click at [688, 256] on span "Select" at bounding box center [679, 258] width 20 height 9
click at [688, 287] on span "Attended" at bounding box center [685, 283] width 33 height 10
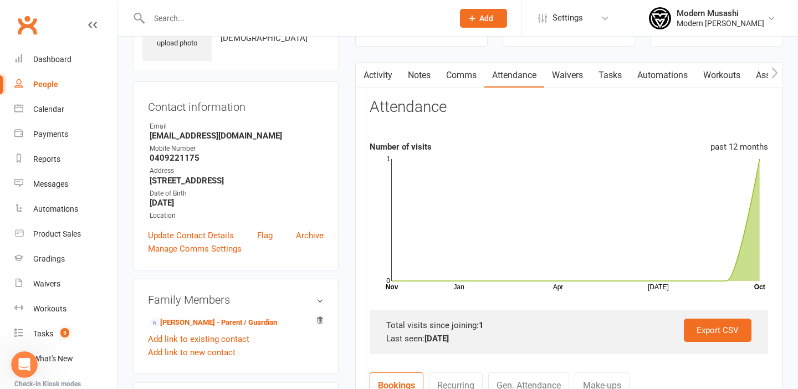
scroll to position [0, 0]
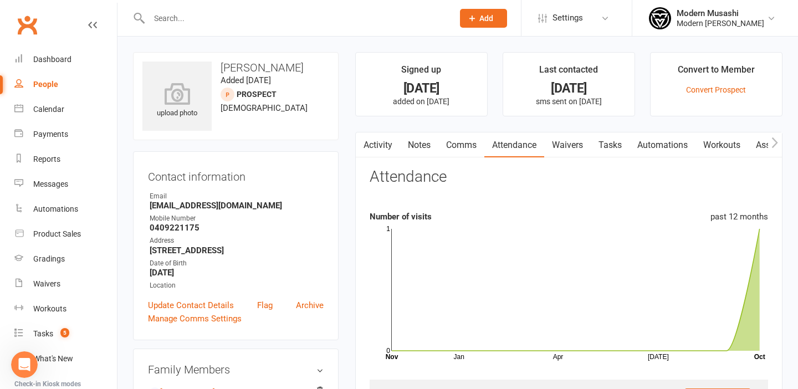
drag, startPoint x: 218, startPoint y: 63, endPoint x: 324, endPoint y: 61, distance: 105.8
click at [324, 61] on h3 "Lars Ashton Wagner" at bounding box center [235, 67] width 187 height 12
copy h3 "Lars Ashton Wagner"
click at [233, 11] on input "text" at bounding box center [296, 19] width 300 height 16
paste input "Lars Ashton Wagner"
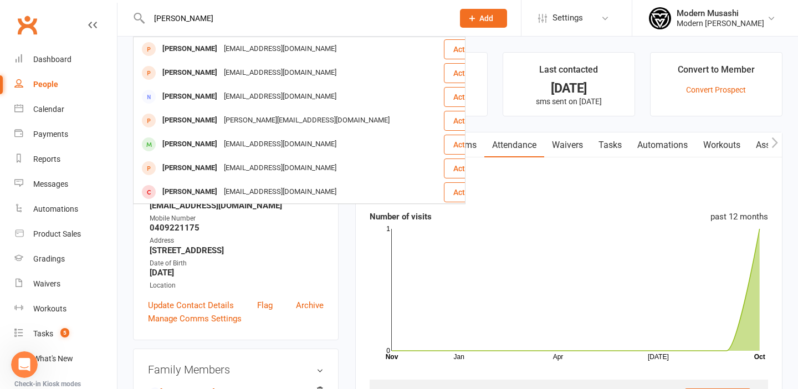
type input "Lars Ashton Wagner"
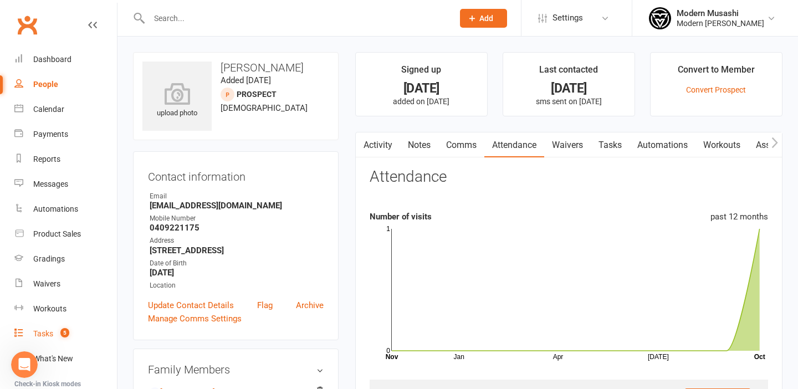
click at [61, 324] on link "Tasks 5" at bounding box center [65, 333] width 102 height 25
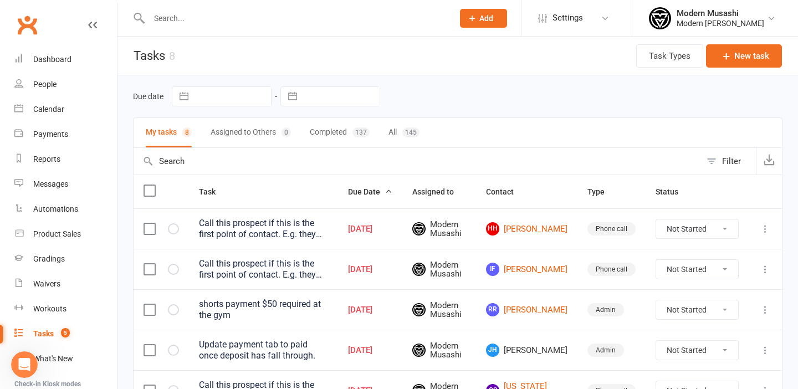
click at [218, 16] on input "text" at bounding box center [296, 19] width 300 height 16
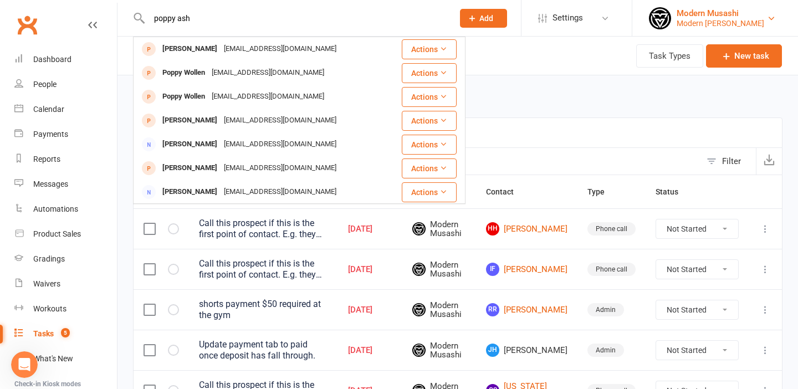
type input "poppy ash"
click at [753, 20] on div "Modern [PERSON_NAME]" at bounding box center [720, 23] width 88 height 10
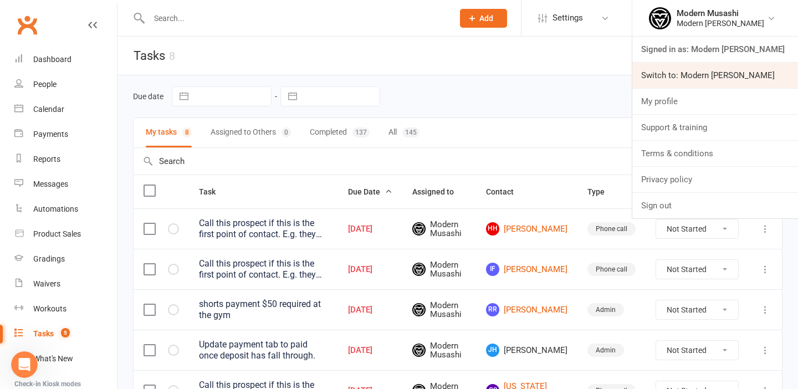
click at [706, 76] on link "Switch to: Modern [PERSON_NAME]" at bounding box center [715, 75] width 166 height 25
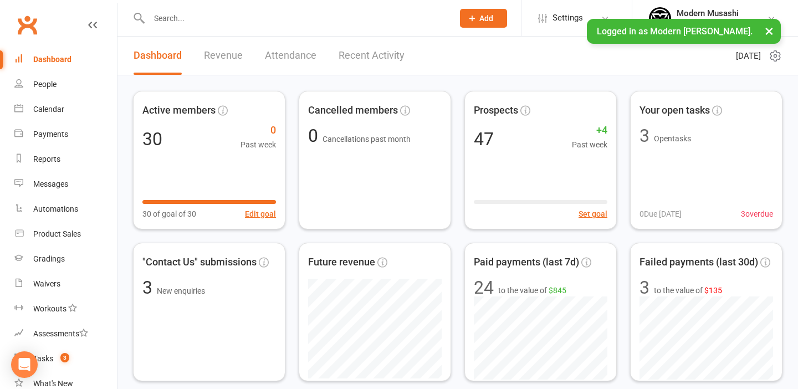
click at [223, 19] on input "text" at bounding box center [296, 19] width 300 height 16
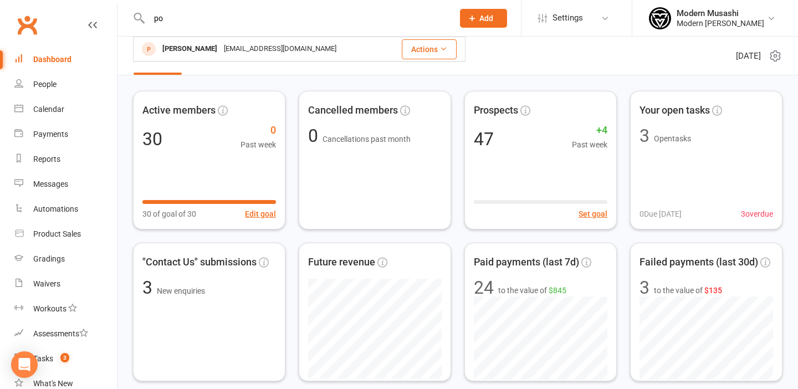
type input "p"
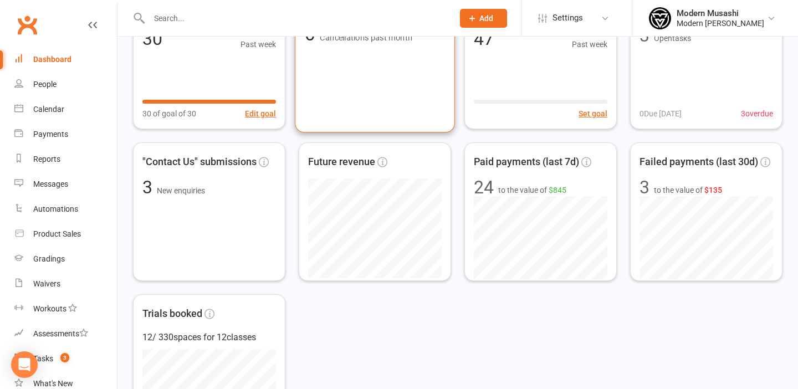
scroll to position [101, 0]
click at [72, 349] on link "Tasks 3" at bounding box center [65, 358] width 102 height 25
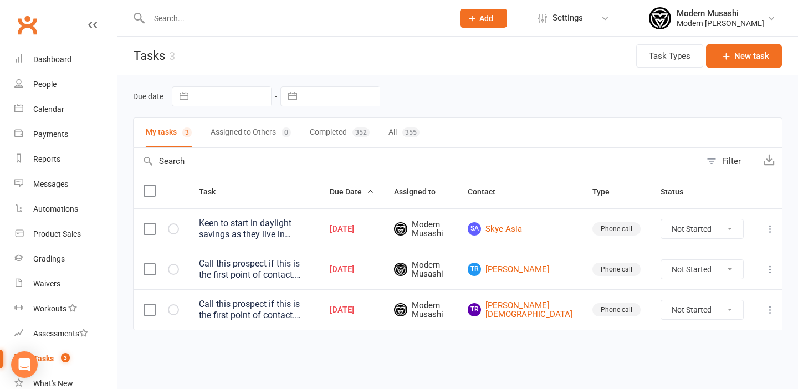
click at [195, 19] on input "text" at bounding box center [296, 19] width 300 height 16
click at [740, 23] on div "Modern [PERSON_NAME]" at bounding box center [720, 23] width 88 height 10
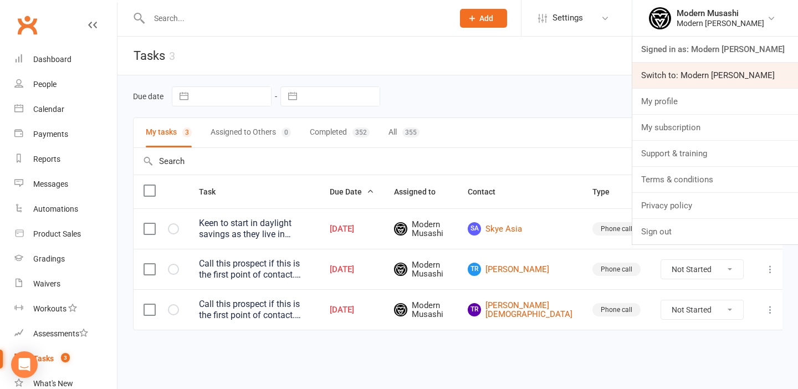
click at [710, 74] on link "Switch to: Modern [PERSON_NAME]" at bounding box center [715, 75] width 166 height 25
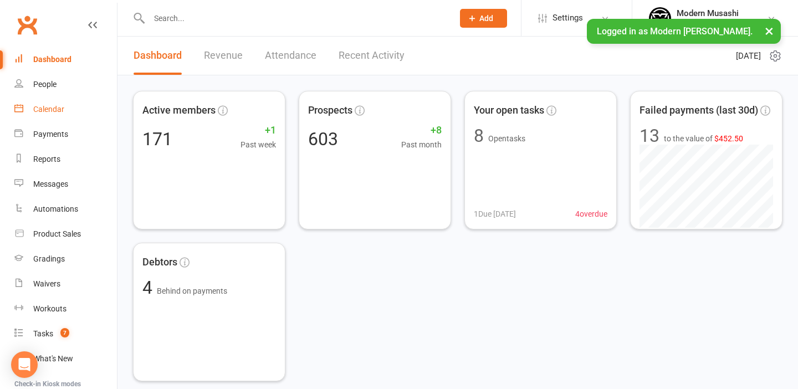
click at [48, 105] on div "Calendar" at bounding box center [48, 109] width 31 height 9
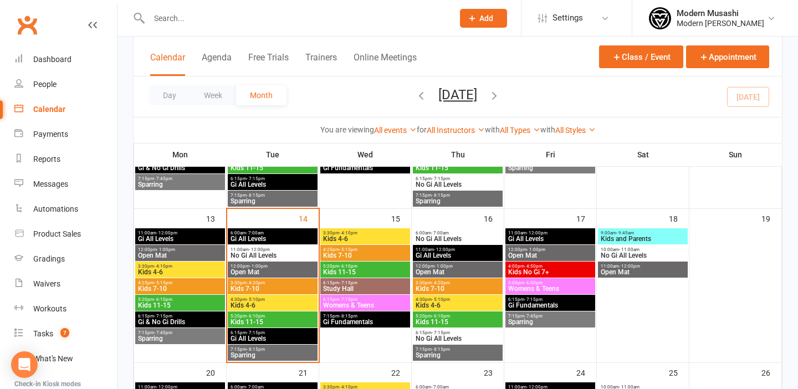
scroll to position [335, 0]
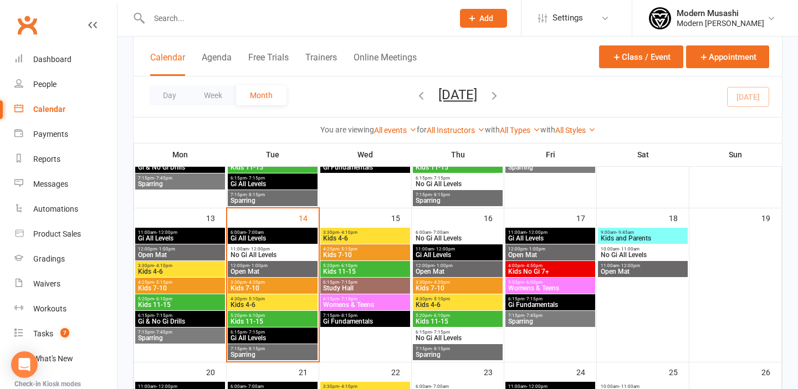
click at [263, 335] on span "Gi All Levels" at bounding box center [272, 338] width 85 height 7
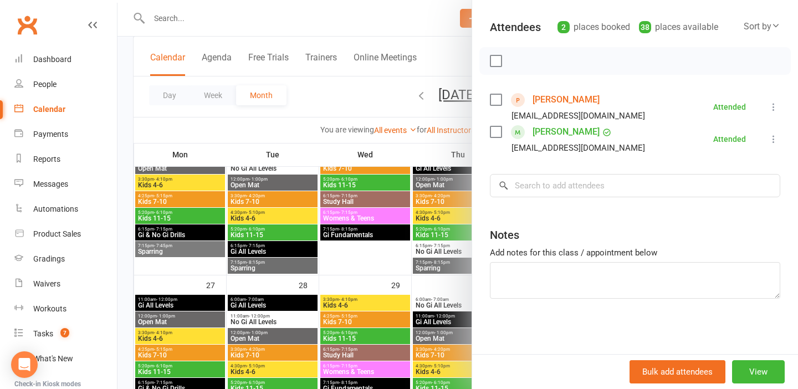
scroll to position [589, 0]
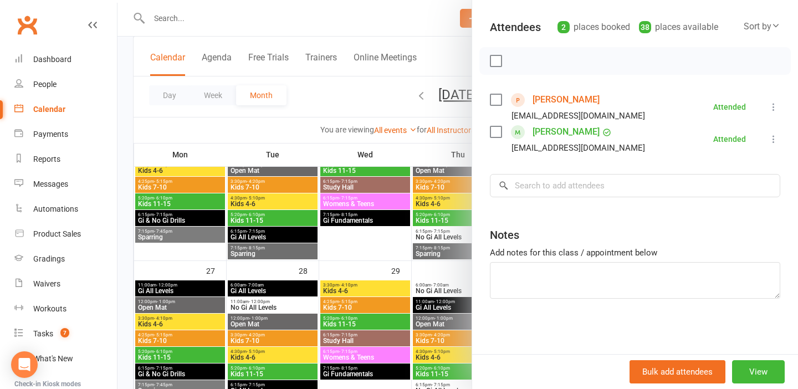
click at [496, 97] on label at bounding box center [495, 99] width 11 height 11
click at [648, 151] on li "[PERSON_NAME] [PERSON_NAME][EMAIL_ADDRESS][DOMAIN_NAME] Attended More info Remo…" at bounding box center [635, 139] width 290 height 32
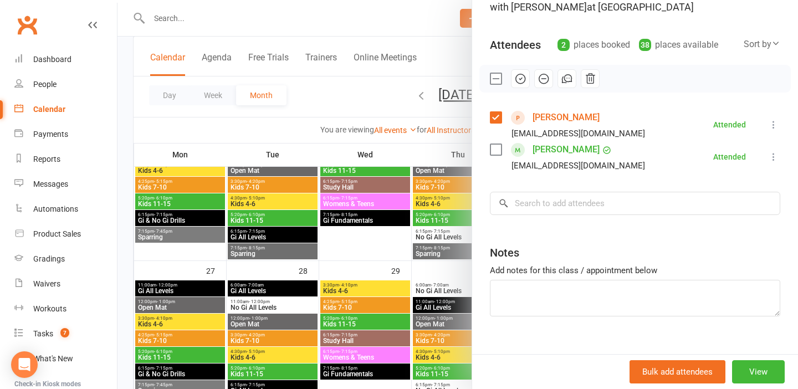
scroll to position [89, 0]
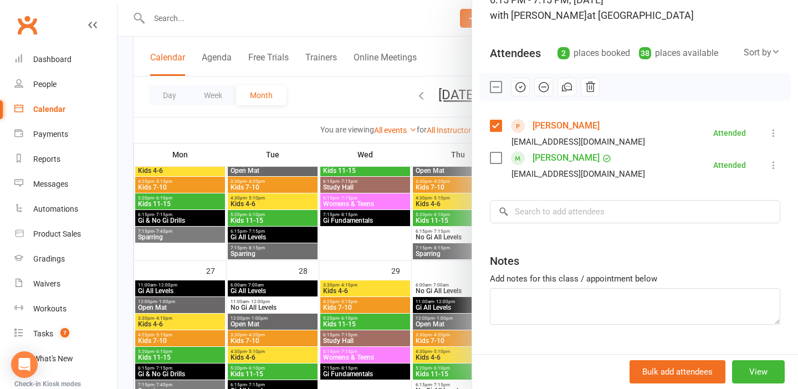
click at [665, 99] on div at bounding box center [634, 87] width 311 height 28
click at [522, 216] on input "search" at bounding box center [635, 211] width 290 height 23
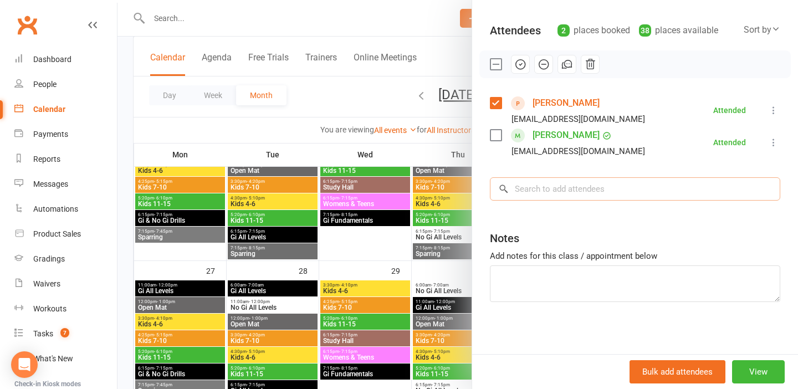
scroll to position [115, 0]
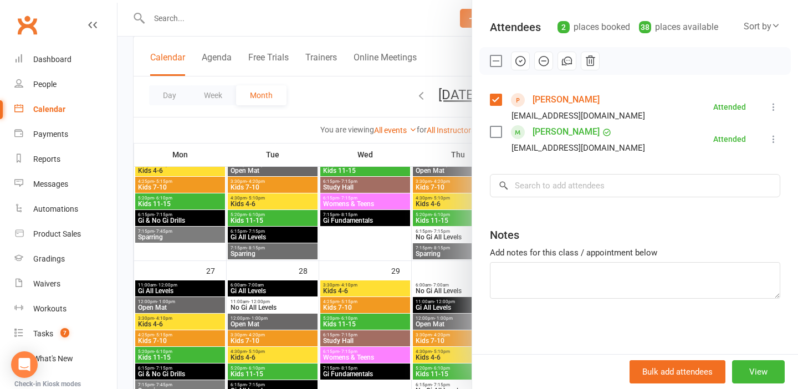
click at [270, 122] on div at bounding box center [457, 194] width 680 height 389
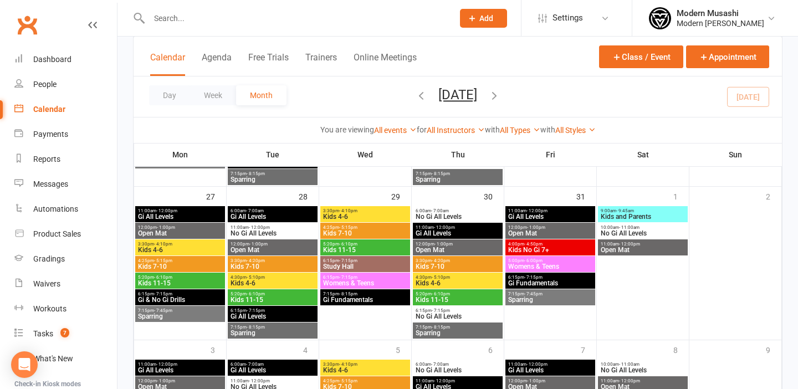
scroll to position [675, 0]
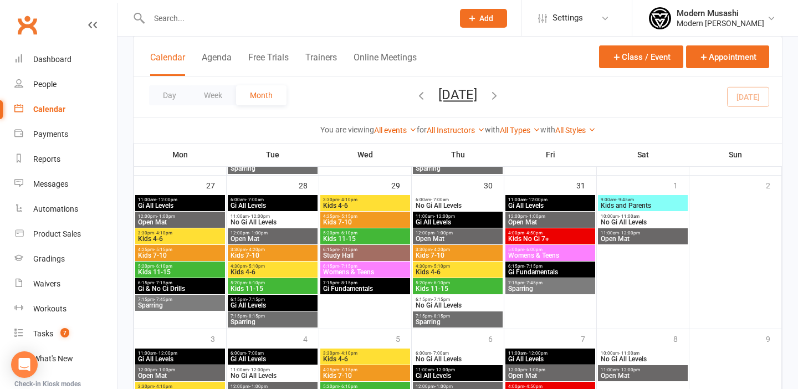
click at [244, 16] on input "text" at bounding box center [296, 19] width 300 height 16
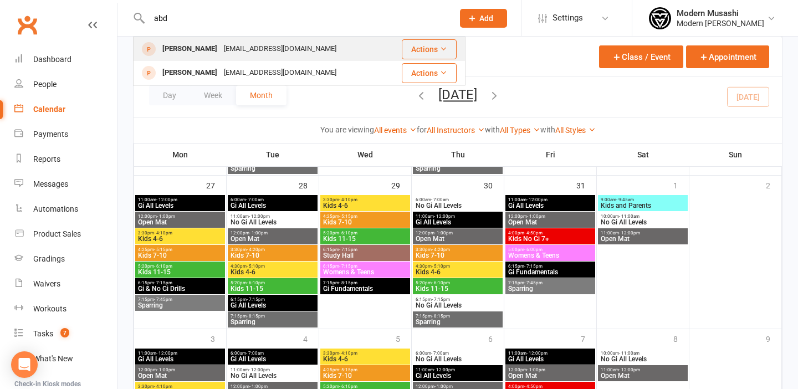
type input "abd"
click at [251, 46] on div "[EMAIL_ADDRESS][DOMAIN_NAME]" at bounding box center [279, 49] width 119 height 16
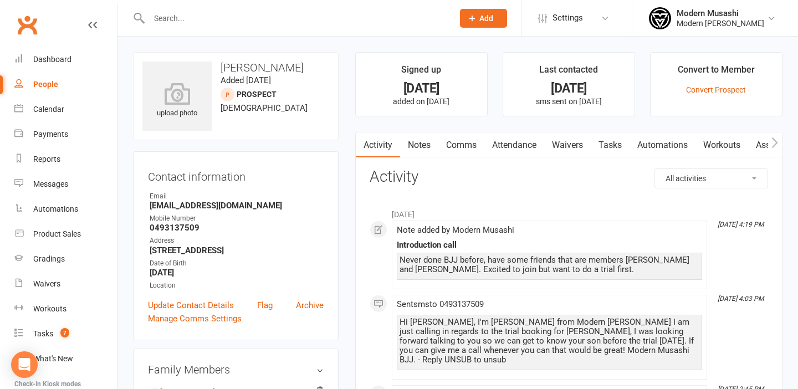
click at [527, 144] on link "Attendance" at bounding box center [514, 144] width 60 height 25
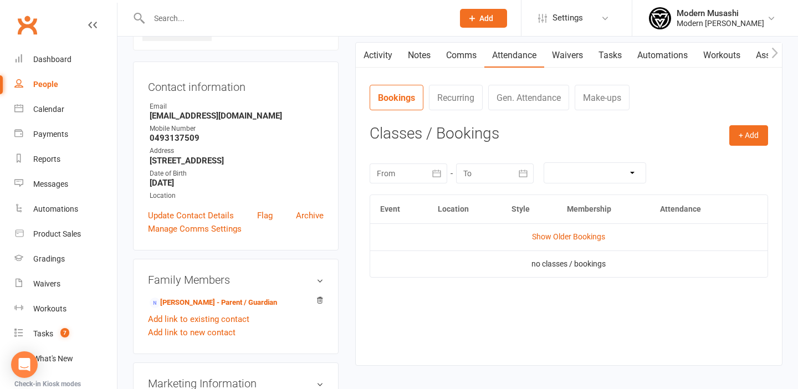
scroll to position [97, 0]
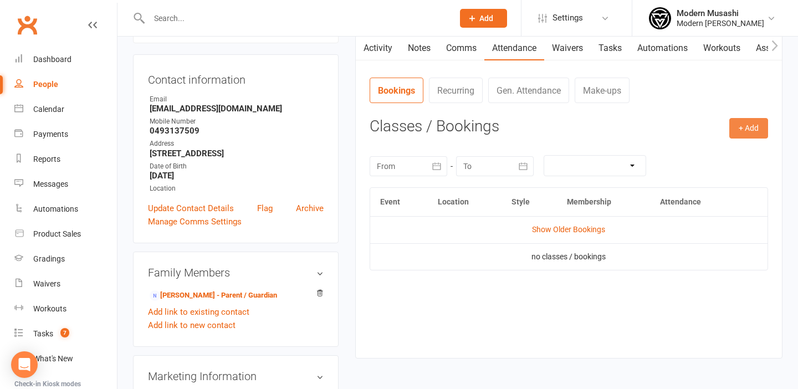
click at [745, 123] on button "+ Add" at bounding box center [748, 128] width 39 height 20
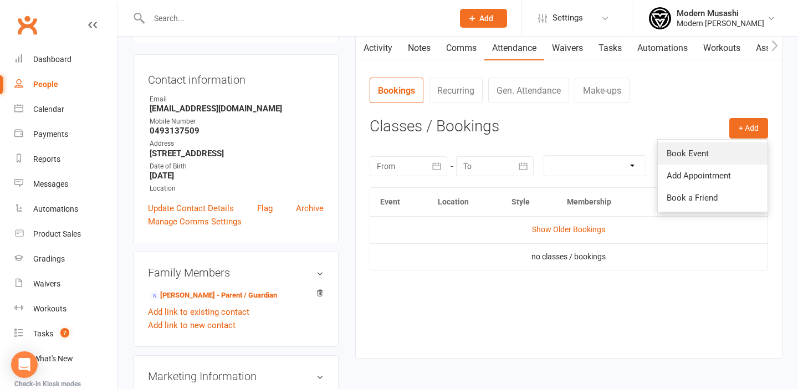
click at [716, 152] on link "Book Event" at bounding box center [712, 153] width 110 height 22
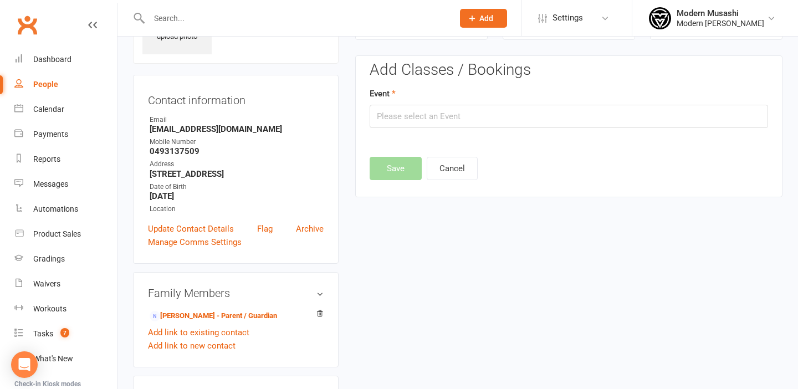
scroll to position [76, 0]
click at [418, 114] on input "text" at bounding box center [568, 116] width 398 height 23
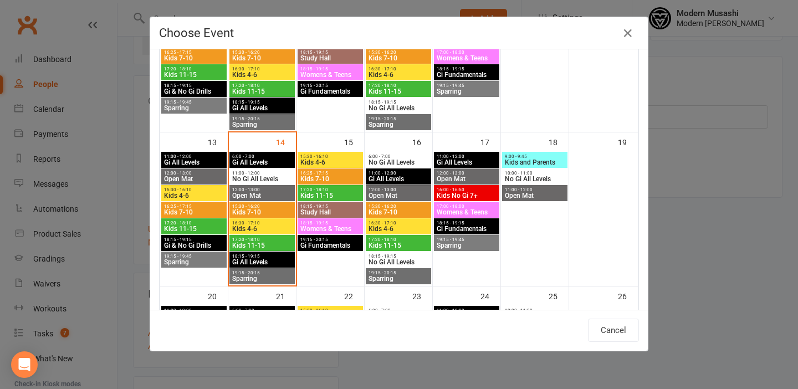
scroll to position [302, 0]
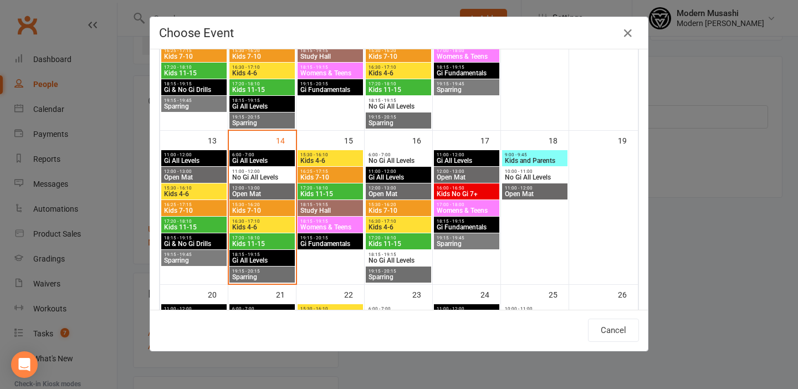
click at [253, 257] on span "Gi All Levels" at bounding box center [262, 260] width 61 height 7
type input "Gi All Levels - [DATE] 6:15:00 PM"
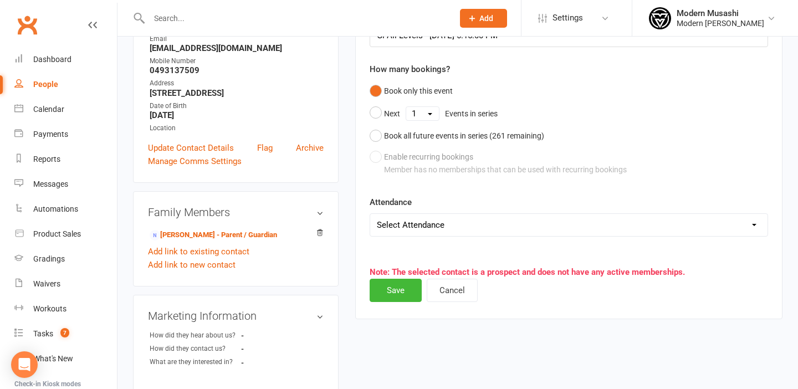
scroll to position [158, 0]
click at [435, 227] on select "Select Attendance Attended Absent" at bounding box center [568, 224] width 397 height 22
click at [370, 213] on select "Select Attendance Attended Absent" at bounding box center [568, 224] width 397 height 22
click at [398, 292] on button "Save" at bounding box center [395, 289] width 52 height 23
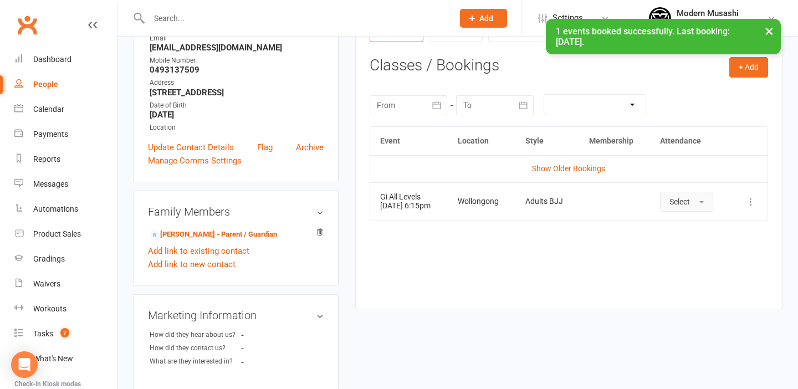
click at [707, 207] on button "Select" at bounding box center [686, 202] width 53 height 20
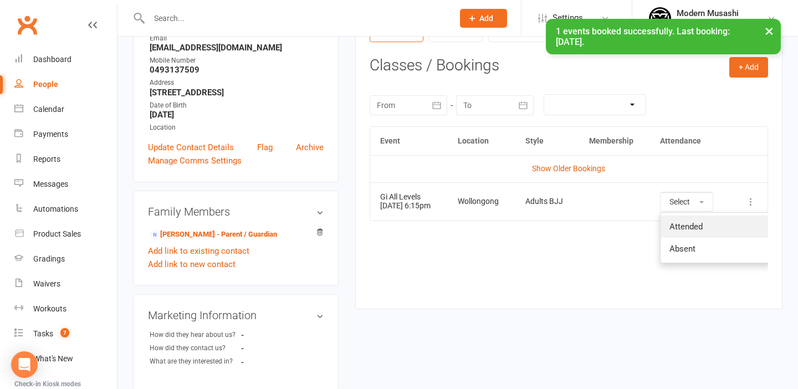
click at [685, 228] on span "Attended" at bounding box center [685, 227] width 33 height 10
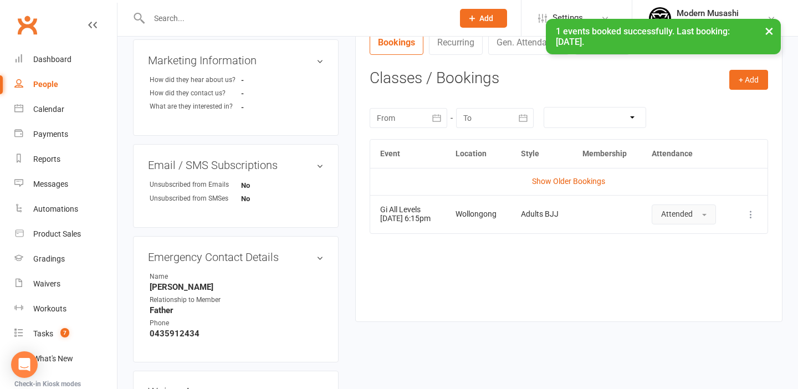
scroll to position [431, 0]
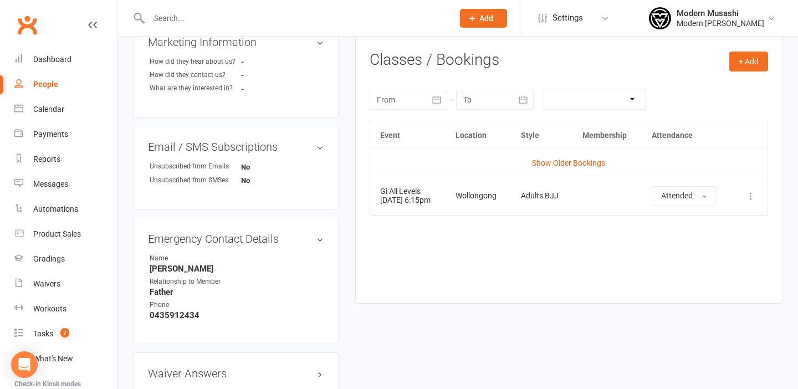
click at [546, 260] on div "Event Location Style Membership Attendance Show Older Bookings Gi All Levels [D…" at bounding box center [568, 204] width 398 height 166
click at [70, 334] on link "Tasks 7" at bounding box center [65, 333] width 102 height 25
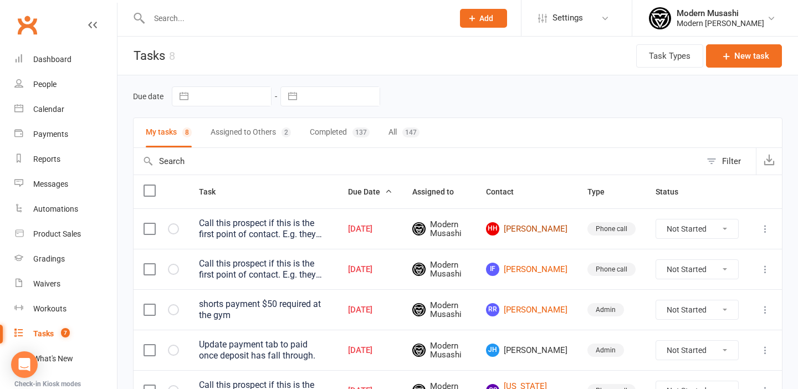
click at [536, 224] on link "HH [PERSON_NAME]" at bounding box center [526, 228] width 81 height 13
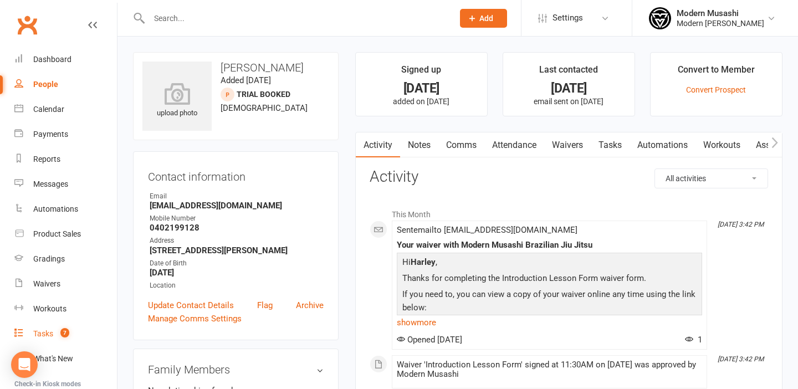
click at [69, 333] on span "7" at bounding box center [64, 332] width 9 height 9
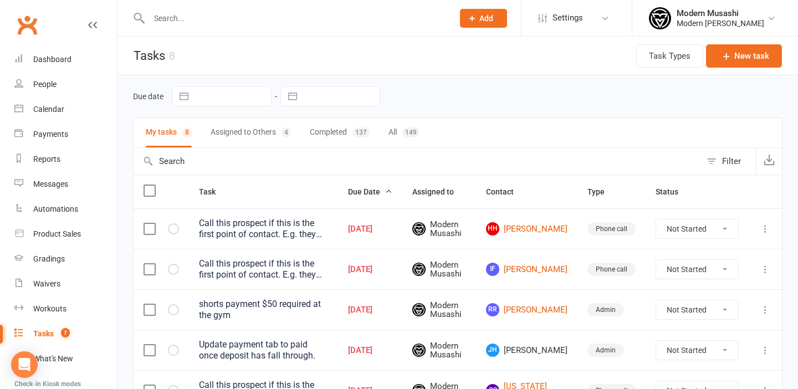
click at [248, 140] on button "Assigned to Others 4" at bounding box center [250, 132] width 80 height 29
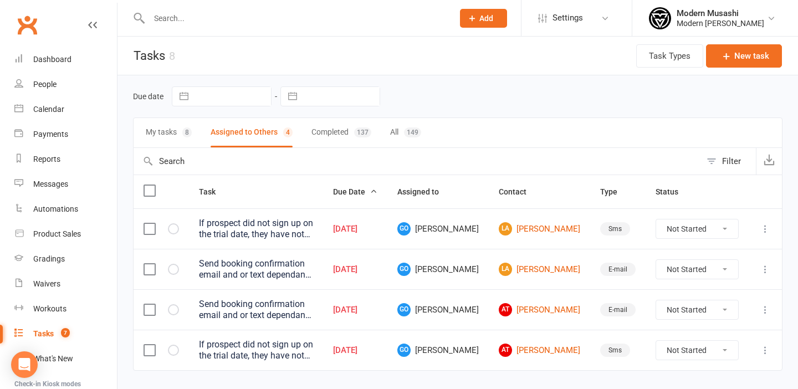
scroll to position [29, 0]
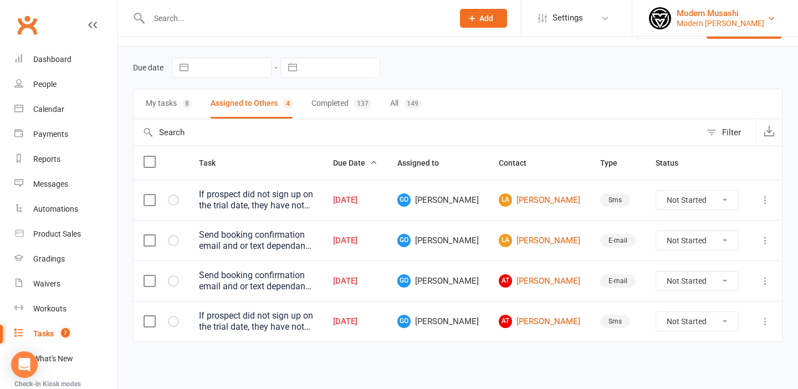
click at [744, 16] on div "Modern Musashi" at bounding box center [720, 13] width 88 height 10
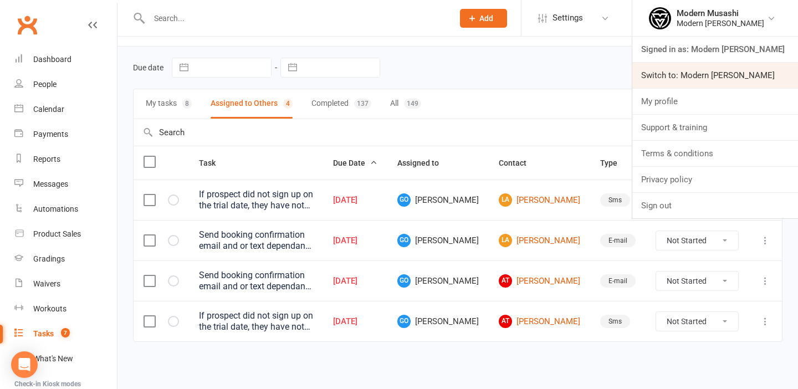
click at [702, 85] on link "Switch to: Modern [PERSON_NAME]" at bounding box center [715, 75] width 166 height 25
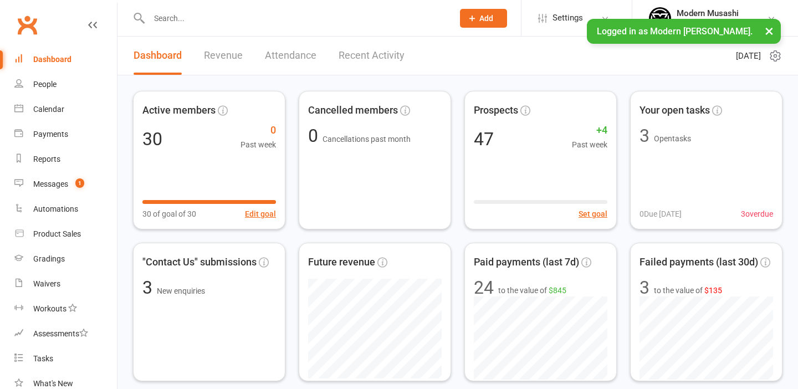
click at [51, 107] on div "Calendar" at bounding box center [48, 109] width 31 height 9
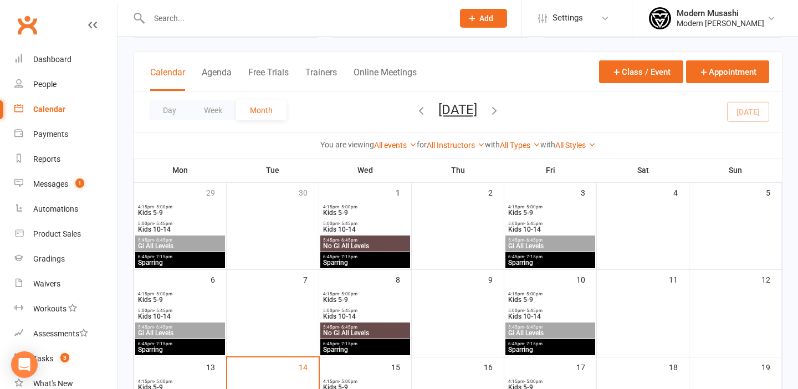
scroll to position [61, 0]
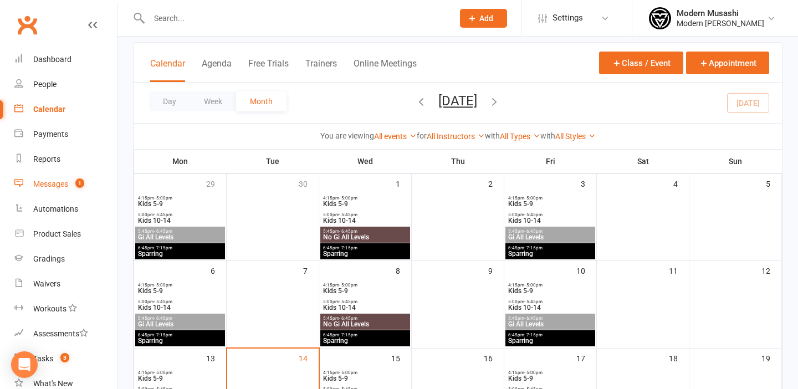
click at [59, 180] on div "Messages" at bounding box center [50, 183] width 35 height 9
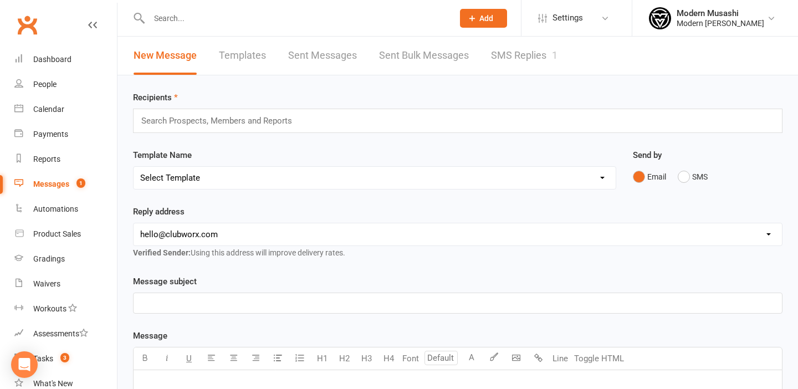
click at [530, 53] on link "SMS Replies 1" at bounding box center [524, 56] width 66 height 38
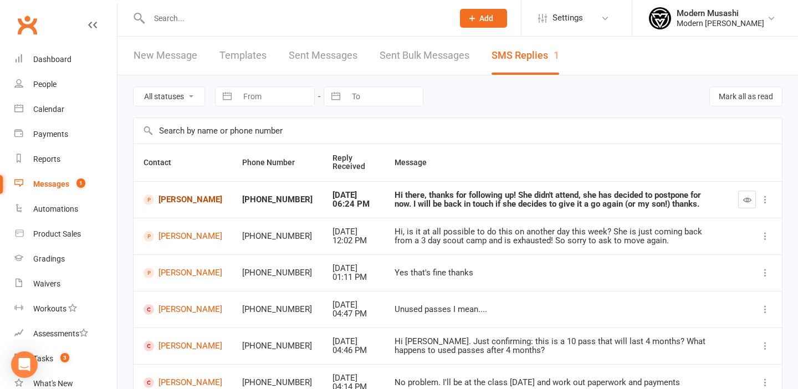
click at [176, 202] on link "[PERSON_NAME]" at bounding box center [182, 199] width 79 height 11
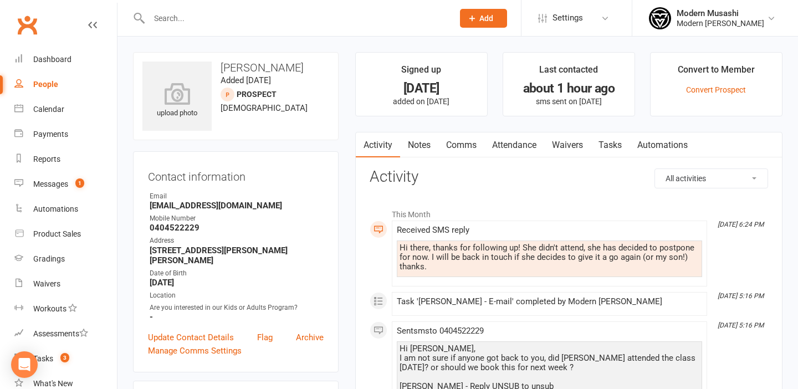
click at [454, 145] on link "Comms" at bounding box center [461, 144] width 46 height 25
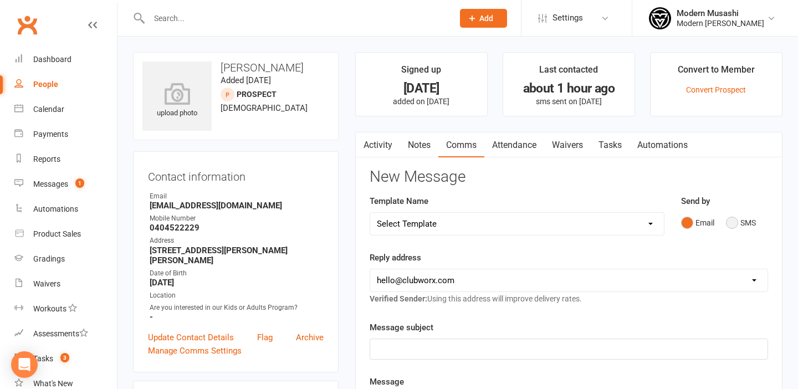
click at [739, 217] on button "SMS" at bounding box center [741, 222] width 30 height 21
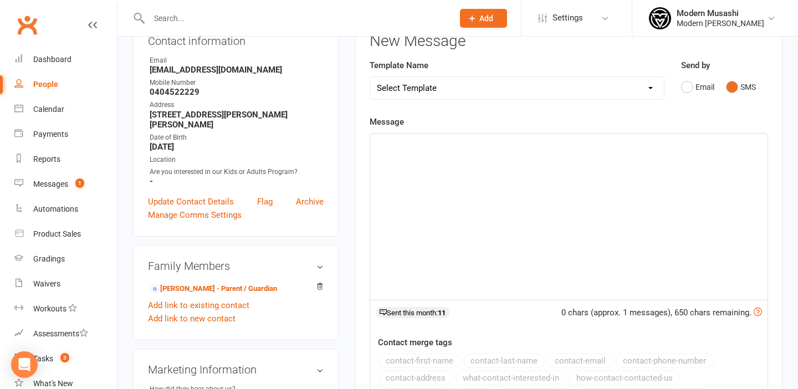
scroll to position [133, 0]
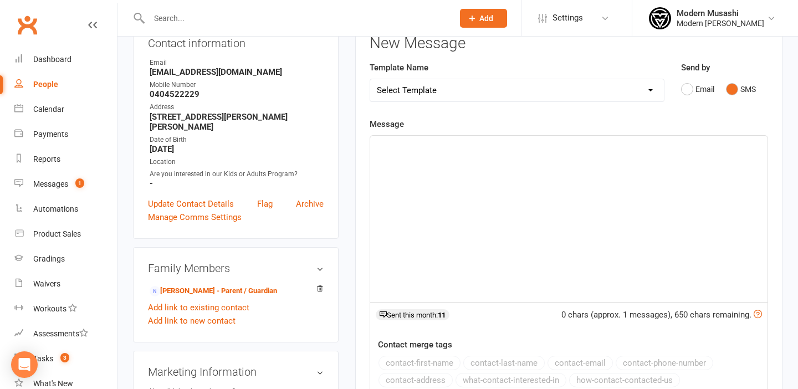
click at [429, 161] on div "﻿" at bounding box center [568, 219] width 397 height 166
drag, startPoint x: 388, startPoint y: 146, endPoint x: 373, endPoint y: 146, distance: 15.5
click at [373, 146] on div "ok thank you for let" at bounding box center [568, 219] width 397 height 166
click at [492, 143] on p "no problem! thank you for let" at bounding box center [569, 145] width 384 height 13
click at [422, 146] on span "no problem! thank you for letting us know" at bounding box center [454, 146] width 154 height 10
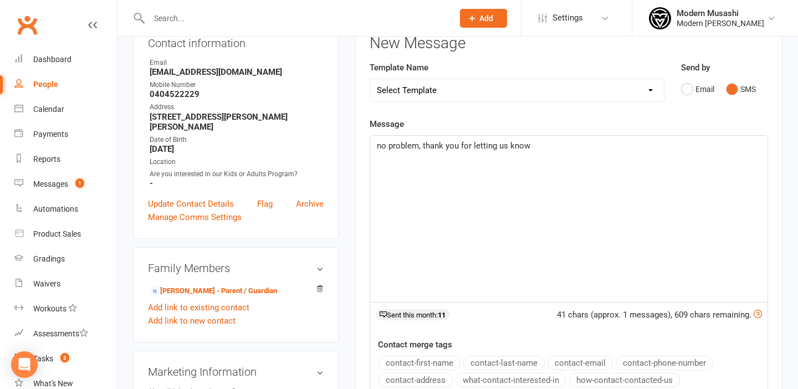
click at [537, 150] on p "no problem, thank you for letting us know" at bounding box center [569, 145] width 384 height 13
drag, startPoint x: 379, startPoint y: 145, endPoint x: 410, endPoint y: 119, distance: 40.1
click at [379, 145] on span "no problem, thank you for letting us know! hope to hear from you :)" at bounding box center [500, 146] width 247 height 10
drag, startPoint x: 616, startPoint y: 148, endPoint x: 619, endPoint y: 167, distance: 19.1
click at [616, 155] on div "No problem, thank you for letting us know! hope to hear from you :)" at bounding box center [568, 219] width 397 height 166
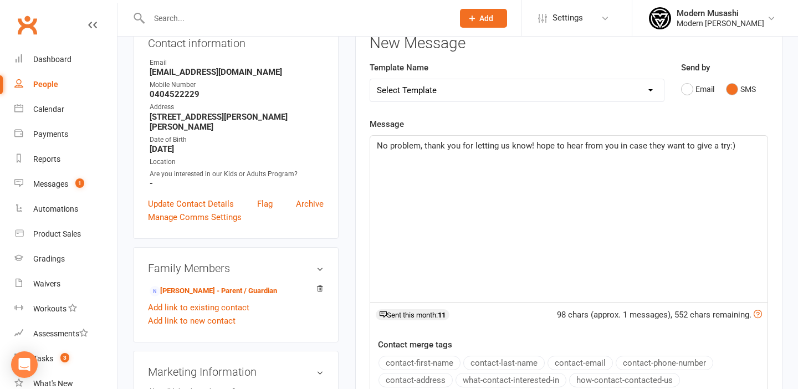
click at [725, 236] on div "No problem, thank you for letting us know! hope to hear from you in case they w…" at bounding box center [568, 219] width 397 height 166
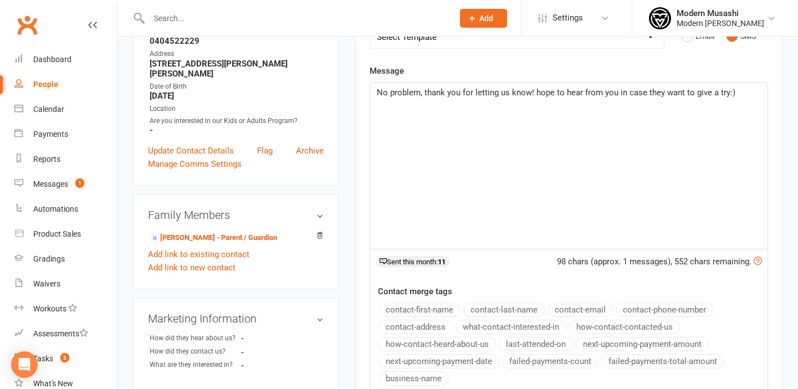
scroll to position [191, 0]
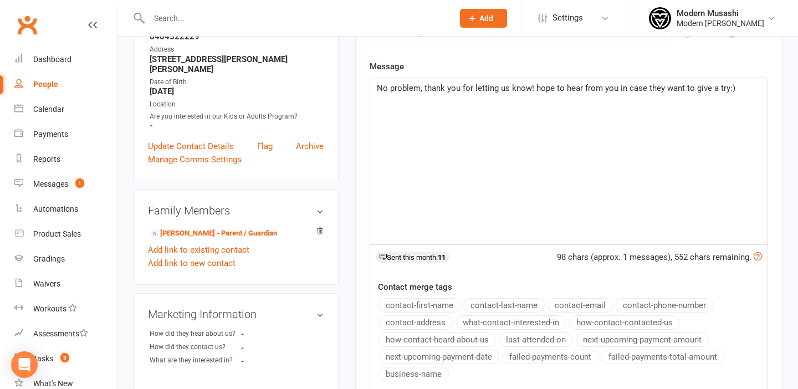
click at [711, 88] on span "No problem, thank you for letting us know! hope to hear from you in case they w…" at bounding box center [556, 88] width 358 height 10
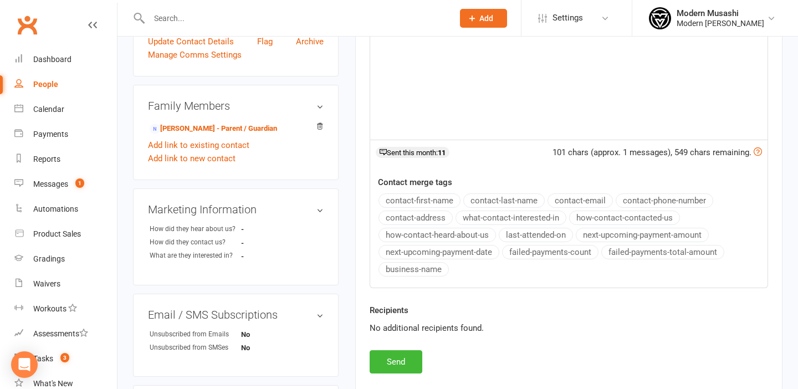
scroll to position [408, 0]
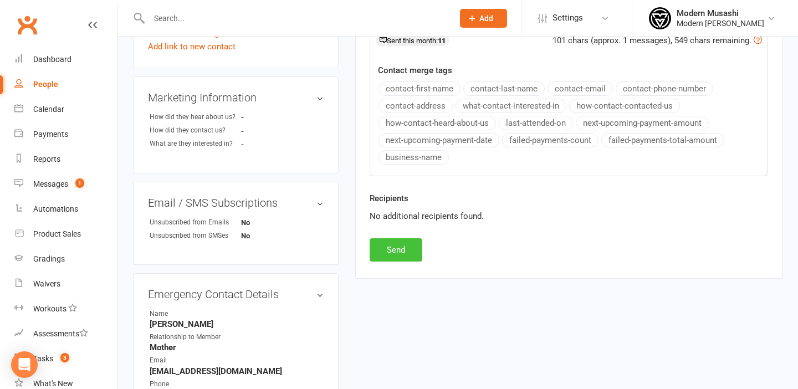
click at [408, 253] on button "Send" at bounding box center [395, 249] width 53 height 23
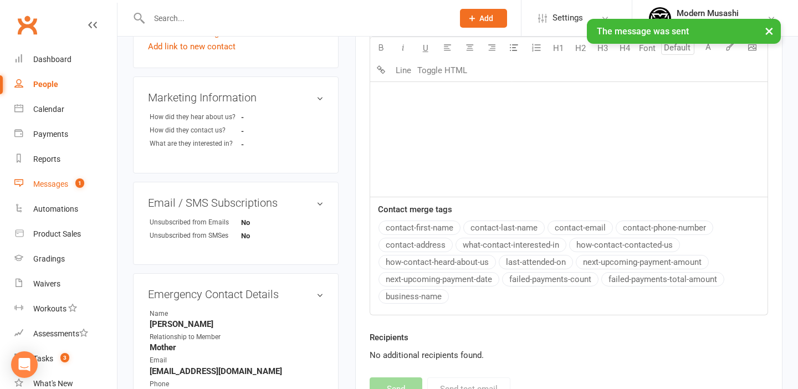
click at [63, 188] on div "Messages" at bounding box center [50, 183] width 35 height 9
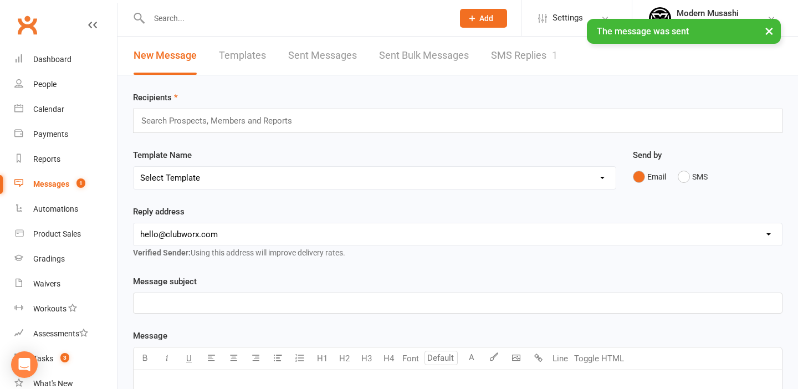
click at [532, 54] on link "SMS Replies 1" at bounding box center [524, 56] width 66 height 38
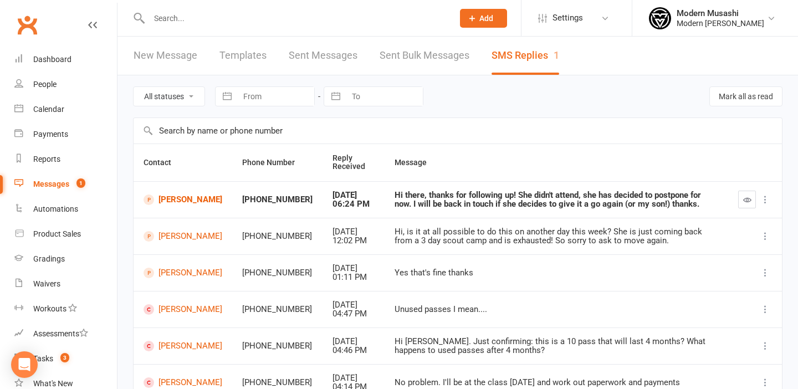
click at [747, 202] on icon "button" at bounding box center [747, 200] width 8 height 8
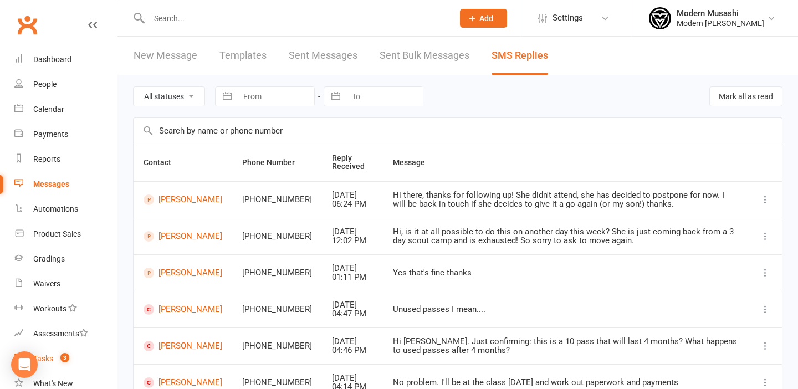
click at [56, 359] on count-badge "3" at bounding box center [62, 358] width 14 height 9
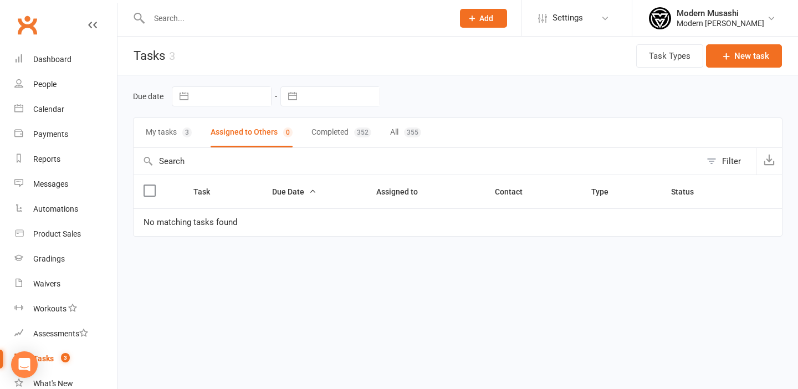
click at [165, 137] on button "My tasks 3" at bounding box center [169, 132] width 46 height 29
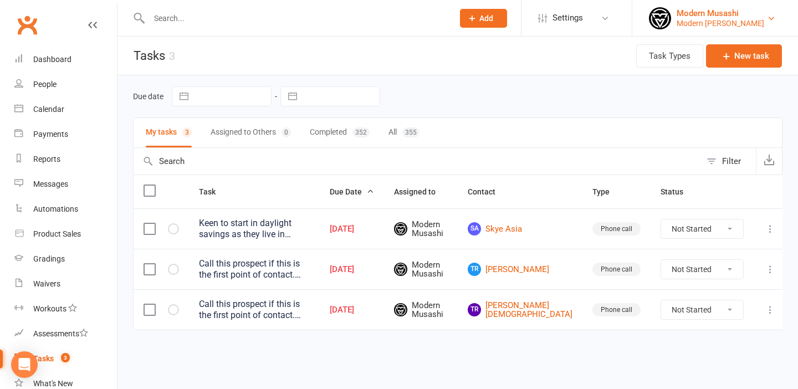
click at [733, 19] on div "Modern [PERSON_NAME]" at bounding box center [720, 23] width 88 height 10
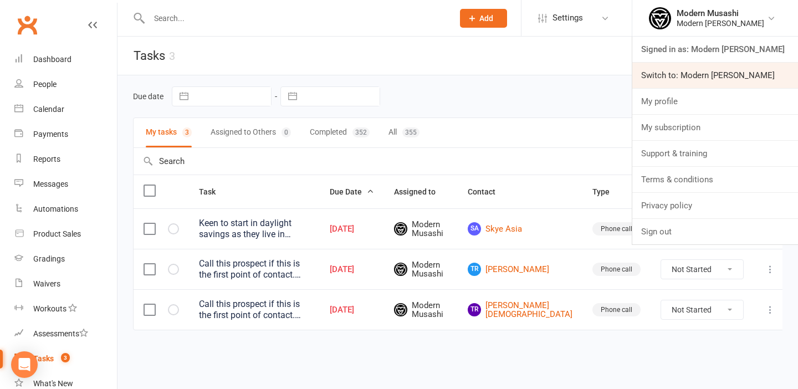
click at [733, 80] on link "Switch to: Modern [PERSON_NAME]" at bounding box center [715, 75] width 166 height 25
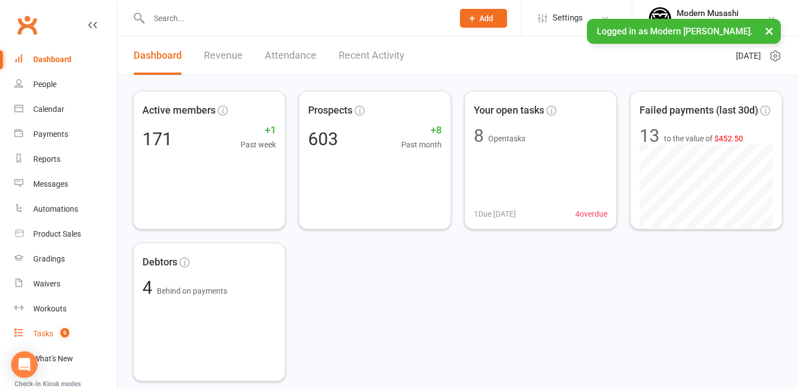
click at [59, 331] on count-badge "9" at bounding box center [62, 333] width 14 height 9
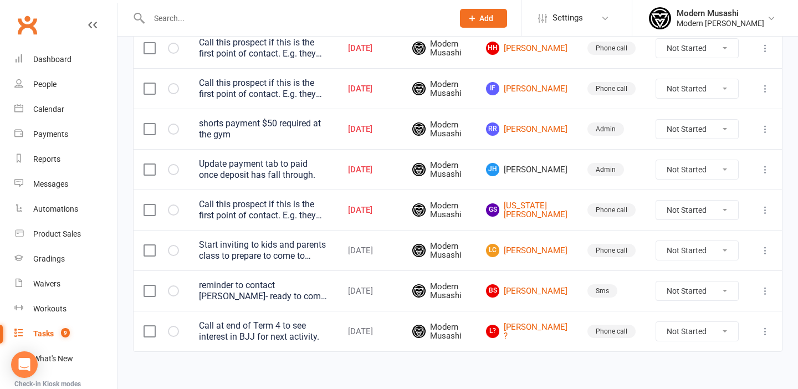
scroll to position [184, 0]
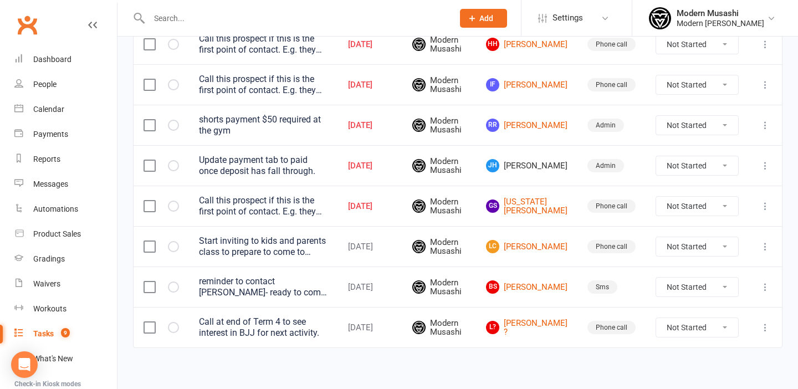
click at [693, 161] on select "Not Started In Progress Waiting Complete" at bounding box center [697, 165] width 82 height 19
click at [656, 156] on select "Not Started In Progress Waiting Complete" at bounding box center [697, 165] width 82 height 19
select select "unstarted"
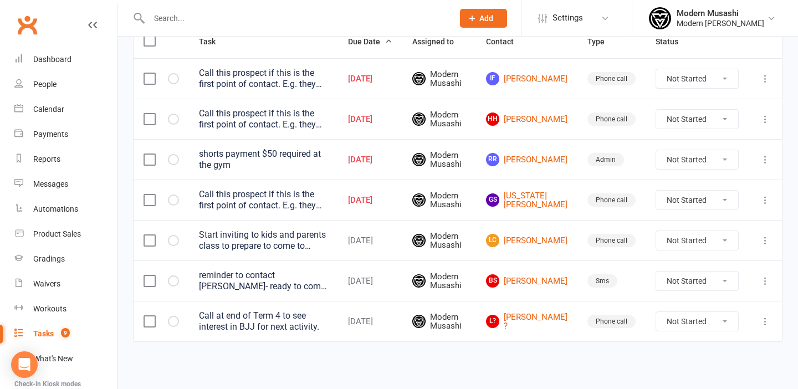
scroll to position [150, 0]
click at [533, 201] on link "GS [US_STATE][PERSON_NAME]" at bounding box center [526, 200] width 81 height 18
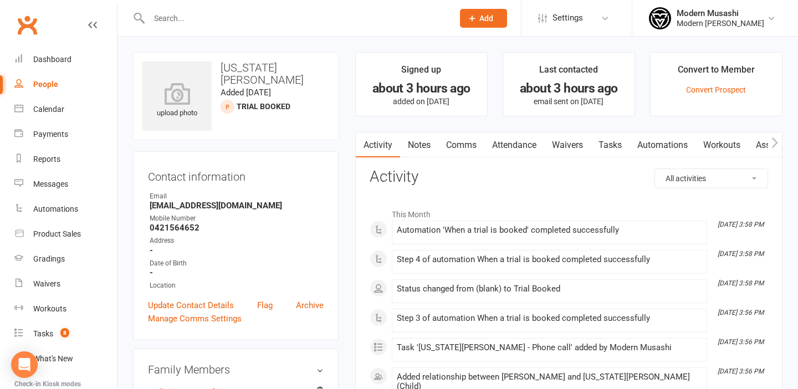
click at [517, 146] on link "Attendance" at bounding box center [514, 144] width 60 height 25
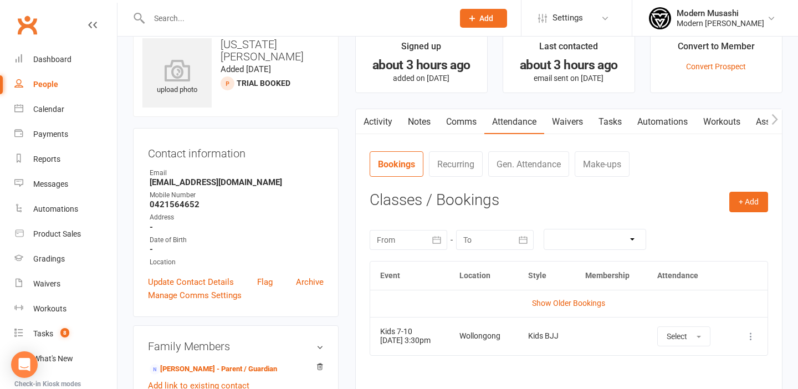
scroll to position [20, 0]
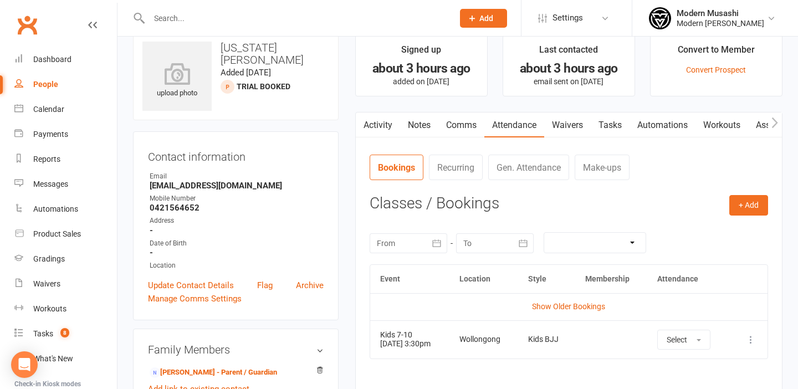
click at [565, 128] on link "Waivers" at bounding box center [567, 124] width 47 height 25
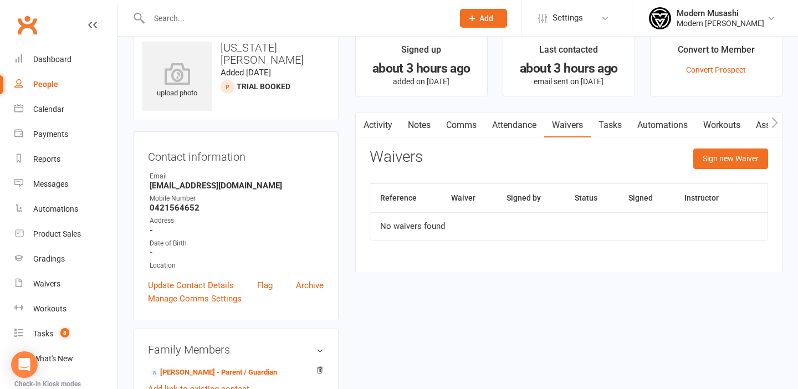
click at [464, 127] on link "Comms" at bounding box center [461, 124] width 46 height 25
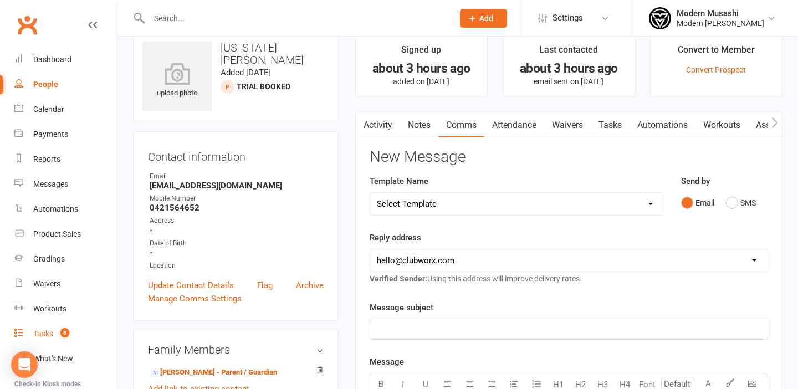
click at [55, 333] on count-badge "8" at bounding box center [62, 333] width 14 height 9
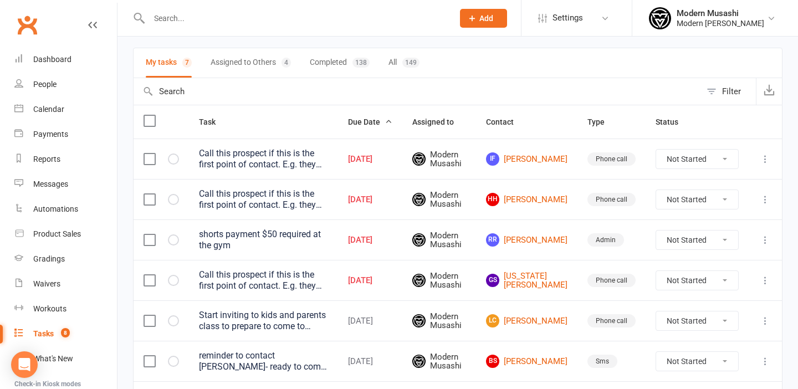
scroll to position [150, 0]
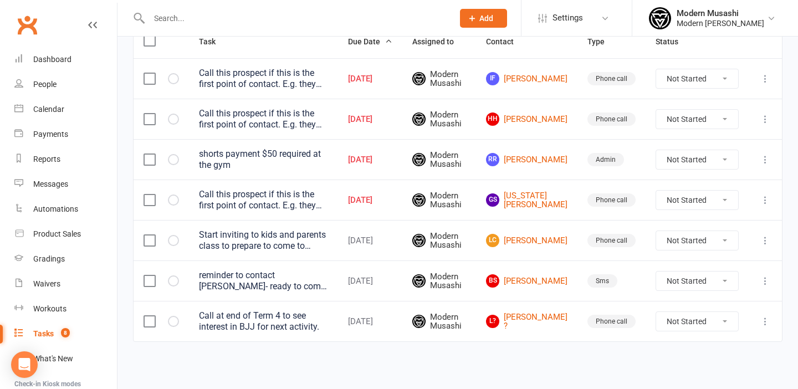
click at [698, 199] on select "Not Started In Progress Waiting Complete" at bounding box center [697, 200] width 82 height 19
click at [656, 191] on select "Not Started In Progress Waiting Complete" at bounding box center [697, 200] width 82 height 19
select select "unstarted"
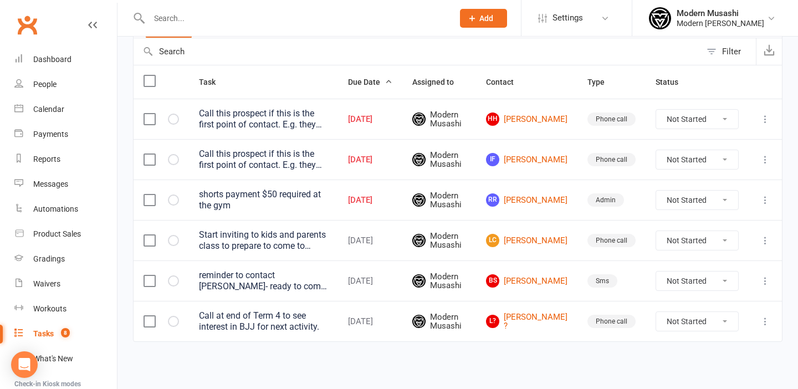
scroll to position [110, 0]
click at [546, 279] on link "BS [PERSON_NAME]" at bounding box center [526, 280] width 81 height 13
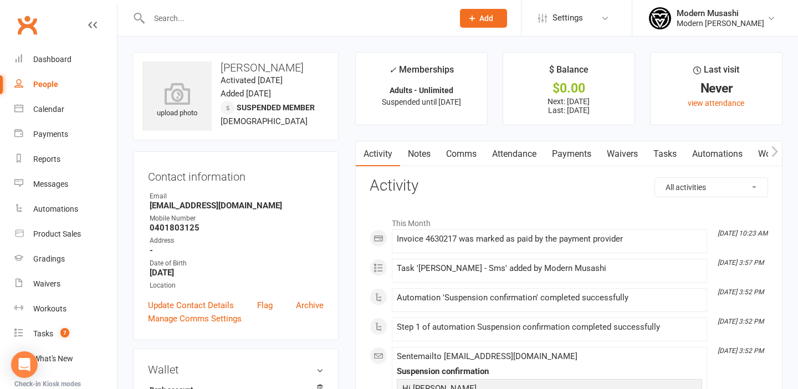
click at [579, 147] on link "Payments" at bounding box center [571, 153] width 55 height 25
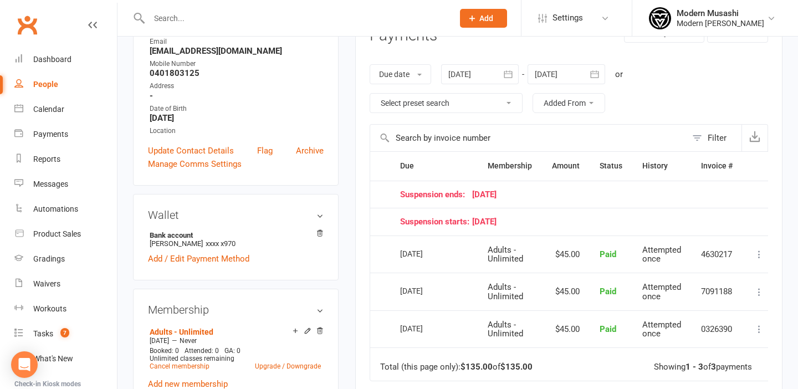
scroll to position [156, 0]
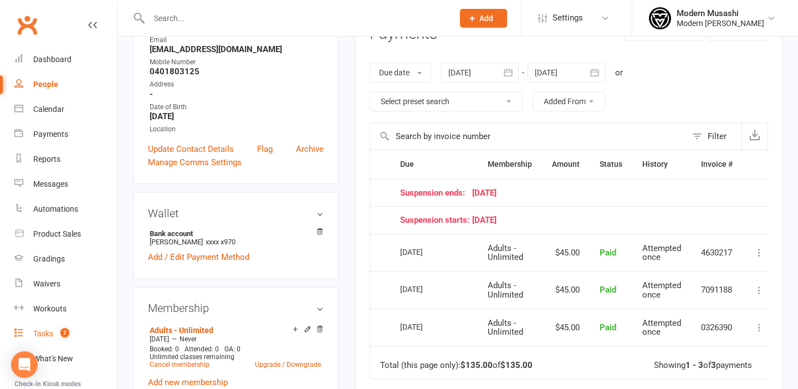
click at [56, 322] on link "Tasks 7" at bounding box center [65, 333] width 102 height 25
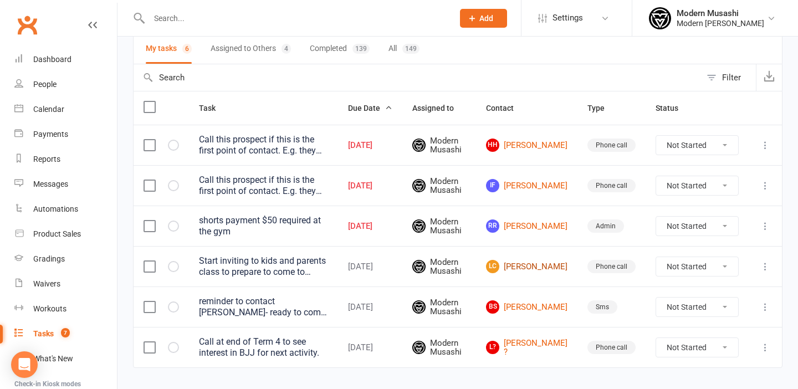
scroll to position [88, 0]
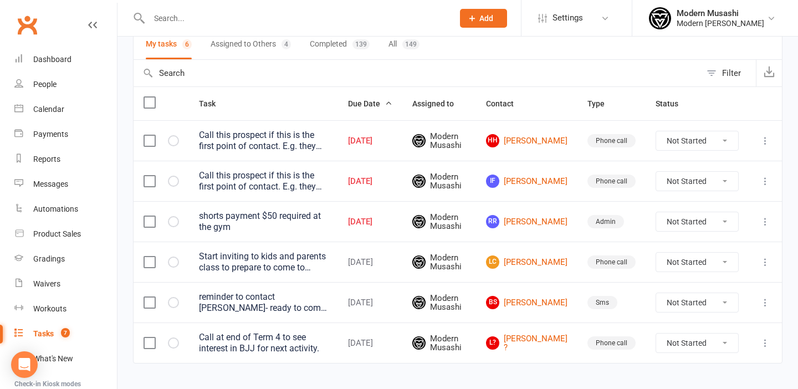
click at [689, 306] on select "Not Started In Progress Waiting Complete" at bounding box center [697, 302] width 82 height 19
click at [656, 293] on select "Not Started In Progress Waiting Complete" at bounding box center [697, 302] width 82 height 19
select select "unstarted"
